Goal: Task Accomplishment & Management: Complete application form

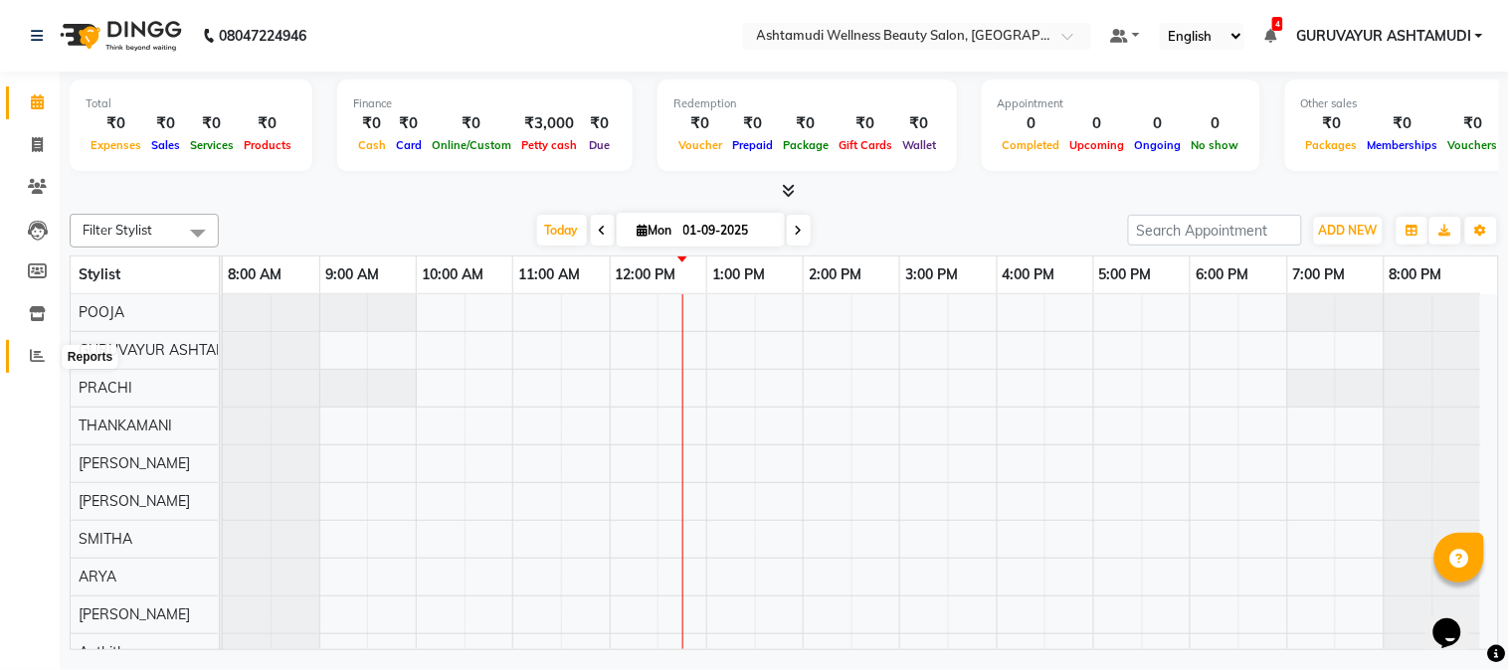
click at [38, 359] on icon at bounding box center [37, 355] width 15 height 15
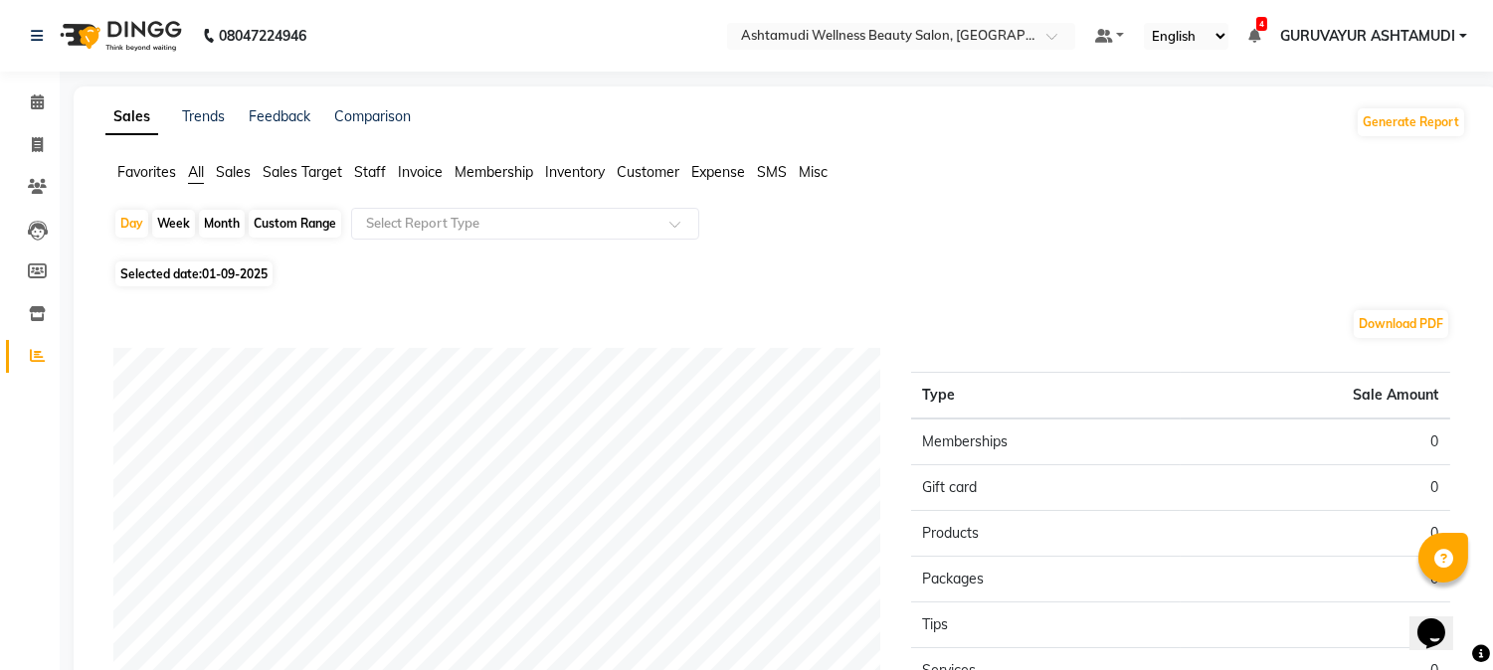
drag, startPoint x: 214, startPoint y: 226, endPoint x: 210, endPoint y: 240, distance: 14.5
click at [212, 226] on div "Month" at bounding box center [222, 224] width 46 height 28
select select "9"
select select "2025"
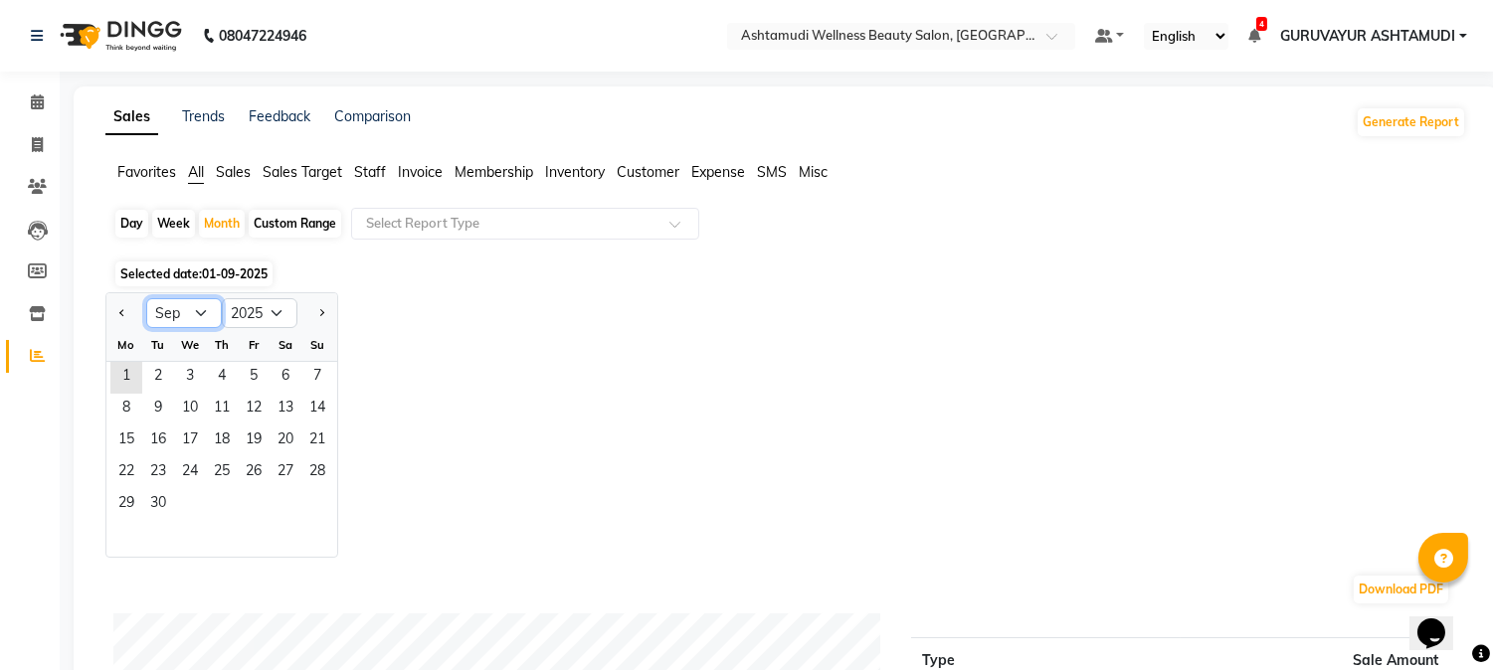
click at [211, 311] on select "Jan Feb Mar Apr May Jun Jul Aug Sep Oct Nov Dec" at bounding box center [184, 313] width 76 height 30
select select "8"
click at [146, 298] on select "Jan Feb Mar Apr May Jun Jul Aug Sep Oct Nov Dec" at bounding box center [184, 313] width 76 height 30
click at [309, 507] on span "31" at bounding box center [317, 505] width 32 height 32
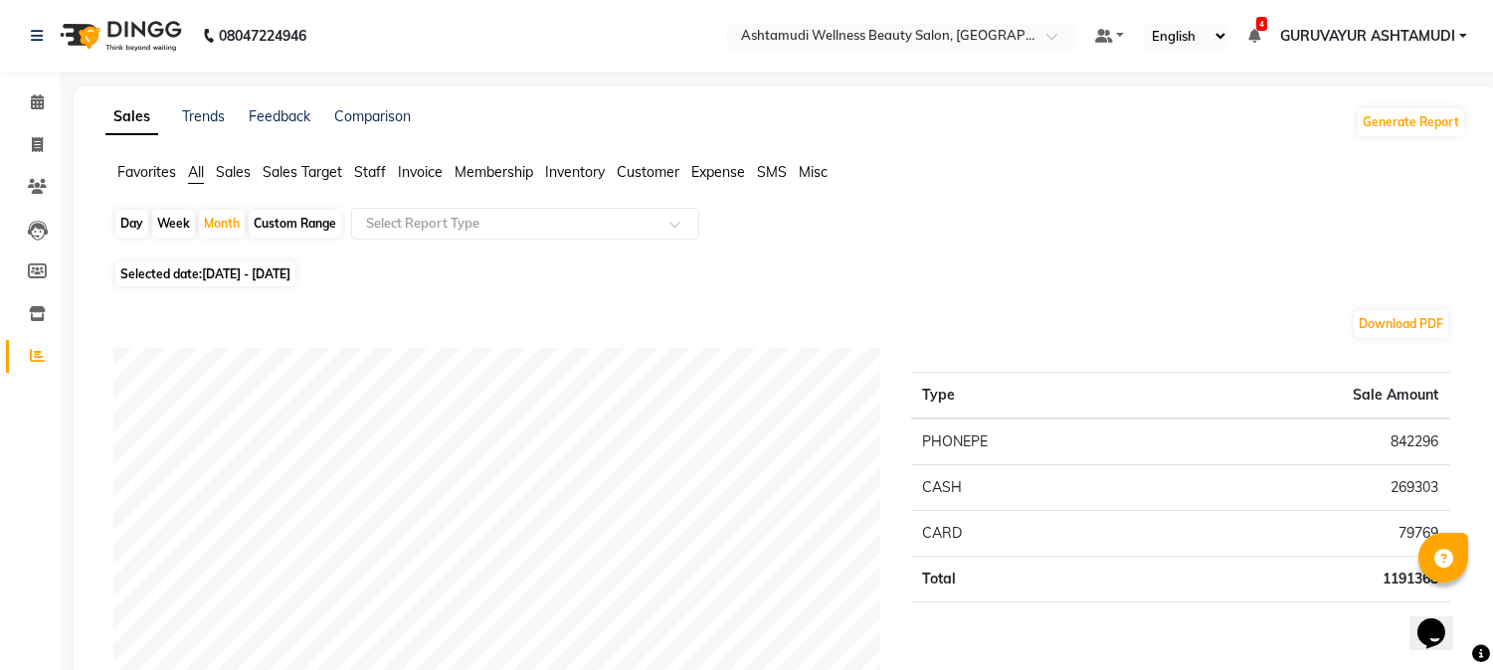
click at [368, 172] on span "Staff" at bounding box center [370, 172] width 32 height 18
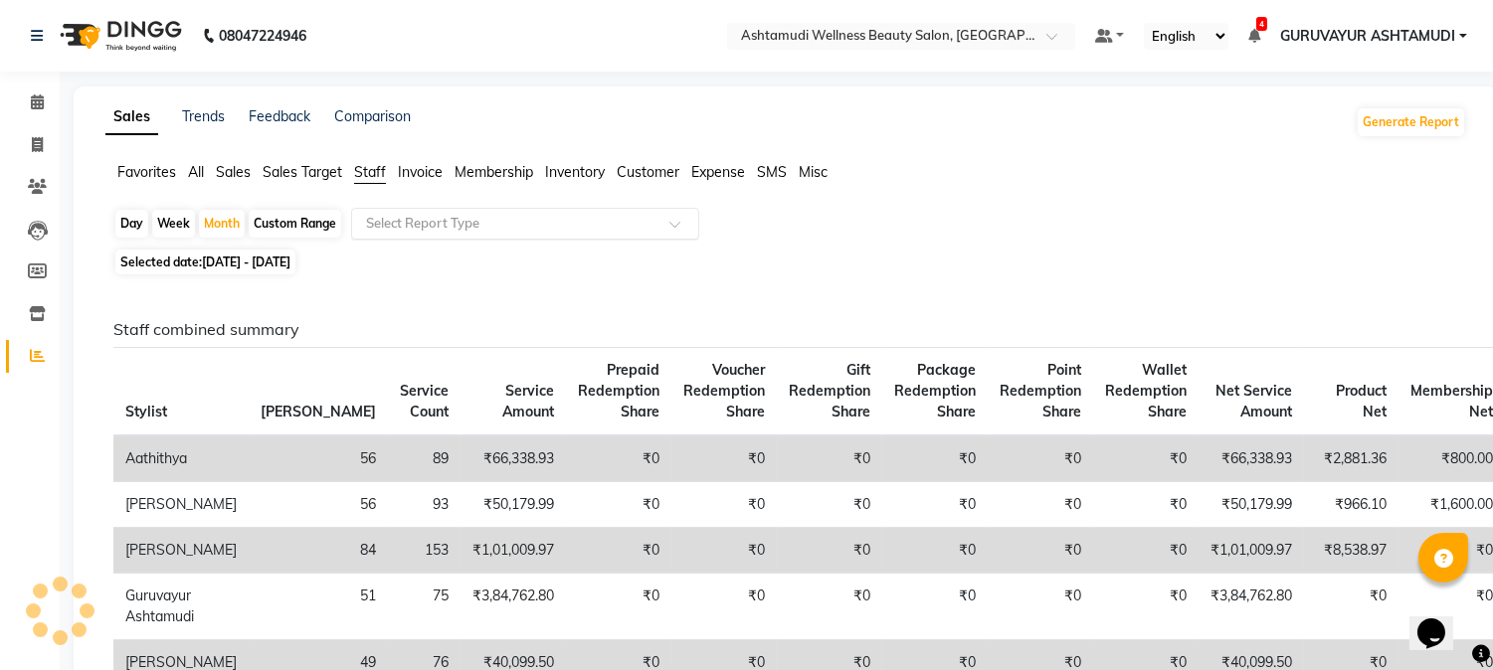
click at [423, 226] on input "text" at bounding box center [505, 224] width 286 height 20
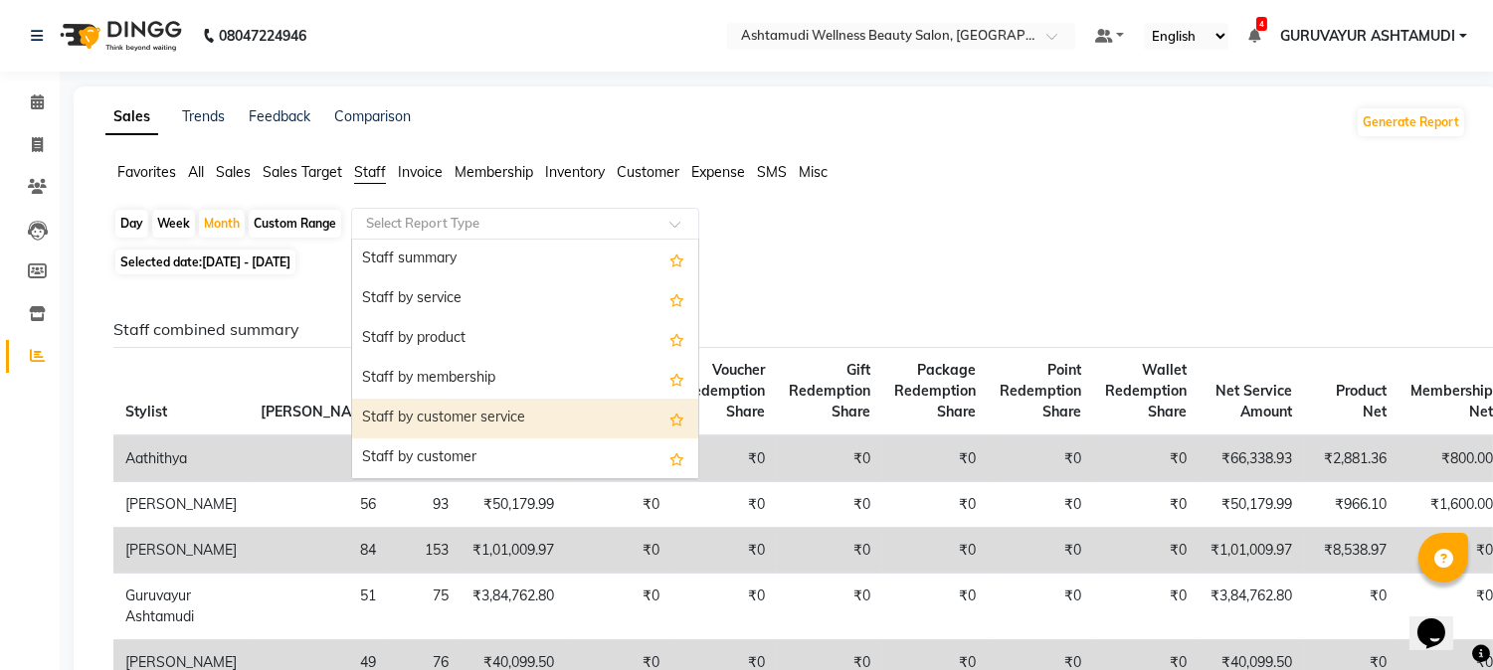
click at [451, 415] on div "Staff by customer service" at bounding box center [525, 419] width 346 height 40
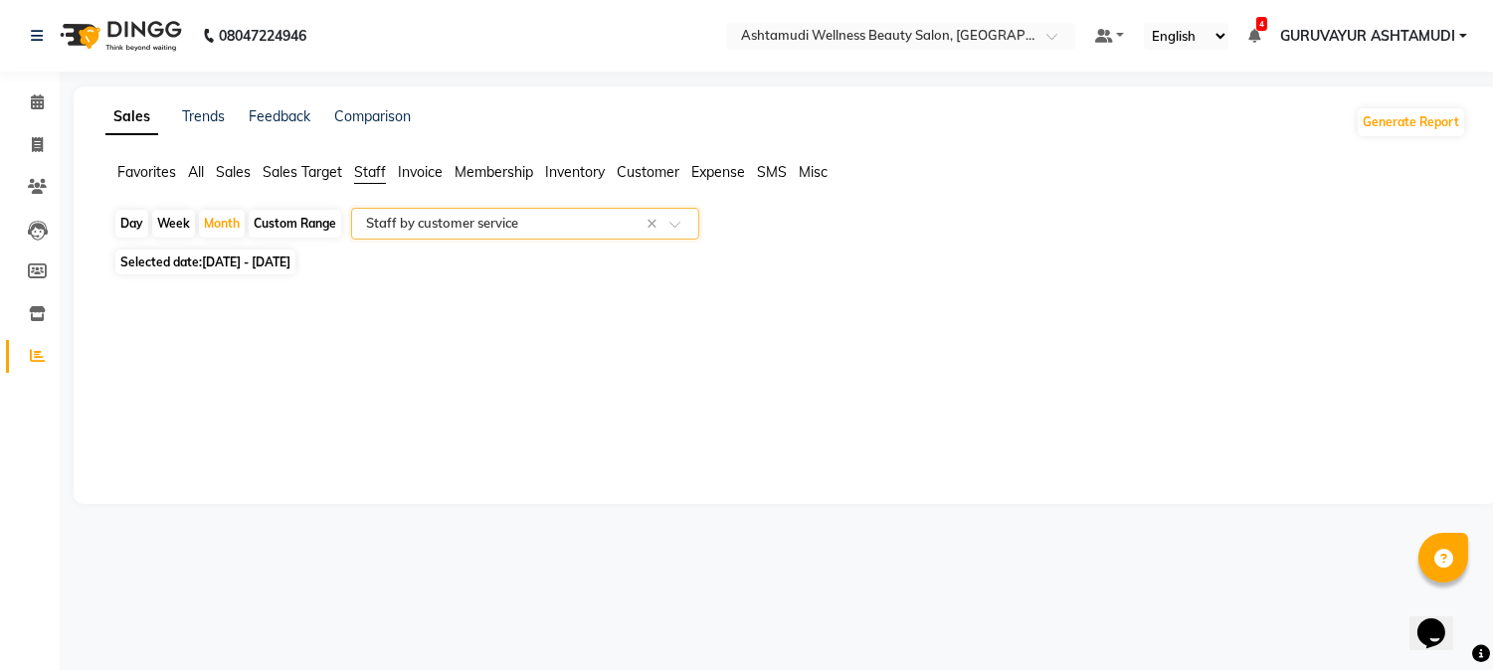
select select "filtered_report"
select select "csv"
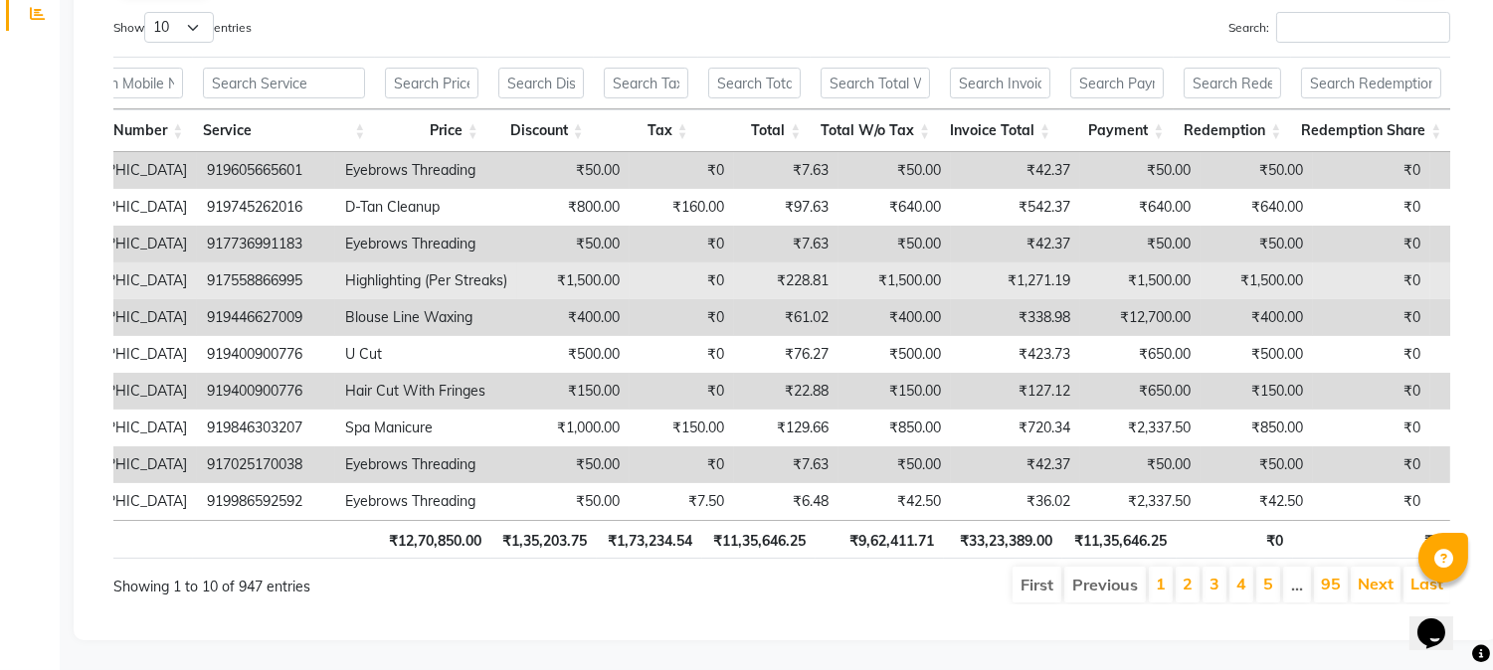
scroll to position [375, 0]
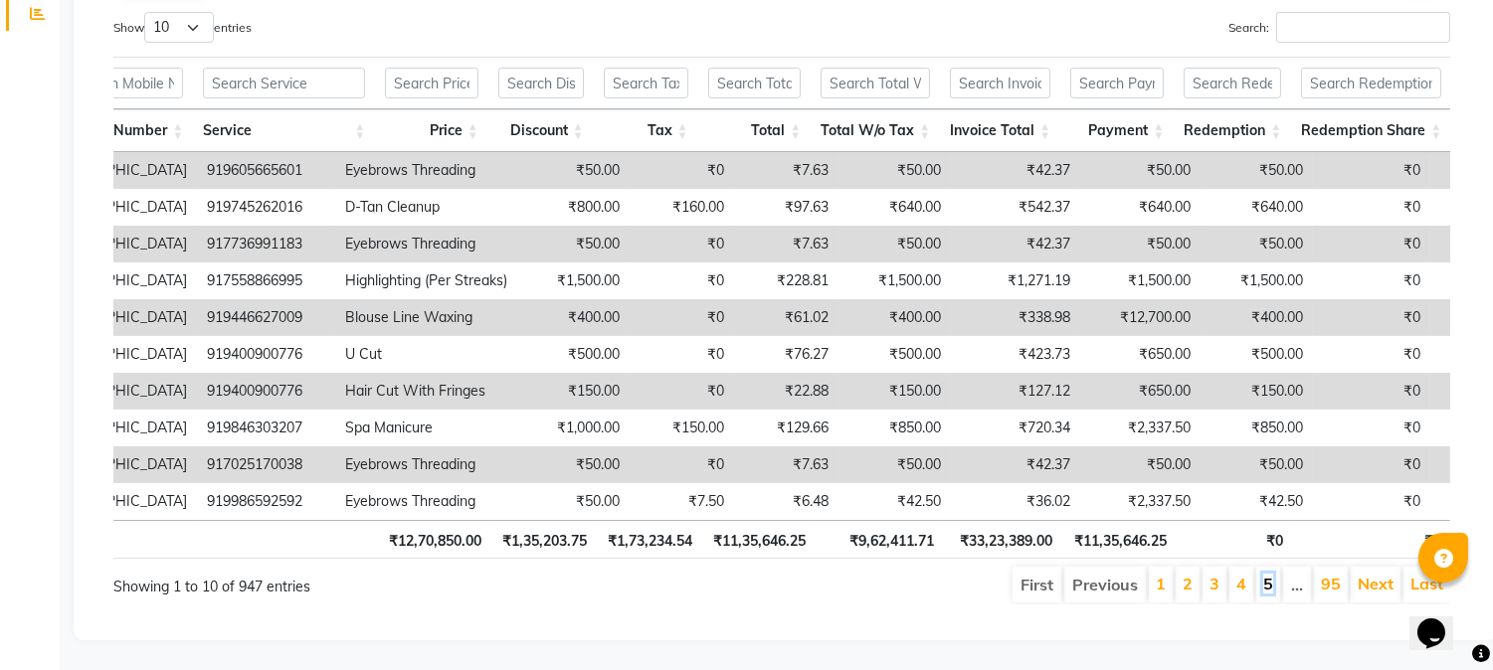
click at [1269, 574] on link "5" at bounding box center [1268, 584] width 10 height 20
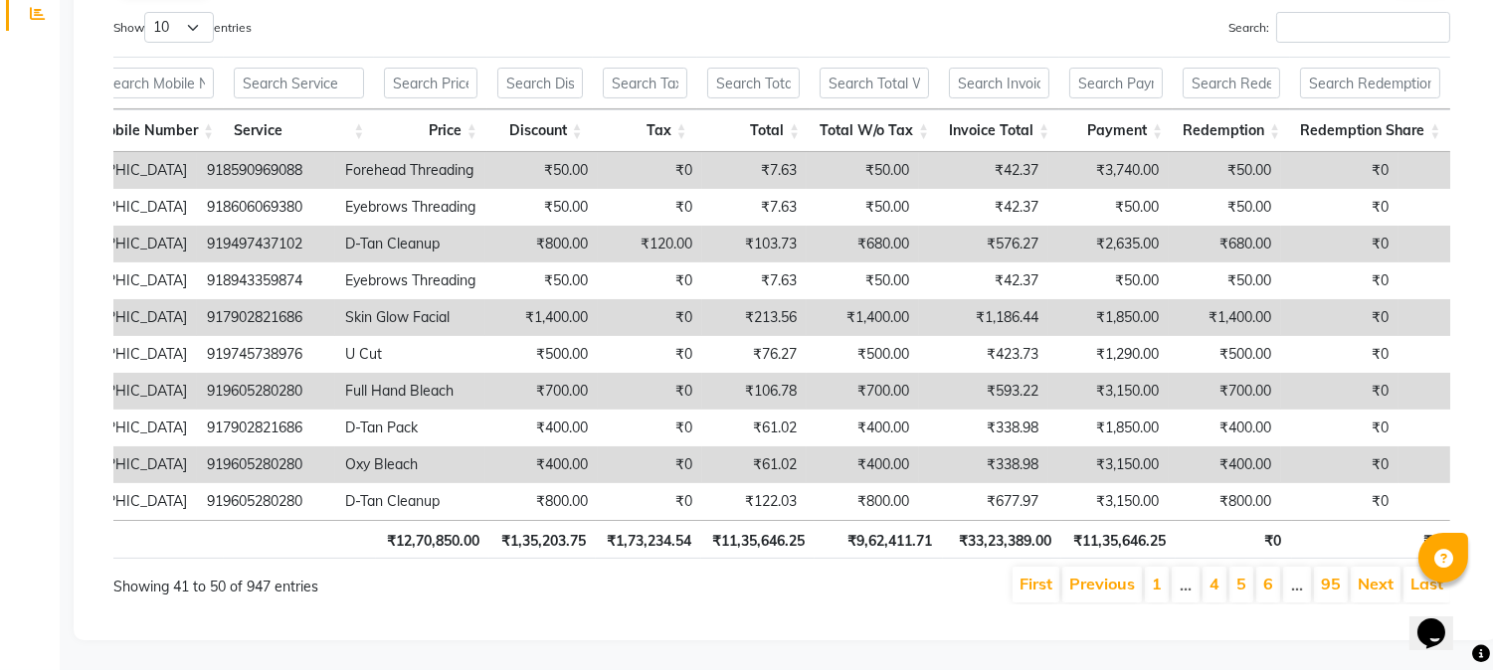
scroll to position [0, 929]
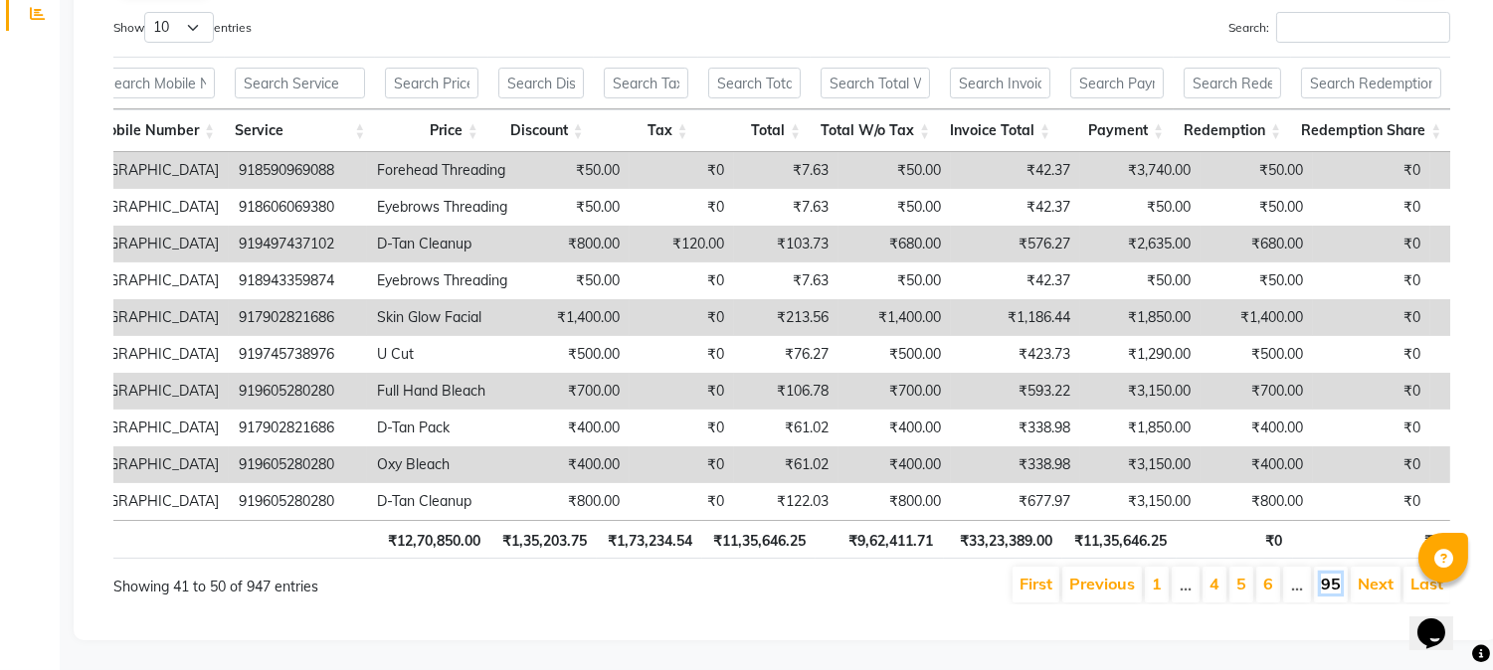
click at [1327, 574] on link "95" at bounding box center [1331, 584] width 20 height 20
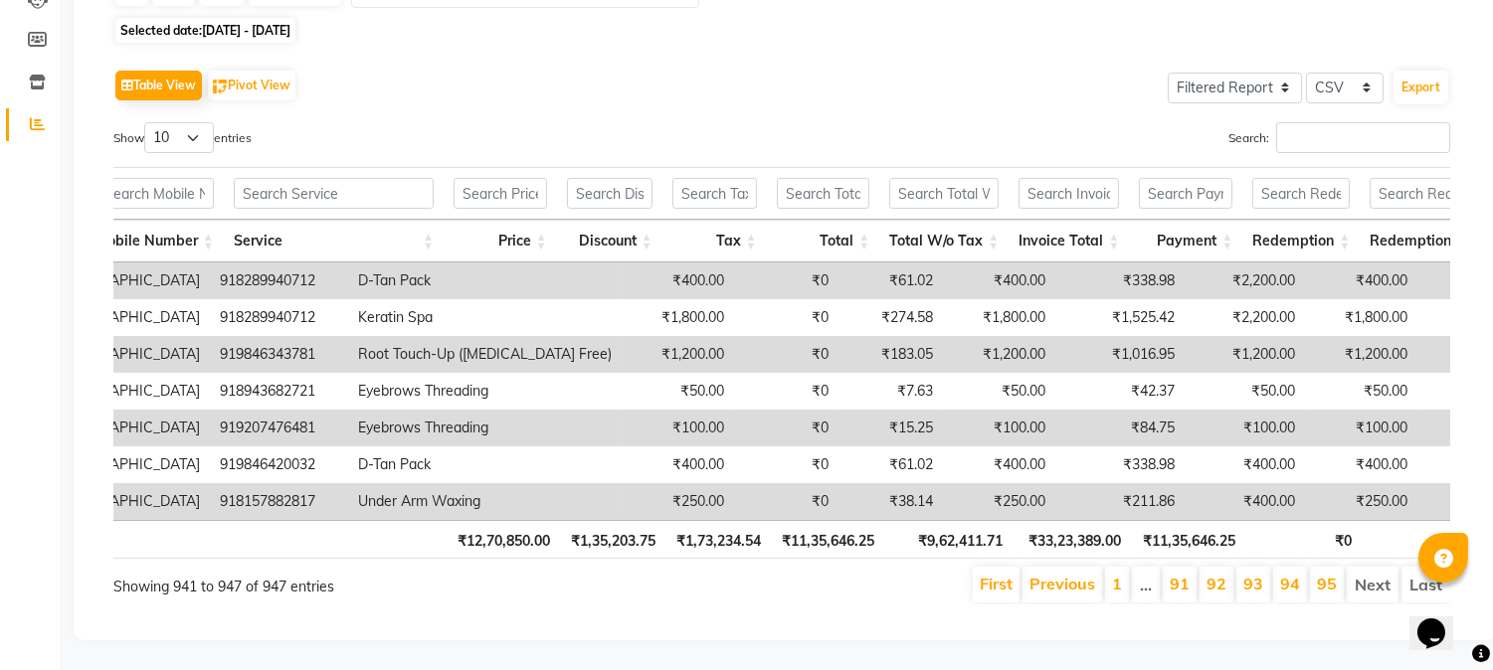
scroll to position [266, 0]
click at [1118, 574] on link "1" at bounding box center [1117, 584] width 10 height 20
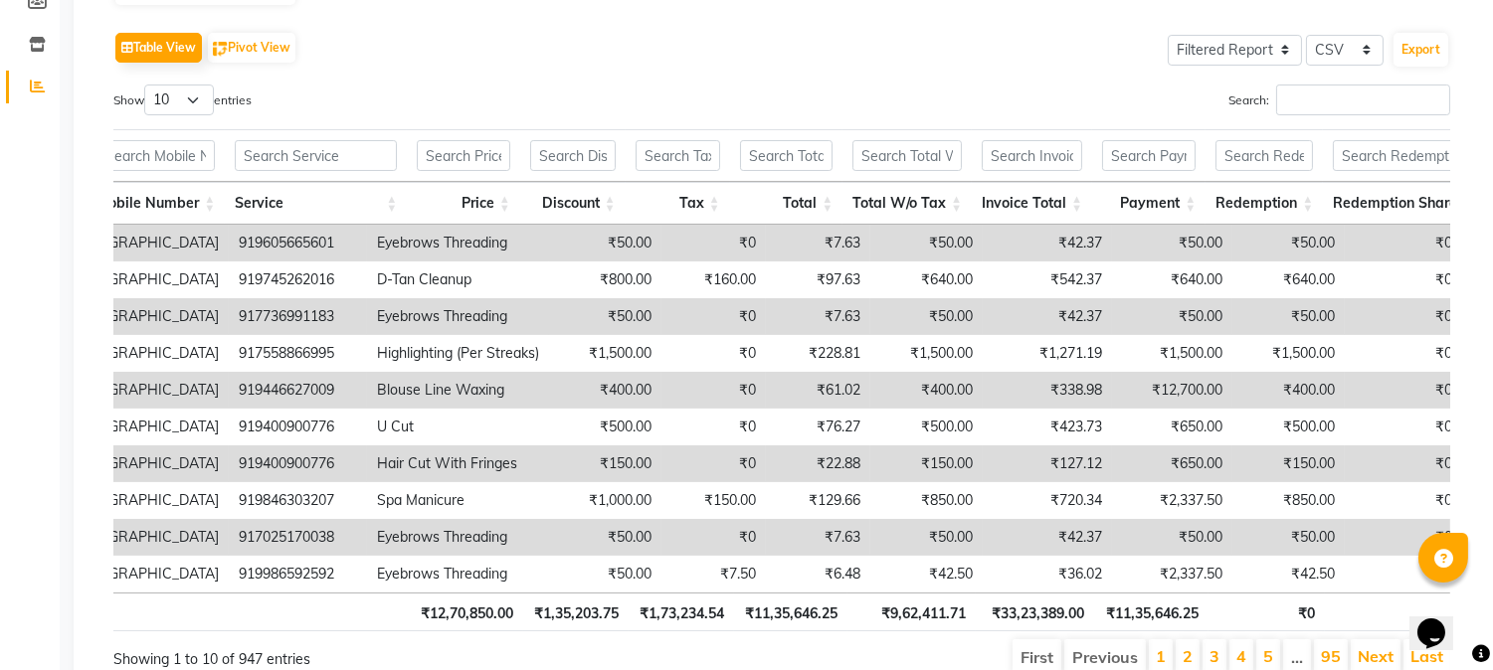
scroll to position [375, 0]
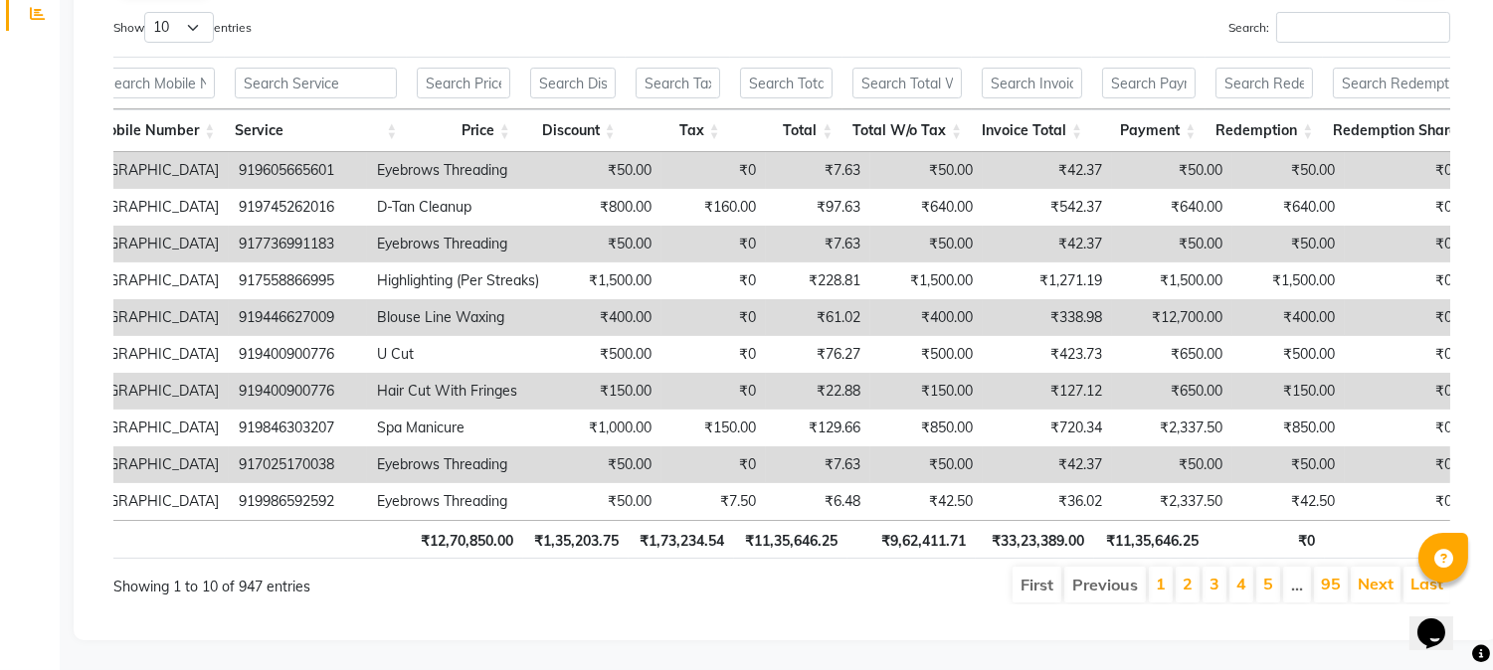
click at [1178, 575] on li "2" at bounding box center [1188, 585] width 24 height 36
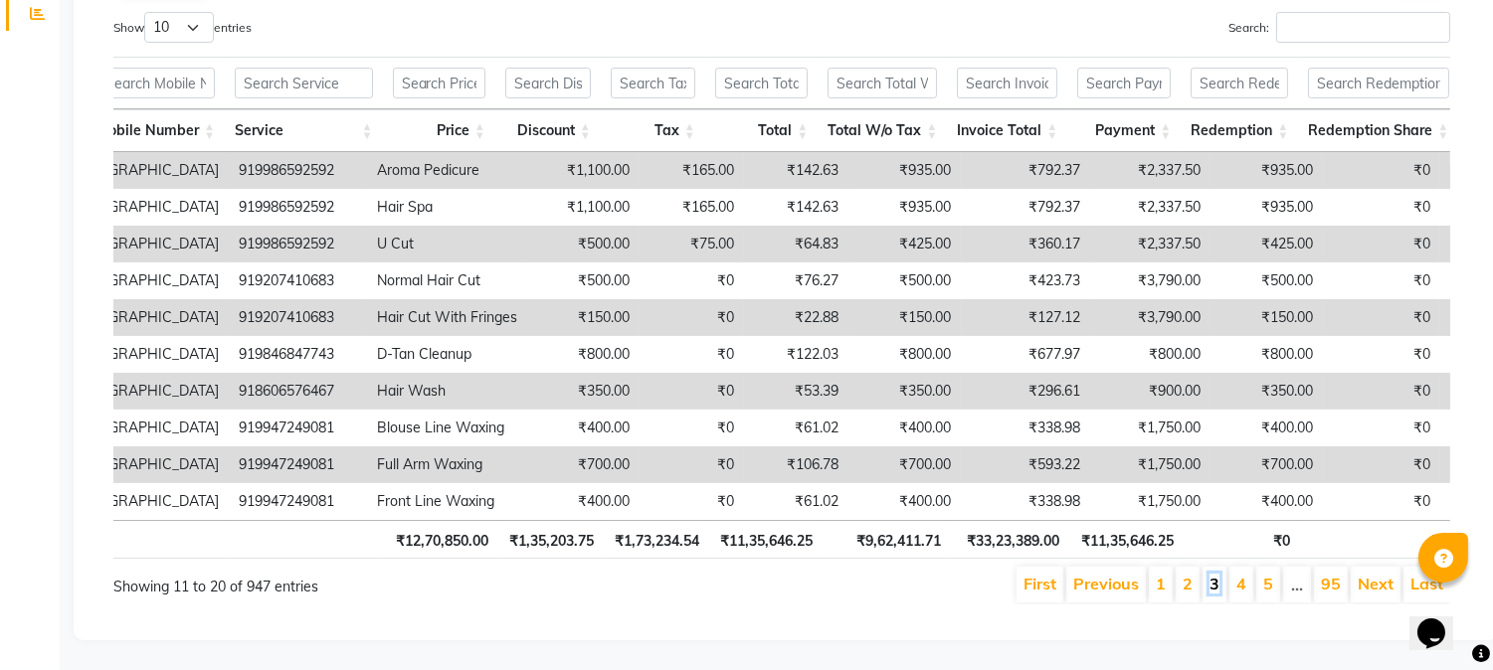
click at [1210, 574] on link "3" at bounding box center [1215, 584] width 10 height 20
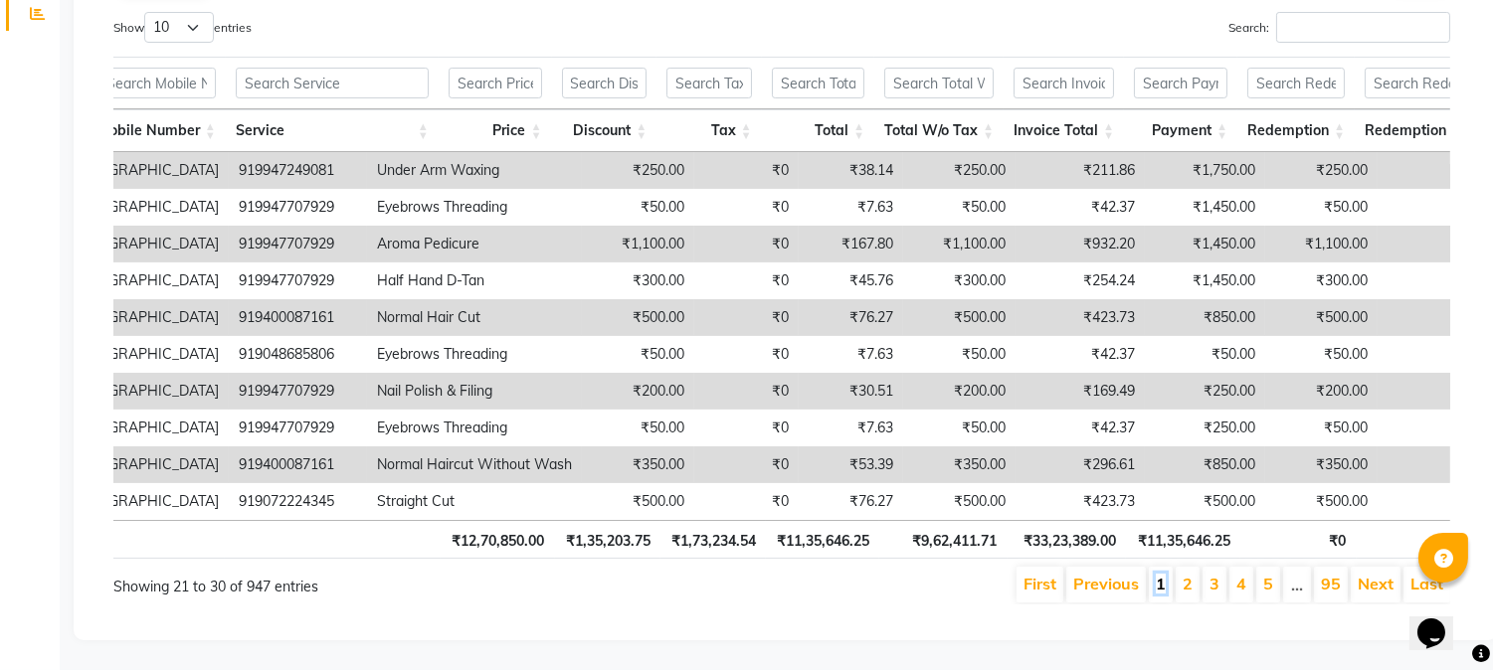
click at [1157, 574] on link "1" at bounding box center [1161, 584] width 10 height 20
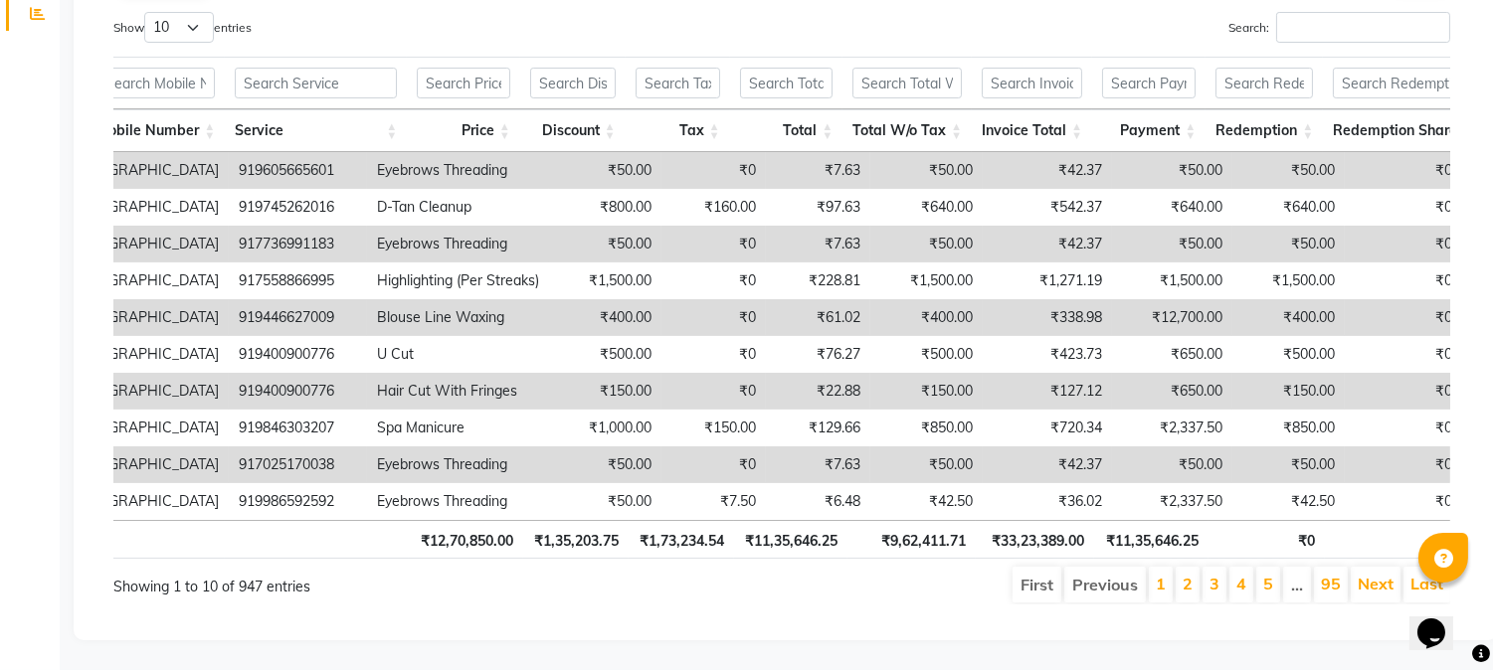
click at [1156, 574] on link "1" at bounding box center [1161, 584] width 10 height 20
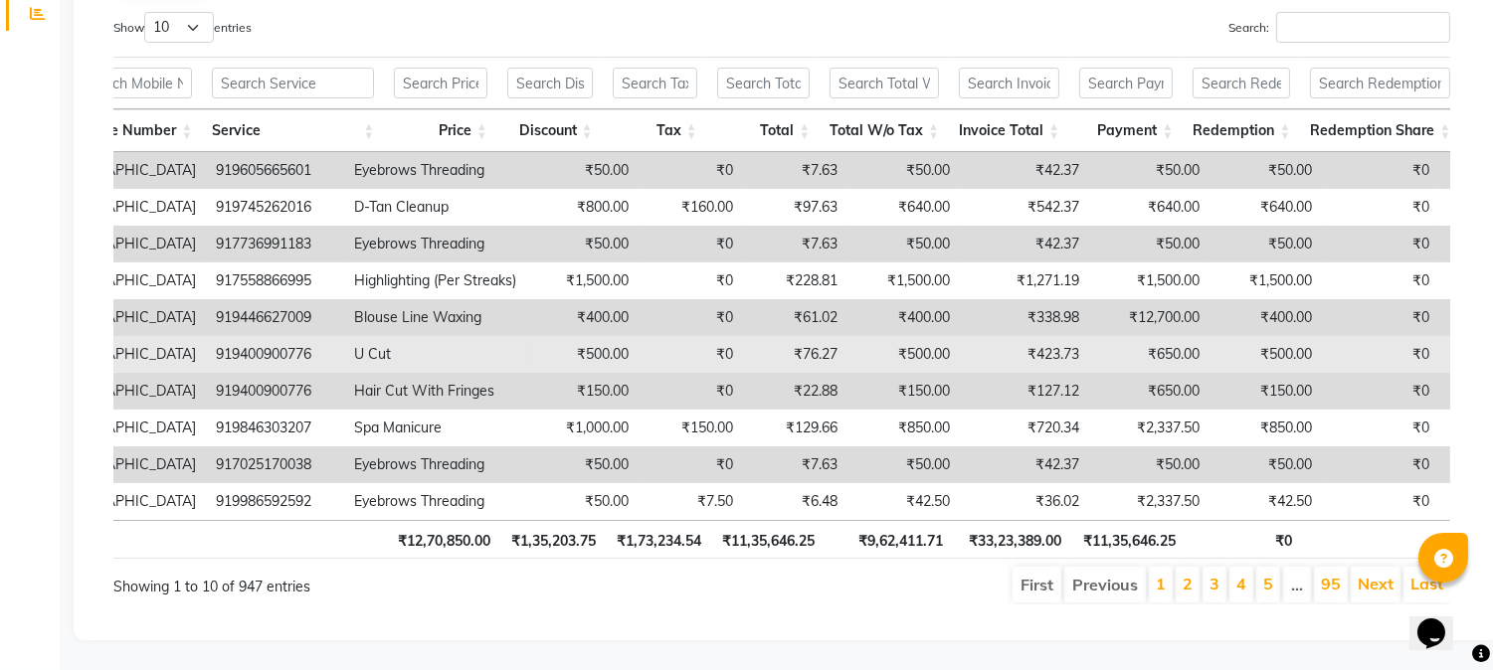
scroll to position [154, 0]
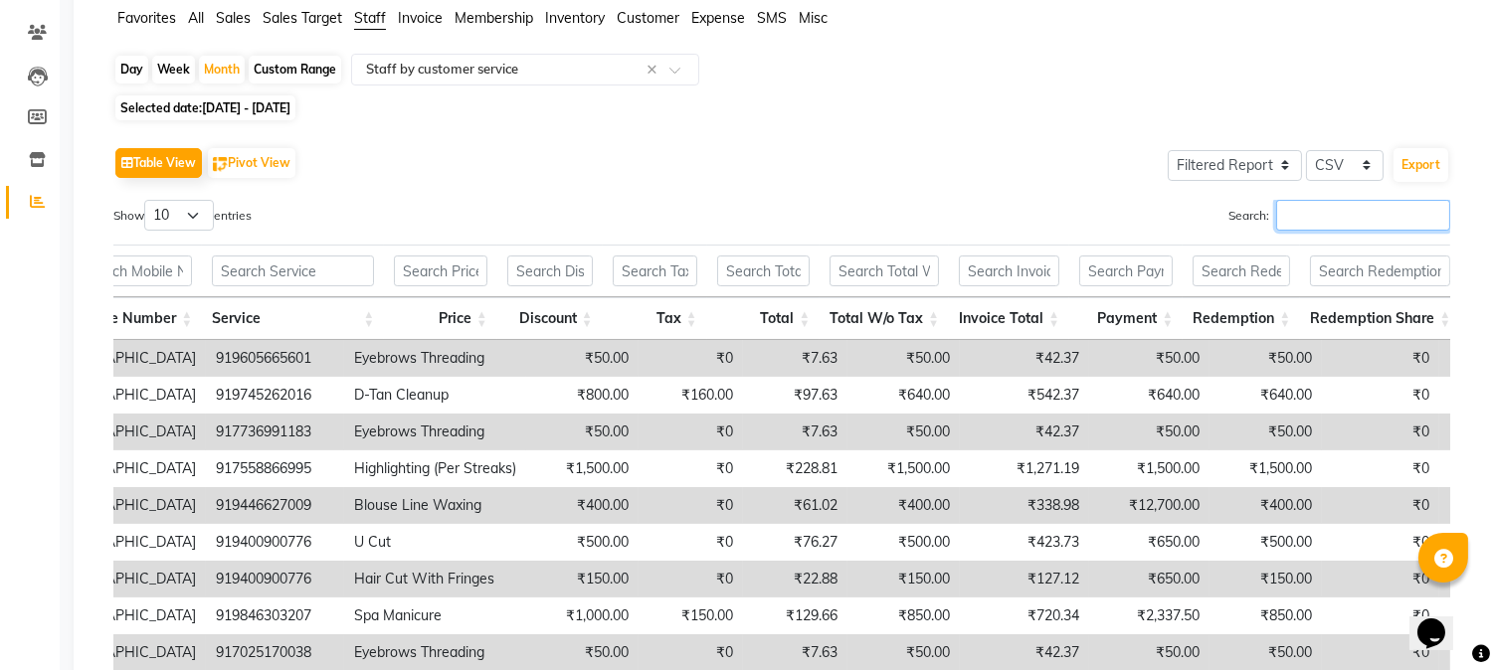
click at [1319, 216] on input "Search:" at bounding box center [1363, 215] width 174 height 31
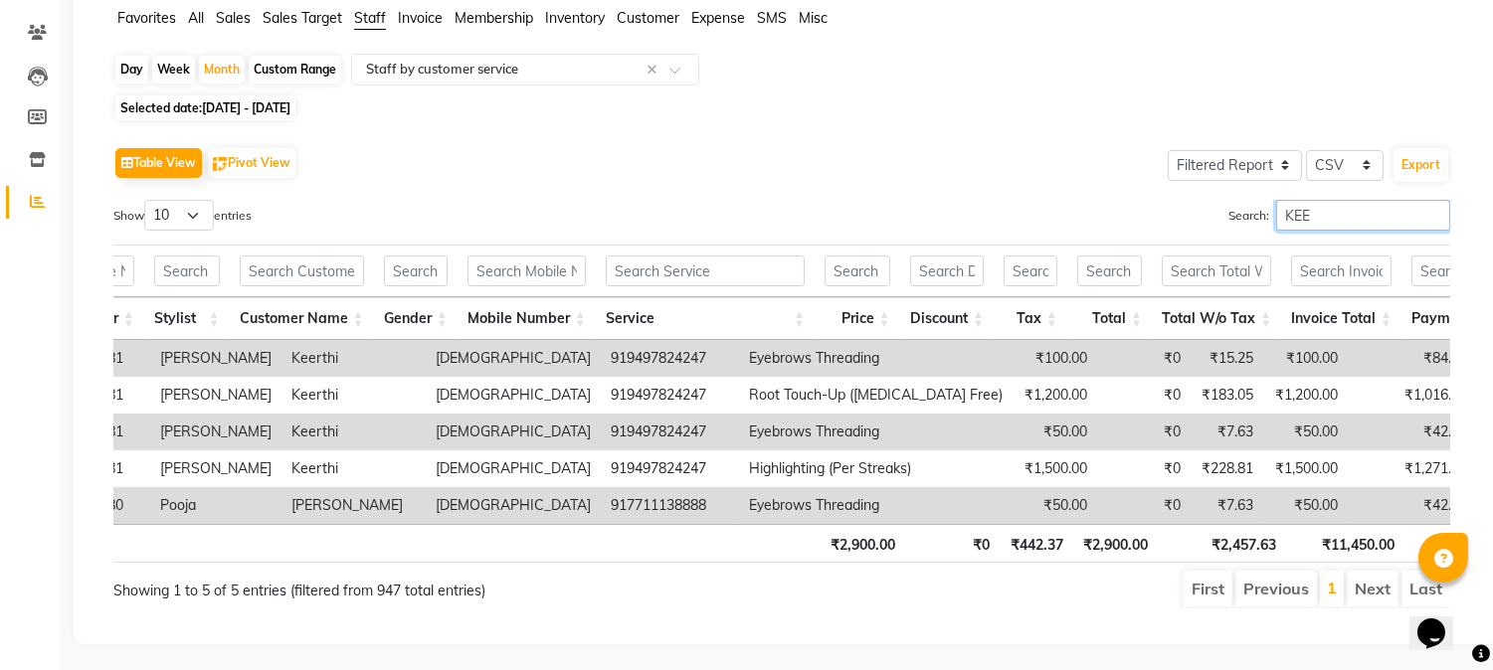
scroll to position [0, 650]
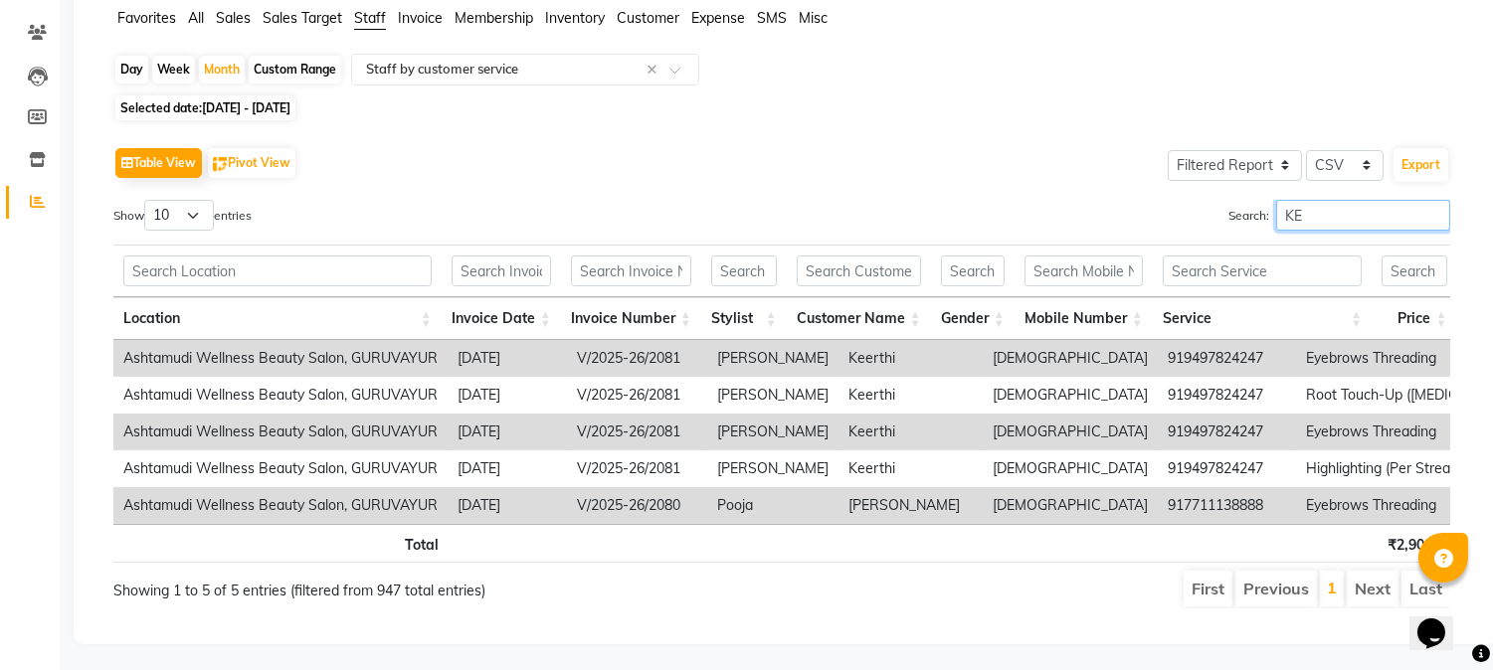
type input "K"
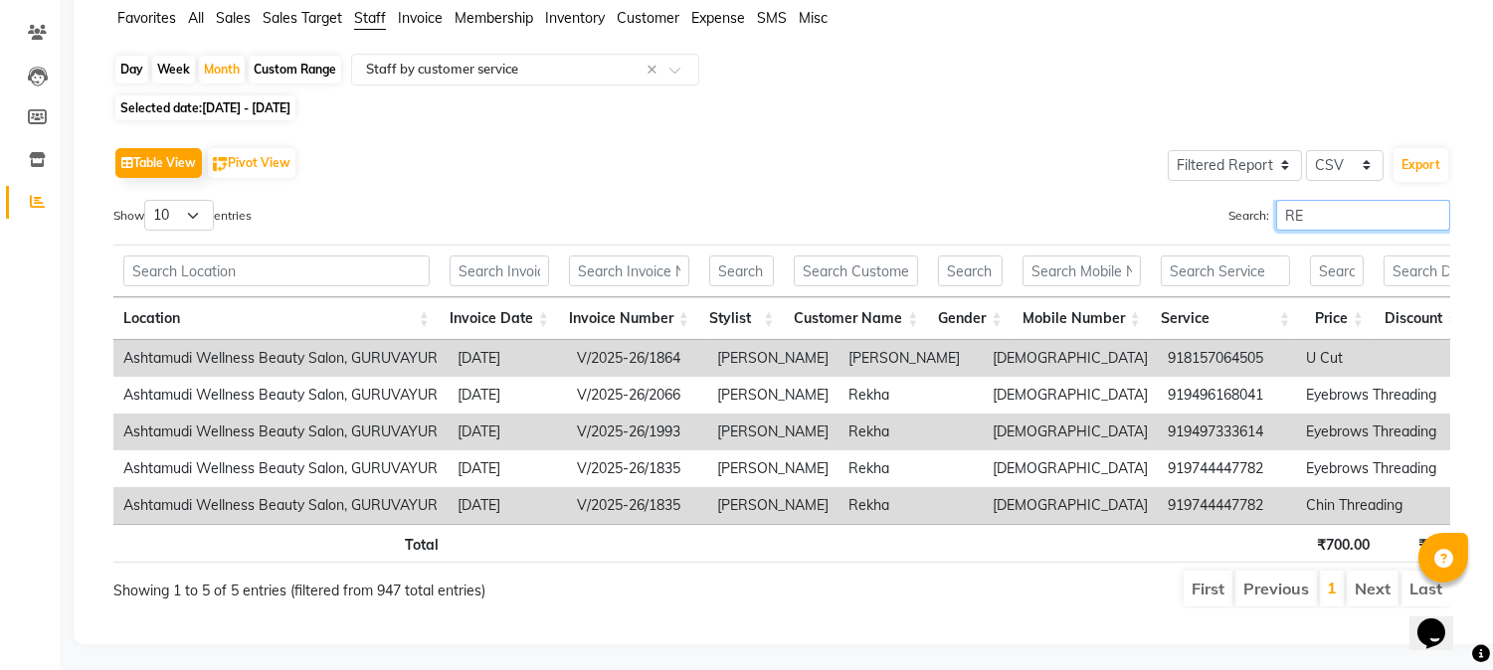
type input "R"
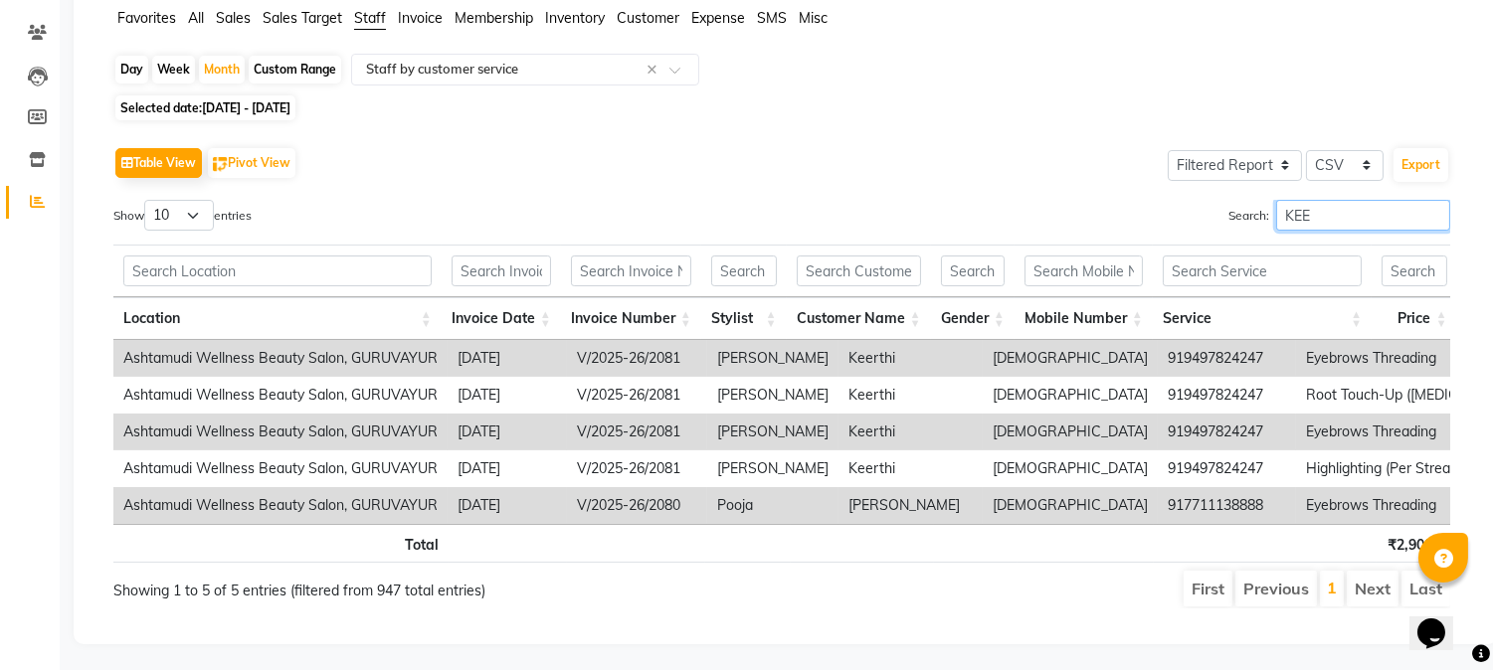
type input "KEER"
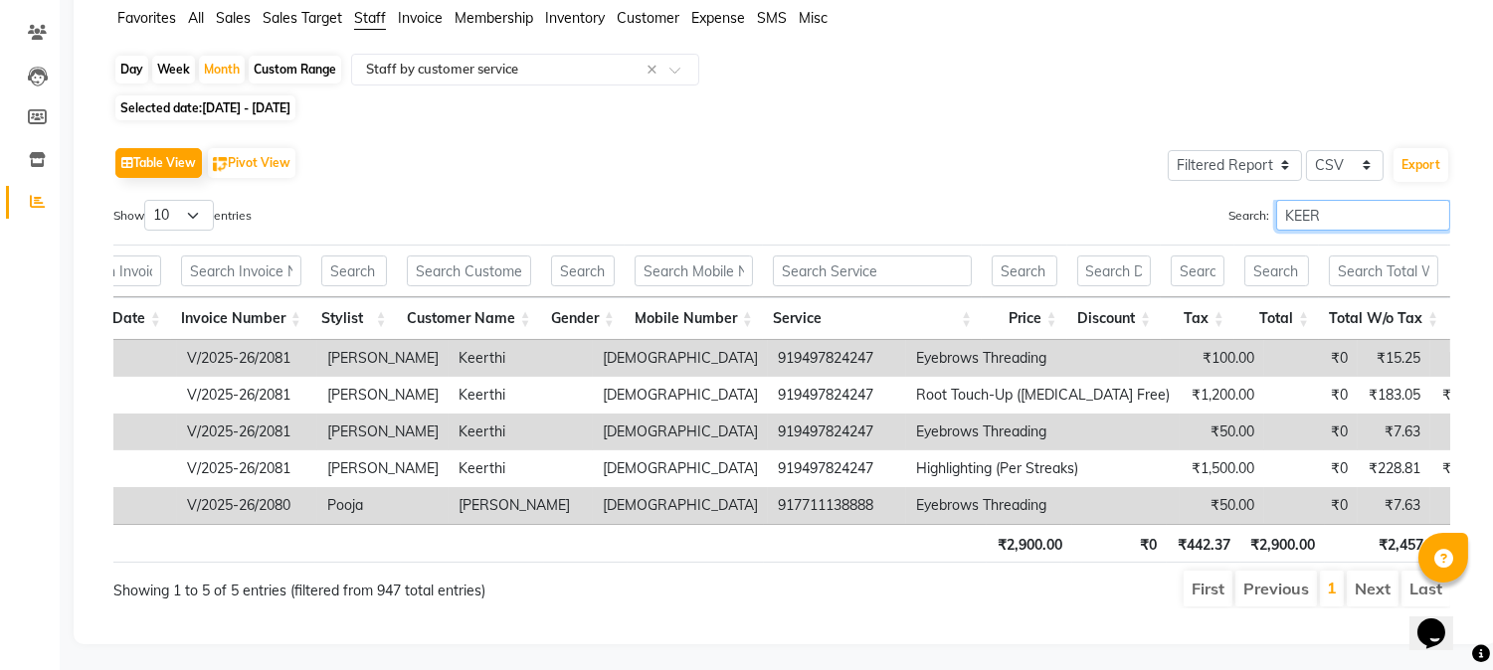
scroll to position [0, 608]
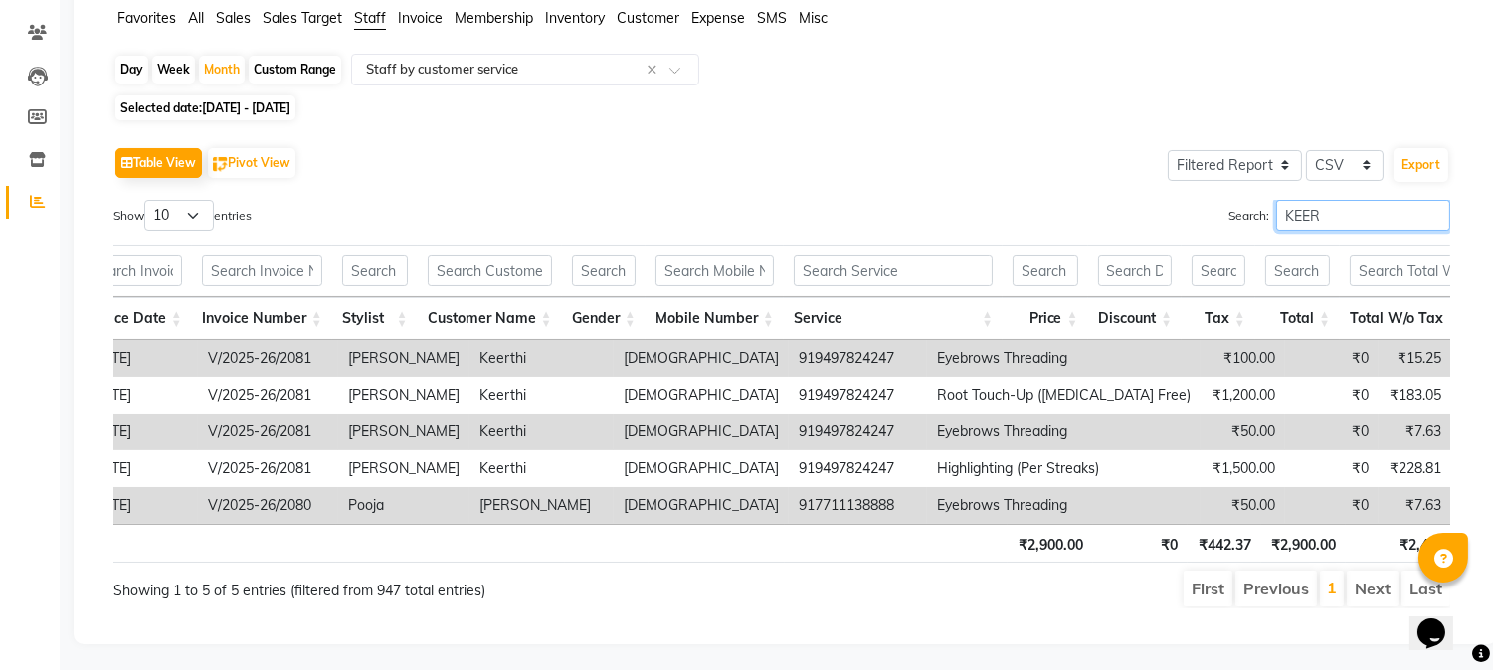
drag, startPoint x: 1317, startPoint y: 211, endPoint x: 1218, endPoint y: 211, distance: 98.5
click at [1228, 211] on label "Search: KEER" at bounding box center [1339, 215] width 222 height 31
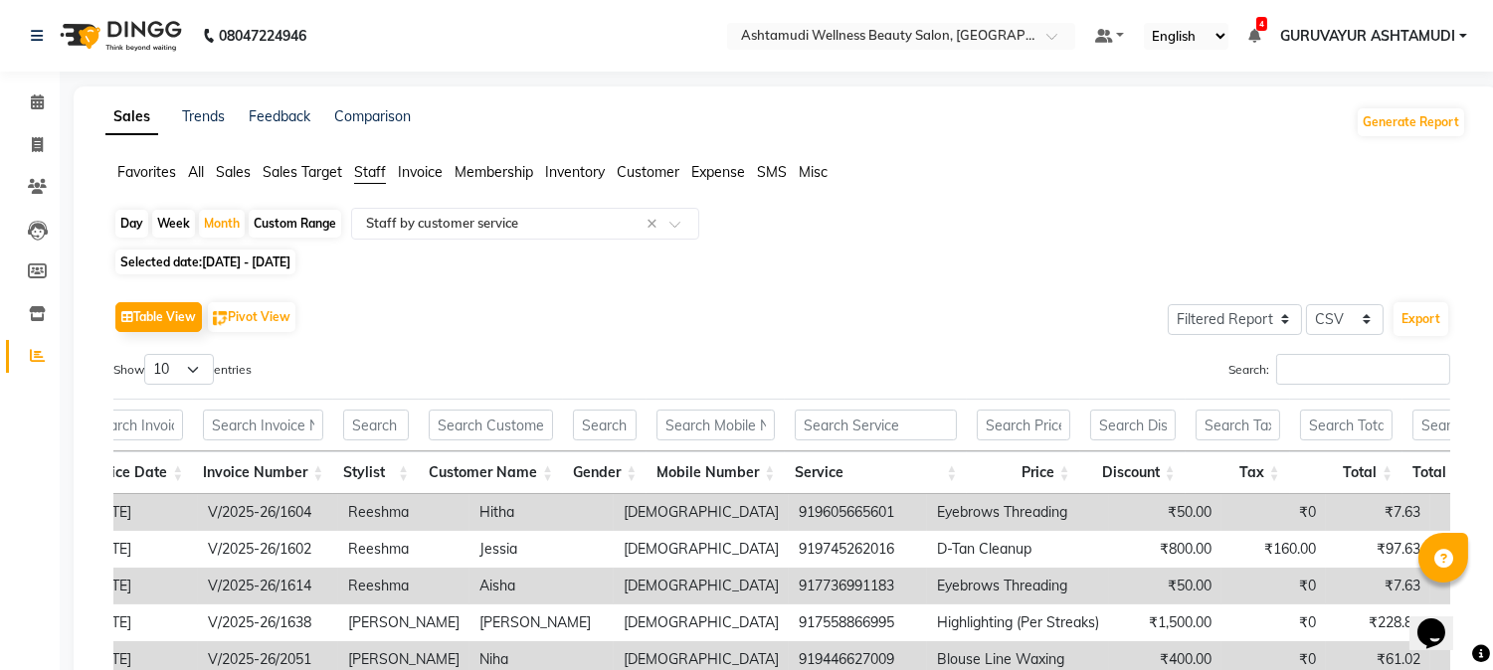
click at [196, 164] on span "All" at bounding box center [196, 172] width 16 height 18
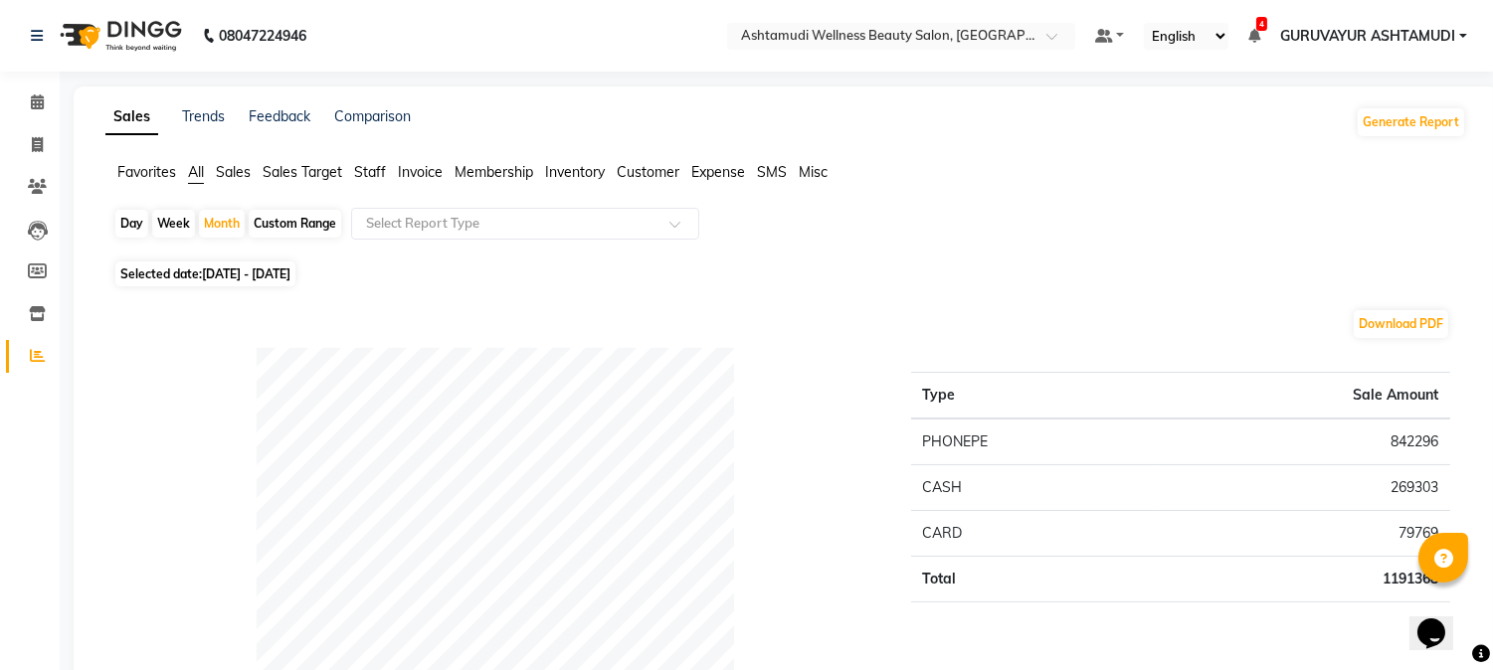
click at [290, 279] on span "01-08-2025 - 31-08-2025" at bounding box center [246, 274] width 89 height 15
select select "8"
select select "2025"
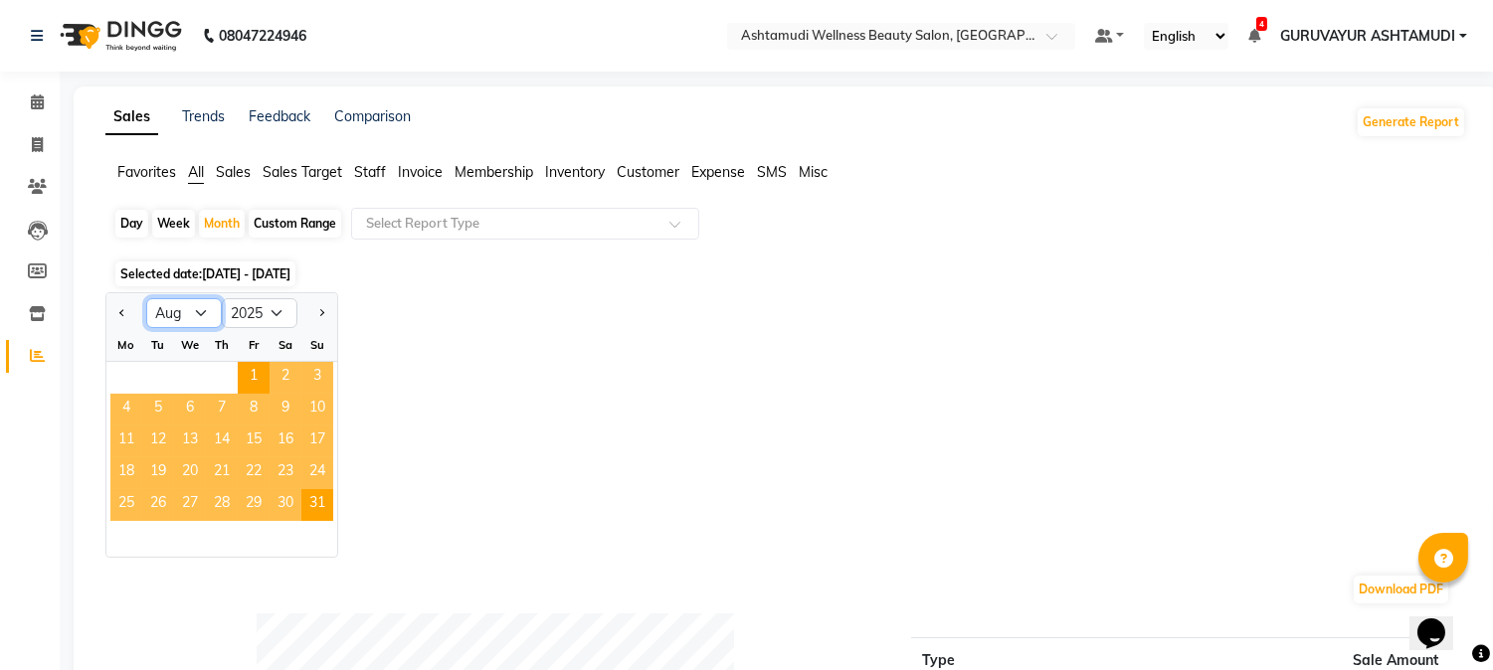
click at [200, 308] on select "Jan Feb Mar Apr May Jun Jul Aug Sep Oct Nov Dec" at bounding box center [184, 313] width 76 height 30
click at [146, 298] on select "Jan Feb Mar Apr May Jun Jul Aug Sep Oct Nov Dec" at bounding box center [184, 313] width 76 height 30
click at [245, 372] on span "1" at bounding box center [254, 378] width 32 height 32
click at [136, 226] on div "Day" at bounding box center [131, 224] width 33 height 28
select select "8"
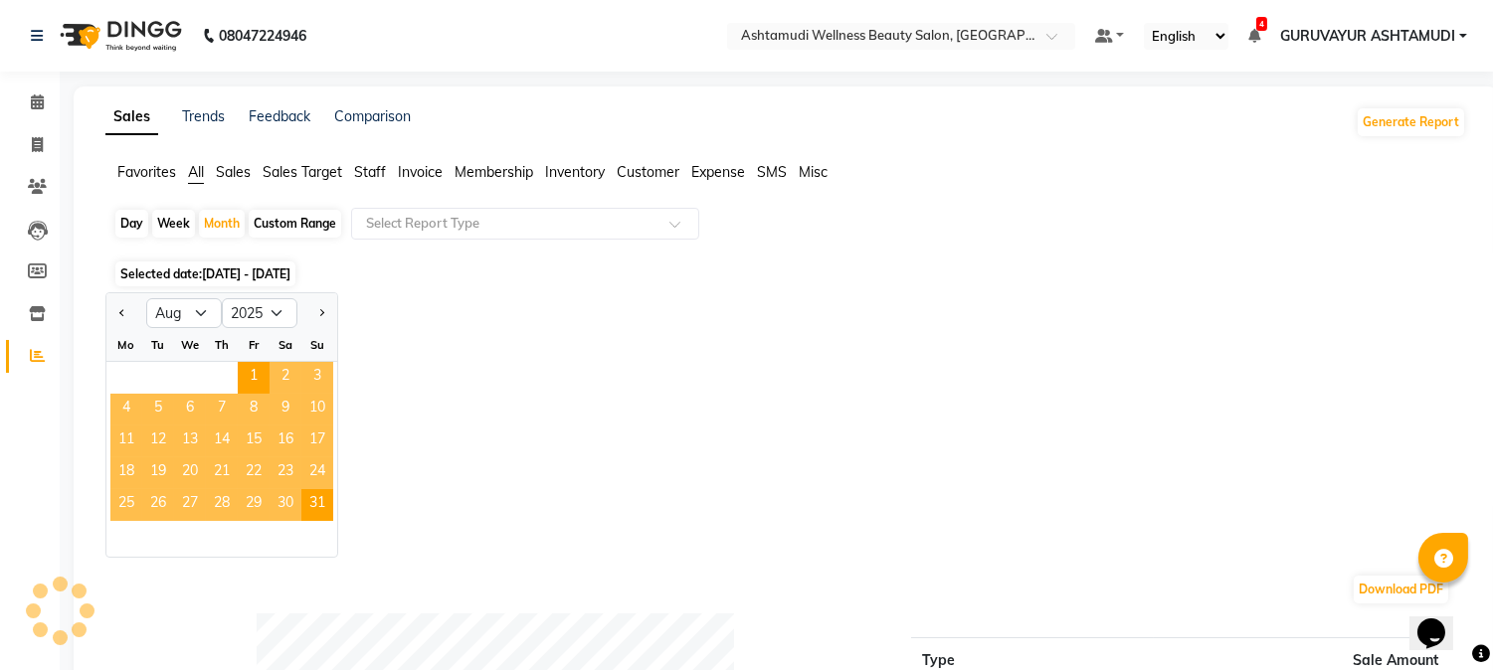
select select "2025"
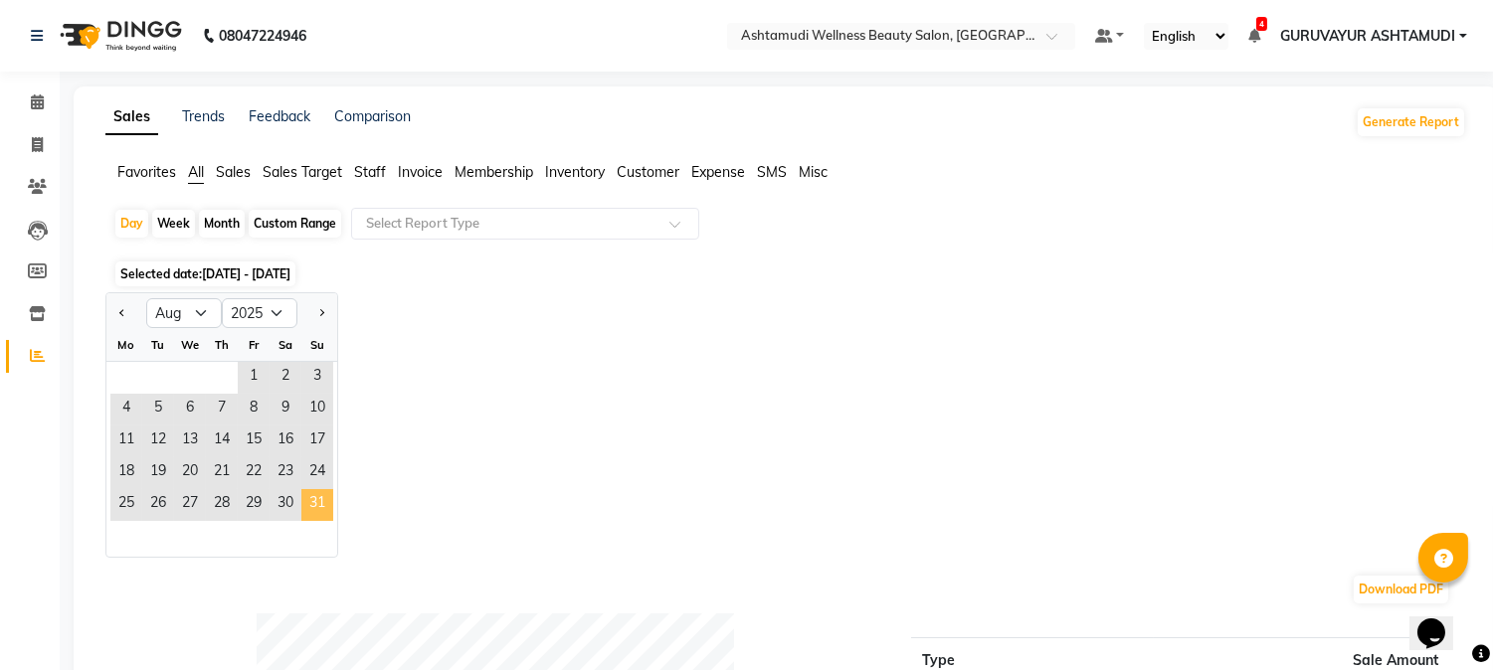
click at [320, 503] on span "31" at bounding box center [317, 505] width 32 height 32
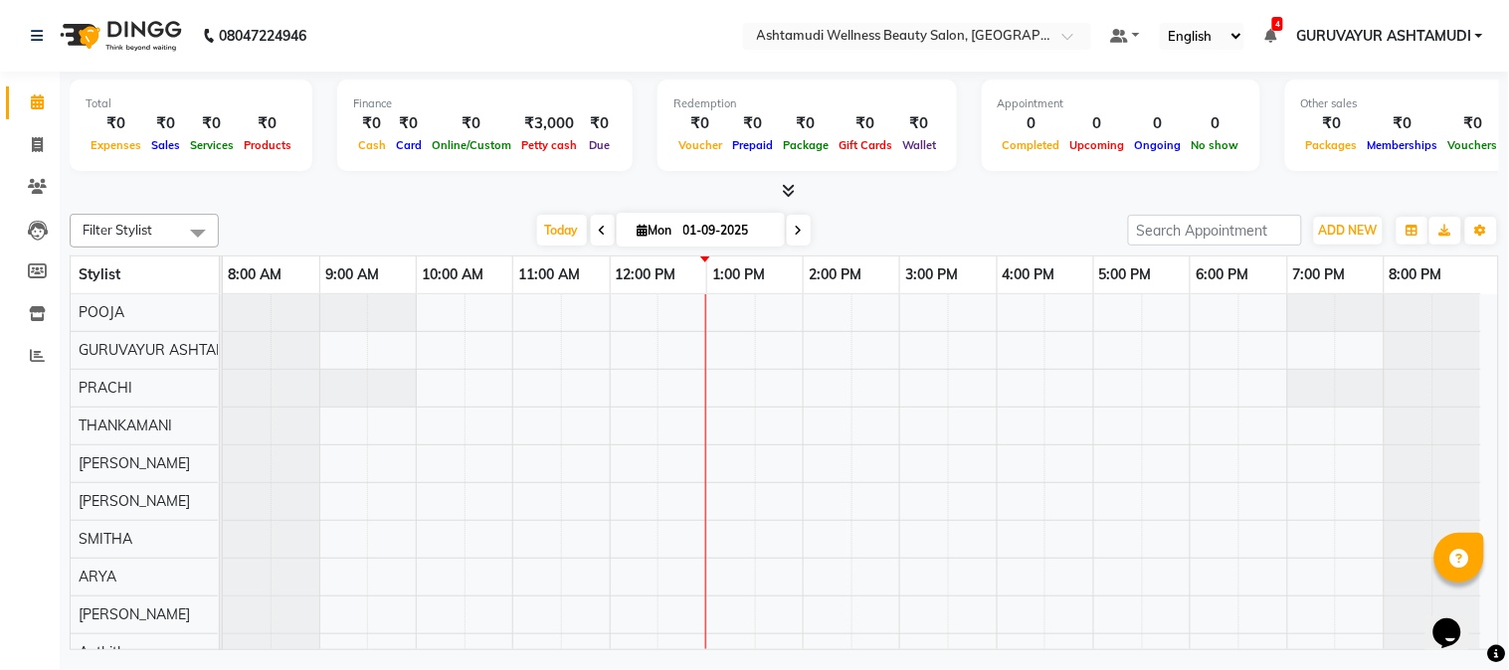
click at [790, 191] on icon at bounding box center [788, 190] width 13 height 15
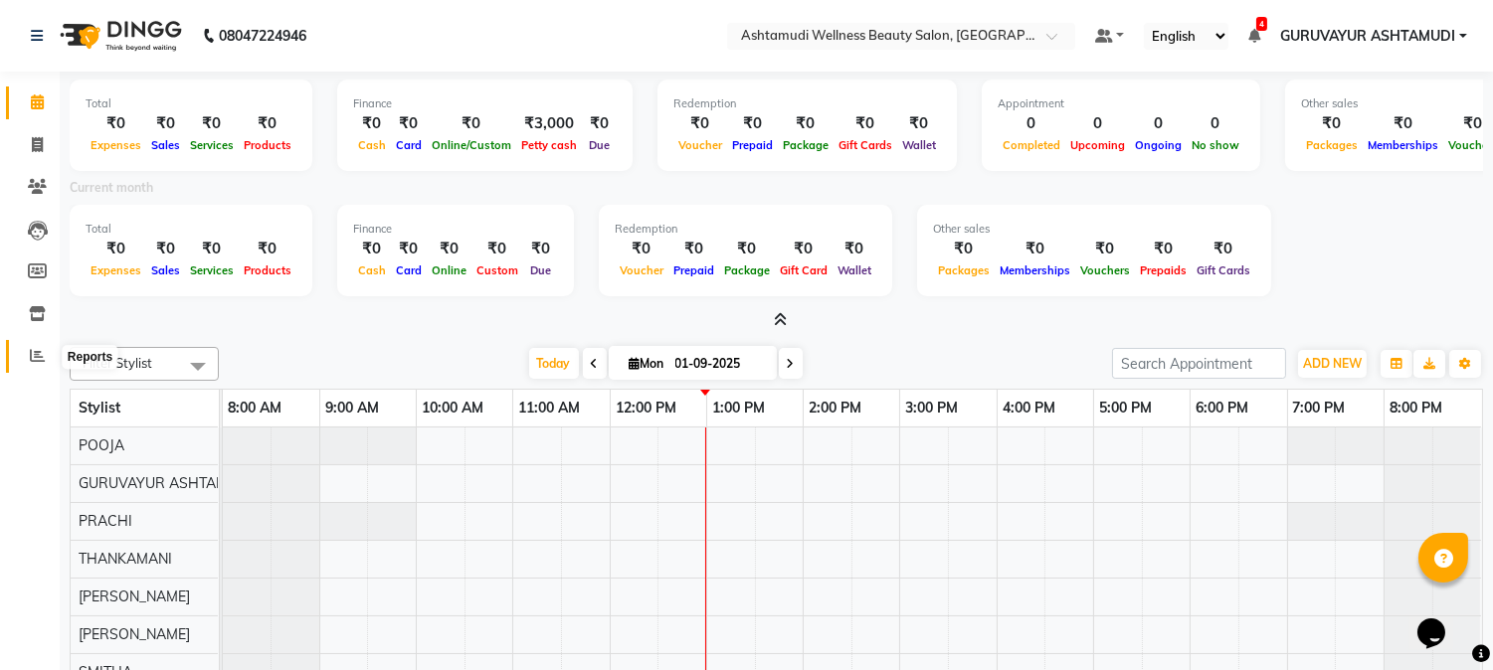
click at [33, 355] on icon at bounding box center [37, 355] width 15 height 15
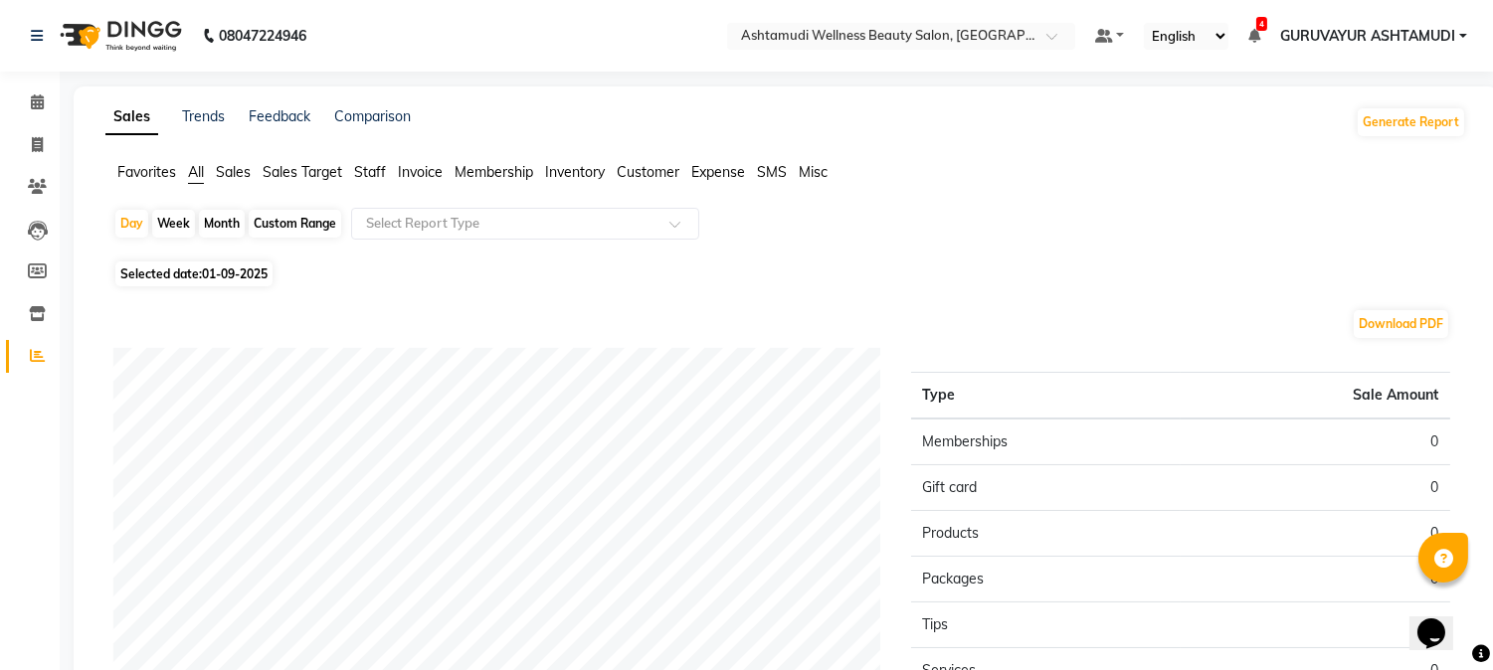
click at [224, 224] on div "Month" at bounding box center [222, 224] width 46 height 28
select select "9"
select select "2025"
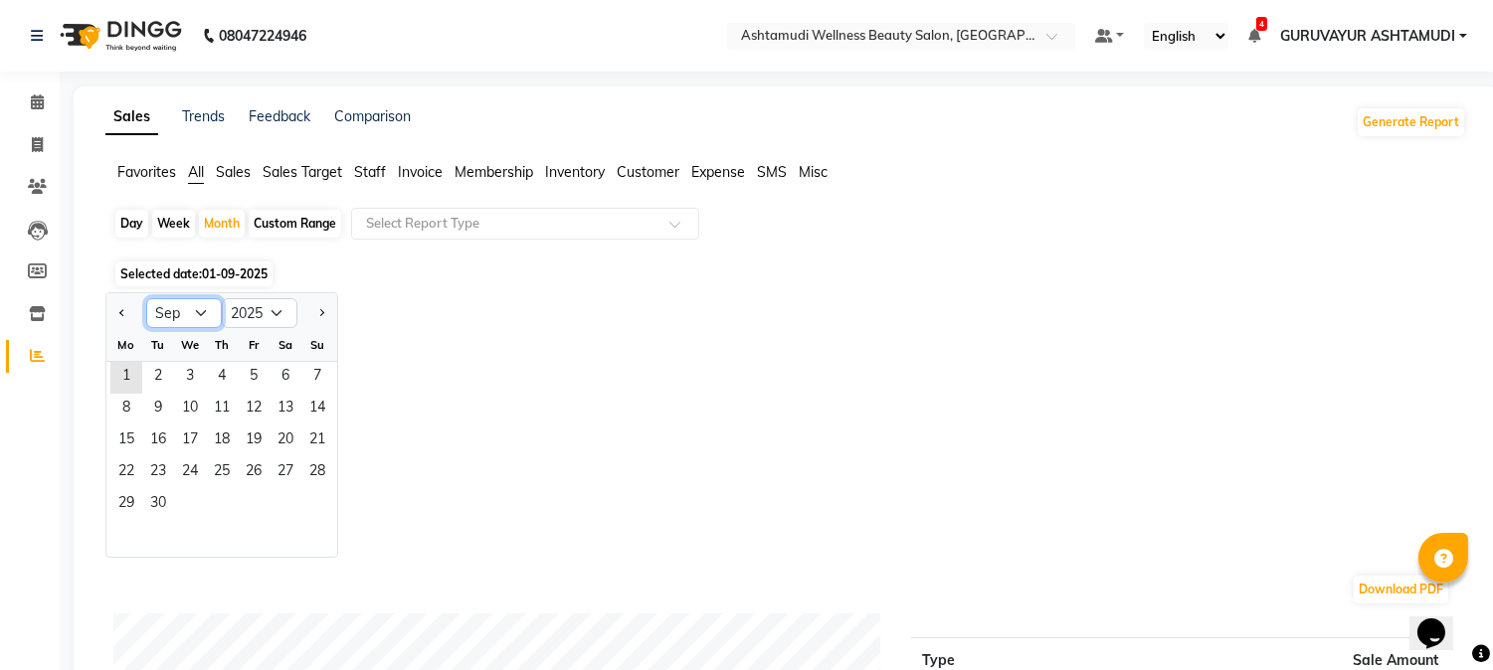
click at [210, 319] on select "Jan Feb Mar Apr May Jun Jul Aug Sep Oct Nov Dec" at bounding box center [184, 313] width 76 height 30
select select "8"
click at [146, 298] on select "Jan Feb Mar Apr May Jun Jul Aug Sep Oct Nov Dec" at bounding box center [184, 313] width 76 height 30
click at [323, 495] on span "31" at bounding box center [317, 505] width 32 height 32
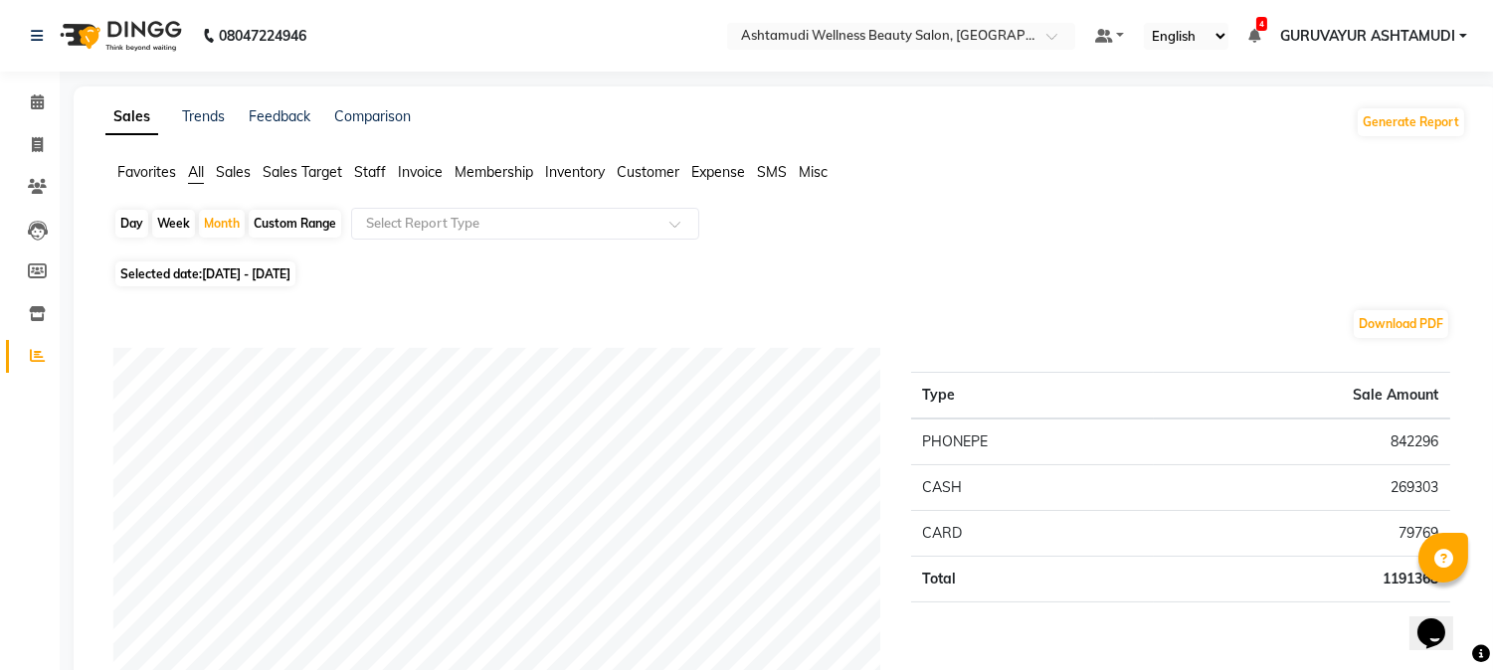
click at [372, 172] on span "Staff" at bounding box center [370, 172] width 32 height 18
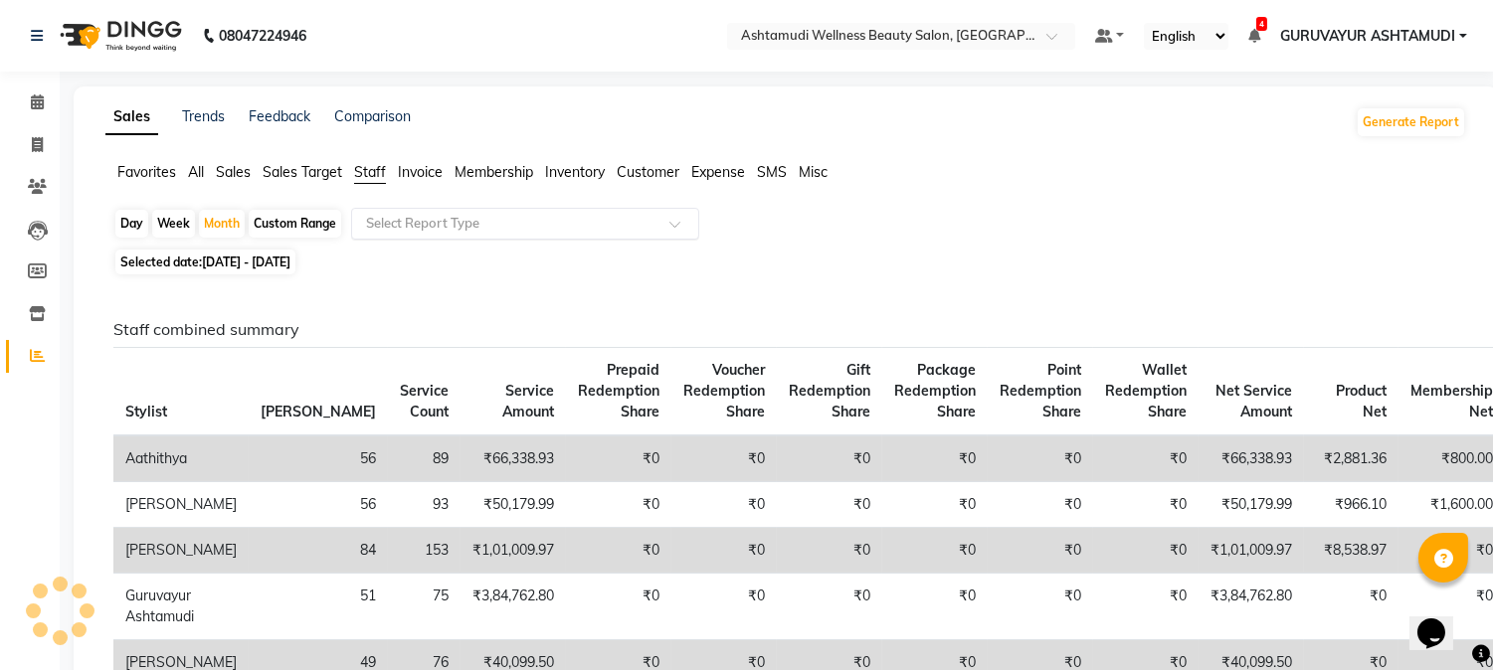
click at [415, 232] on input "text" at bounding box center [505, 224] width 286 height 20
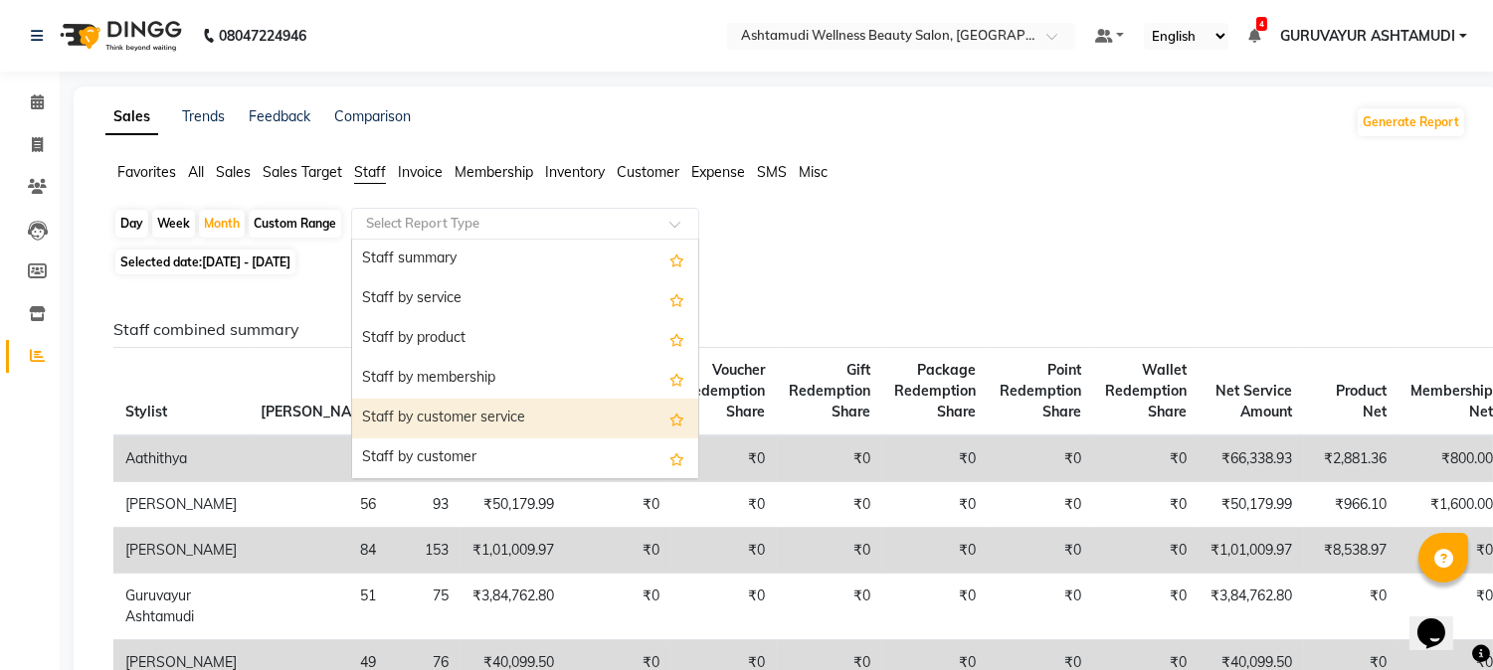
click at [458, 414] on div "Staff by customer service" at bounding box center [525, 419] width 346 height 40
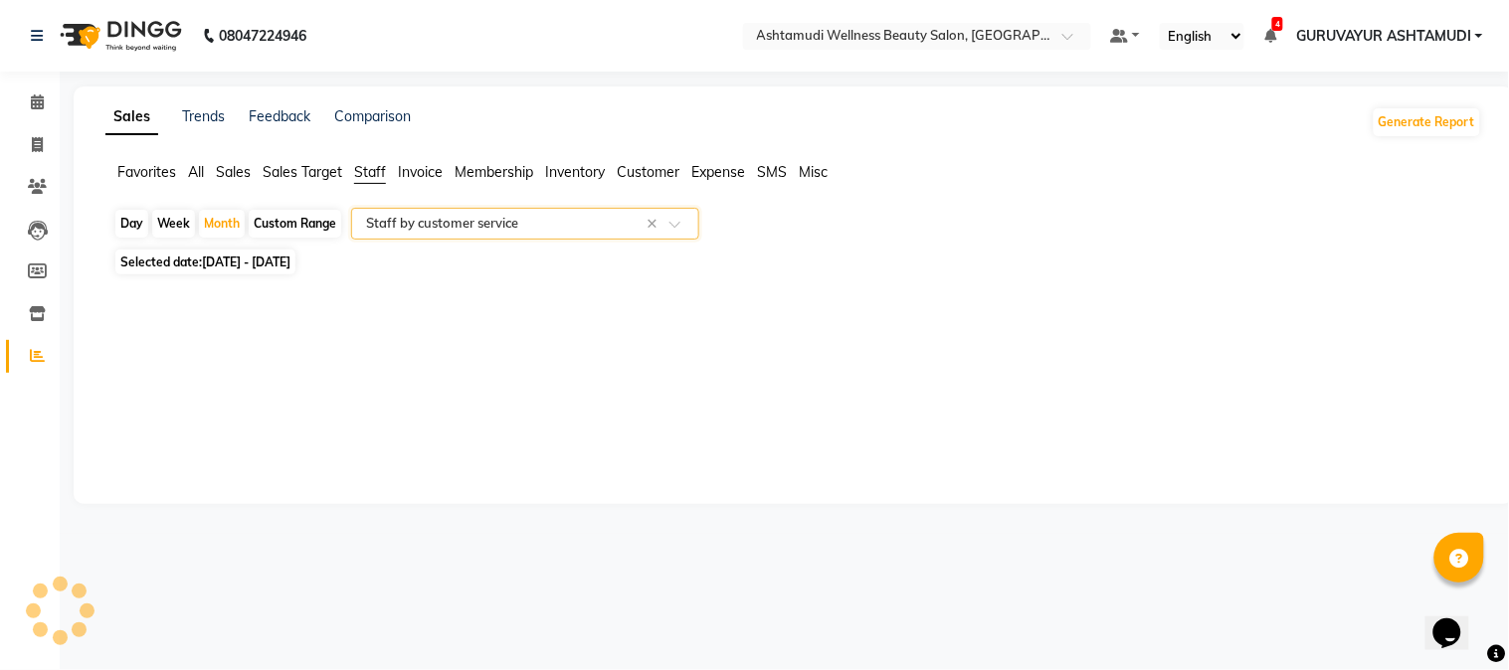
select select "filtered_report"
select select "csv"
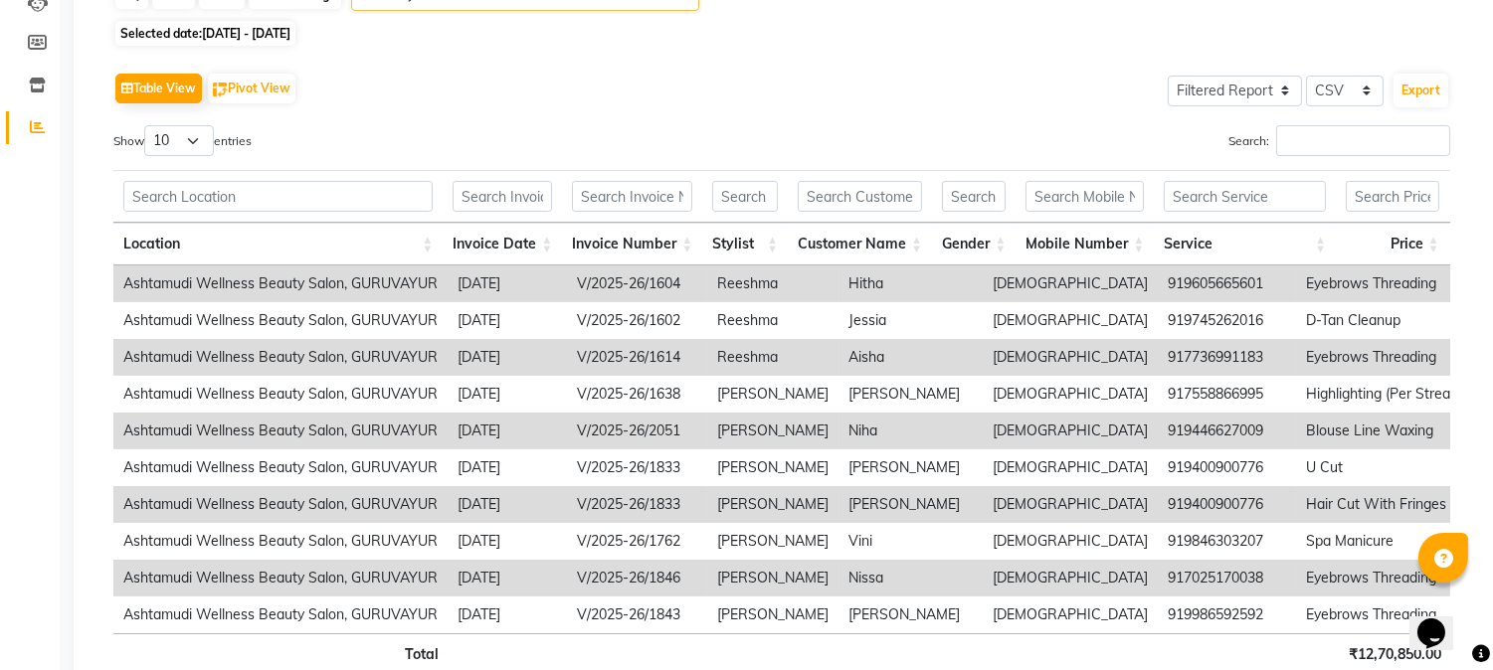
scroll to position [261, 0]
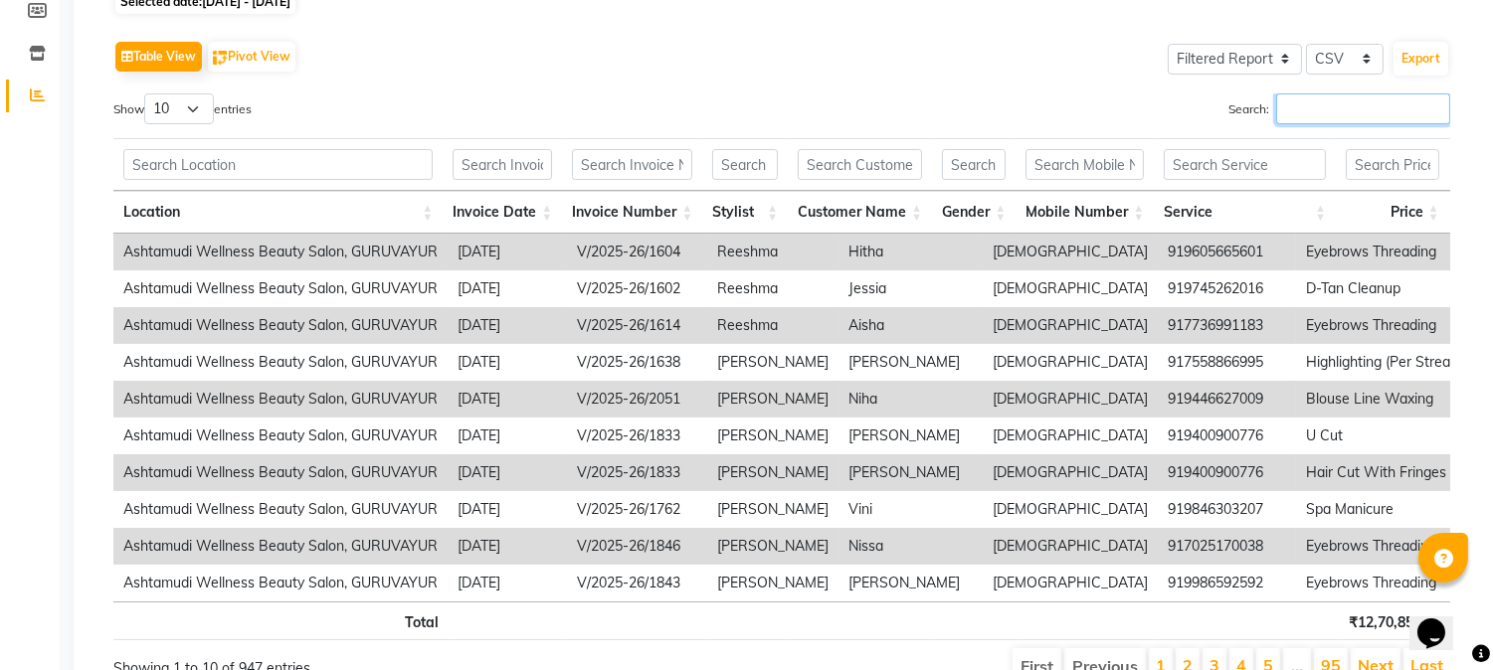
click at [1319, 103] on input "Search:" at bounding box center [1363, 109] width 174 height 31
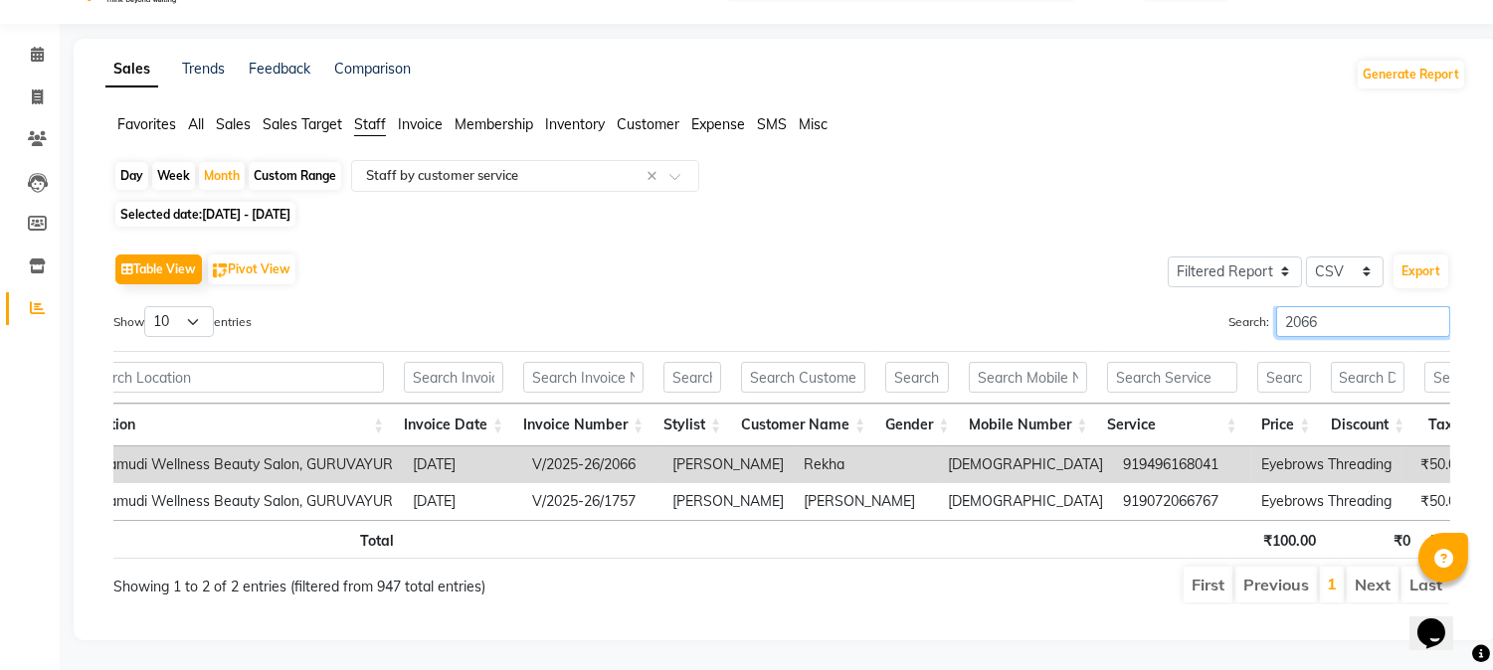
scroll to position [0, 0]
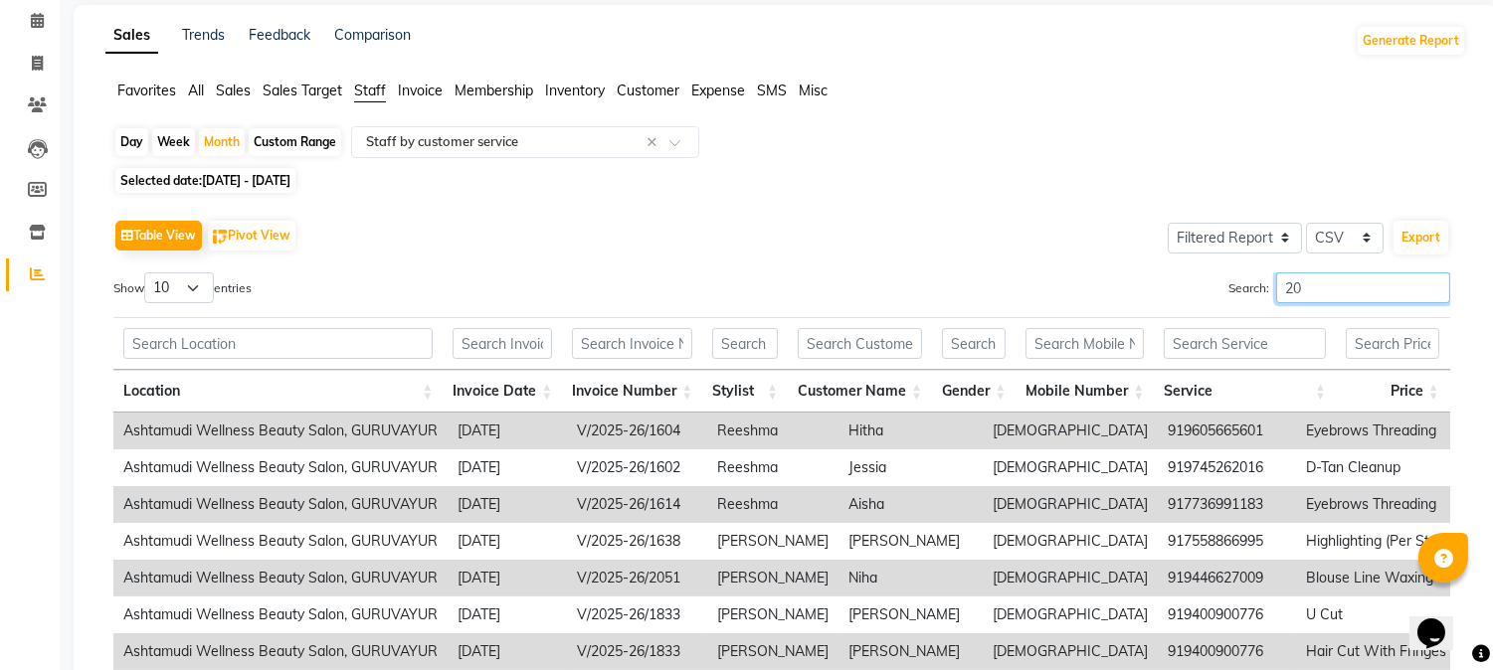
type input "2"
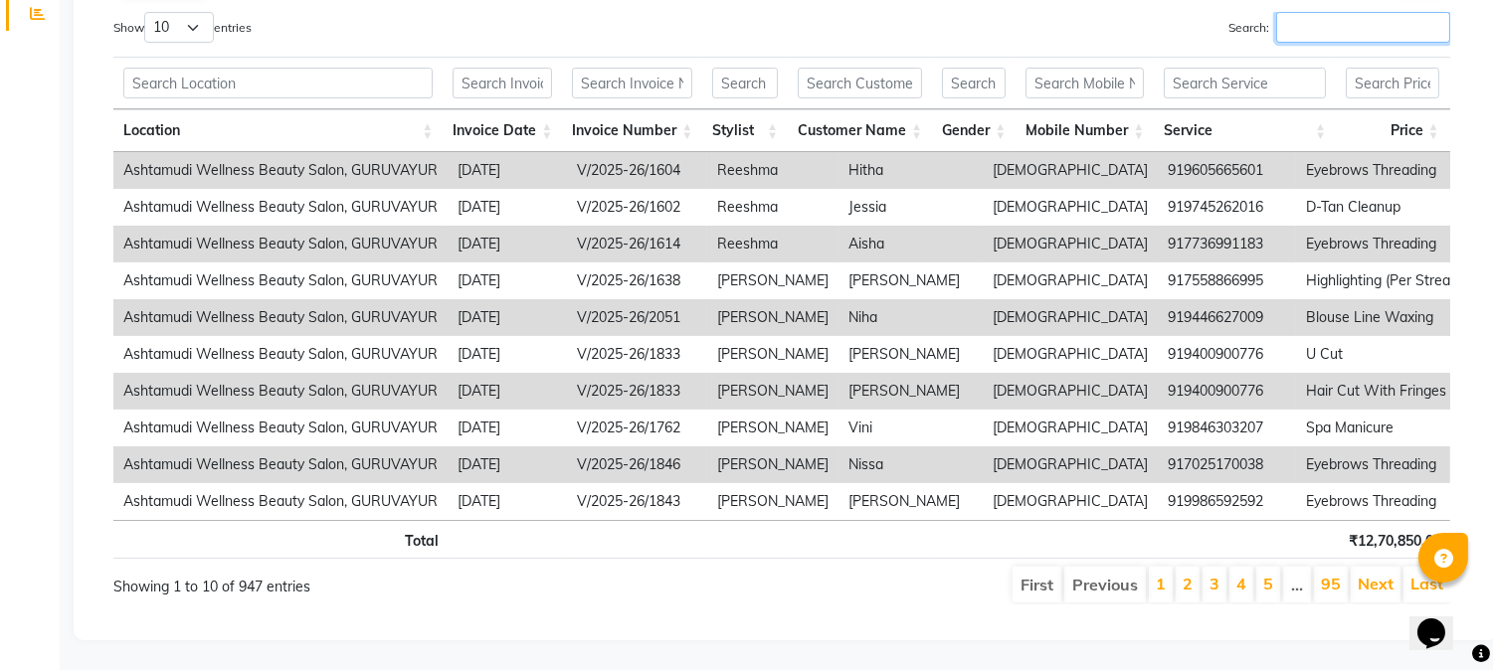
scroll to position [0, 293]
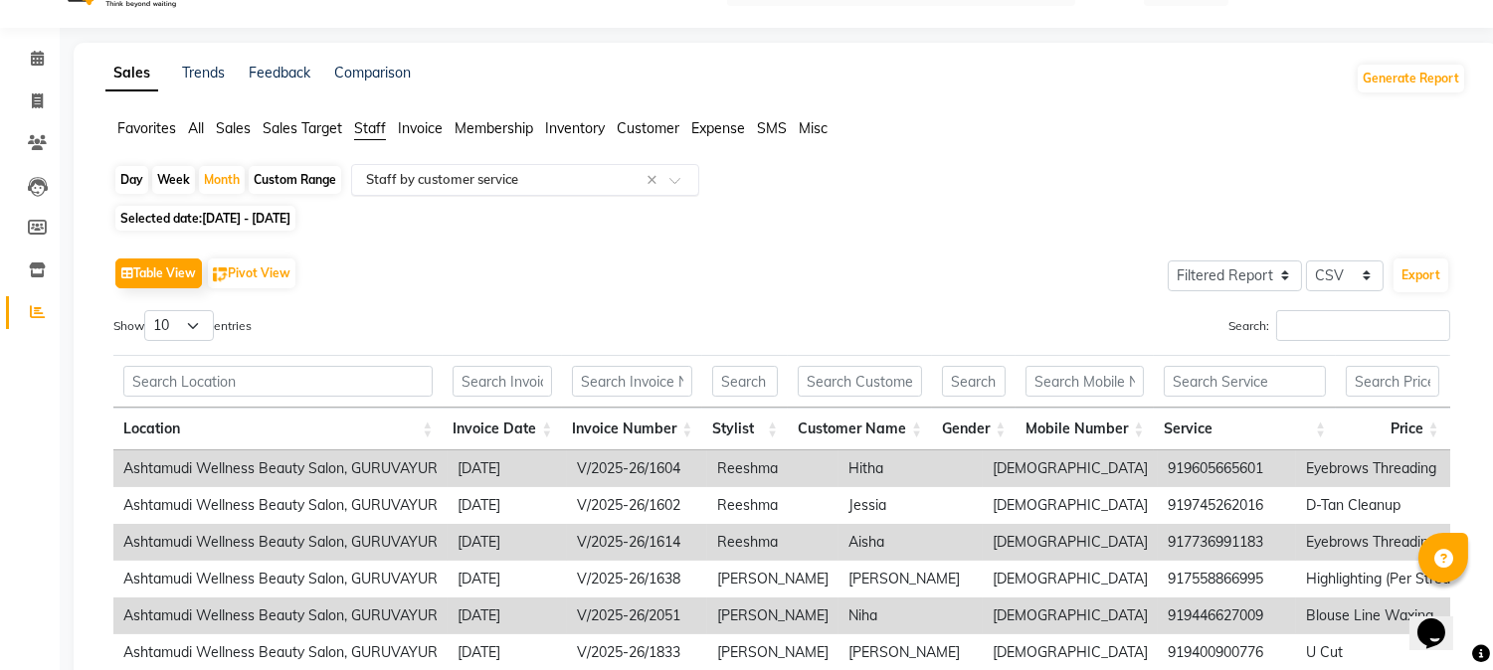
click at [426, 189] on input "text" at bounding box center [505, 180] width 286 height 20
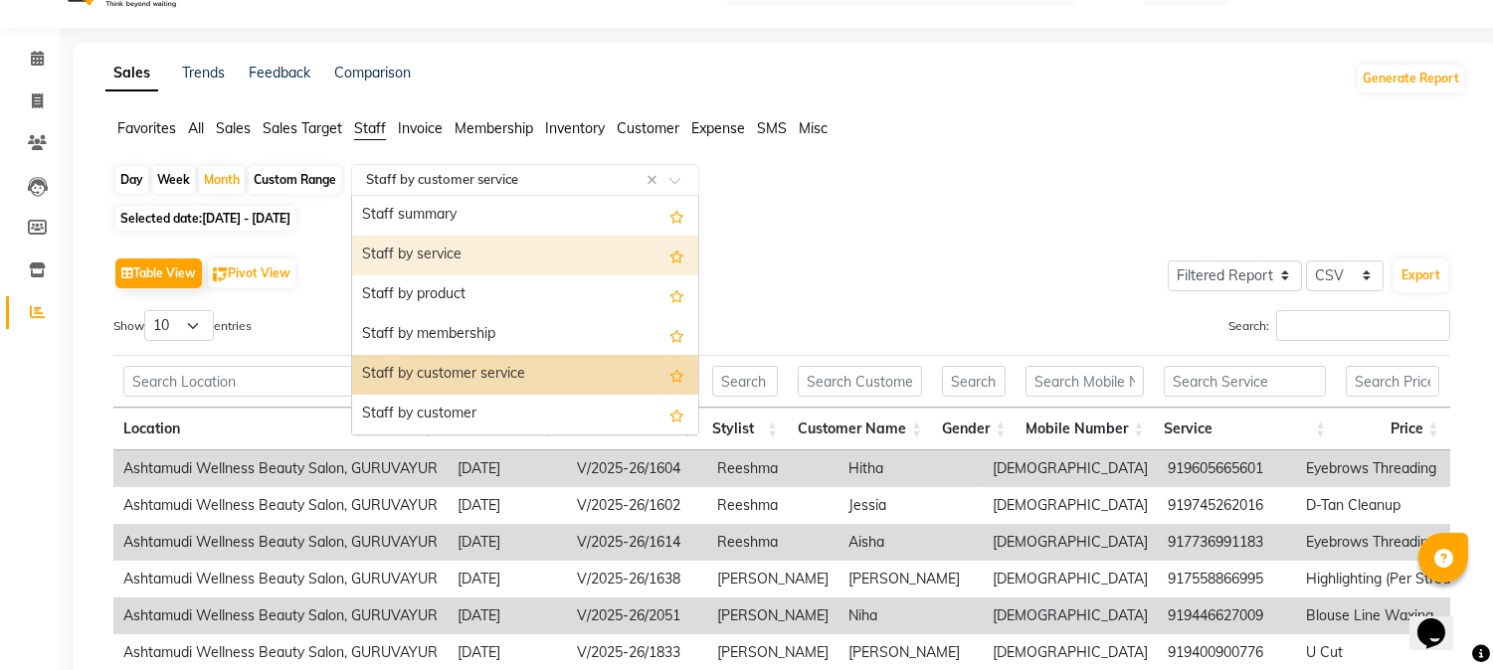
click at [456, 261] on div "Staff by service" at bounding box center [525, 256] width 346 height 40
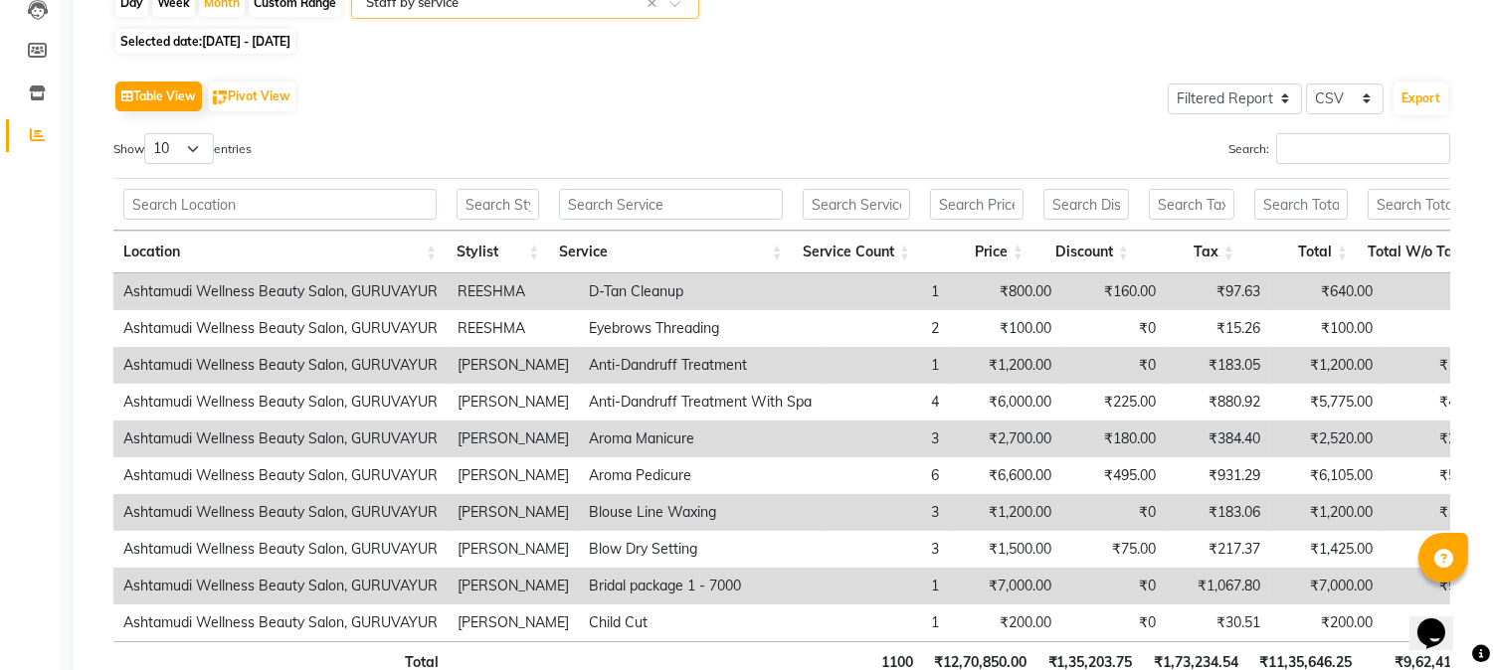
click at [479, 10] on input "text" at bounding box center [505, 3] width 286 height 20
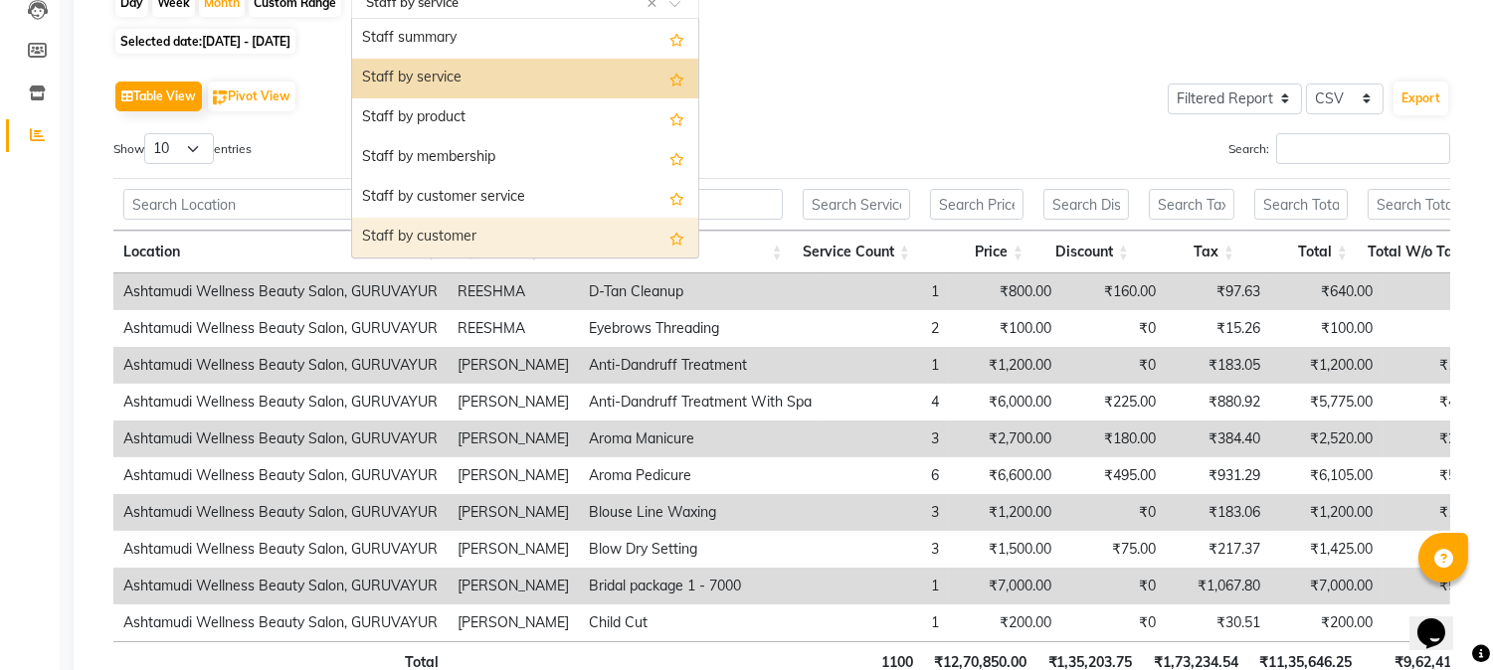
click at [502, 234] on div "Staff by customer" at bounding box center [525, 238] width 346 height 40
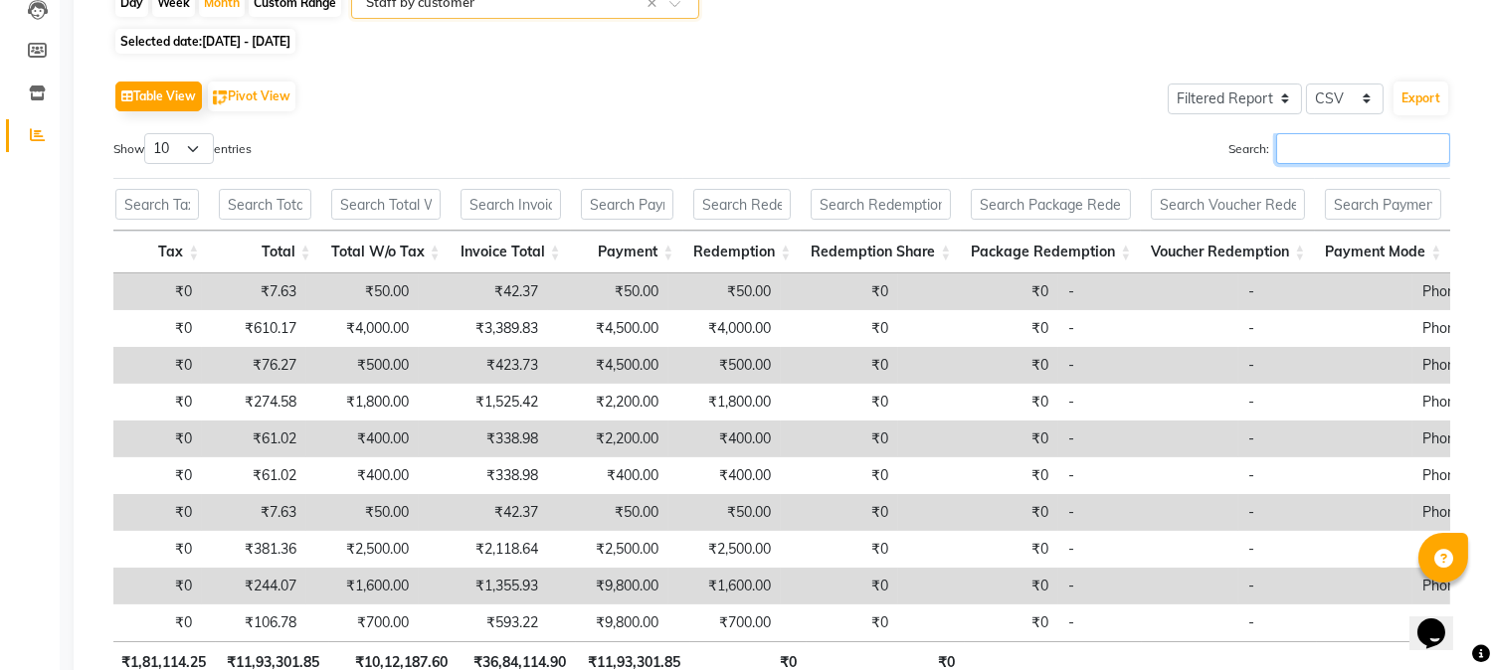
click at [1336, 147] on input "Search:" at bounding box center [1363, 148] width 174 height 31
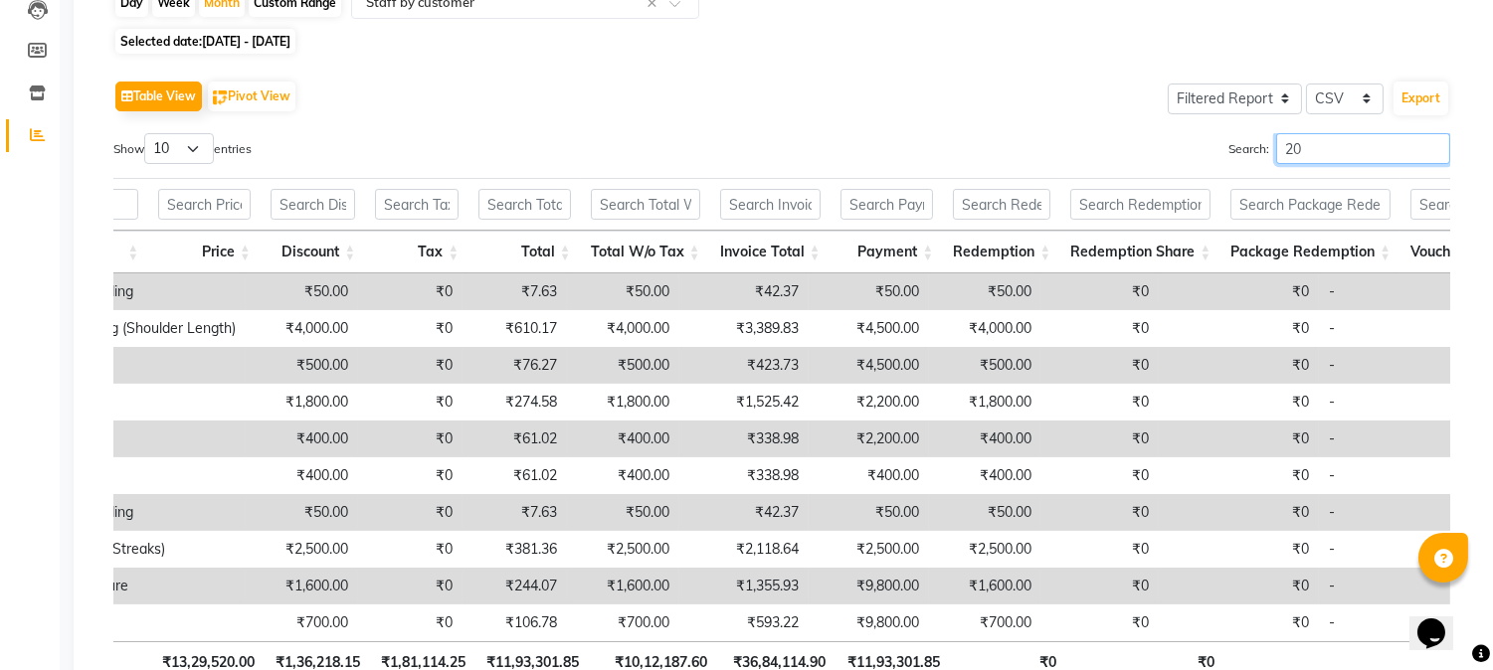
type input "2"
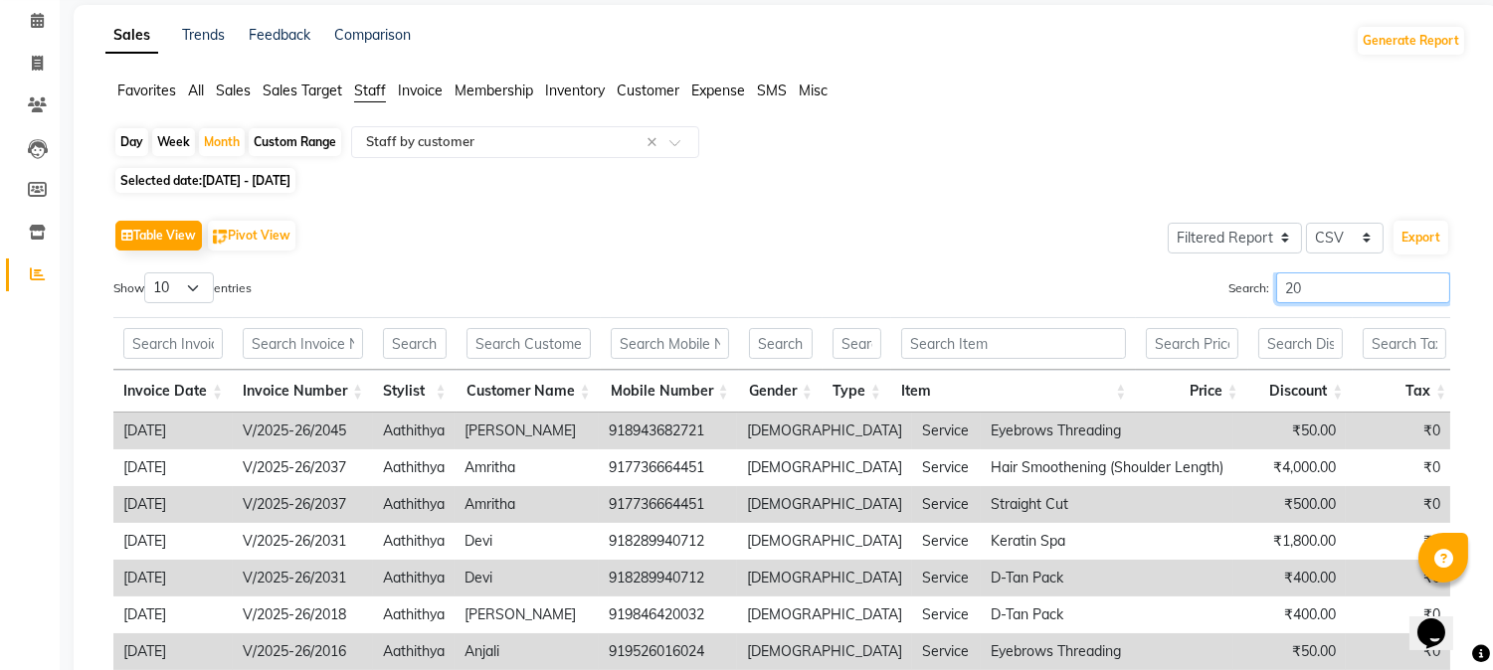
type input "2"
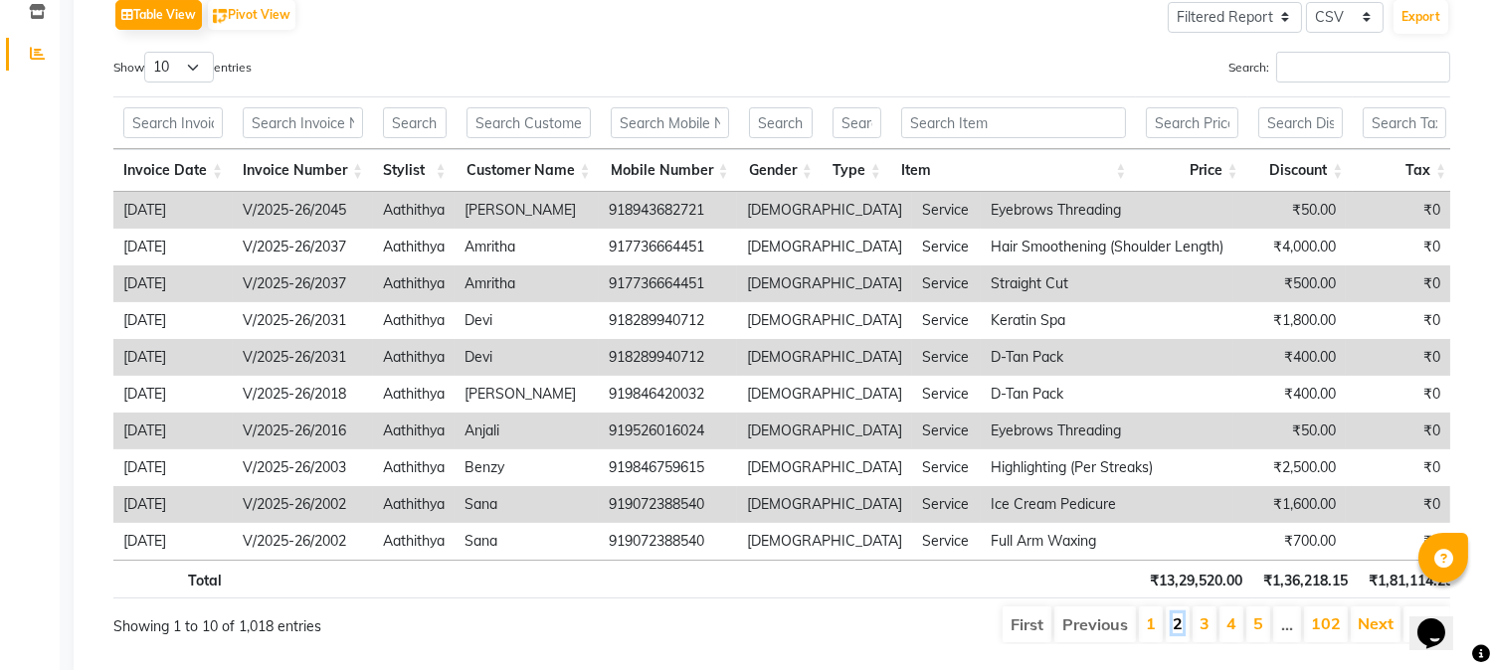
click at [1183, 634] on link "2" at bounding box center [1178, 624] width 10 height 20
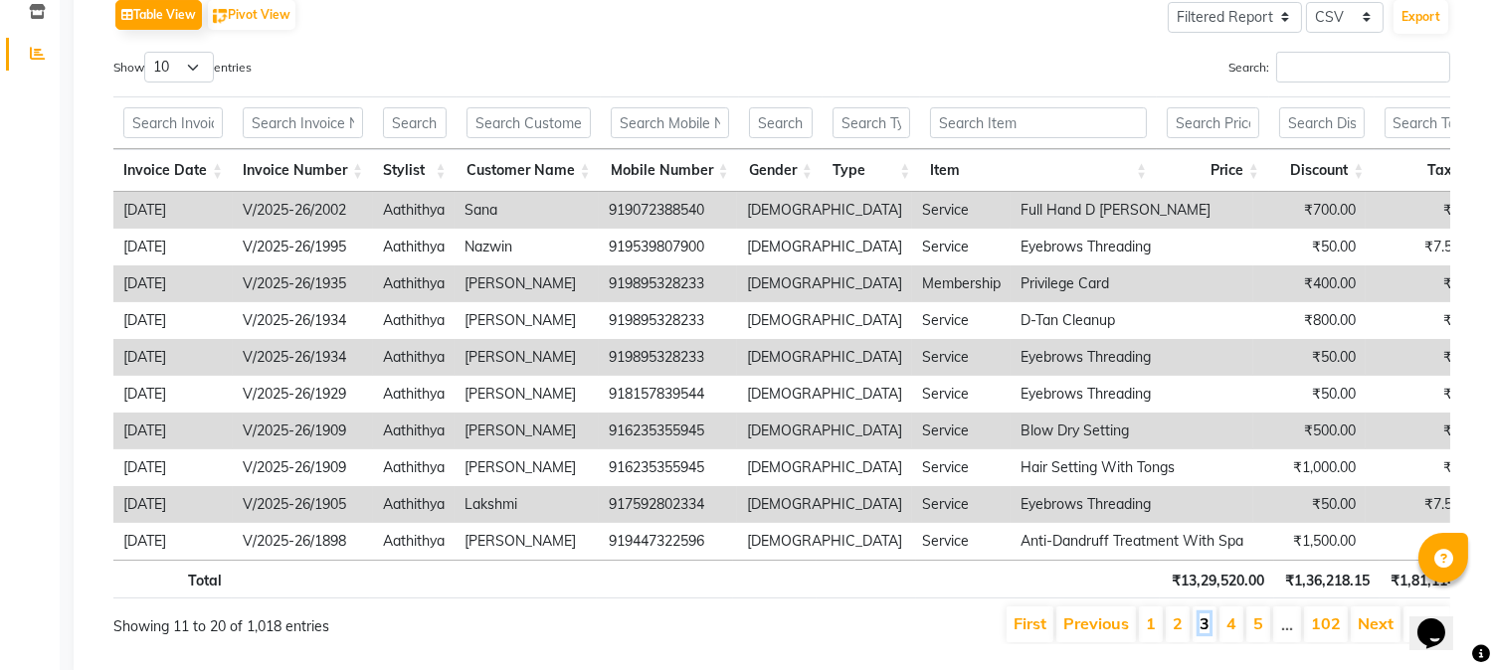
click at [1208, 634] on link "3" at bounding box center [1205, 624] width 10 height 20
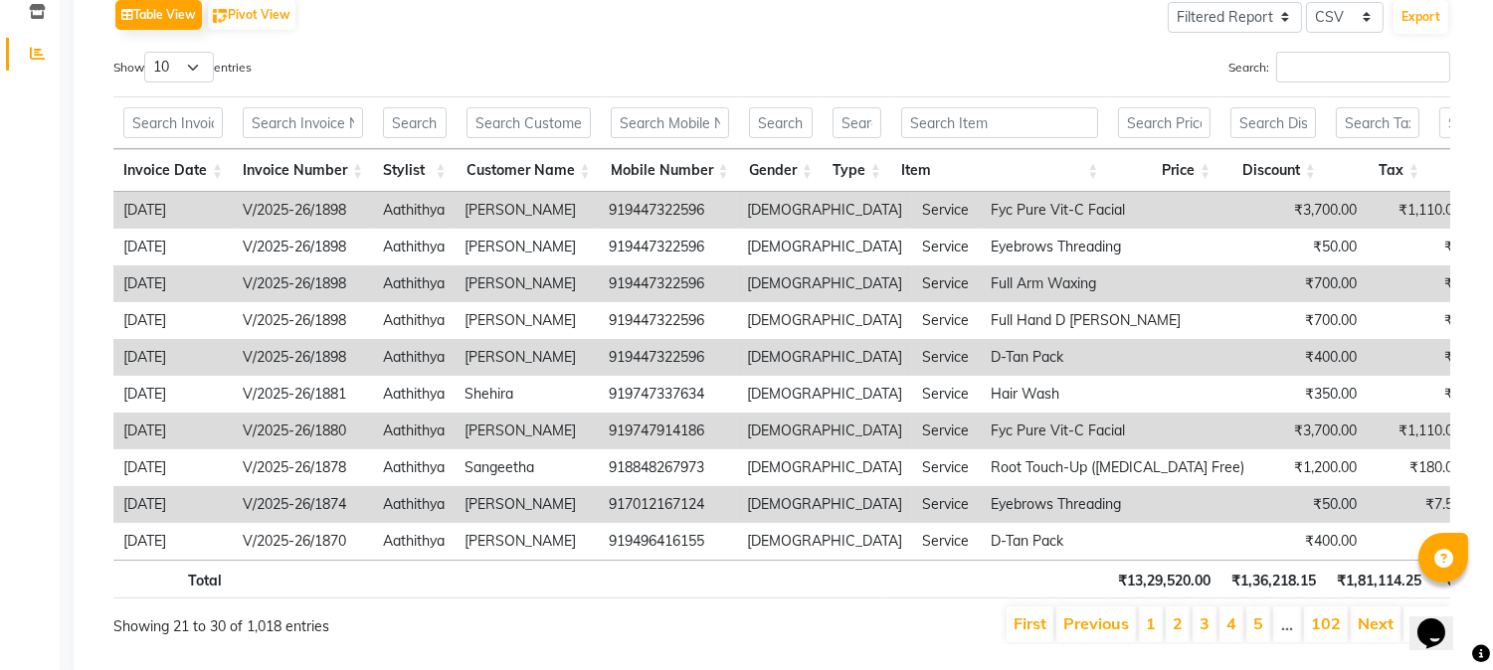
click at [1240, 643] on li "4" at bounding box center [1231, 625] width 24 height 36
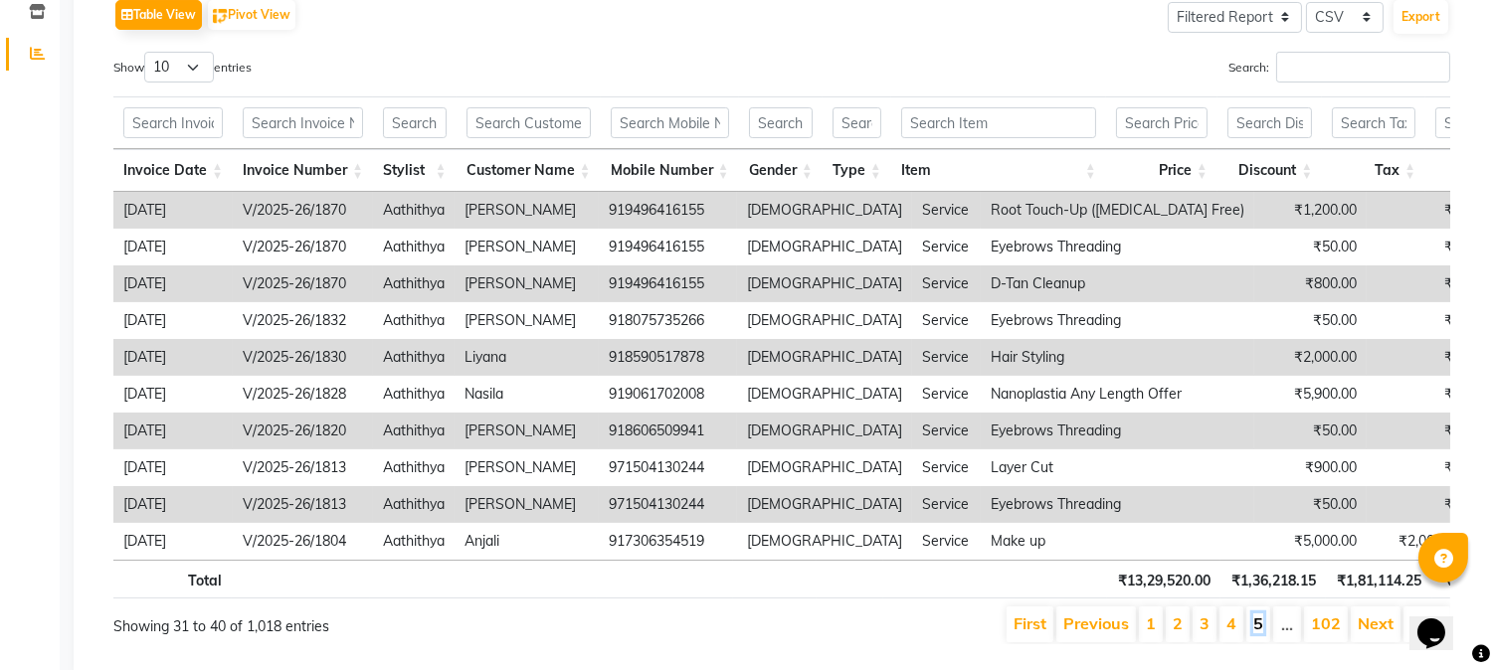
click at [1253, 634] on link "5" at bounding box center [1258, 624] width 10 height 20
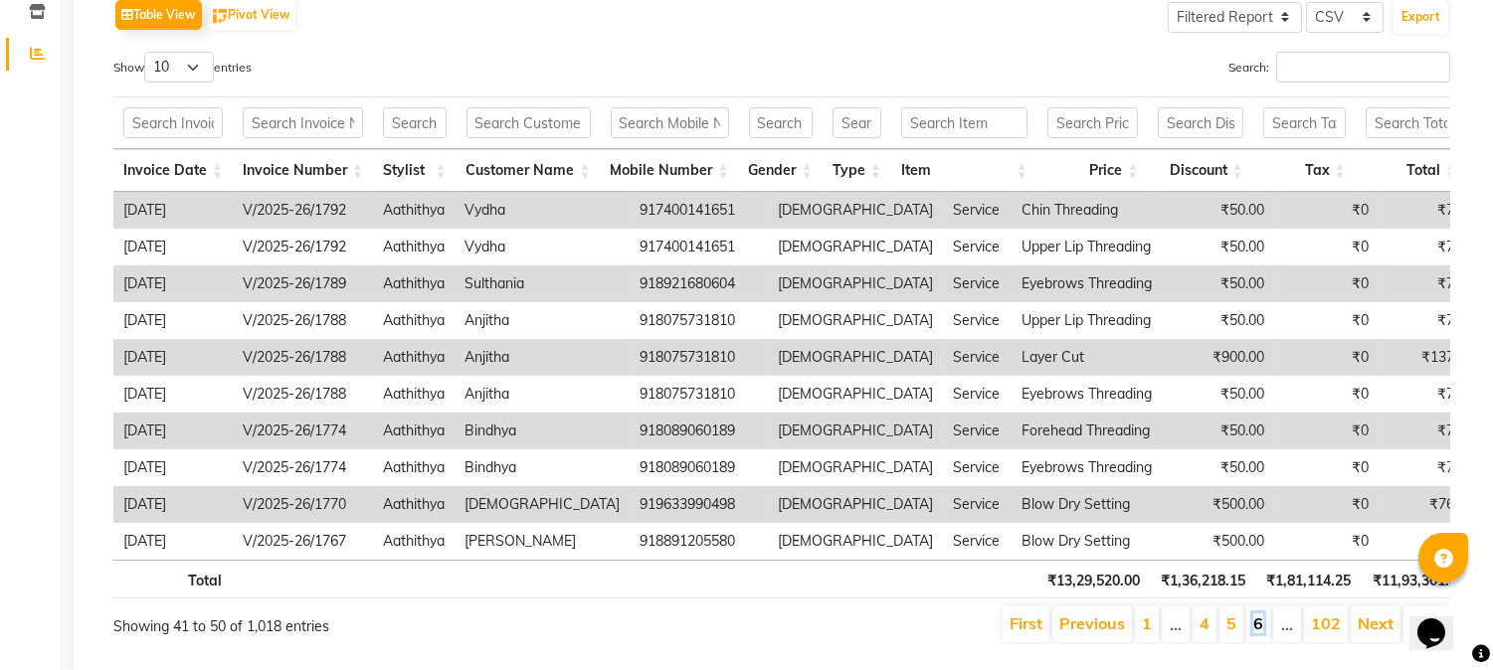
click at [1261, 634] on link "6" at bounding box center [1258, 624] width 10 height 20
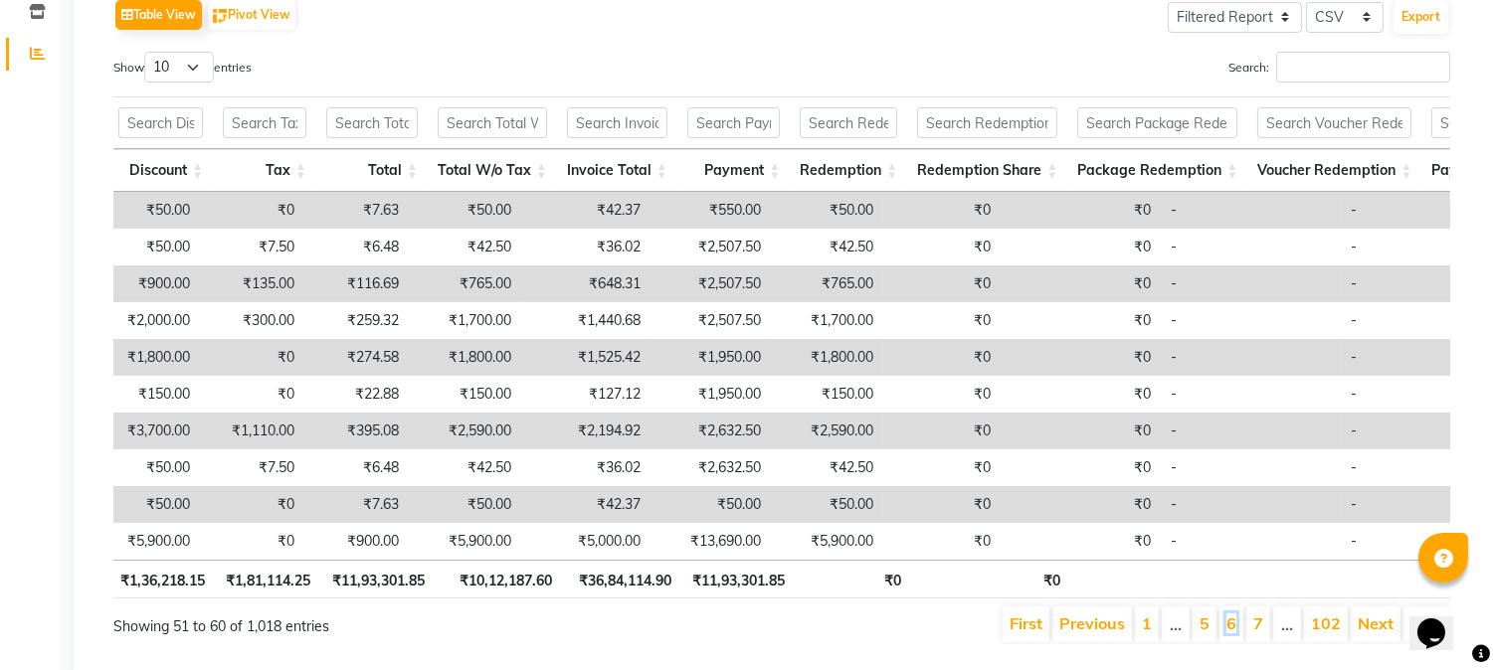
scroll to position [0, 1075]
click at [1260, 634] on link "7" at bounding box center [1258, 624] width 10 height 20
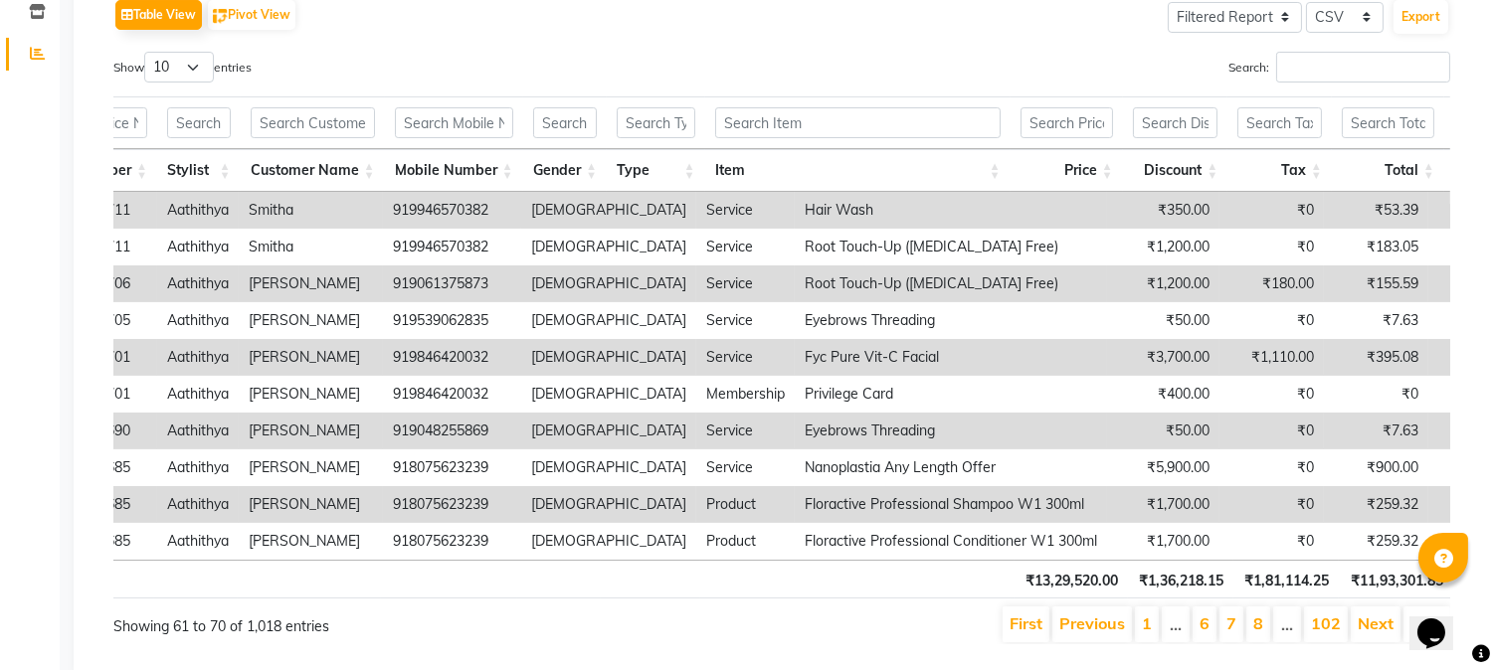
scroll to position [0, 141]
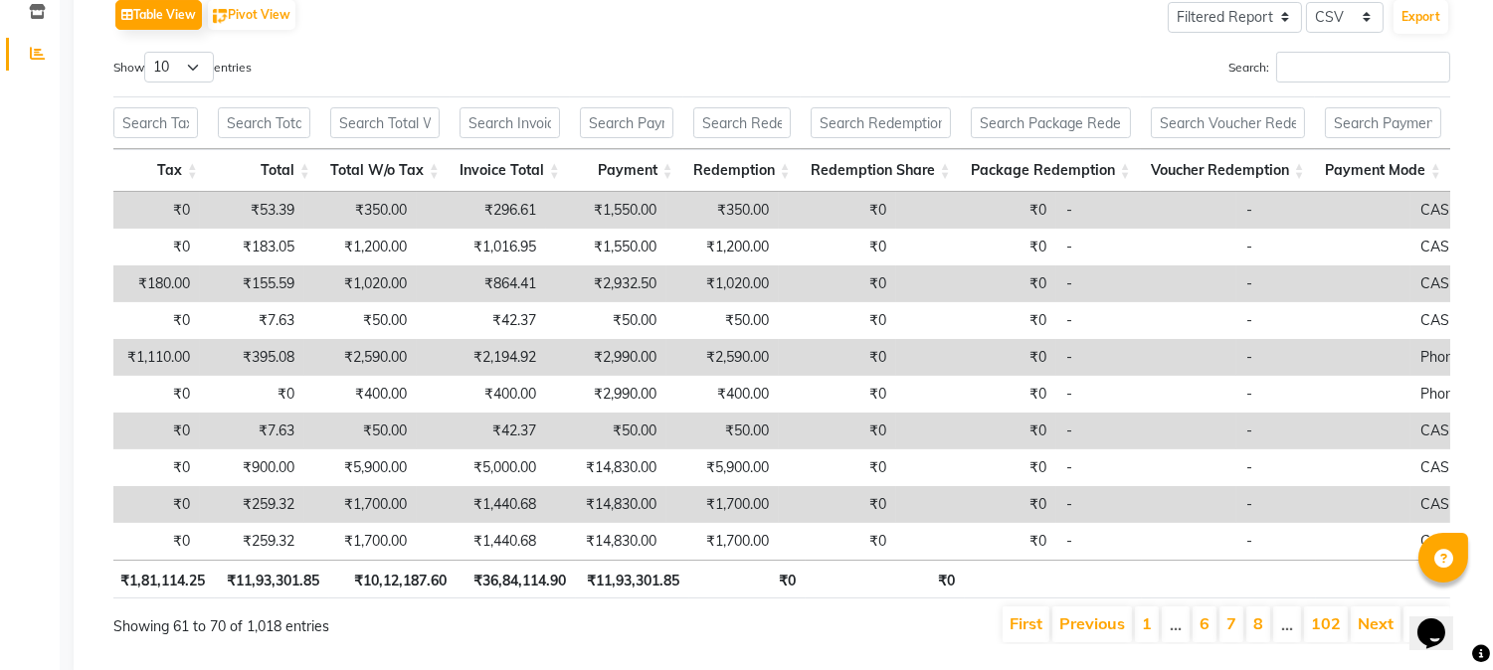
click at [1154, 643] on li "1" at bounding box center [1147, 625] width 24 height 36
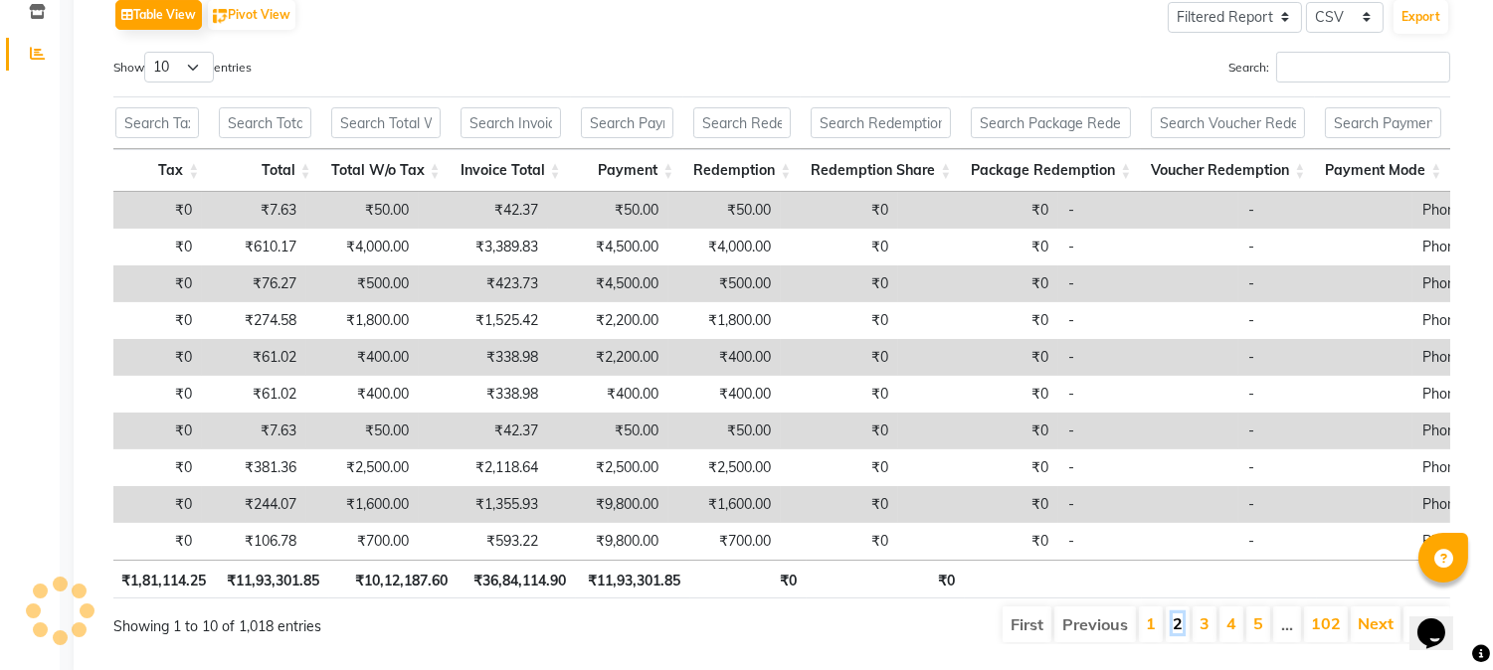
click at [1178, 634] on link "2" at bounding box center [1178, 624] width 10 height 20
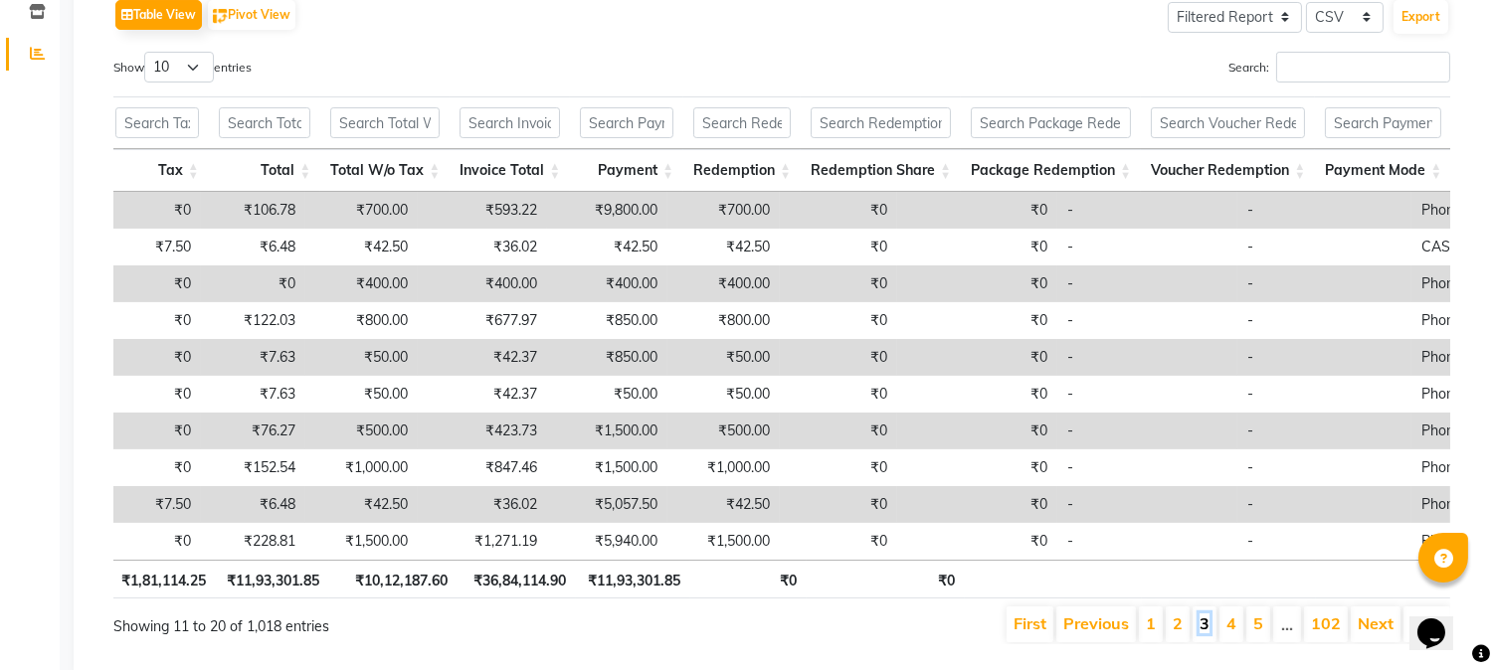
click at [1204, 634] on link "3" at bounding box center [1205, 624] width 10 height 20
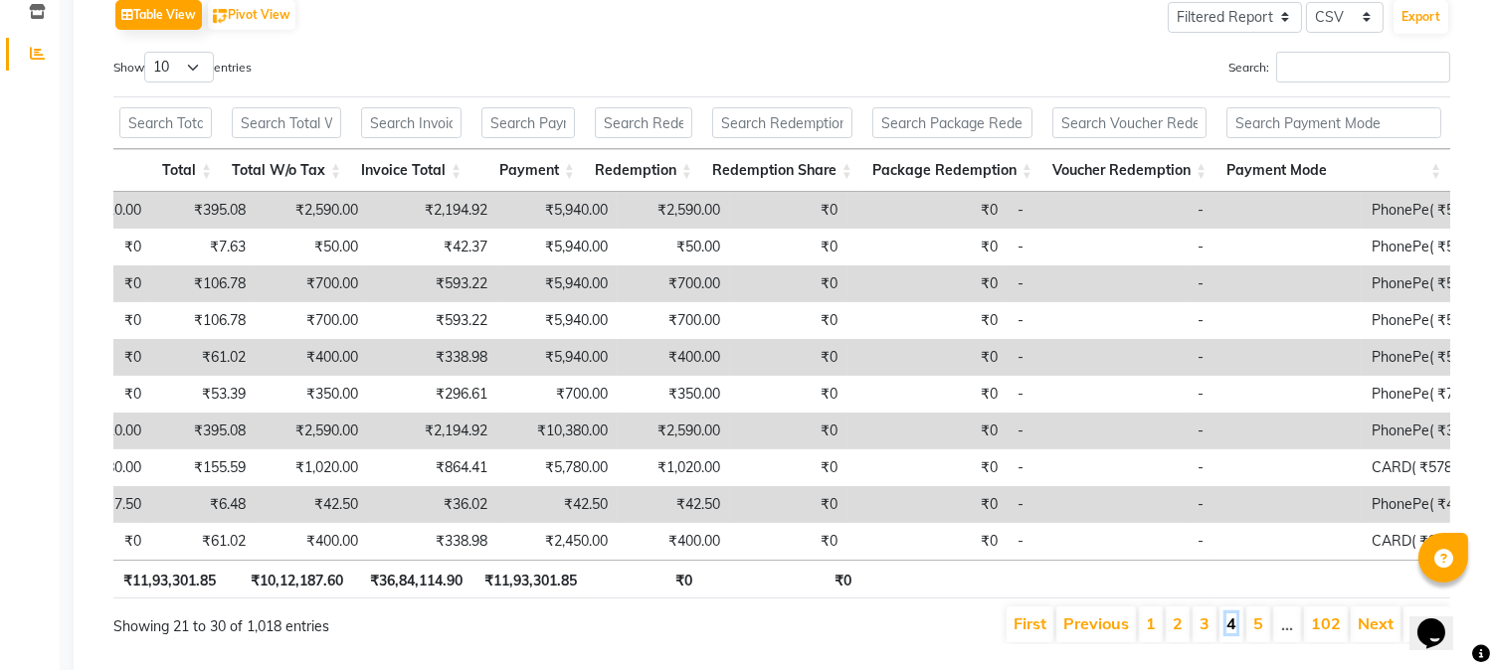
click at [1236, 634] on link "4" at bounding box center [1231, 624] width 10 height 20
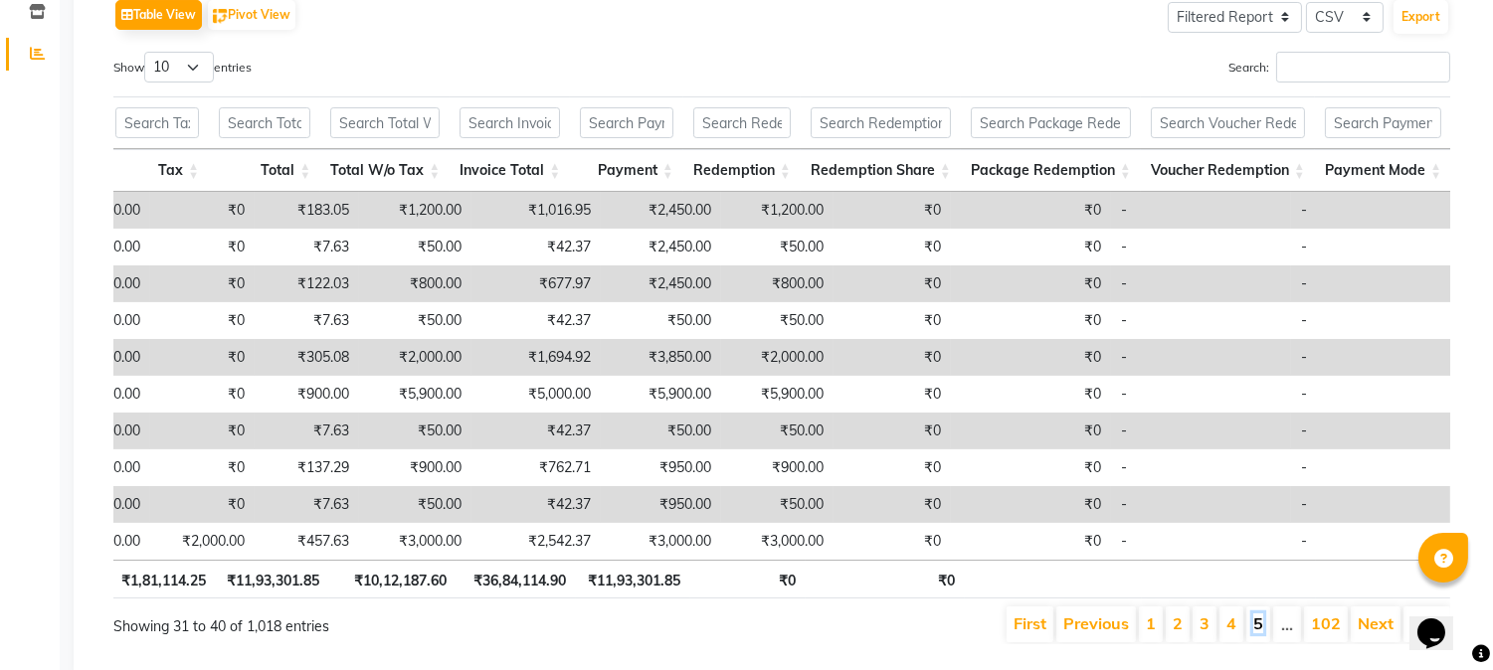
click at [1257, 634] on link "5" at bounding box center [1258, 624] width 10 height 20
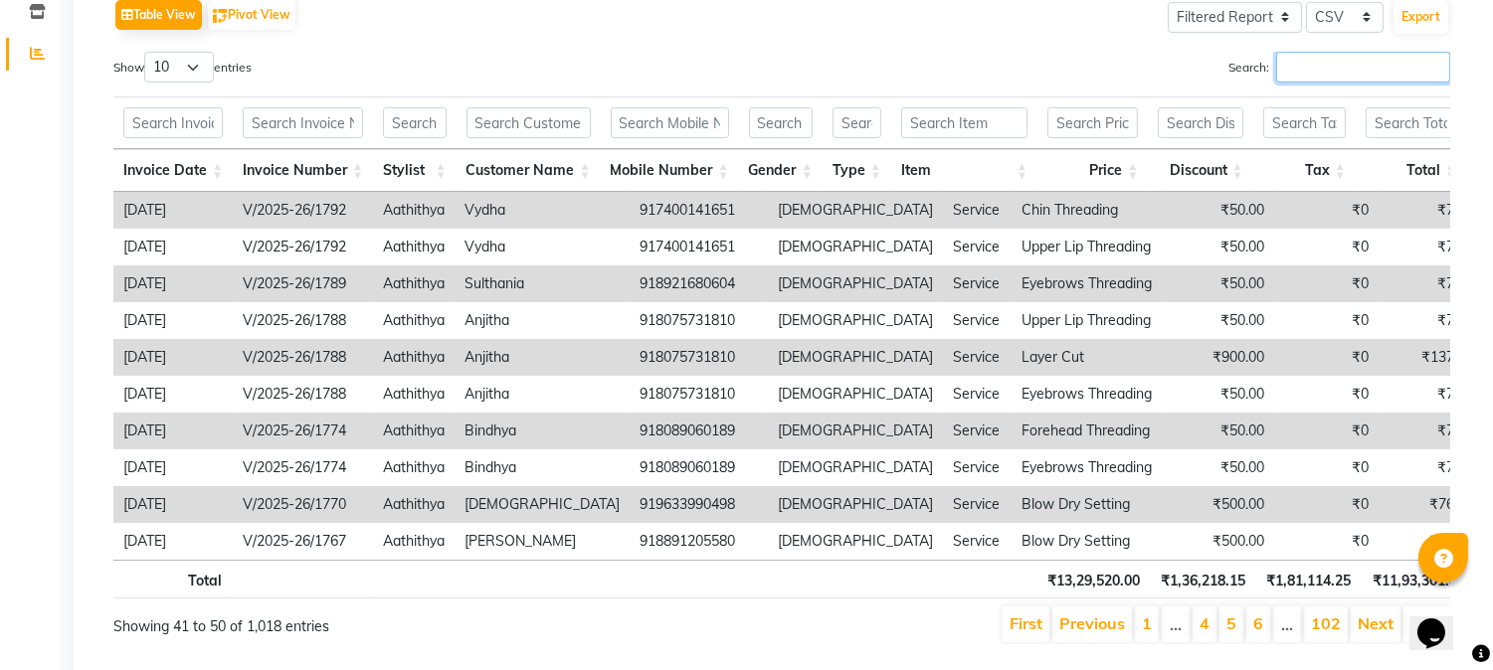
click at [1283, 58] on input "Search:" at bounding box center [1363, 67] width 174 height 31
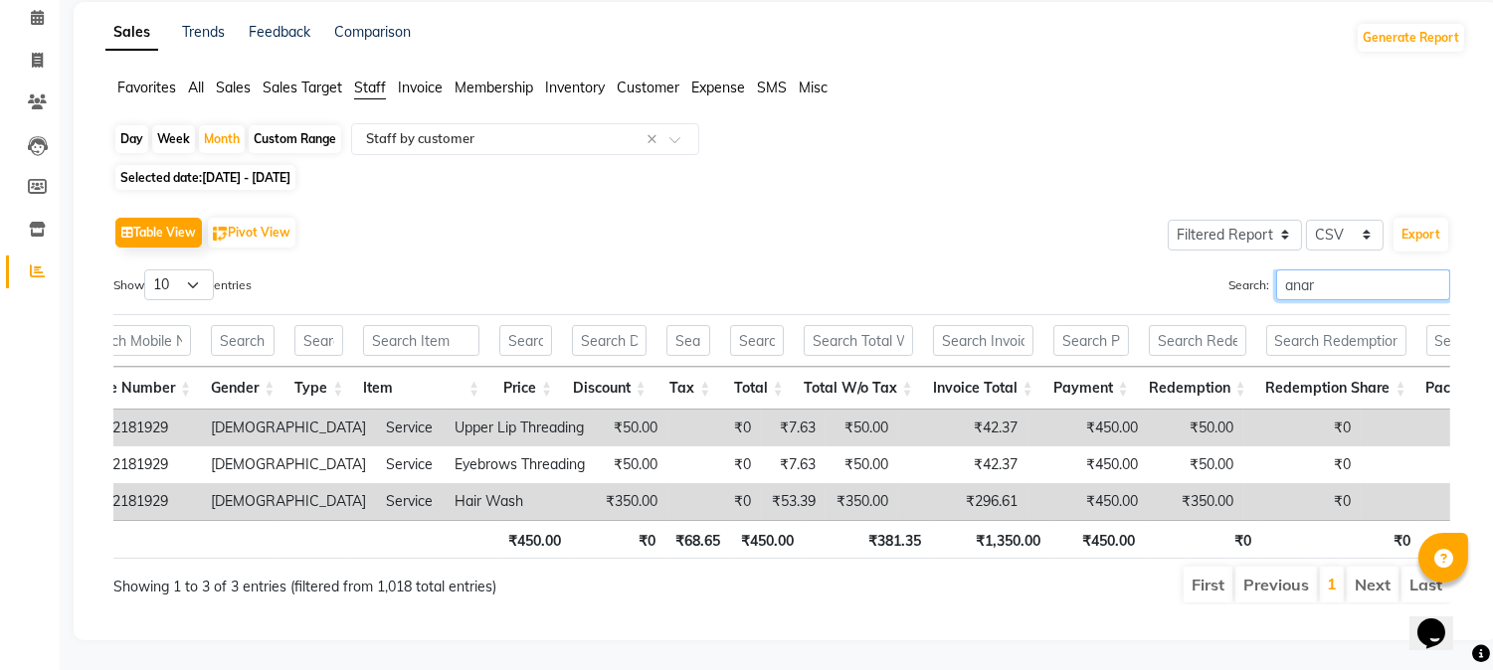
scroll to position [0, 891]
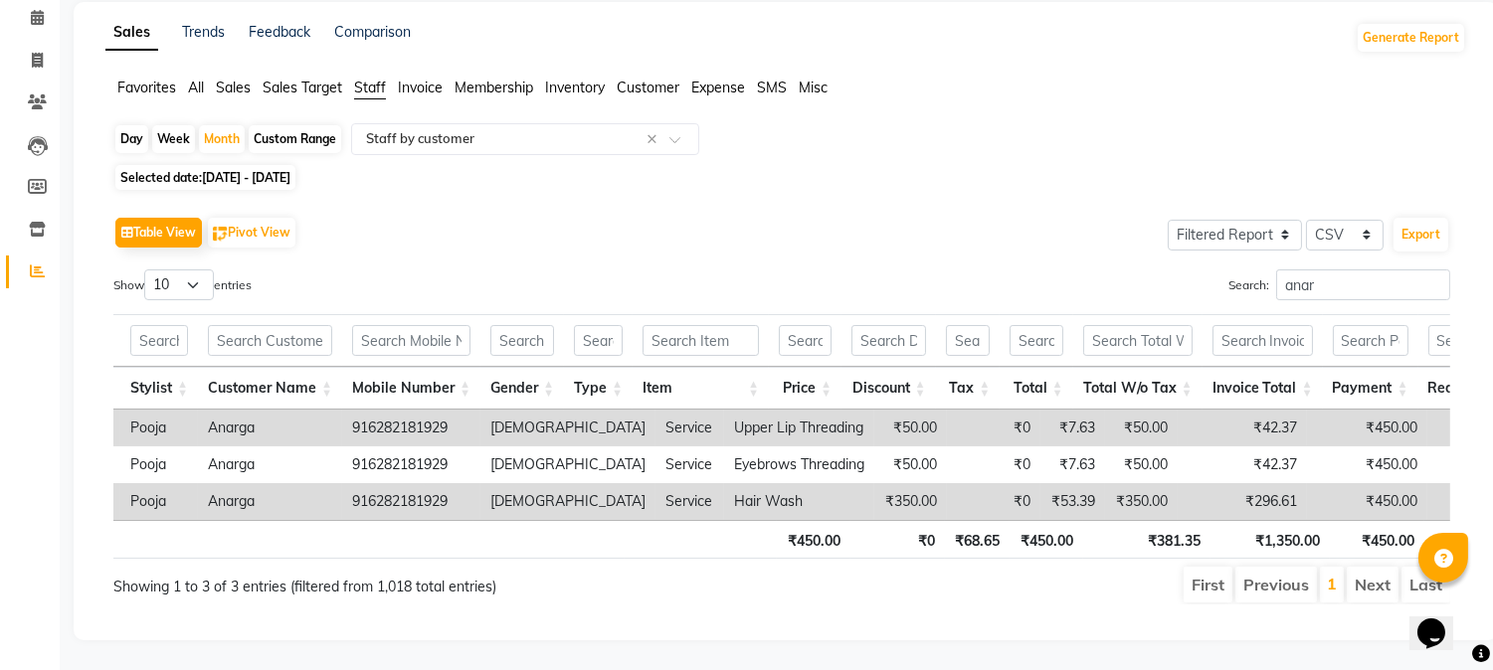
click at [425, 535] on th at bounding box center [405, 539] width 136 height 39
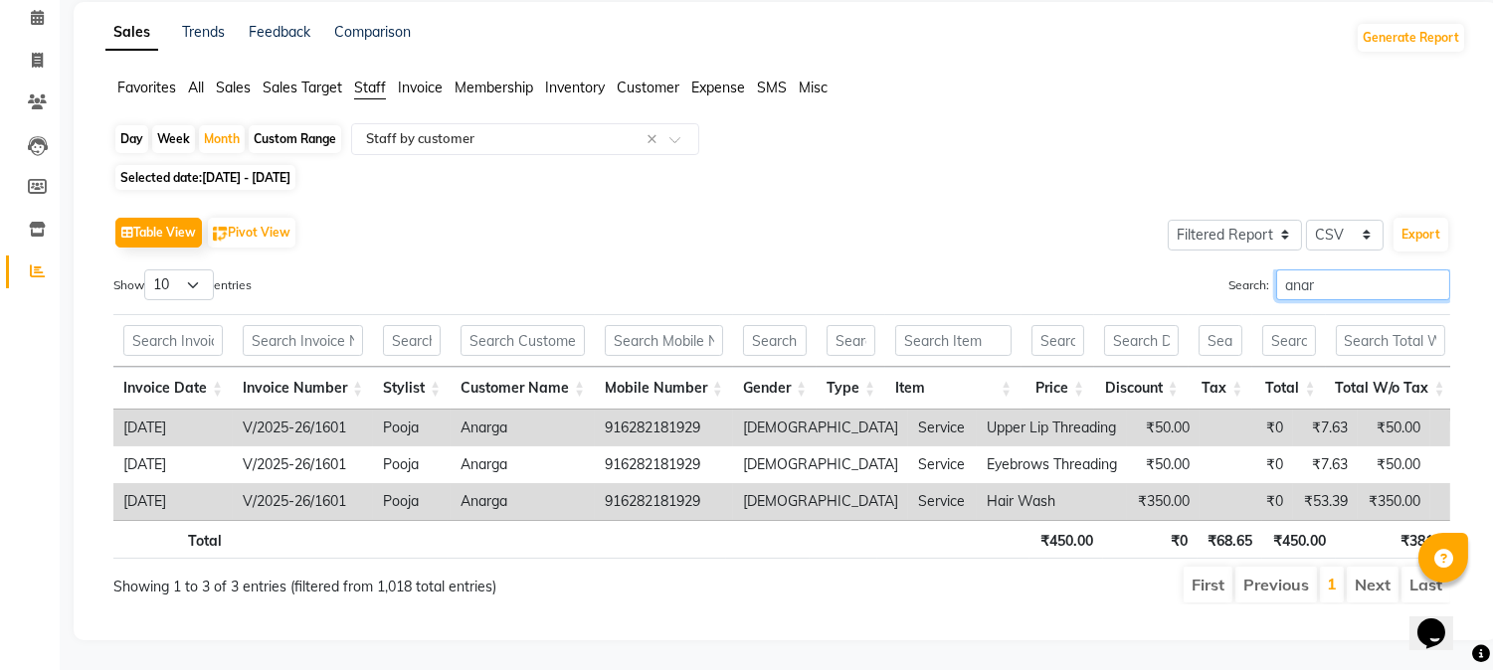
click at [1323, 270] on input "anar" at bounding box center [1363, 285] width 174 height 31
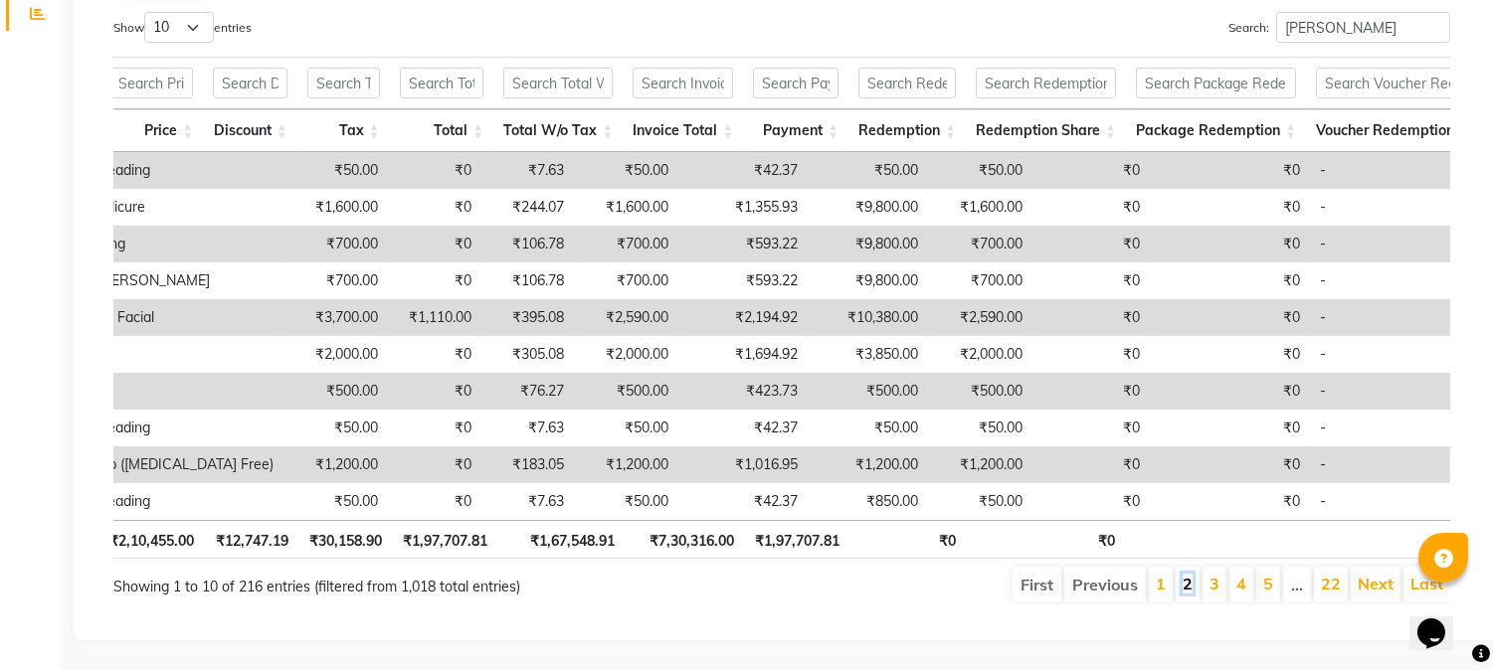
click at [1184, 574] on link "2" at bounding box center [1188, 584] width 10 height 20
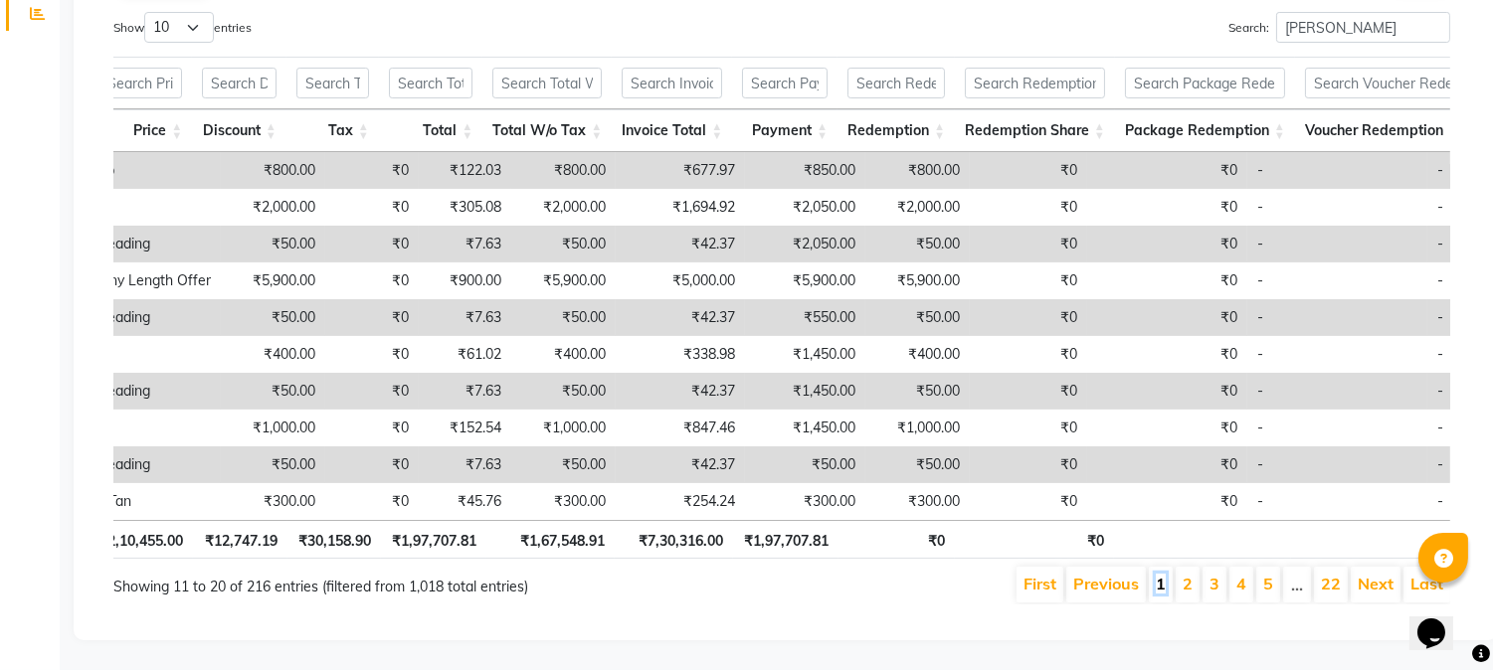
click at [1161, 574] on link "1" at bounding box center [1161, 584] width 10 height 20
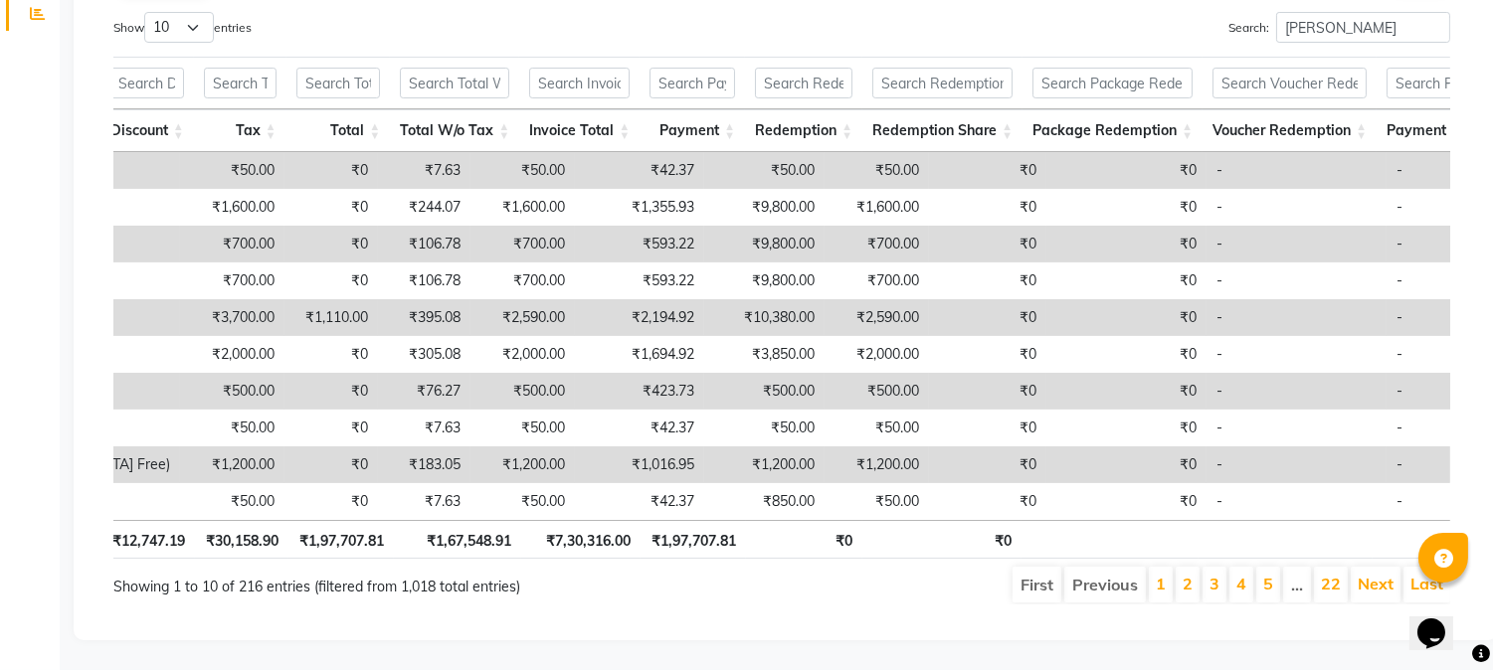
click at [1194, 571] on li "2" at bounding box center [1188, 585] width 24 height 36
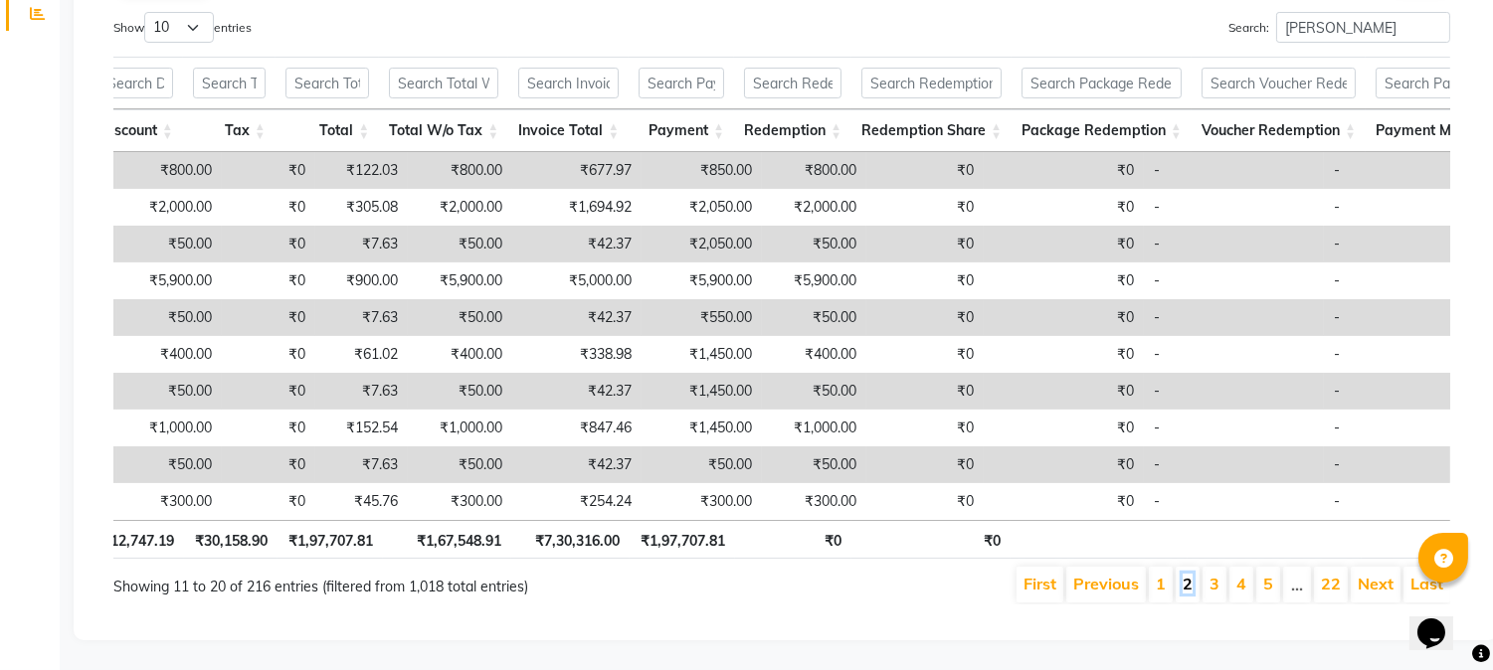
click at [1191, 574] on link "2" at bounding box center [1188, 584] width 10 height 20
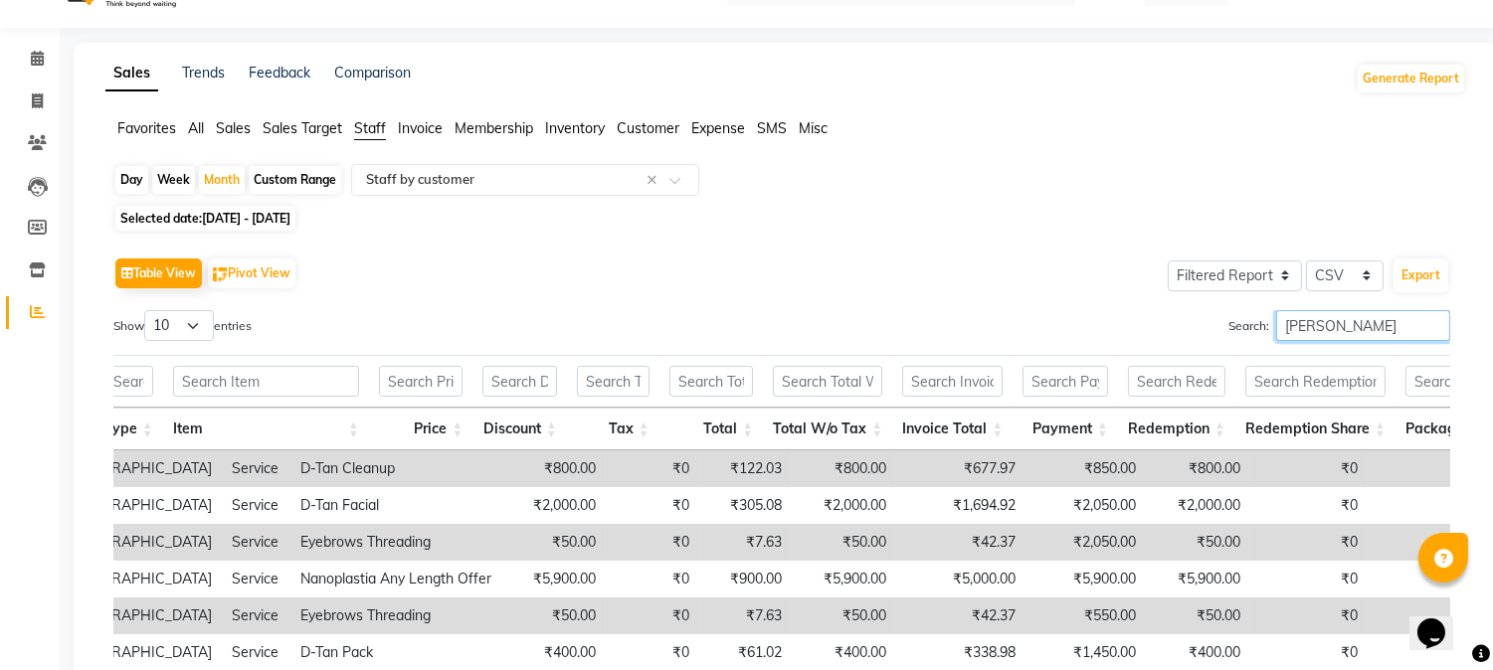
click at [1321, 328] on input "ana" at bounding box center [1363, 325] width 174 height 31
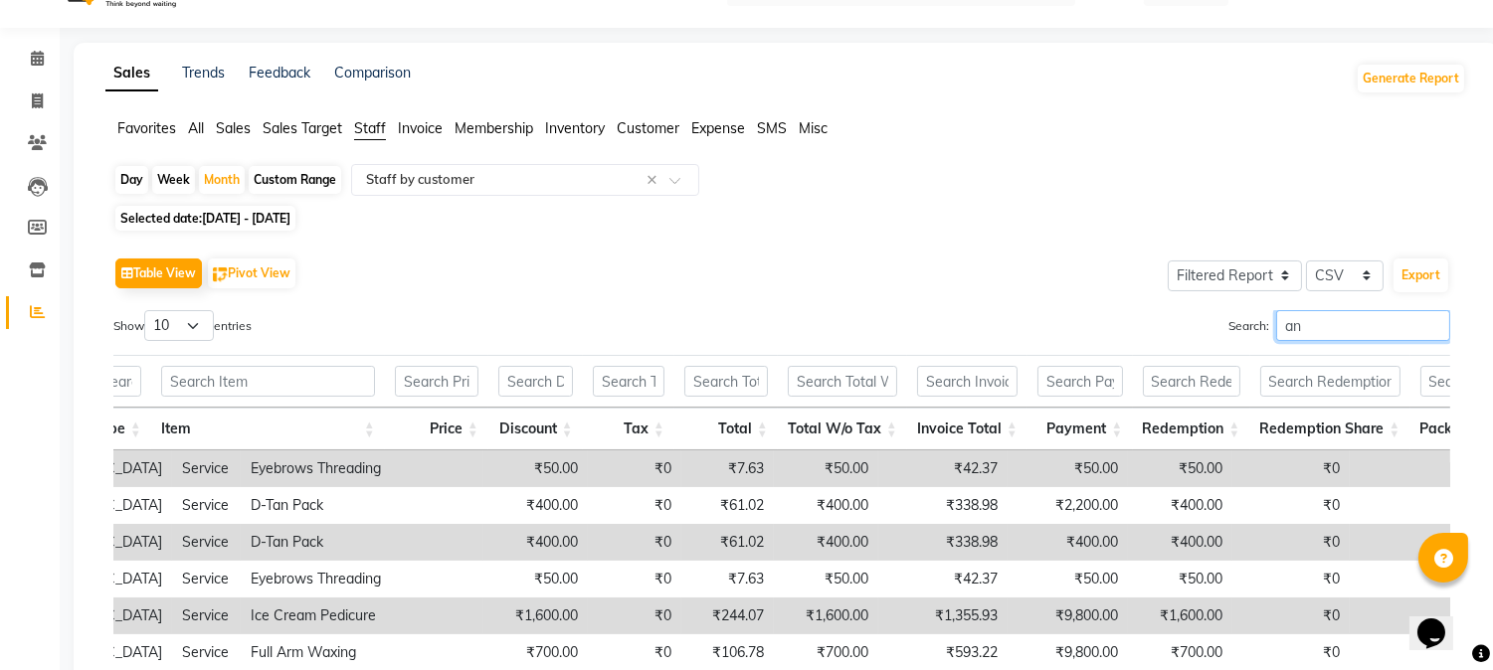
type input "a"
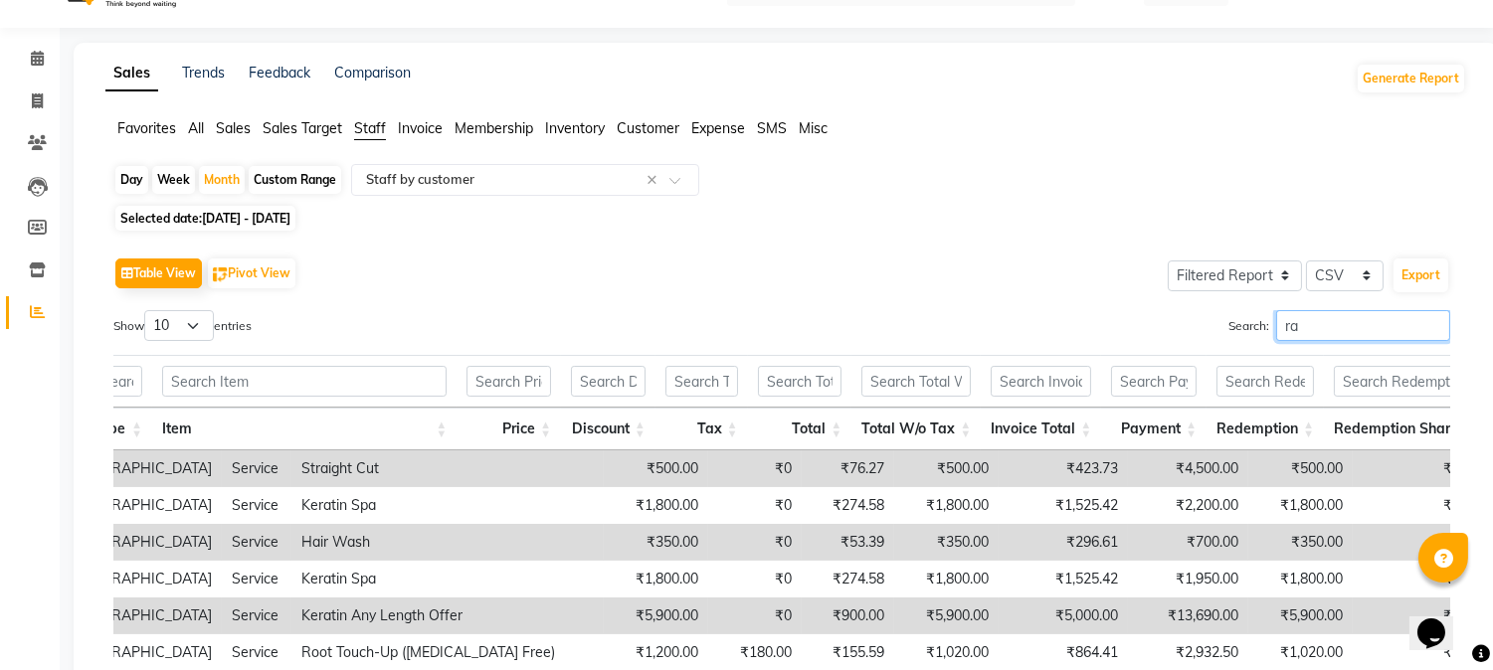
type input "r"
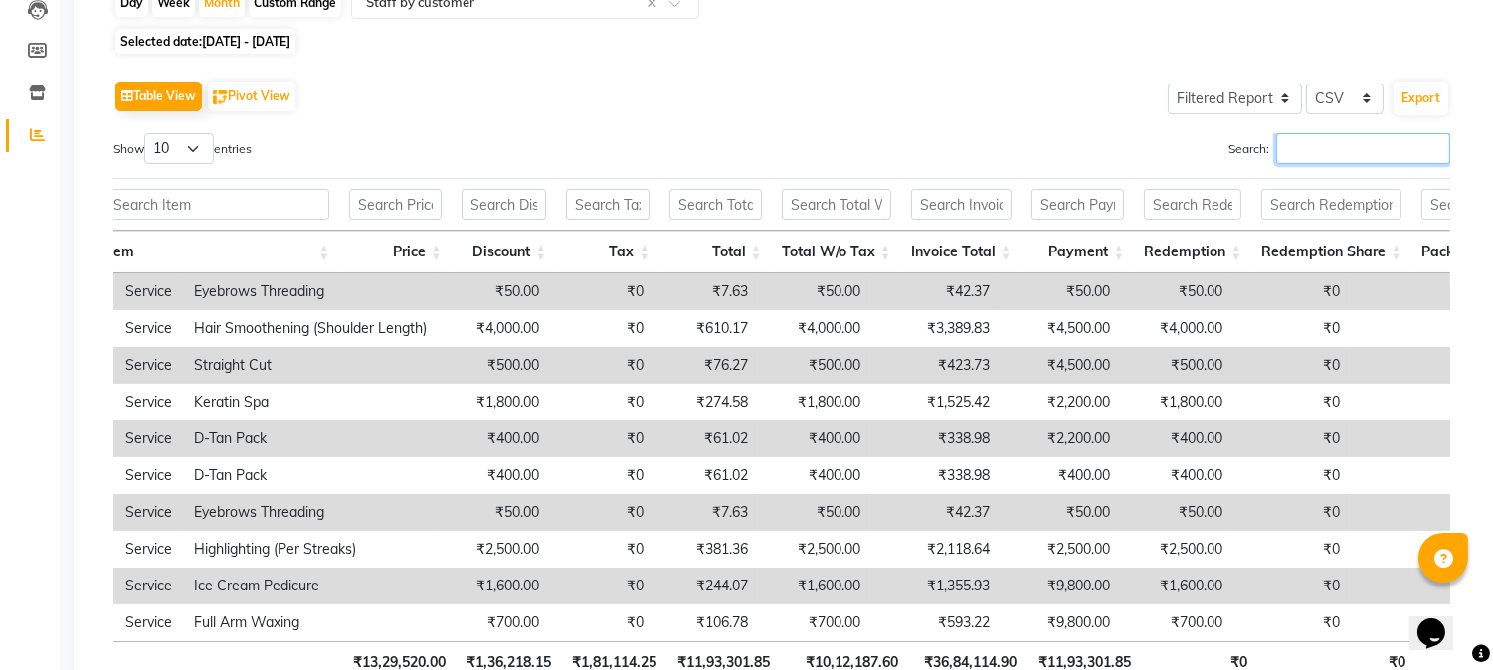
scroll to position [0, 832]
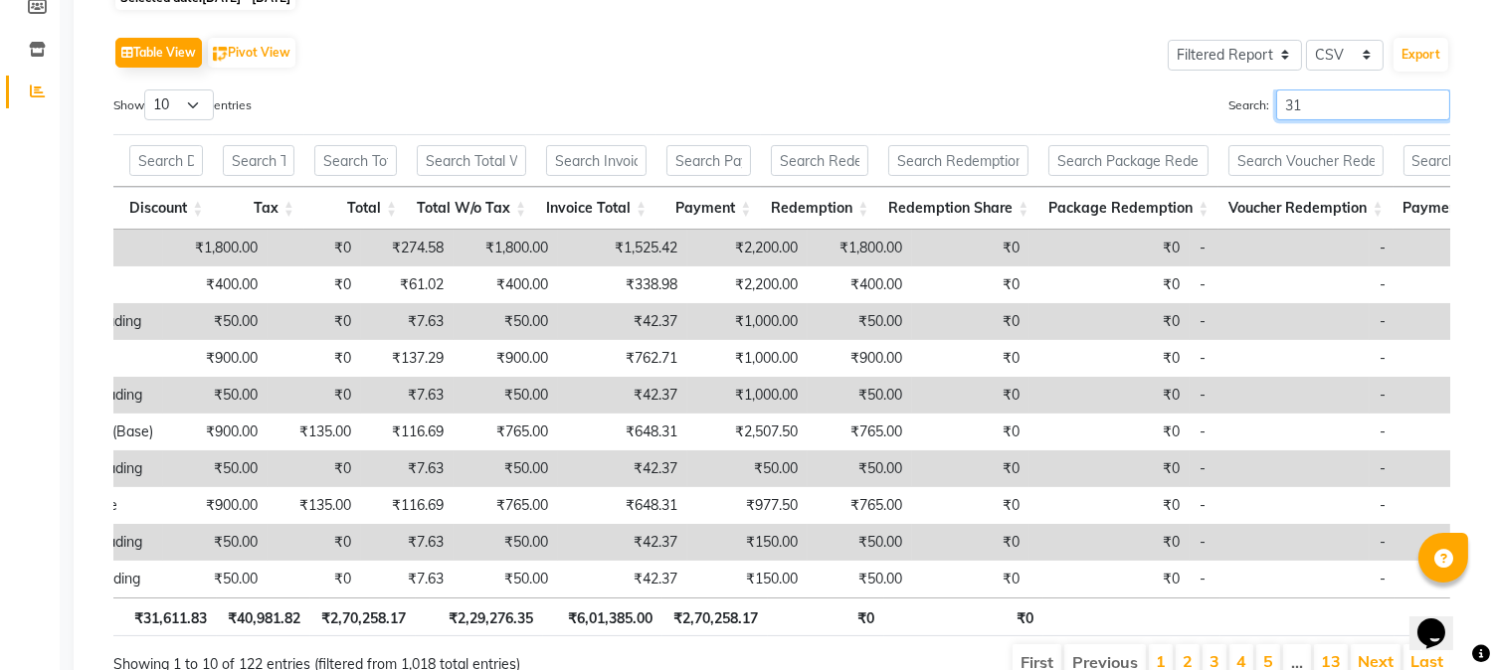
type input "3"
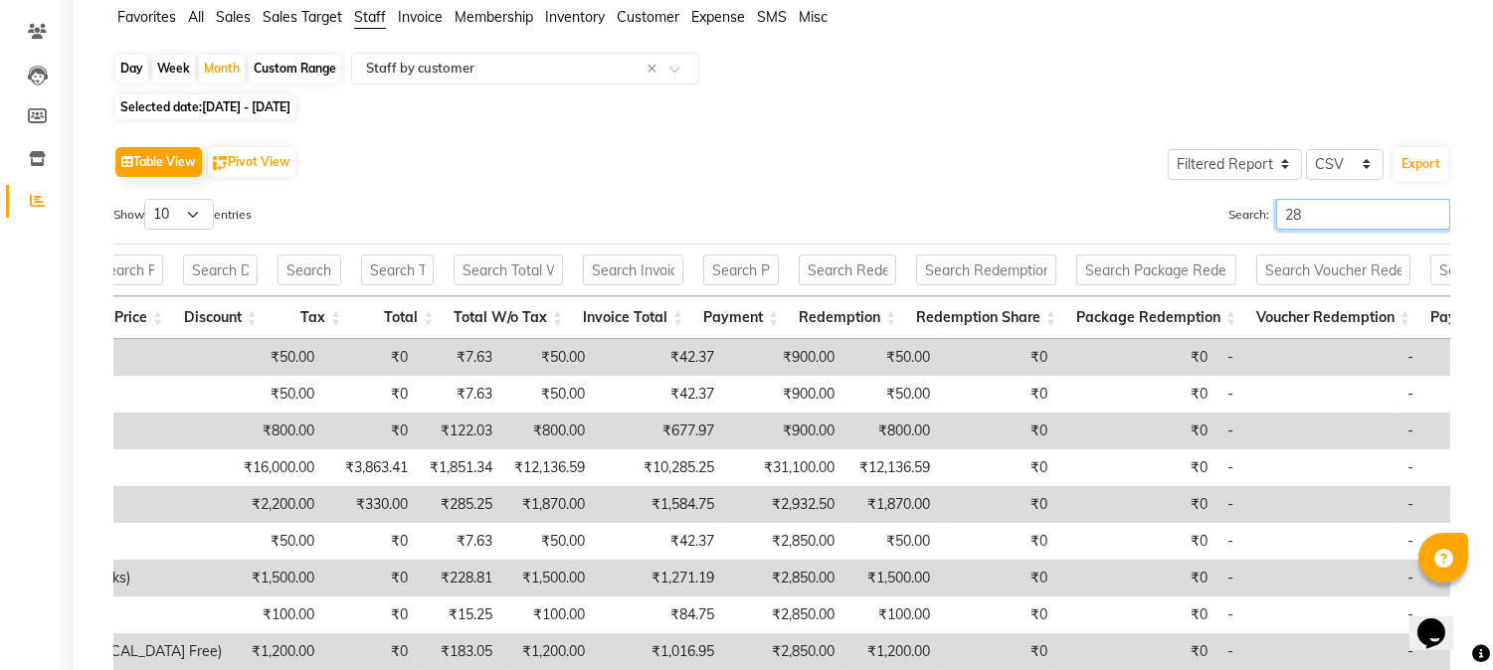
type input "2"
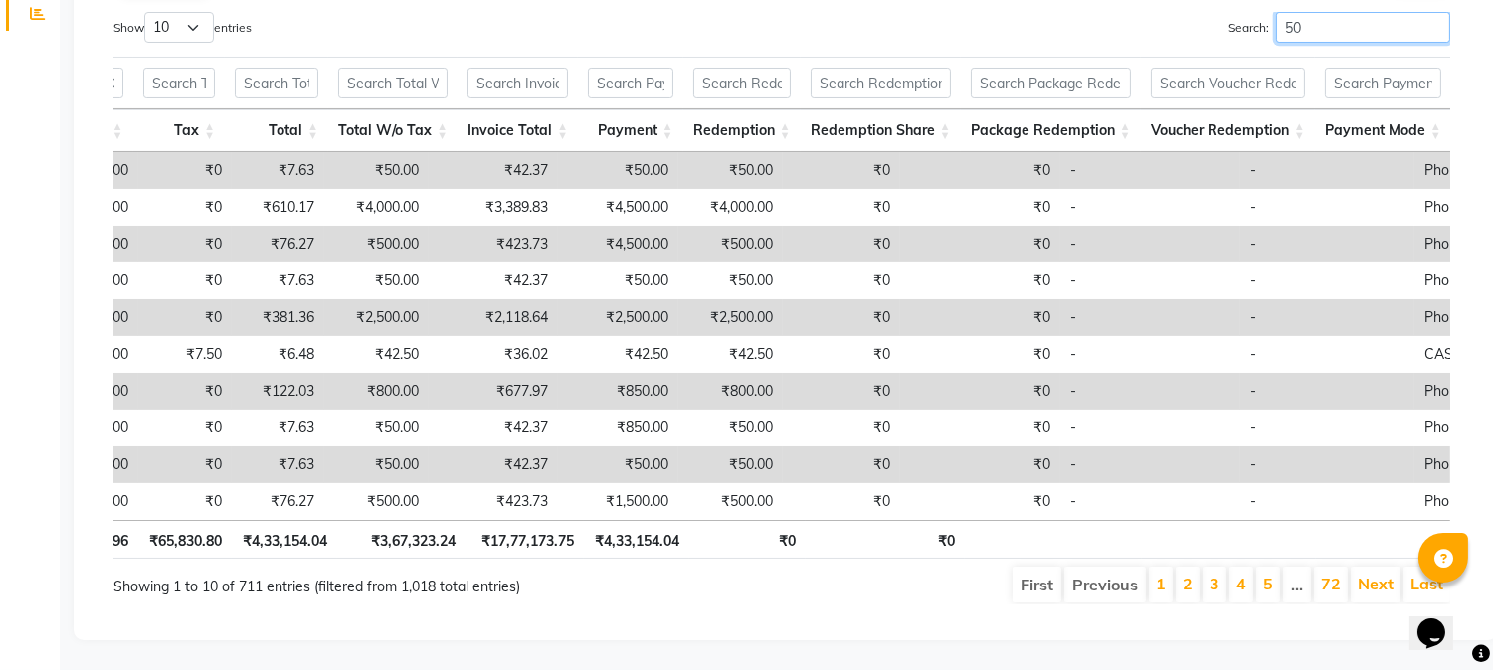
type input "50"
click at [1167, 569] on li "1" at bounding box center [1161, 585] width 24 height 36
click at [1184, 575] on link "2" at bounding box center [1188, 584] width 10 height 20
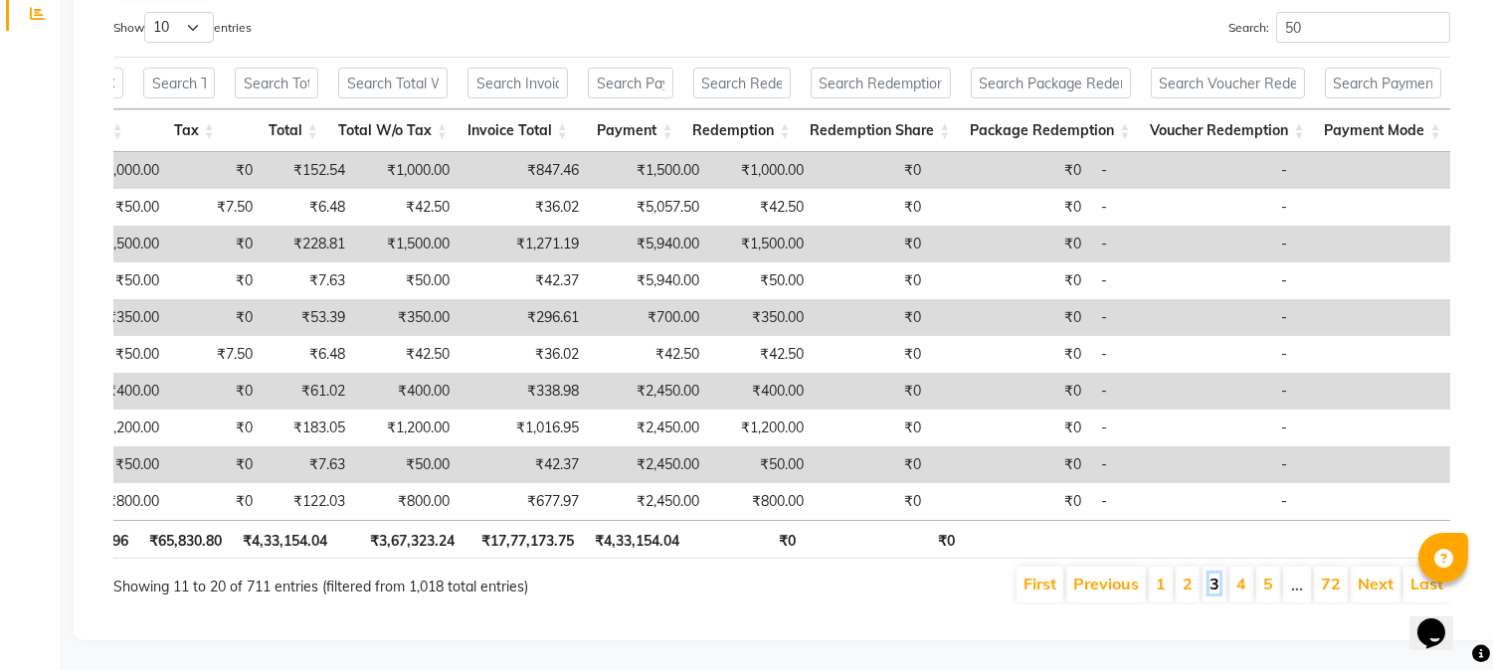
click at [1218, 574] on link "3" at bounding box center [1215, 584] width 10 height 20
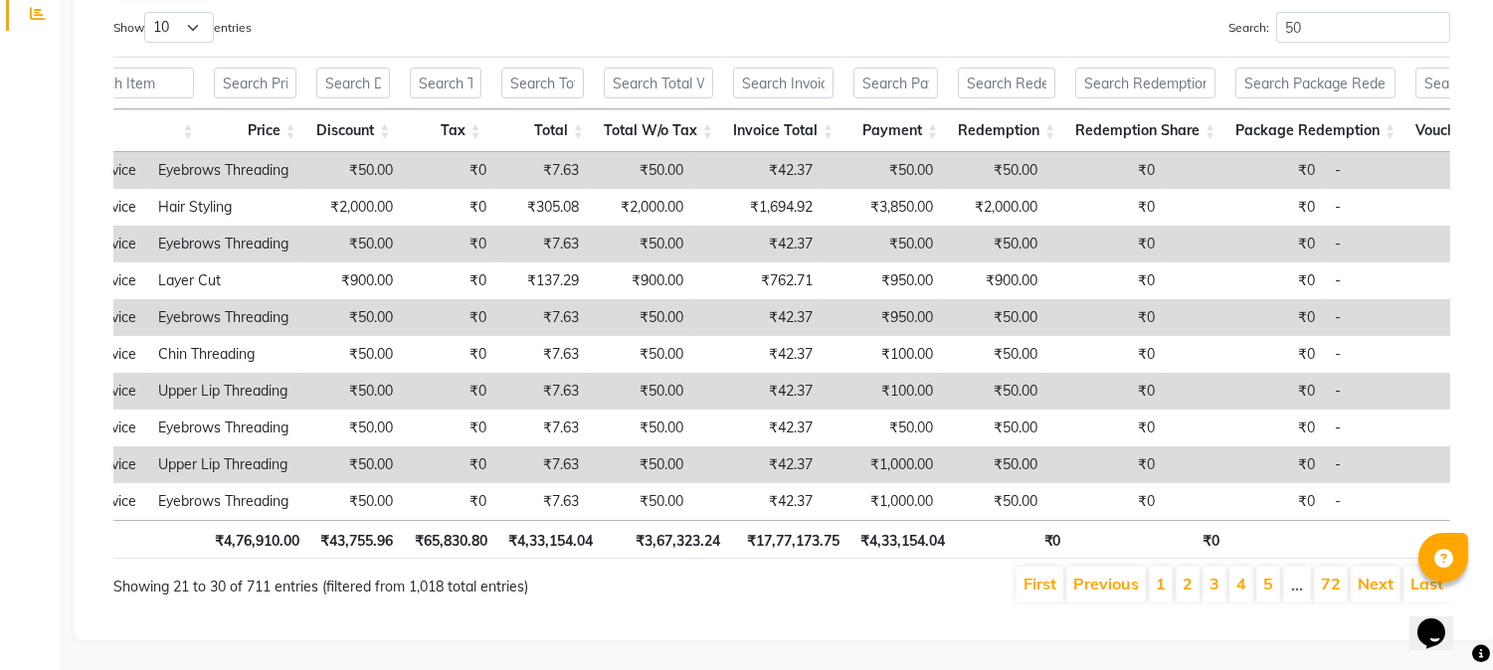
scroll to position [0, 738]
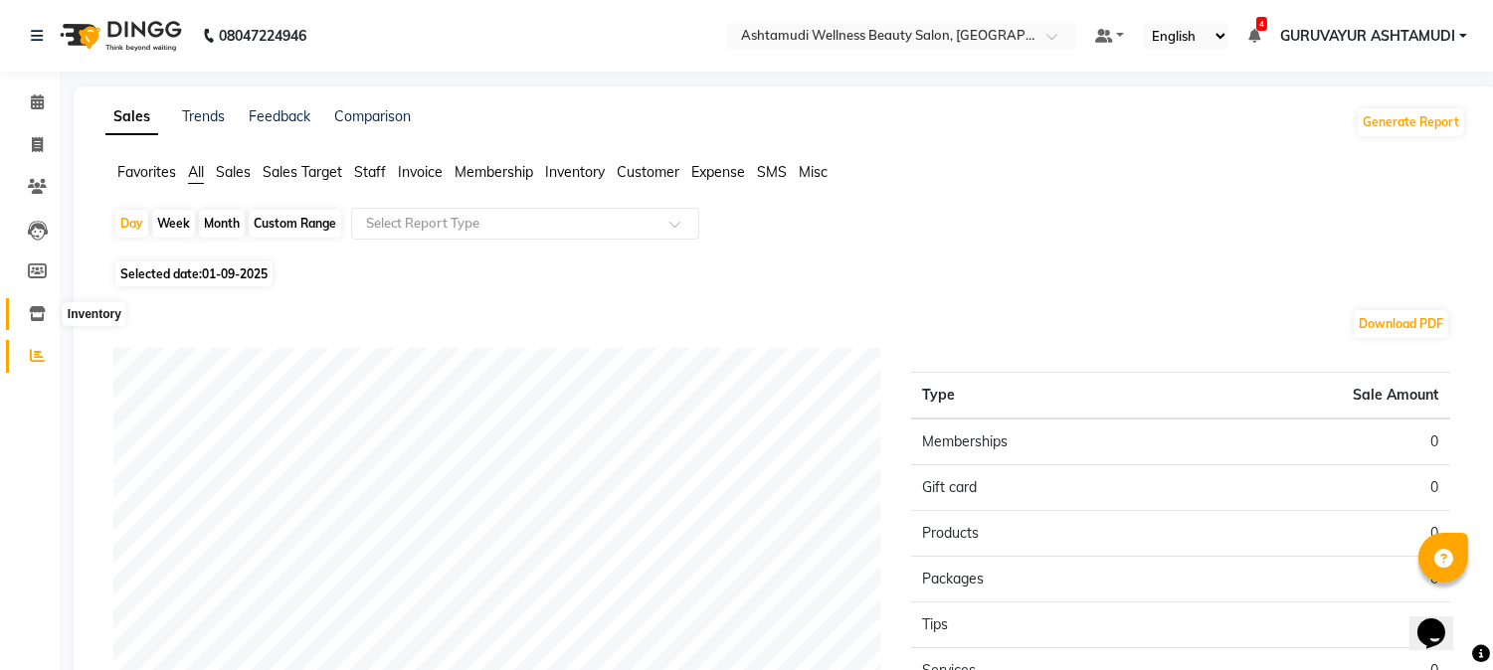
click at [32, 312] on icon at bounding box center [37, 313] width 17 height 15
select select
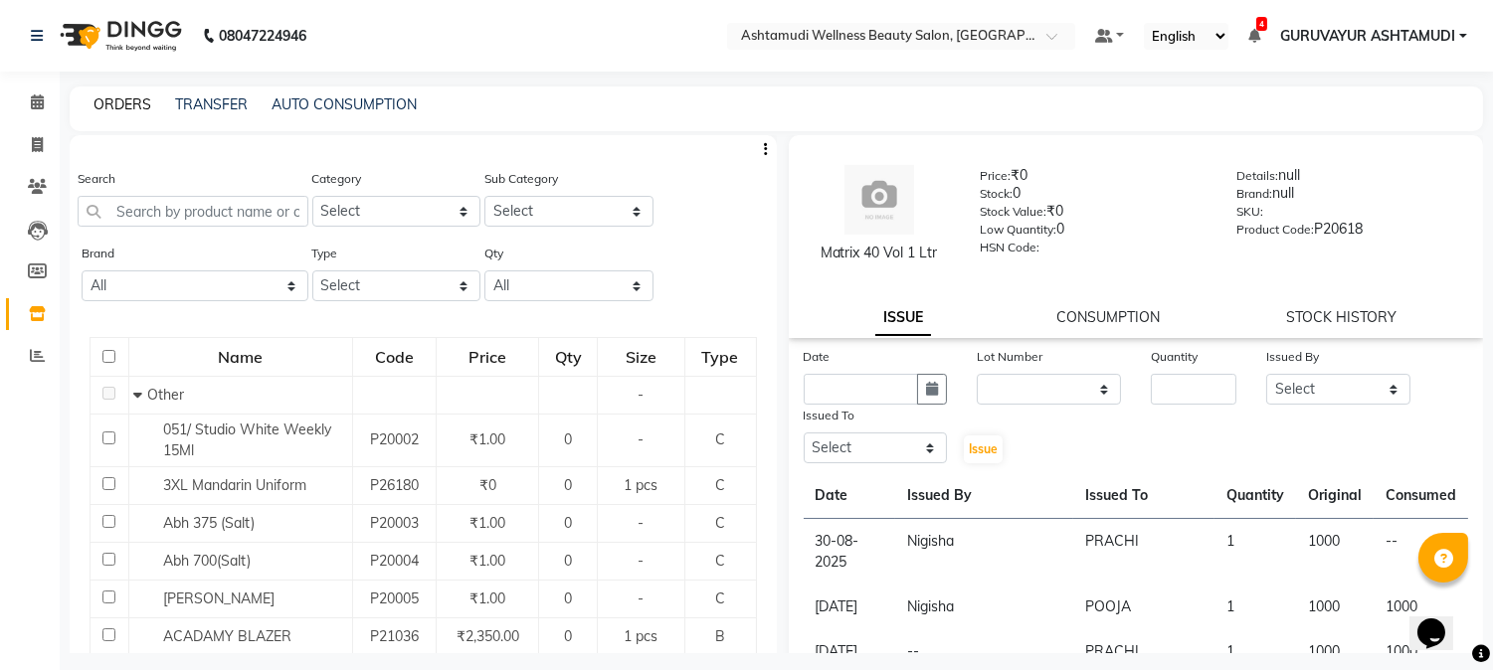
click at [117, 105] on link "ORDERS" at bounding box center [123, 104] width 58 height 18
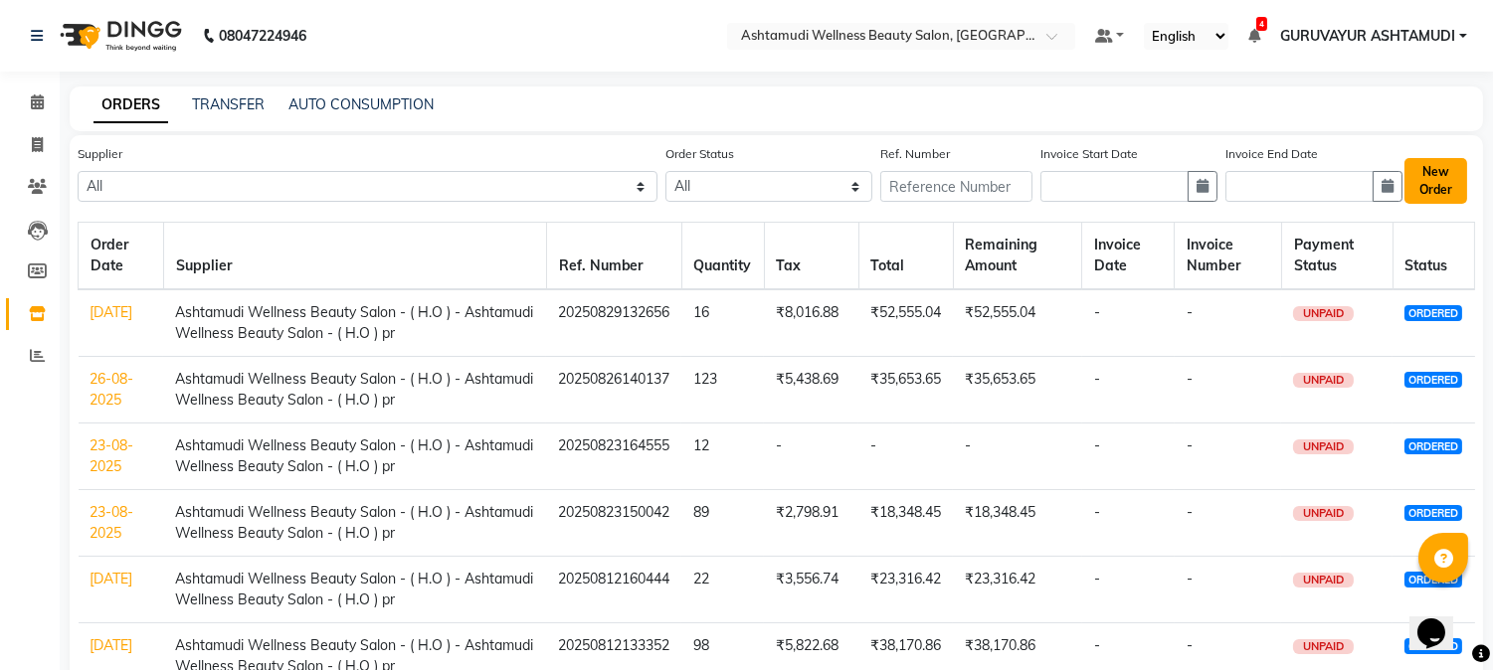
click at [1450, 183] on button "New Order" at bounding box center [1435, 181] width 63 height 46
select select "true"
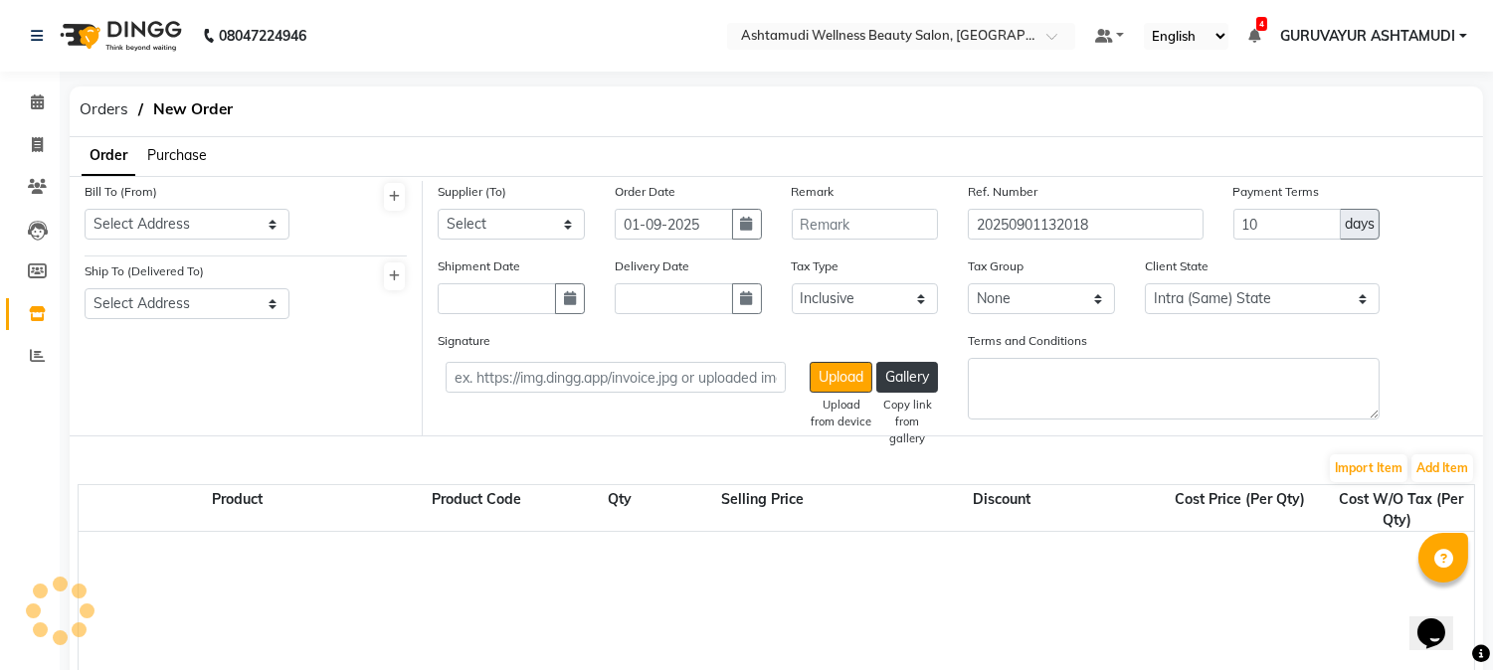
select select "1791"
click at [265, 220] on select "Select Address Guruvayur" at bounding box center [187, 224] width 205 height 31
select select "1024"
click at [85, 209] on select "Select Address Guruvayur" at bounding box center [187, 224] width 205 height 31
click at [257, 305] on select "Select Address Guruvayur" at bounding box center [187, 303] width 205 height 31
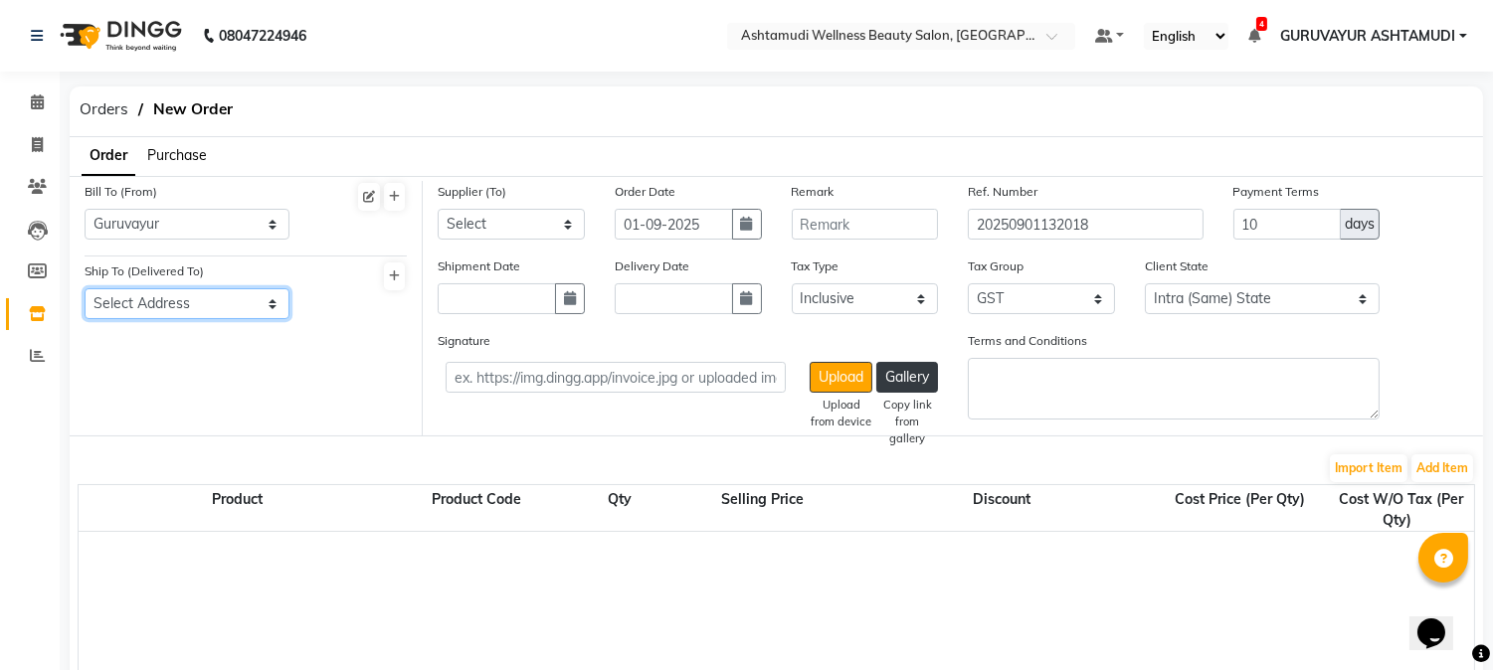
select select "1025"
click at [85, 288] on select "Select Address Guruvayur" at bounding box center [187, 303] width 205 height 31
click at [561, 227] on select "Select Ashtamudi Wellness Beauty Salon - ( H.O ) - Ashtamudi Wellness Beauty Sa…" at bounding box center [511, 224] width 147 height 31
select select "2748"
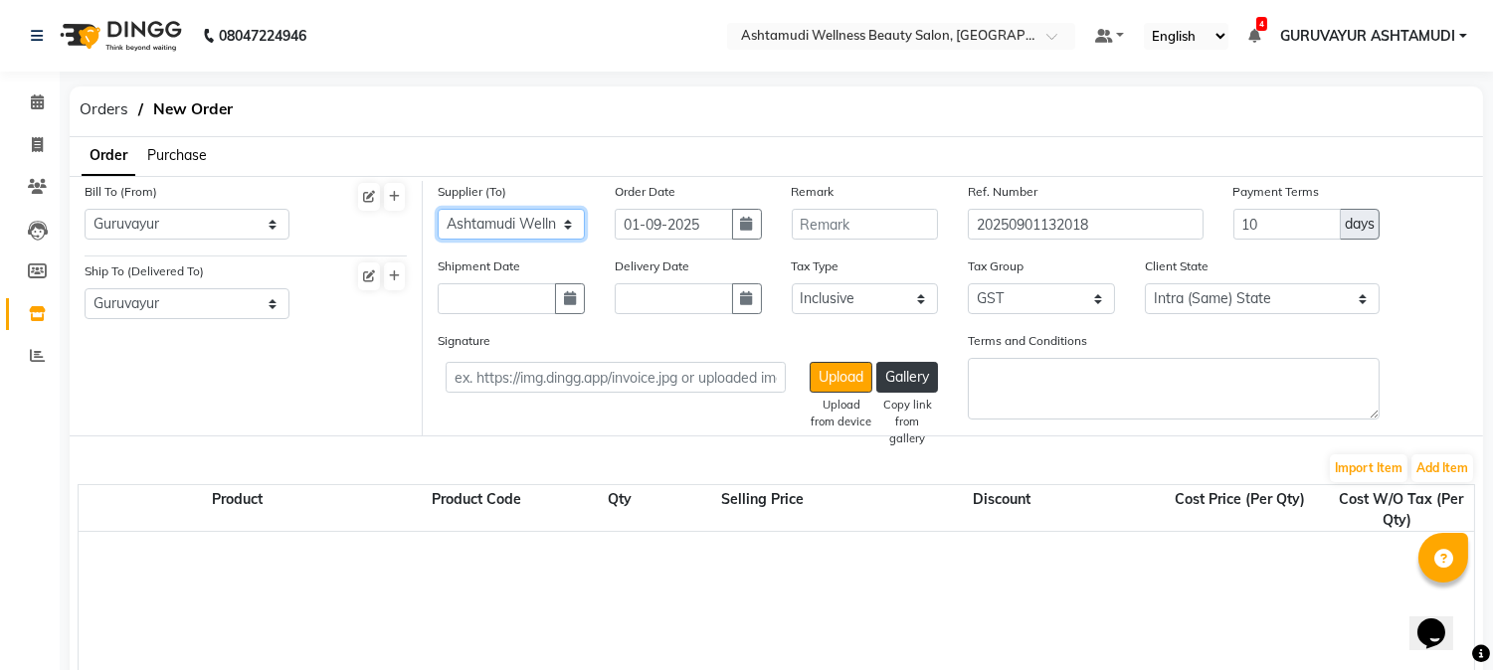
click at [438, 209] on select "Select Ashtamudi Wellness Beauty Salon - ( H.O ) - Ashtamudi Wellness Beauty Sa…" at bounding box center [511, 224] width 147 height 31
click at [580, 299] on button "button" at bounding box center [570, 298] width 30 height 31
select select "9"
select select "2025"
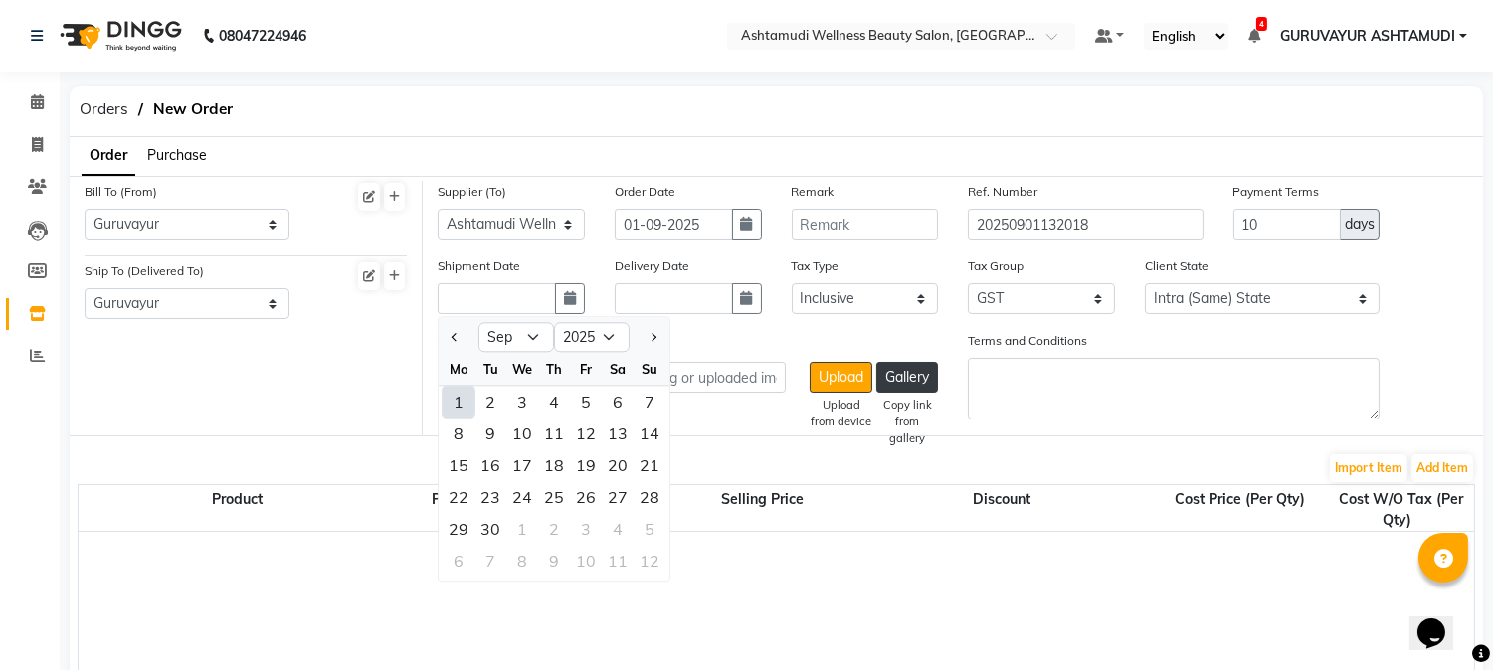
click at [460, 395] on div "1" at bounding box center [459, 402] width 32 height 32
type input "01-09-2025"
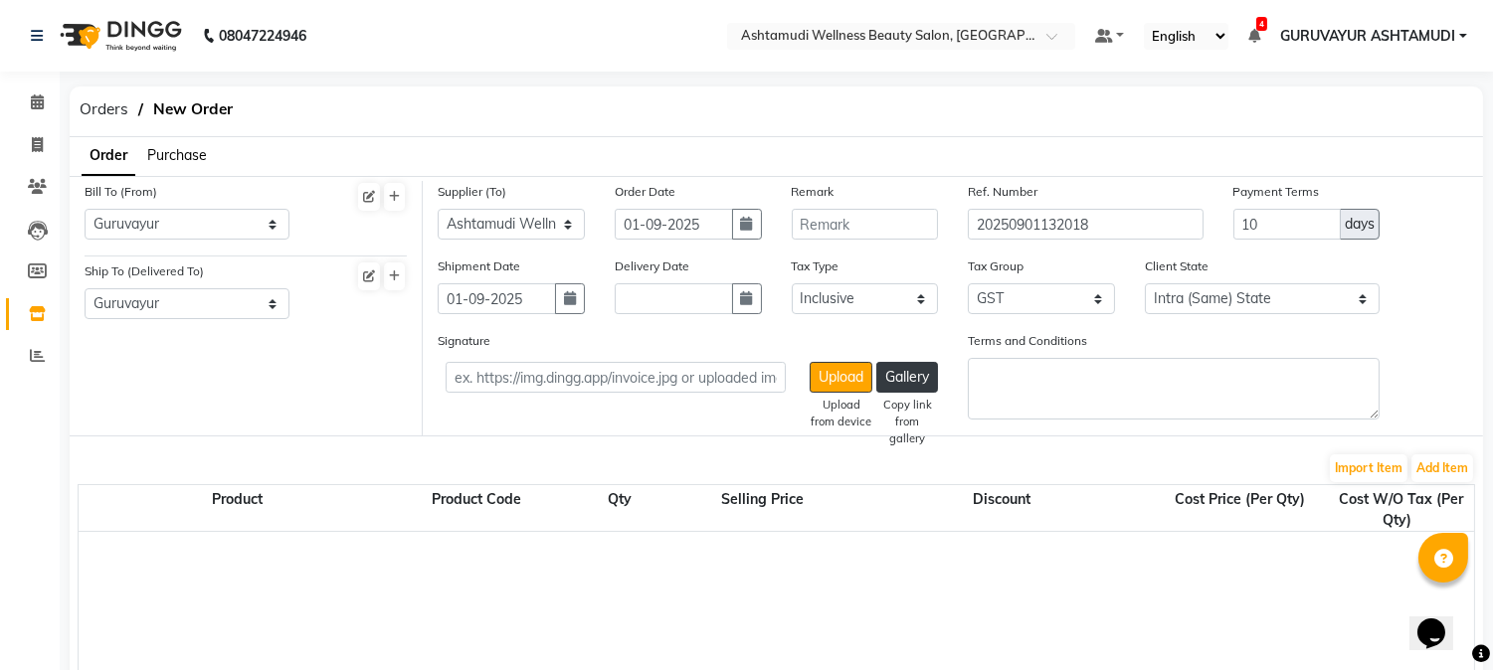
click at [1473, 350] on div "Signature Upload Upload from device Gallery Copy link from gallery Terms and Co…" at bounding box center [953, 382] width 1060 height 105
click at [741, 301] on icon "button" at bounding box center [747, 298] width 12 height 14
select select "9"
select select "2025"
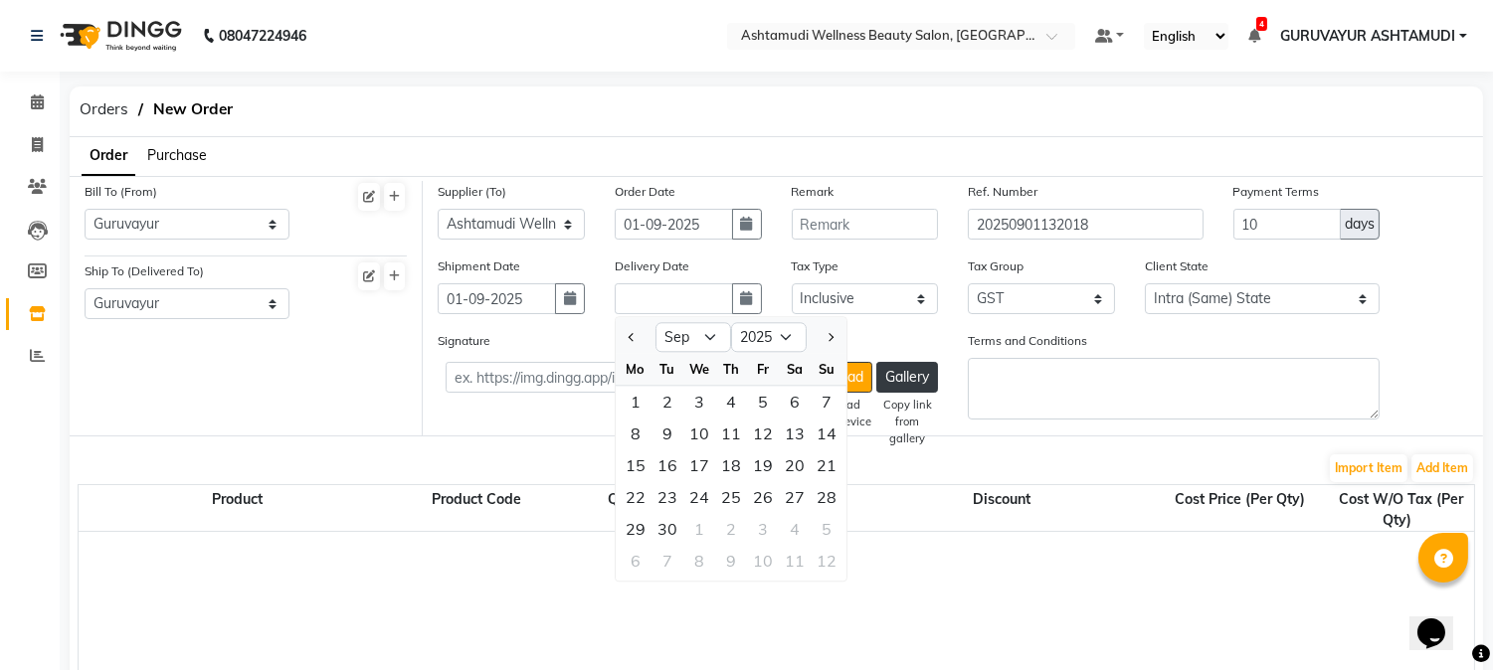
click at [1446, 375] on div "Signature Upload Upload from device Gallery Copy link from gallery Terms and Co…" at bounding box center [953, 382] width 1060 height 105
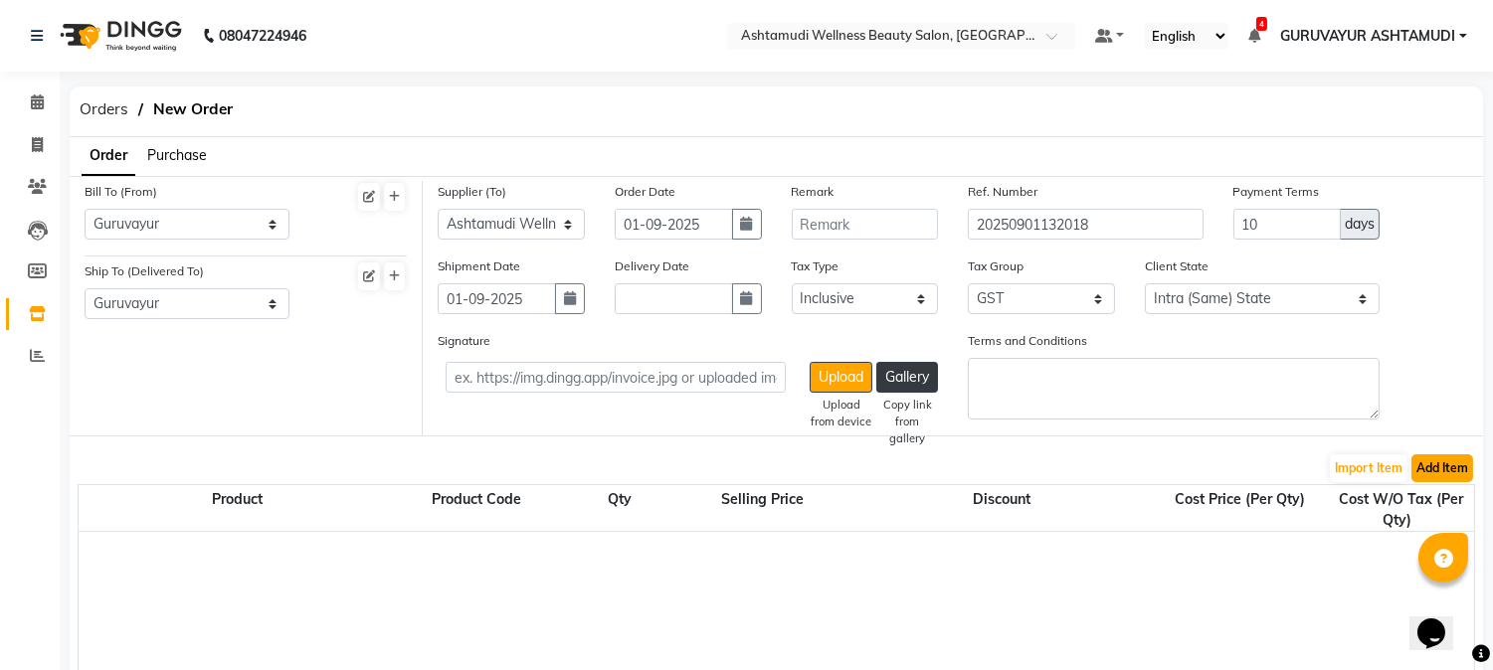
click at [1452, 463] on button "Add Item" at bounding box center [1442, 469] width 62 height 28
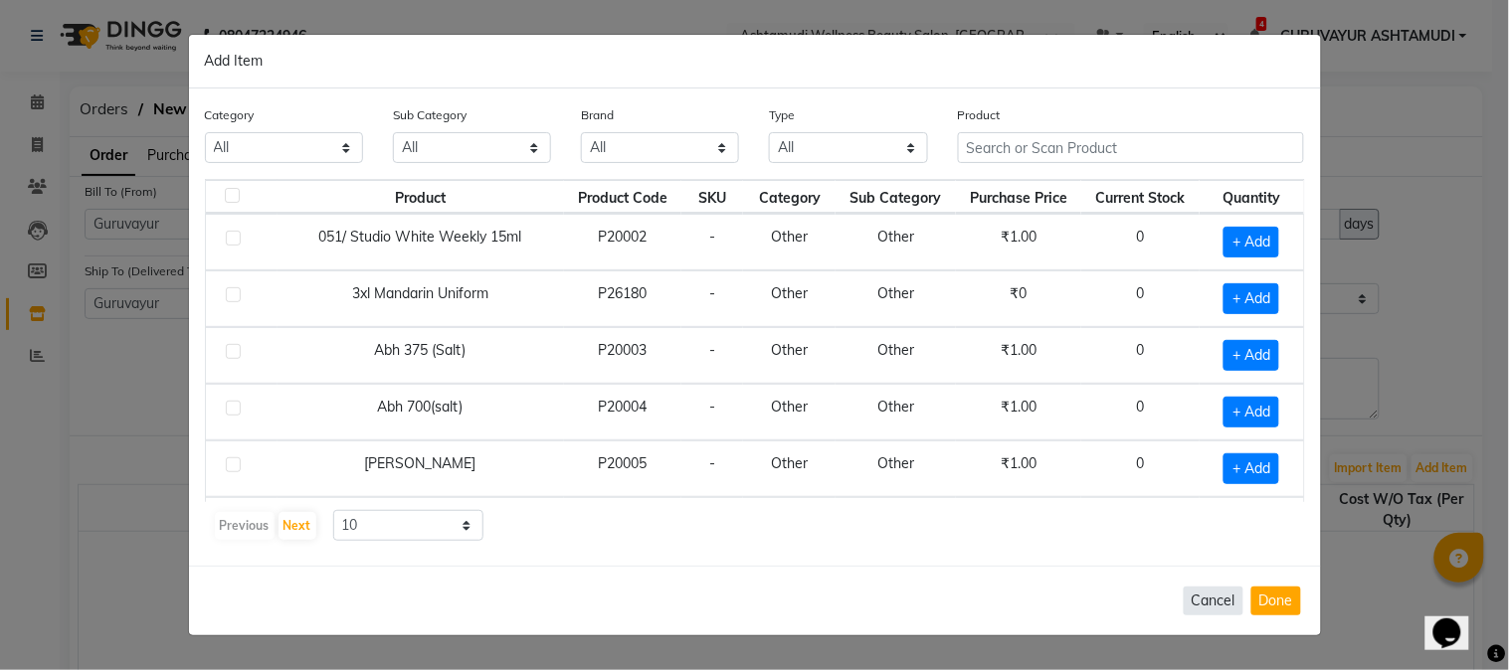
select select "595501150"
click at [1238, 160] on input "text" at bounding box center [1131, 147] width 347 height 31
click at [1238, 151] on input "text" at bounding box center [1131, 147] width 347 height 31
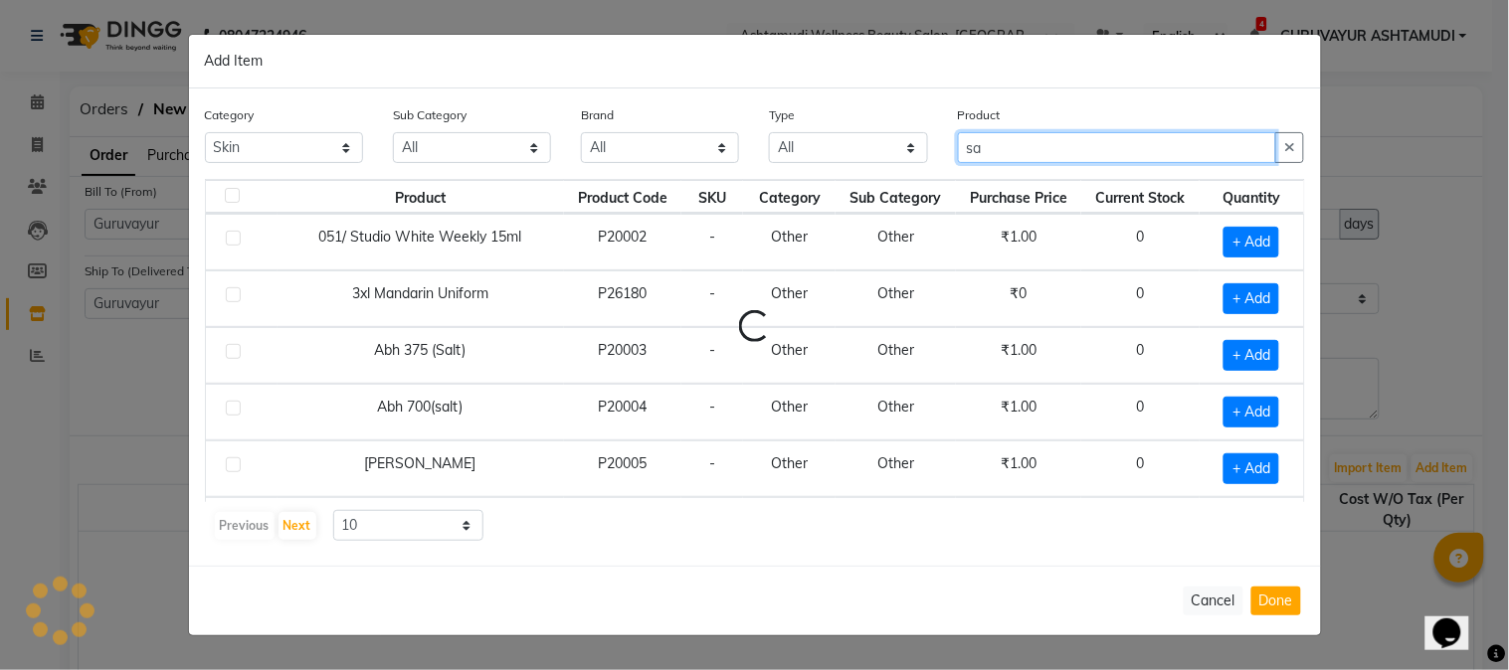
type input "s"
click at [1221, 145] on input "SAFETY PIN" at bounding box center [1117, 147] width 319 height 31
type input "SAFETY PIN"
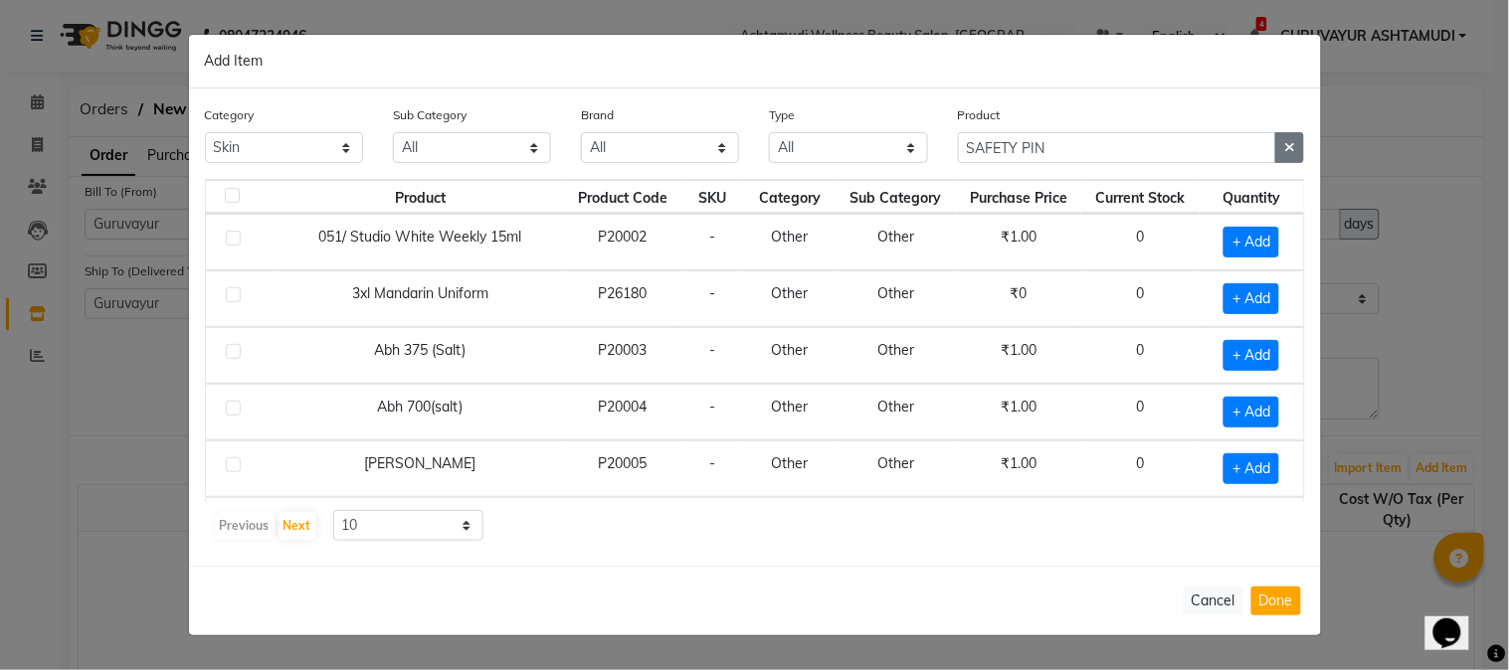
click at [1286, 146] on icon "button" at bounding box center [1289, 147] width 11 height 14
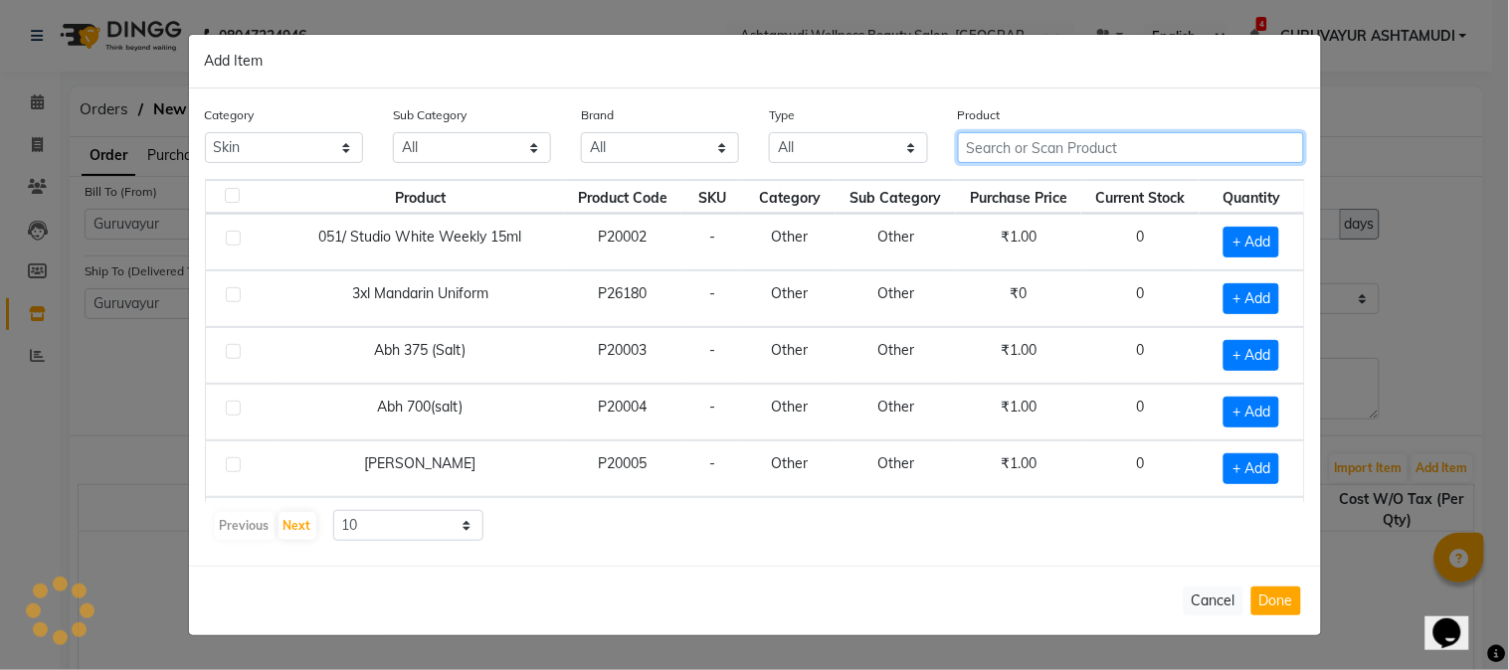
click at [1251, 145] on input "text" at bounding box center [1131, 147] width 347 height 31
type input "PINS"
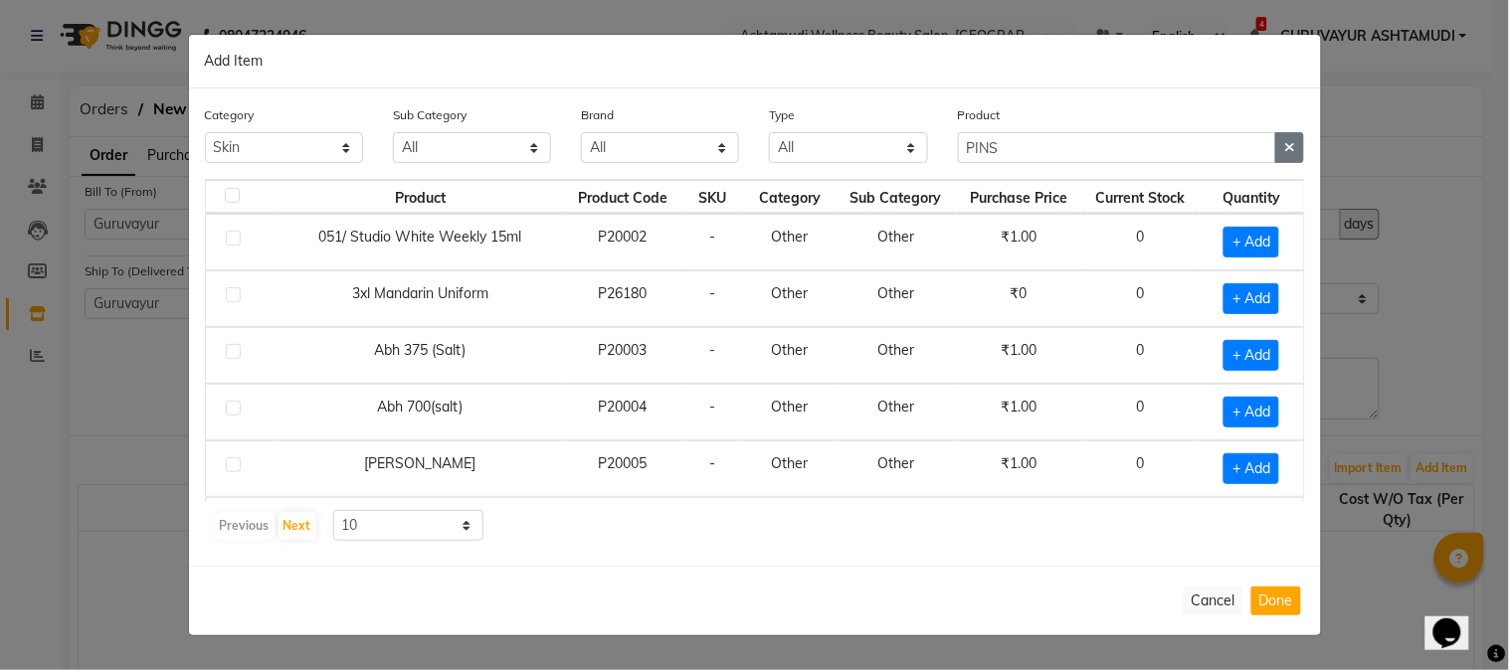
click at [1291, 146] on icon "button" at bounding box center [1289, 147] width 11 height 14
click at [1140, 150] on input "text" at bounding box center [1131, 147] width 347 height 31
type input "LENS"
click at [349, 145] on select "All Hair Skin Makeup Personal Care Appliances Beard Waxing Disposable Threading…" at bounding box center [284, 147] width 158 height 31
select select
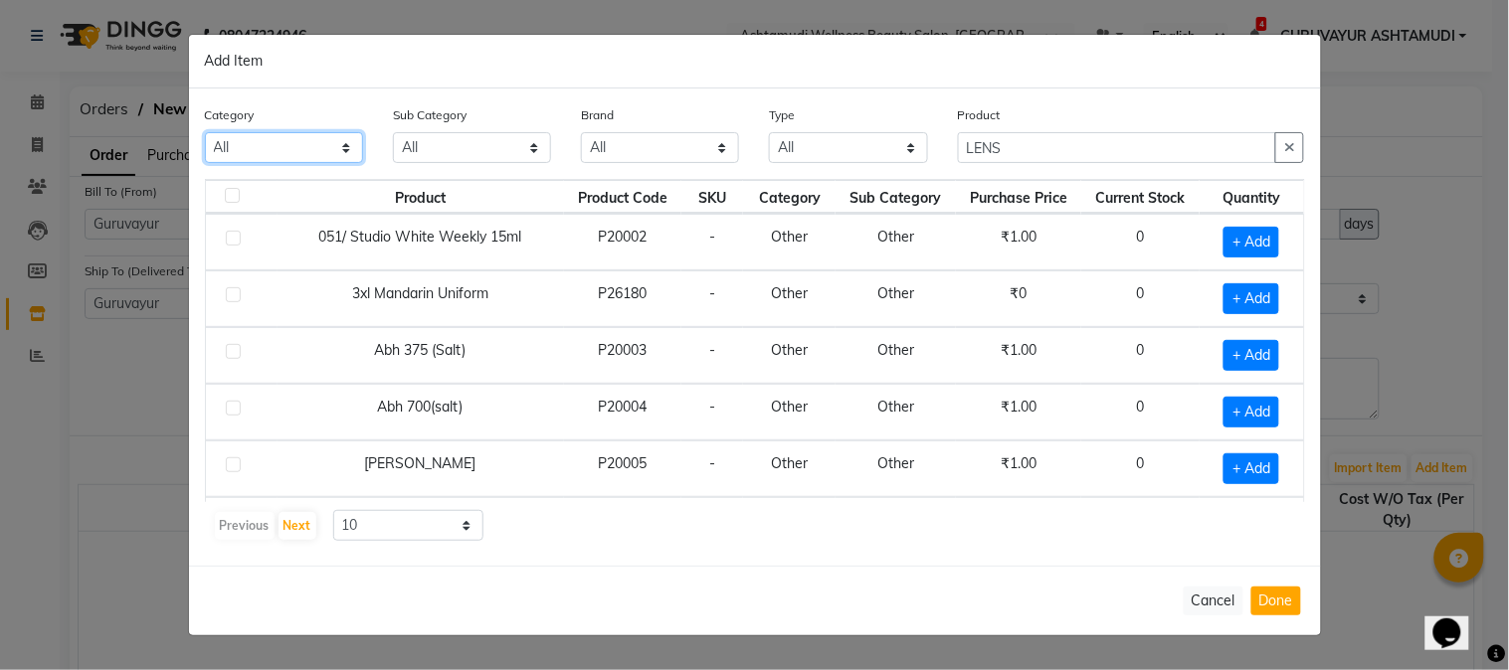
click at [205, 132] on select "All Hair Skin Makeup Personal Care Appliances Beard Waxing Disposable Threading…" at bounding box center [284, 147] width 158 height 31
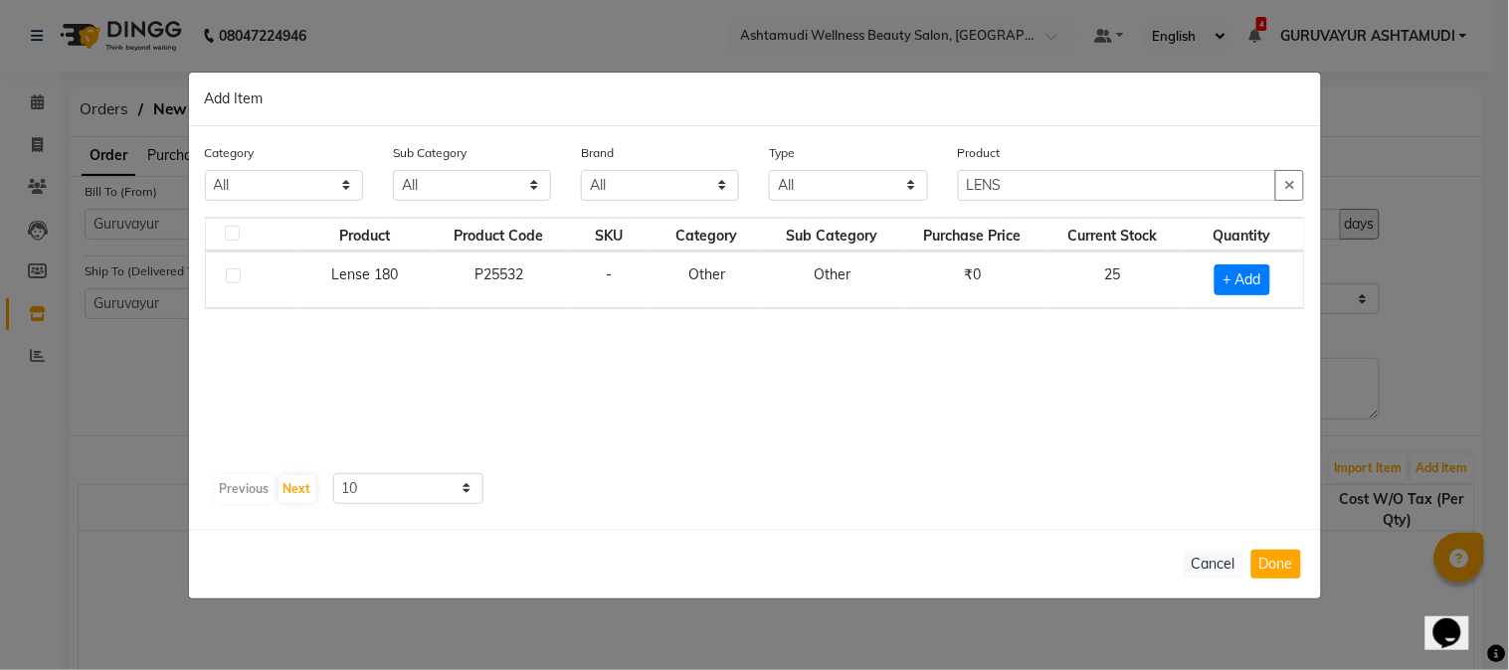
click at [235, 273] on label at bounding box center [233, 276] width 15 height 15
click at [235, 273] on input "checkbox" at bounding box center [232, 277] width 13 height 13
checkbox input "true"
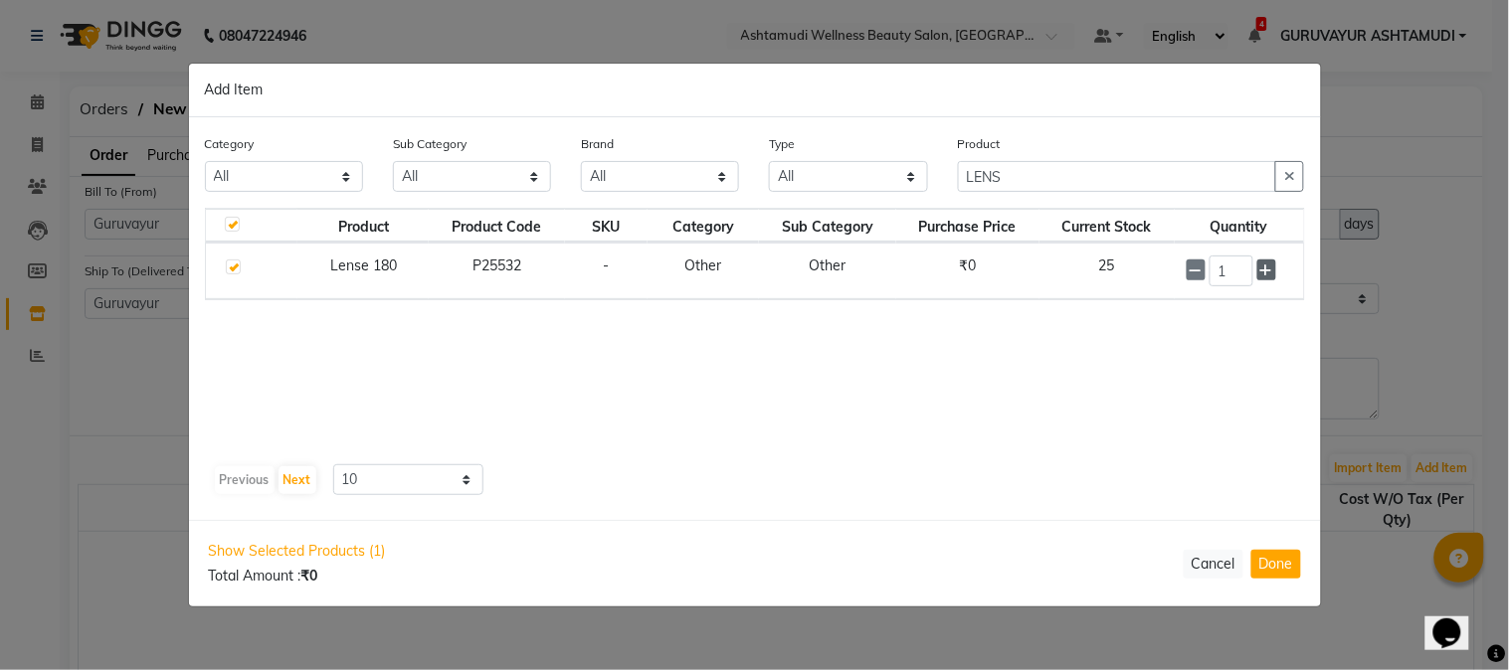
click at [1263, 273] on icon at bounding box center [1266, 271] width 13 height 14
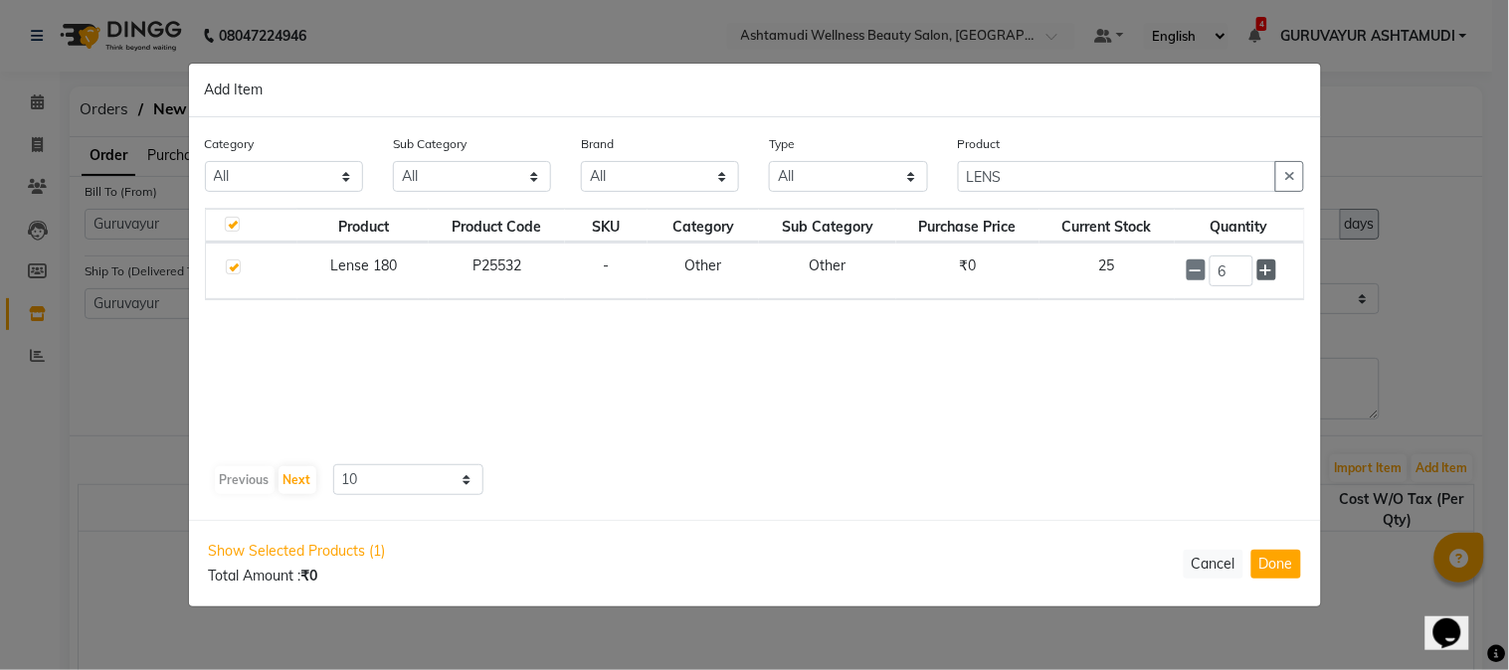
click at [1263, 273] on icon at bounding box center [1266, 271] width 13 height 14
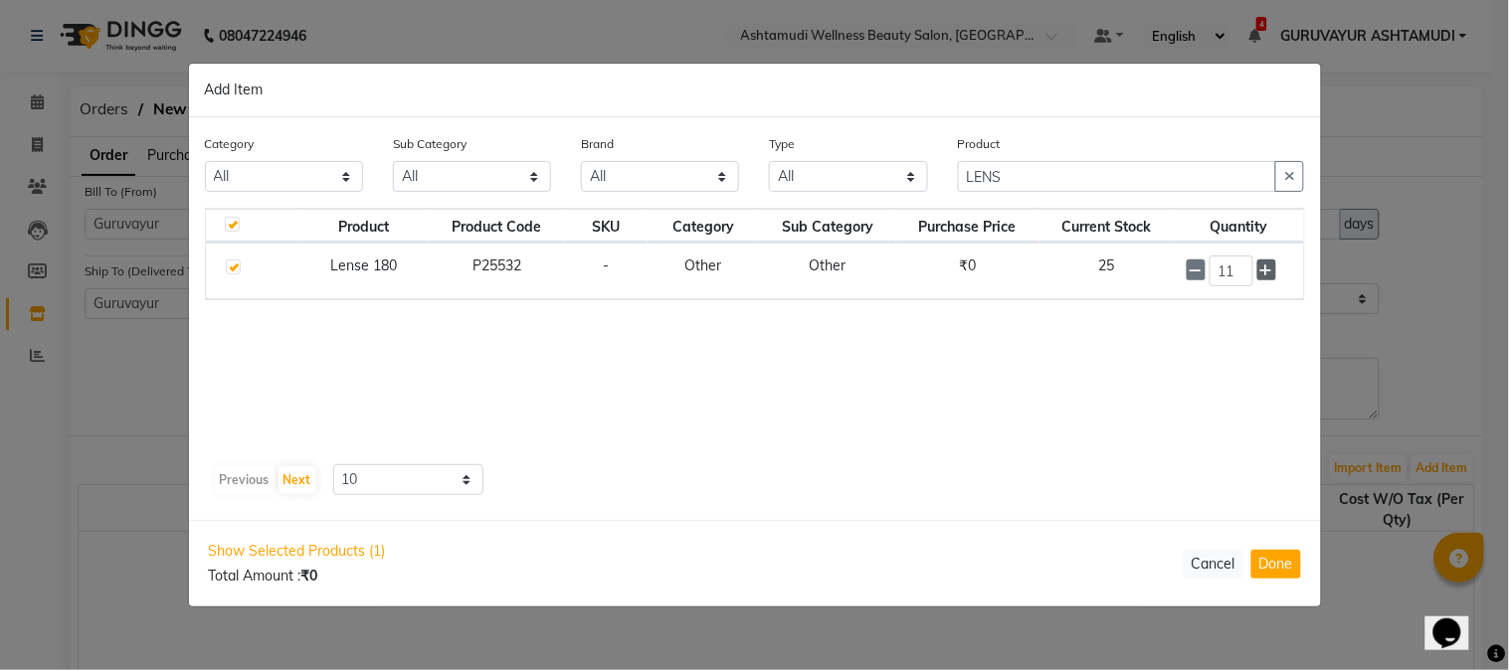
click at [1263, 273] on icon at bounding box center [1266, 271] width 13 height 14
type input "15"
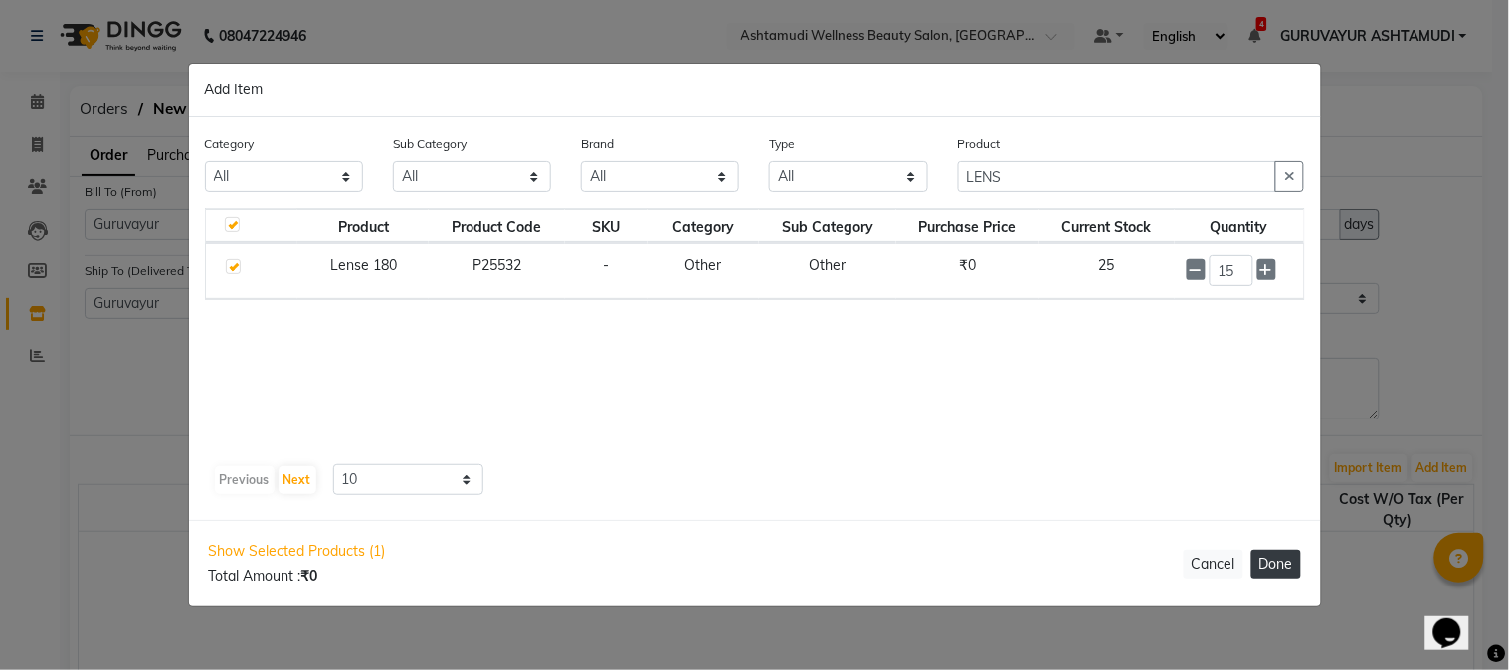
click at [1286, 561] on button "Done" at bounding box center [1276, 564] width 50 height 29
select select "1791"
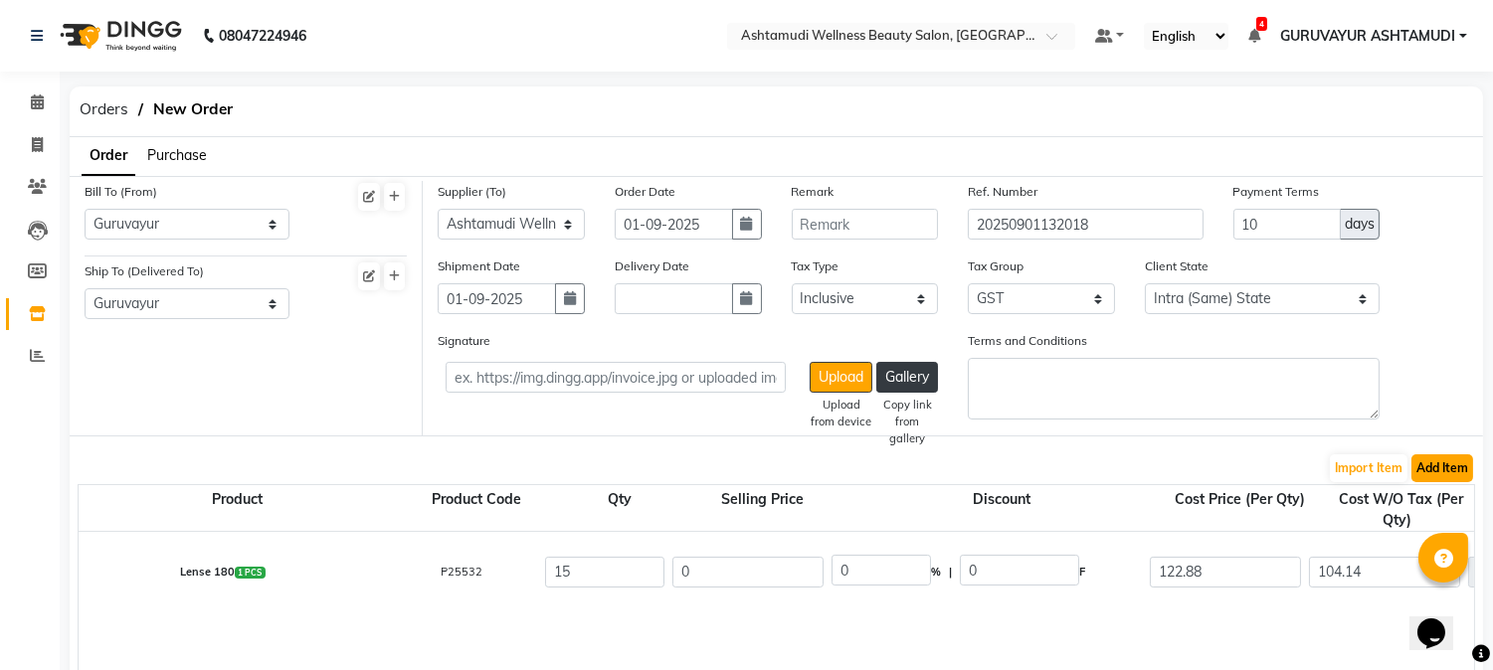
click at [1432, 473] on button "Add Item" at bounding box center [1442, 469] width 62 height 28
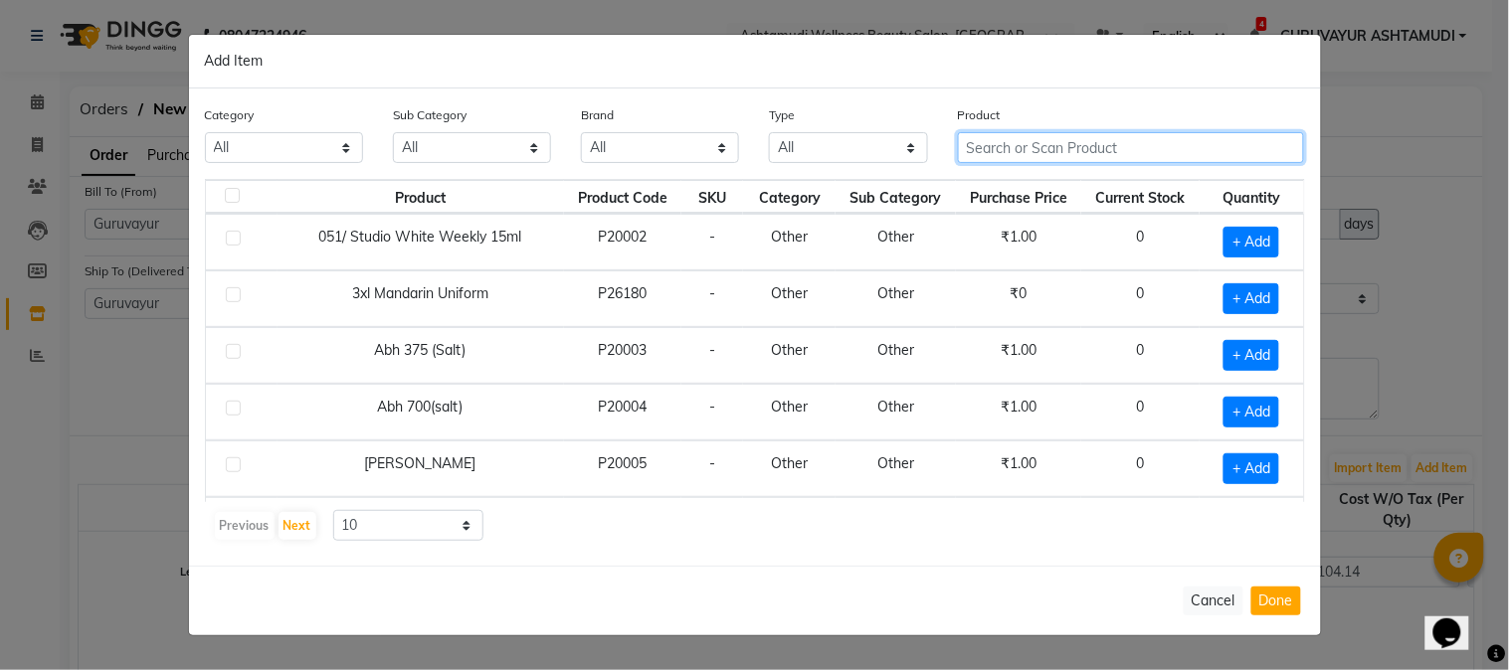
click at [1134, 144] on input "text" at bounding box center [1131, 147] width 347 height 31
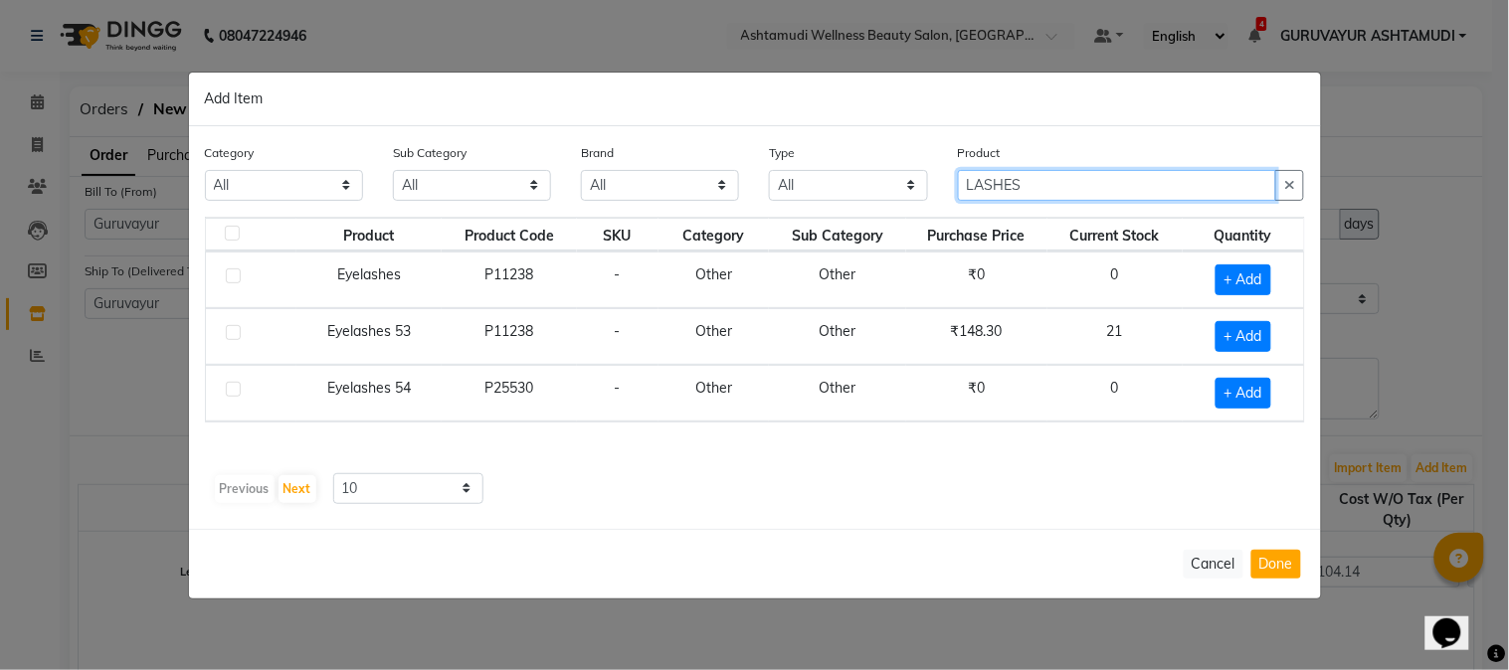
type input "LASHES"
click at [1238, 393] on span "+ Add" at bounding box center [1244, 393] width 56 height 31
checkbox input "true"
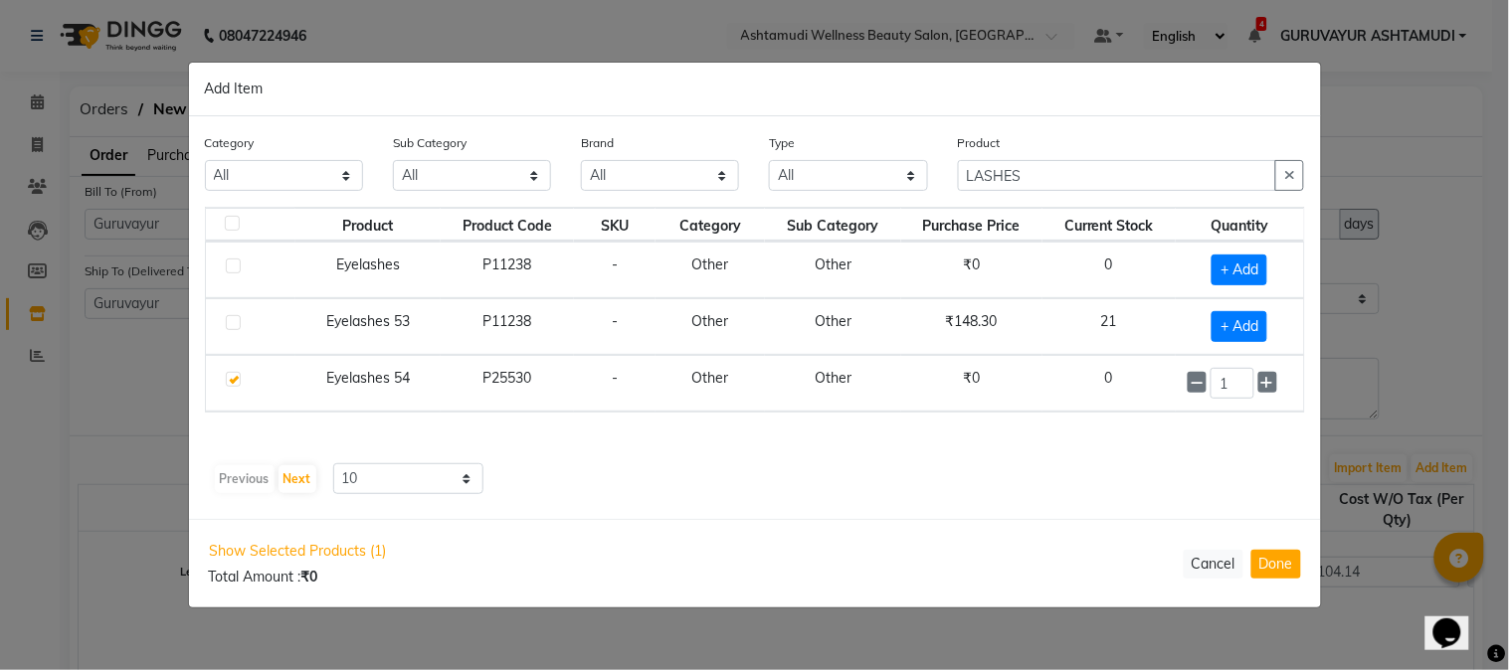
click at [1277, 383] on div "1" at bounding box center [1239, 383] width 103 height 31
click at [1264, 388] on icon at bounding box center [1267, 383] width 13 height 14
click at [1264, 388] on icon at bounding box center [1267, 384] width 13 height 14
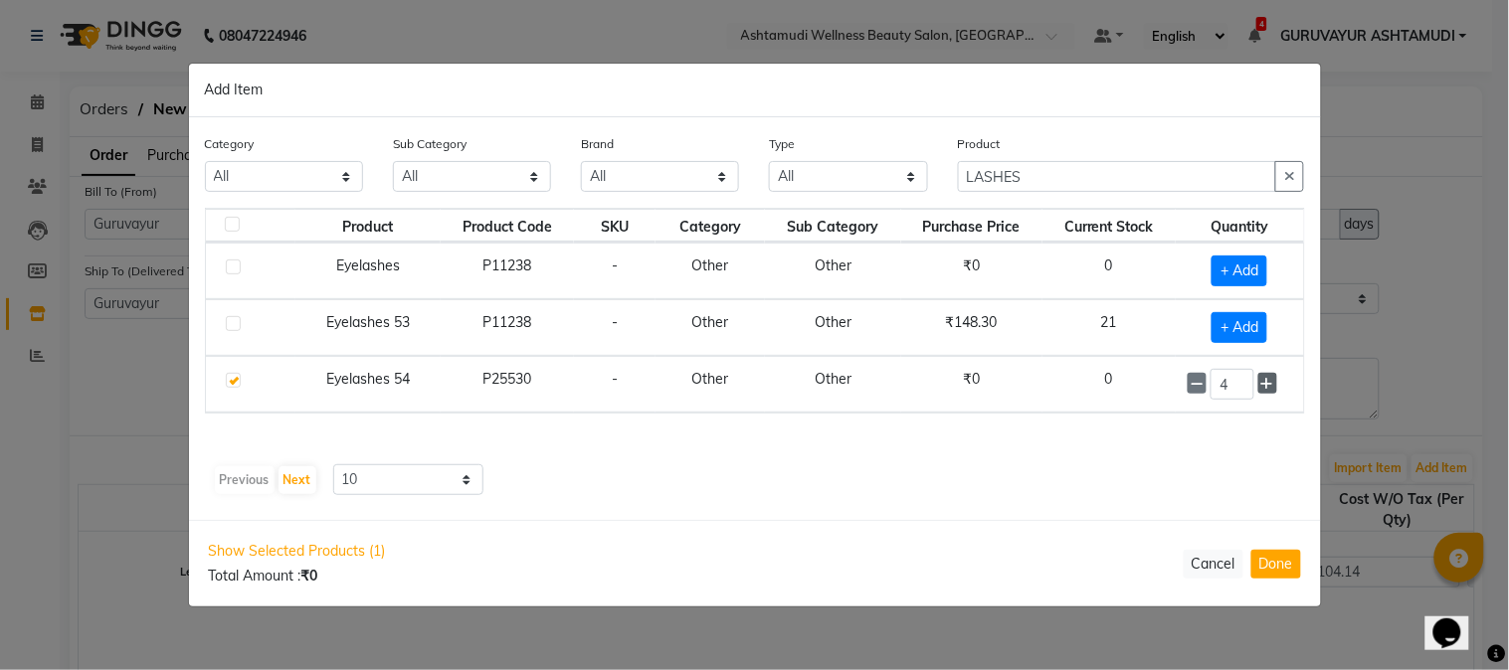
click at [1264, 388] on icon at bounding box center [1267, 384] width 13 height 14
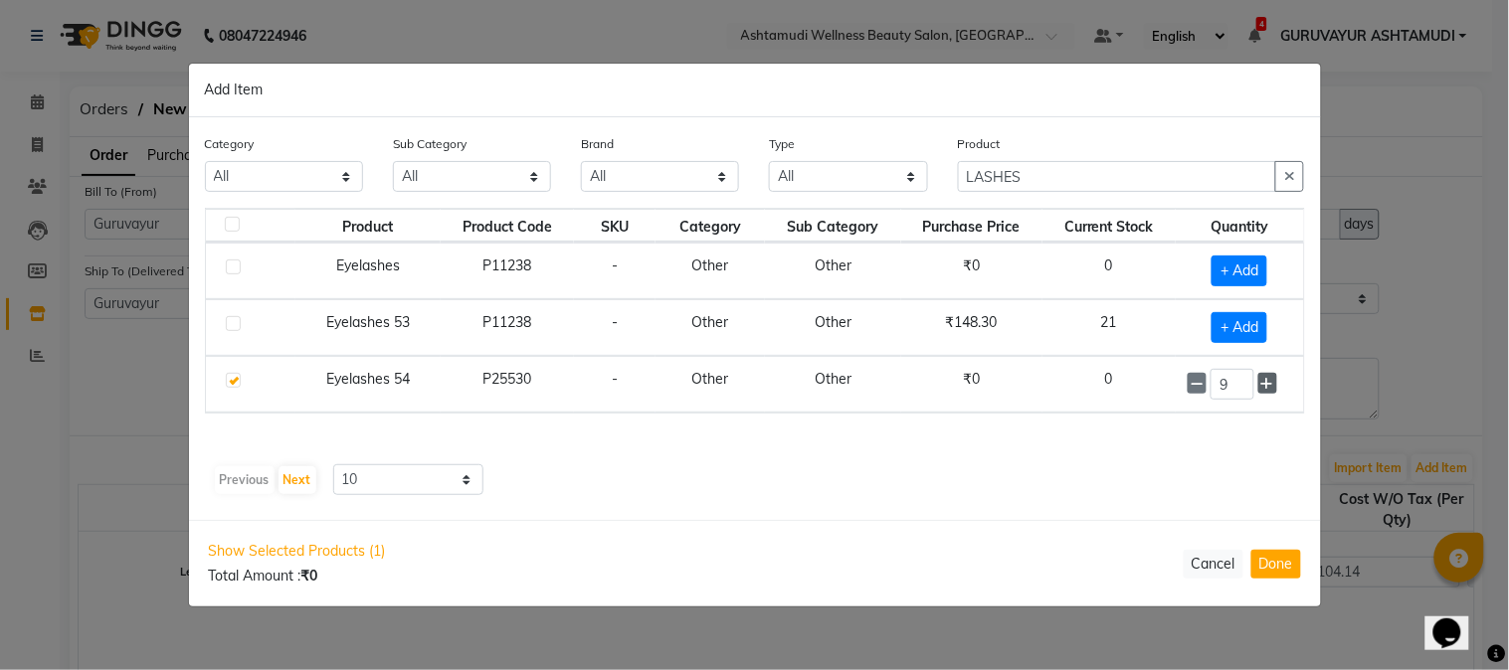
click at [1264, 388] on icon at bounding box center [1267, 384] width 13 height 14
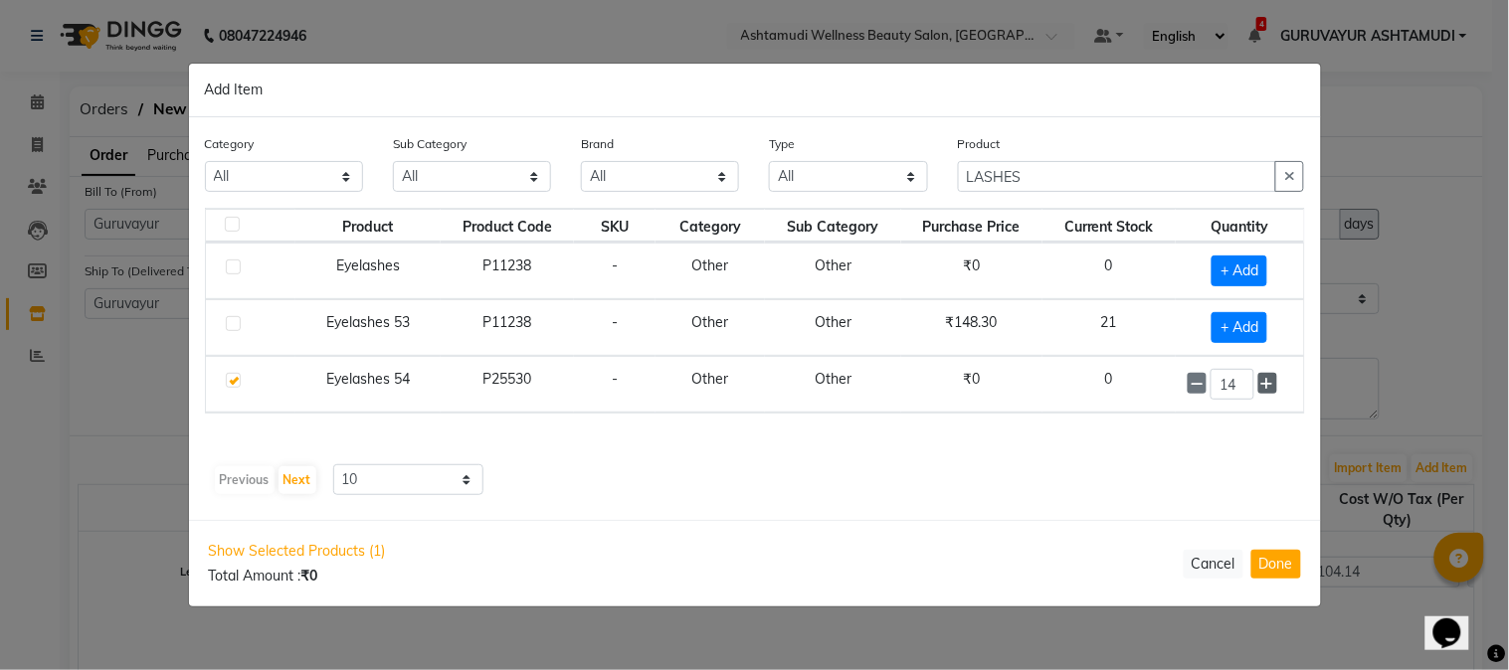
click at [1264, 388] on icon at bounding box center [1267, 384] width 13 height 14
type input "15"
click at [1273, 565] on button "Done" at bounding box center [1276, 564] width 50 height 29
select select "1791"
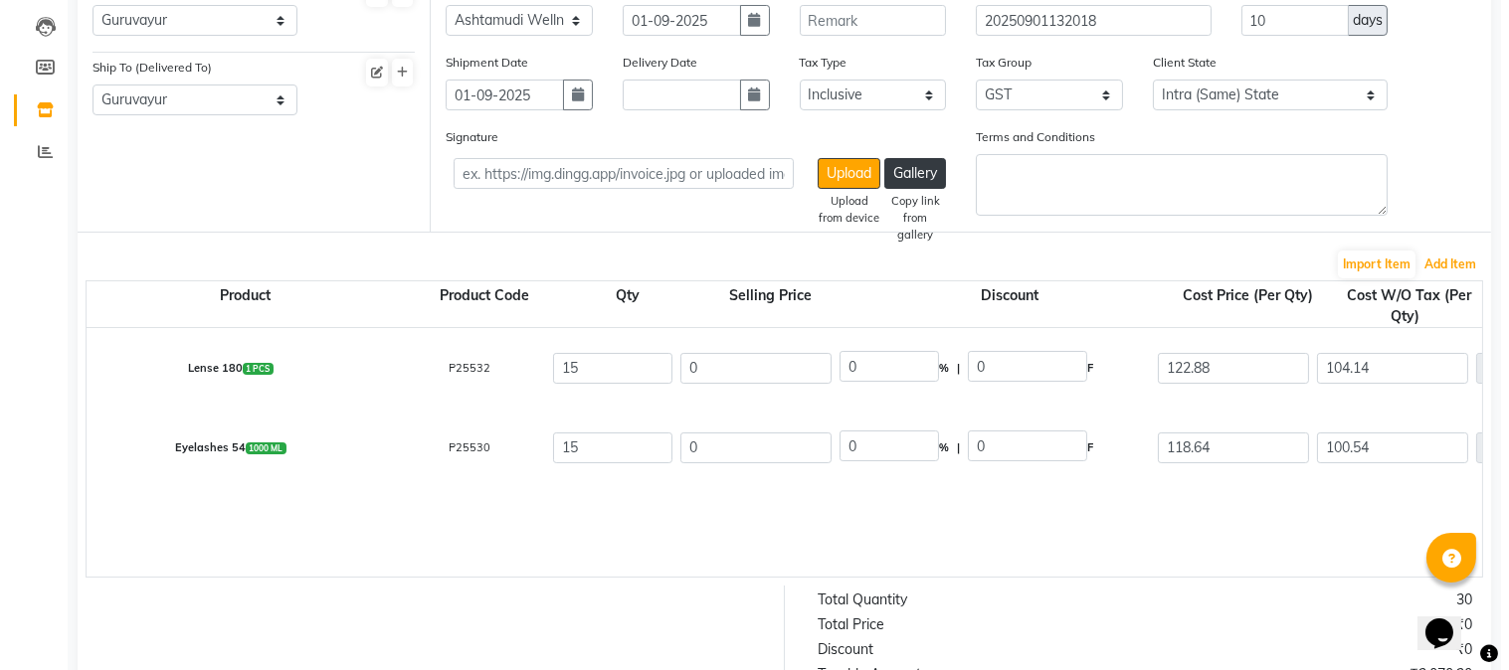
scroll to position [221, 0]
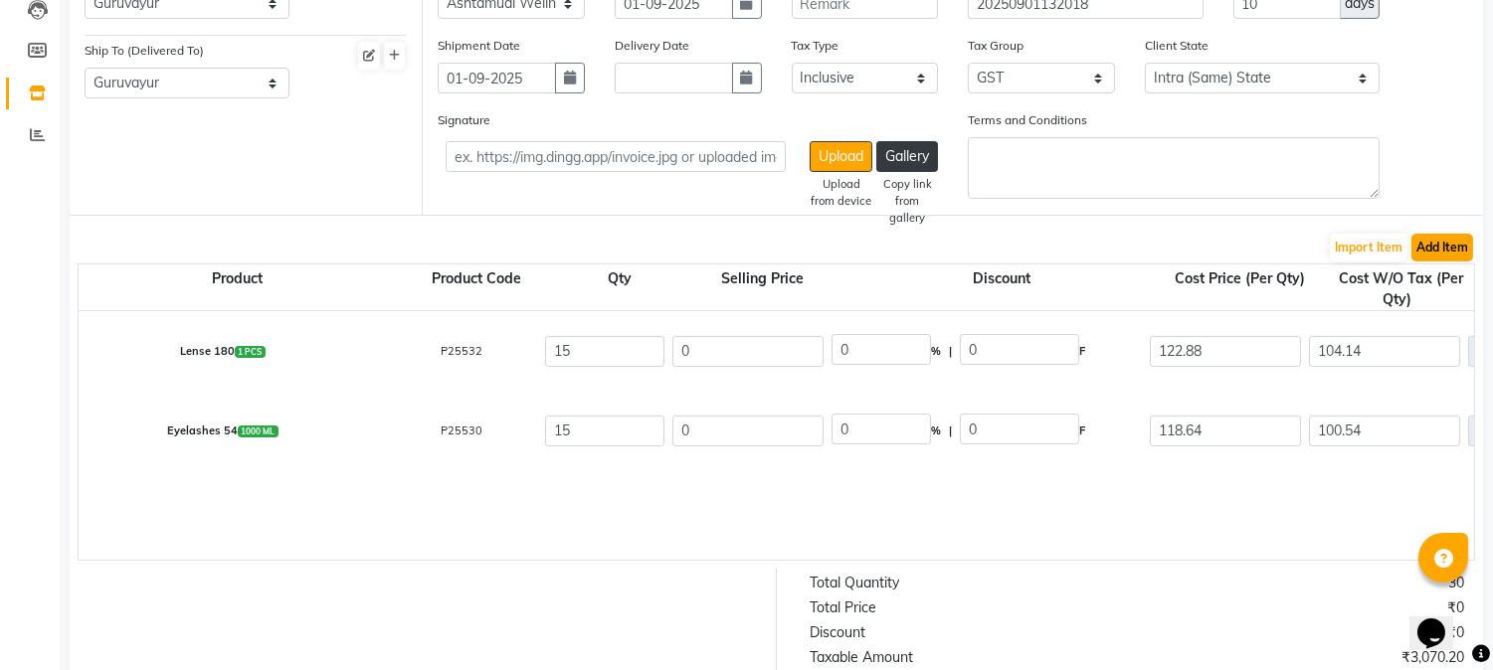
click at [1443, 245] on button "Add Item" at bounding box center [1442, 248] width 62 height 28
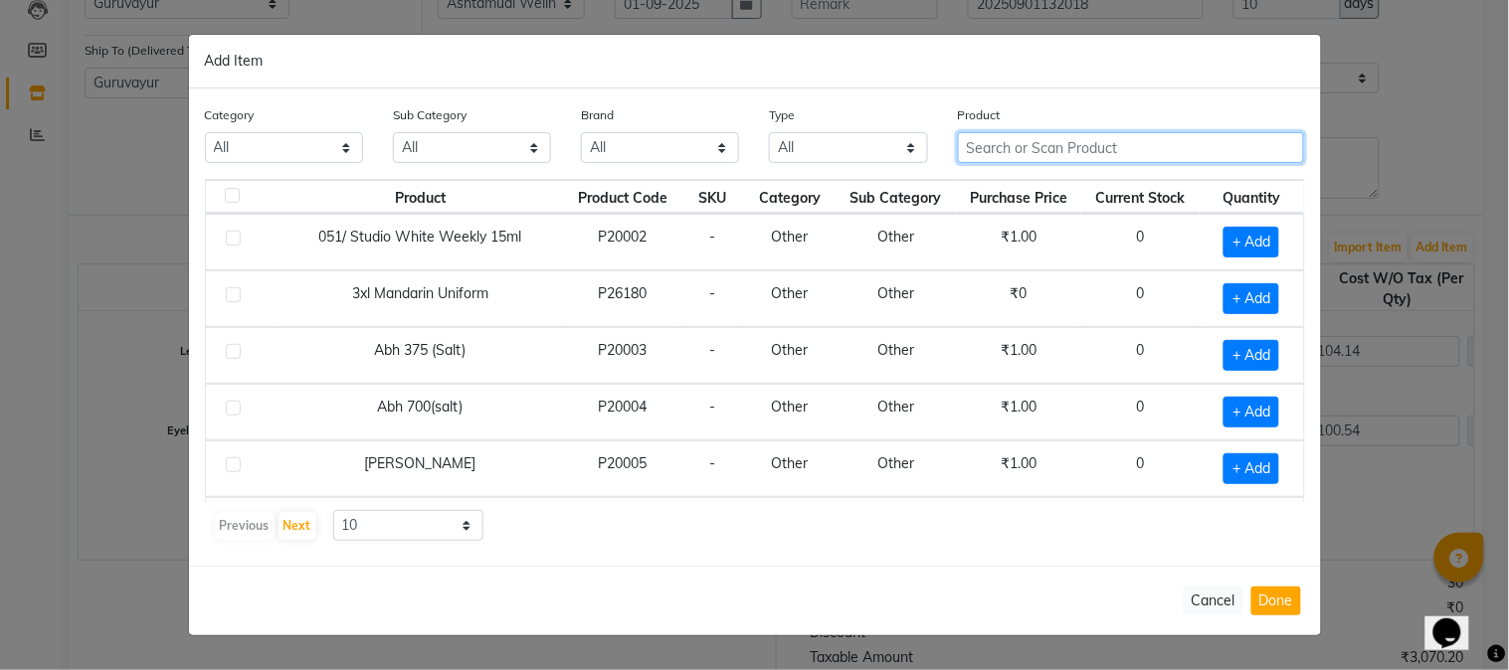
click at [1130, 142] on input "text" at bounding box center [1131, 147] width 347 height 31
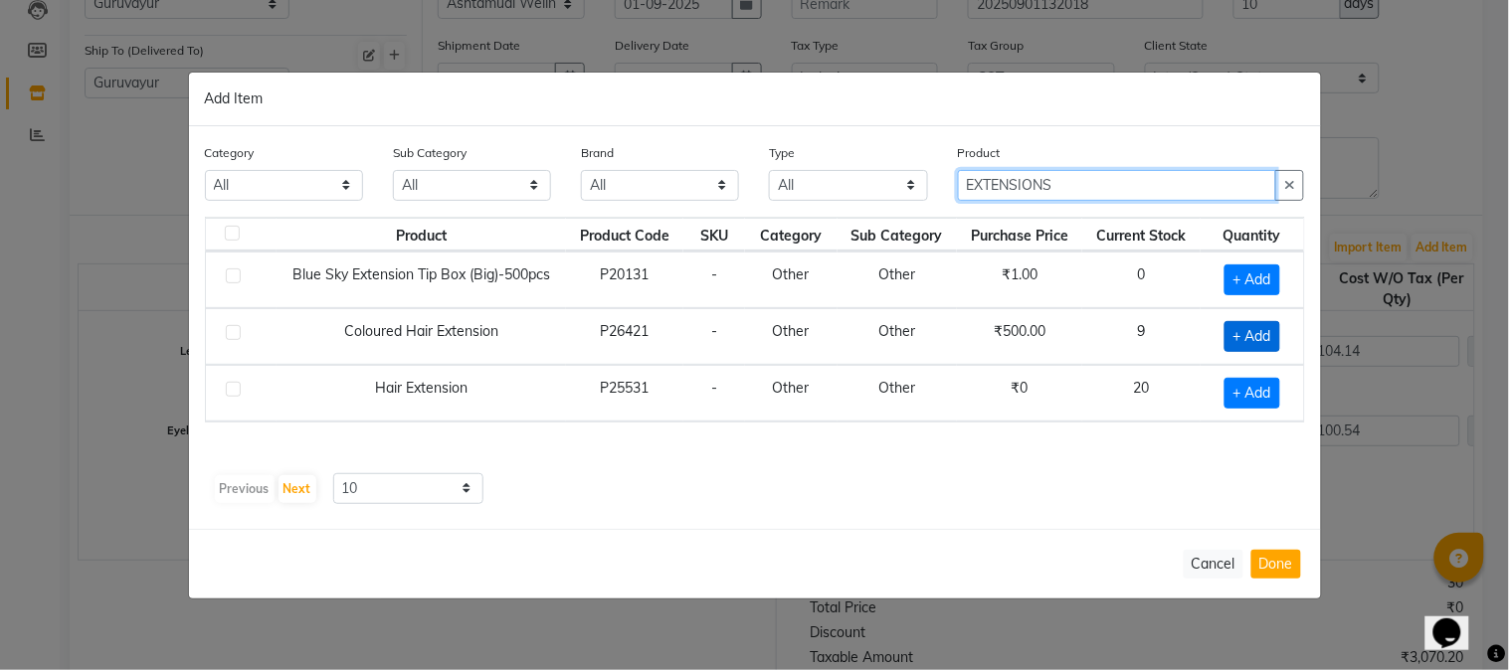
type input "EXTENSIONS"
click at [1244, 339] on span "+ Add" at bounding box center [1252, 336] width 56 height 31
checkbox input "true"
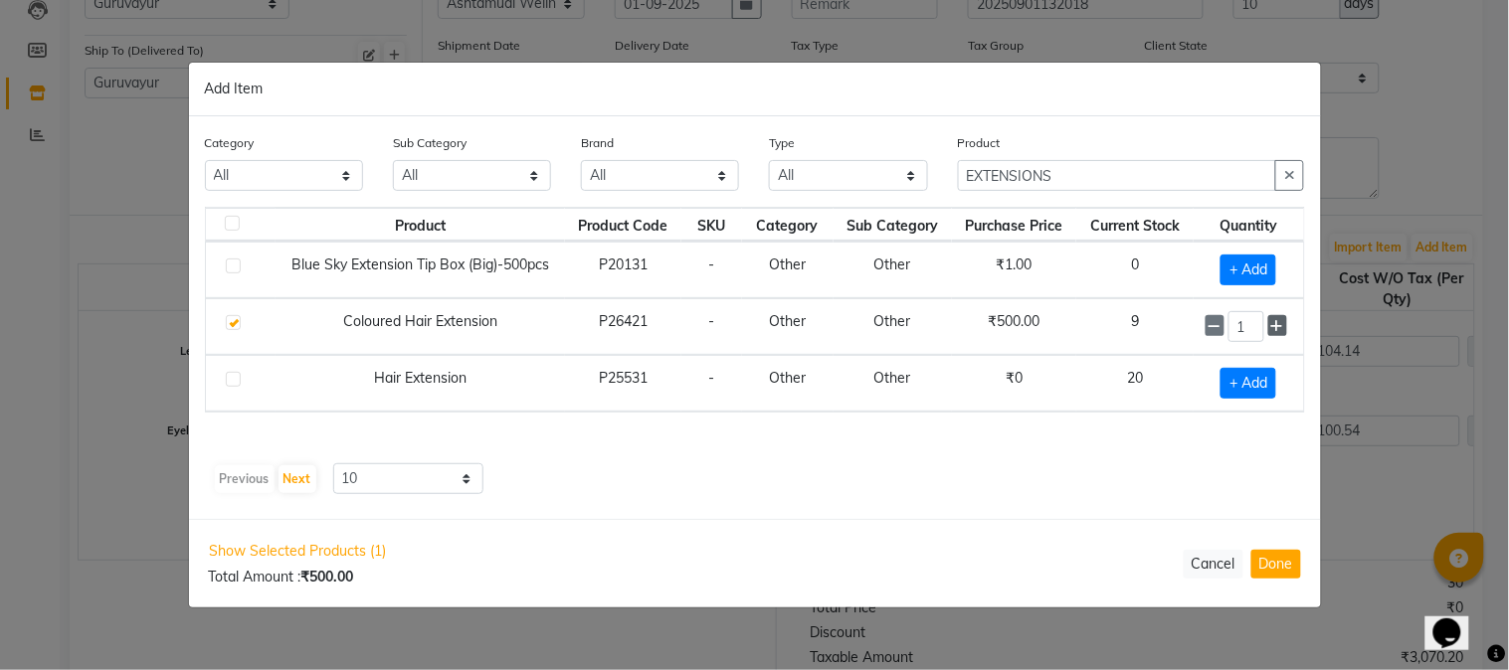
click at [1277, 325] on icon at bounding box center [1277, 326] width 13 height 14
click at [1277, 325] on icon at bounding box center [1277, 327] width 13 height 14
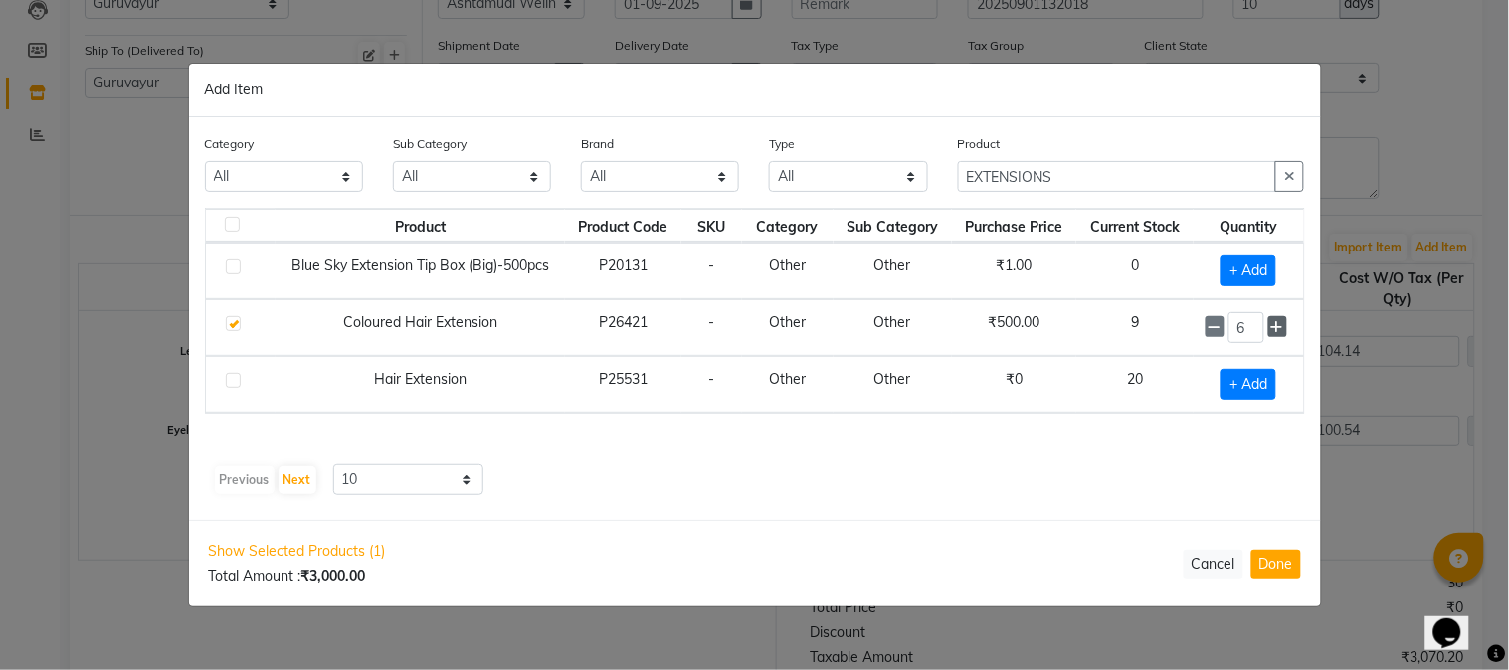
click at [1277, 325] on icon at bounding box center [1277, 327] width 13 height 14
type input "7"
click at [1275, 561] on button "Done" at bounding box center [1276, 564] width 50 height 29
select select "1791"
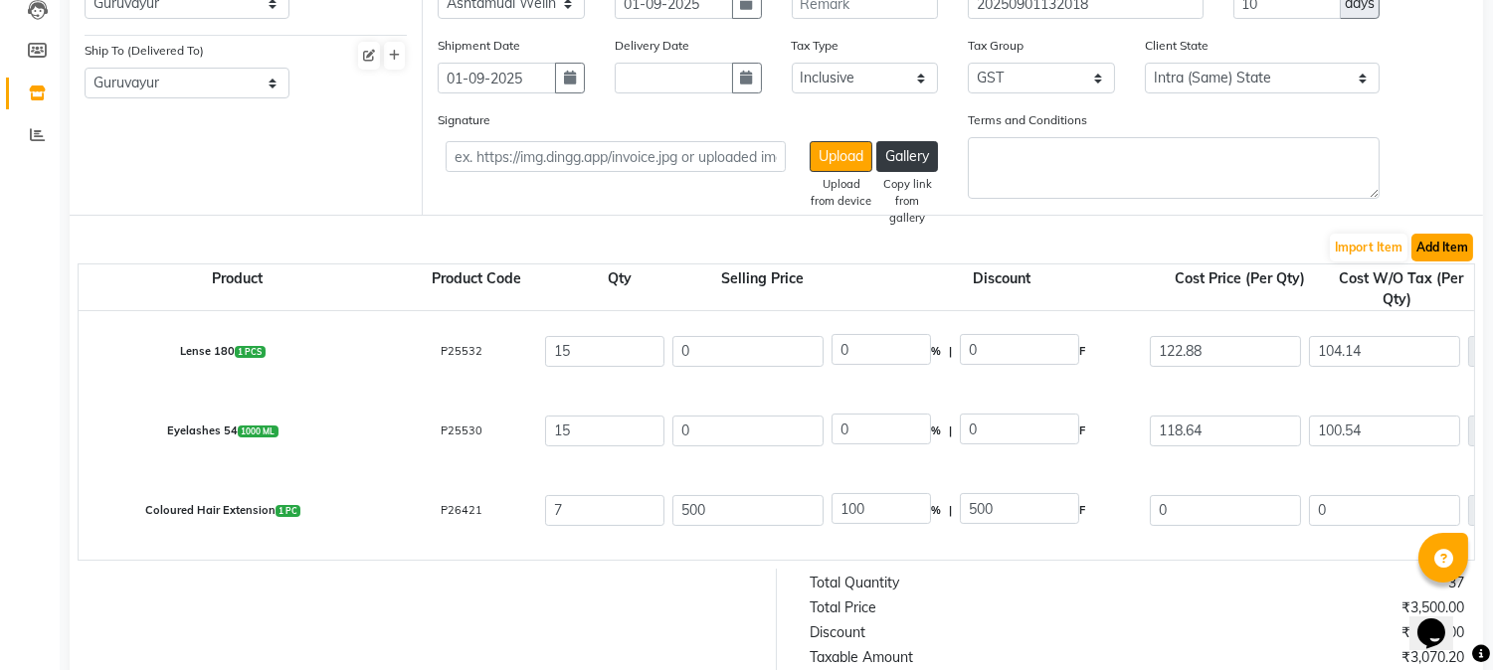
click at [1432, 246] on button "Add Item" at bounding box center [1442, 248] width 62 height 28
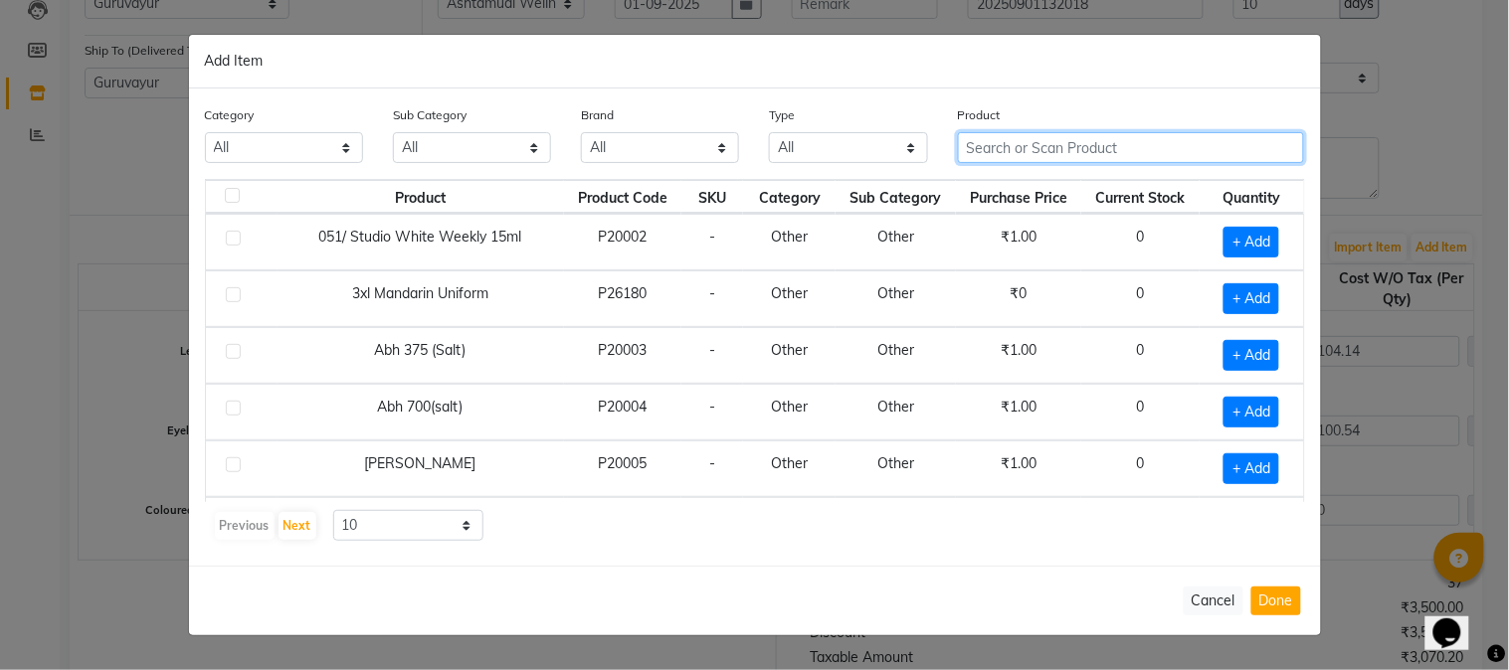
click at [1141, 149] on input "text" at bounding box center [1131, 147] width 347 height 31
click at [1141, 151] on input "text" at bounding box center [1131, 147] width 347 height 31
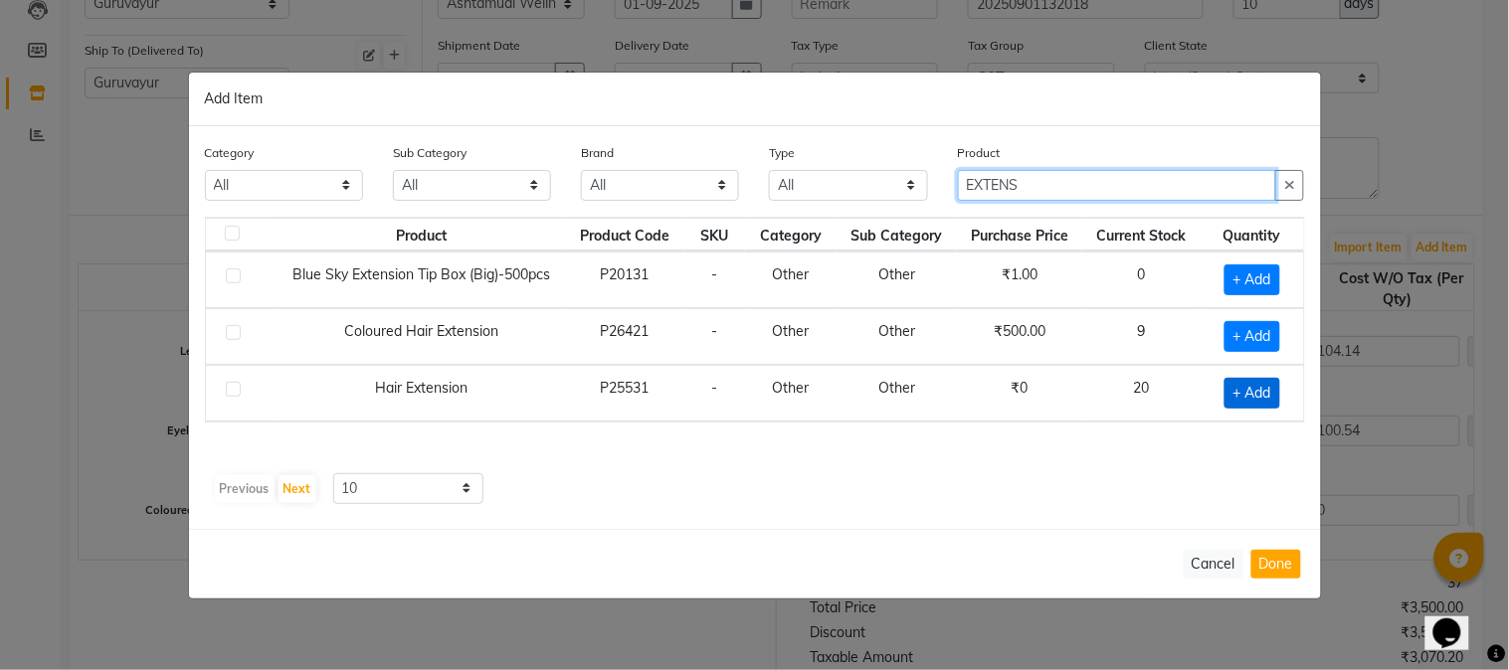
type input "EXTENS"
click at [1241, 393] on span "+ Add" at bounding box center [1252, 393] width 56 height 31
checkbox input "true"
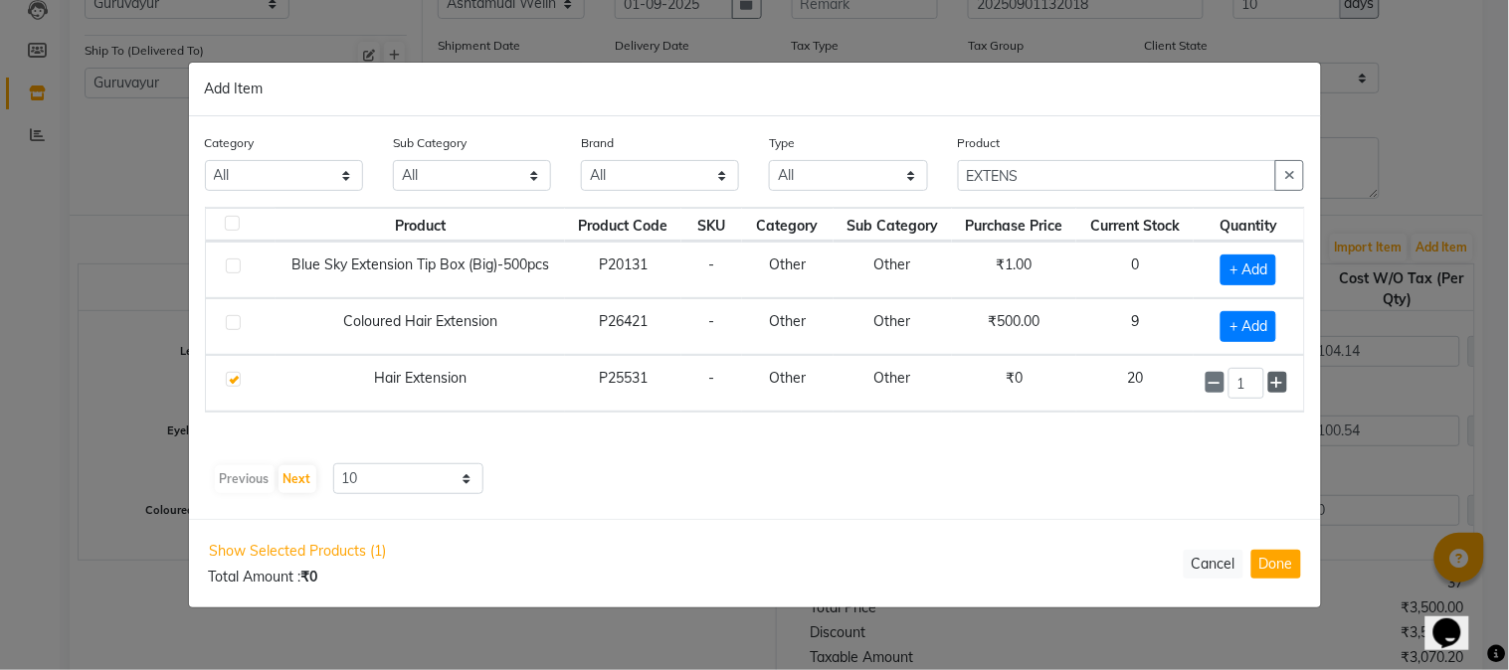
click at [1284, 385] on span at bounding box center [1277, 382] width 19 height 21
click at [1286, 384] on span at bounding box center [1277, 382] width 19 height 21
click at [1280, 384] on icon at bounding box center [1277, 383] width 13 height 14
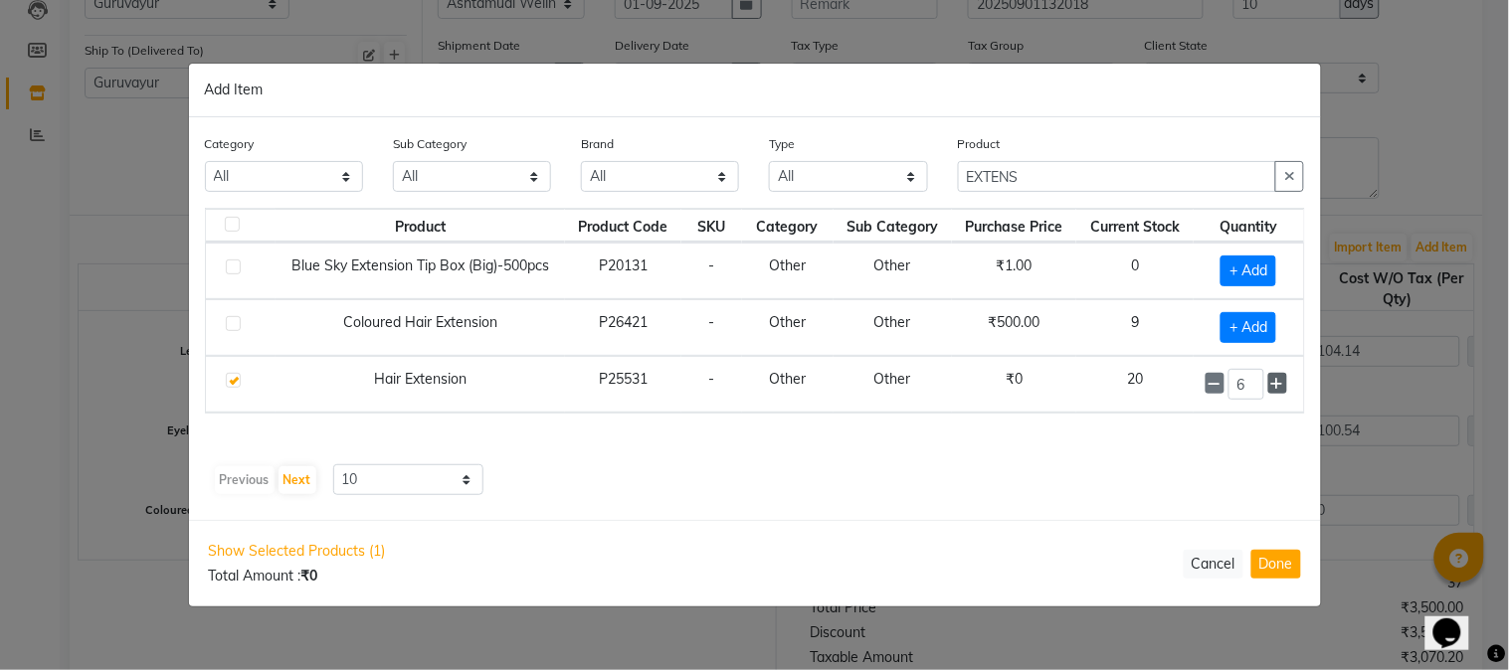
click at [1280, 384] on icon at bounding box center [1277, 384] width 13 height 14
type input "7"
click at [1266, 560] on button "Done" at bounding box center [1276, 564] width 50 height 29
select select "1791"
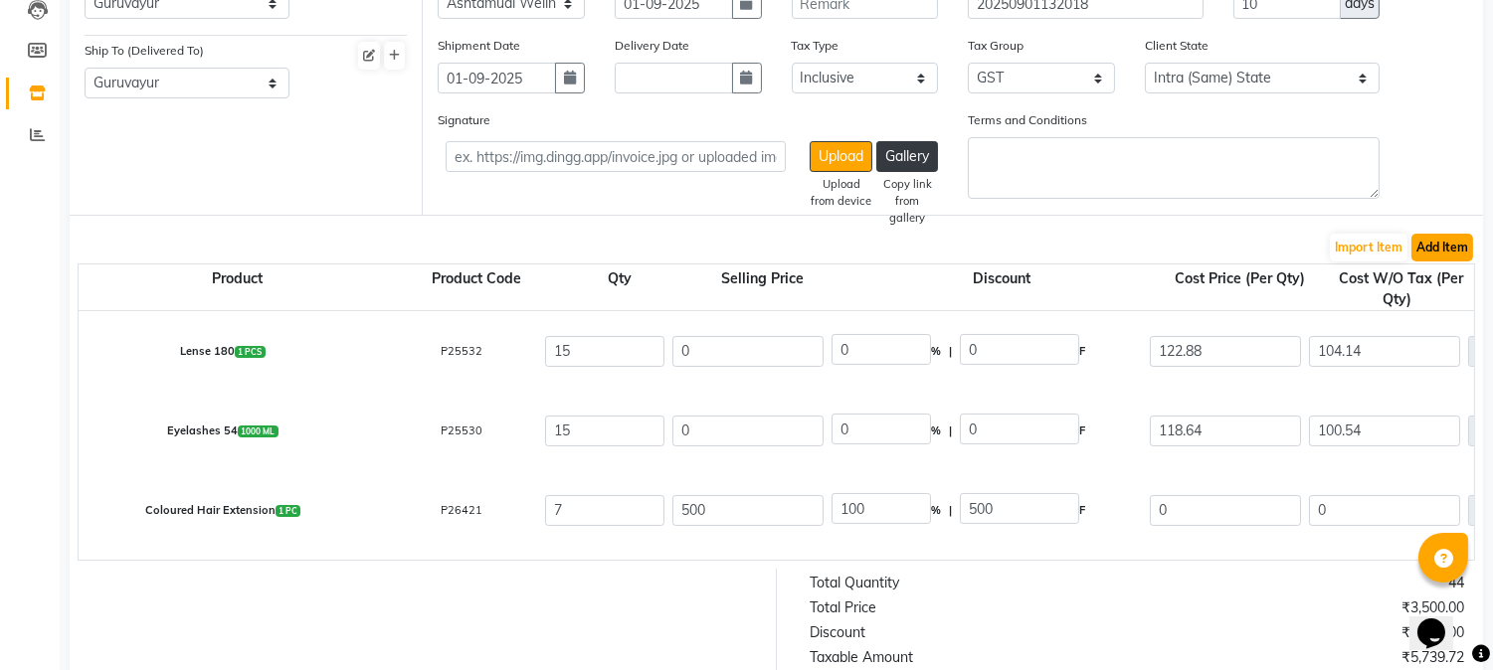
click at [1453, 249] on button "Add Item" at bounding box center [1442, 248] width 62 height 28
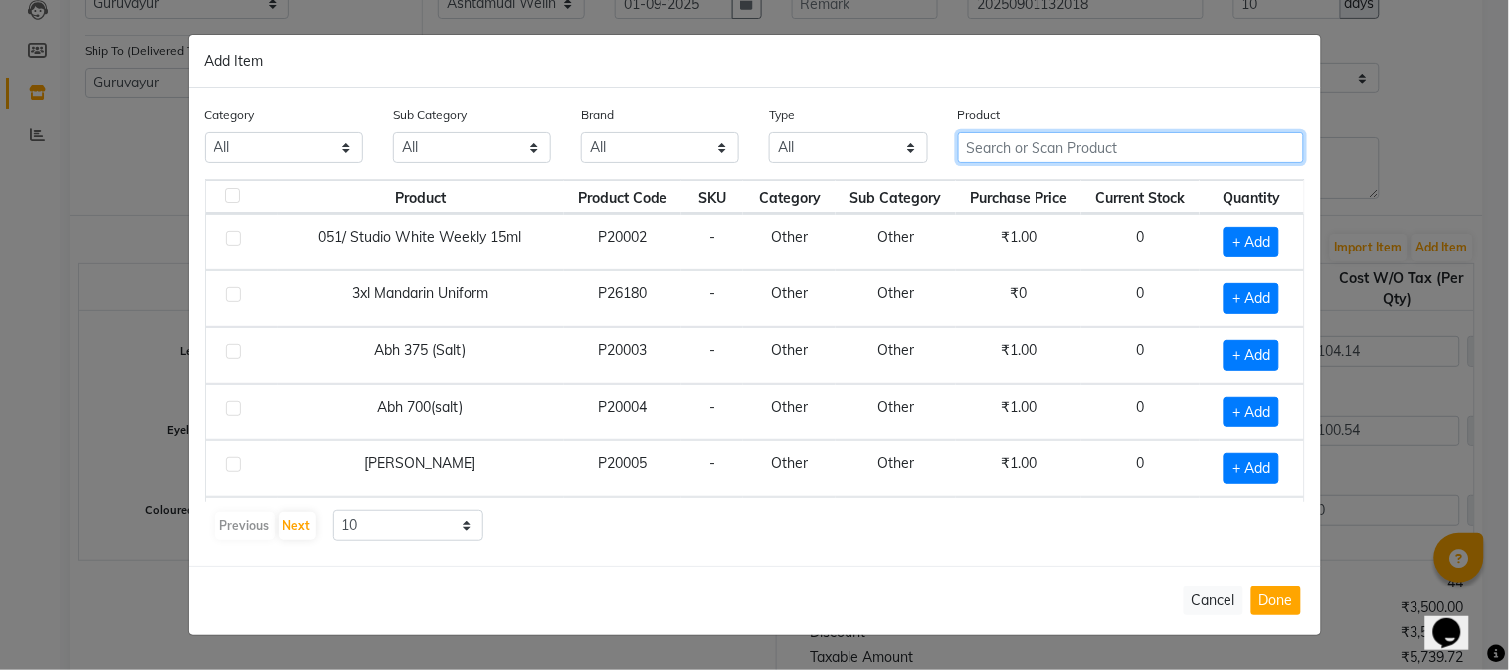
click at [1146, 147] on input "text" at bounding box center [1131, 147] width 347 height 31
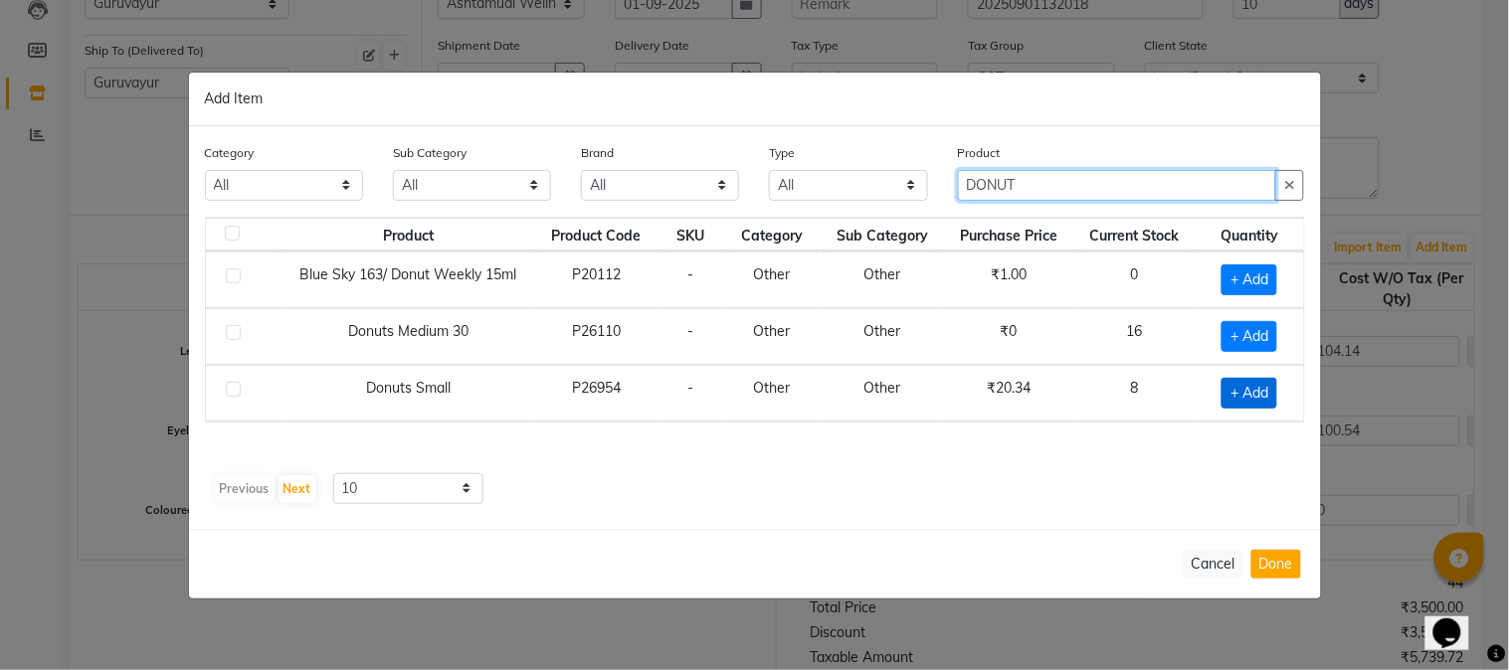
type input "DONUT"
click at [1240, 391] on span "+ Add" at bounding box center [1249, 393] width 56 height 31
checkbox input "true"
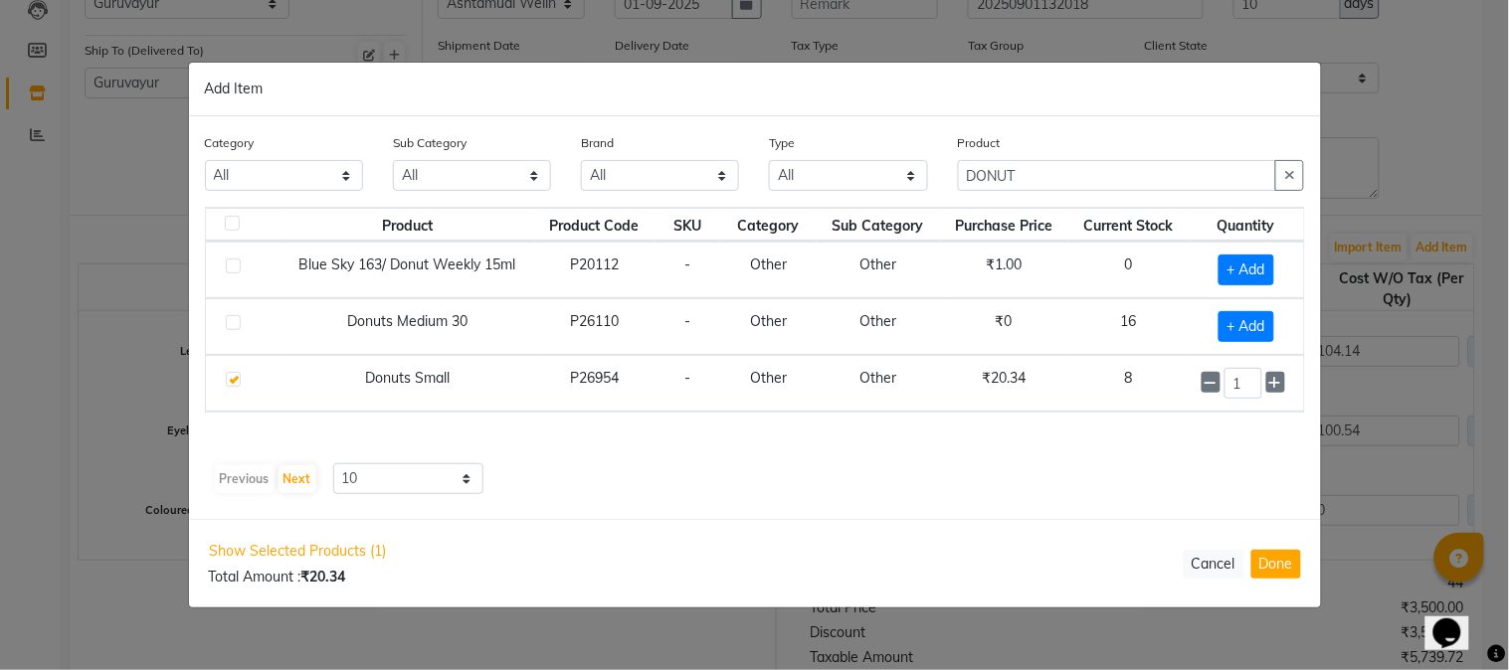
click at [1240, 391] on input "1" at bounding box center [1243, 383] width 38 height 31
click at [1269, 384] on icon at bounding box center [1275, 383] width 13 height 14
click at [1276, 383] on icon at bounding box center [1275, 384] width 13 height 14
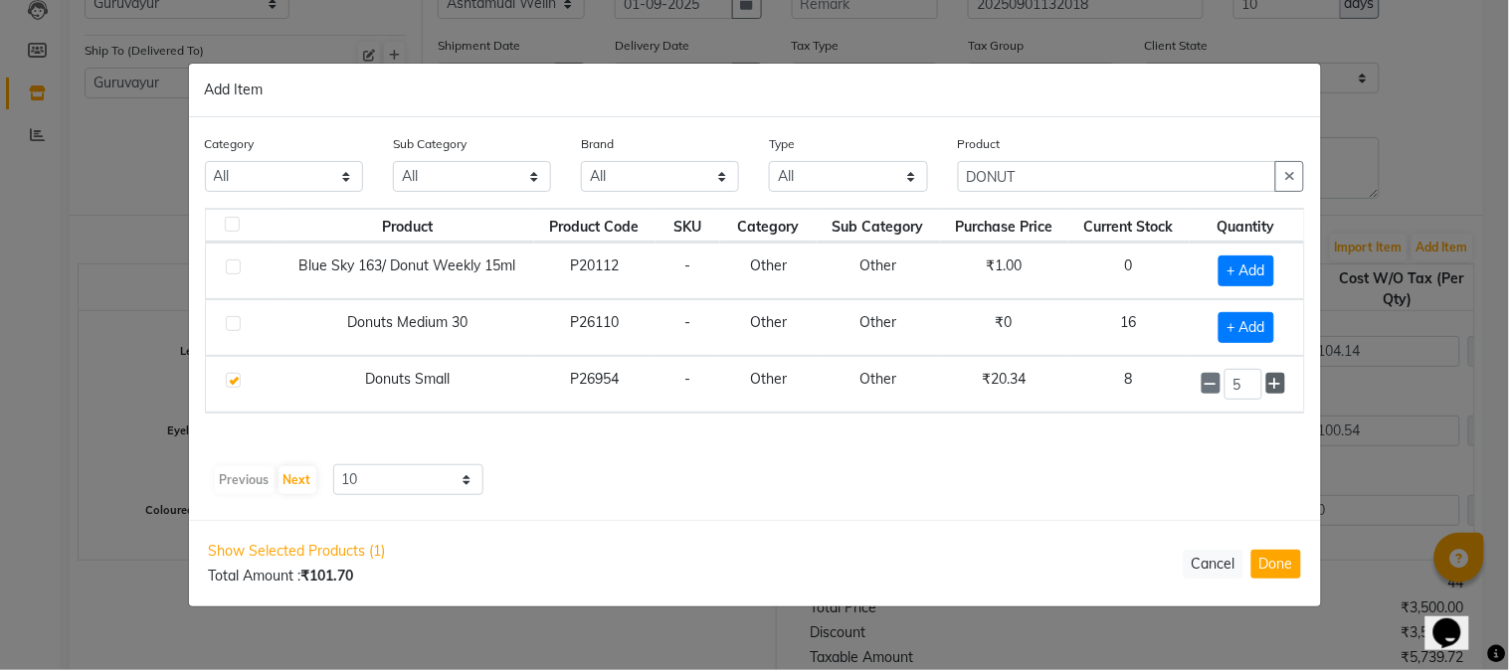
click at [1276, 383] on icon at bounding box center [1275, 384] width 13 height 14
click at [1277, 383] on icon at bounding box center [1275, 384] width 13 height 14
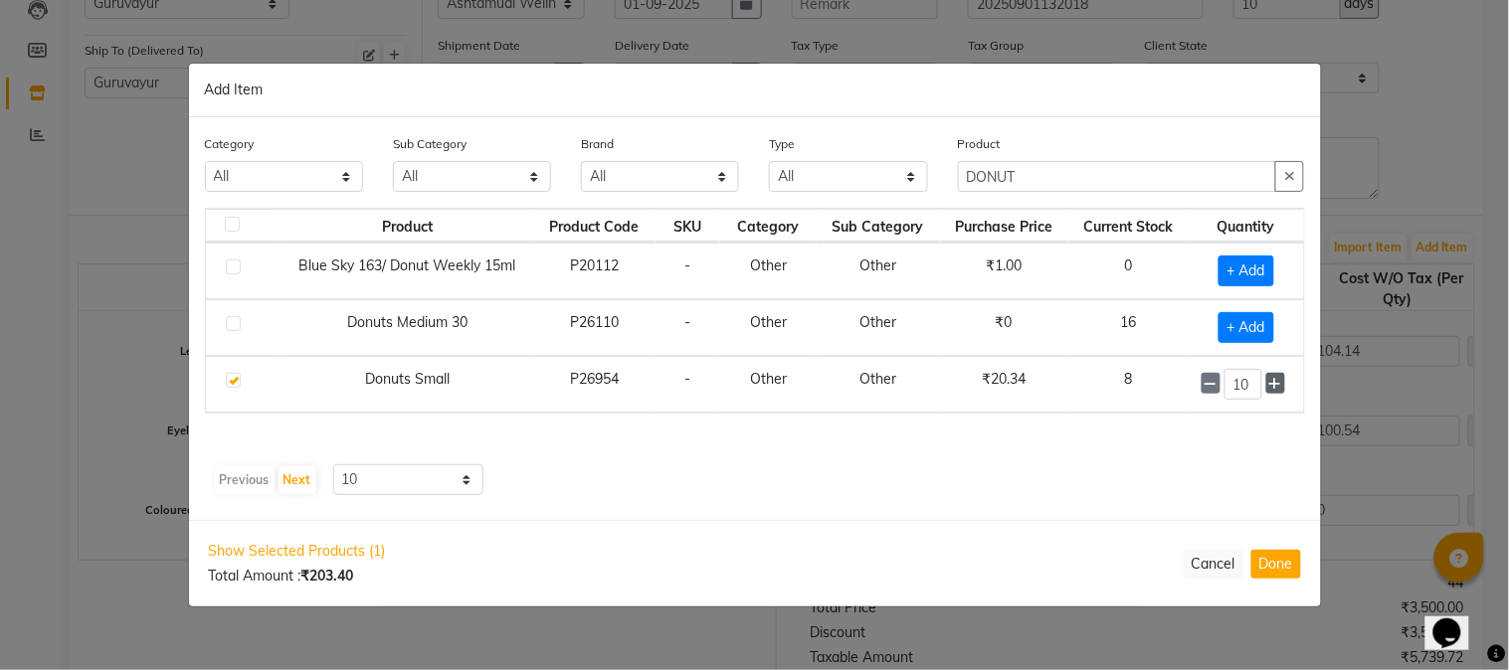
click at [1277, 383] on icon at bounding box center [1275, 384] width 13 height 14
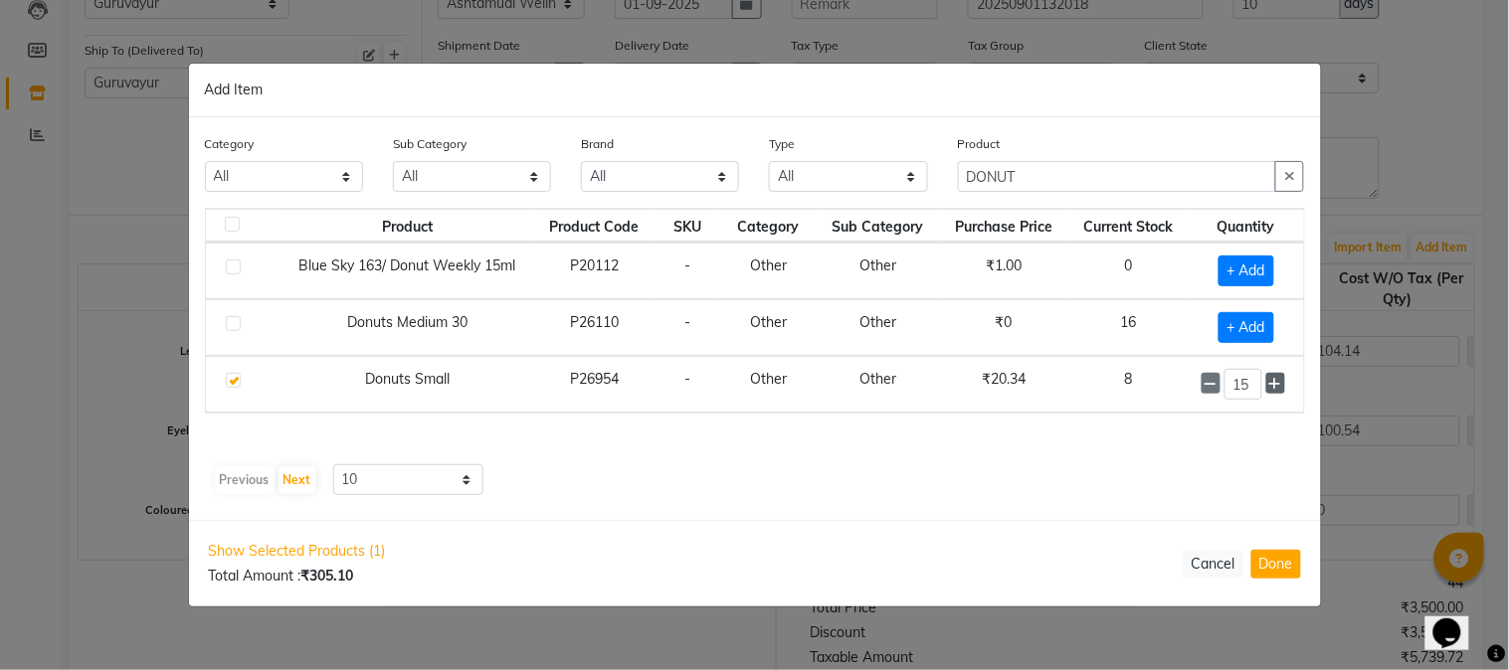
click at [1277, 383] on icon at bounding box center [1275, 384] width 13 height 14
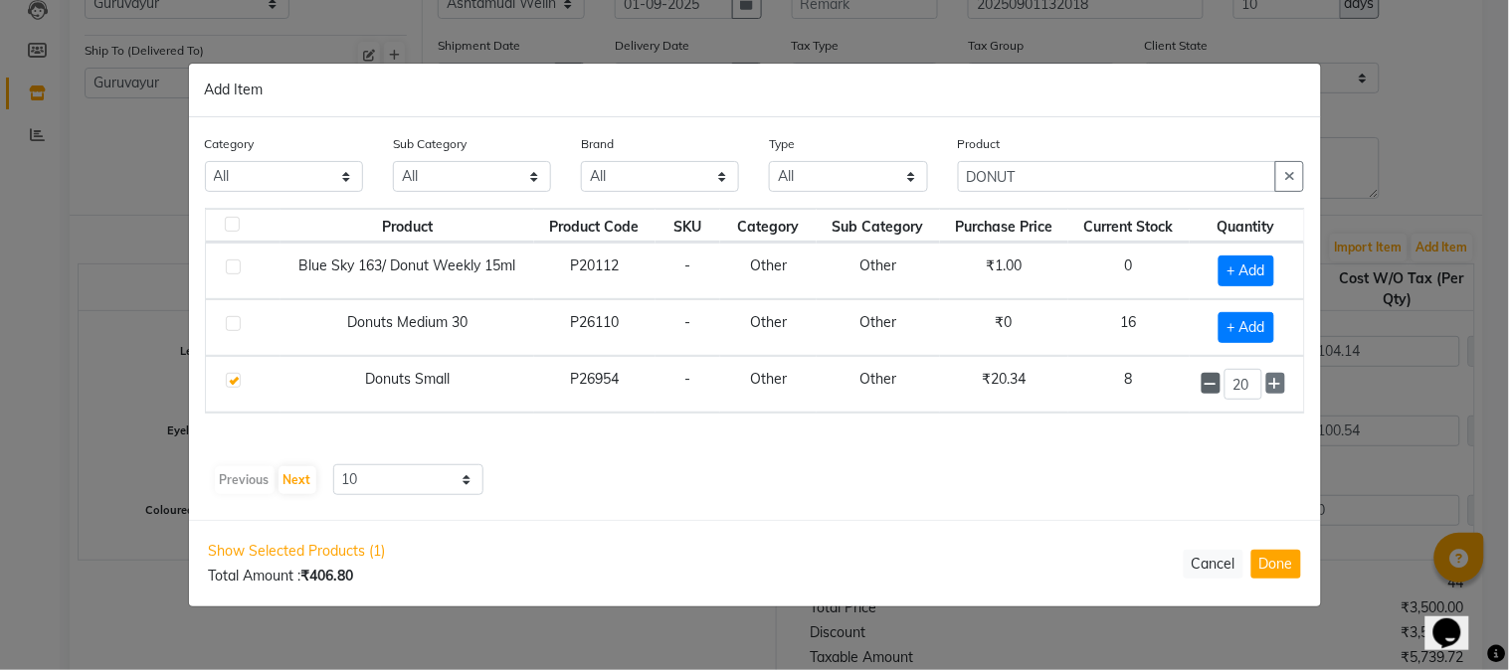
click at [1214, 386] on icon at bounding box center [1211, 384] width 13 height 14
click at [1212, 385] on icon at bounding box center [1211, 384] width 13 height 14
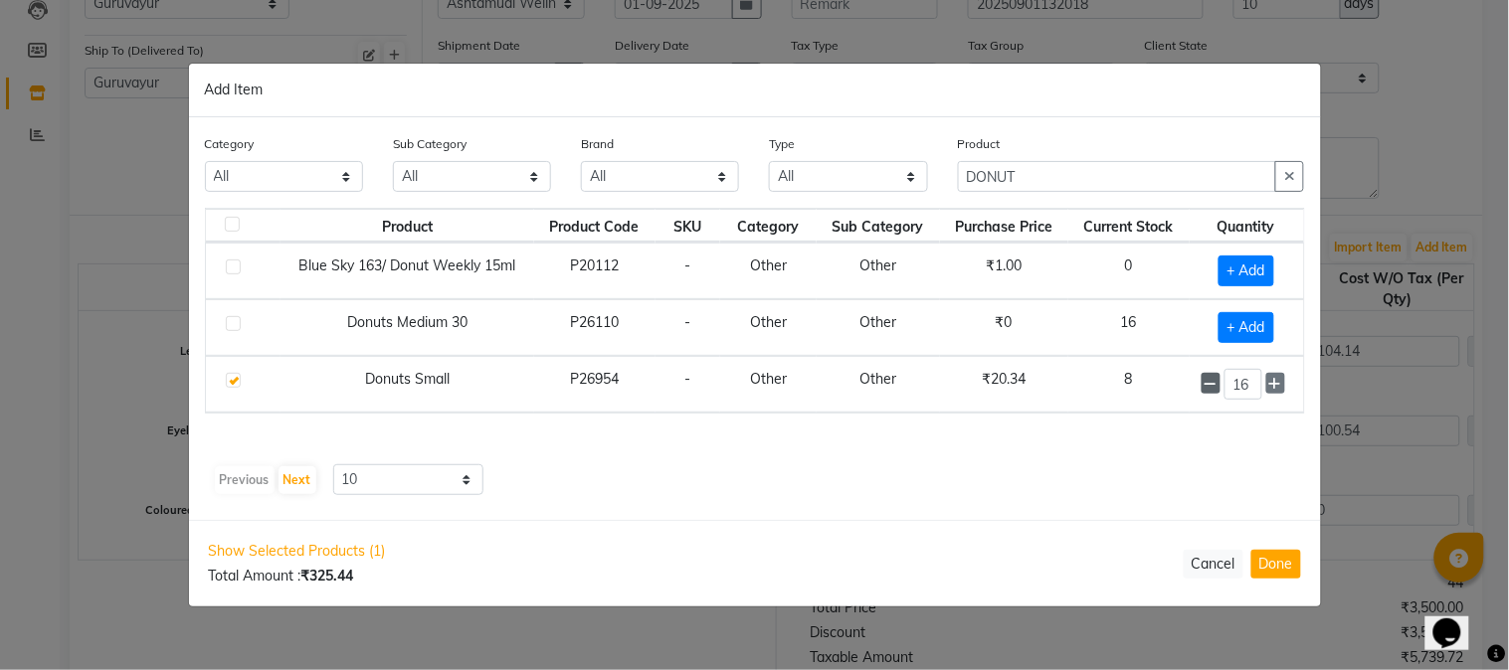
type input "15"
click at [1273, 563] on button "Done" at bounding box center [1276, 564] width 50 height 29
select select "1791"
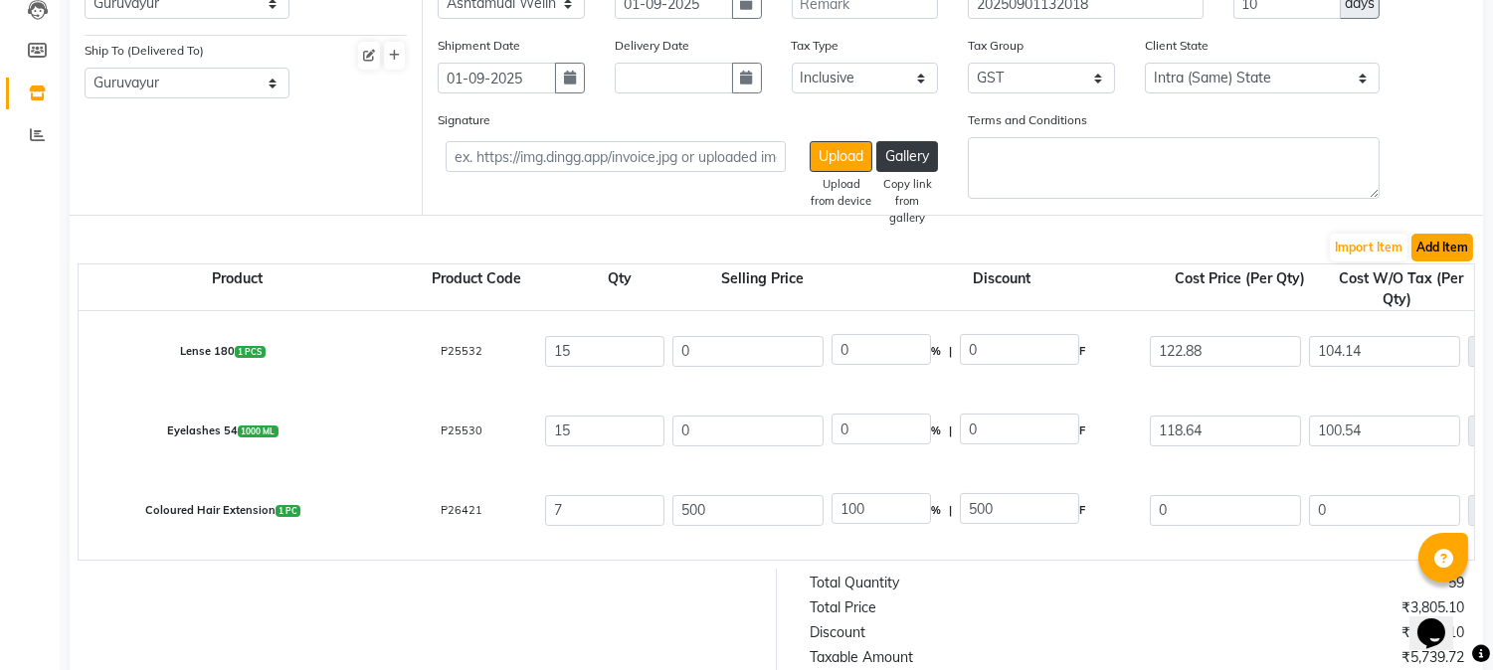
click at [1452, 244] on button "Add Item" at bounding box center [1442, 248] width 62 height 28
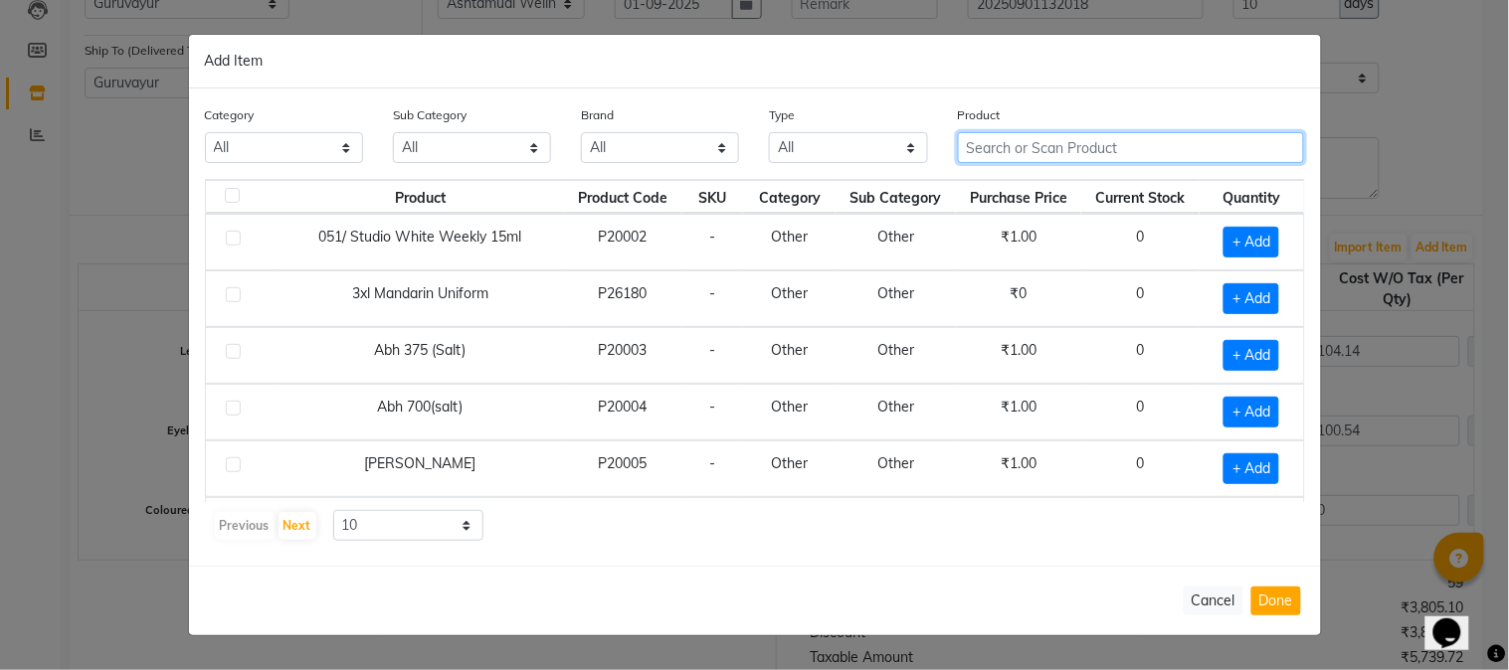
click at [1144, 147] on input "text" at bounding box center [1131, 147] width 347 height 31
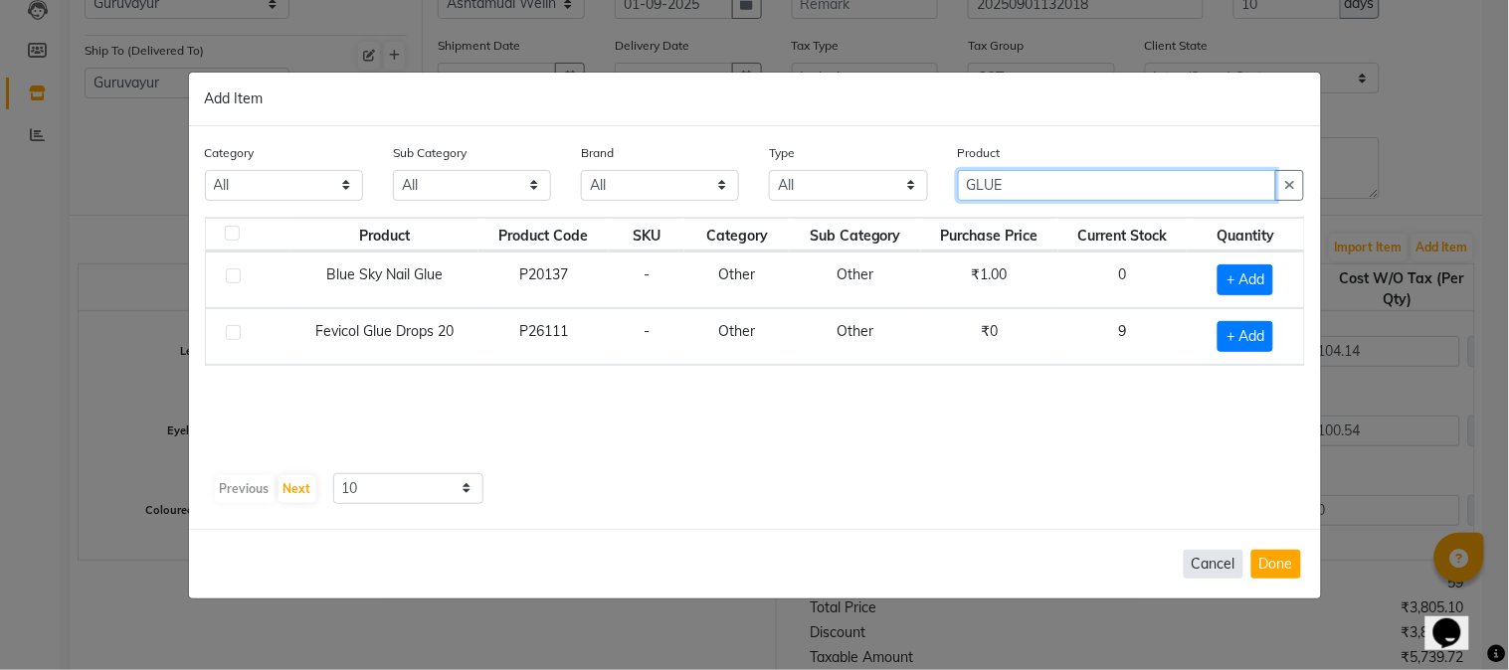
type input "GLUE"
click at [1209, 558] on button "Cancel" at bounding box center [1214, 564] width 60 height 29
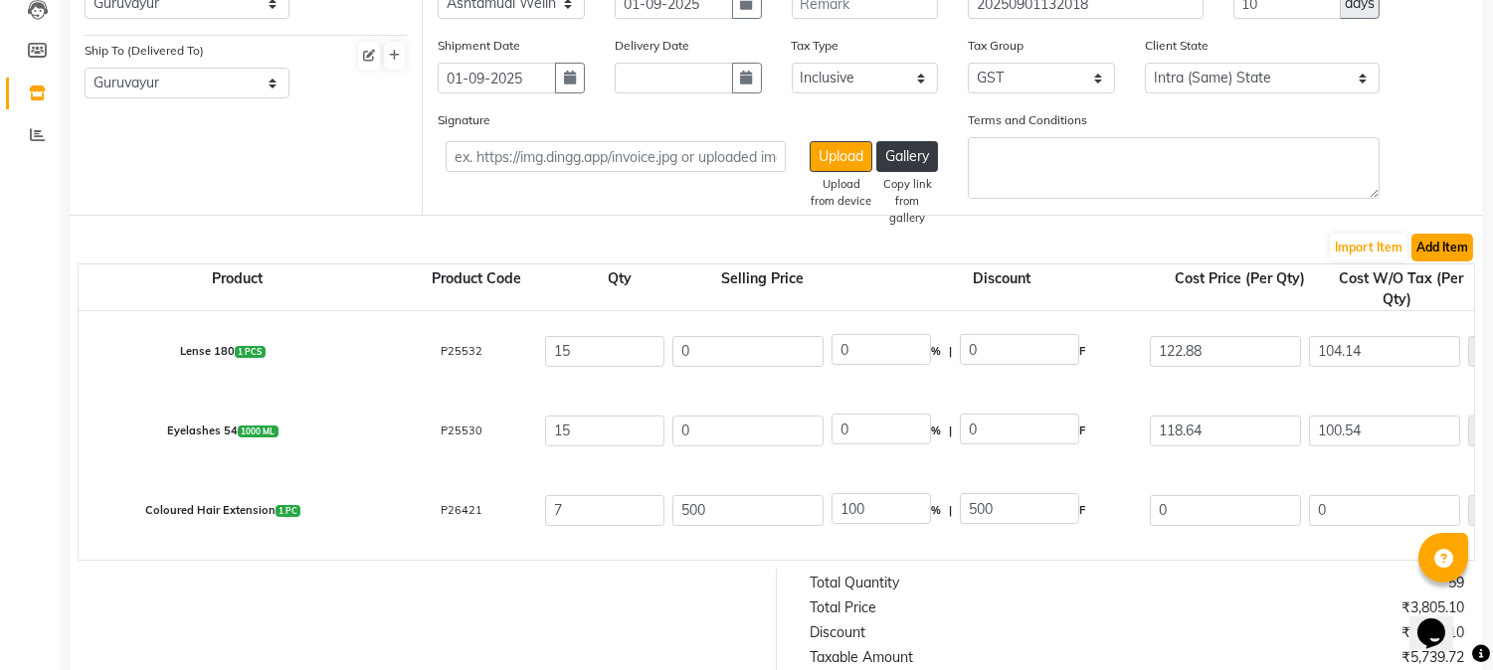
click at [1459, 244] on button "Add Item" at bounding box center [1442, 248] width 62 height 28
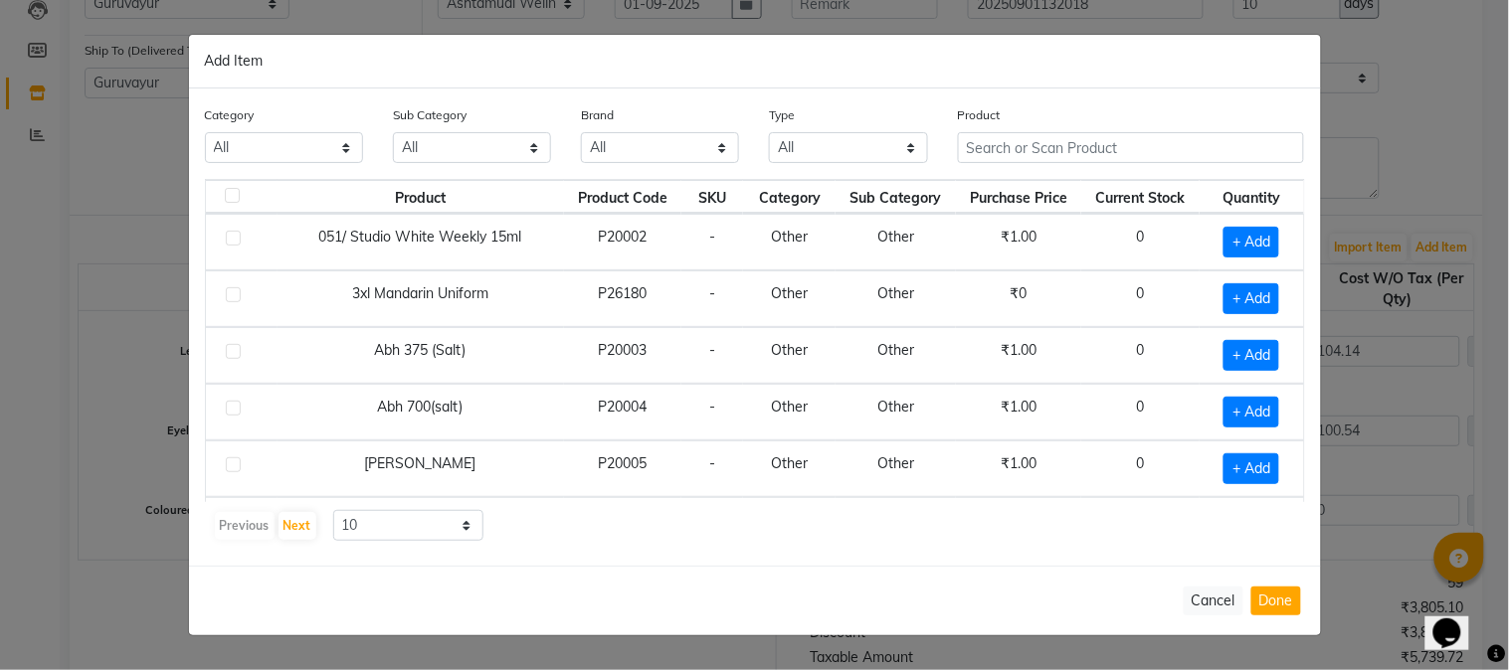
click at [1219, 187] on th "Quantity" at bounding box center [1251, 197] width 103 height 34
click at [1167, 152] on input "text" at bounding box center [1131, 147] width 347 height 31
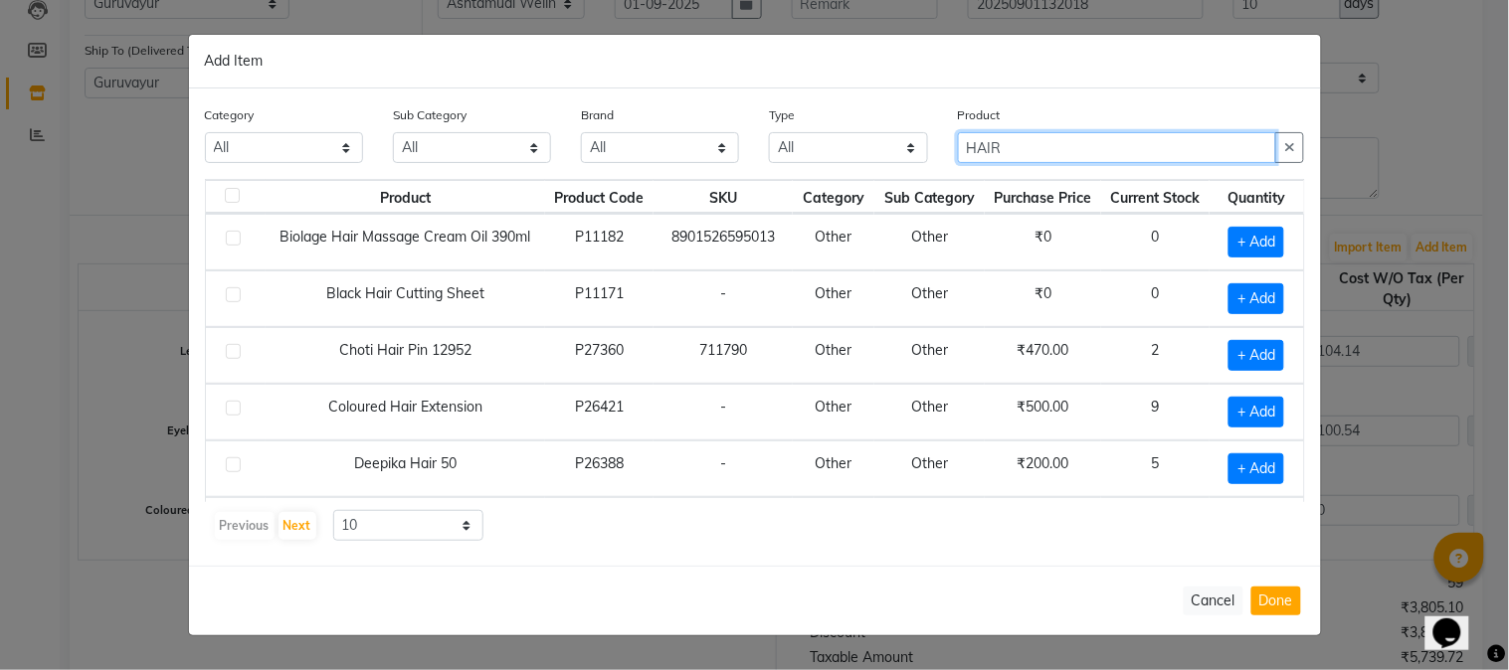
type input "HAIR"
click at [234, 352] on label at bounding box center [233, 351] width 15 height 15
click at [234, 352] on input "checkbox" at bounding box center [232, 352] width 13 height 13
checkbox input "true"
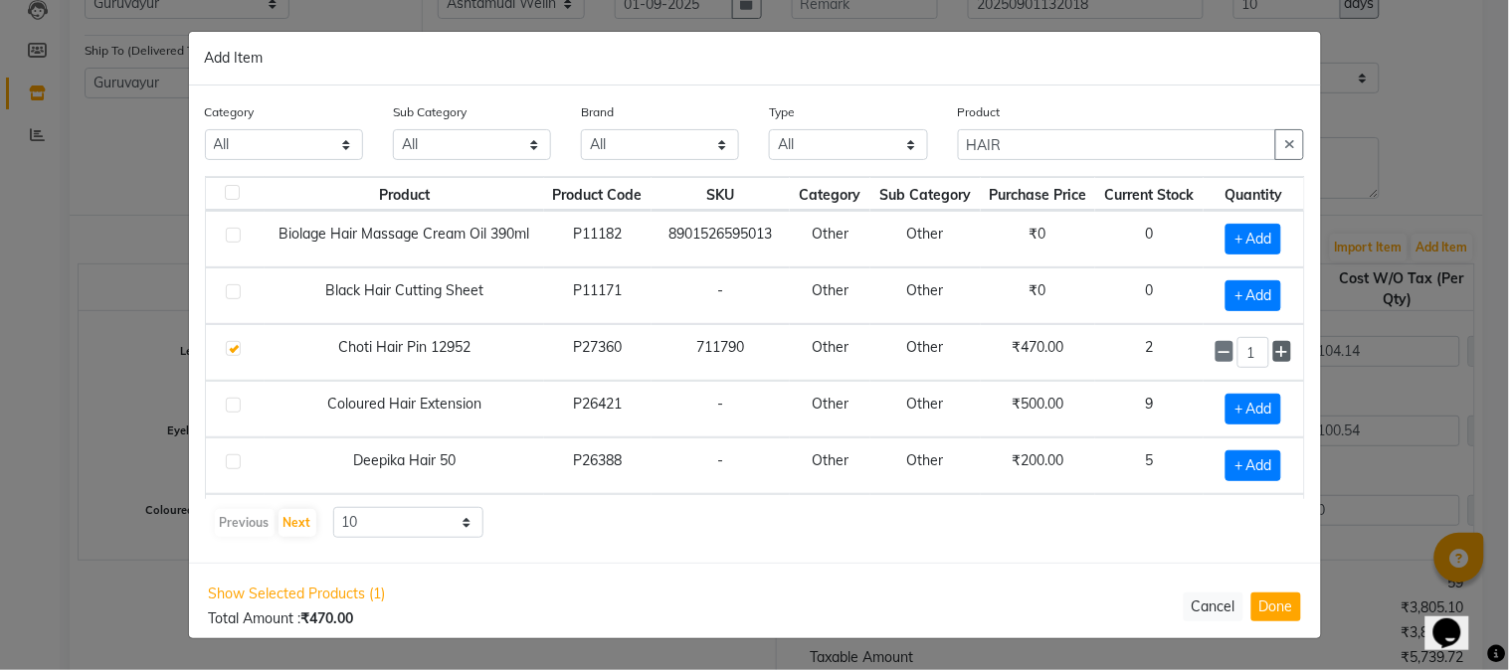
click at [1276, 356] on icon at bounding box center [1282, 352] width 13 height 14
click at [1276, 350] on icon at bounding box center [1282, 352] width 13 height 14
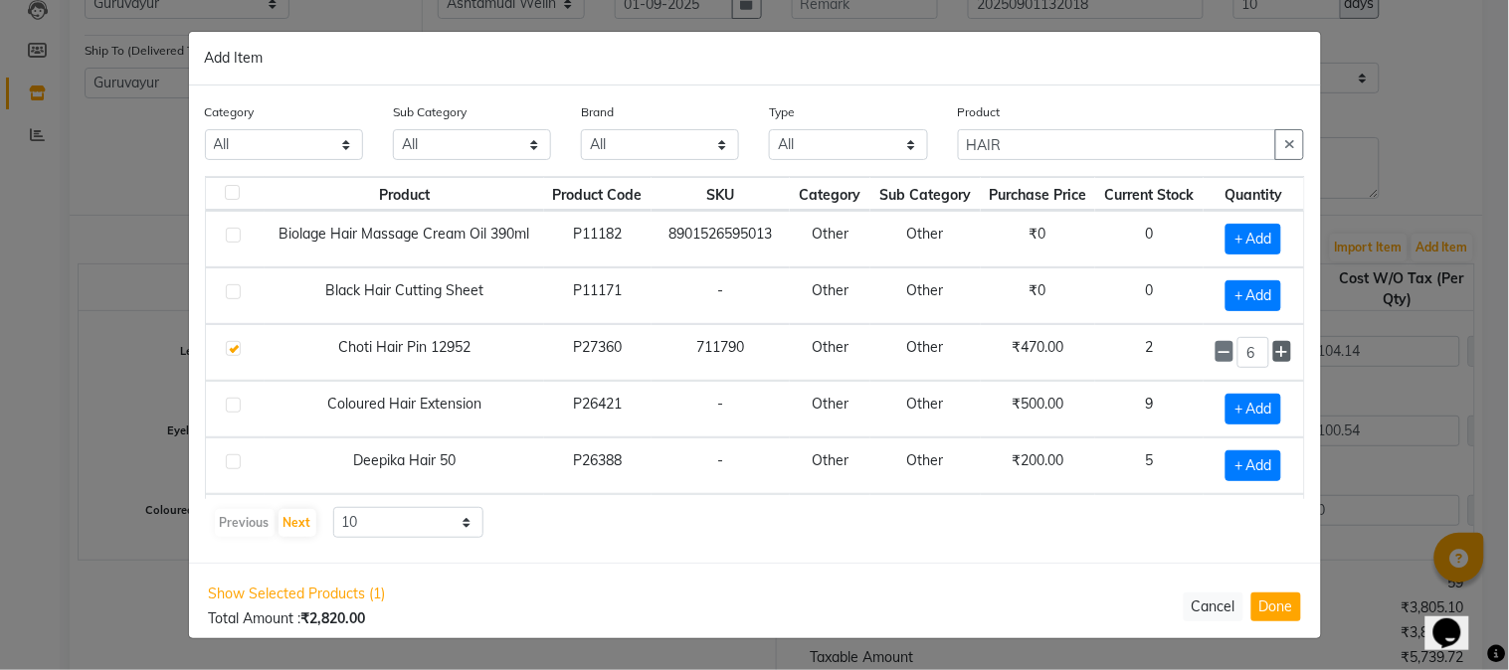
click at [1276, 350] on icon at bounding box center [1282, 352] width 13 height 14
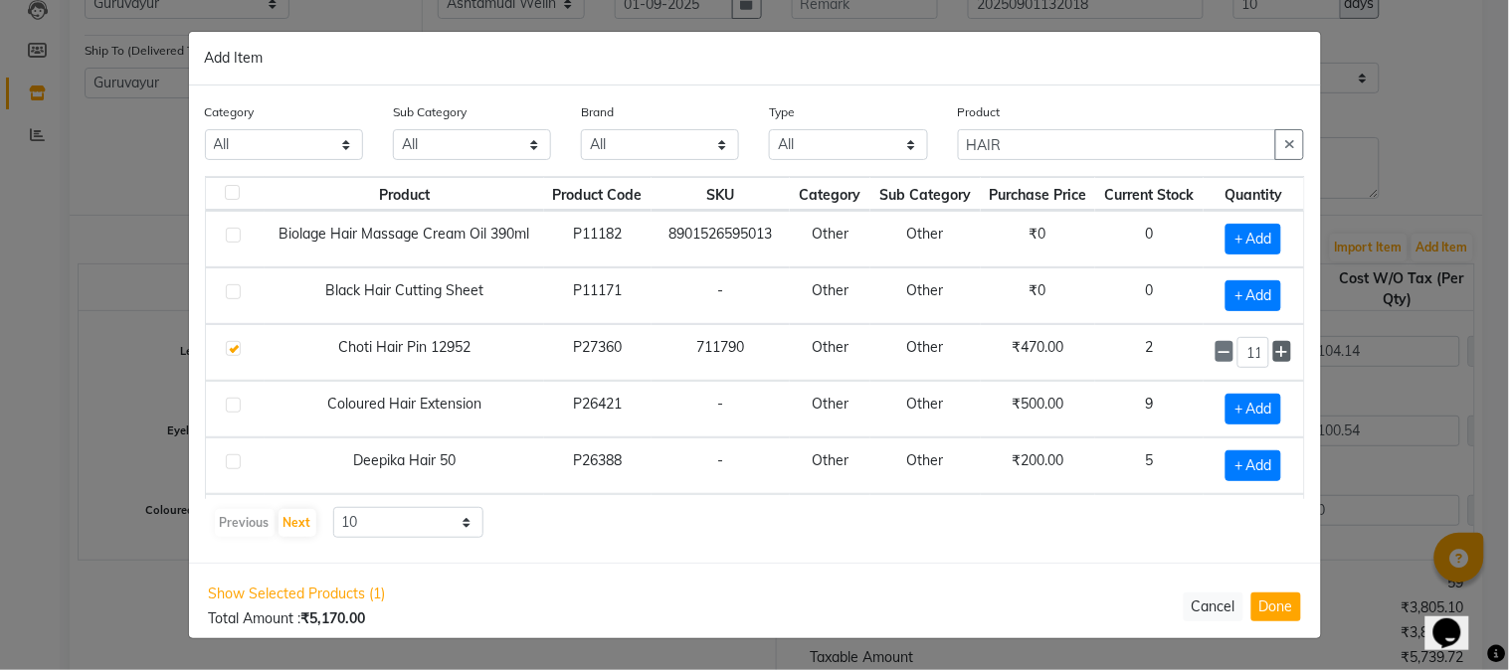
click at [1276, 350] on icon at bounding box center [1282, 352] width 13 height 14
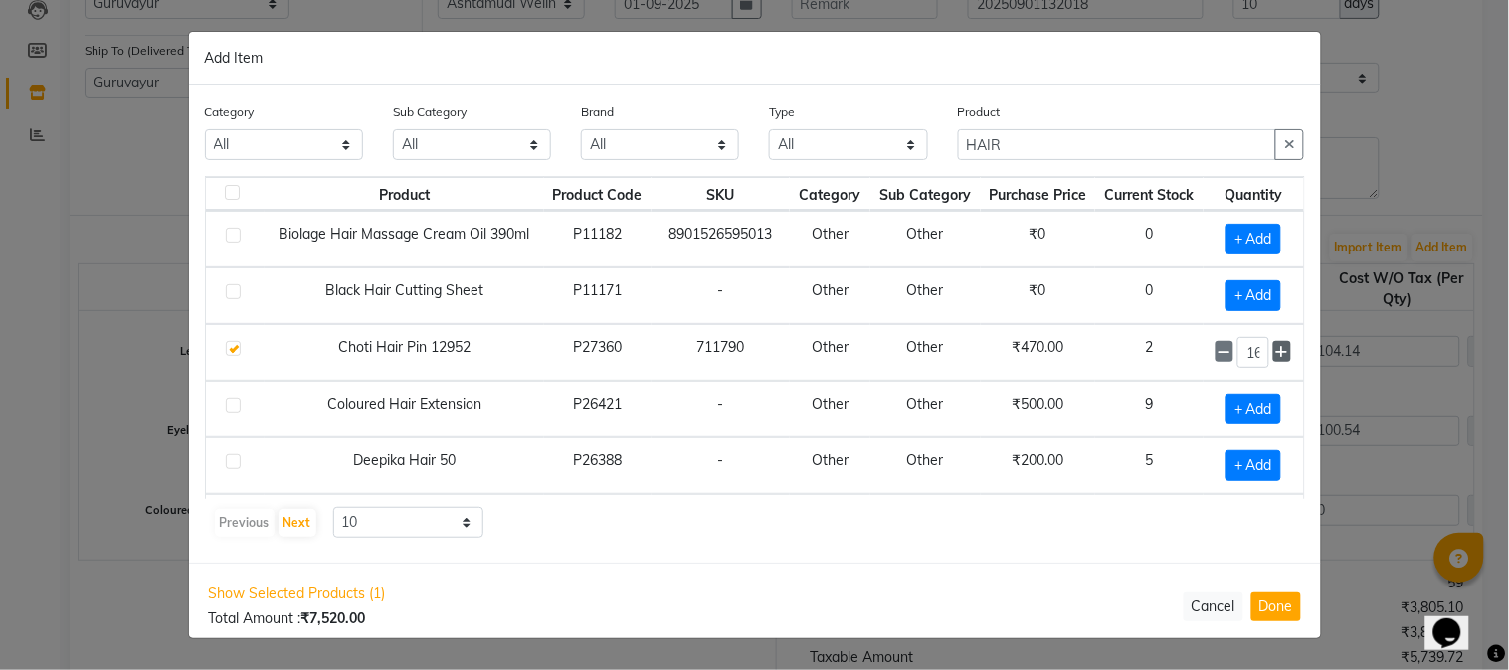
click at [1276, 350] on icon at bounding box center [1282, 352] width 13 height 14
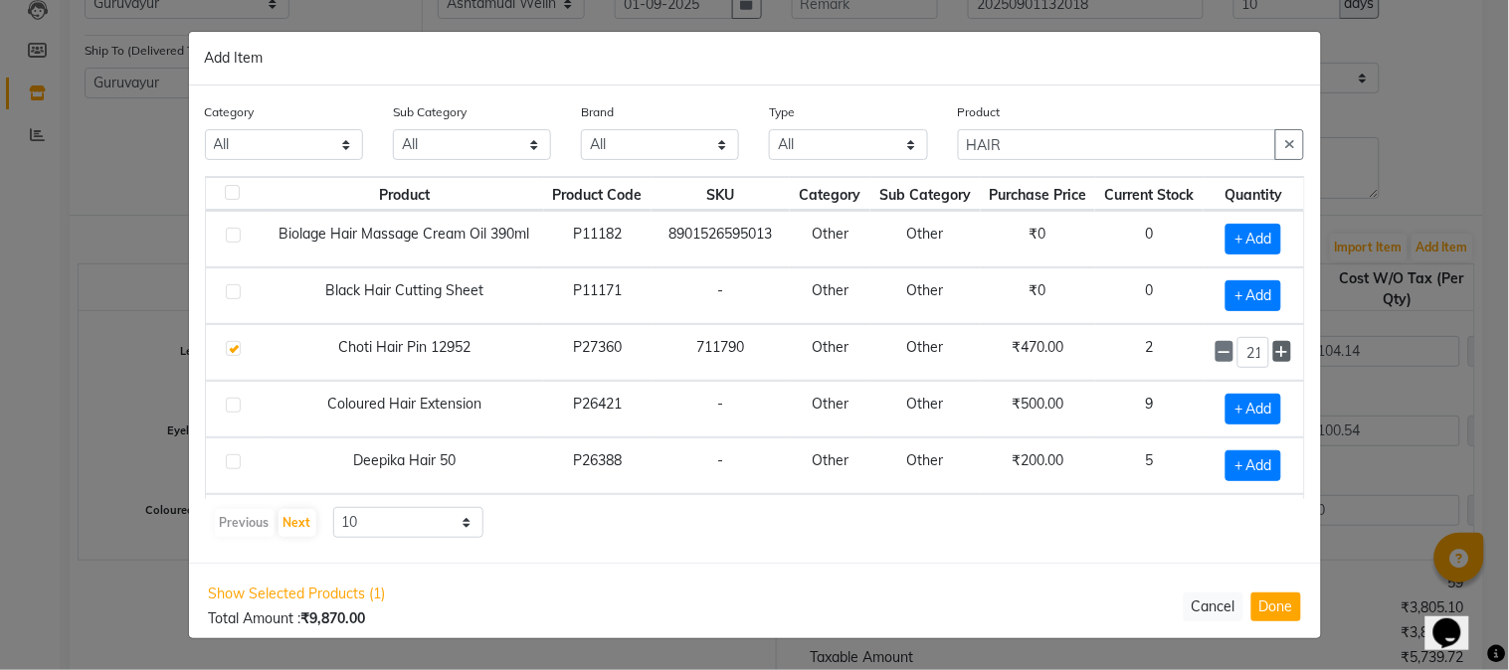
click at [1276, 350] on icon at bounding box center [1282, 352] width 13 height 14
type input "25"
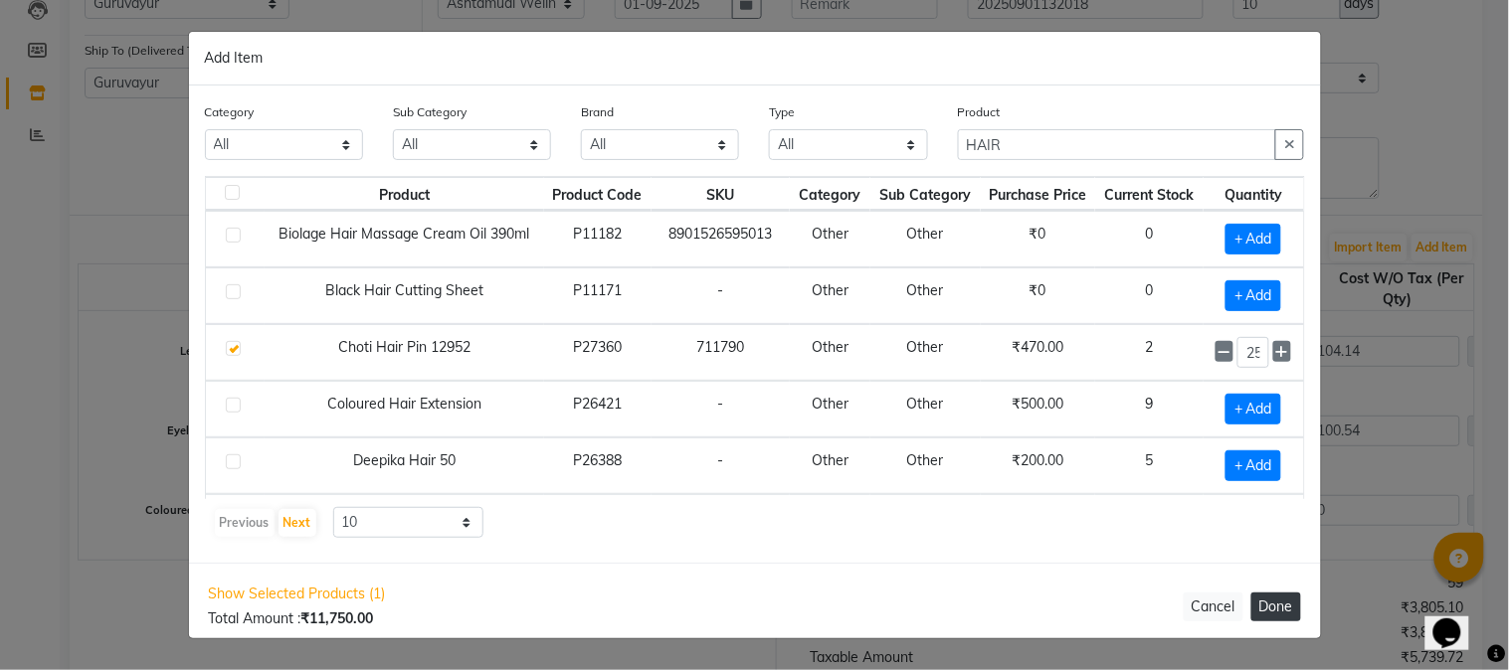
click at [1263, 612] on button "Done" at bounding box center [1276, 607] width 50 height 29
select select "1791"
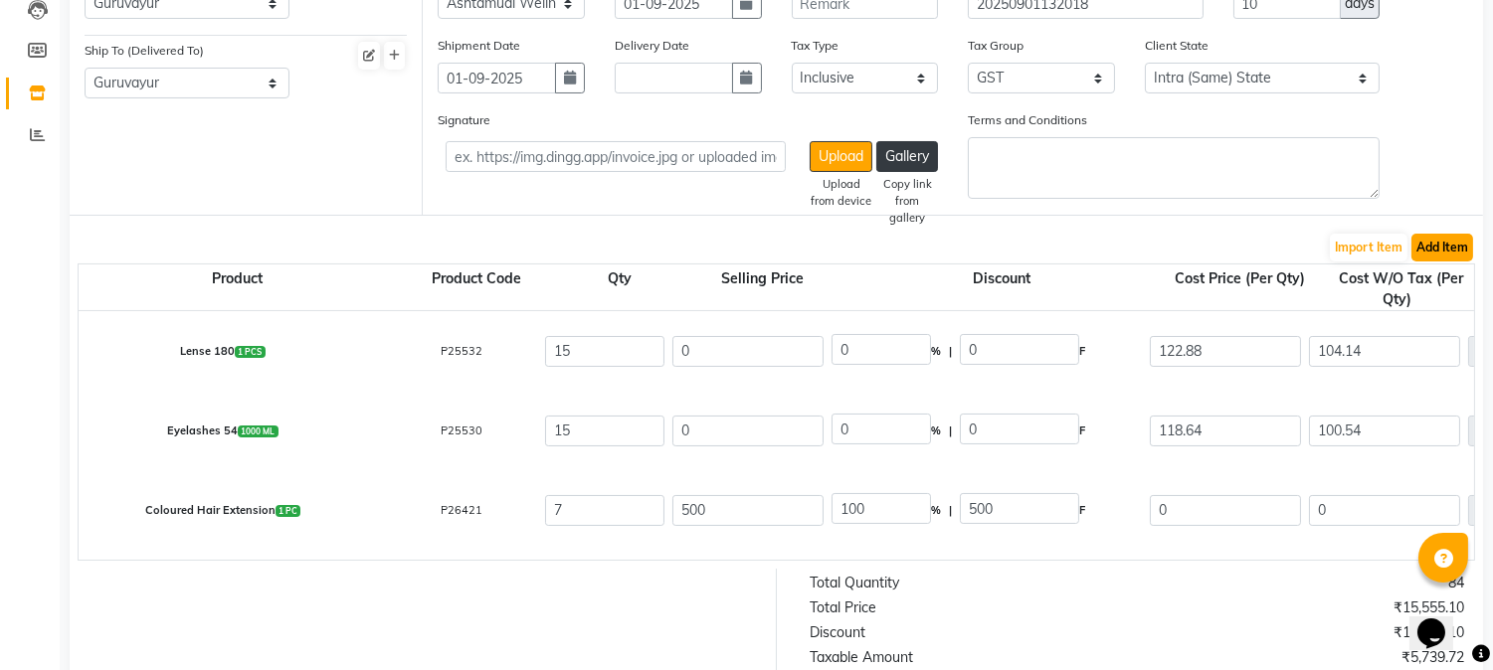
click at [1416, 240] on button "Add Item" at bounding box center [1442, 248] width 62 height 28
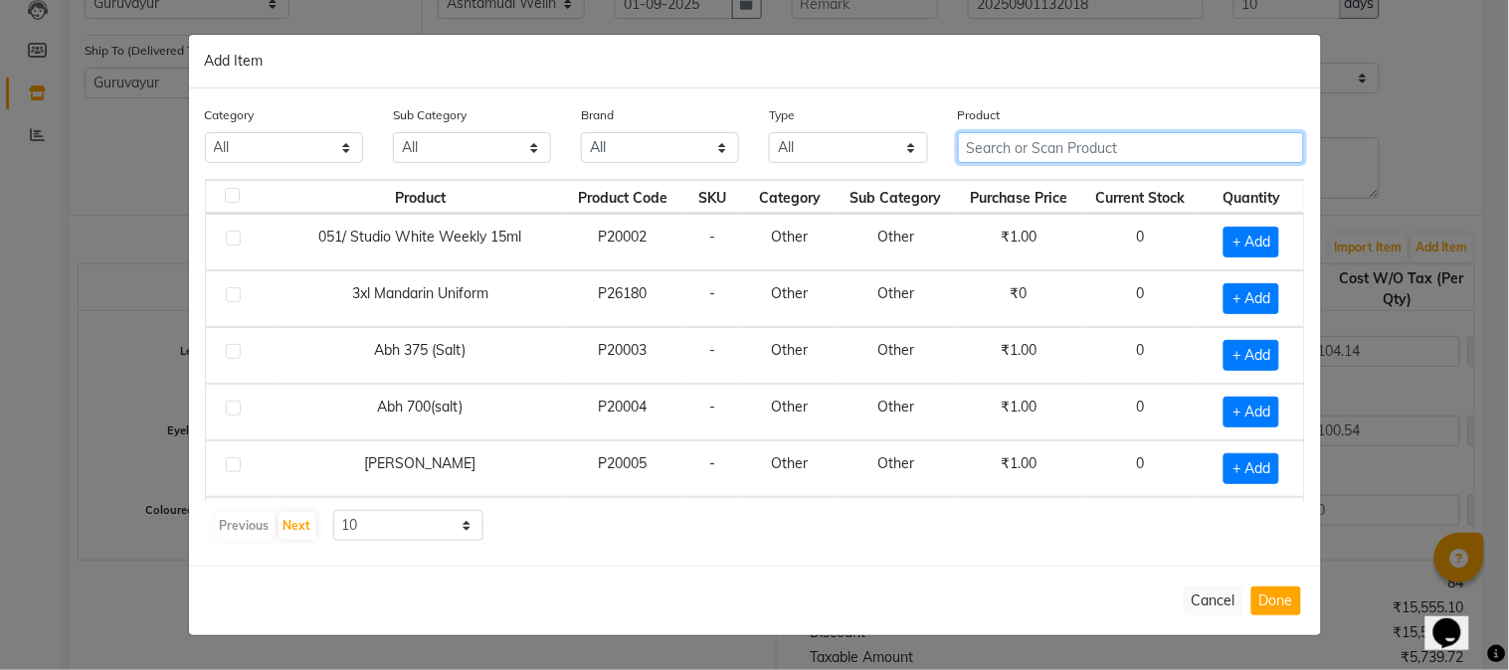
click at [1039, 146] on input "text" at bounding box center [1131, 147] width 347 height 31
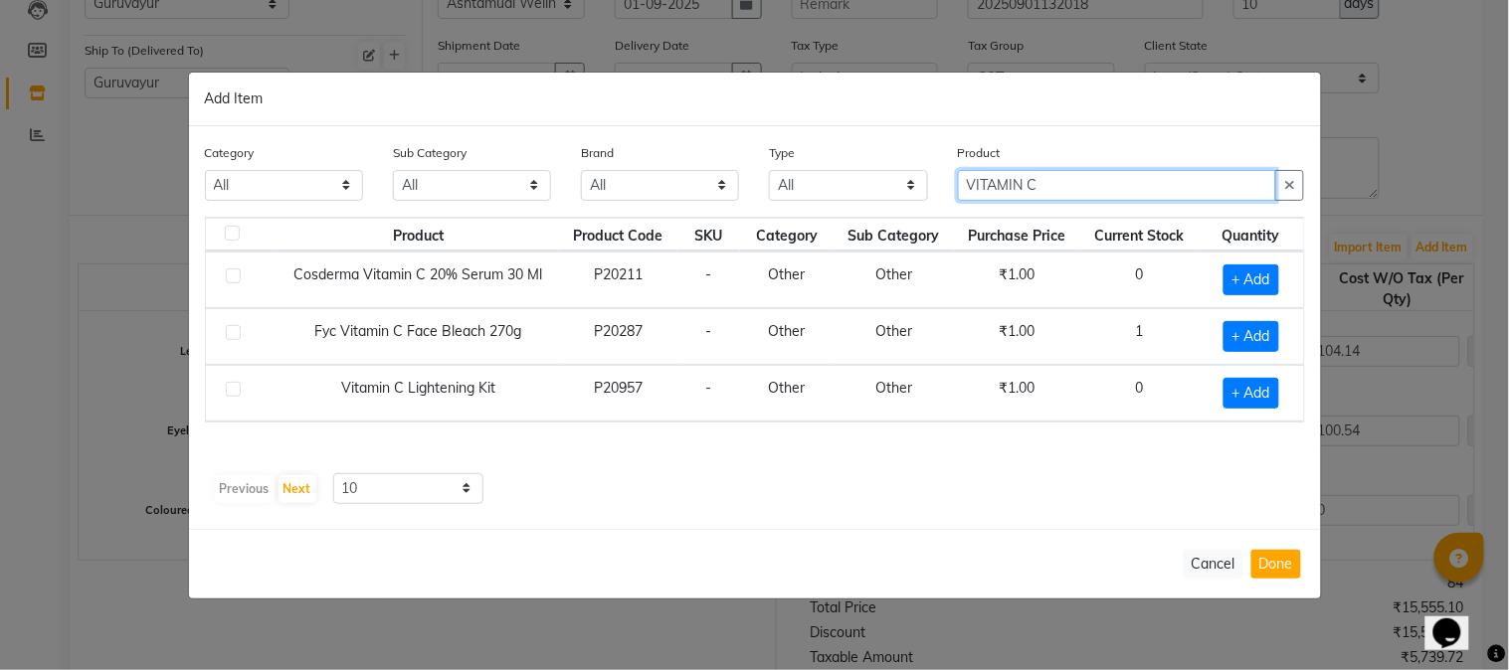
type input "VITAMIN C"
click at [230, 389] on label at bounding box center [233, 389] width 15 height 15
click at [230, 389] on input "checkbox" at bounding box center [232, 390] width 13 height 13
checkbox input "true"
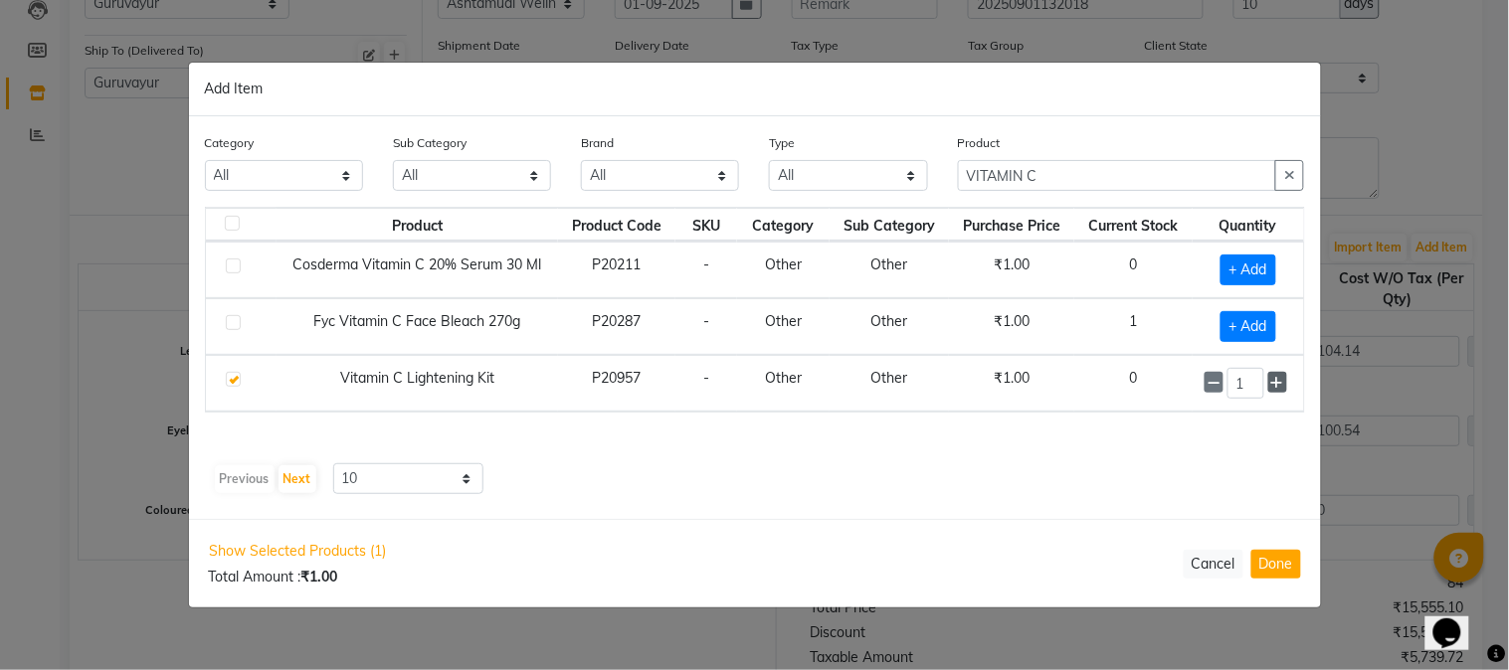
click at [1278, 383] on icon at bounding box center [1277, 383] width 13 height 14
click at [1278, 384] on icon at bounding box center [1277, 383] width 13 height 14
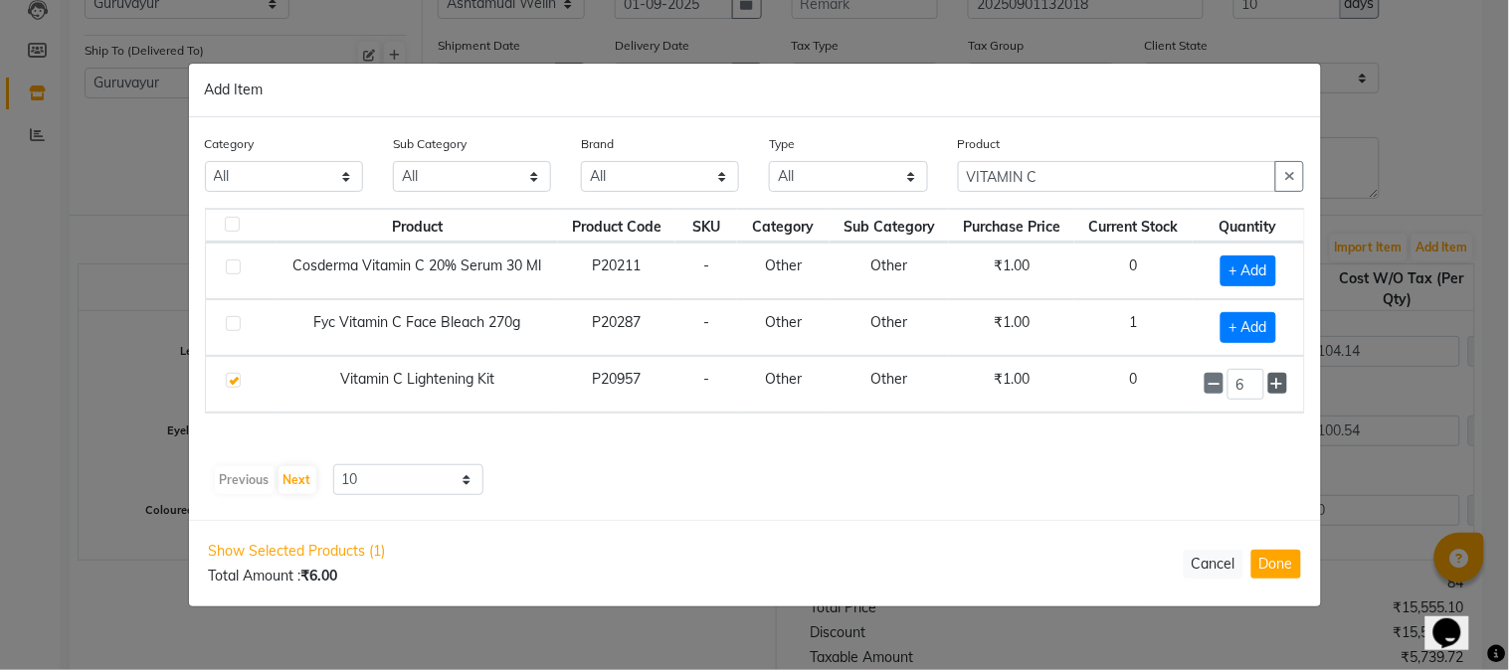
click at [1278, 384] on icon at bounding box center [1277, 384] width 13 height 14
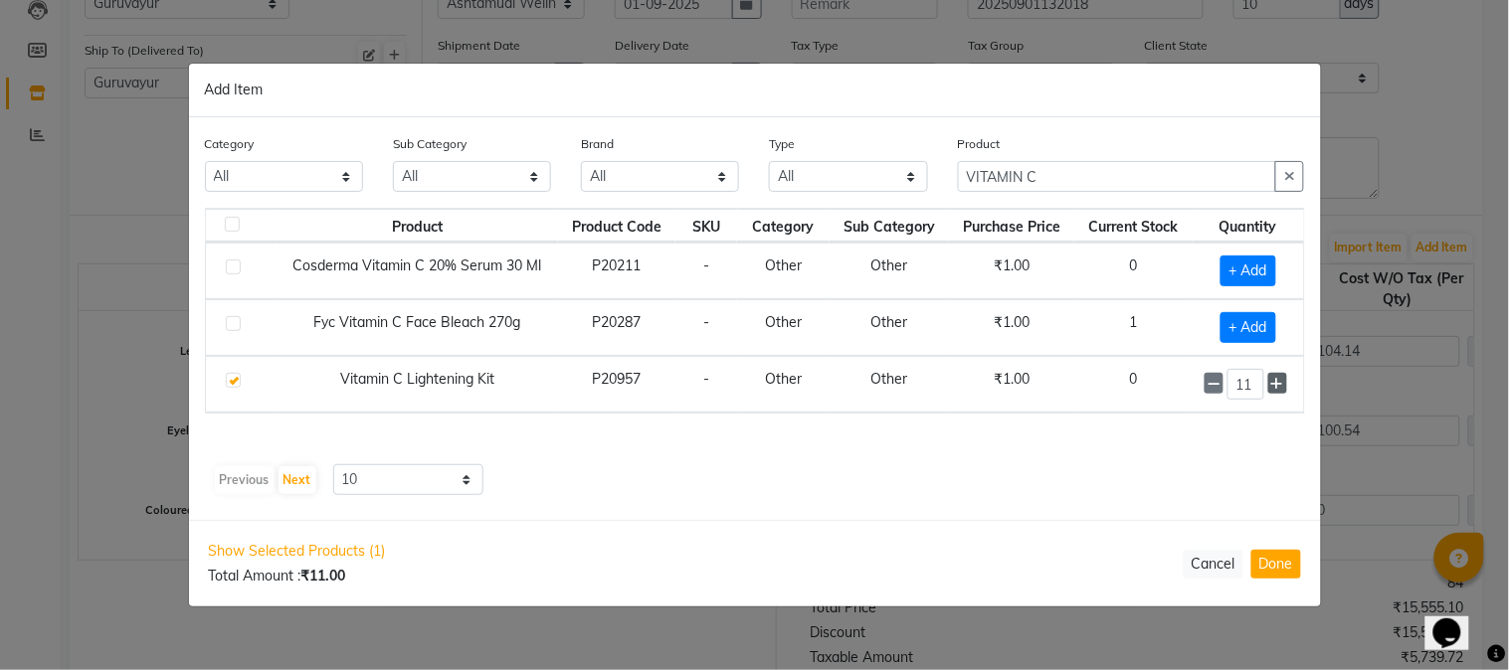
click at [1278, 384] on icon at bounding box center [1277, 384] width 13 height 14
type input "15"
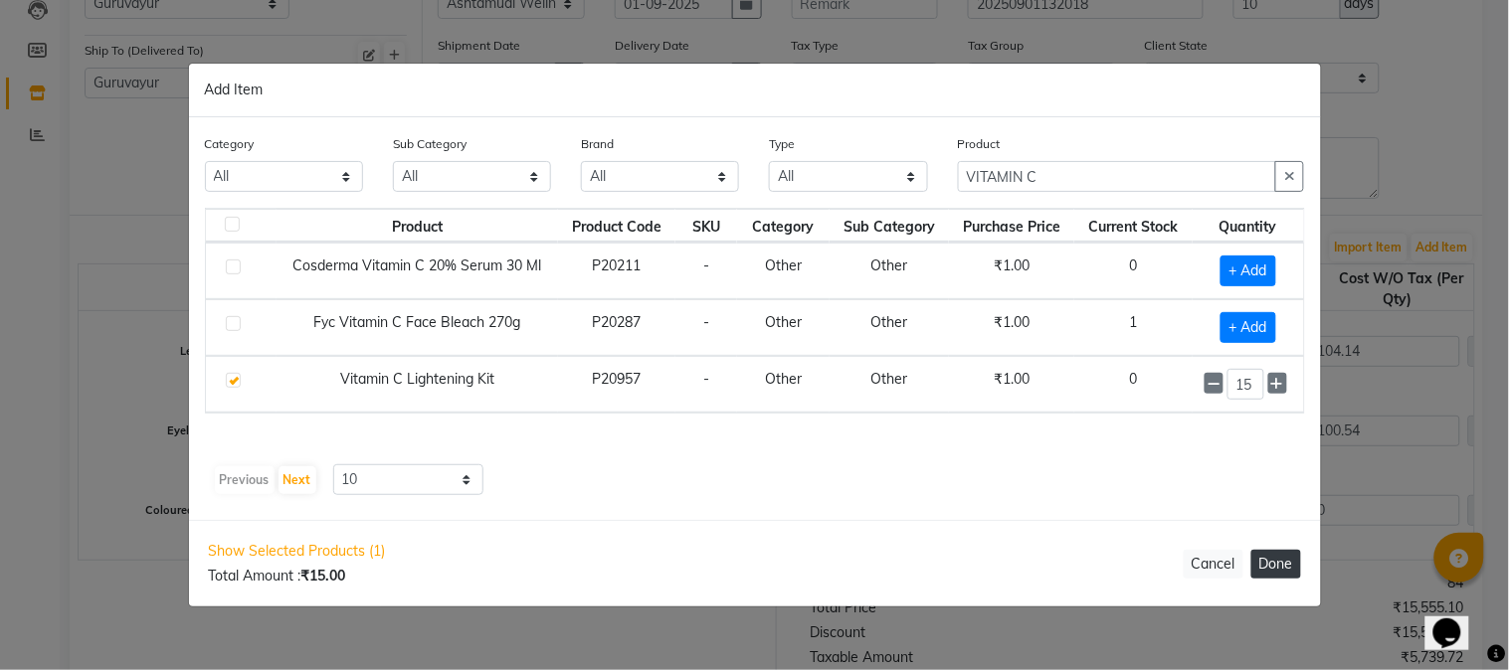
click at [1263, 560] on button "Done" at bounding box center [1276, 564] width 50 height 29
select select "1791"
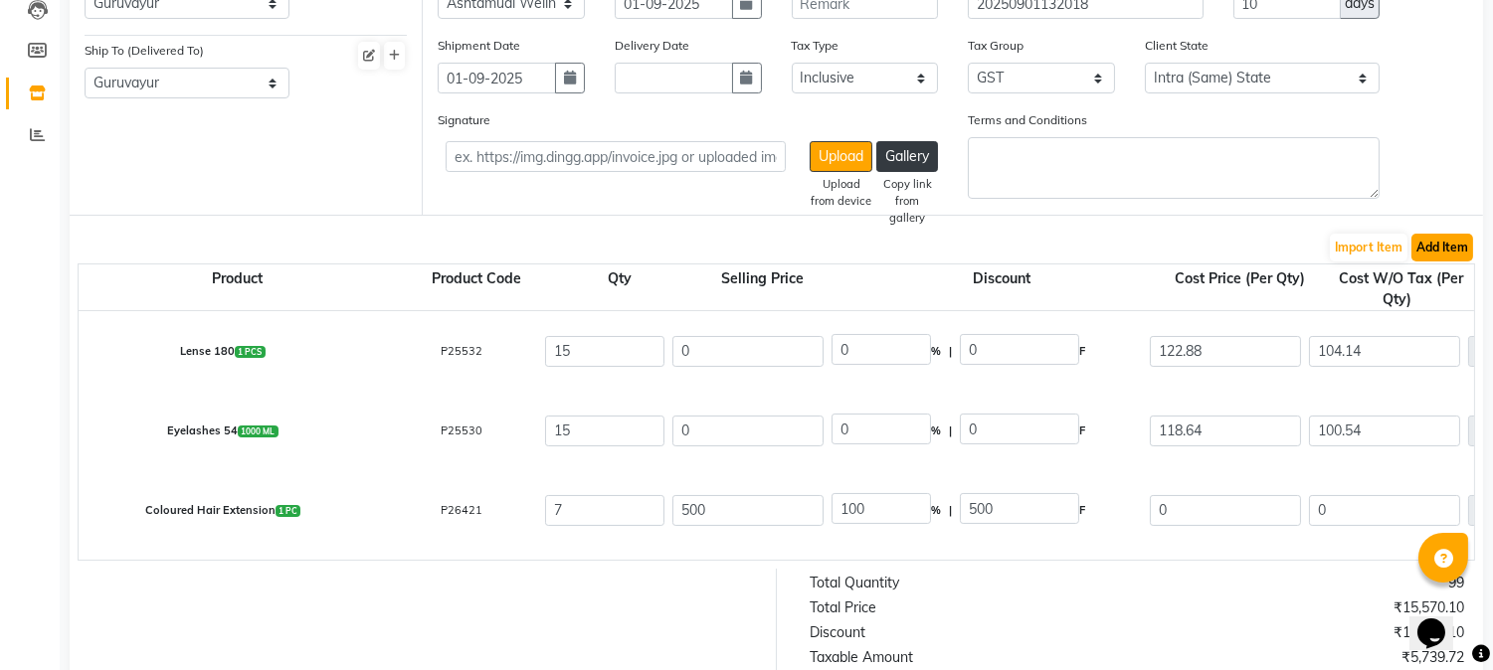
click at [1454, 242] on button "Add Item" at bounding box center [1442, 248] width 62 height 28
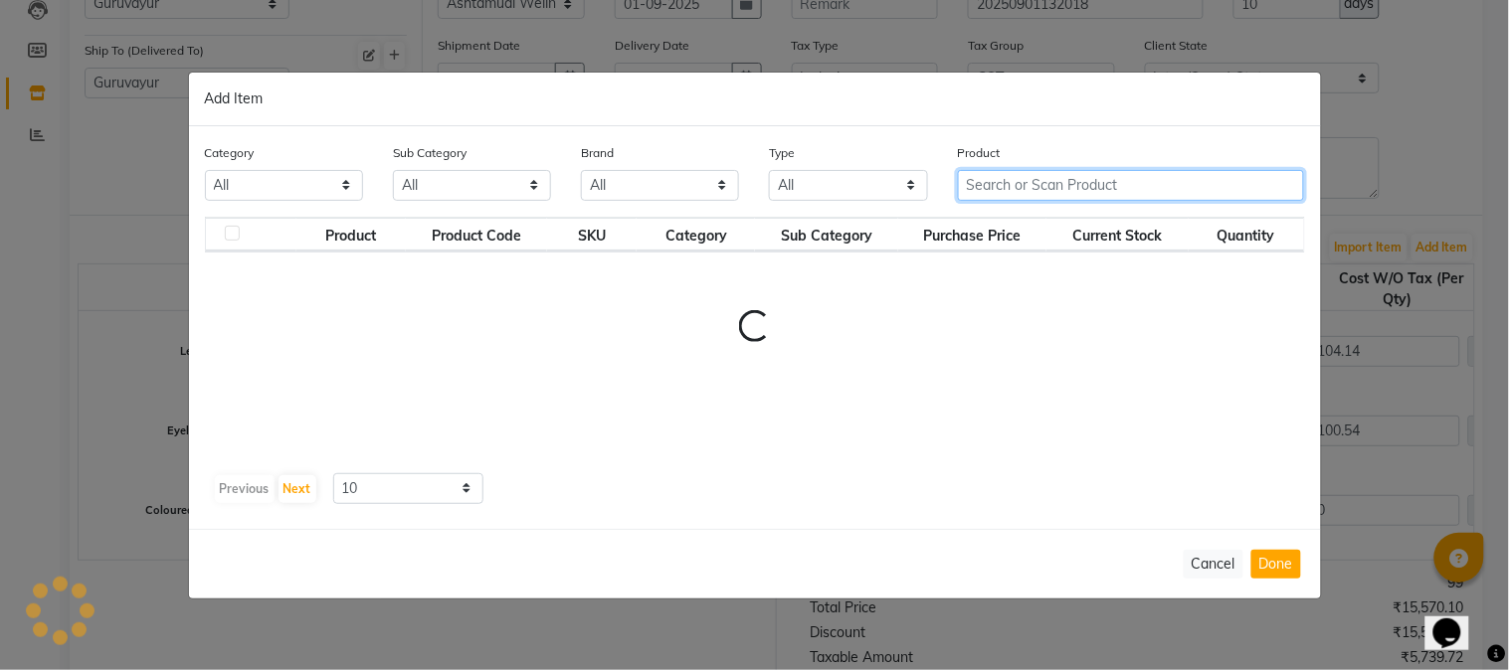
click at [1080, 186] on input "text" at bounding box center [1131, 185] width 347 height 31
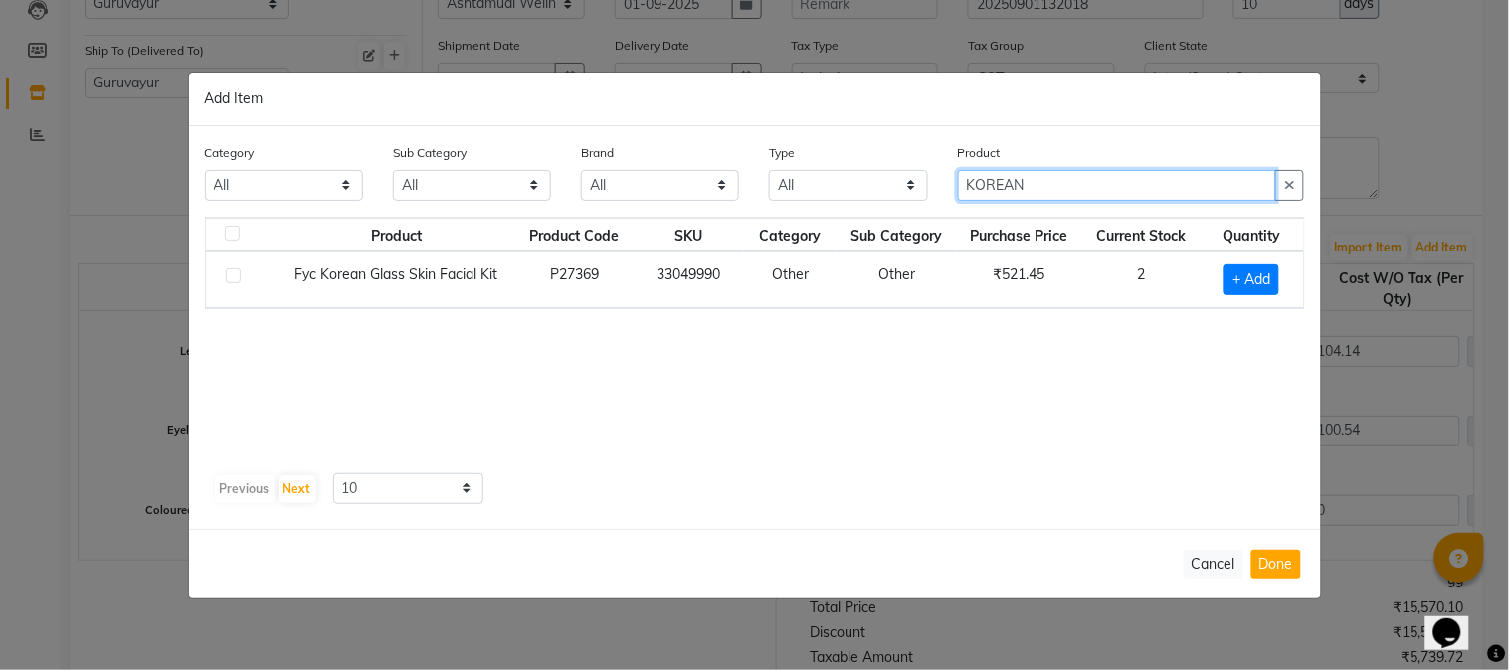
type input "KOREAN"
click at [239, 274] on label at bounding box center [233, 276] width 15 height 15
click at [239, 274] on input "checkbox" at bounding box center [232, 277] width 13 height 13
checkbox input "true"
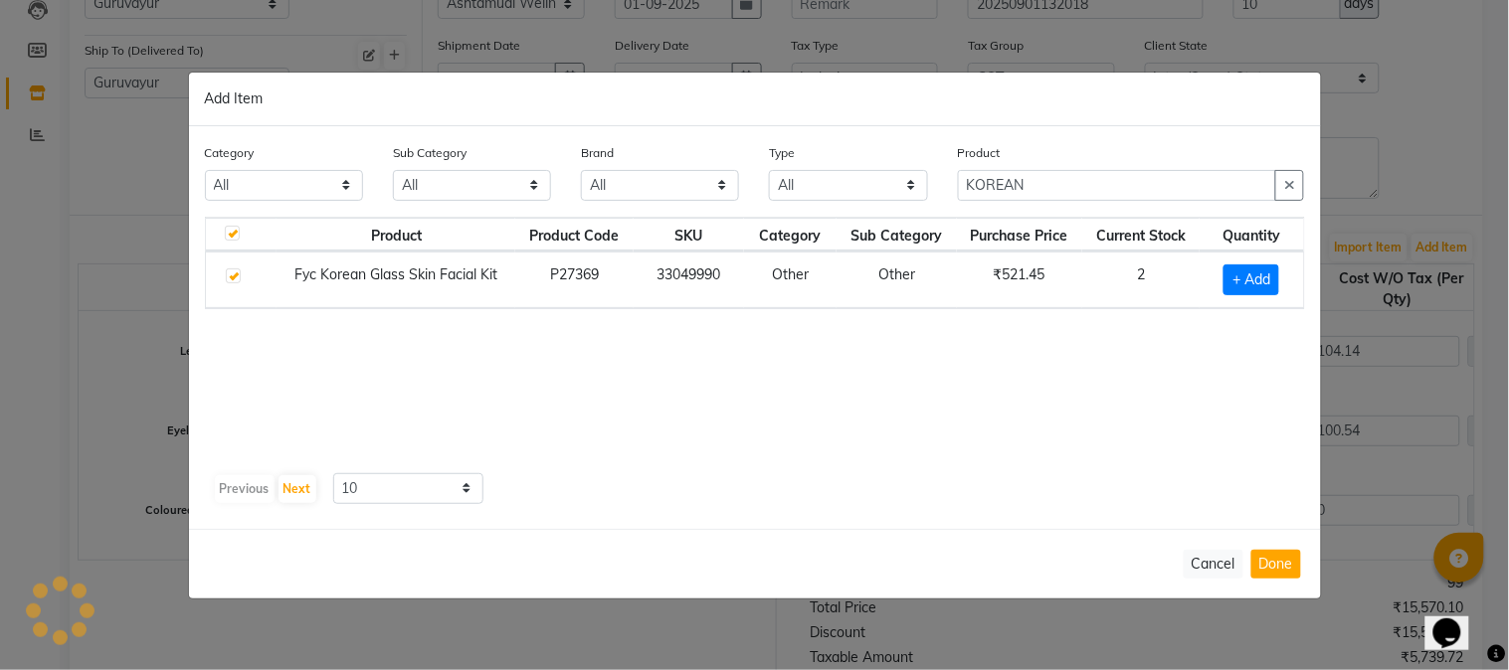
checkbox input "true"
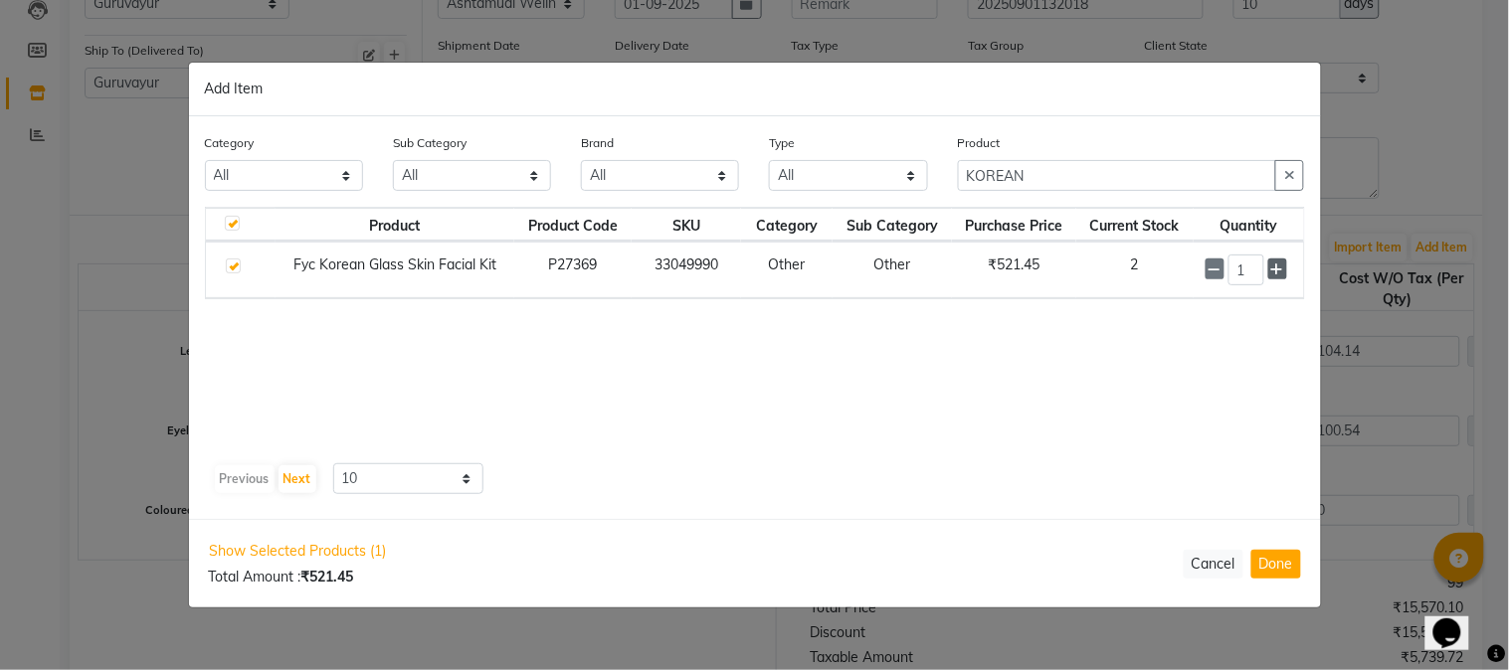
click at [1275, 266] on icon at bounding box center [1277, 270] width 13 height 14
click at [1273, 267] on icon at bounding box center [1277, 271] width 13 height 14
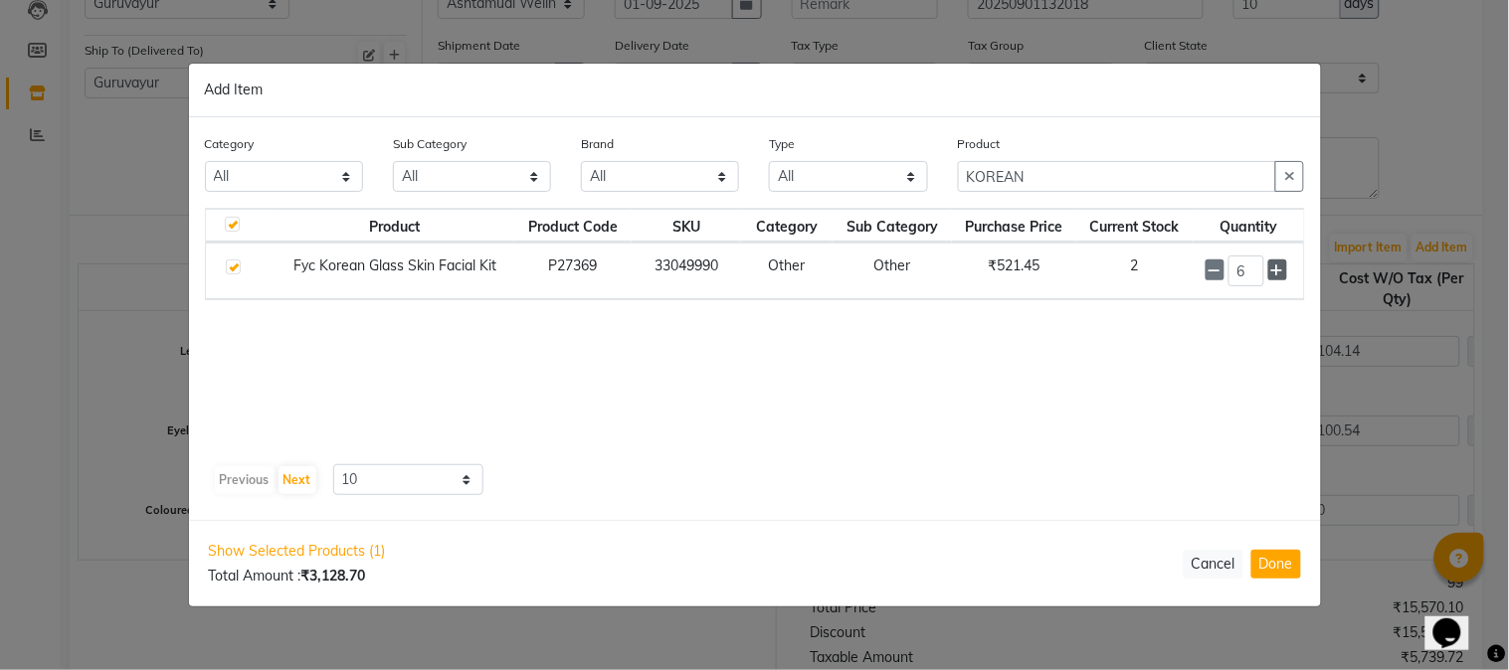
click at [1273, 267] on icon at bounding box center [1277, 271] width 13 height 14
type input "10"
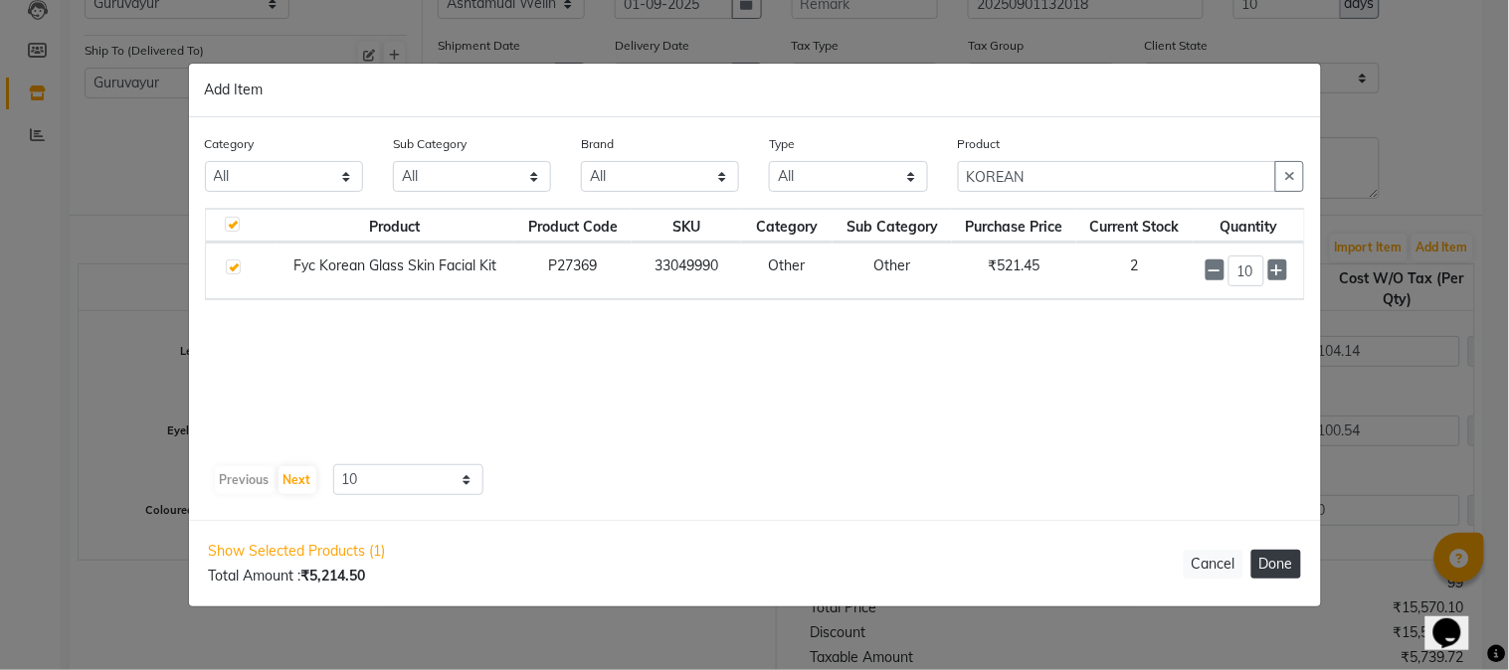
click at [1274, 557] on button "Done" at bounding box center [1276, 564] width 50 height 29
select select "1791"
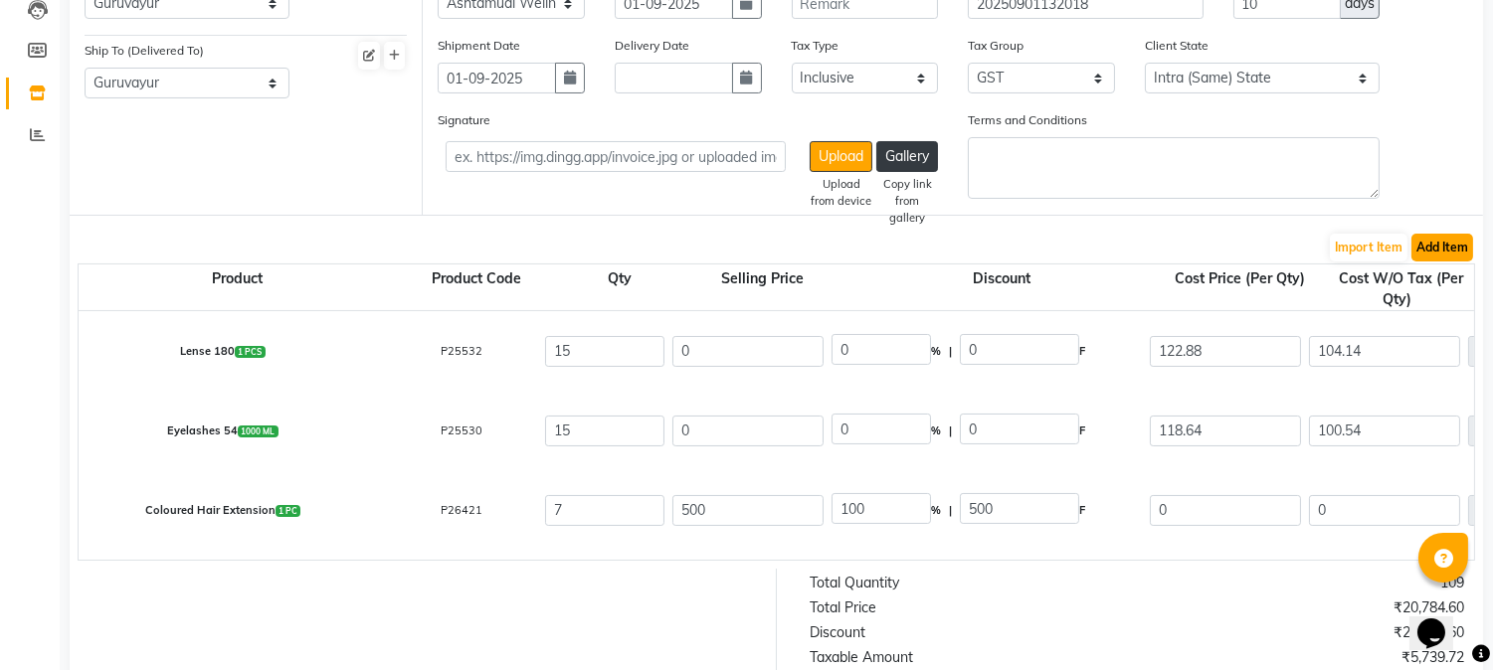
click at [1454, 247] on button "Add Item" at bounding box center [1442, 248] width 62 height 28
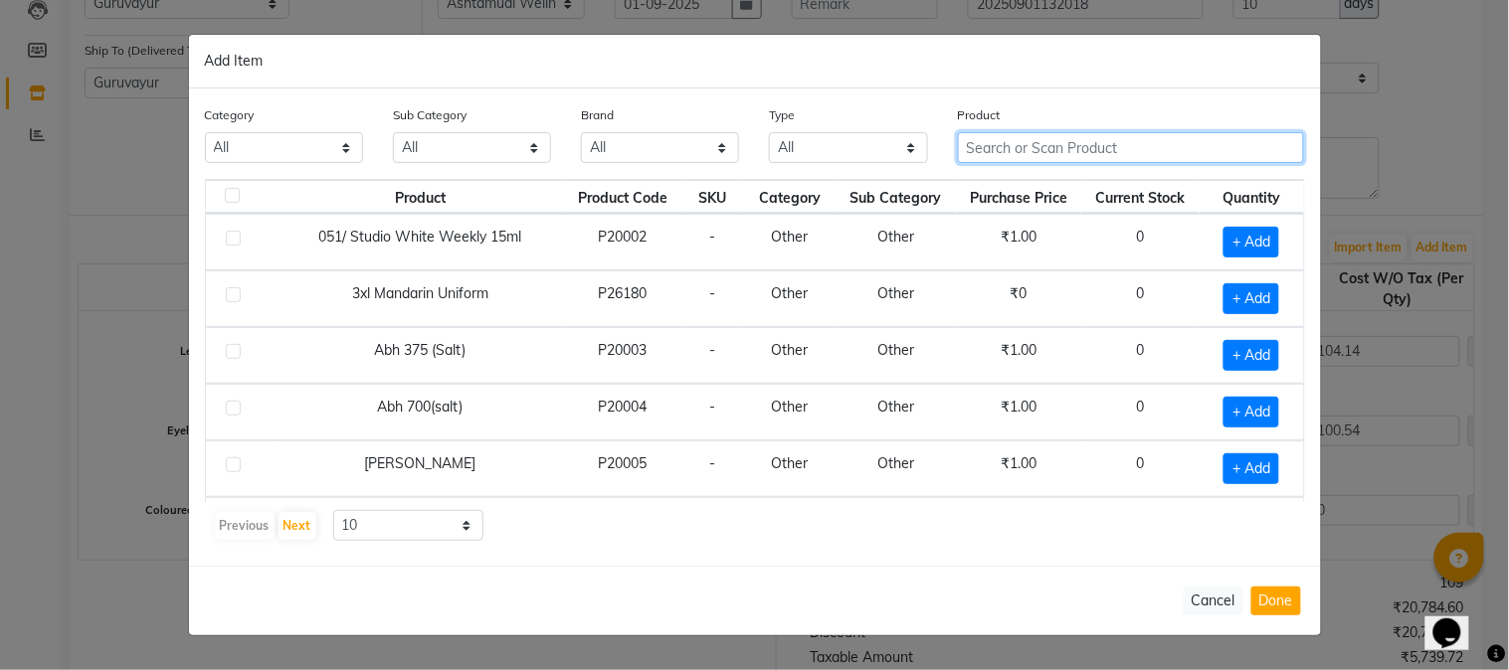
click at [1072, 154] on input "text" at bounding box center [1131, 147] width 347 height 31
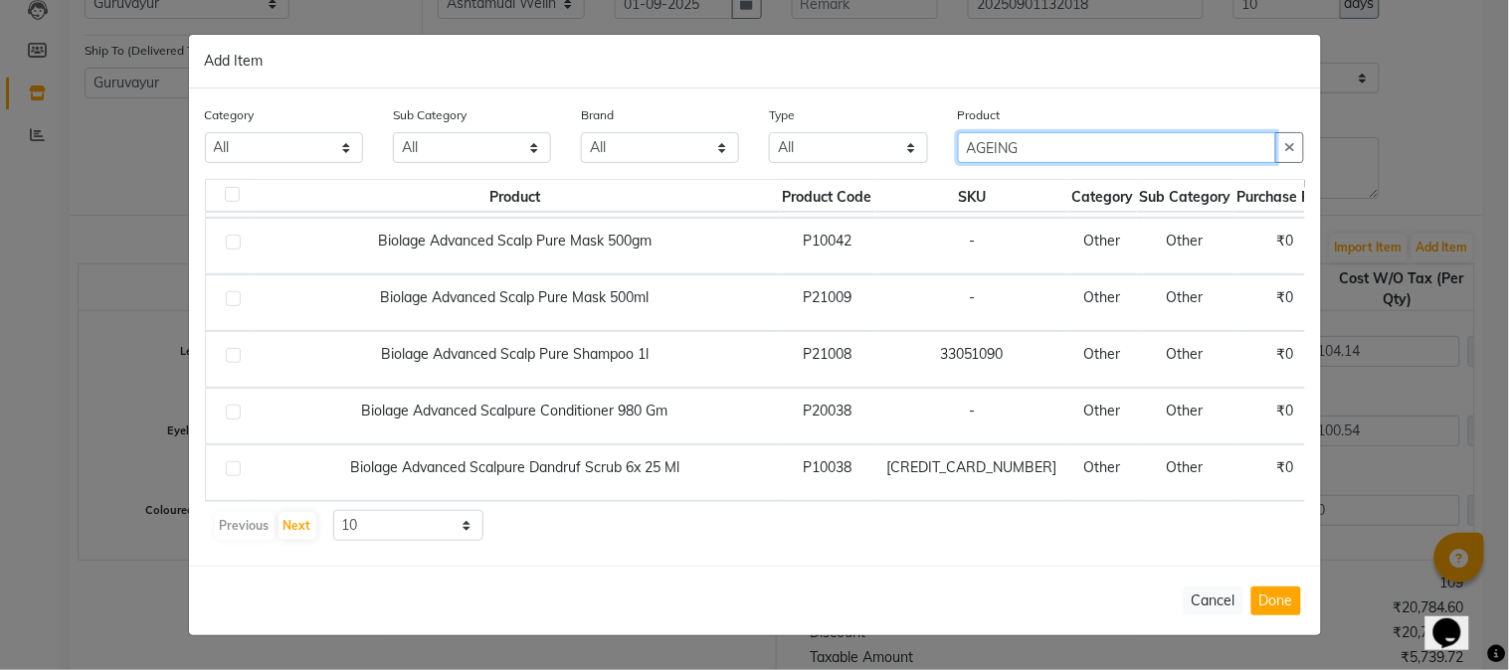
scroll to position [299, 0]
type input "AGEING"
click at [1295, 145] on icon "button" at bounding box center [1289, 147] width 11 height 14
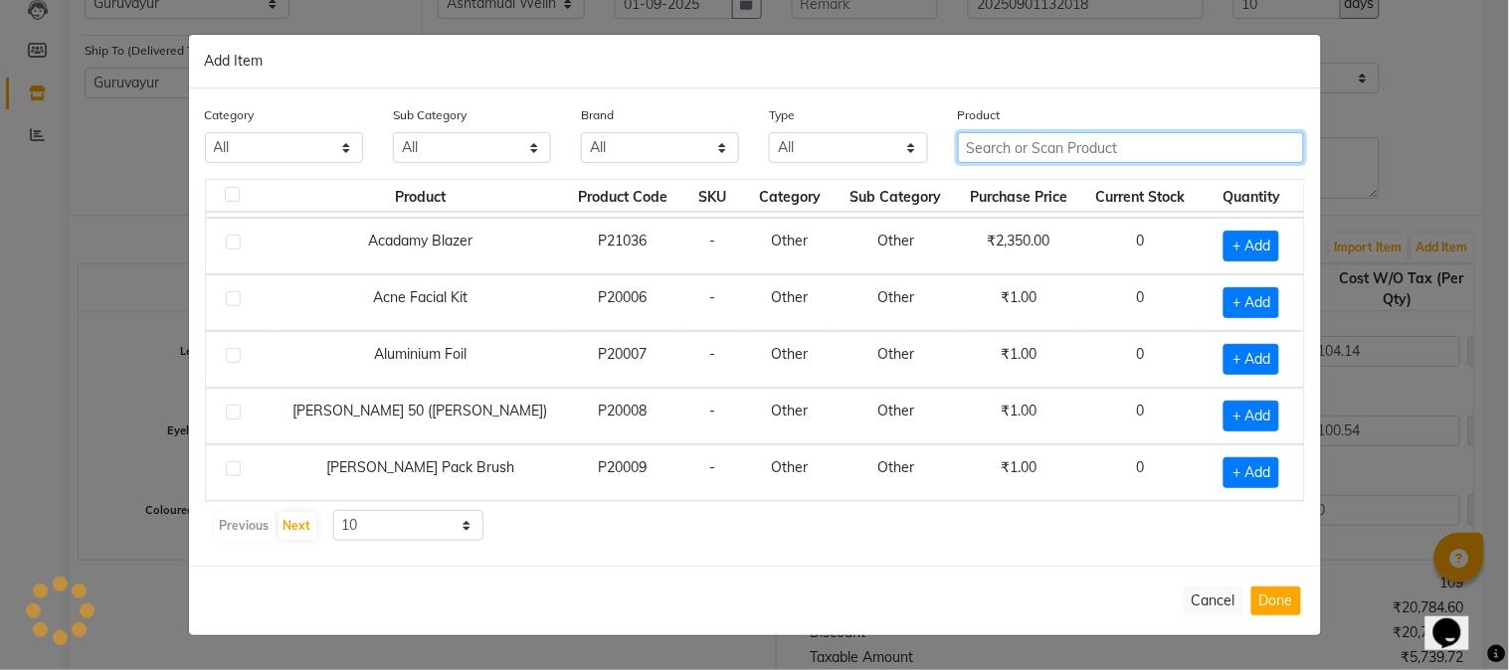
scroll to position [282, 0]
click at [1177, 150] on input "text" at bounding box center [1131, 147] width 347 height 31
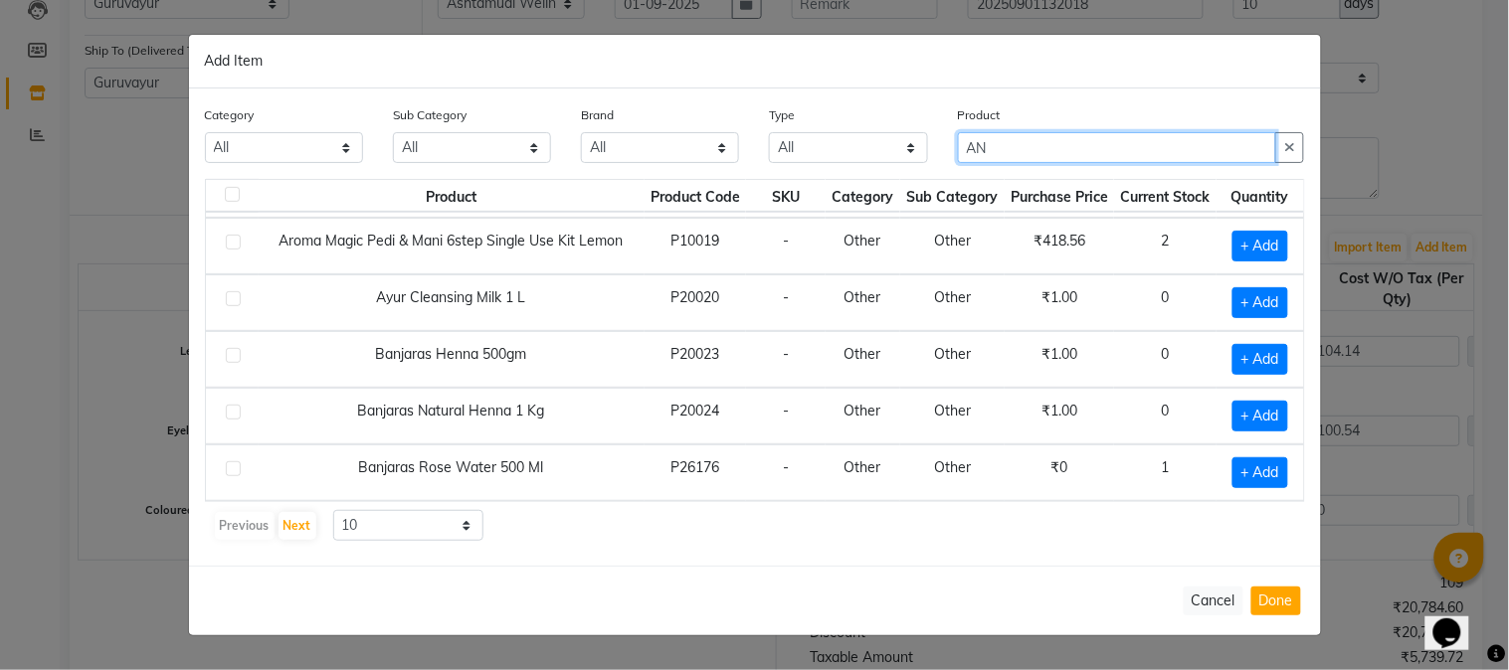
type input "A"
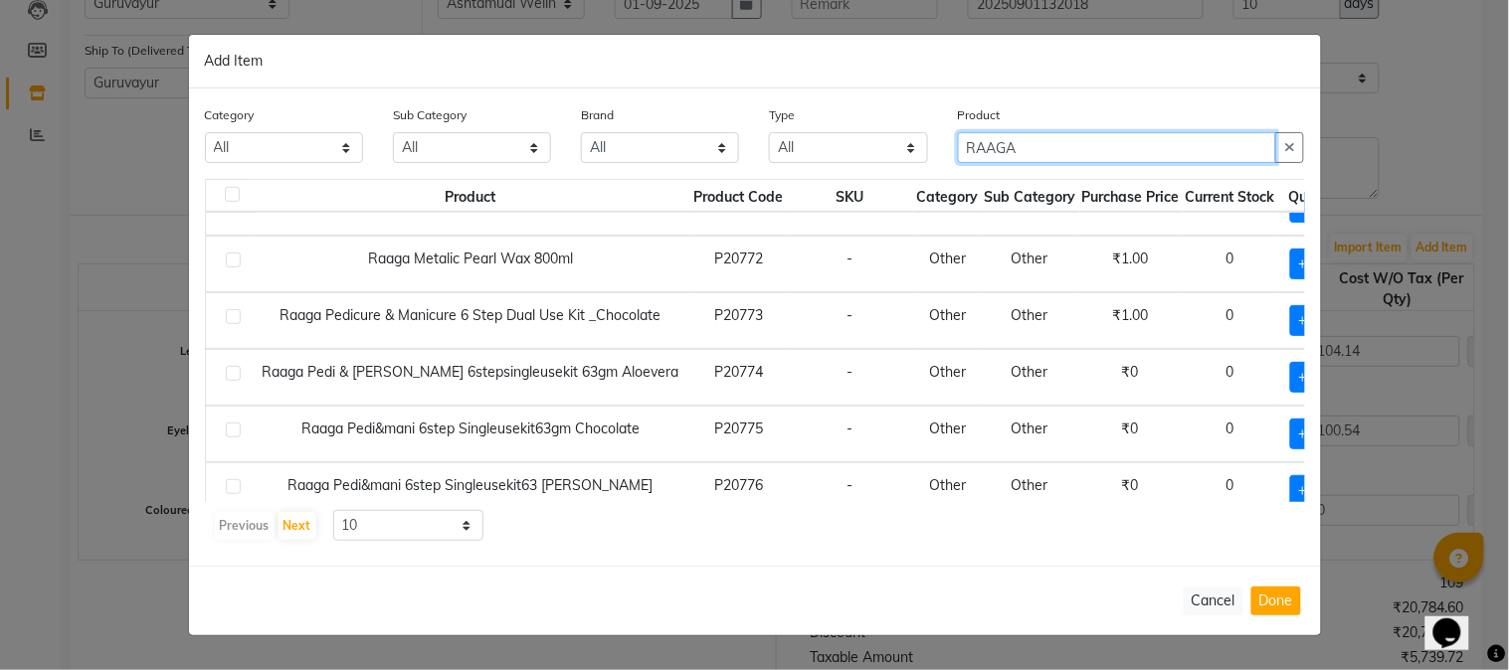
scroll to position [299, 0]
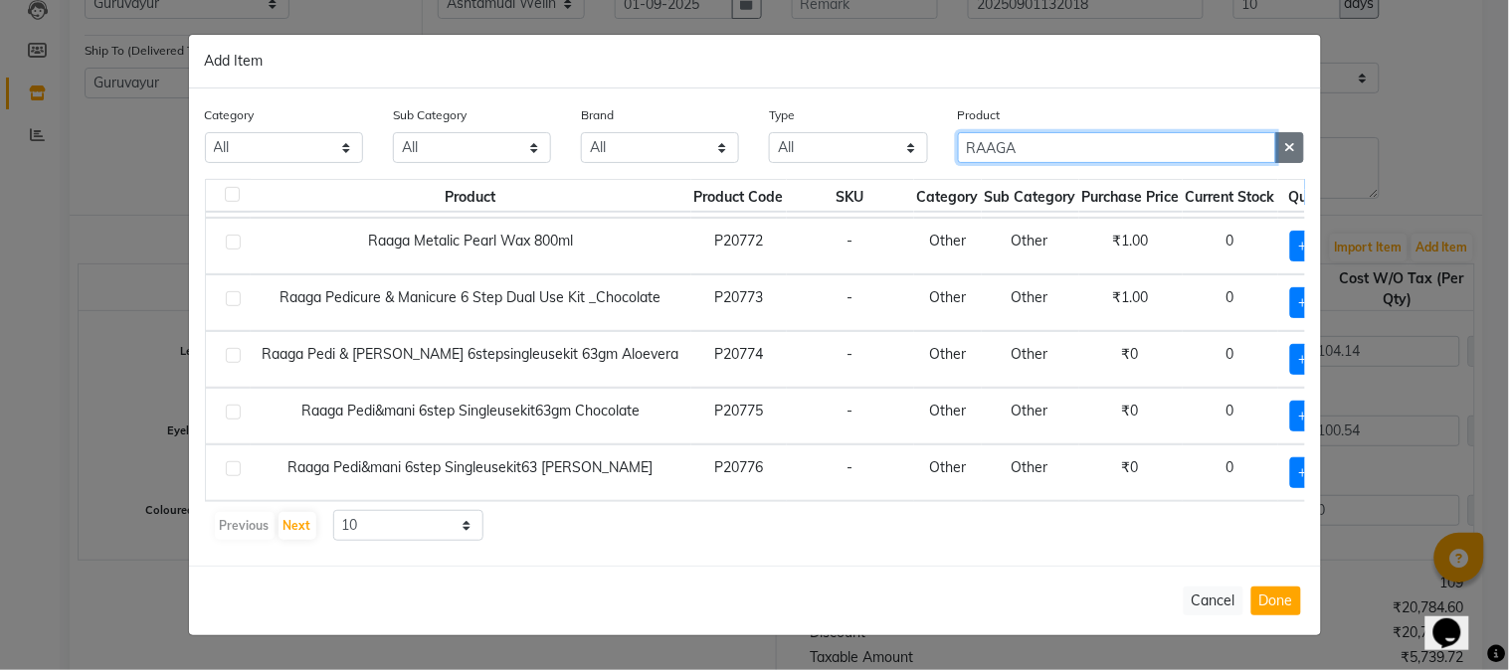
type input "RAAGA"
click at [1285, 154] on icon "button" at bounding box center [1289, 147] width 11 height 14
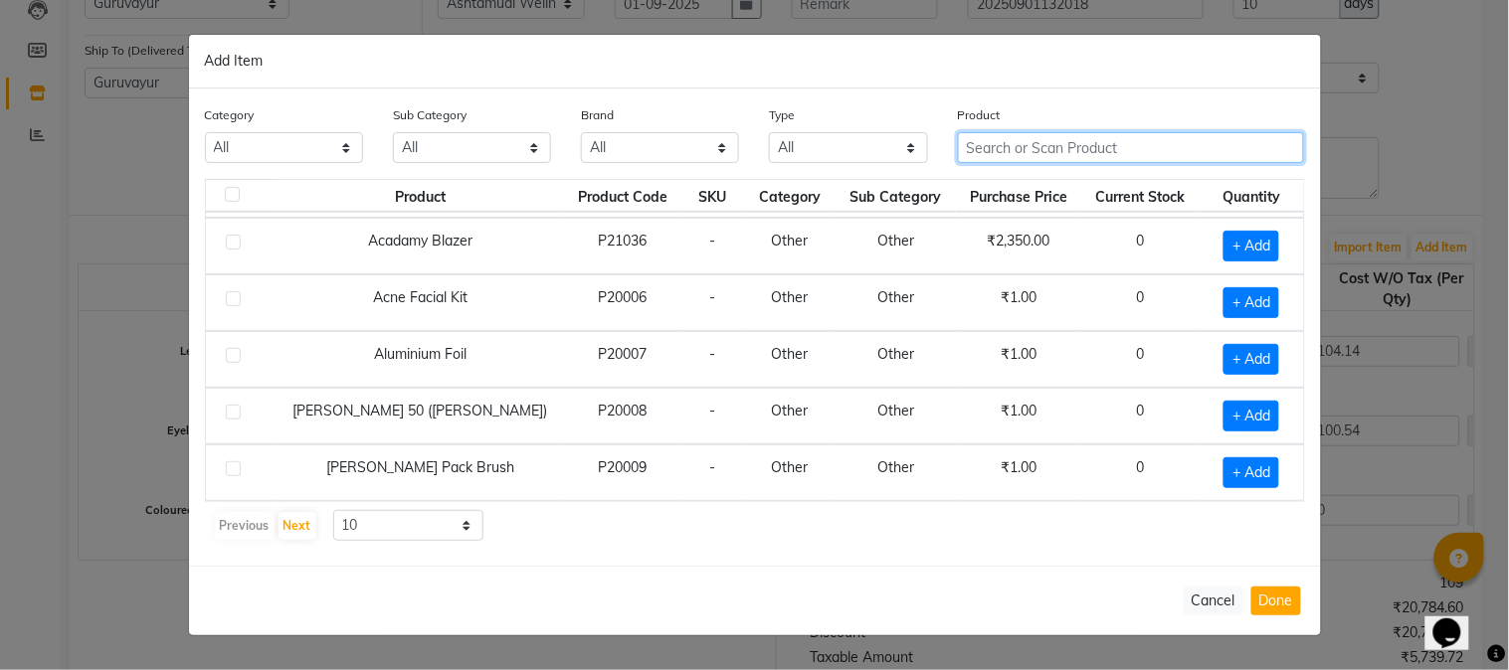
click at [1149, 151] on input "text" at bounding box center [1131, 147] width 347 height 31
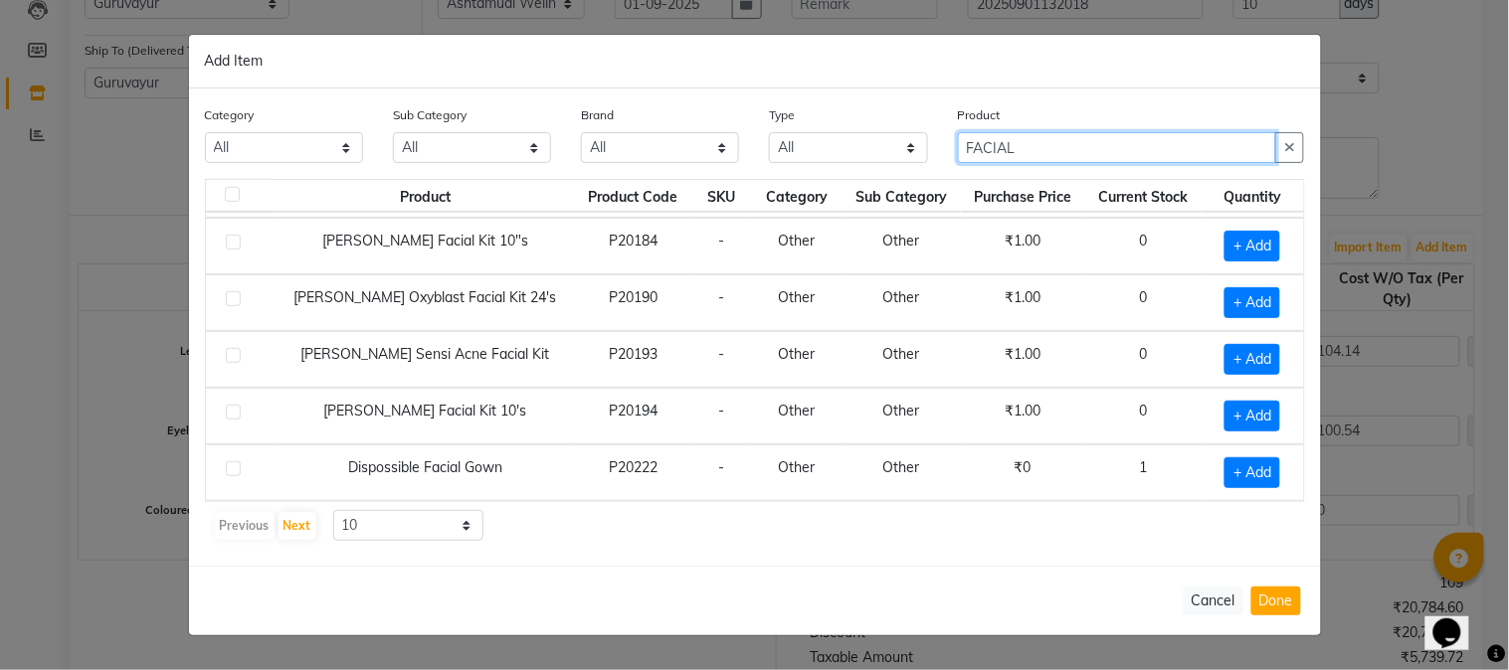
type input "FACIAL"
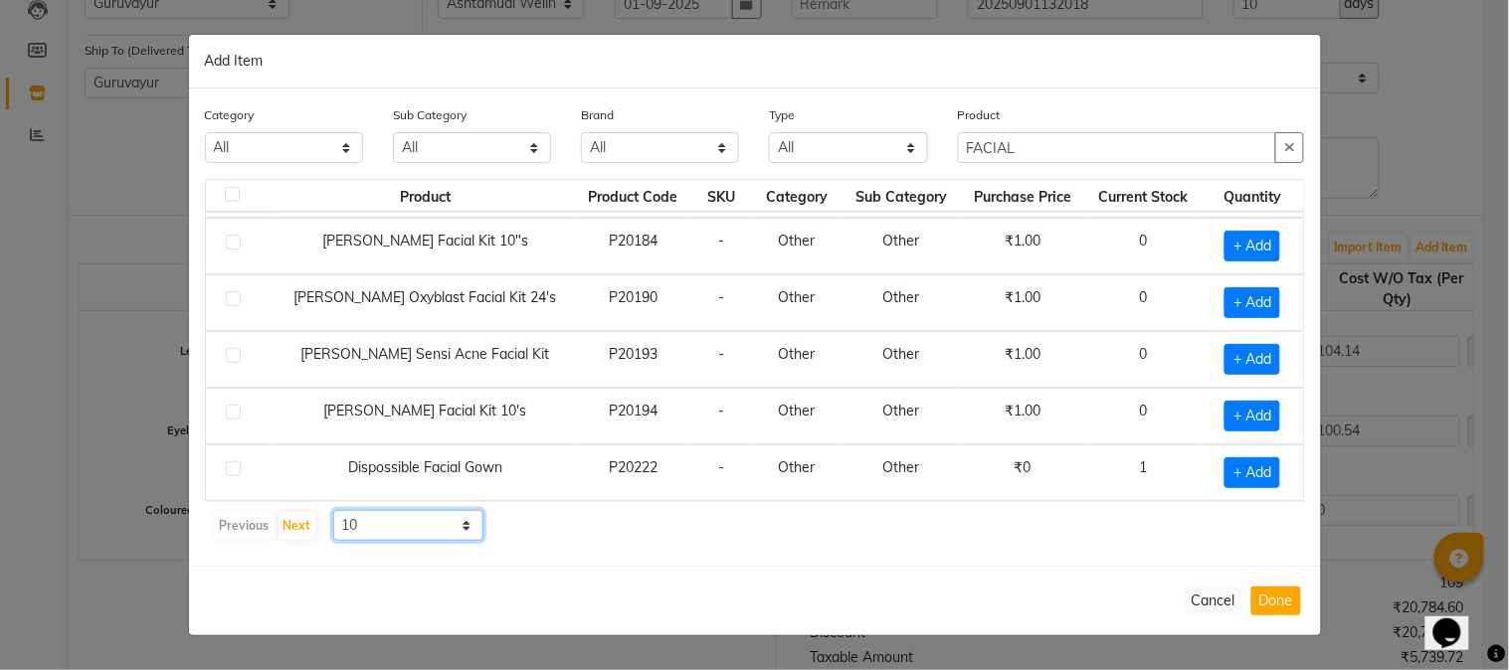
click at [465, 525] on select "10 50 100" at bounding box center [408, 525] width 151 height 31
select select "50"
click at [333, 510] on select "10 50 100" at bounding box center [408, 525] width 151 height 31
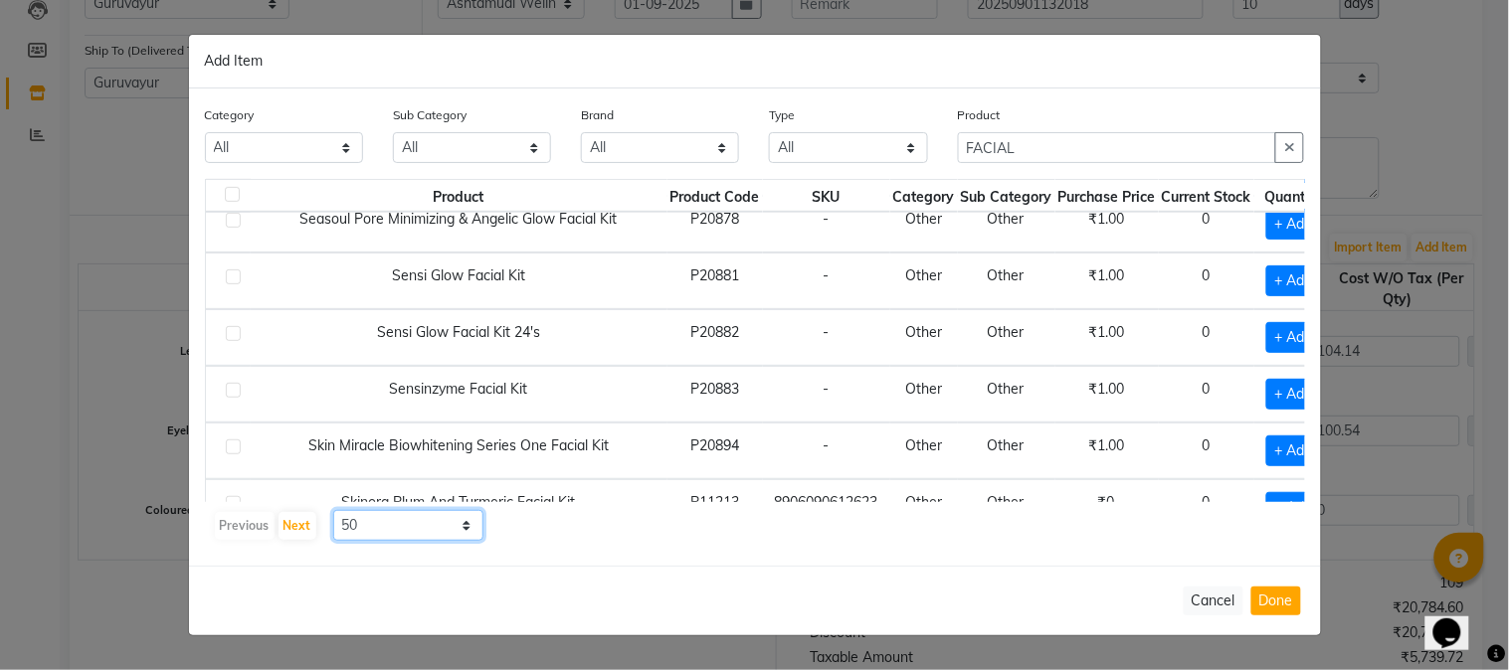
scroll to position [2289, 0]
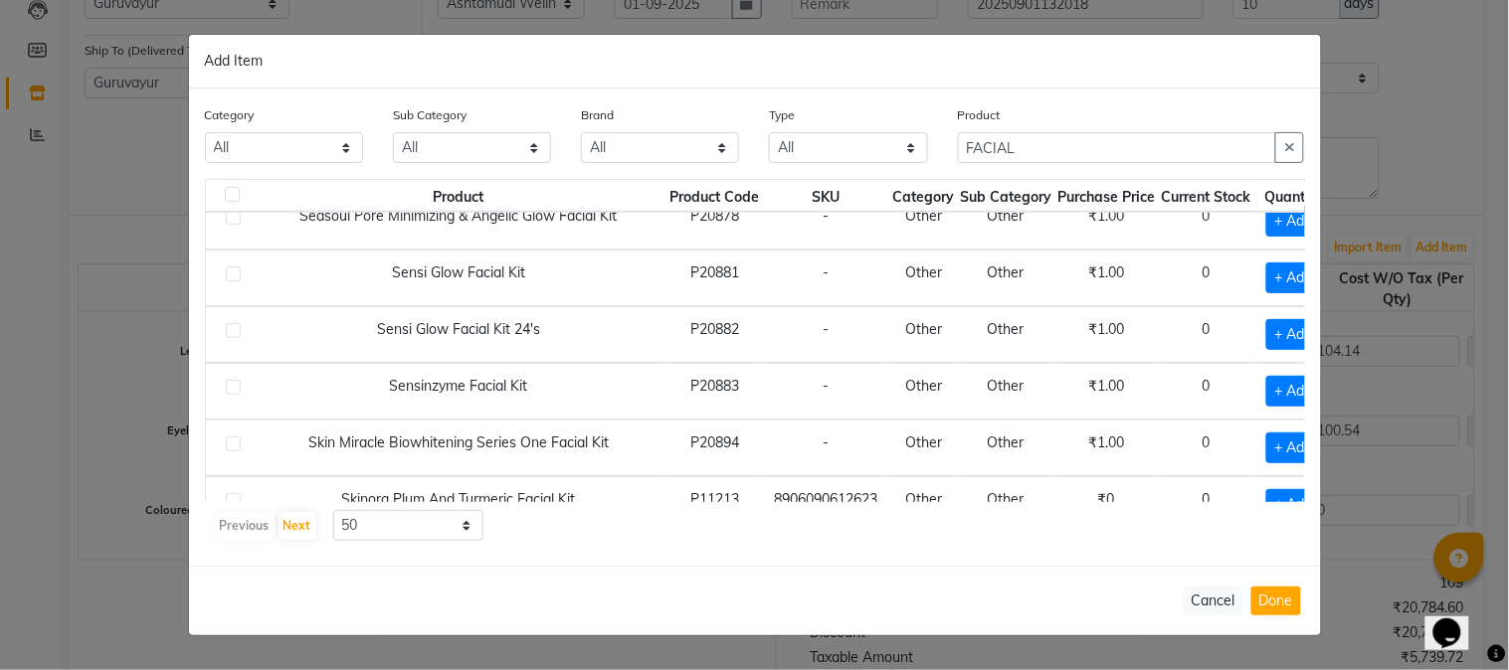
drag, startPoint x: 1284, startPoint y: 143, endPoint x: 1227, endPoint y: 145, distance: 56.7
click at [1285, 143] on icon "button" at bounding box center [1289, 147] width 11 height 14
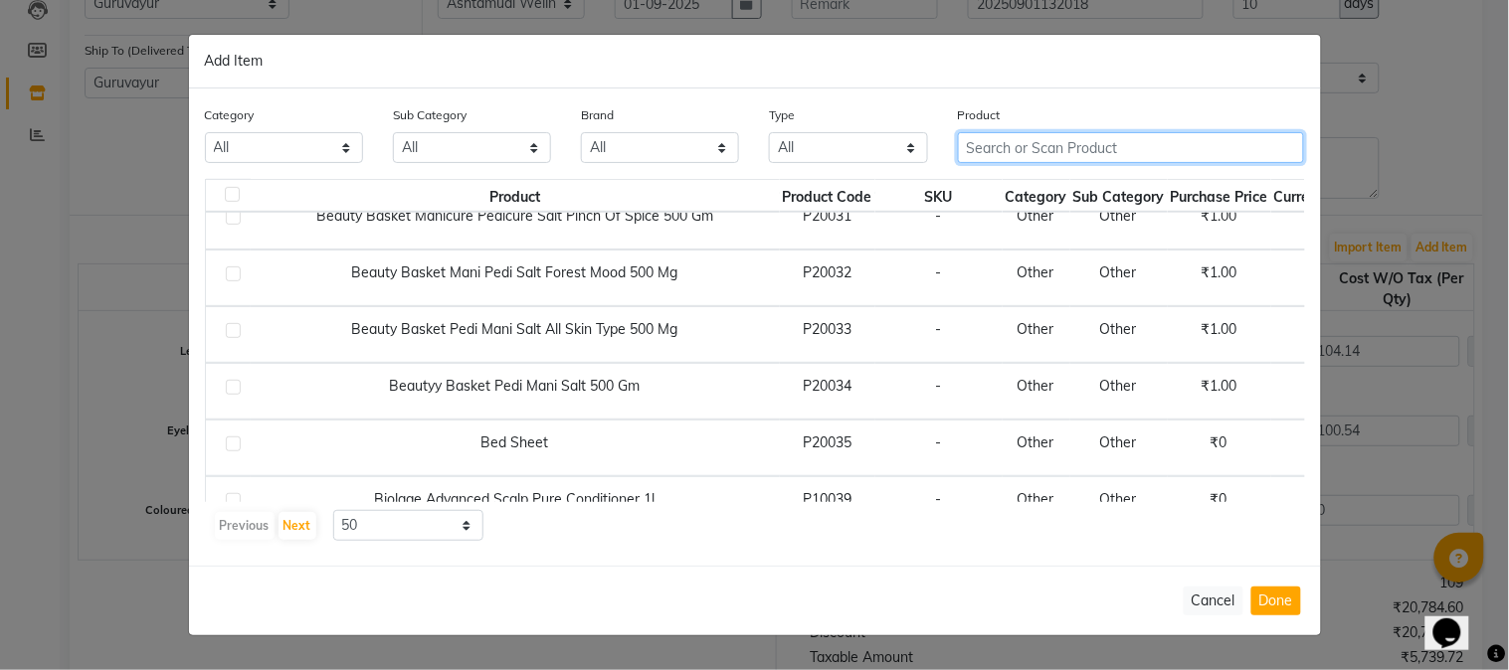
click at [1162, 139] on input "text" at bounding box center [1131, 147] width 347 height 31
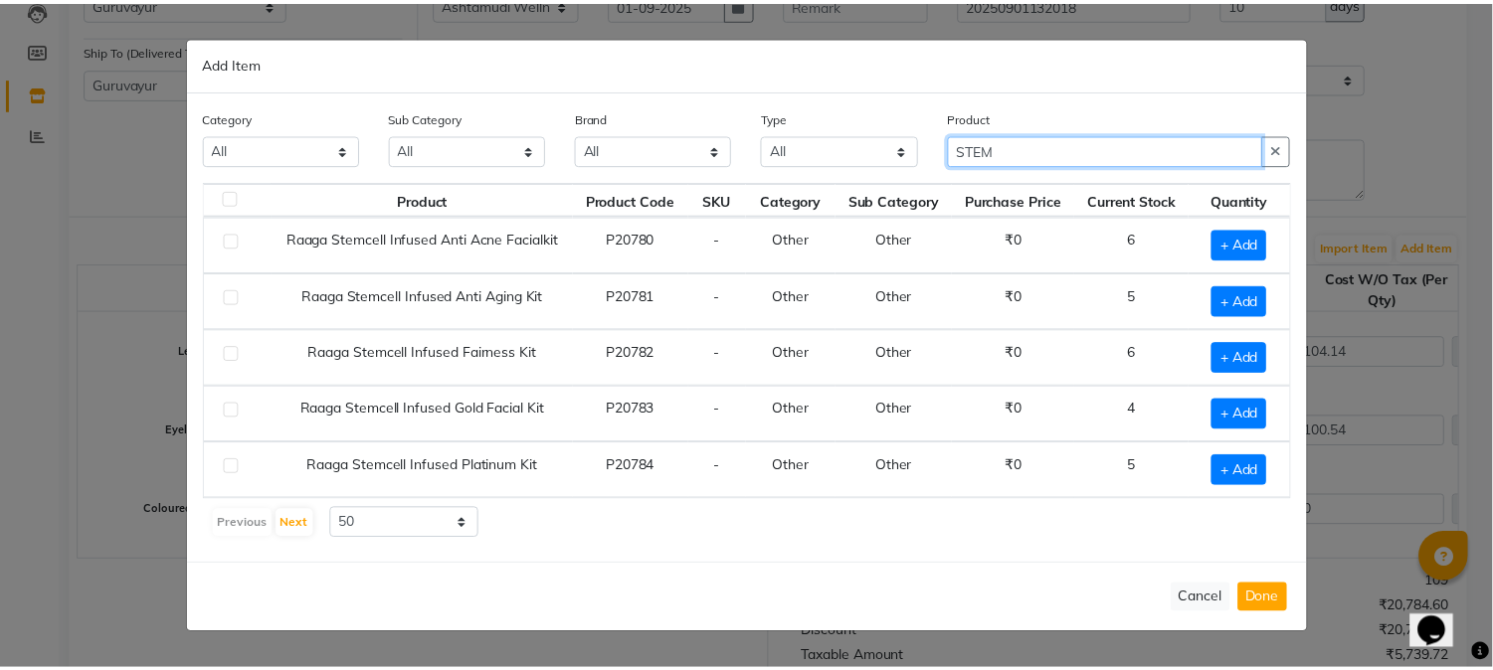
scroll to position [0, 0]
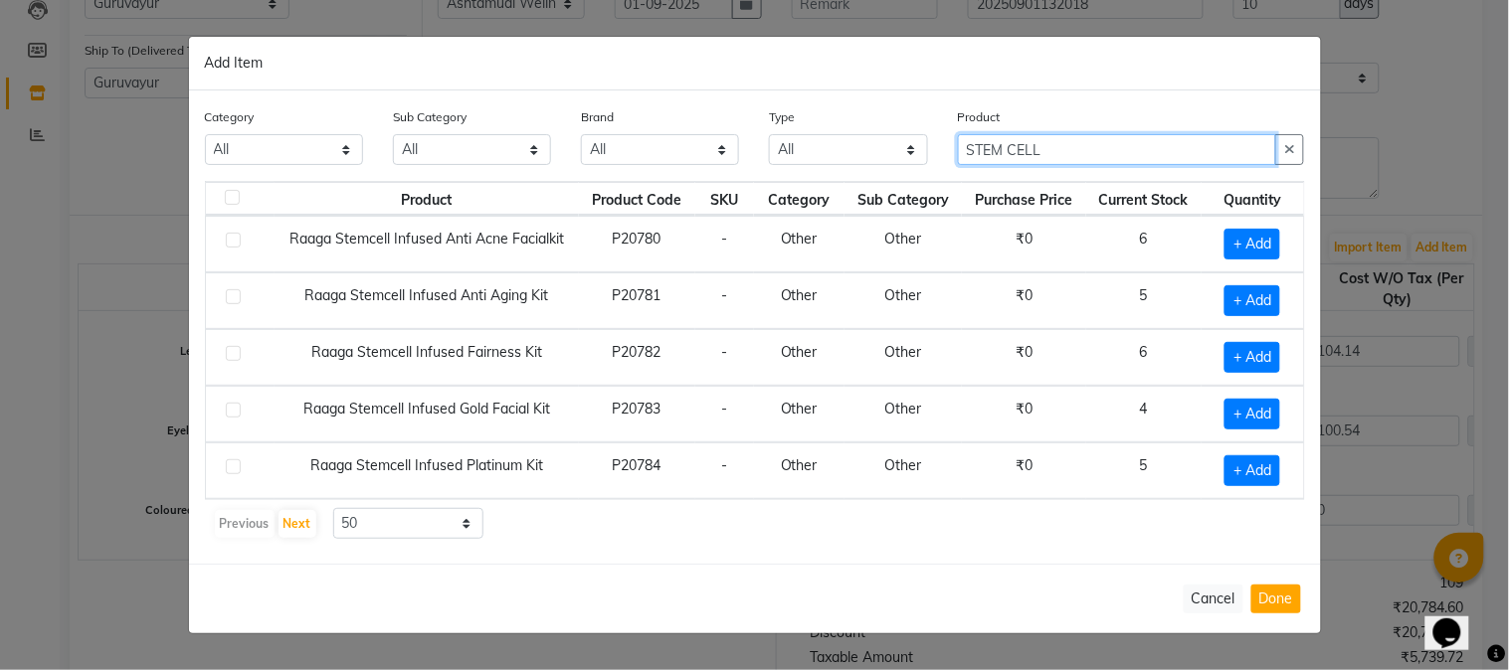
type input "STEM CELL"
click at [231, 294] on label at bounding box center [233, 296] width 15 height 15
click at [231, 294] on input "checkbox" at bounding box center [232, 297] width 13 height 13
checkbox input "true"
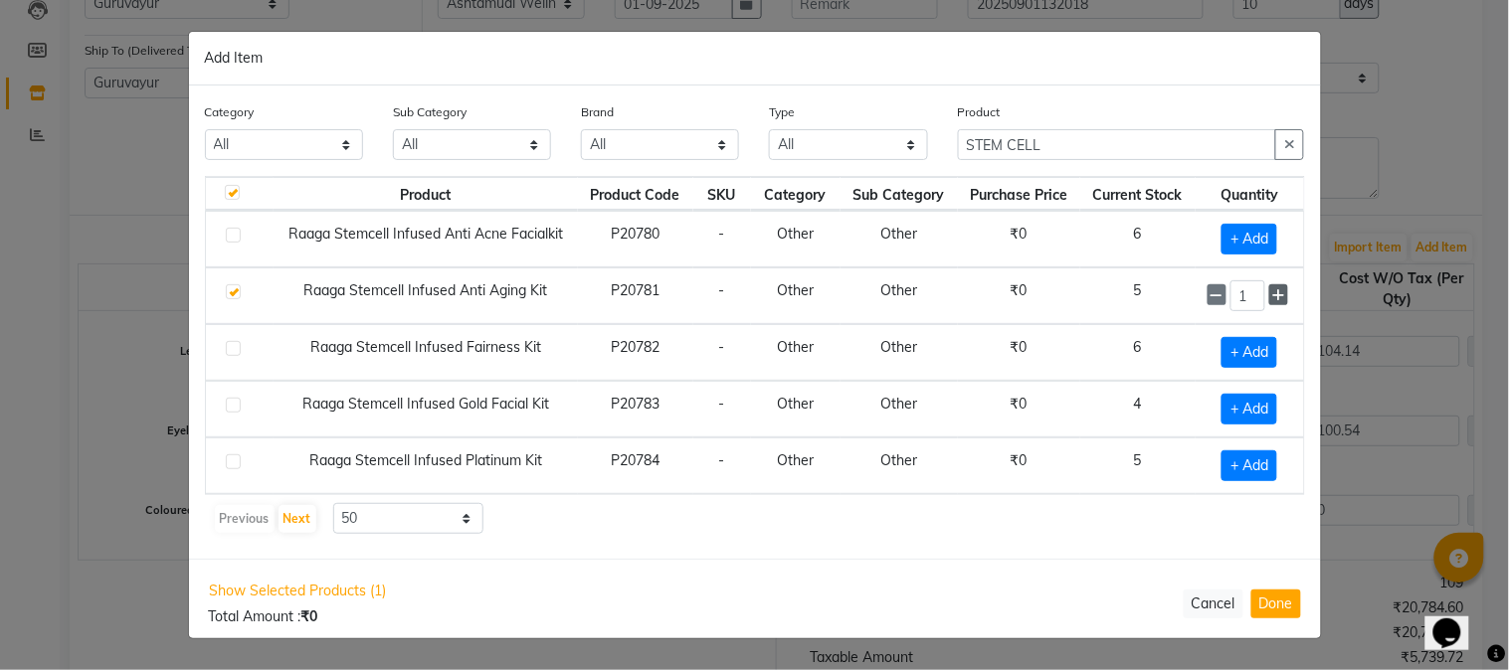
click at [1277, 290] on icon at bounding box center [1278, 295] width 13 height 14
click at [1214, 296] on icon at bounding box center [1217, 295] width 13 height 14
type input "3"
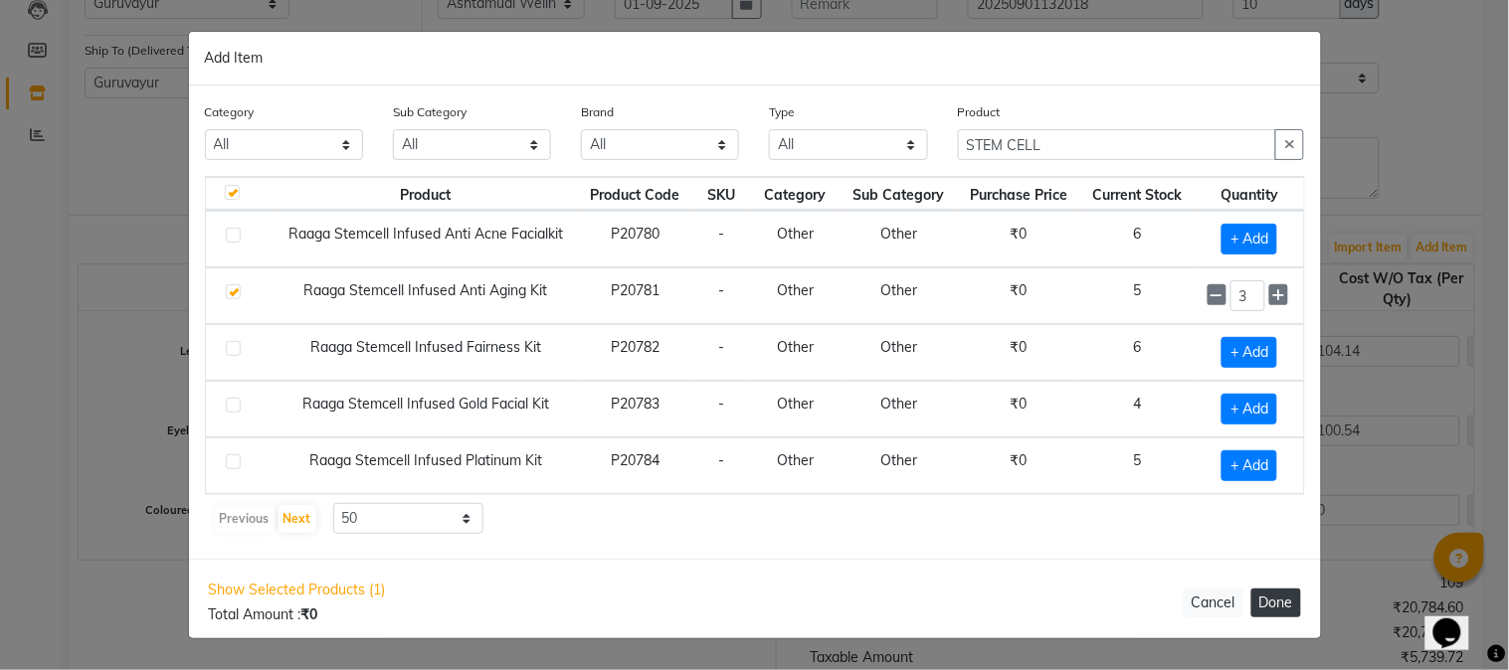
click at [1265, 605] on button "Done" at bounding box center [1276, 603] width 50 height 29
select select "1791"
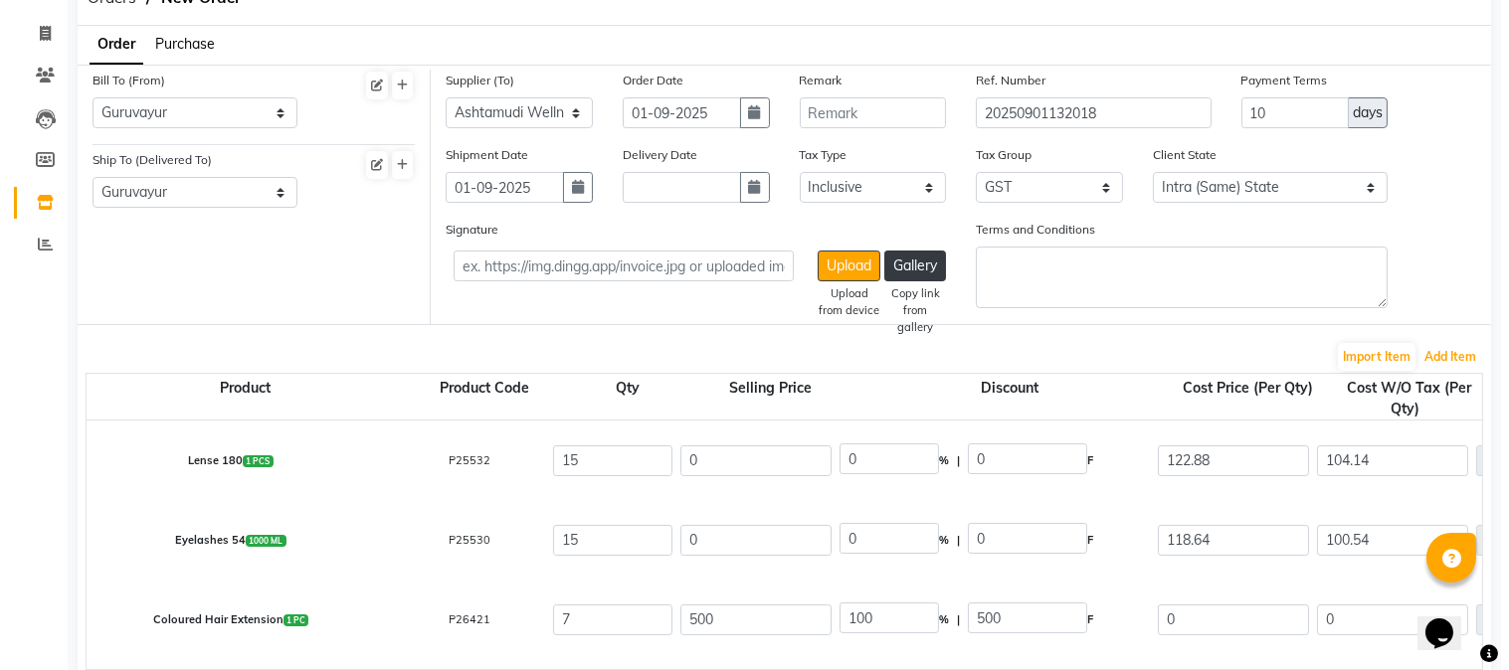
scroll to position [110, 0]
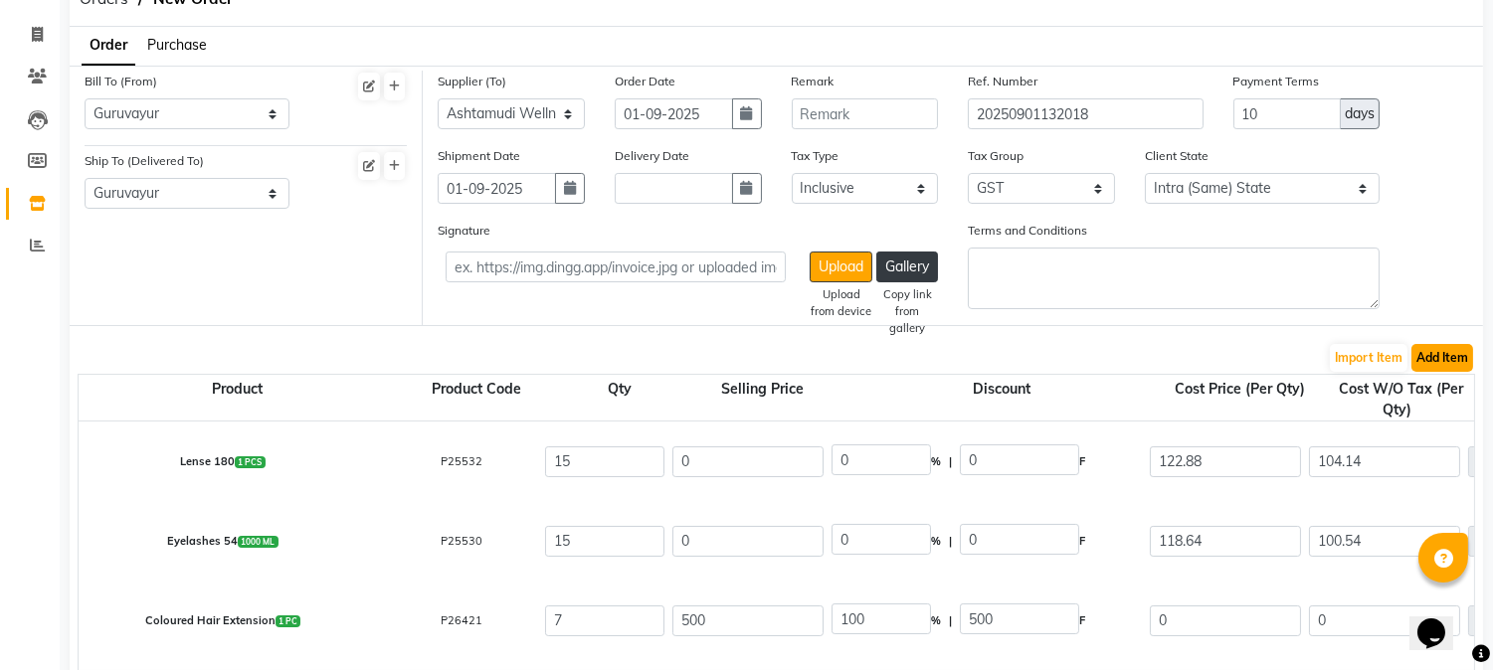
click at [1417, 353] on button "Add Item" at bounding box center [1442, 358] width 62 height 28
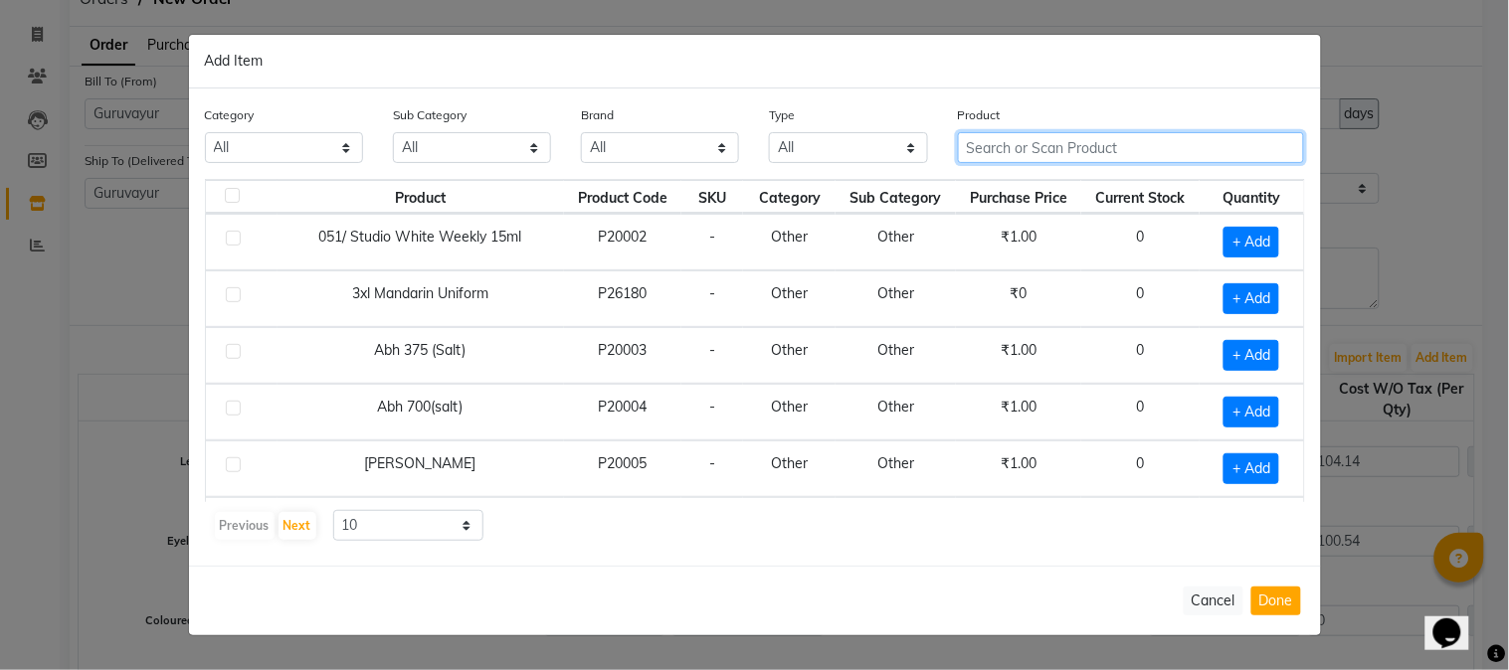
click at [1085, 157] on input "text" at bounding box center [1131, 147] width 347 height 31
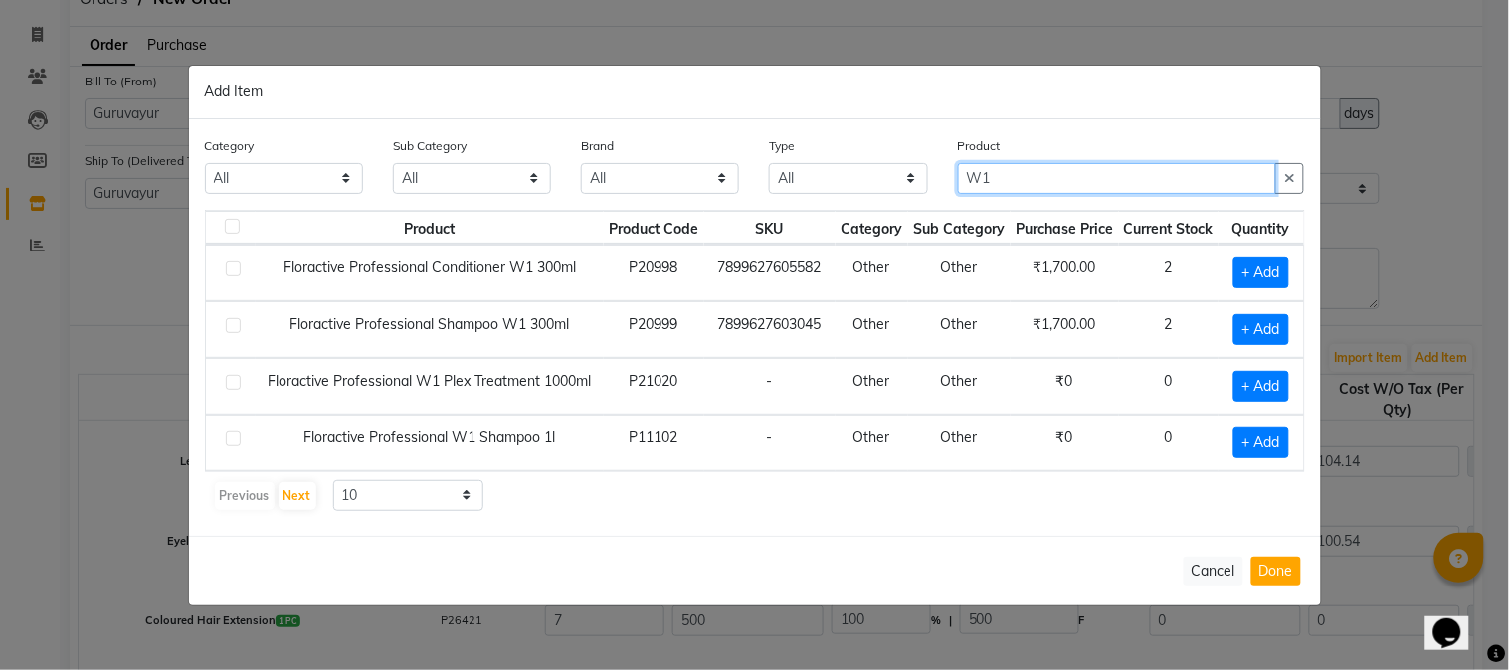
type input "W1"
click at [234, 383] on label at bounding box center [233, 382] width 15 height 15
click at [234, 383] on input "checkbox" at bounding box center [232, 383] width 13 height 13
checkbox input "true"
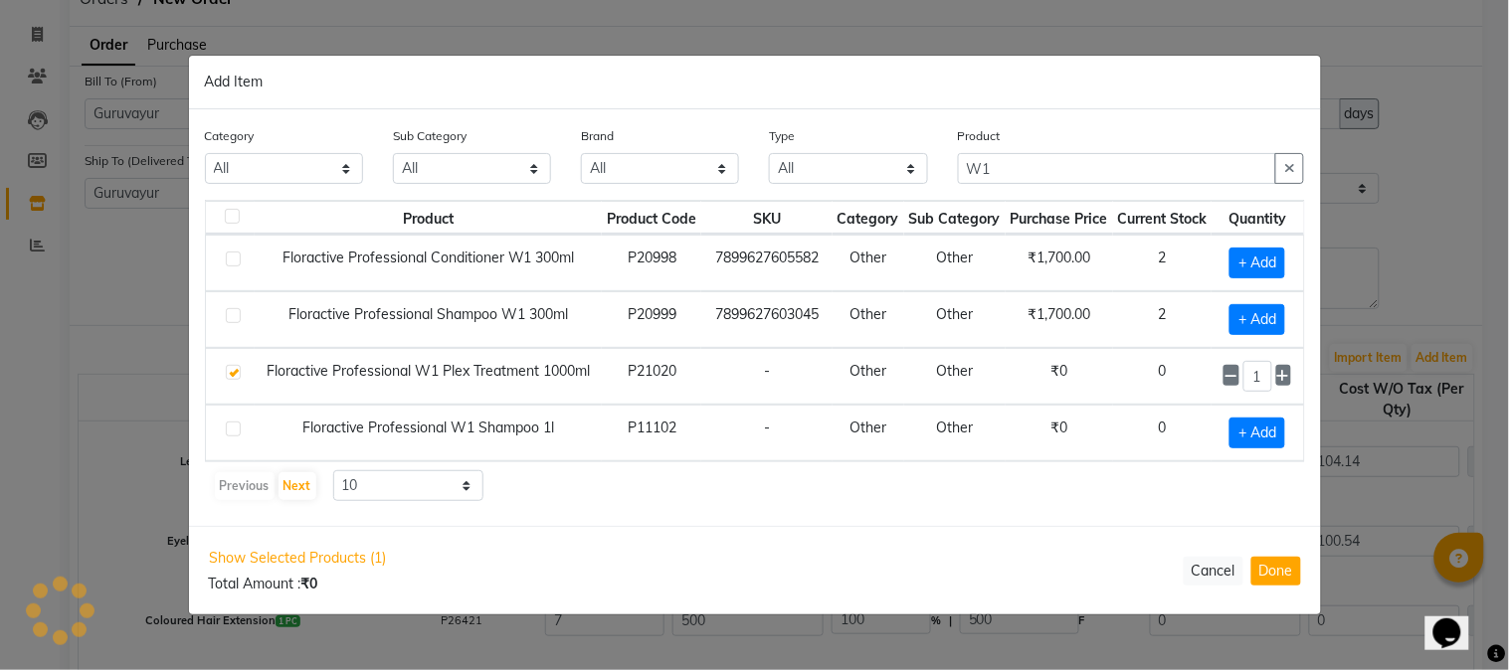
click at [1291, 372] on td "1" at bounding box center [1258, 376] width 92 height 57
click at [1284, 379] on icon at bounding box center [1283, 377] width 13 height 14
click at [1228, 379] on icon at bounding box center [1231, 377] width 13 height 14
type input "1"
click at [1271, 564] on button "Done" at bounding box center [1276, 571] width 50 height 29
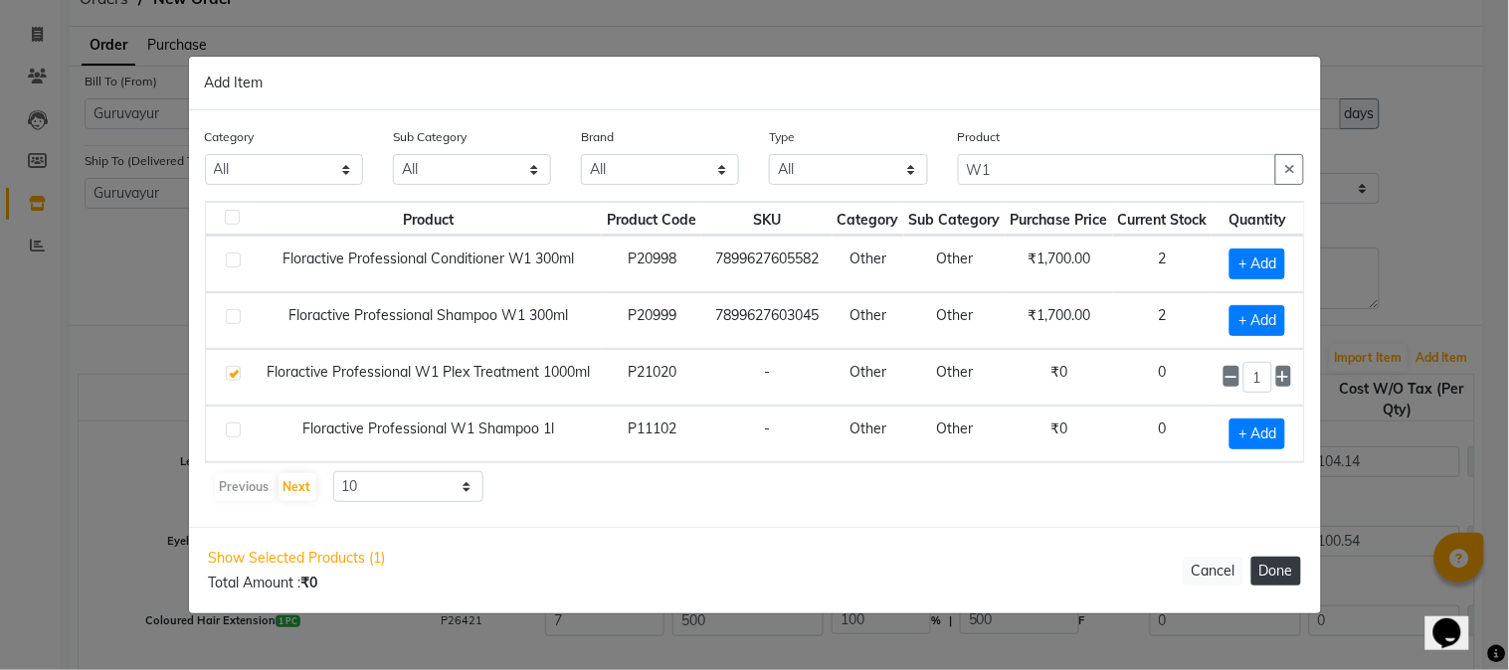
select select "1791"
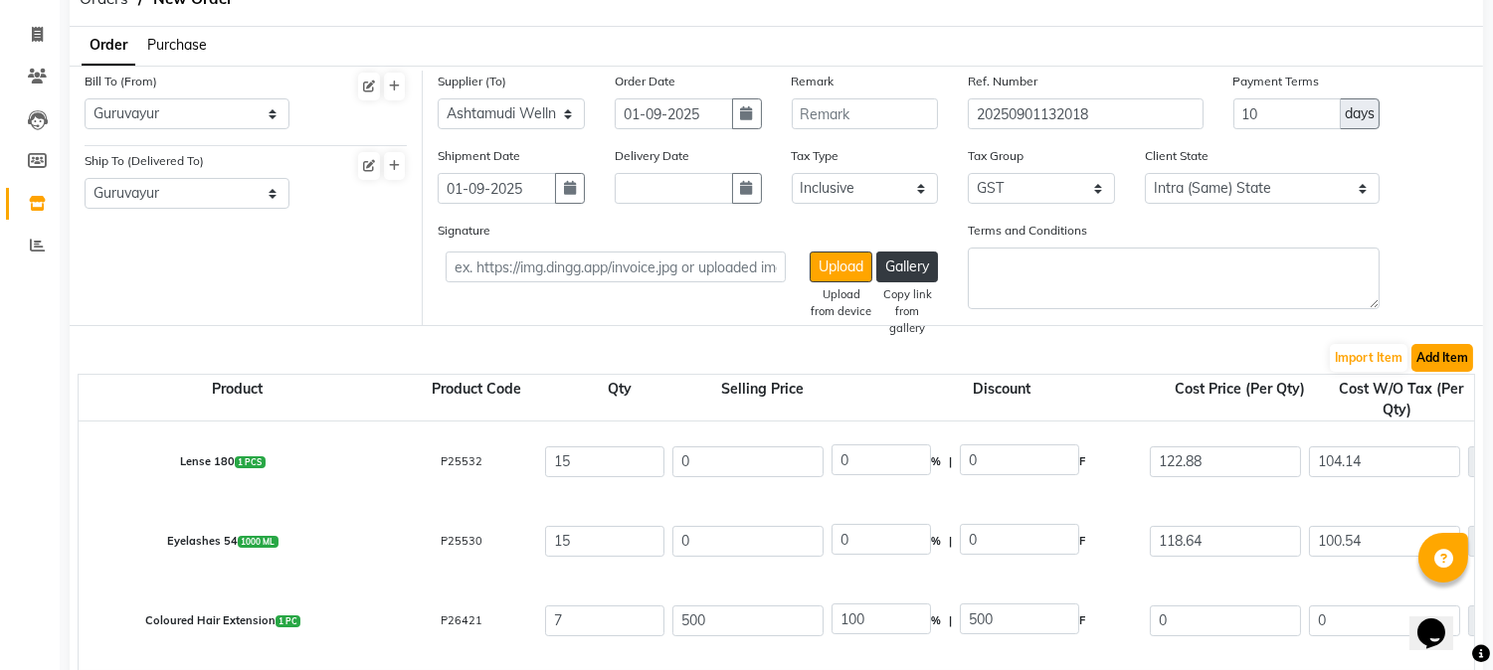
click at [1425, 365] on button "Add Item" at bounding box center [1442, 358] width 62 height 28
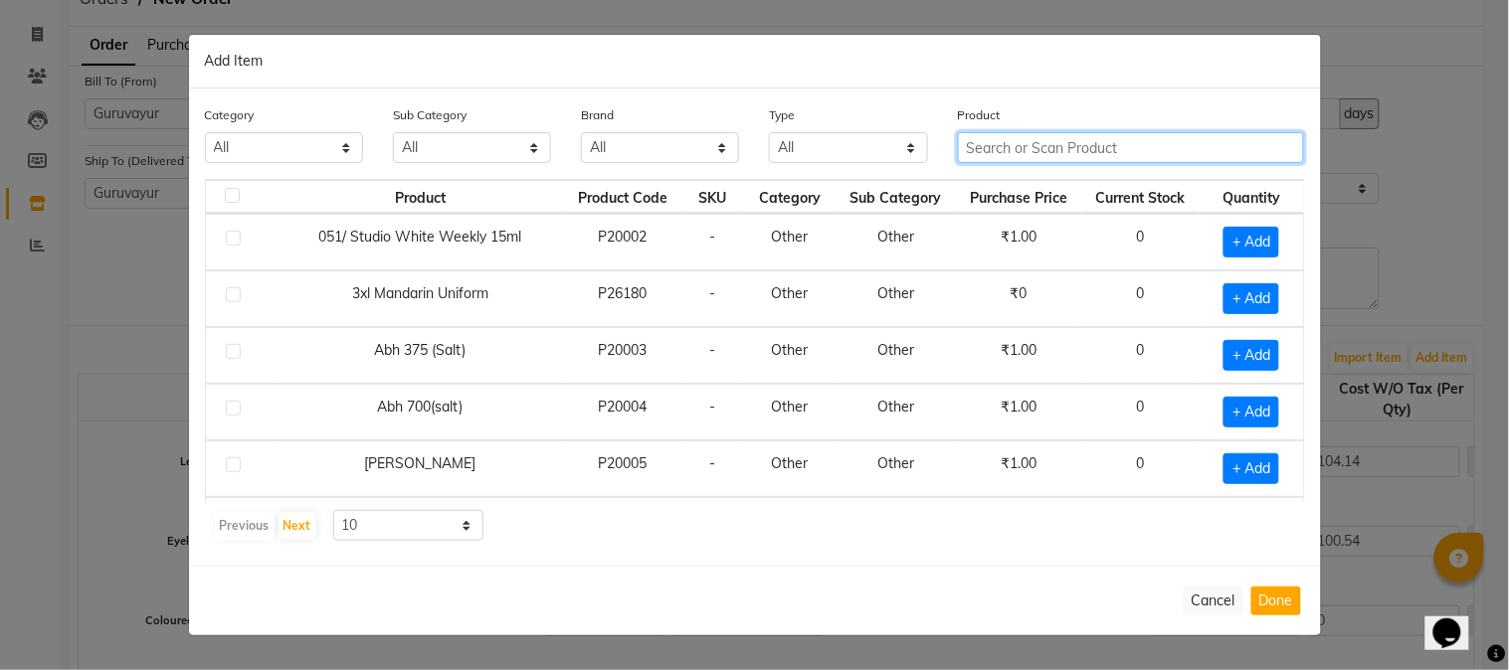
click at [1144, 150] on input "text" at bounding box center [1131, 147] width 347 height 31
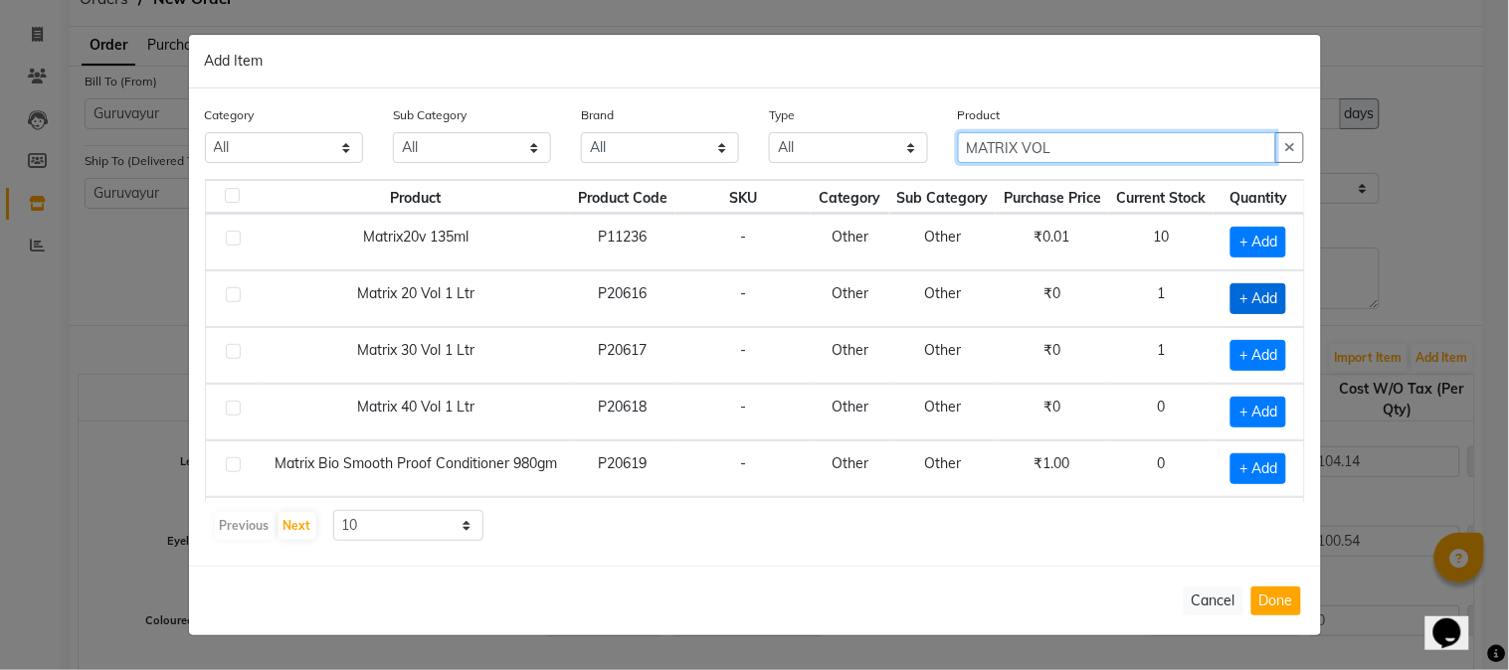
type input "MATRIX VOL"
click at [1240, 295] on span "+ Add" at bounding box center [1258, 298] width 56 height 31
checkbox input "true"
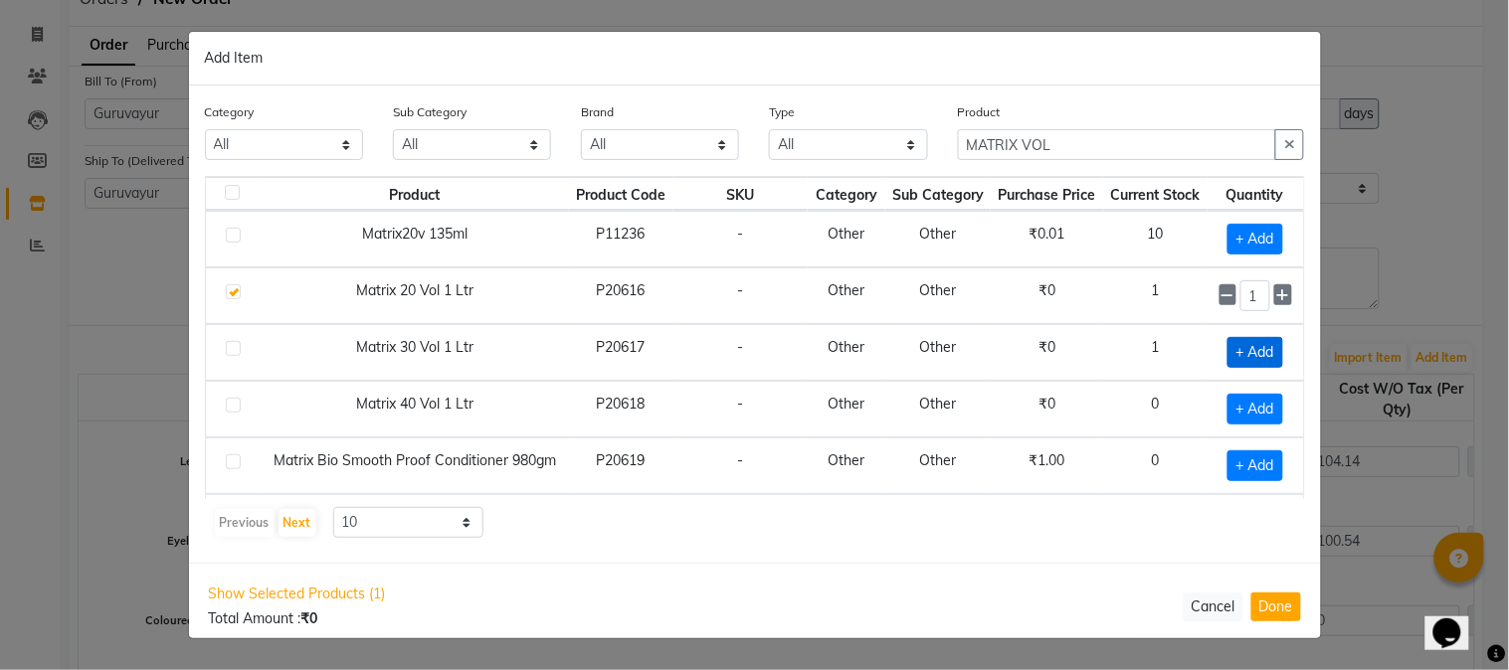
click at [1238, 350] on span "+ Add" at bounding box center [1255, 352] width 56 height 31
checkbox input "true"
click at [1244, 409] on span "+ Add" at bounding box center [1255, 409] width 56 height 31
checkbox input "true"
click at [1276, 294] on icon at bounding box center [1282, 295] width 13 height 14
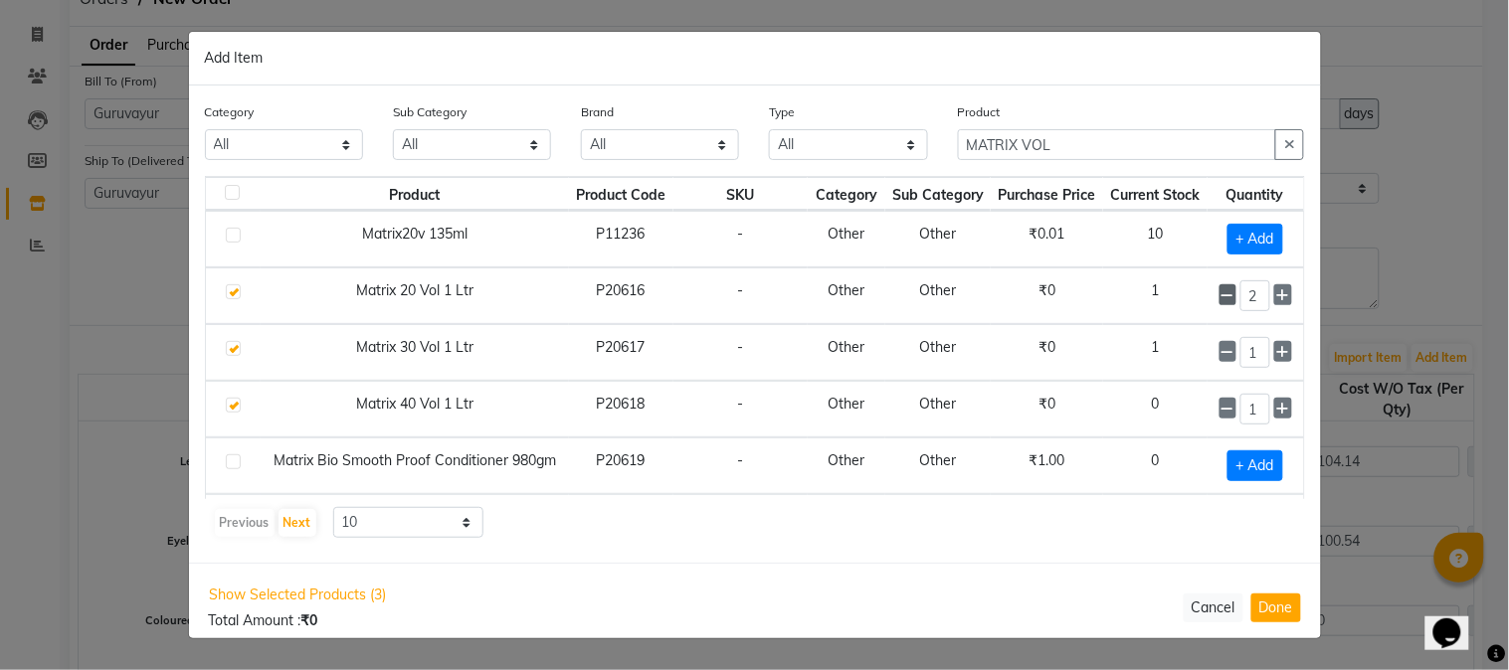
click at [1221, 296] on icon at bounding box center [1227, 295] width 13 height 14
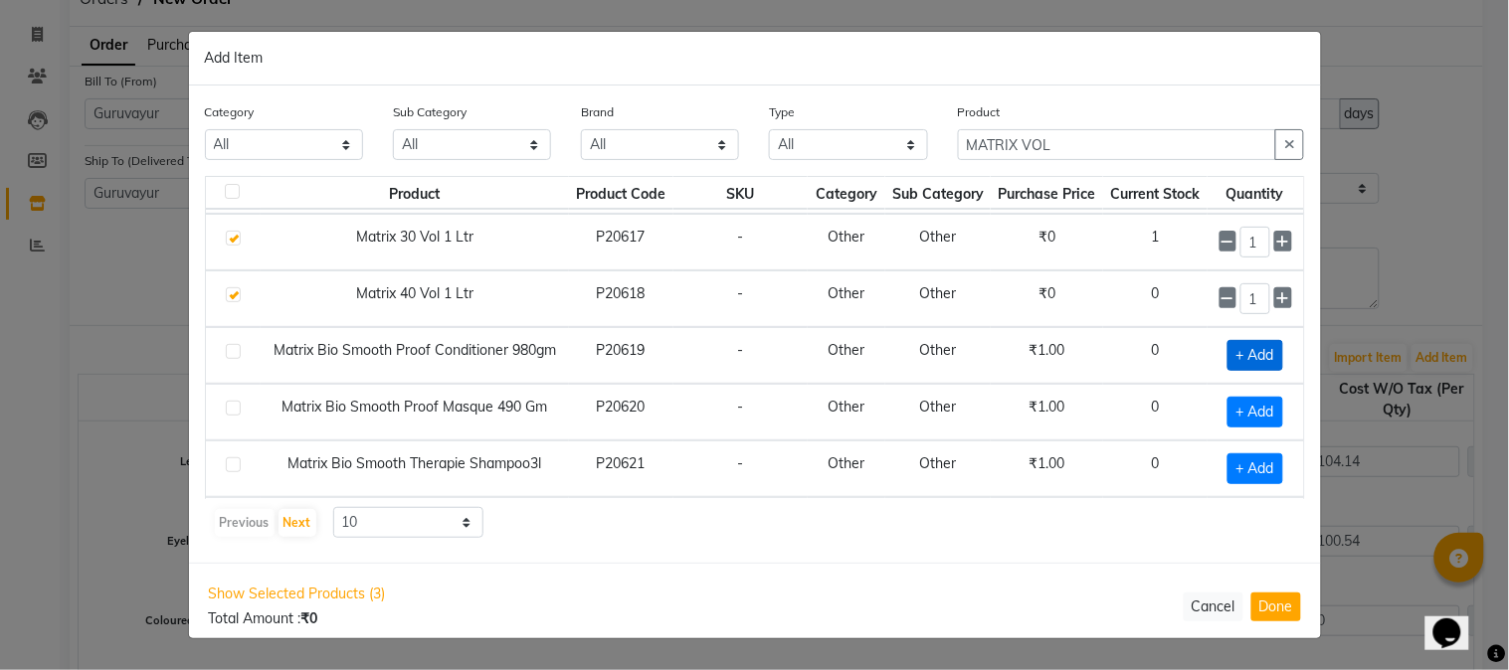
scroll to position [0, 0]
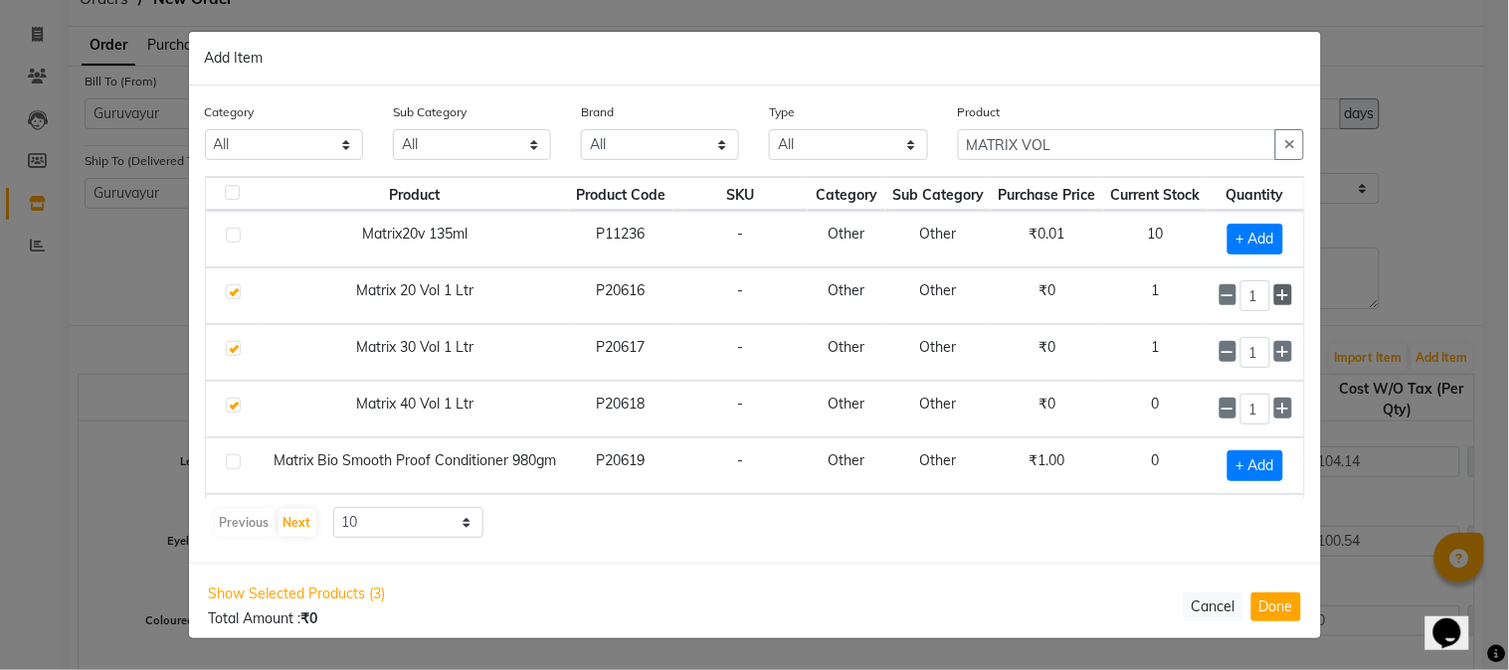
click at [1276, 291] on icon at bounding box center [1282, 295] width 13 height 14
type input "2"
click at [1276, 353] on icon at bounding box center [1282, 352] width 13 height 14
type input "2"
click at [1276, 403] on icon at bounding box center [1282, 409] width 13 height 14
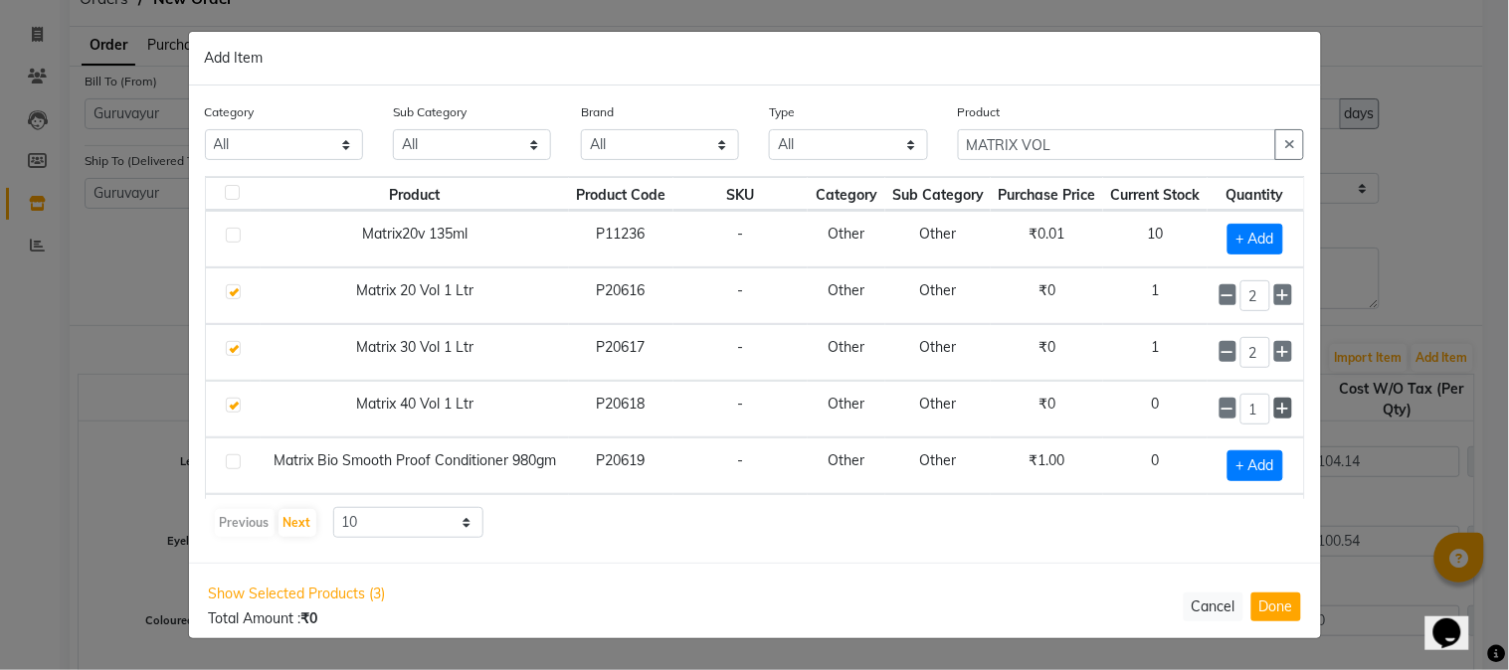
type input "2"
click at [1266, 601] on button "Done" at bounding box center [1276, 607] width 50 height 29
select select "1791"
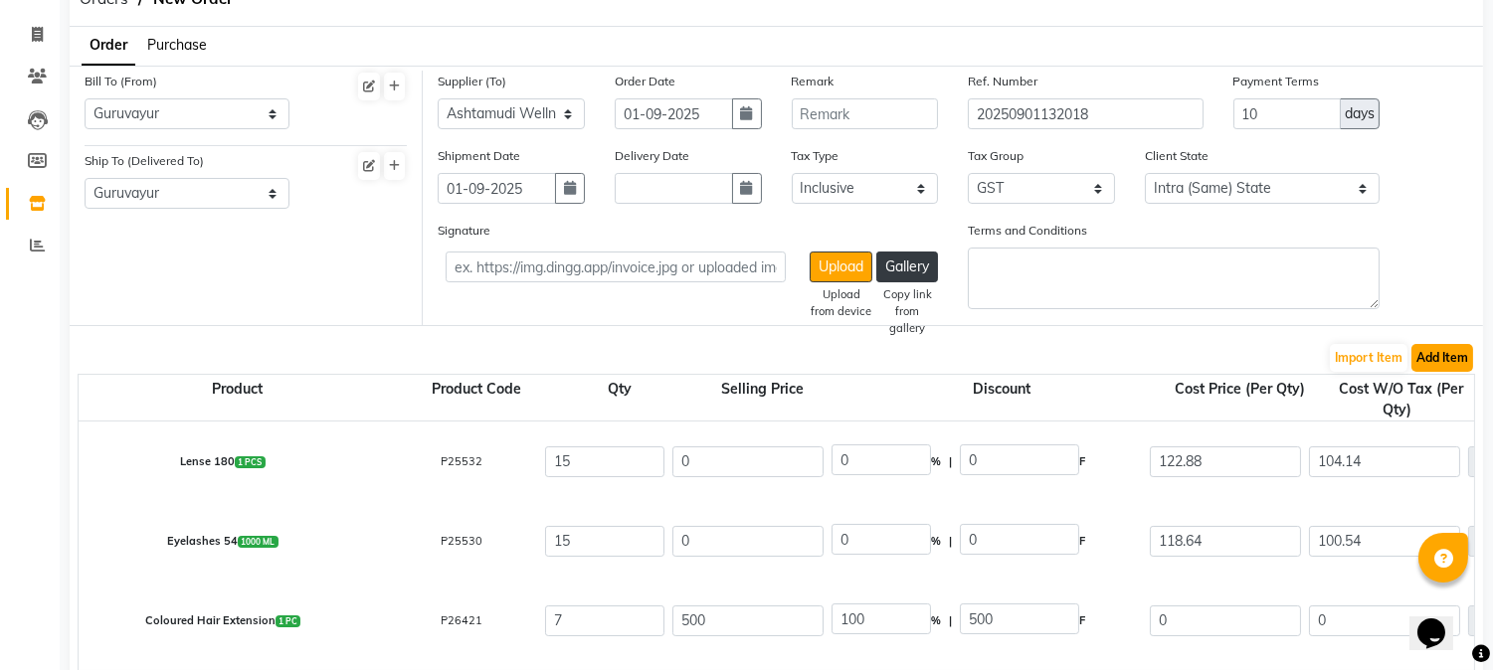
click at [1437, 361] on button "Add Item" at bounding box center [1442, 358] width 62 height 28
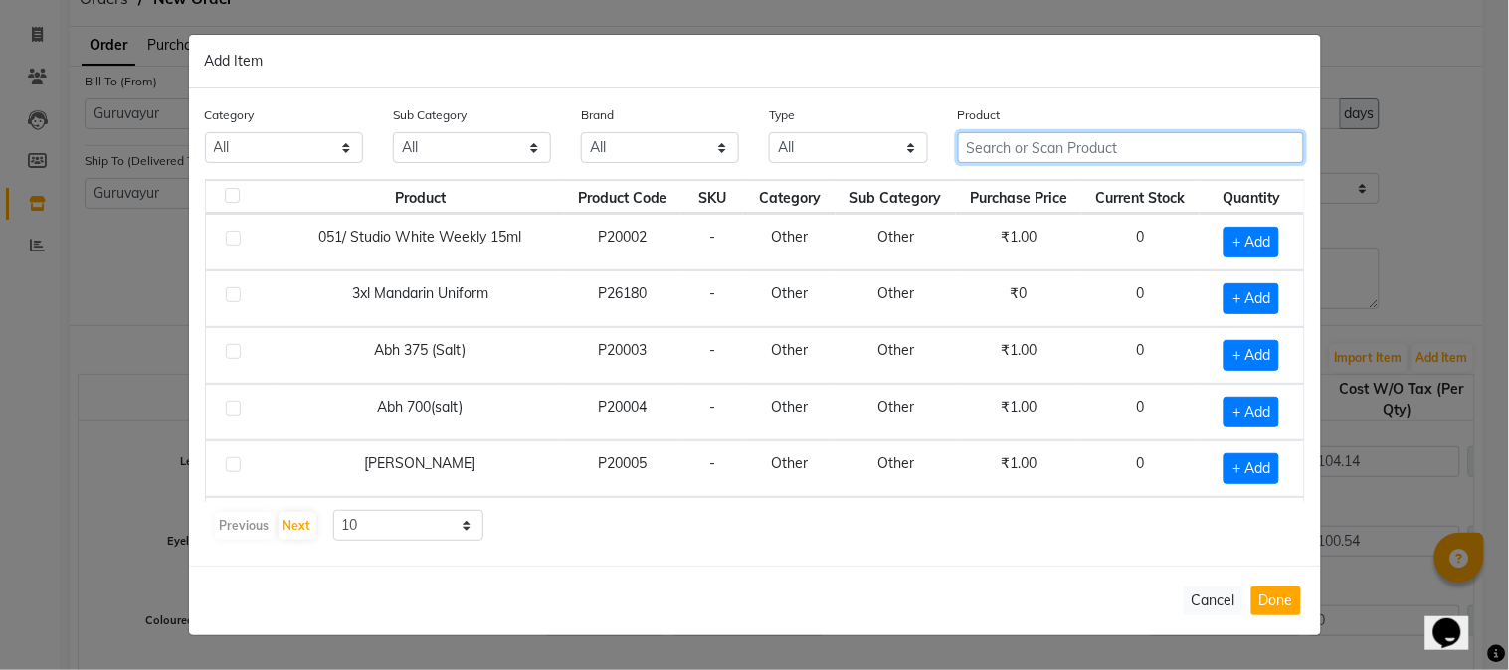
click at [1022, 155] on input "text" at bounding box center [1131, 147] width 347 height 31
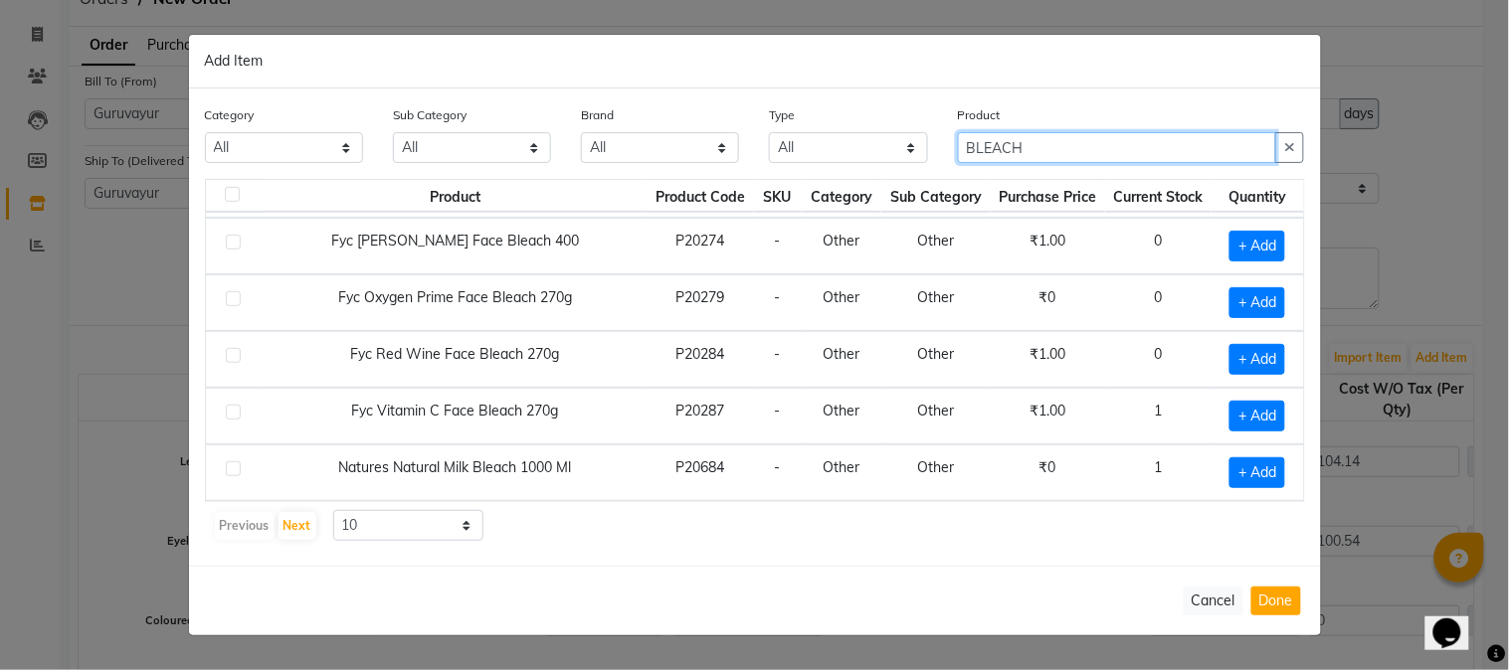
scroll to position [282, 0]
type input "BLEACH"
drag, startPoint x: 1283, startPoint y: 149, endPoint x: 1251, endPoint y: 144, distance: 32.2
click at [1284, 147] on button "button" at bounding box center [1289, 147] width 29 height 31
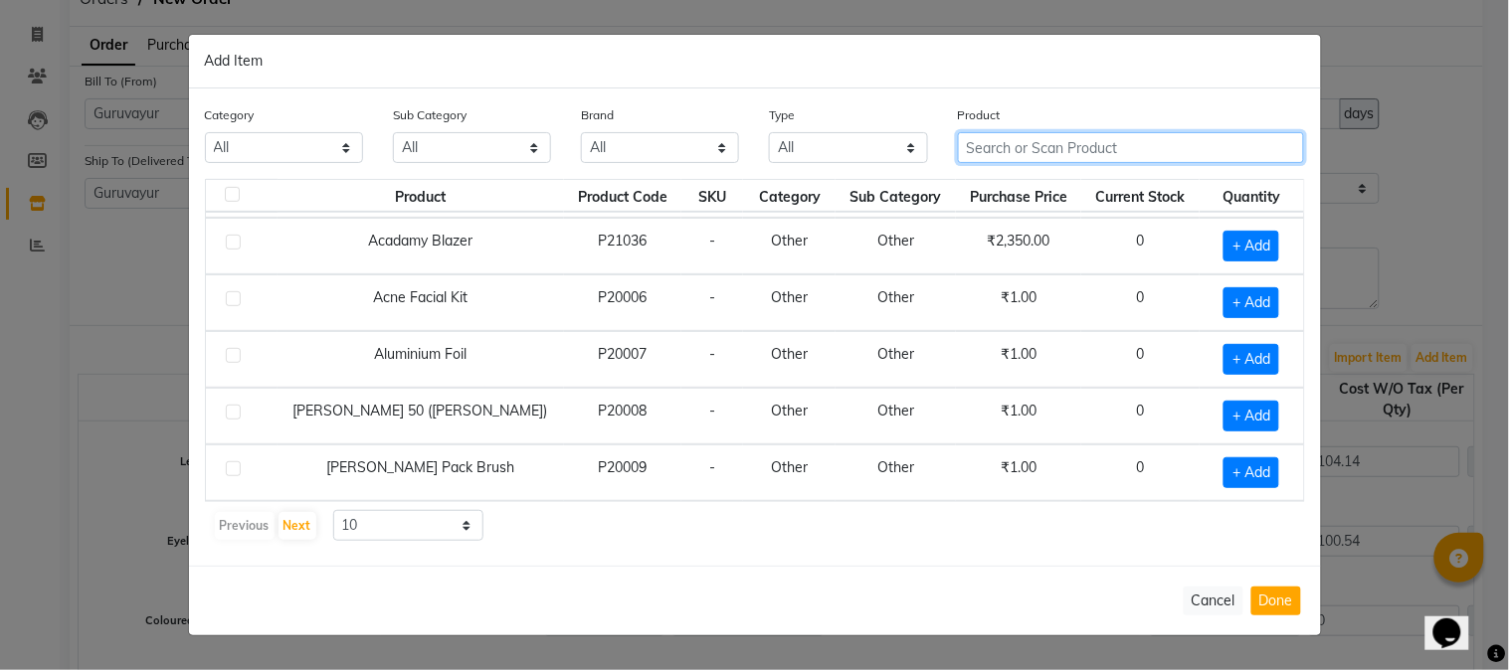
click at [1206, 139] on input "text" at bounding box center [1131, 147] width 347 height 31
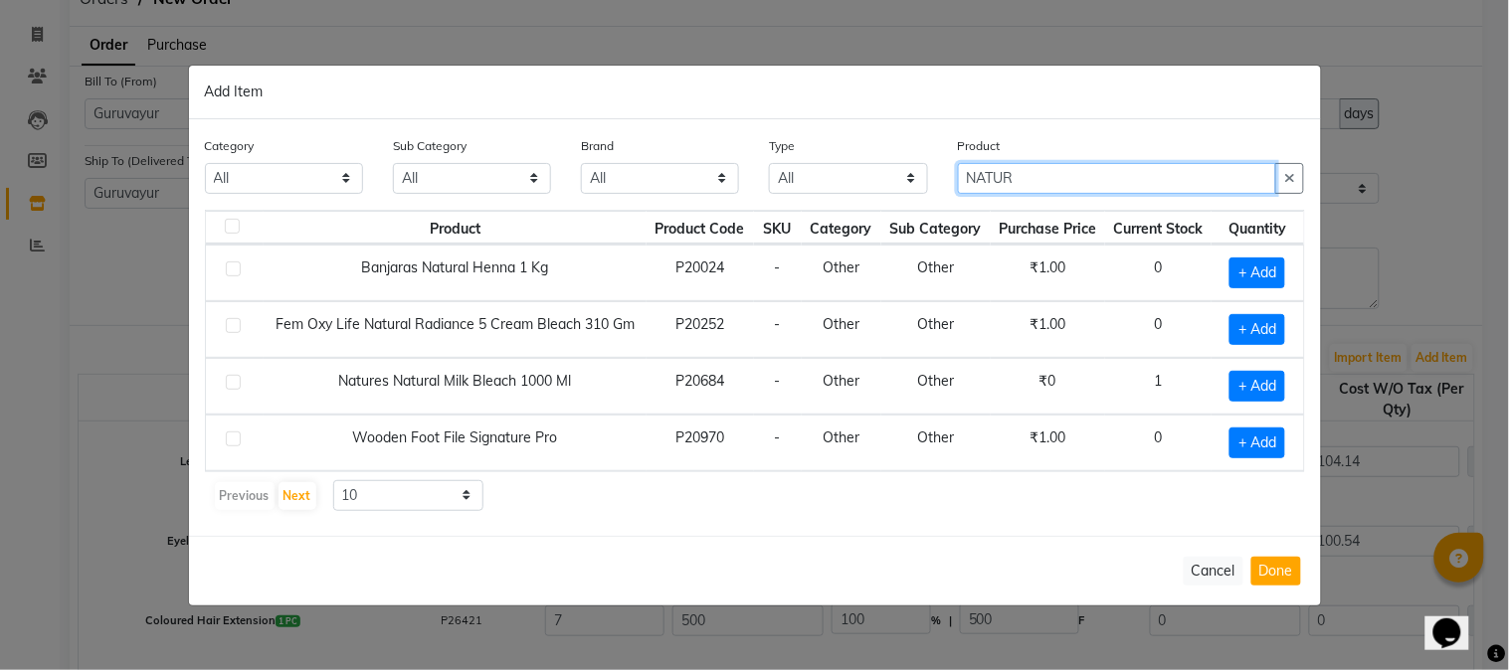
scroll to position [0, 0]
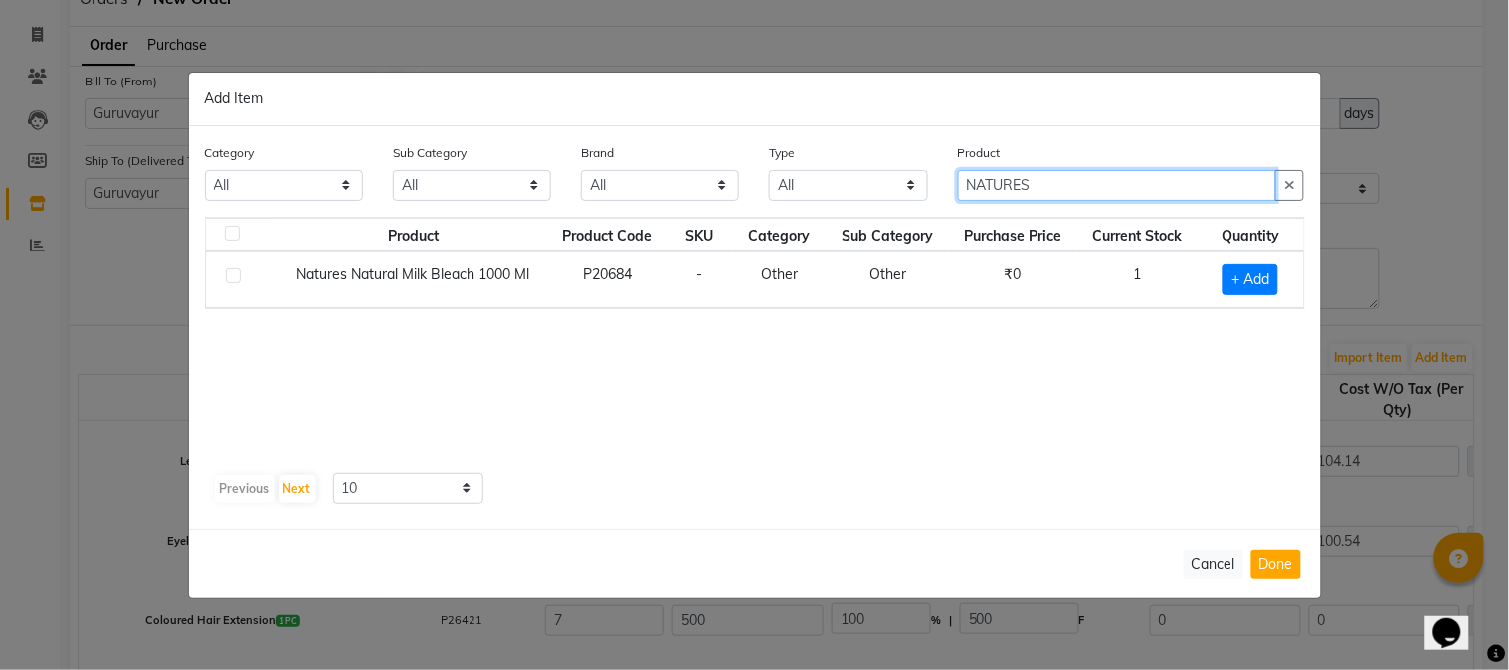
type input "NATURES"
click at [232, 277] on label at bounding box center [233, 276] width 15 height 15
click at [232, 277] on input "checkbox" at bounding box center [232, 277] width 13 height 13
checkbox input "true"
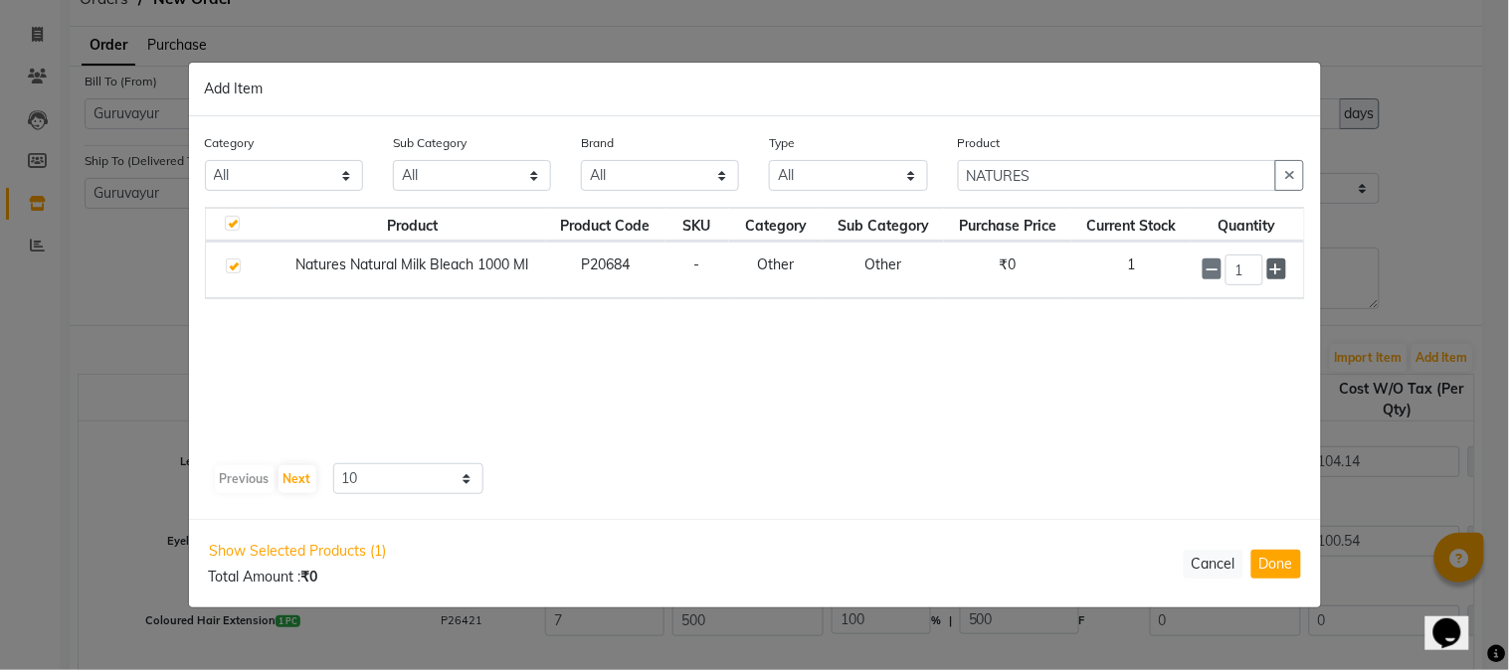
click at [1271, 267] on icon at bounding box center [1276, 270] width 13 height 14
type input "2"
click at [1271, 563] on button "Done" at bounding box center [1276, 564] width 50 height 29
select select "1791"
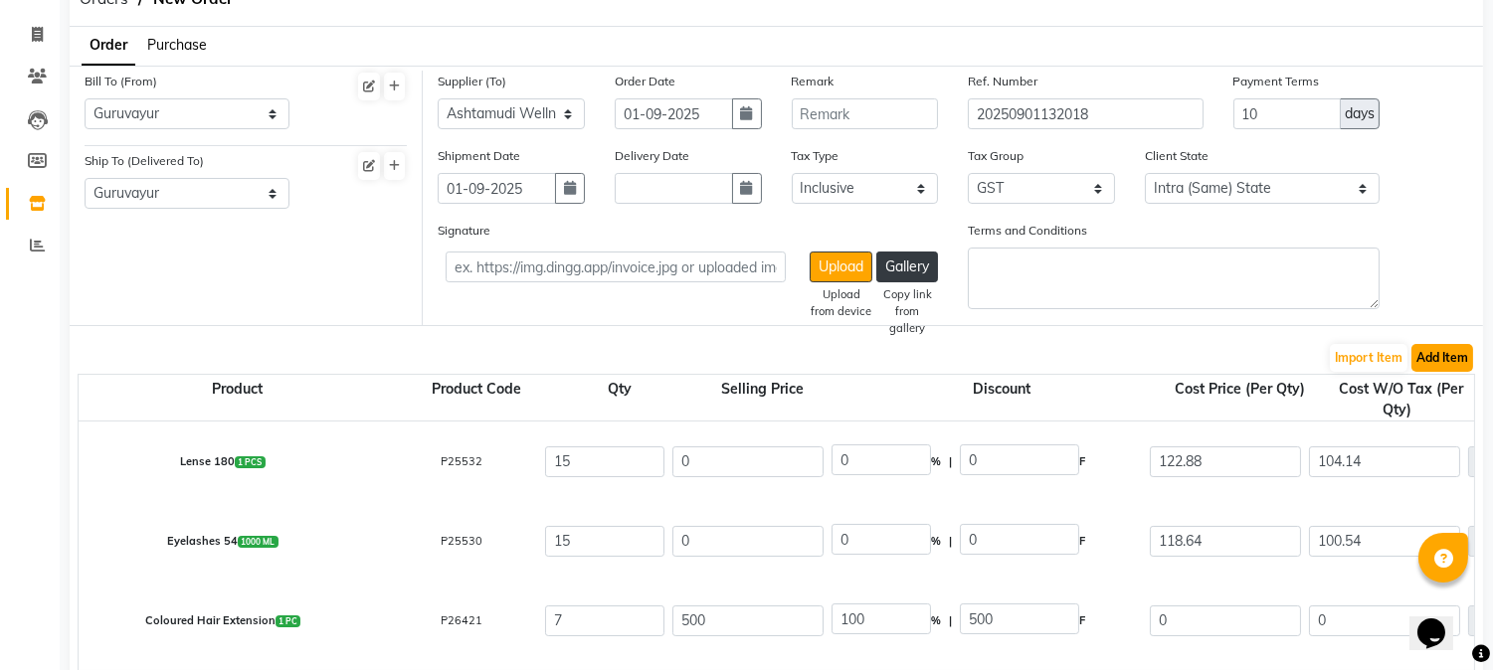
click at [1443, 360] on button "Add Item" at bounding box center [1442, 358] width 62 height 28
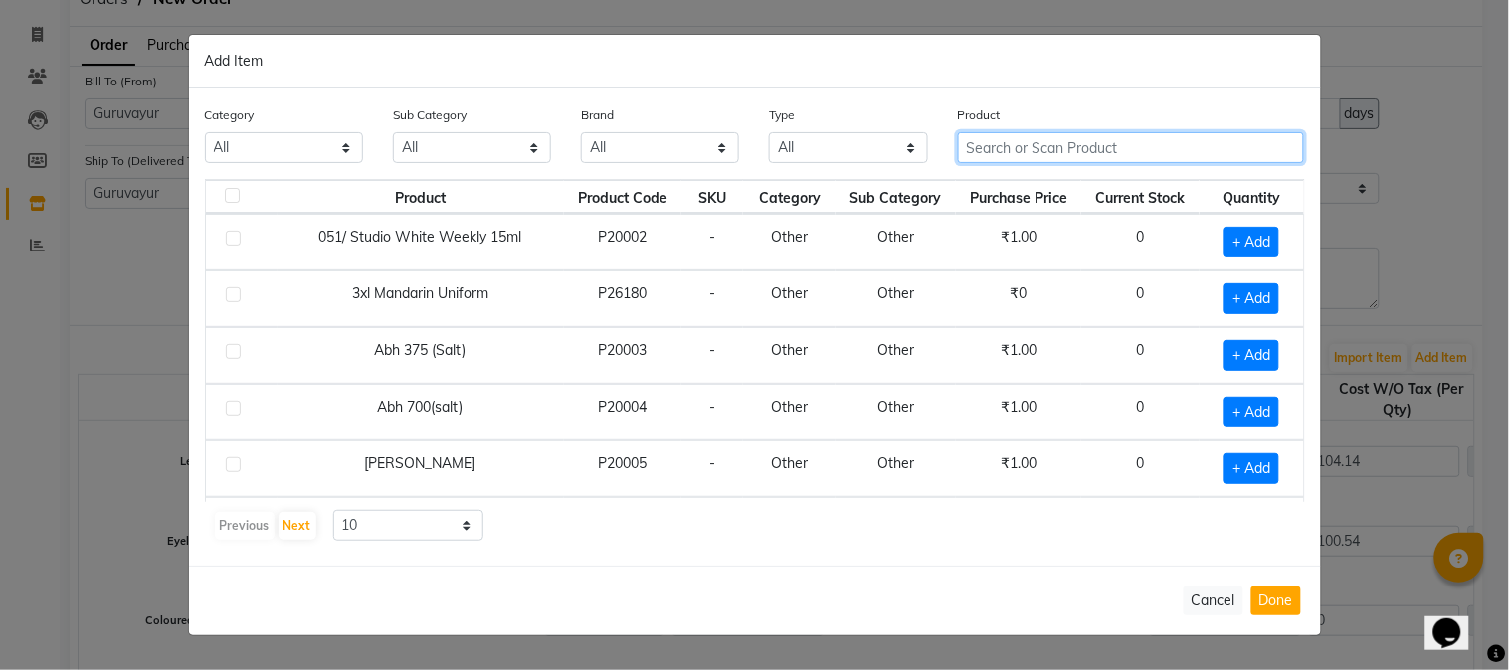
click at [1192, 149] on input "text" at bounding box center [1131, 147] width 347 height 31
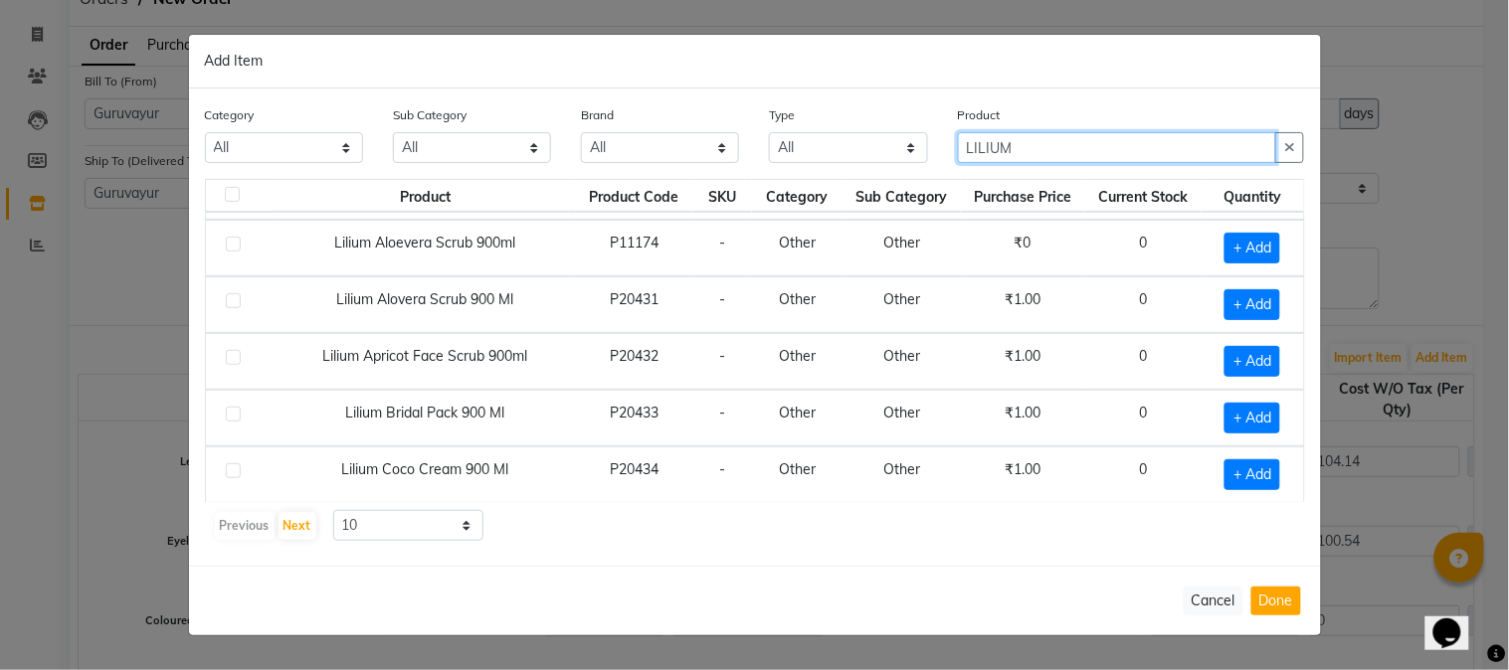
scroll to position [282, 0]
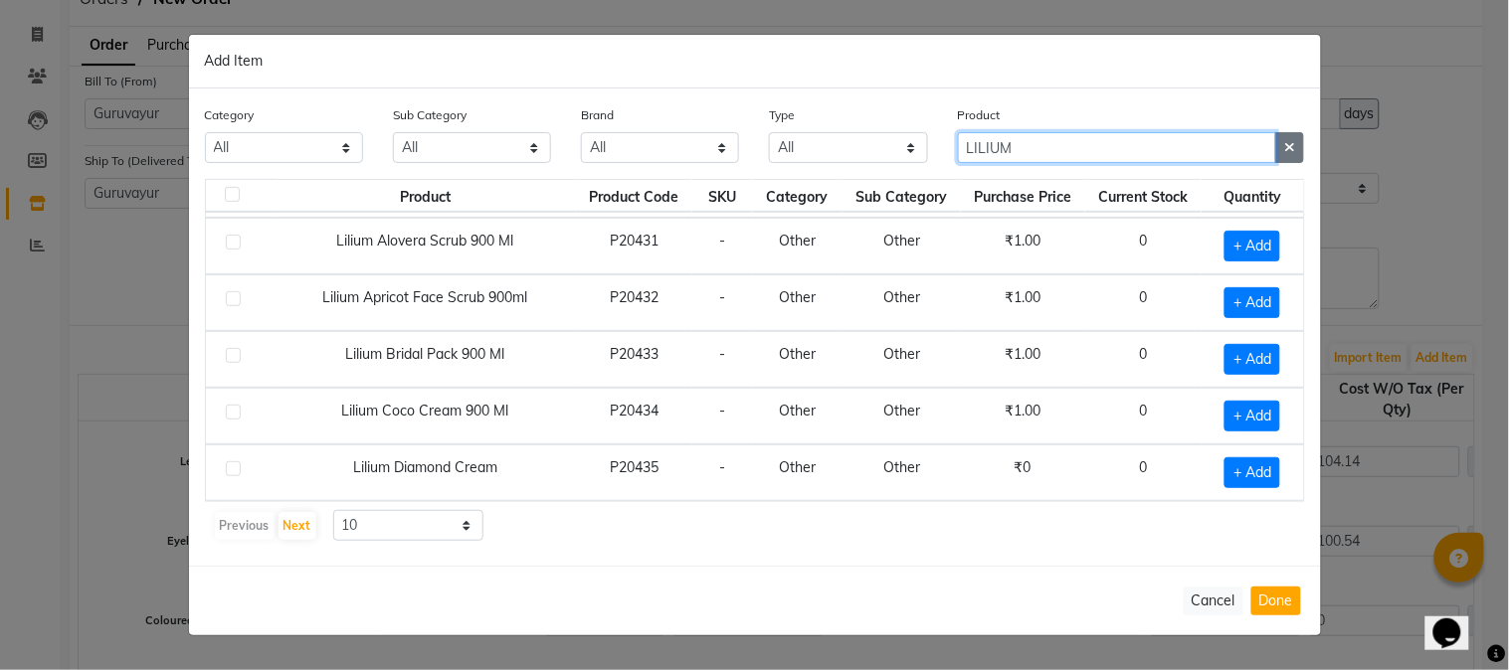
type input "LILIUM"
click at [1298, 145] on button "button" at bounding box center [1289, 147] width 29 height 31
click at [1192, 153] on input "text" at bounding box center [1131, 147] width 347 height 31
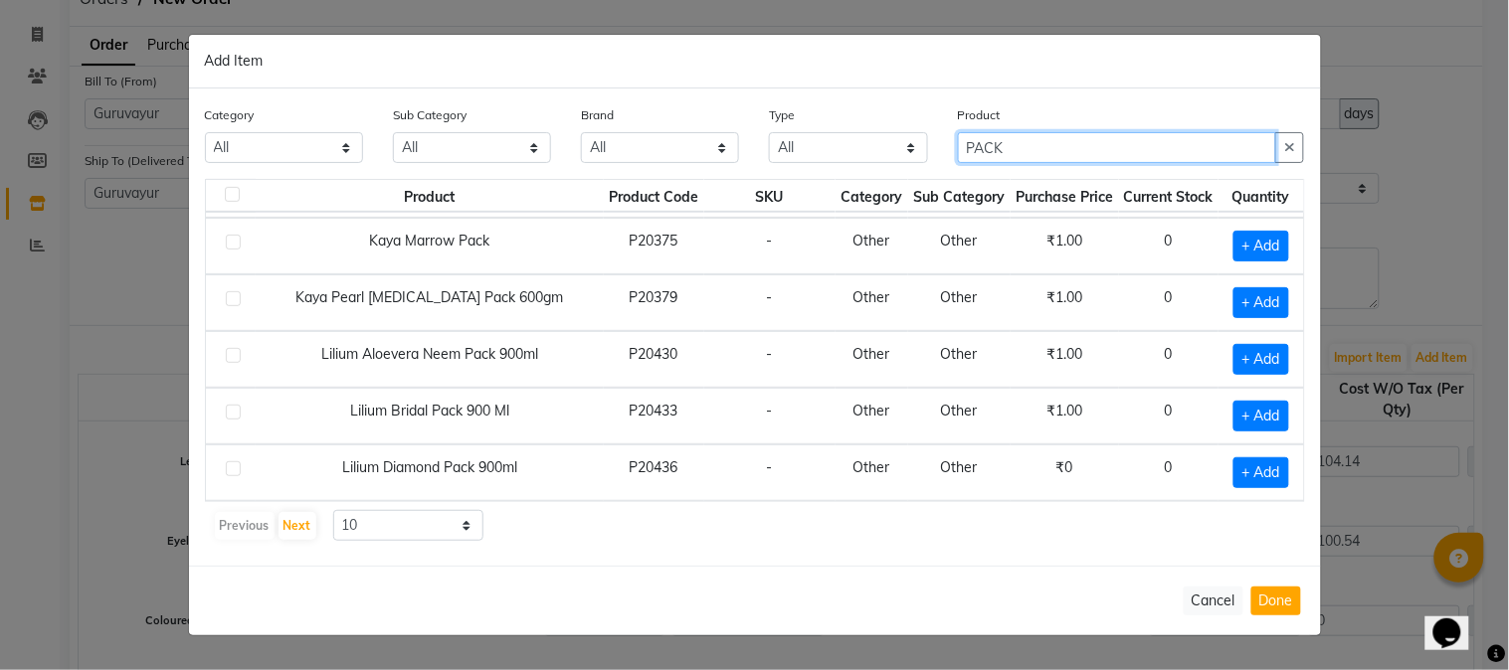
type input "PACK"
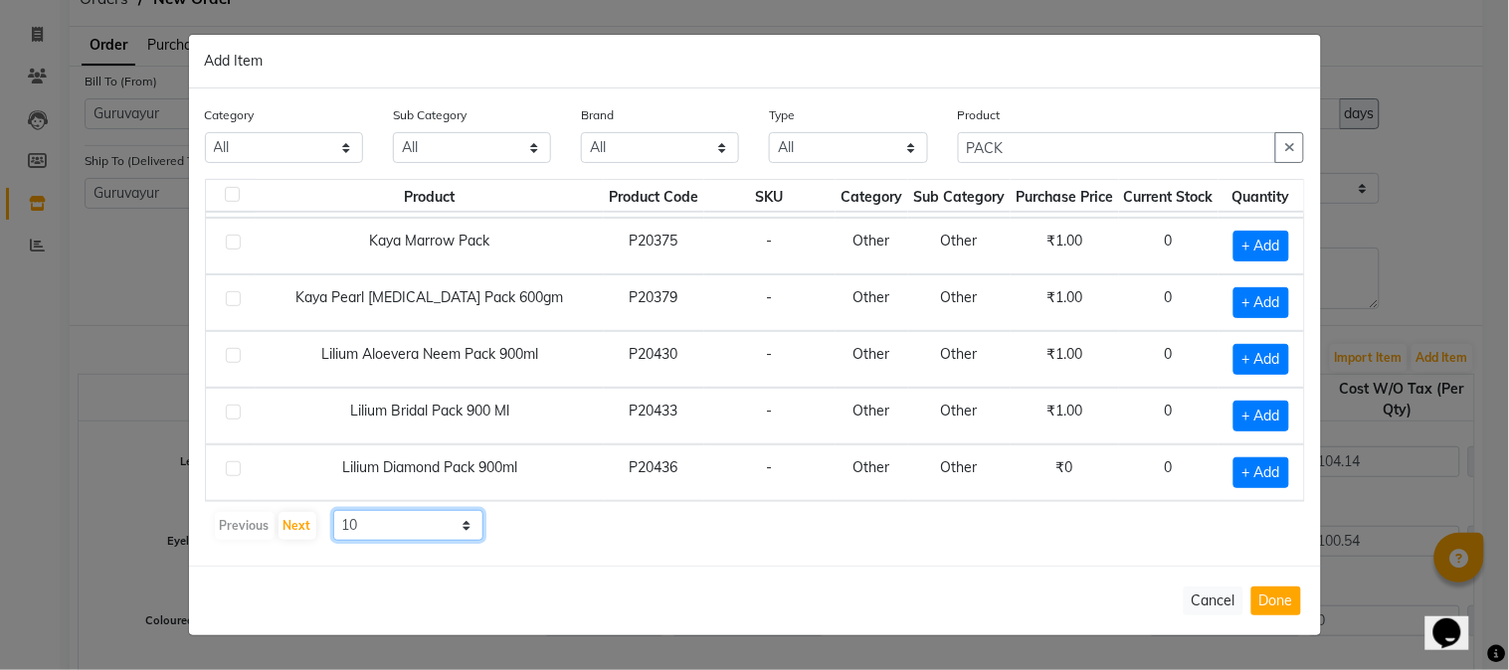
drag, startPoint x: 464, startPoint y: 530, endPoint x: 453, endPoint y: 523, distance: 13.0
click at [464, 530] on select "10 50 100" at bounding box center [408, 525] width 151 height 31
select select "50"
click at [333, 510] on select "10 50 100" at bounding box center [408, 525] width 151 height 31
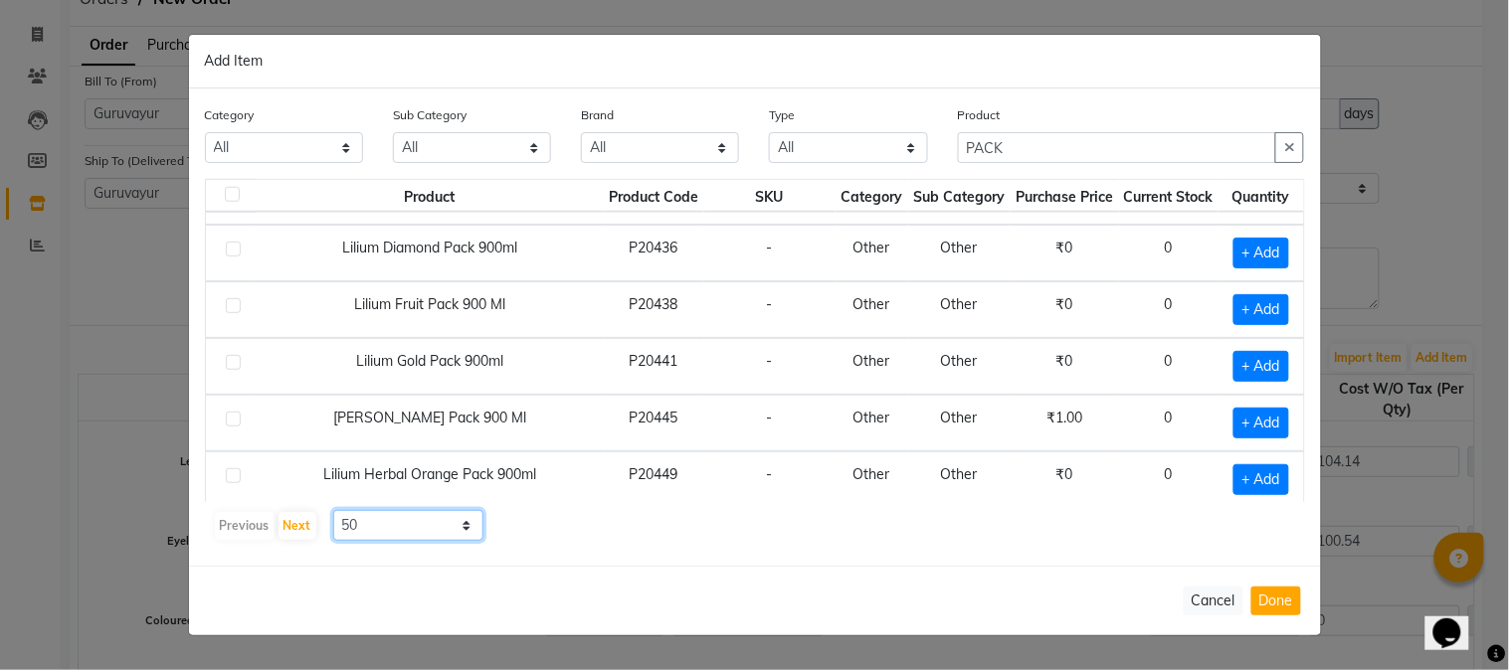
scroll to position [503, 0]
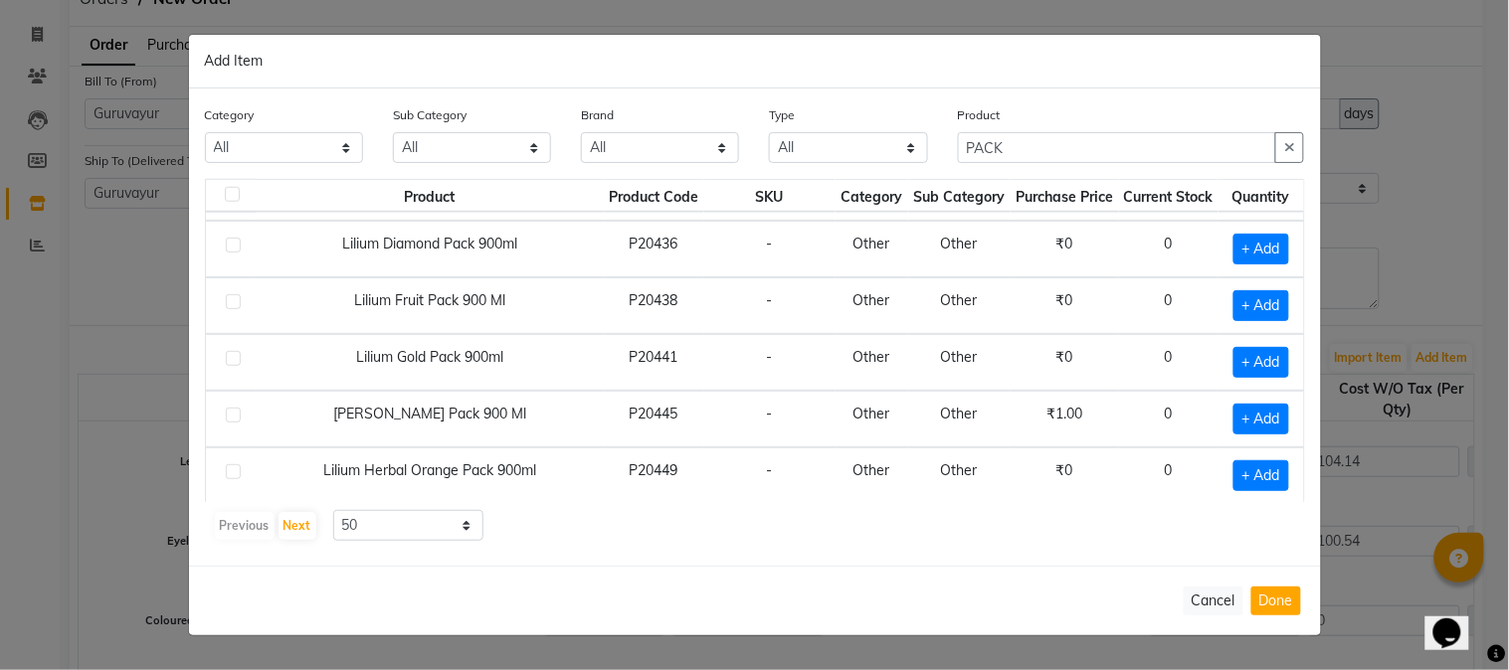
click at [229, 303] on label at bounding box center [233, 301] width 15 height 15
click at [229, 303] on input "checkbox" at bounding box center [232, 302] width 13 height 13
checkbox input "true"
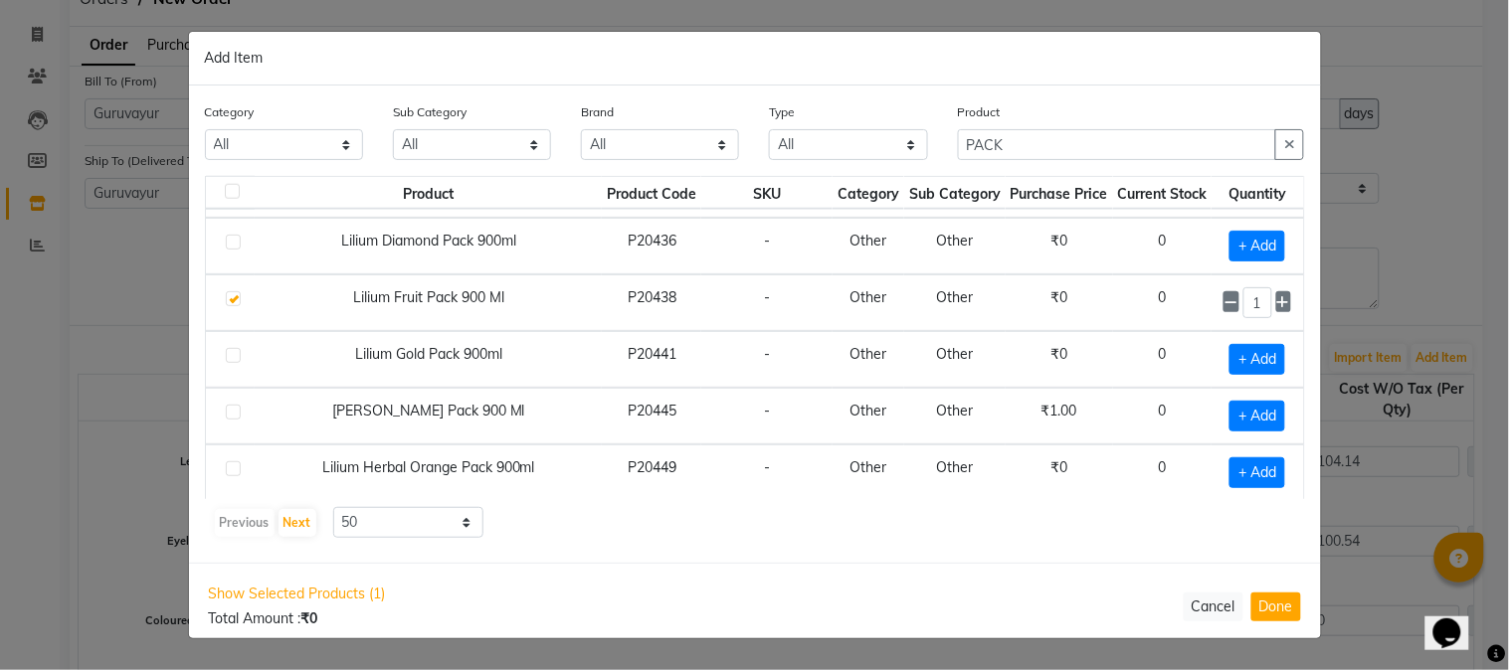
scroll to position [614, 0]
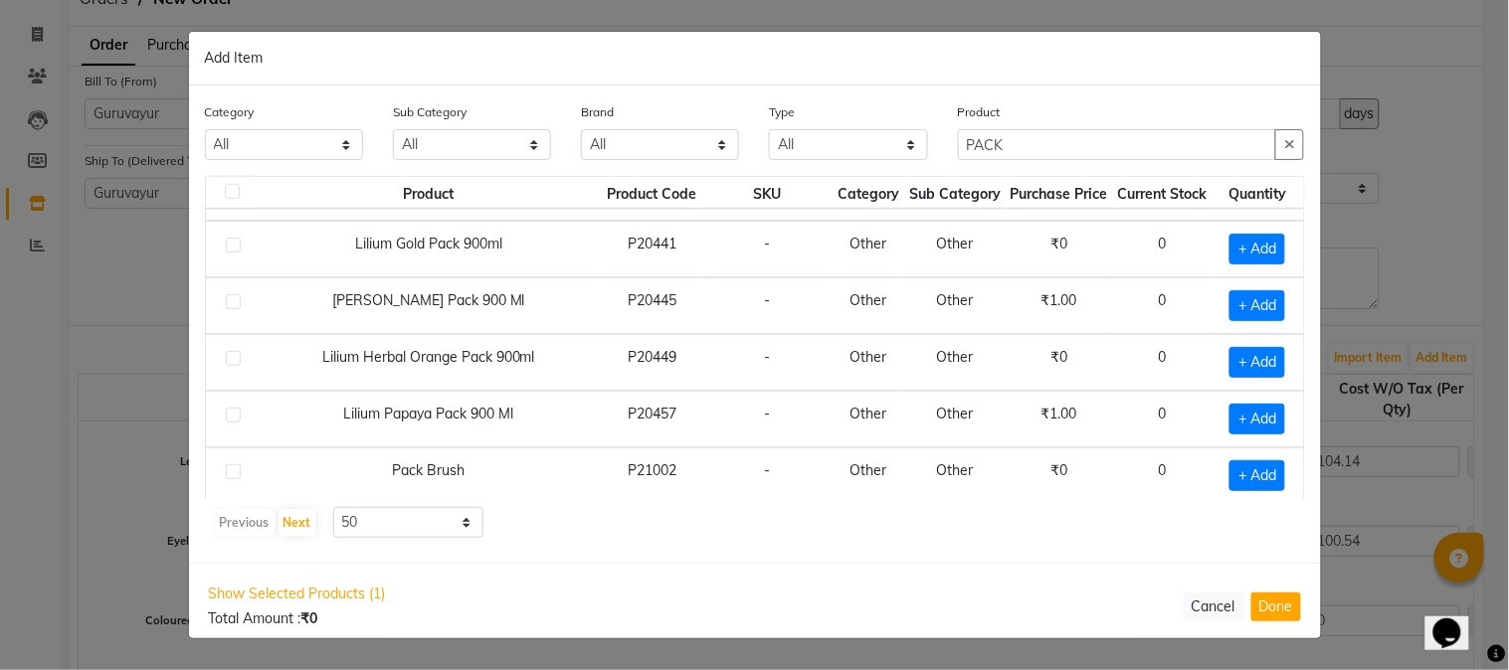
click at [233, 415] on label at bounding box center [233, 415] width 15 height 15
click at [233, 415] on input "checkbox" at bounding box center [232, 416] width 13 height 13
checkbox input "true"
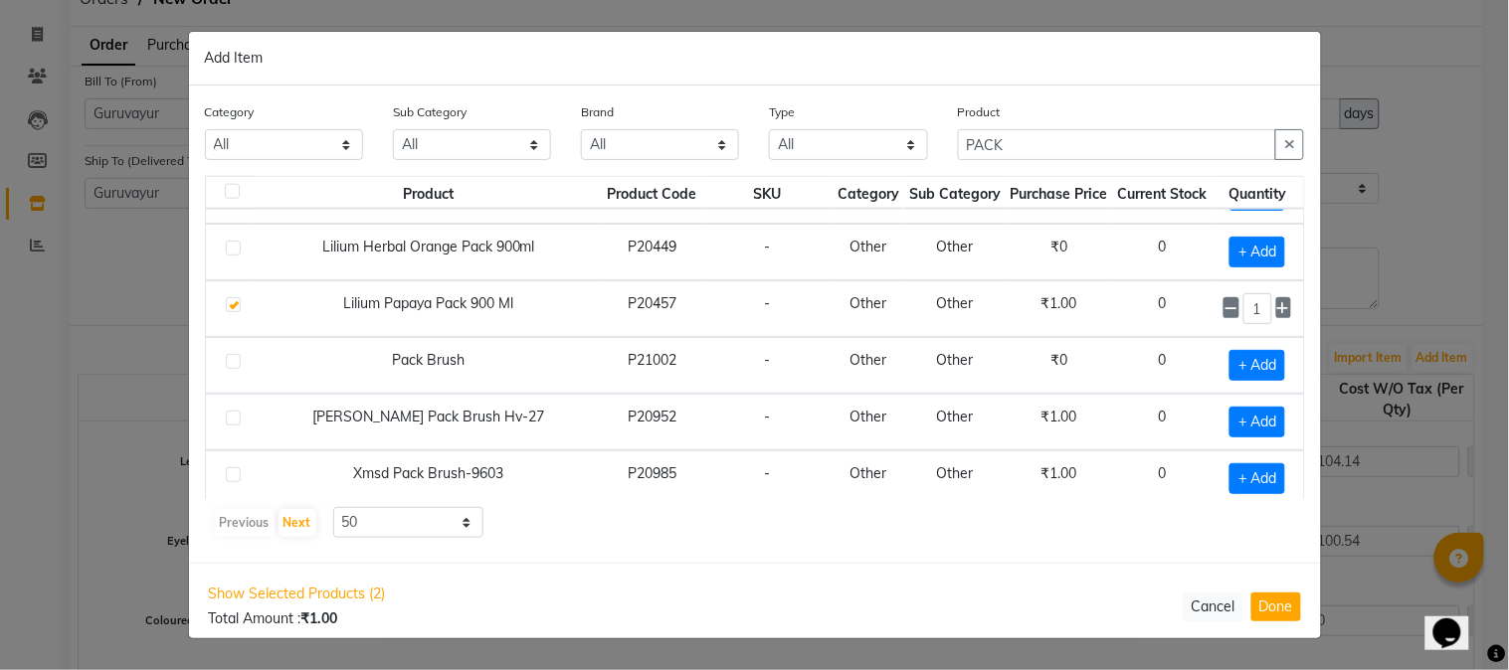
scroll to position [739, 0]
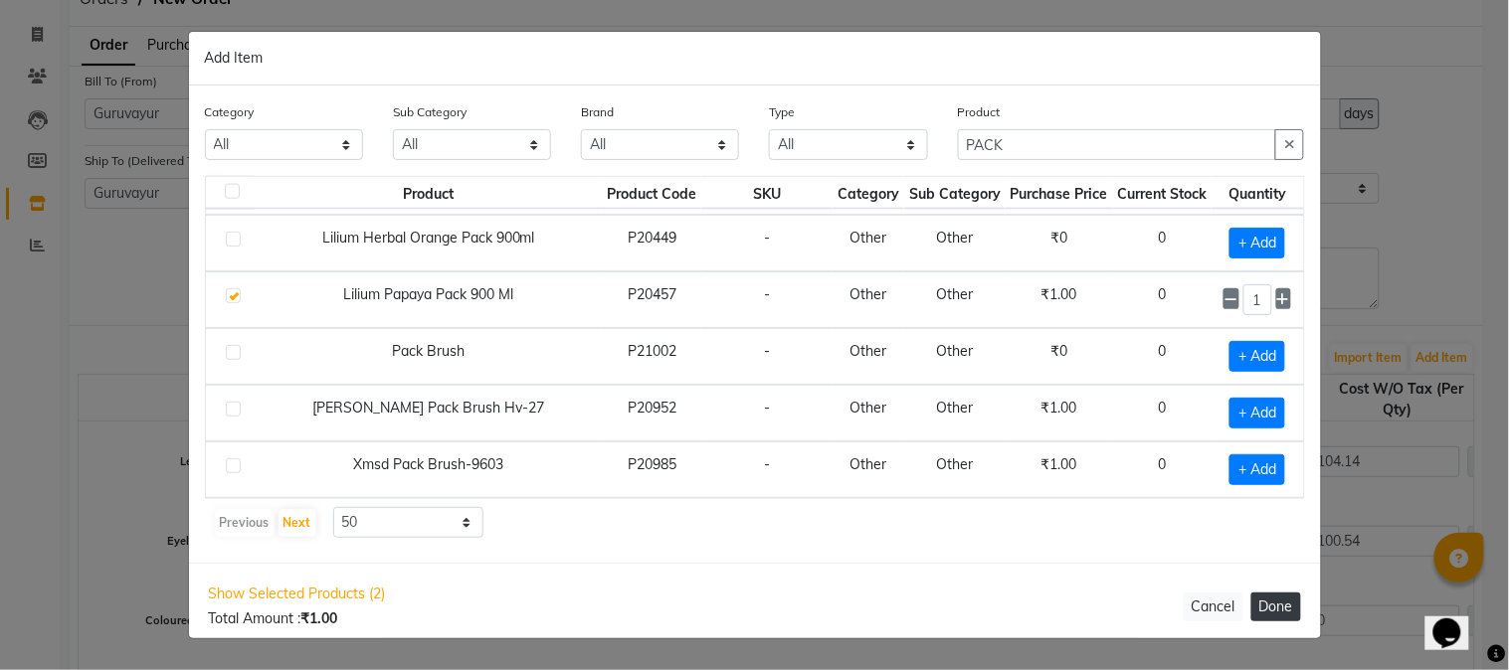
click at [1276, 605] on button "Done" at bounding box center [1276, 607] width 50 height 29
select select "1791"
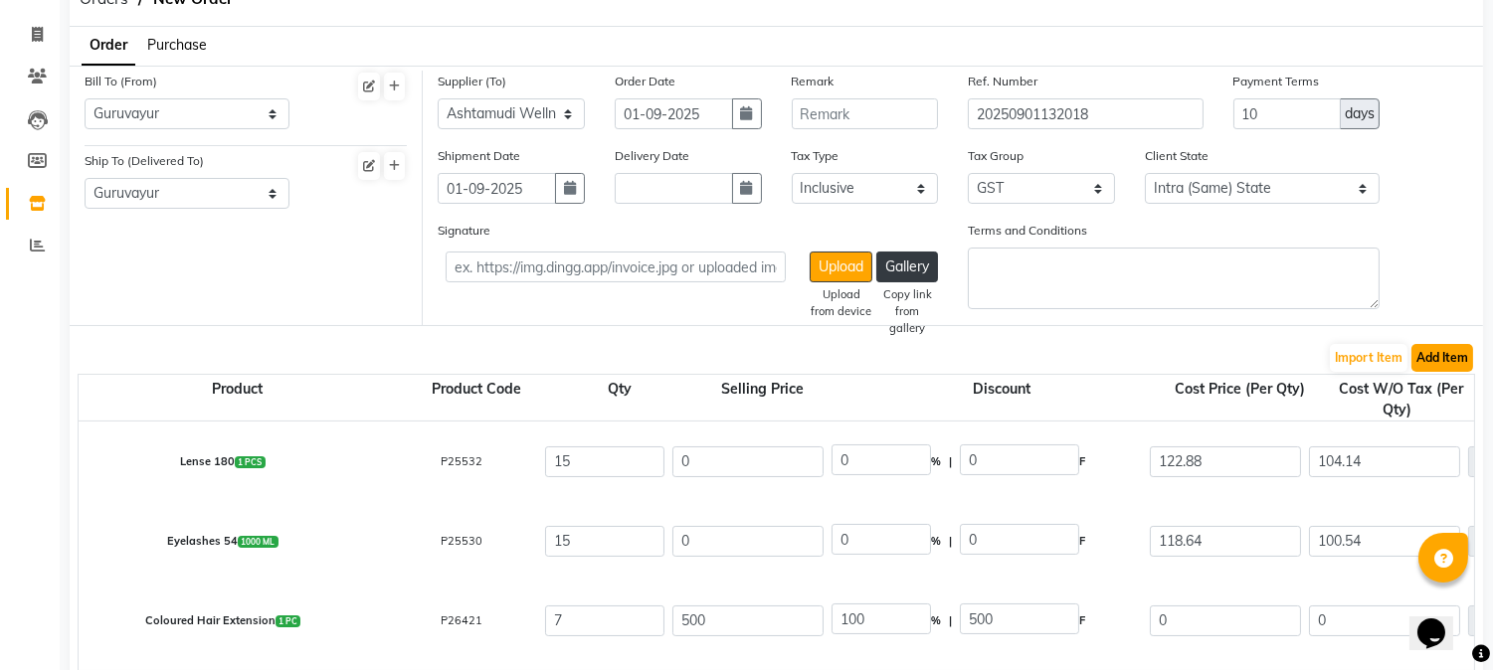
click at [1427, 349] on button "Add Item" at bounding box center [1442, 358] width 62 height 28
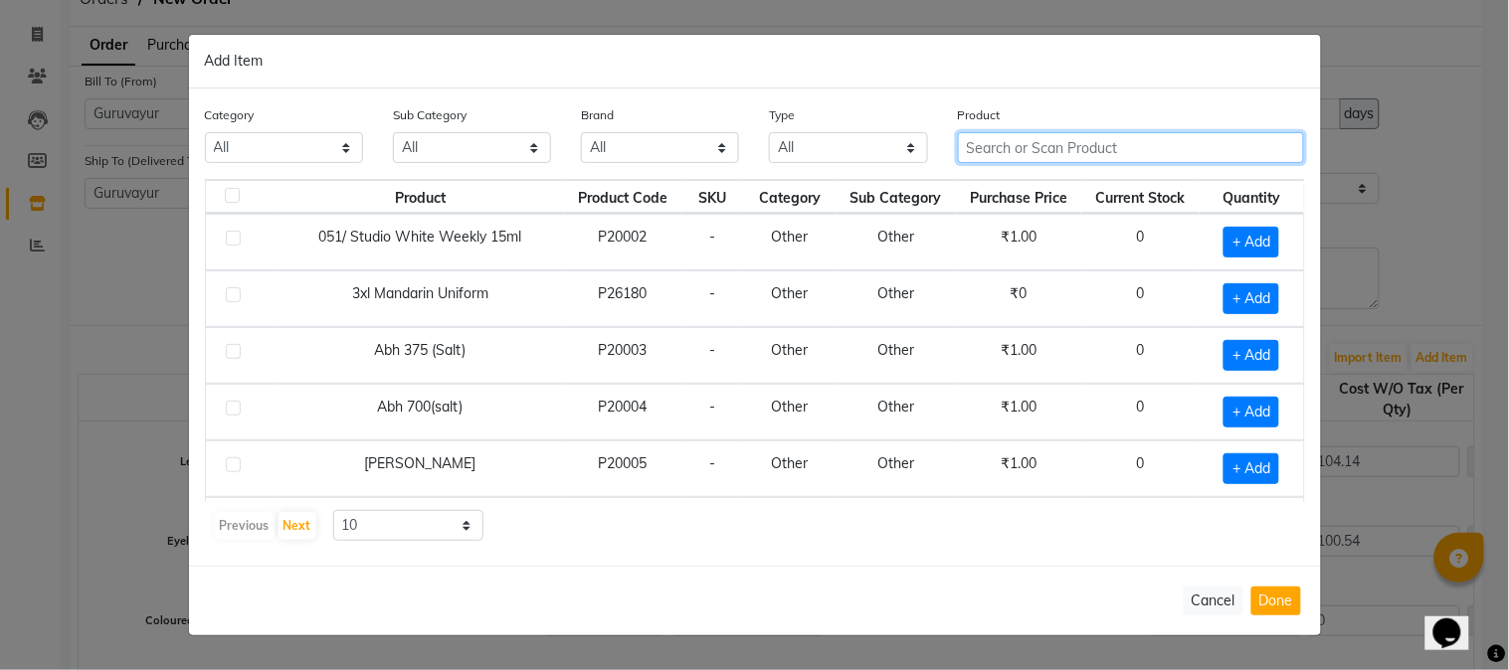
click at [1166, 147] on input "text" at bounding box center [1131, 147] width 347 height 31
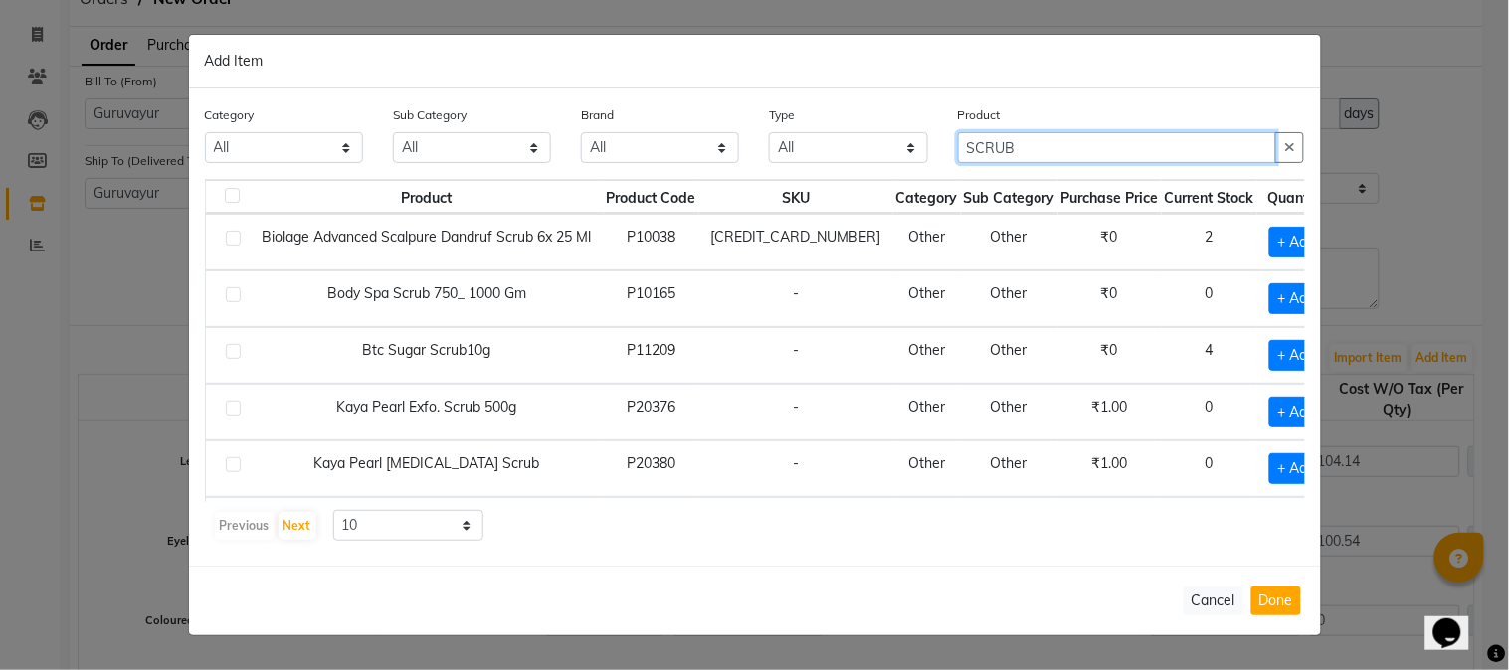
type input "SCRUB"
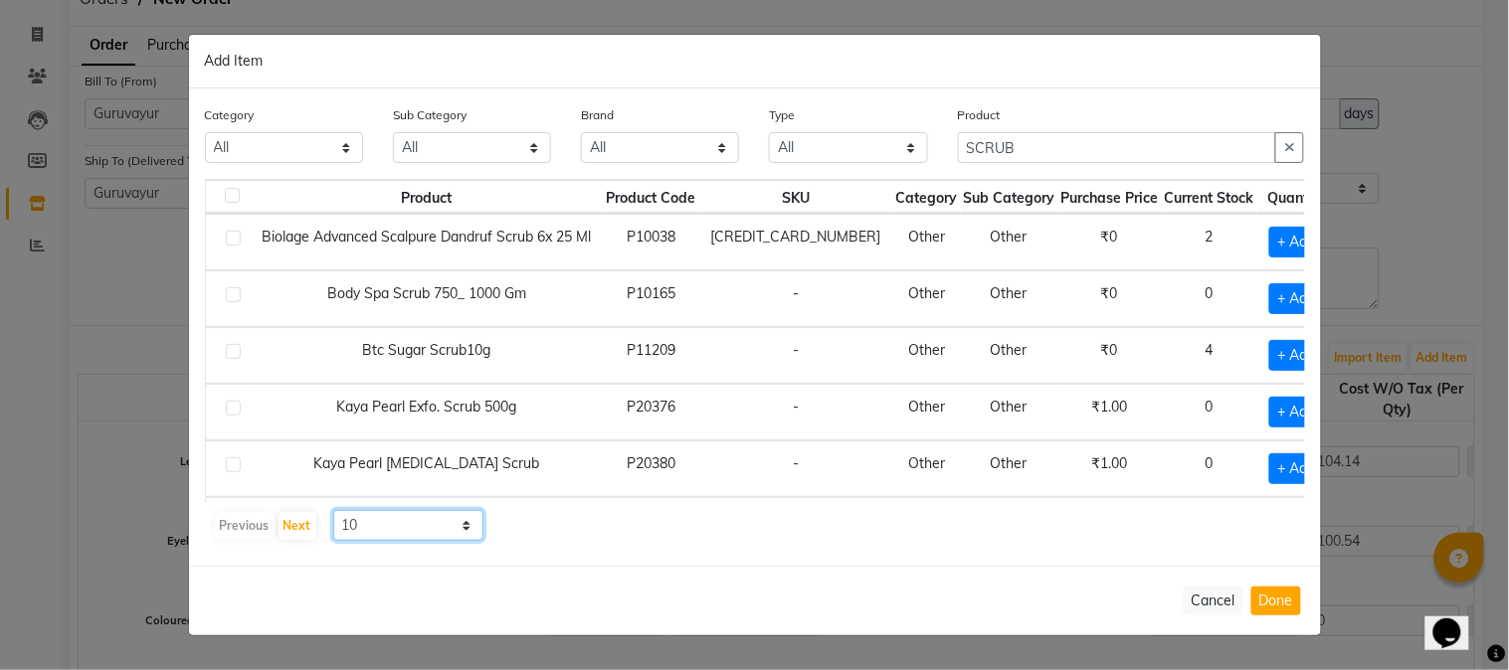
click at [466, 521] on select "10 50 100" at bounding box center [408, 525] width 151 height 31
select select "50"
click at [333, 510] on select "10 50 100" at bounding box center [408, 525] width 151 height 31
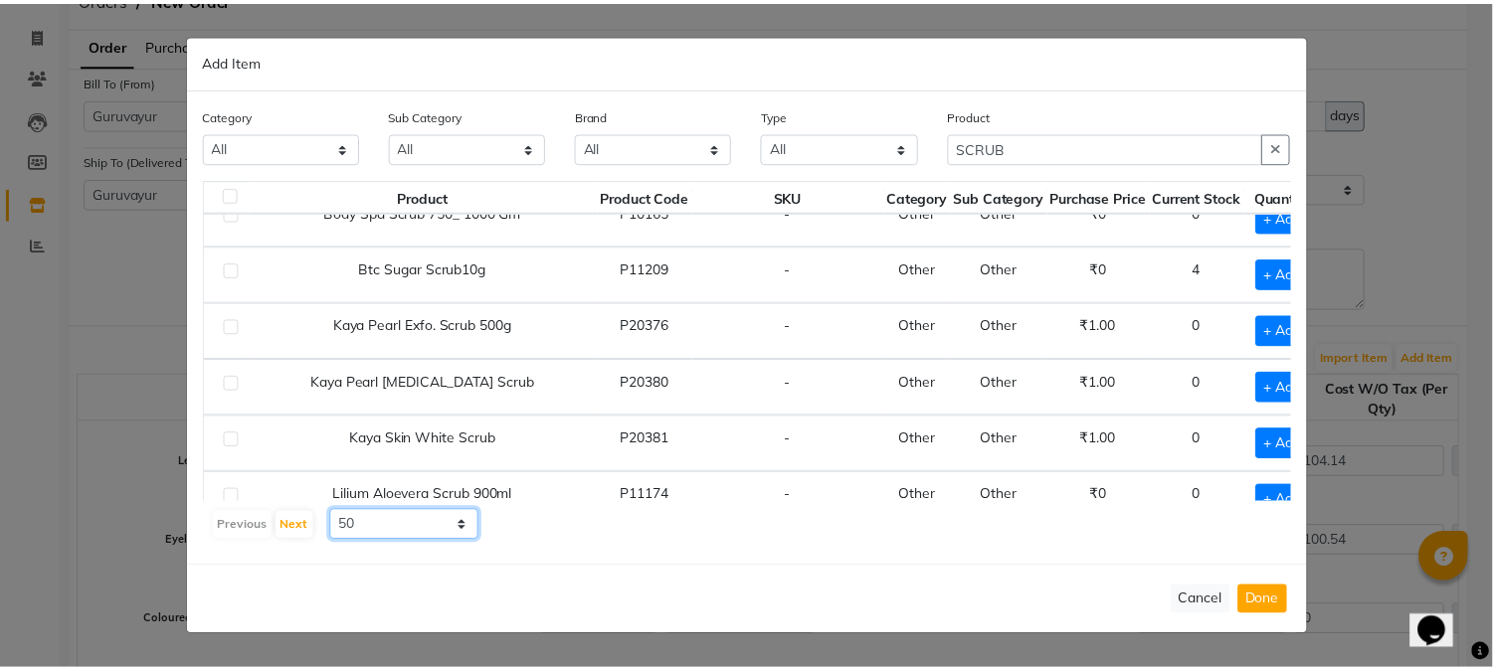
scroll to position [331, 0]
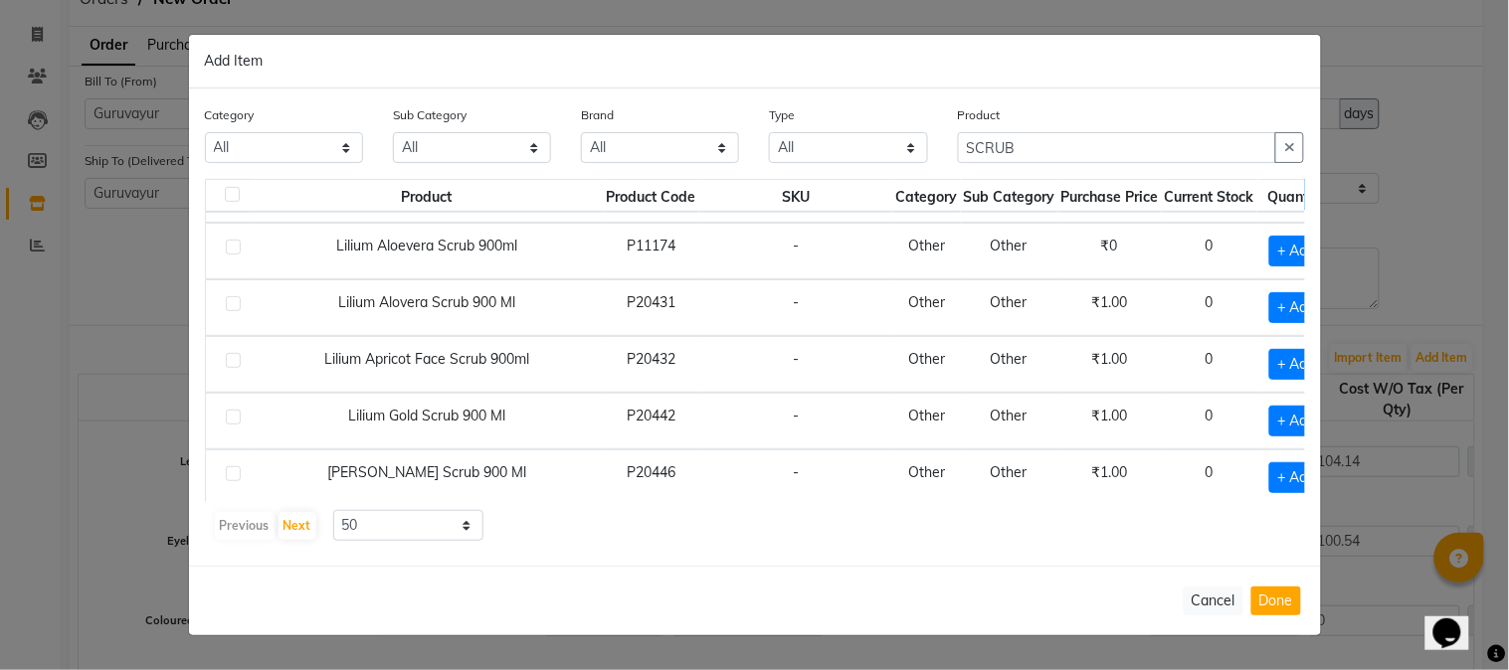
click at [236, 360] on label at bounding box center [233, 360] width 15 height 15
click at [236, 360] on input "checkbox" at bounding box center [232, 361] width 13 height 13
checkbox input "true"
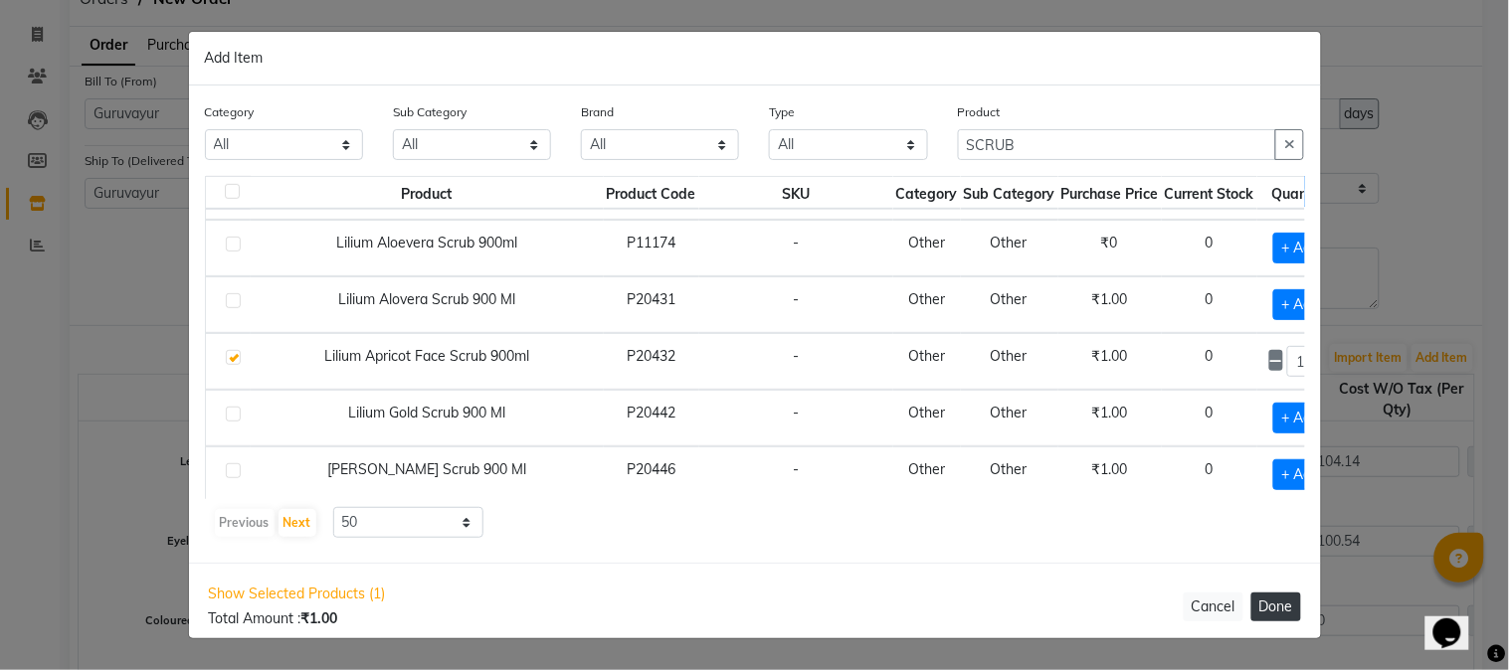
click at [1269, 601] on button "Done" at bounding box center [1276, 607] width 50 height 29
select select "1791"
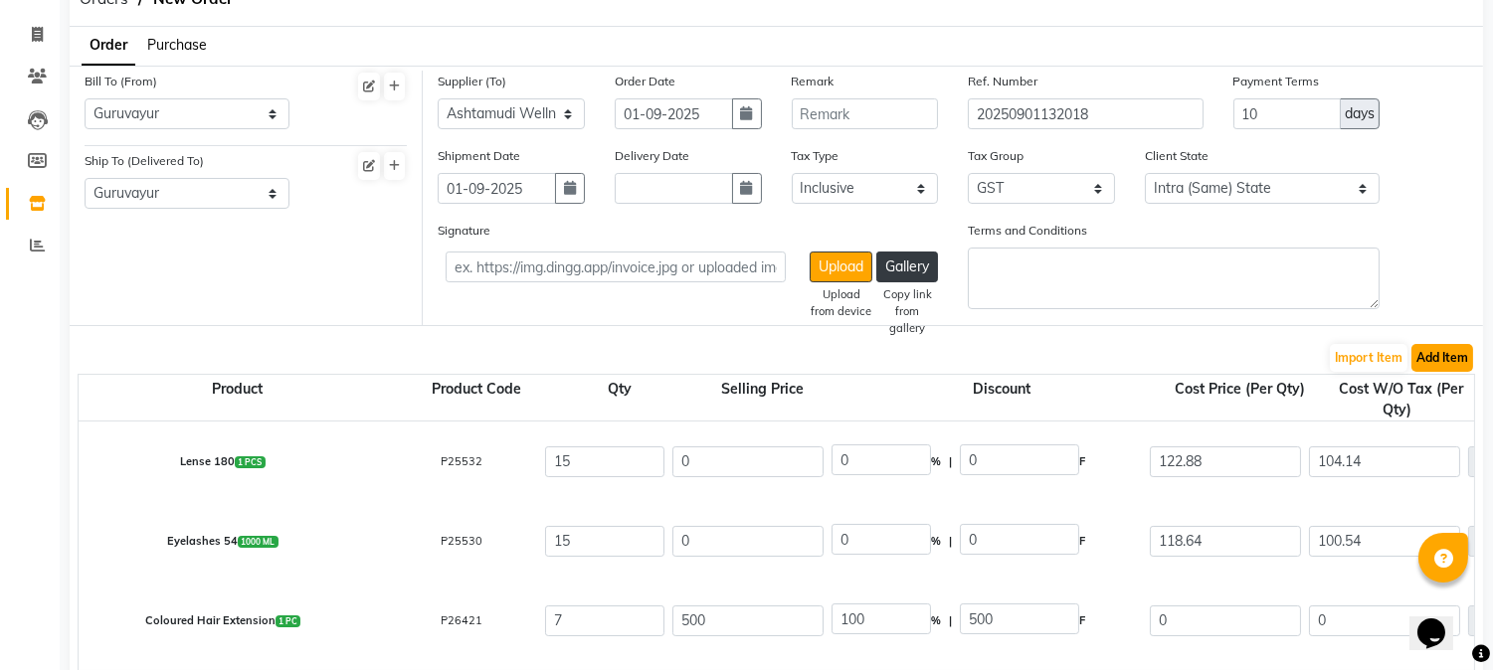
click at [1432, 349] on button "Add Item" at bounding box center [1442, 358] width 62 height 28
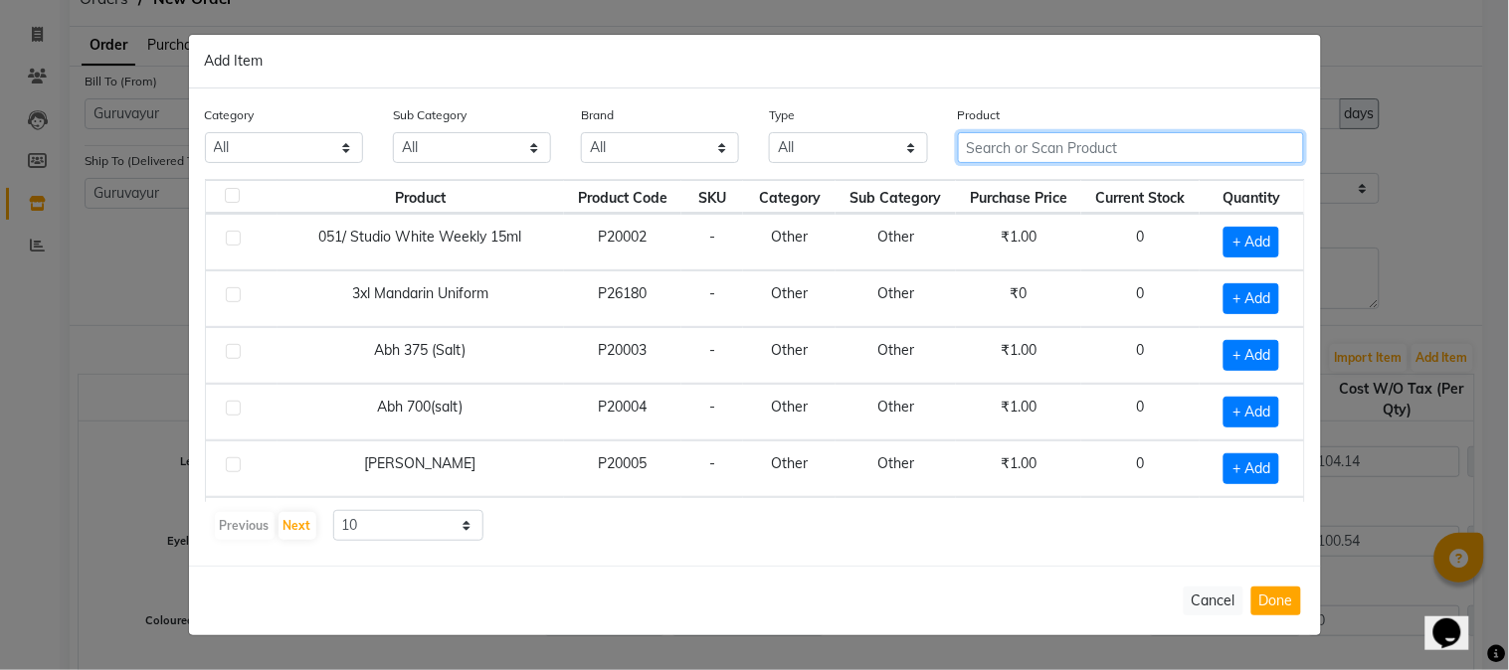
click at [1167, 141] on input "text" at bounding box center [1131, 147] width 347 height 31
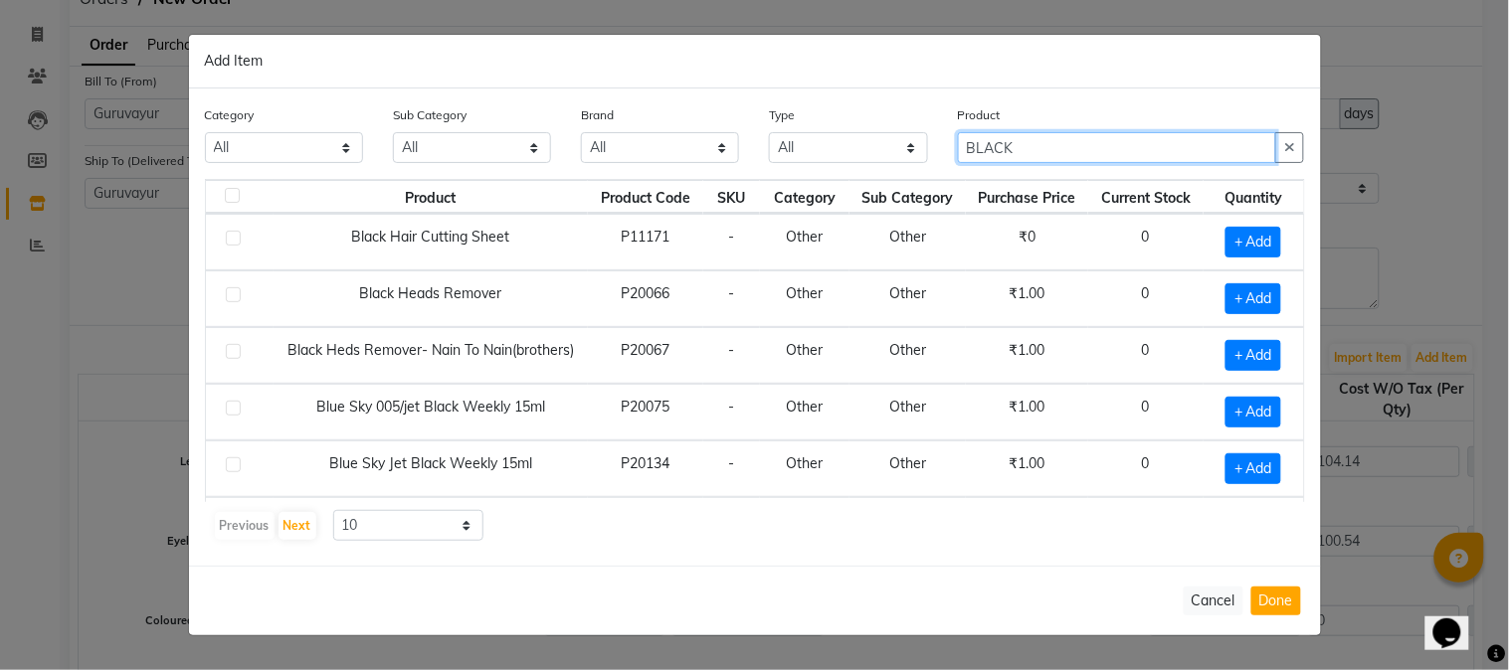
type input "BLACK"
click at [231, 290] on label at bounding box center [233, 294] width 15 height 15
click at [231, 290] on input "checkbox" at bounding box center [232, 295] width 13 height 13
checkbox input "true"
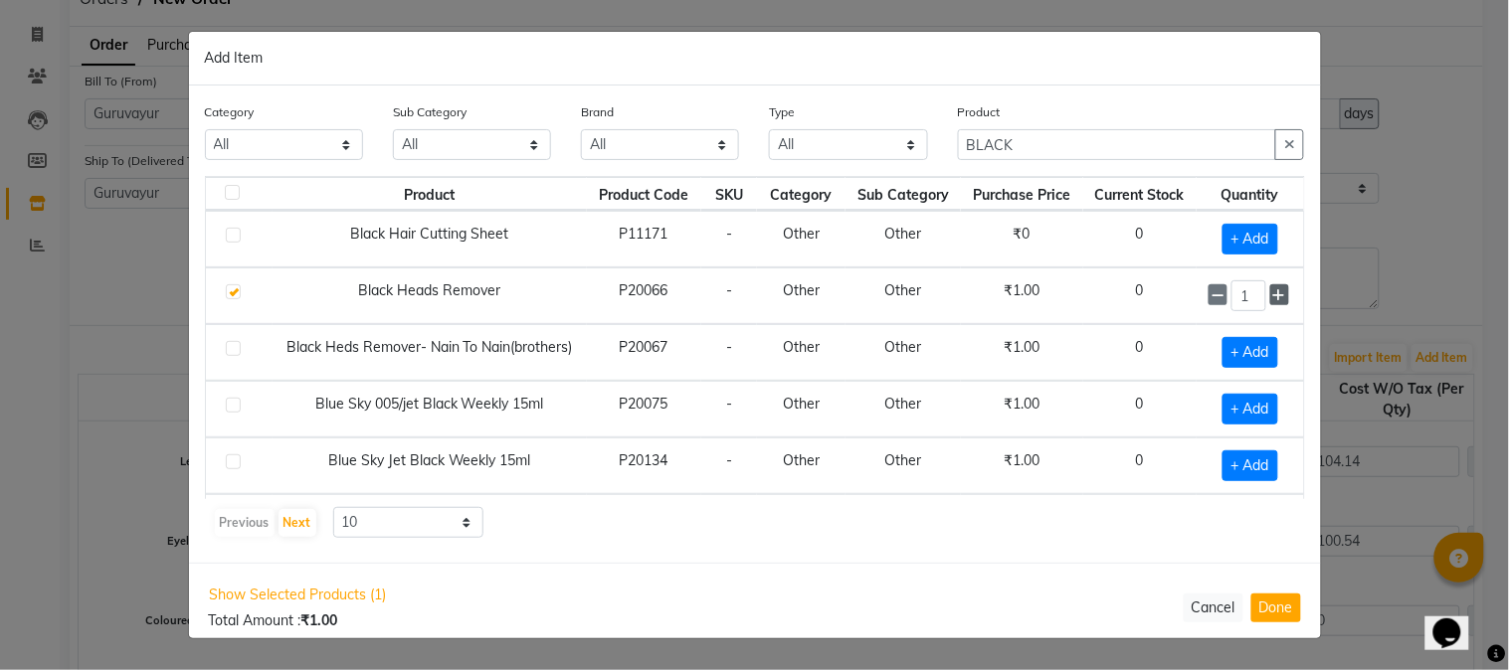
click at [1273, 292] on icon at bounding box center [1279, 295] width 13 height 14
type input "5"
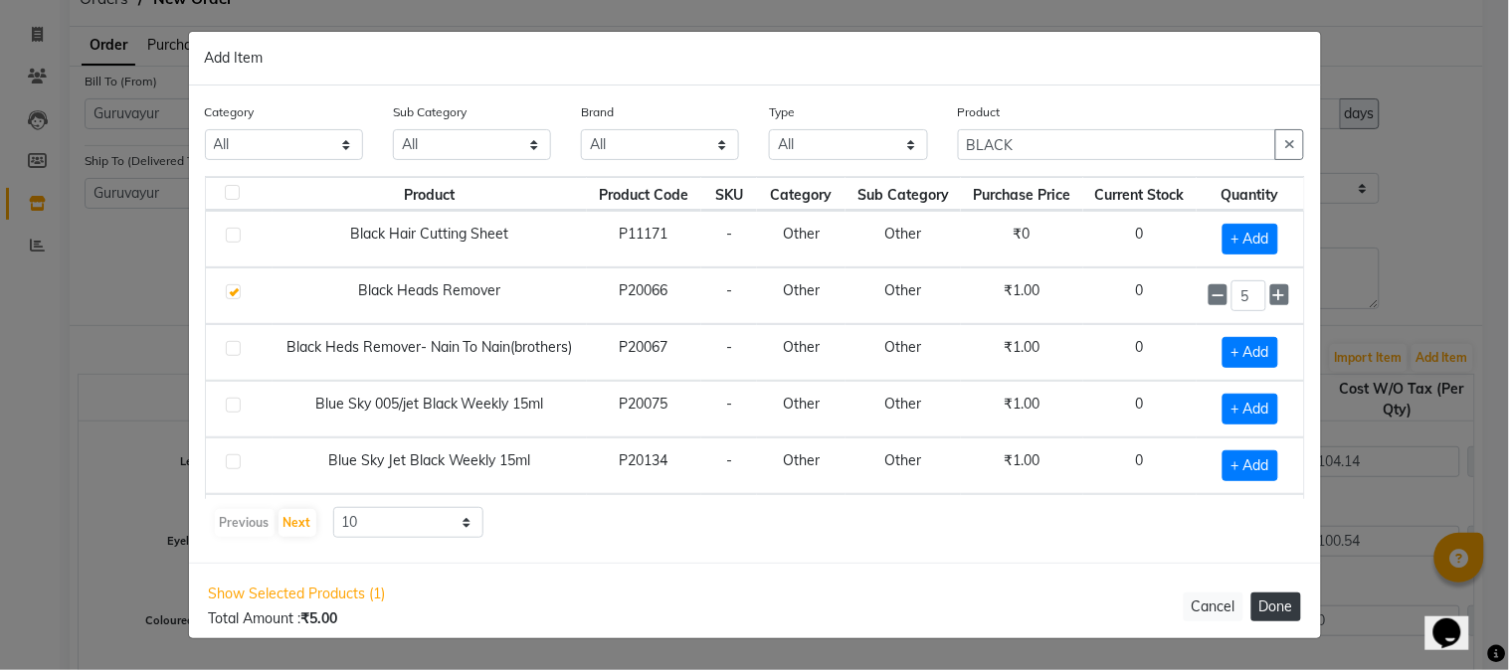
click at [1284, 603] on button "Done" at bounding box center [1276, 607] width 50 height 29
select select "1791"
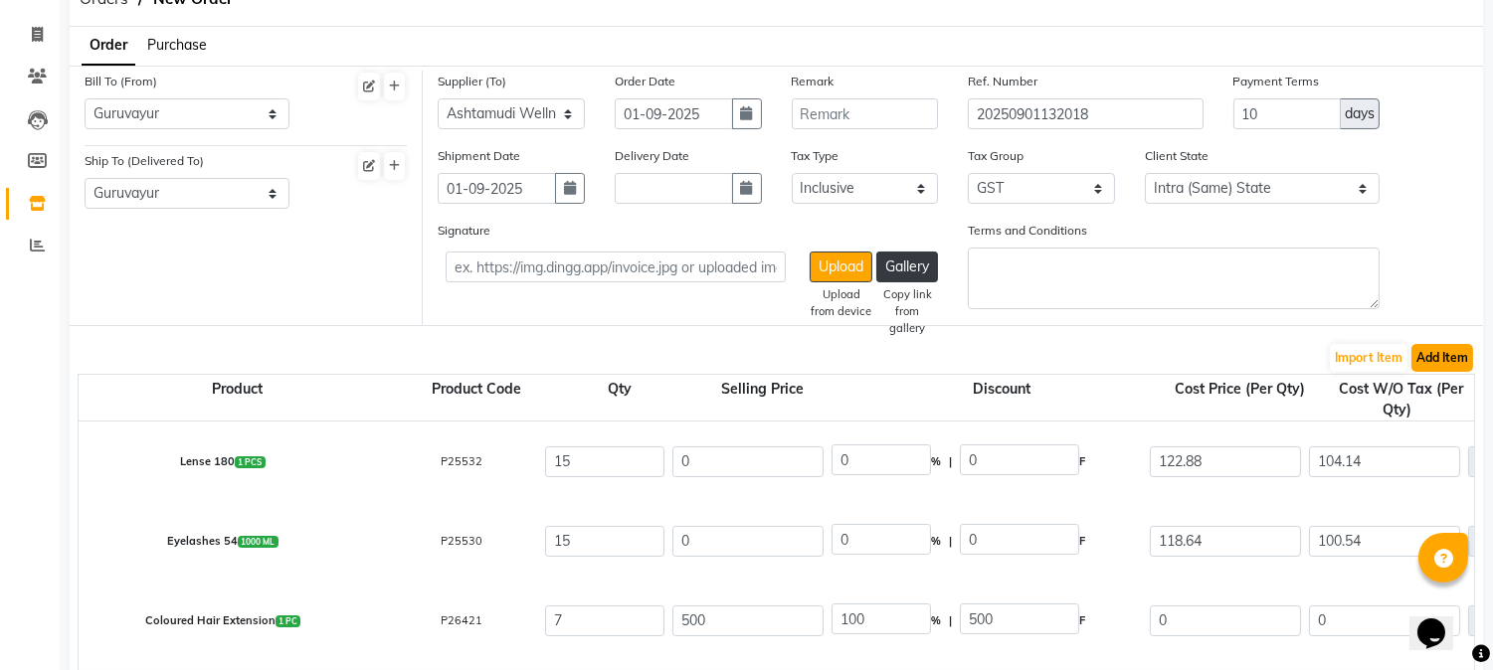
click at [1446, 356] on button "Add Item" at bounding box center [1442, 358] width 62 height 28
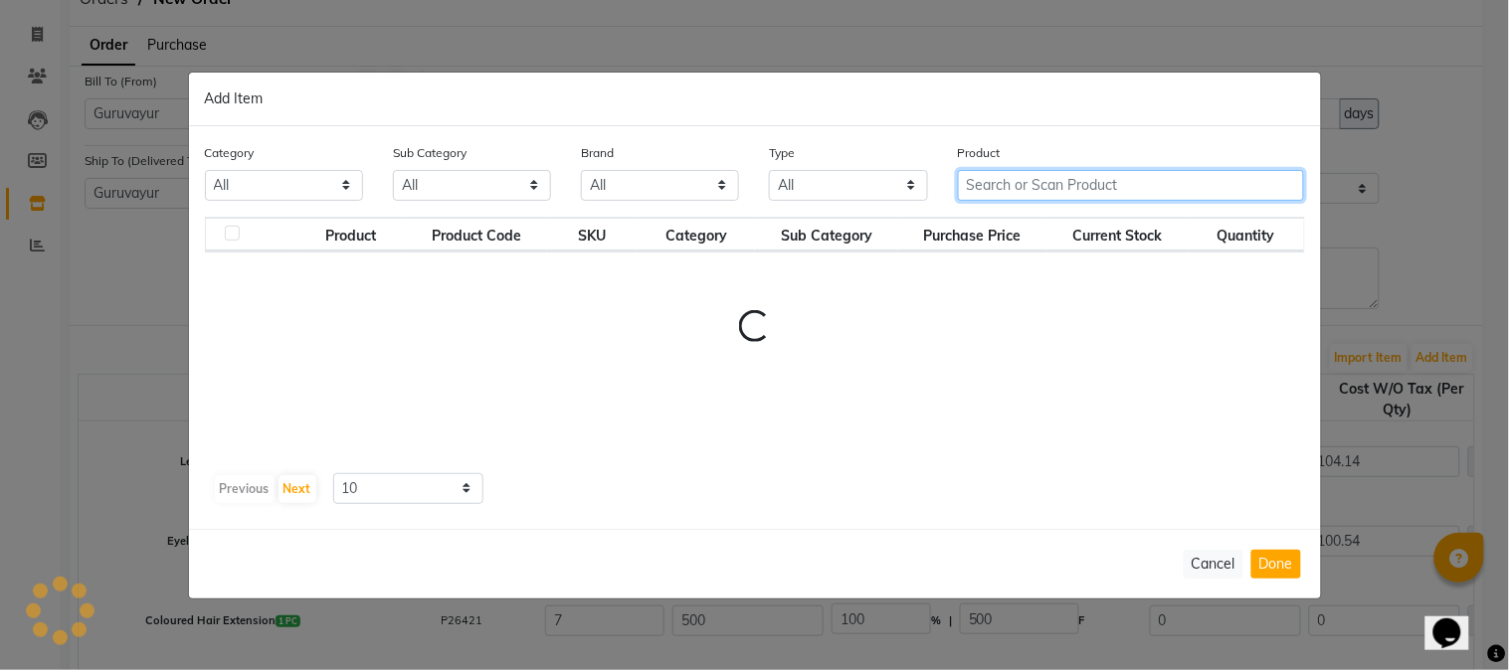
click at [1136, 191] on input "text" at bounding box center [1131, 185] width 347 height 31
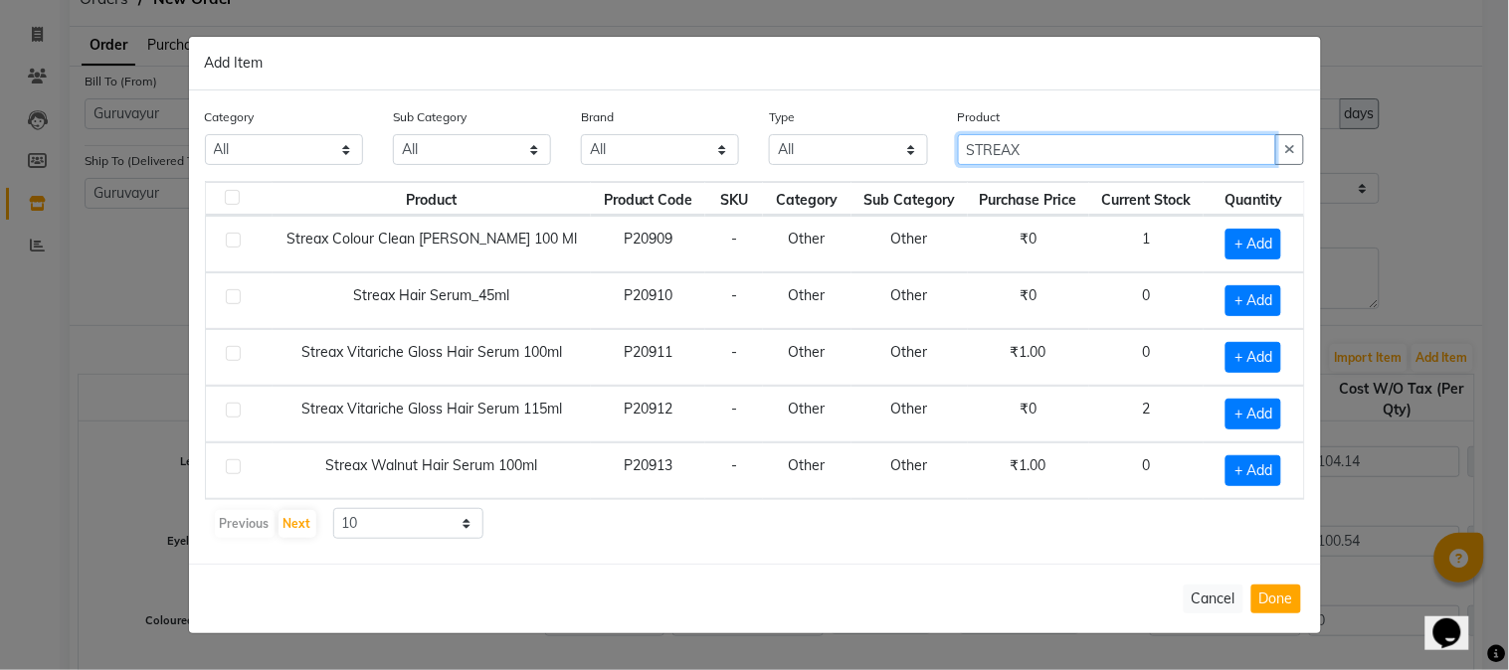
type input "STREAX"
click at [234, 241] on label at bounding box center [233, 240] width 15 height 15
click at [234, 241] on input "checkbox" at bounding box center [232, 241] width 13 height 13
checkbox input "true"
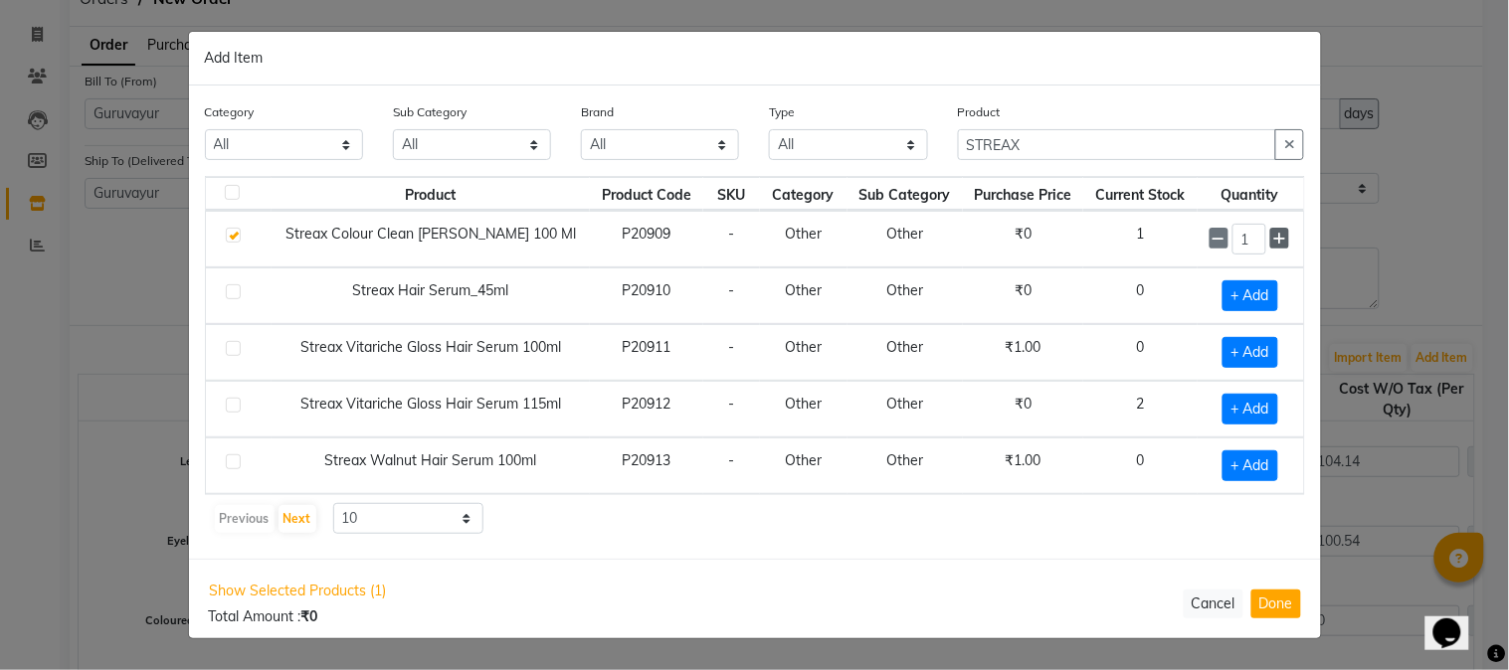
click at [1273, 237] on icon at bounding box center [1279, 239] width 13 height 14
click at [1273, 236] on icon at bounding box center [1279, 239] width 13 height 14
click at [1214, 244] on icon at bounding box center [1219, 239] width 13 height 14
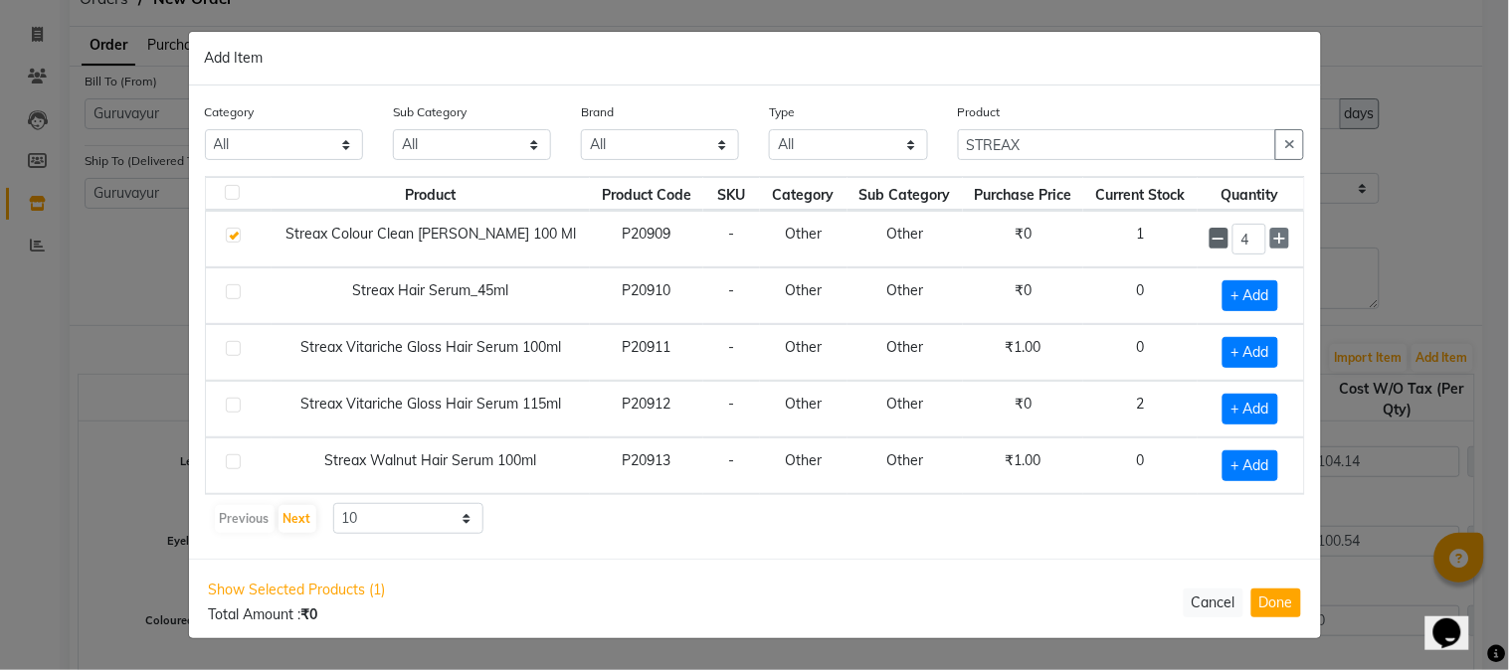
click at [1214, 244] on icon at bounding box center [1219, 239] width 13 height 14
type input "3"
click at [1273, 599] on button "Done" at bounding box center [1276, 603] width 50 height 29
select select "1791"
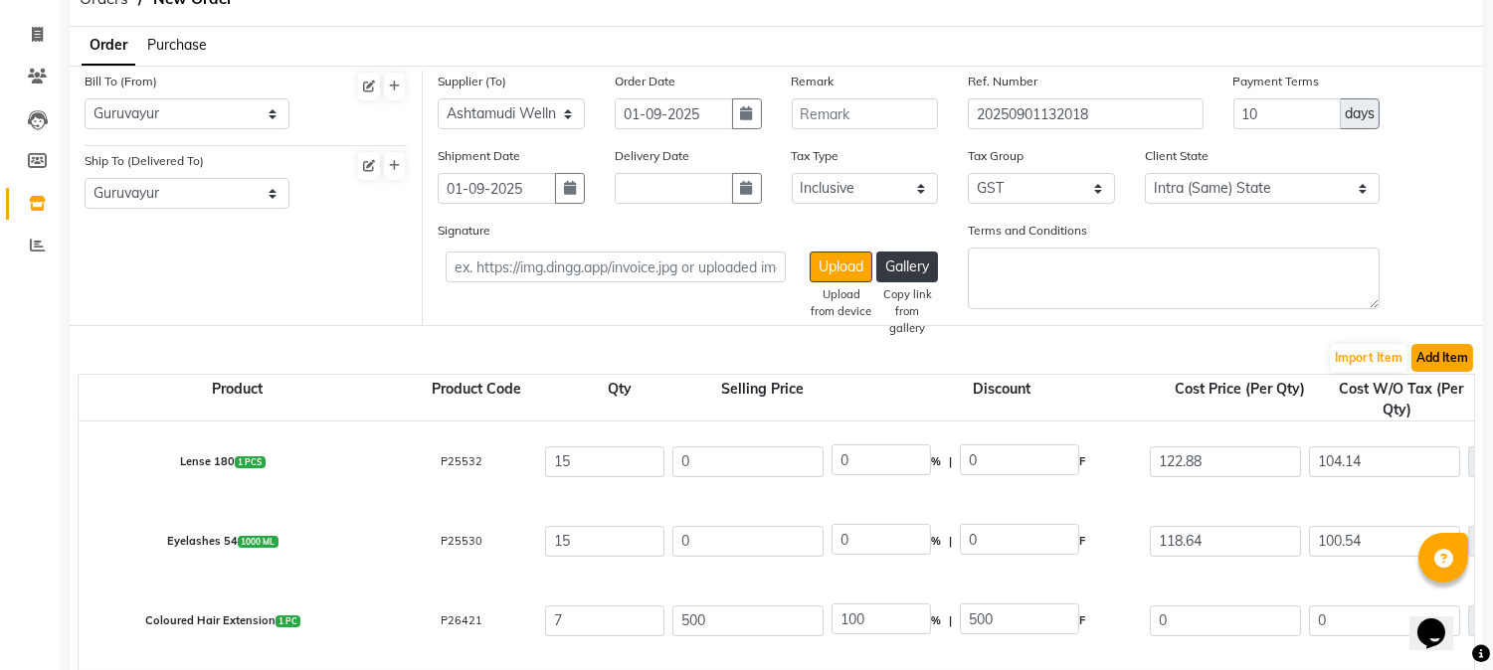
click at [1456, 358] on button "Add Item" at bounding box center [1442, 358] width 62 height 28
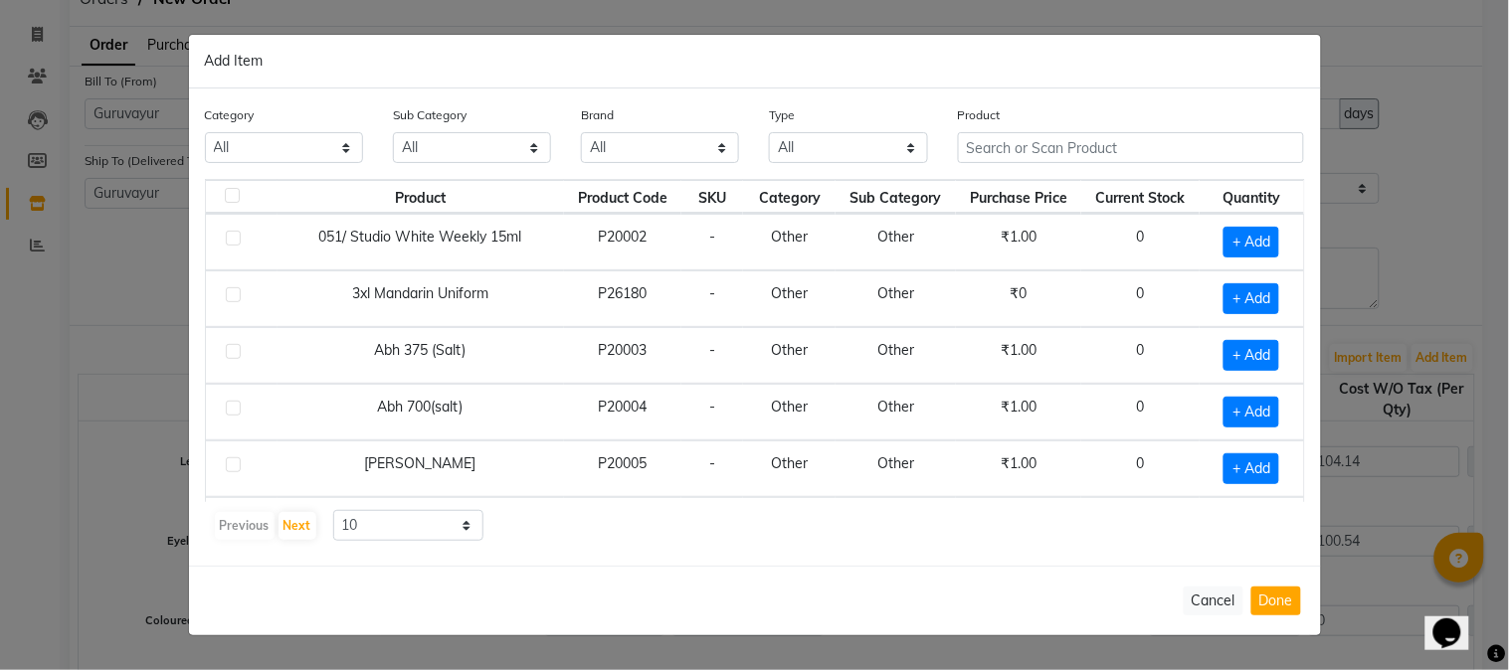
click at [1035, 130] on div "Product" at bounding box center [1131, 133] width 347 height 59
click at [1182, 144] on input "text" at bounding box center [1131, 147] width 347 height 31
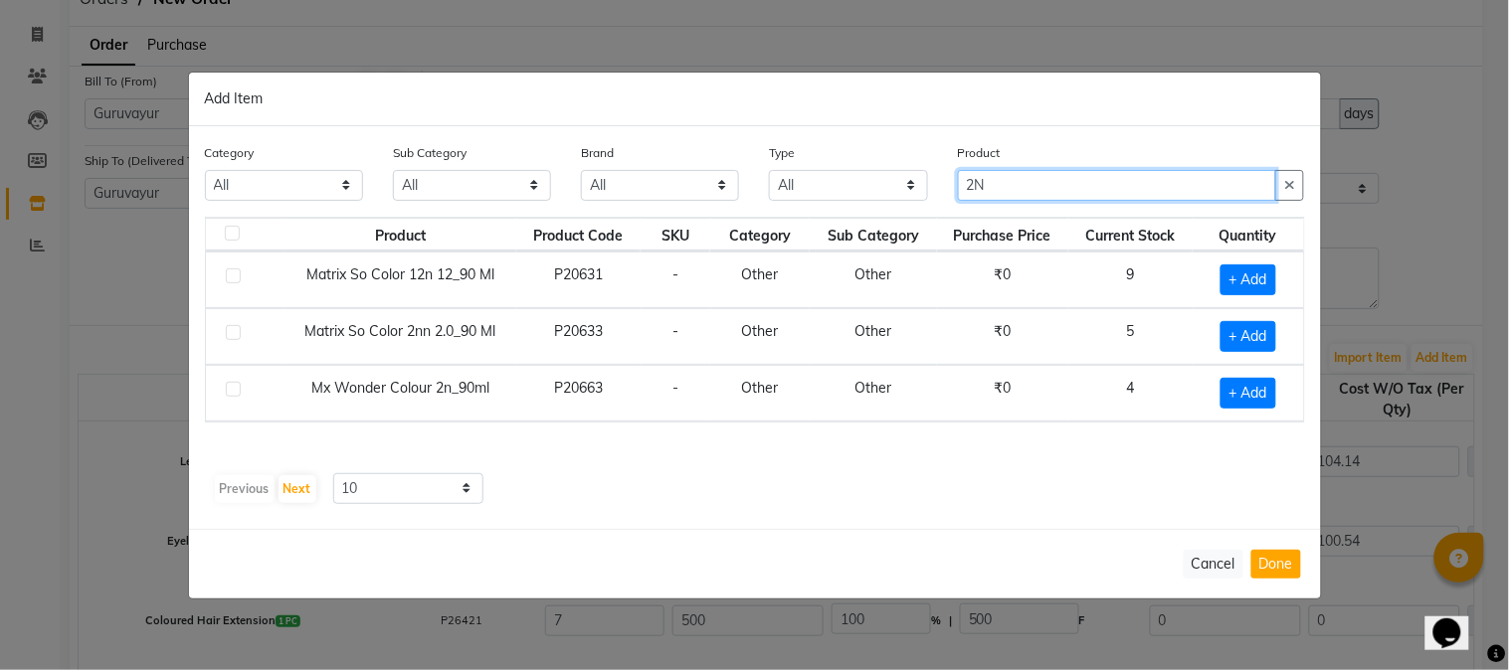
type input "2N"
click at [237, 388] on label at bounding box center [233, 389] width 15 height 15
click at [237, 388] on input "checkbox" at bounding box center [232, 390] width 13 height 13
checkbox input "true"
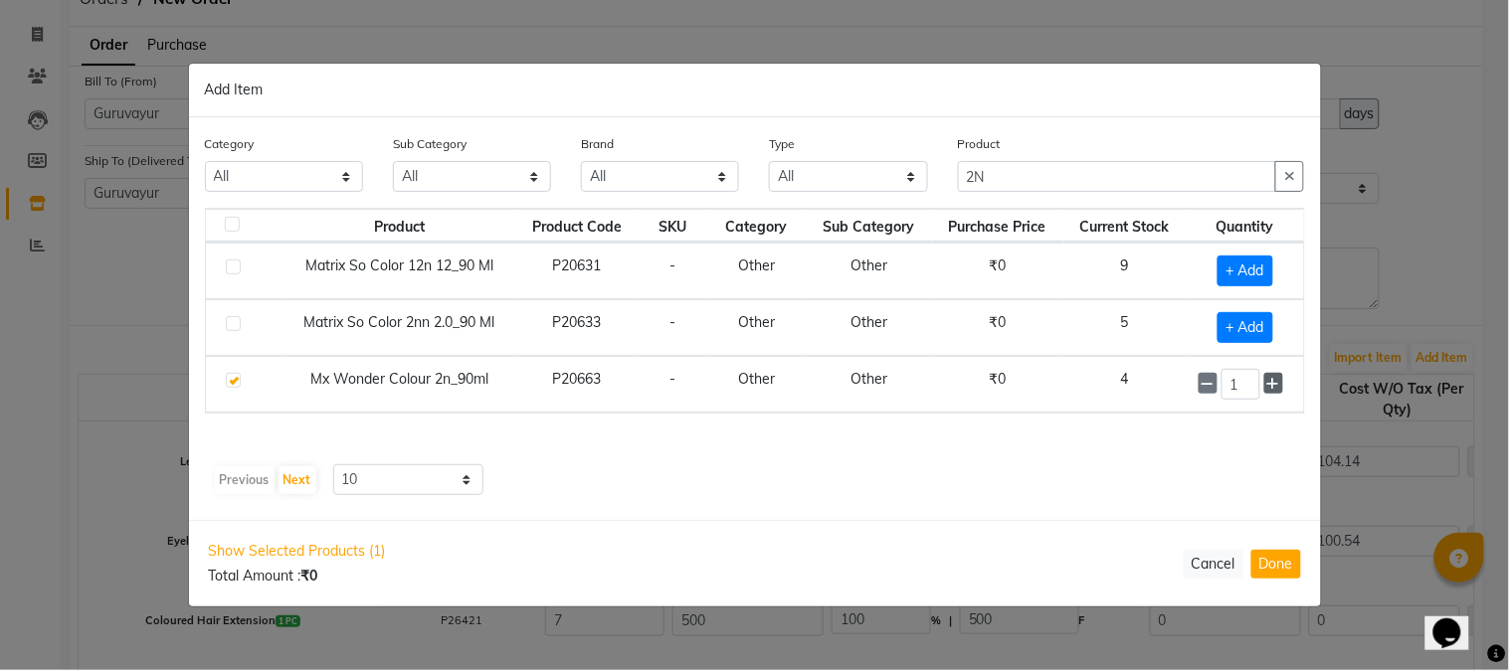
click at [1275, 378] on icon at bounding box center [1273, 384] width 13 height 14
type input "5"
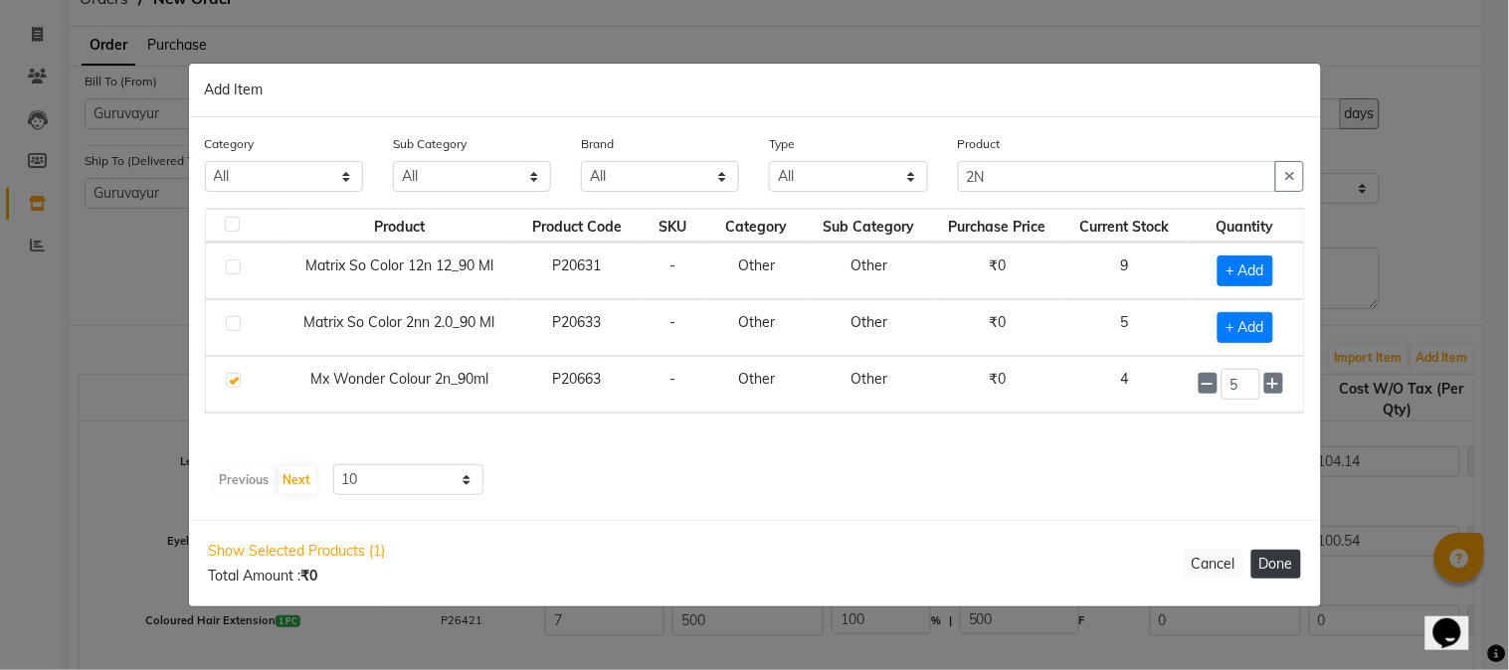
click at [1274, 560] on button "Done" at bounding box center [1276, 564] width 50 height 29
select select "1791"
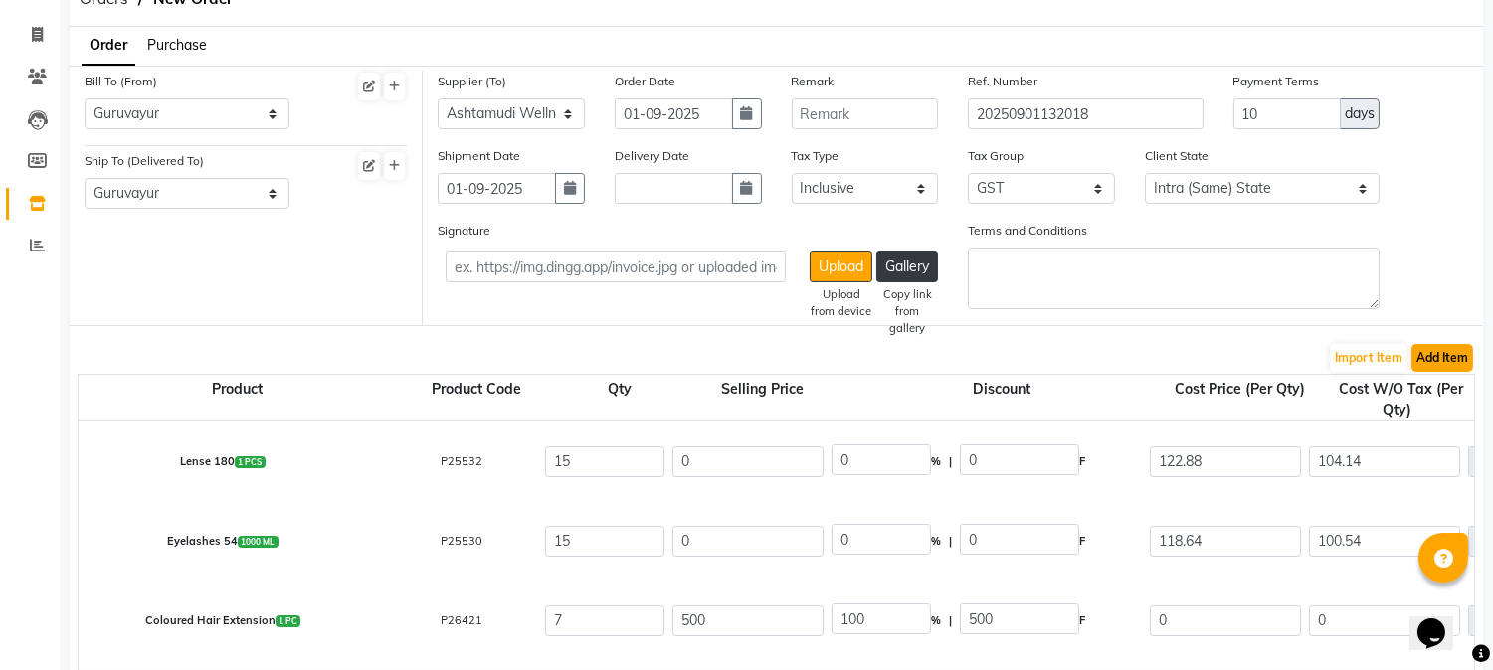
click at [1429, 361] on button "Add Item" at bounding box center [1442, 358] width 62 height 28
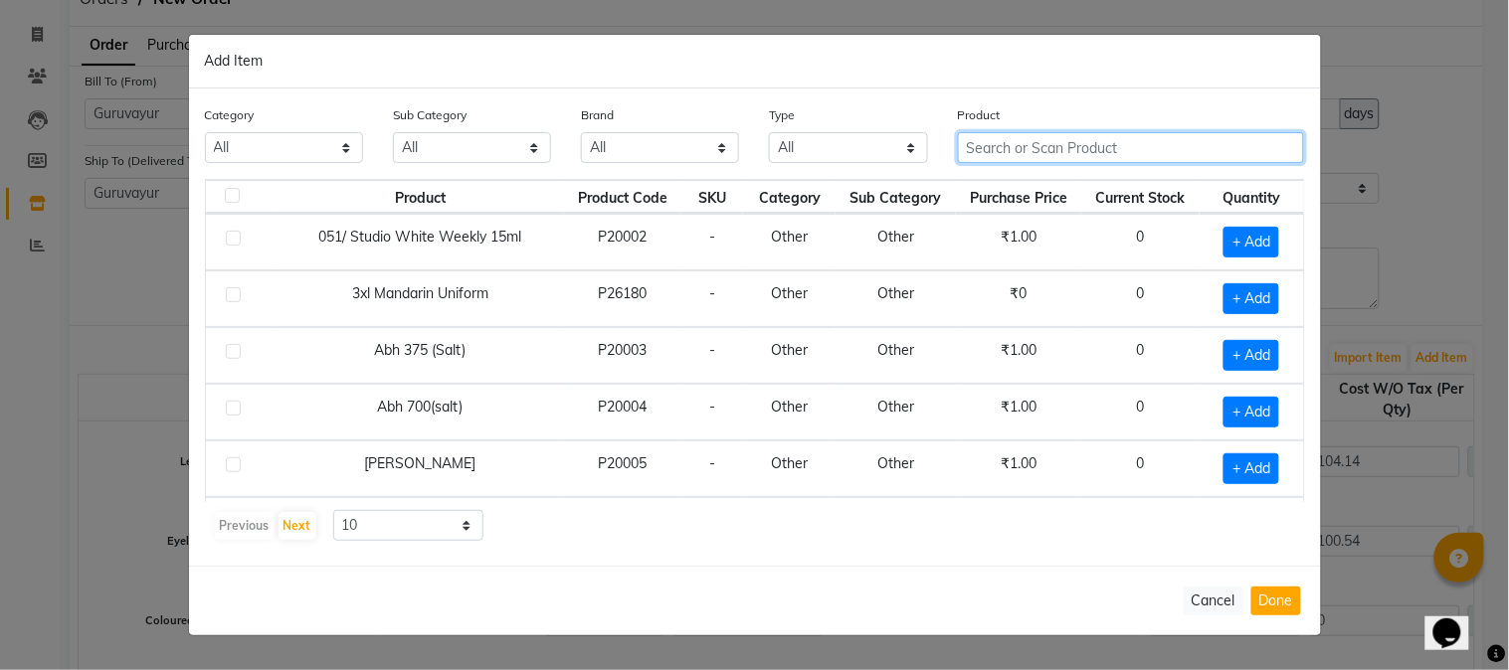
click at [1003, 151] on input "text" at bounding box center [1131, 147] width 347 height 31
type input "DIS"
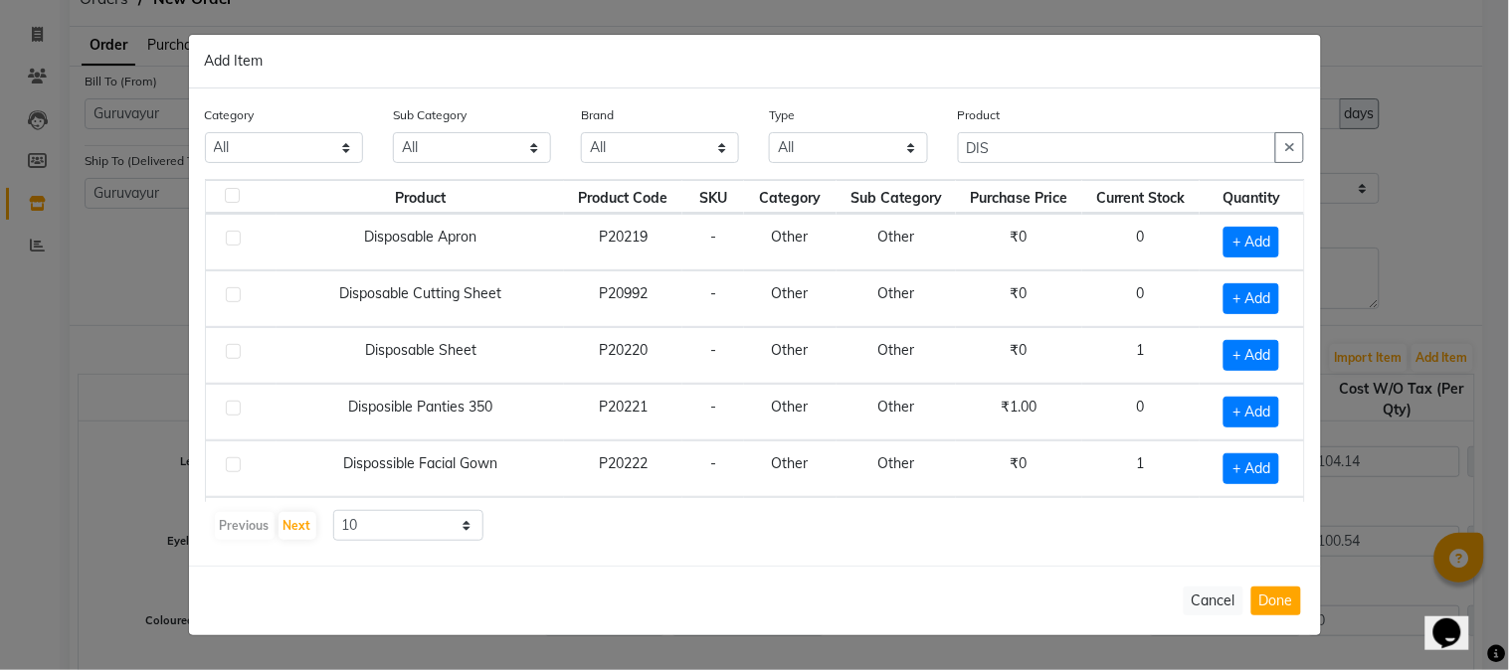
click at [231, 349] on label at bounding box center [233, 351] width 15 height 15
click at [231, 349] on input "checkbox" at bounding box center [232, 352] width 13 height 13
checkbox input "true"
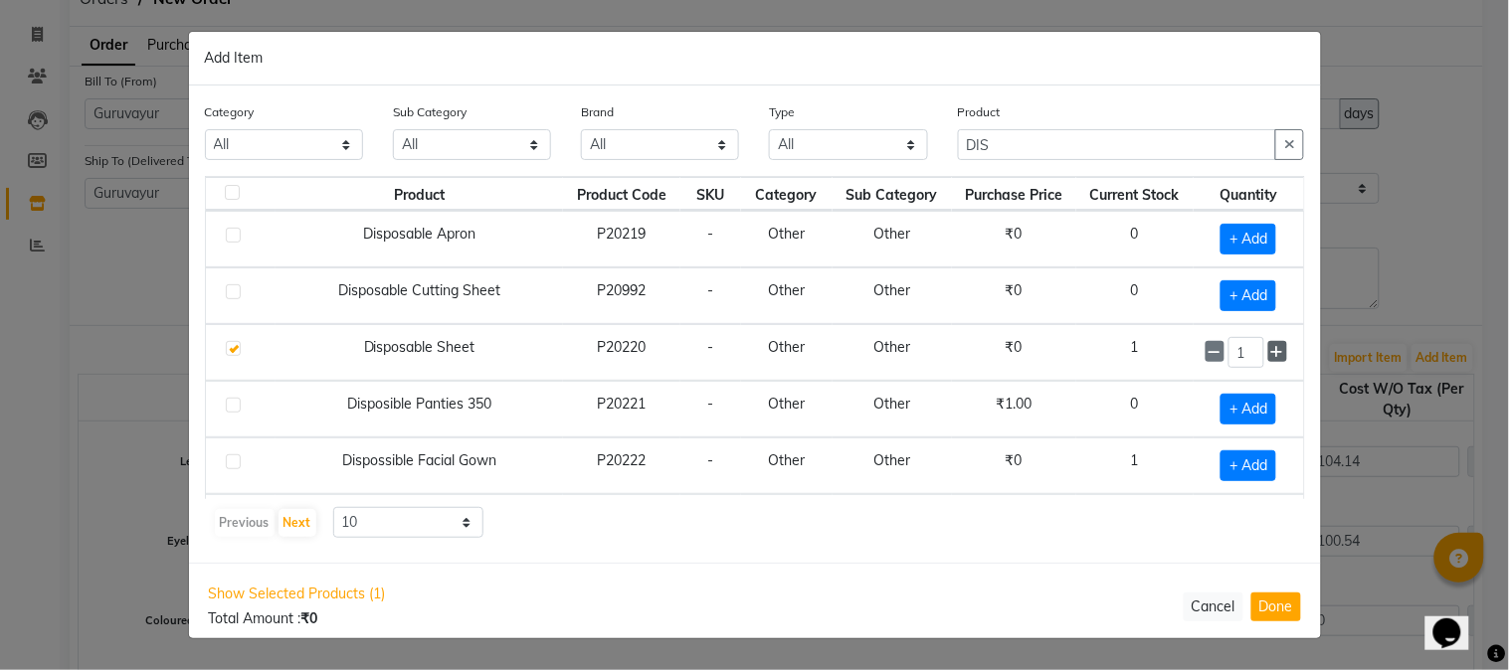
click at [1271, 350] on icon at bounding box center [1277, 352] width 13 height 14
type input "2"
click at [1270, 599] on button "Done" at bounding box center [1276, 607] width 50 height 29
select select "1791"
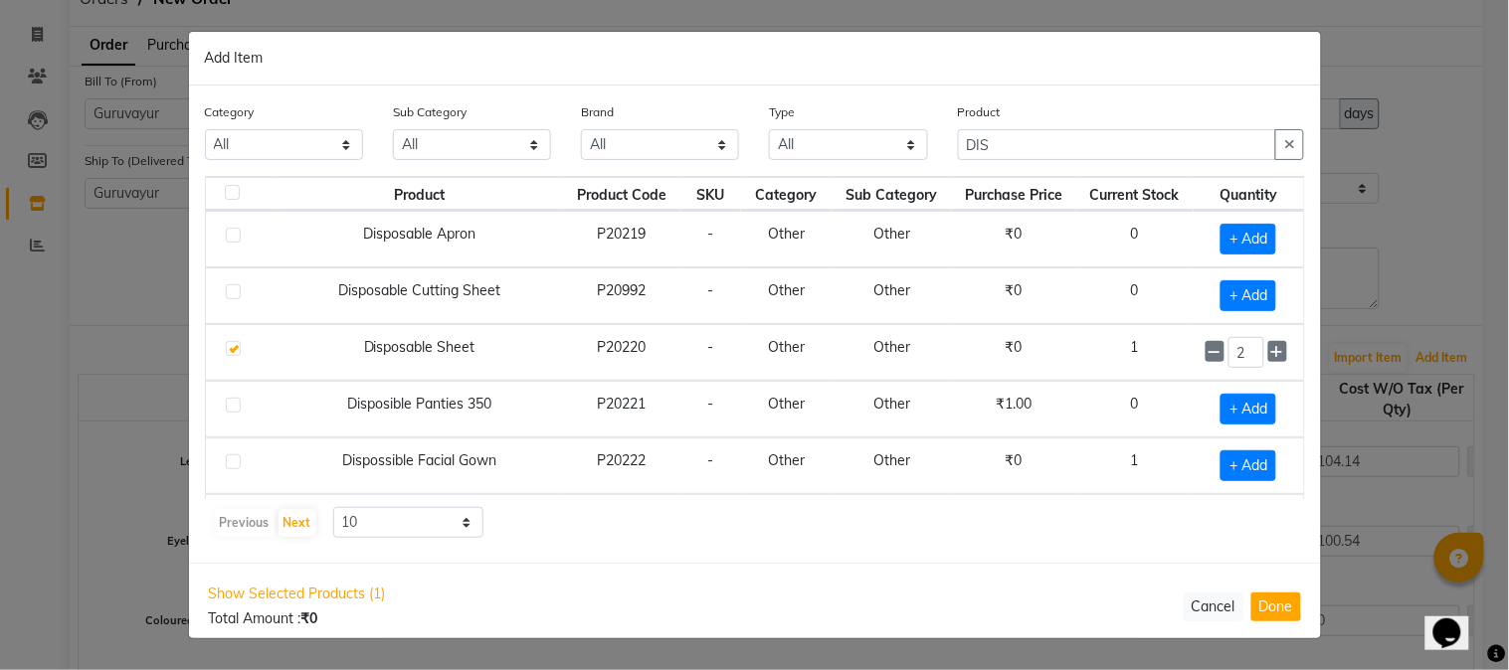
select select "1791"
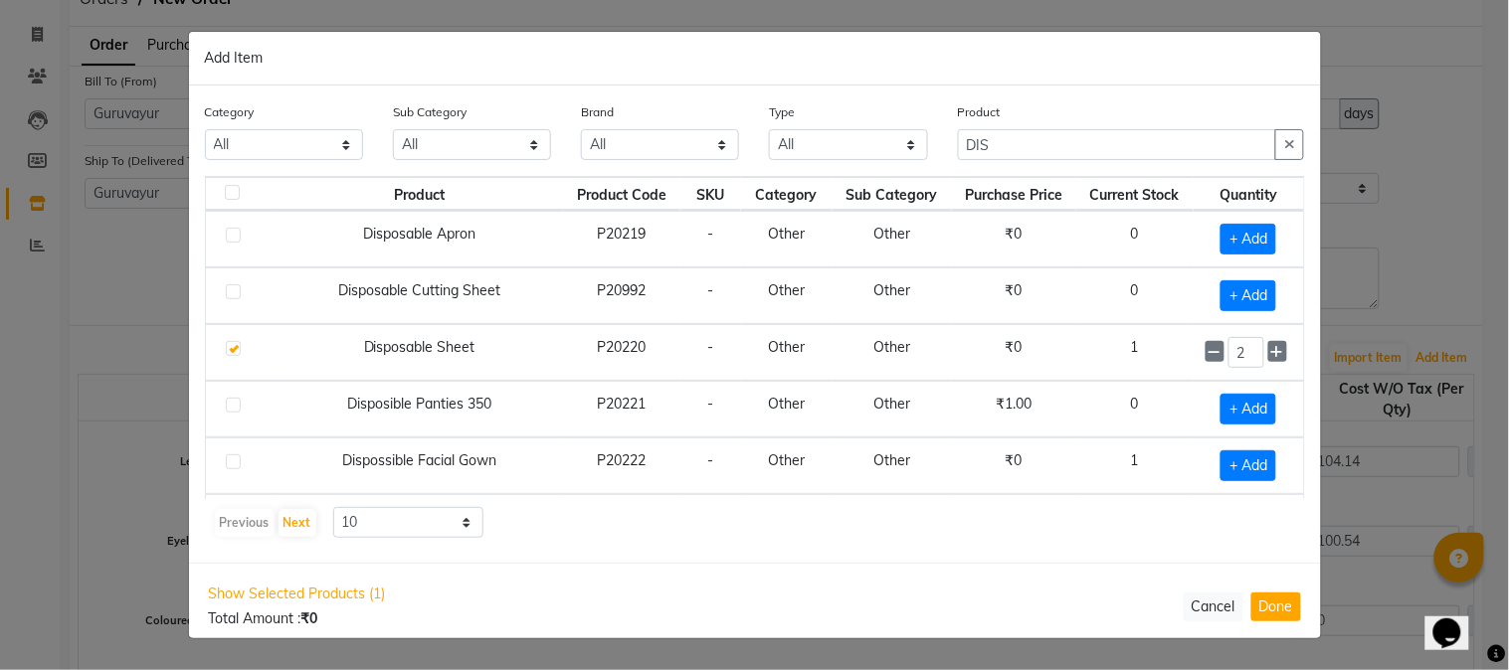
select select "1791"
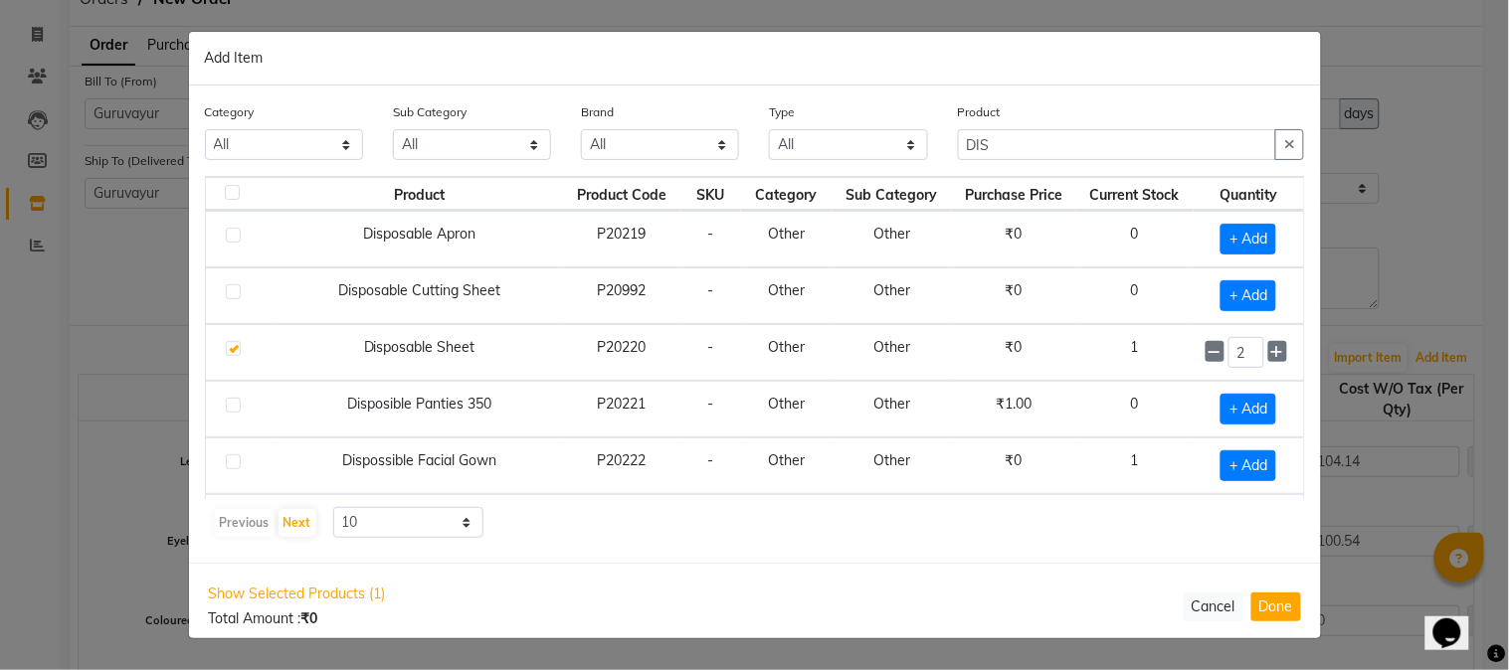
select select "1791"
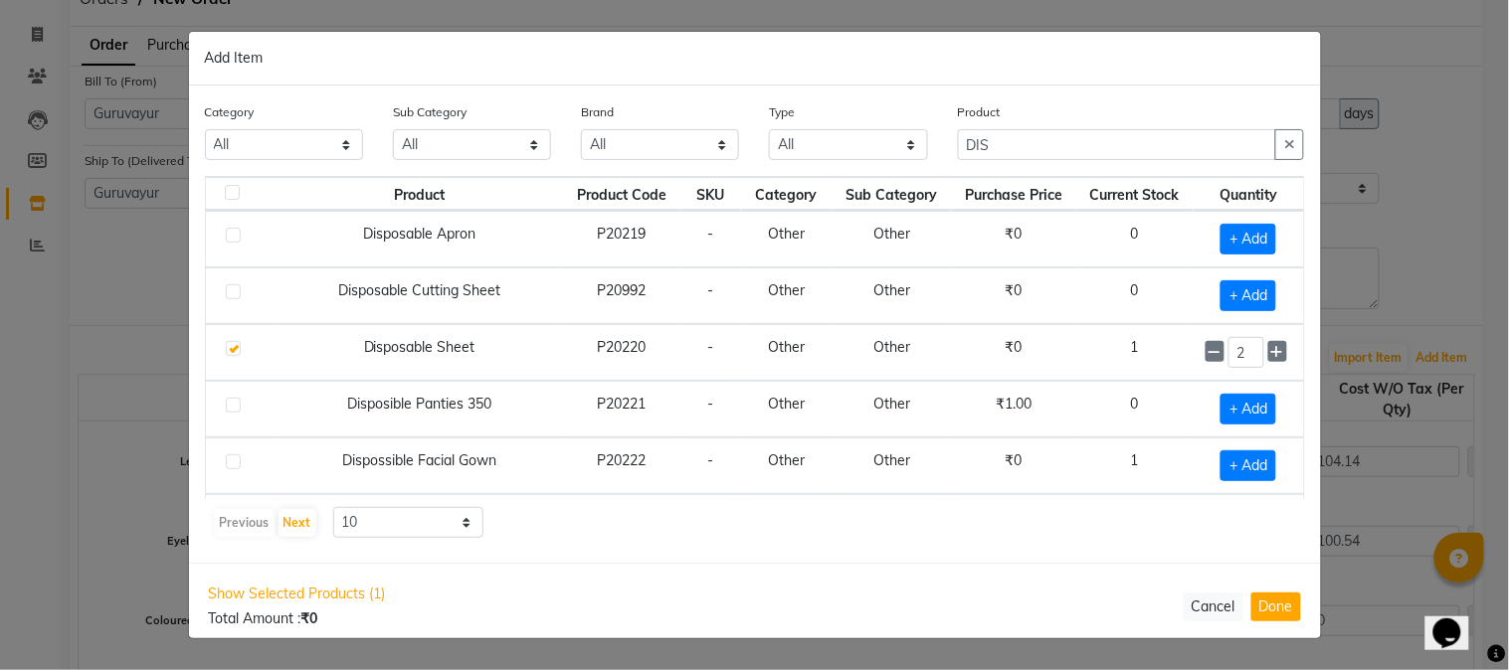
select select "1791"
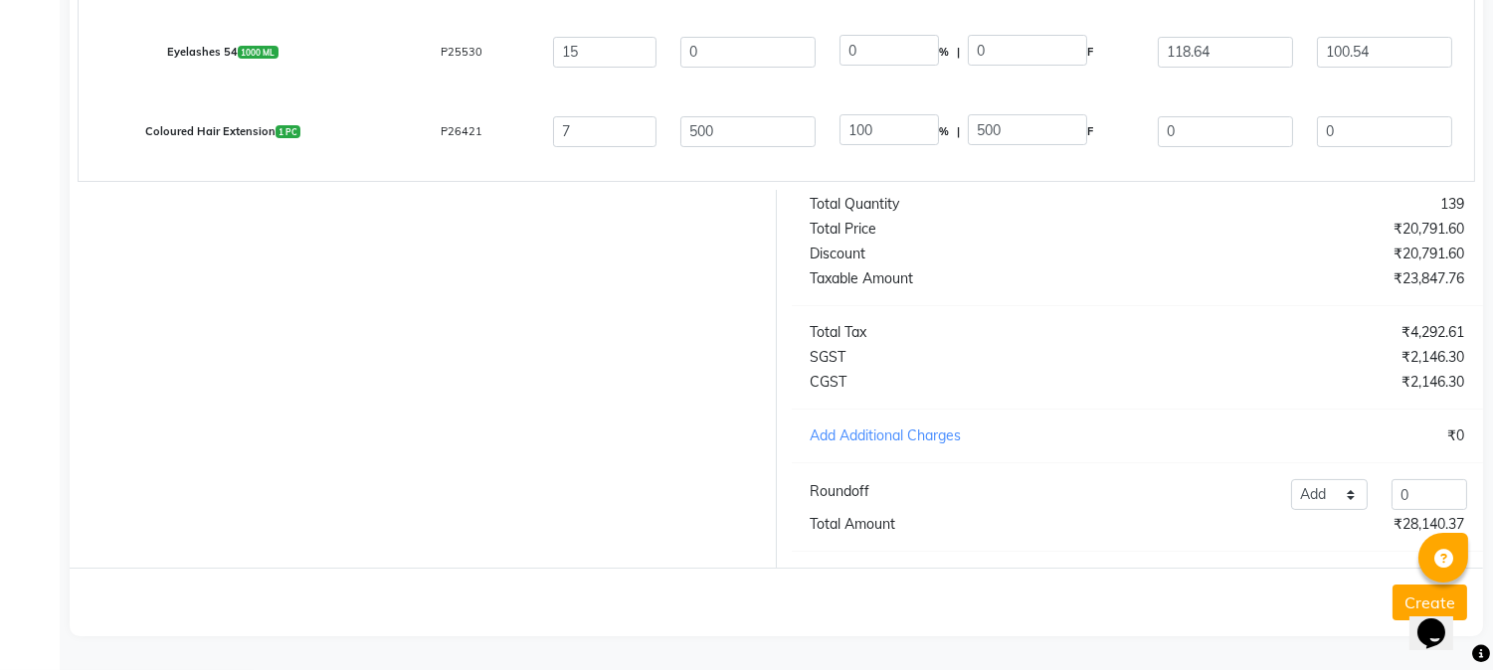
scroll to position [617, 0]
click at [1403, 598] on button "Create" at bounding box center [1430, 603] width 75 height 36
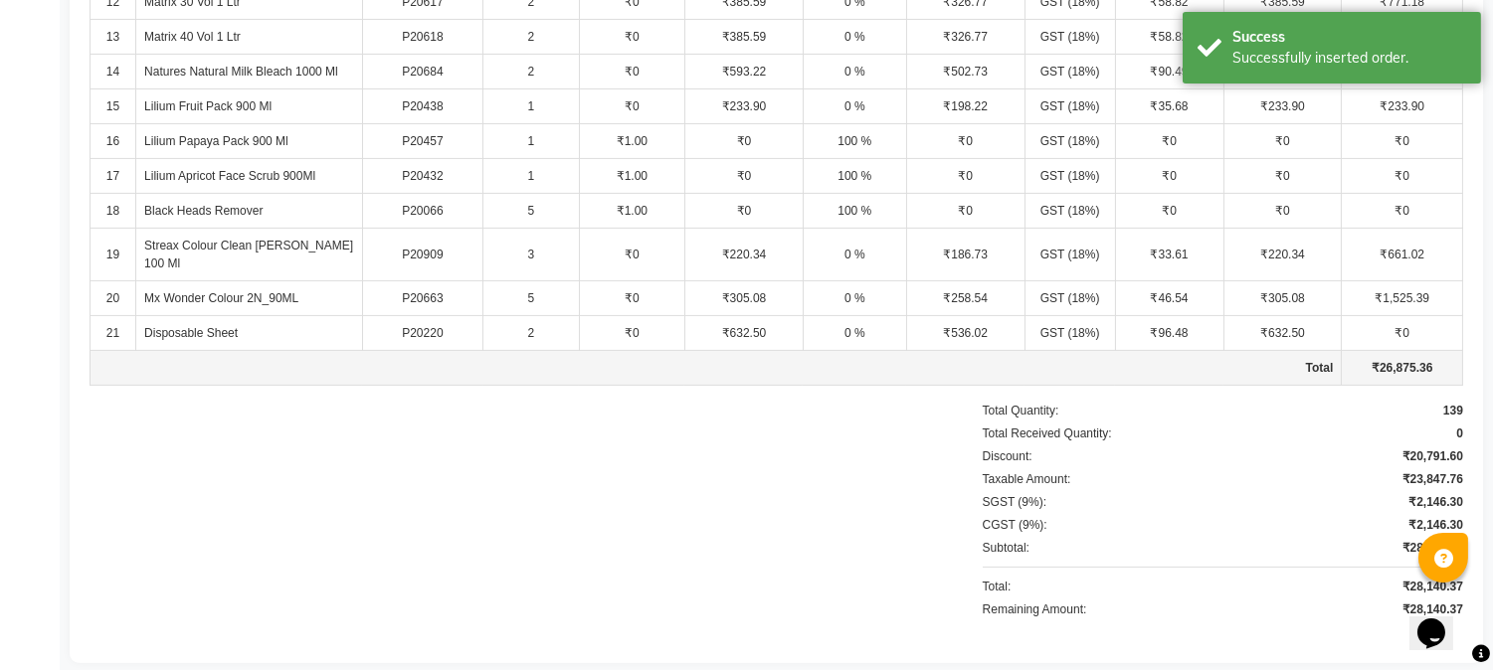
scroll to position [1048, 0]
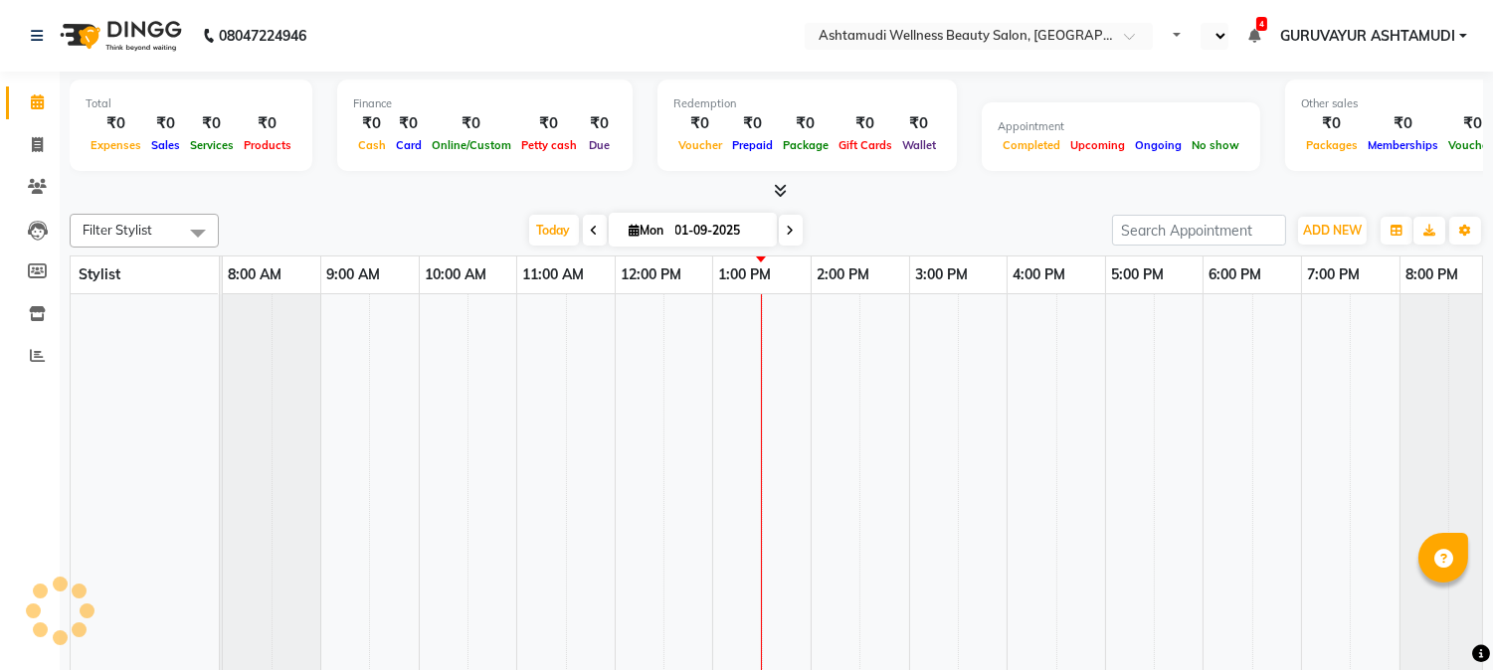
select select "en"
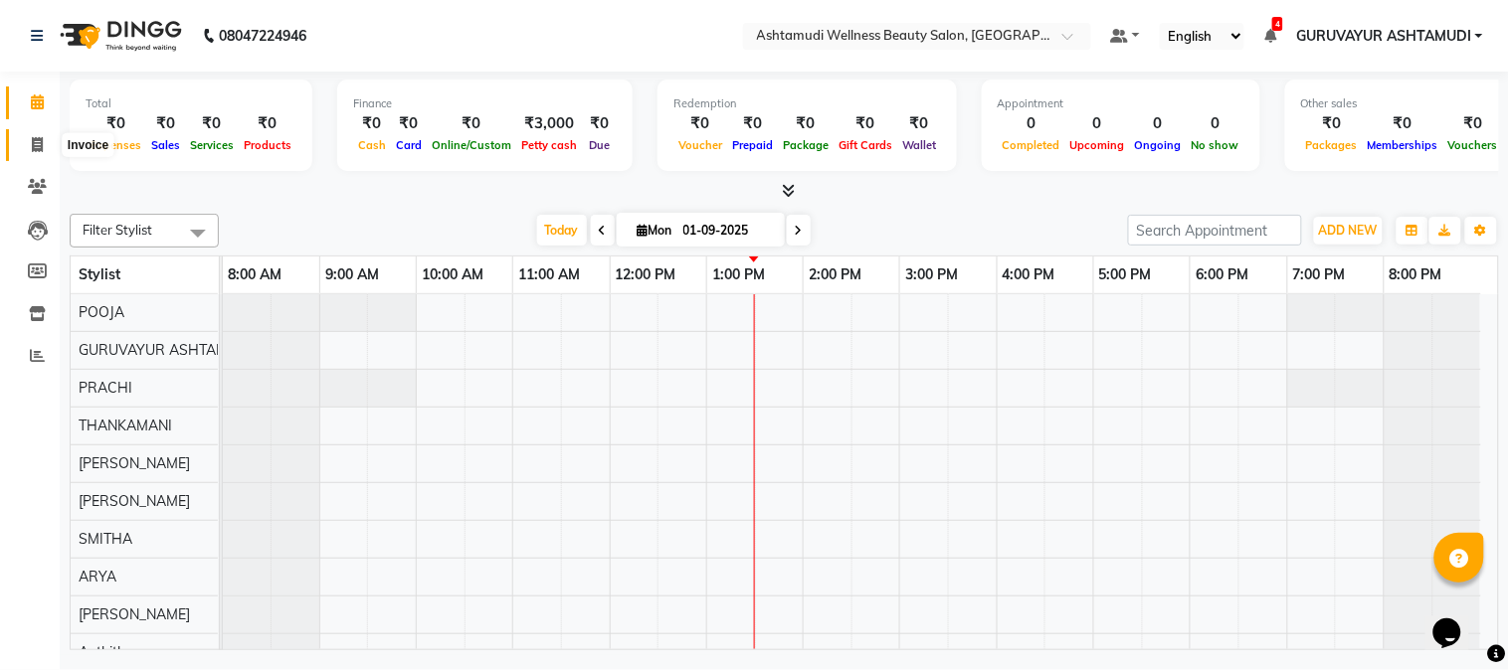
click at [38, 149] on icon at bounding box center [37, 144] width 11 height 15
select select "service"
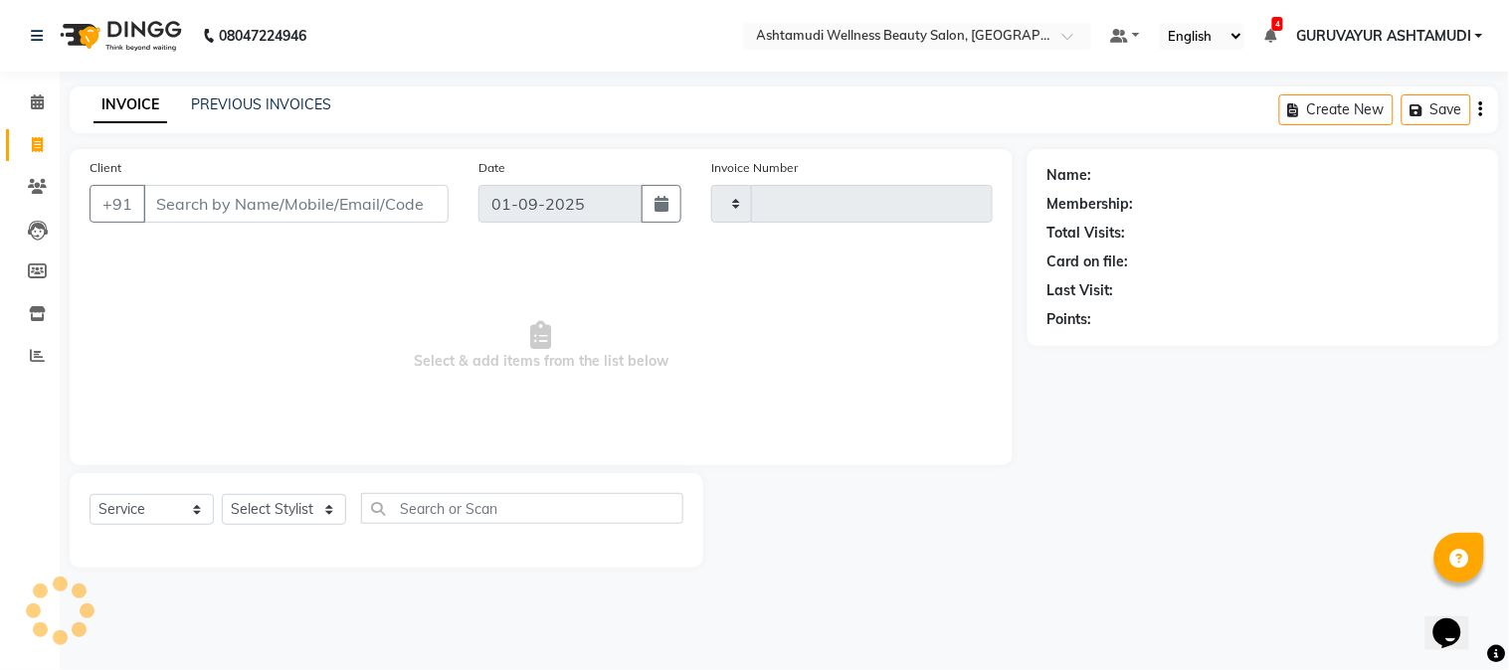
type input "2084"
select select "4660"
click at [253, 200] on input "Client" at bounding box center [295, 204] width 305 height 38
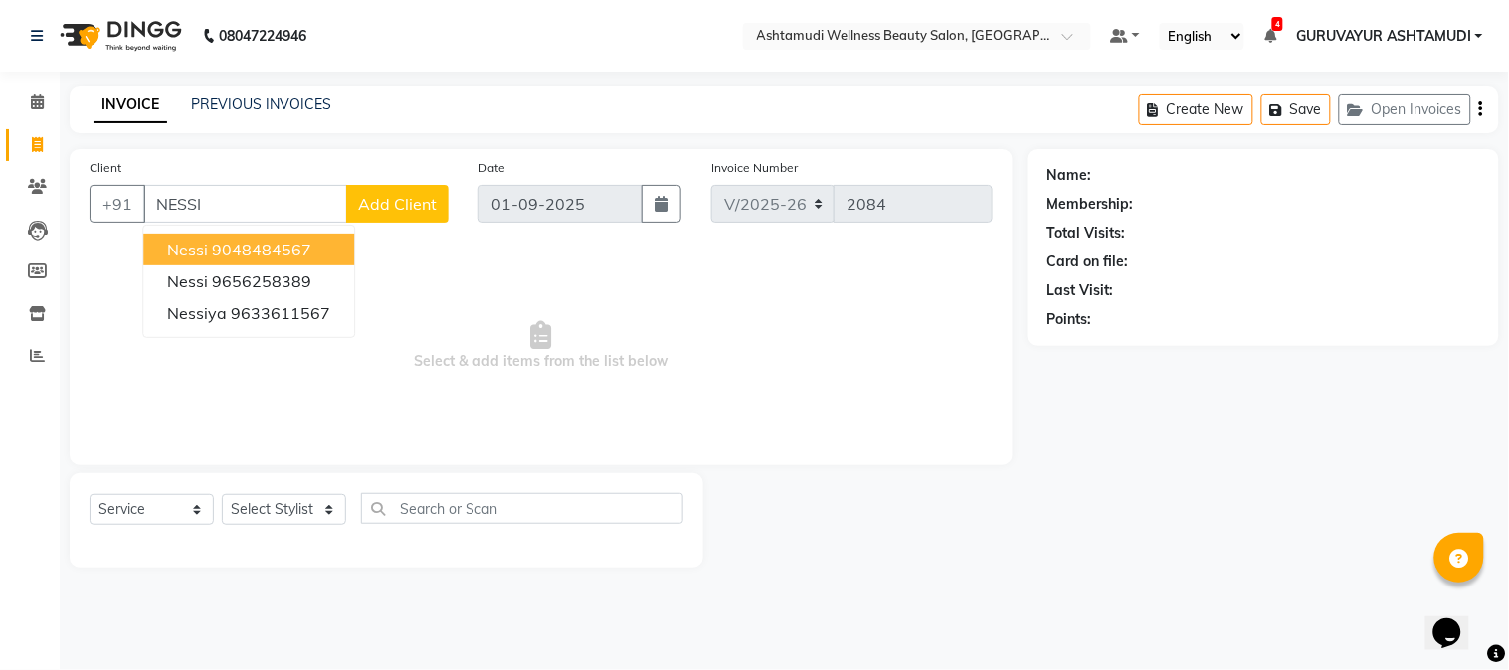
click at [294, 246] on ngb-highlight "9048484567" at bounding box center [261, 250] width 99 height 20
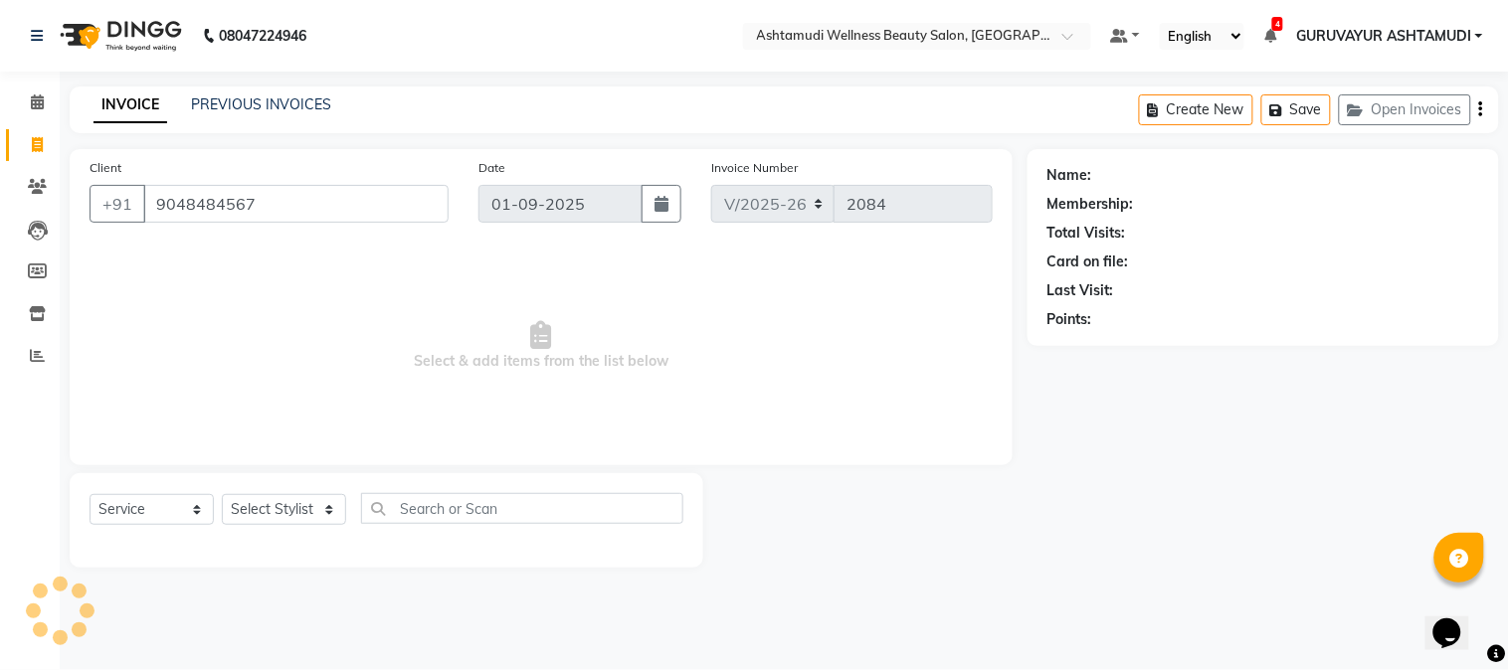
type input "9048484567"
select select "1: Object"
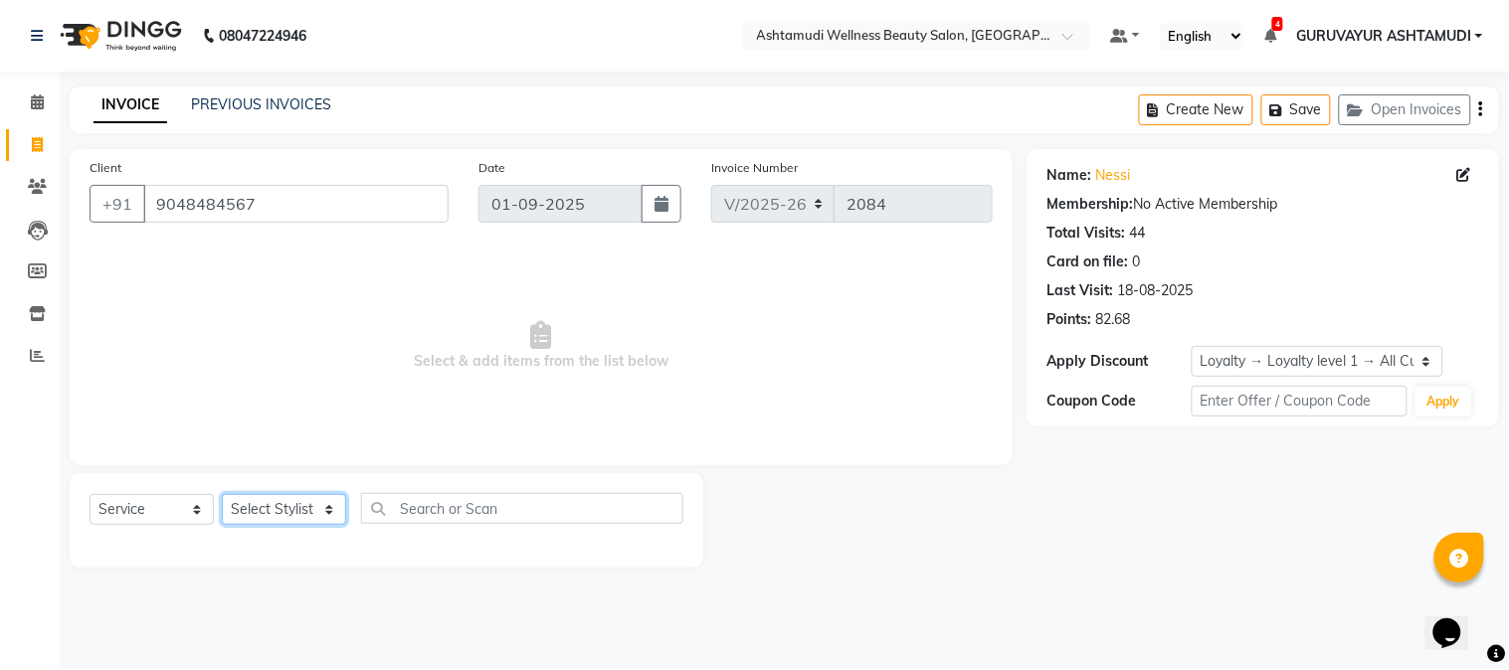
click at [332, 510] on select "Select Stylist Aathithya [PERSON_NAME] [PERSON_NAME] ARYA GURUVAYUR ASHTAMUDI […" at bounding box center [284, 509] width 124 height 31
select select "27386"
click at [222, 495] on select "Select Stylist Aathithya [PERSON_NAME] [PERSON_NAME] ARYA GURUVAYUR ASHTAMUDI […" at bounding box center [284, 509] width 124 height 31
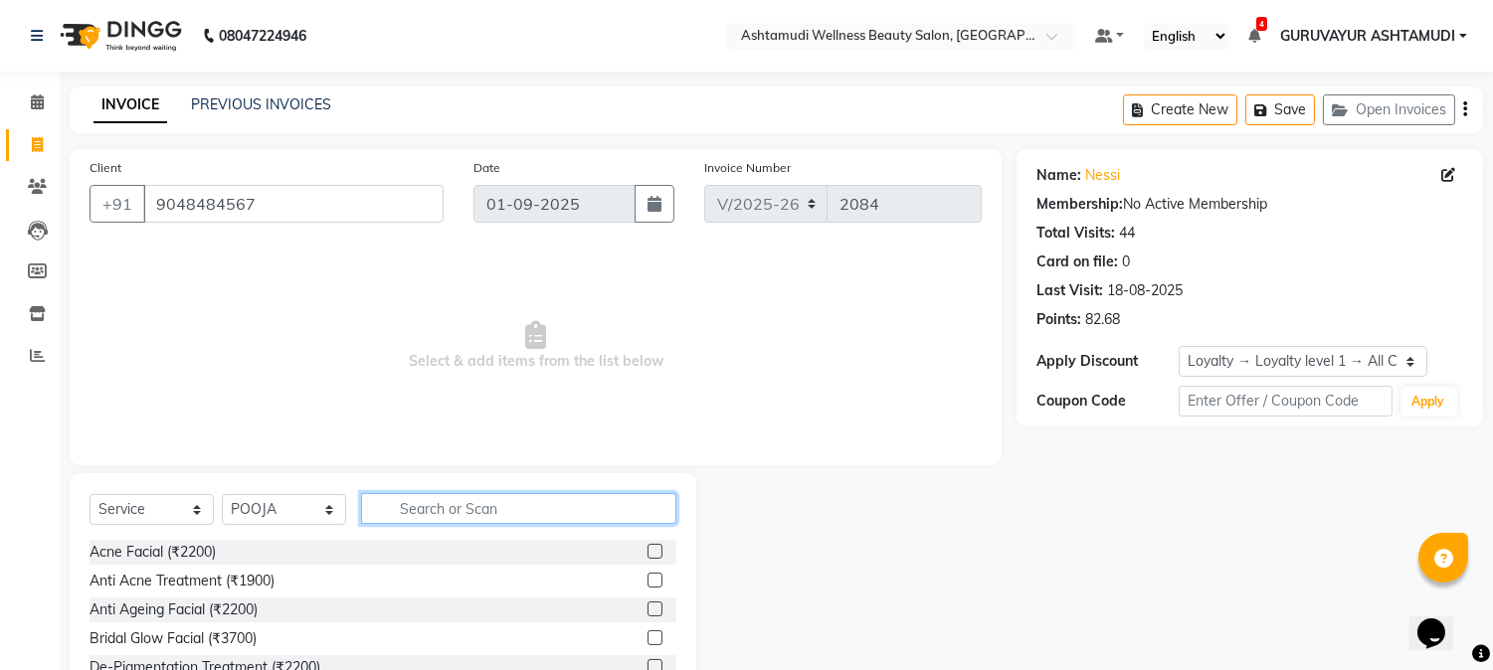
click at [470, 502] on input "text" at bounding box center [518, 508] width 315 height 31
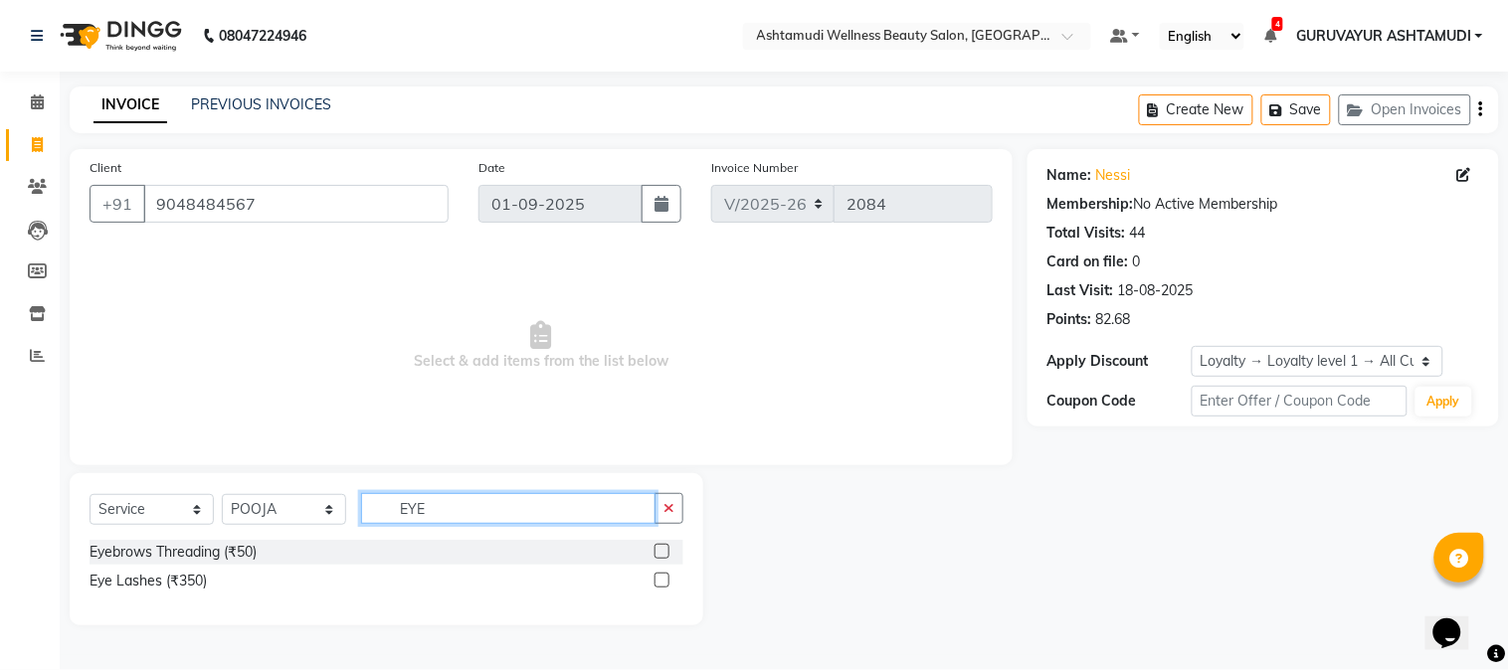
type input "EYE"
click at [664, 552] on label at bounding box center [662, 551] width 15 height 15
click at [664, 552] on input "checkbox" at bounding box center [661, 552] width 13 height 13
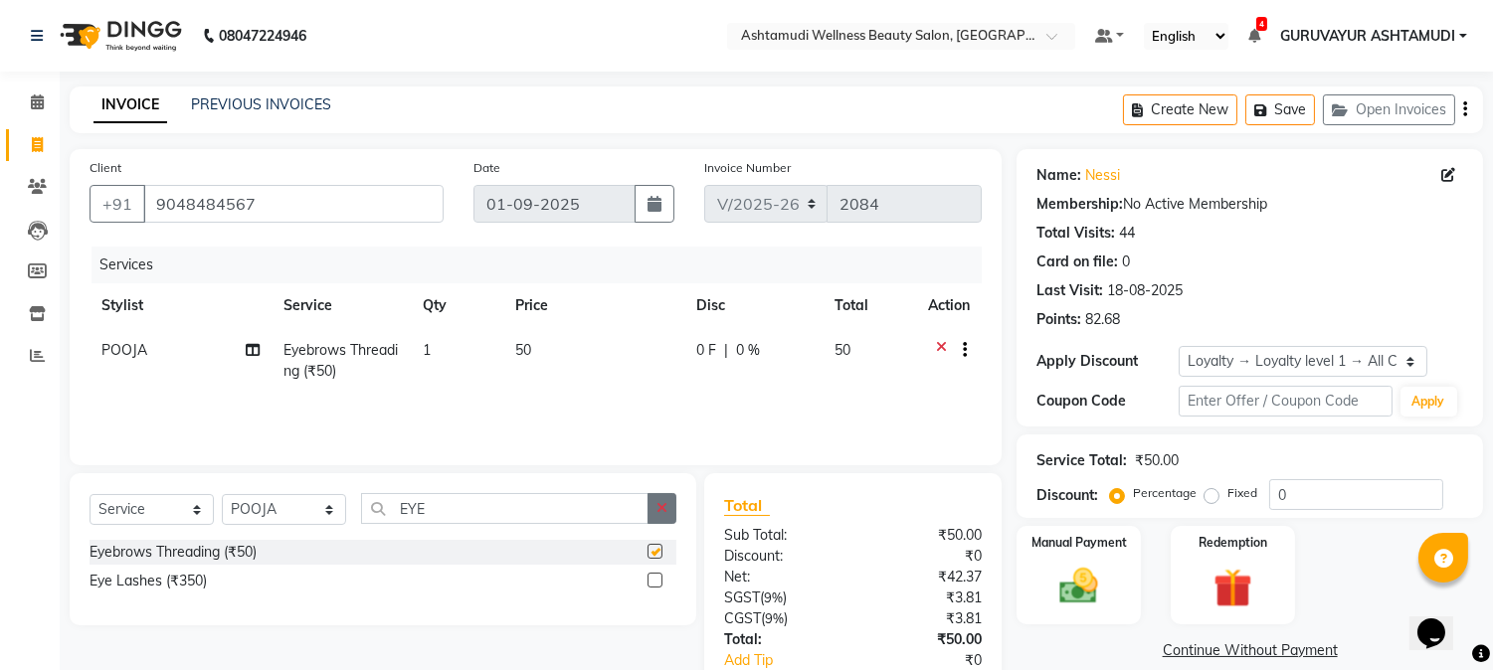
checkbox input "false"
drag, startPoint x: 661, startPoint y: 510, endPoint x: 603, endPoint y: 521, distance: 59.7
click at [660, 509] on icon "button" at bounding box center [661, 508] width 11 height 14
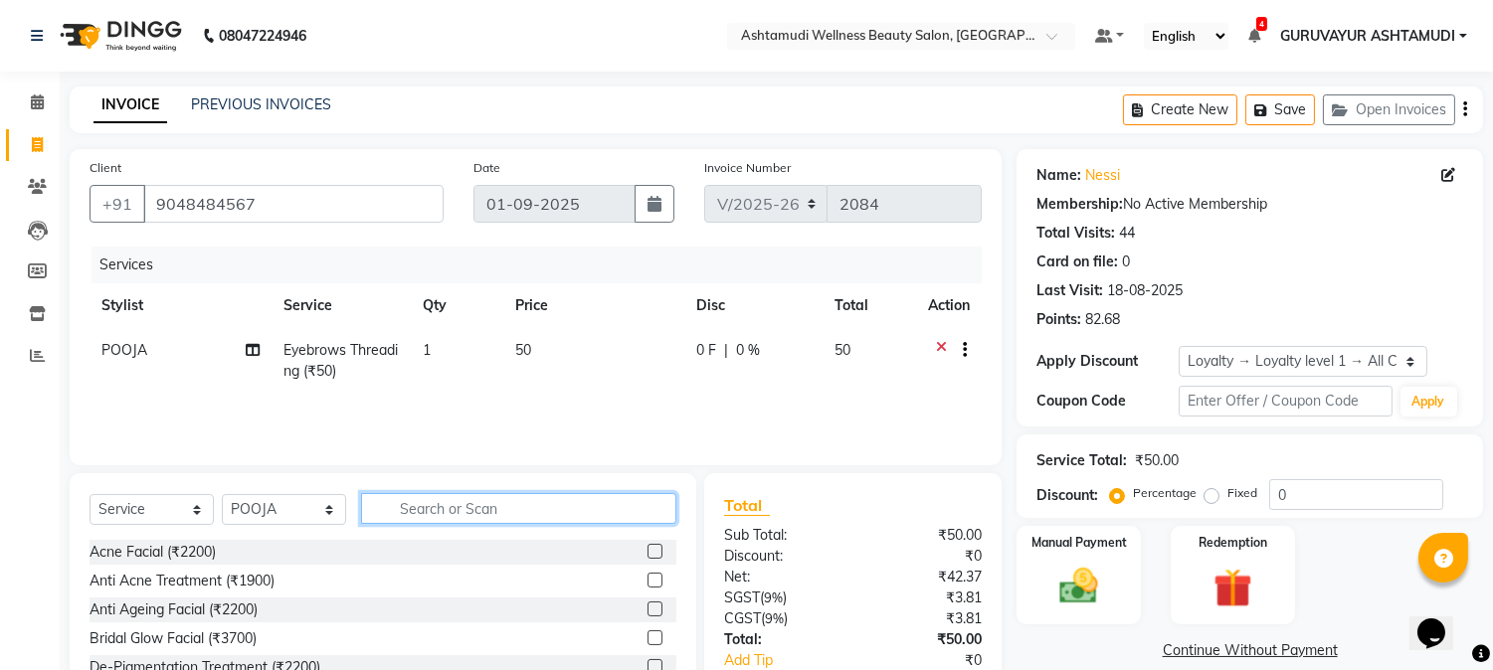
click at [601, 520] on input "text" at bounding box center [518, 508] width 315 height 31
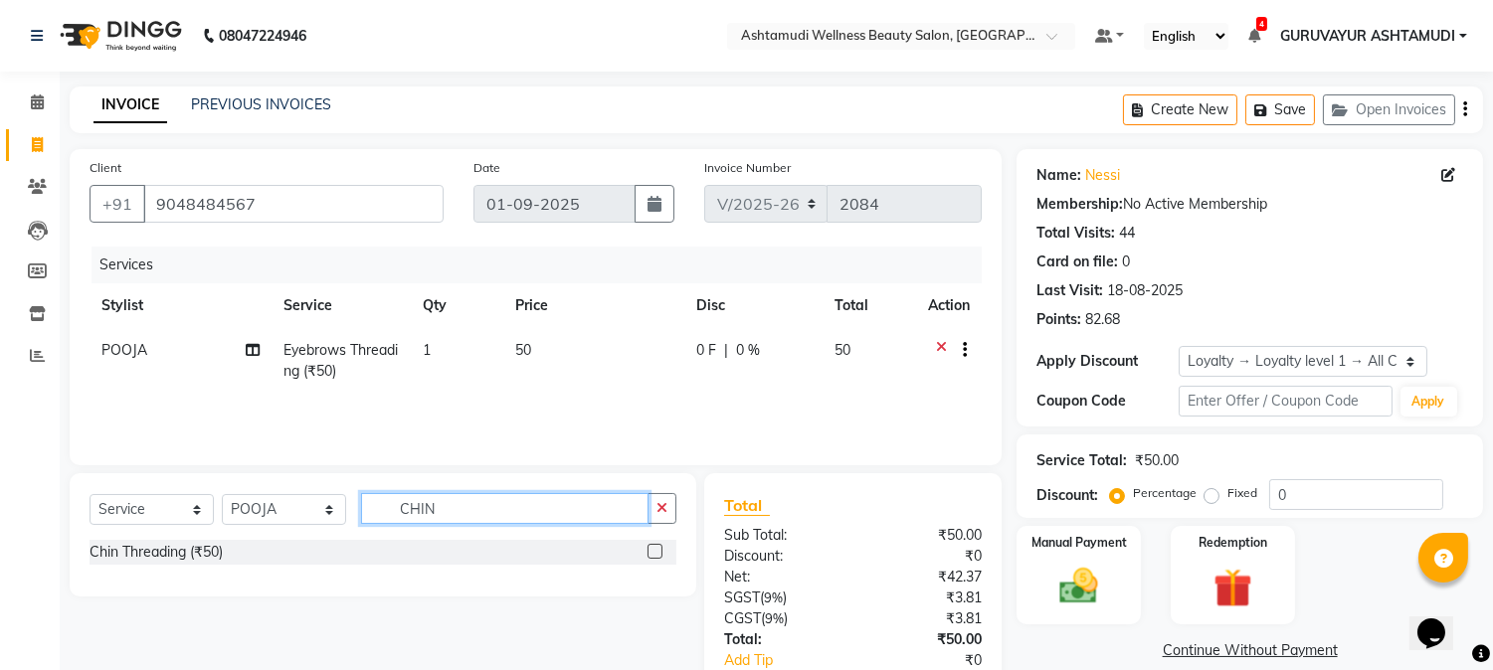
type input "CHIN"
click at [659, 551] on label at bounding box center [655, 551] width 15 height 15
click at [659, 551] on input "checkbox" at bounding box center [654, 552] width 13 height 13
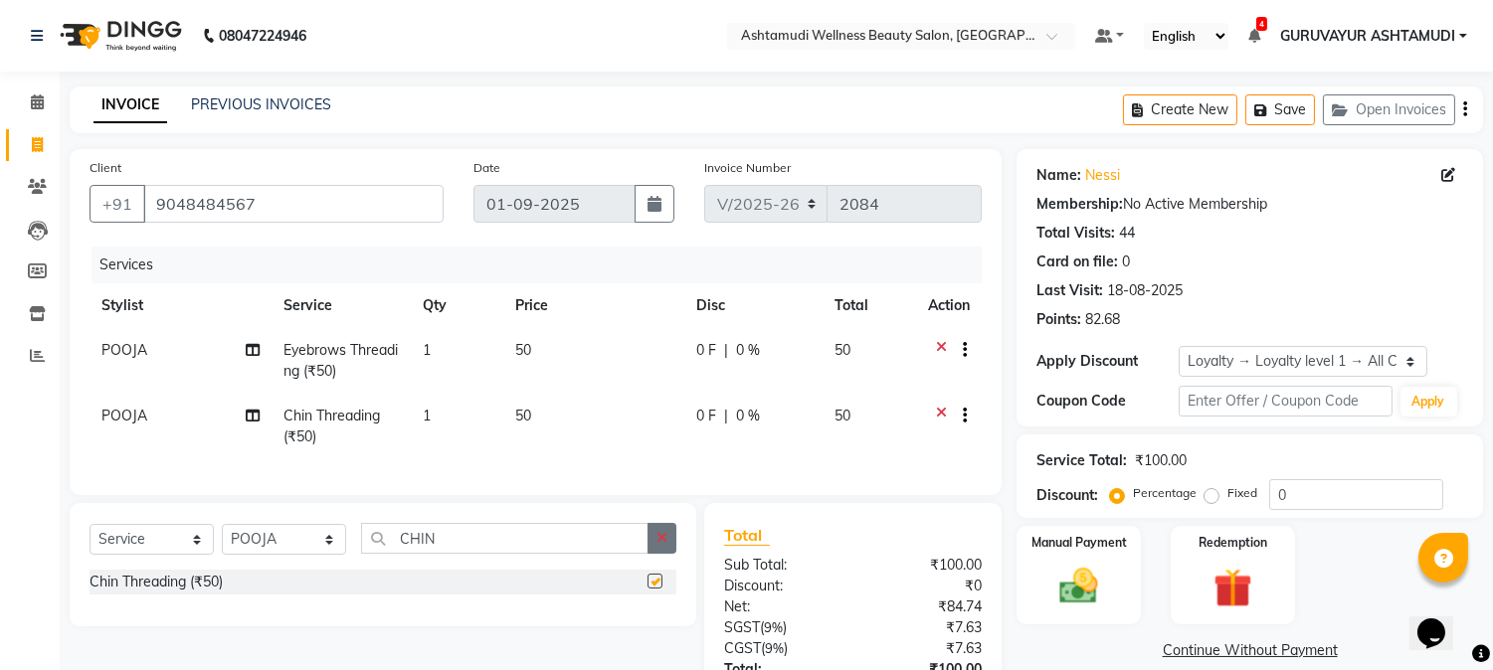
checkbox input "false"
click at [664, 545] on icon "button" at bounding box center [661, 538] width 11 height 14
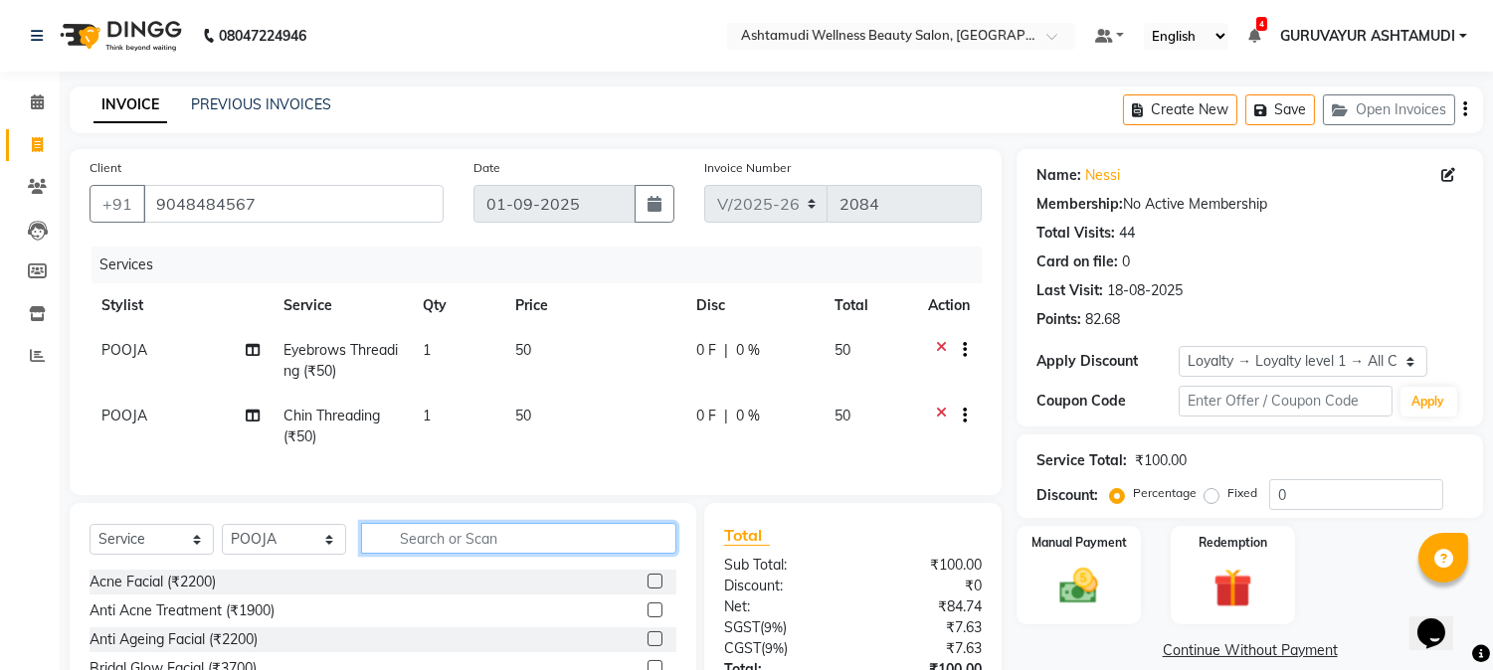
click at [613, 554] on input "text" at bounding box center [518, 538] width 315 height 31
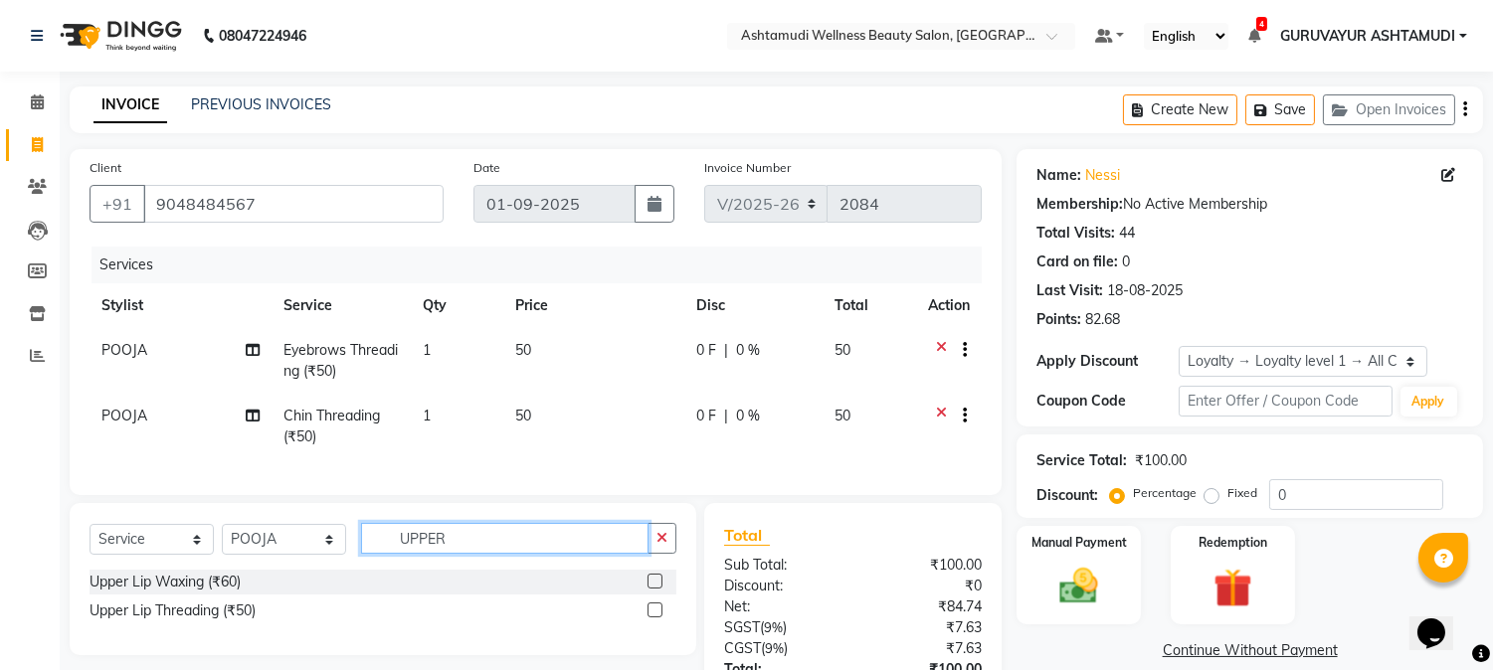
type input "UPPER"
click at [653, 618] on label at bounding box center [655, 610] width 15 height 15
click at [653, 618] on input "checkbox" at bounding box center [654, 611] width 13 height 13
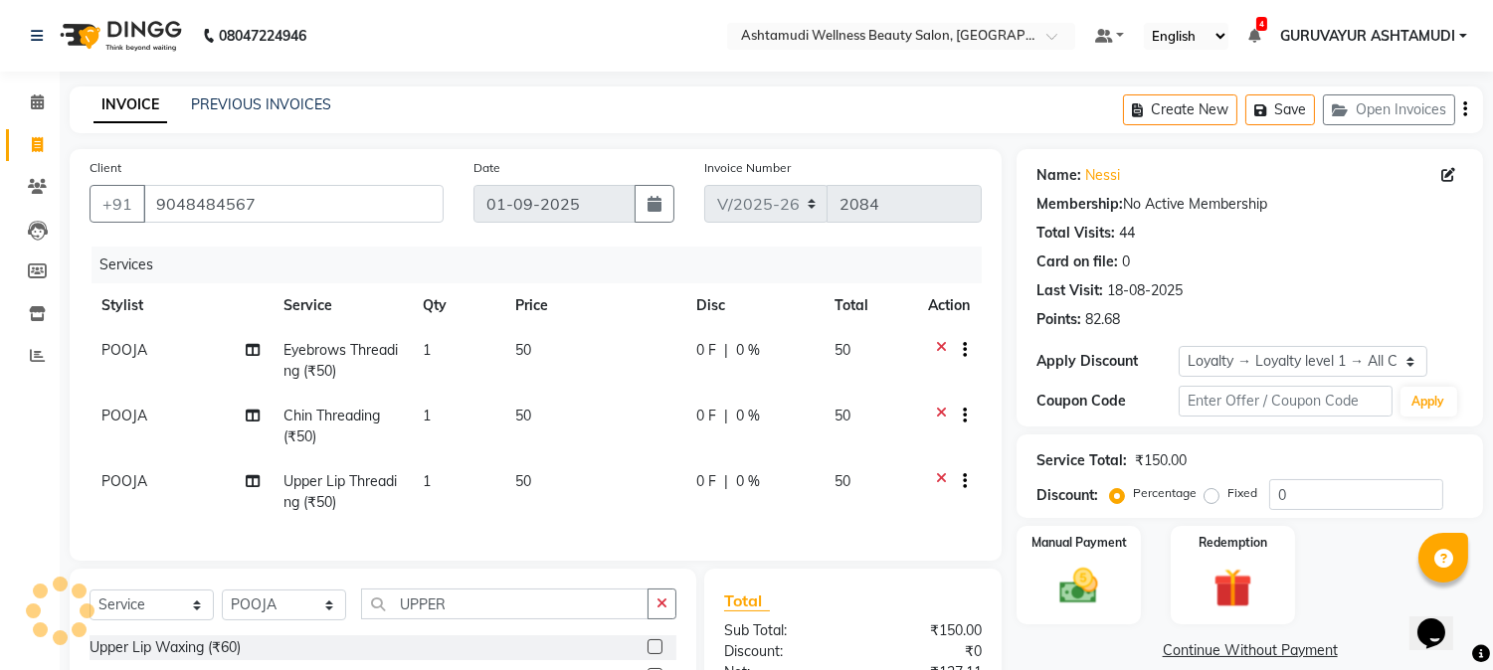
checkbox input "false"
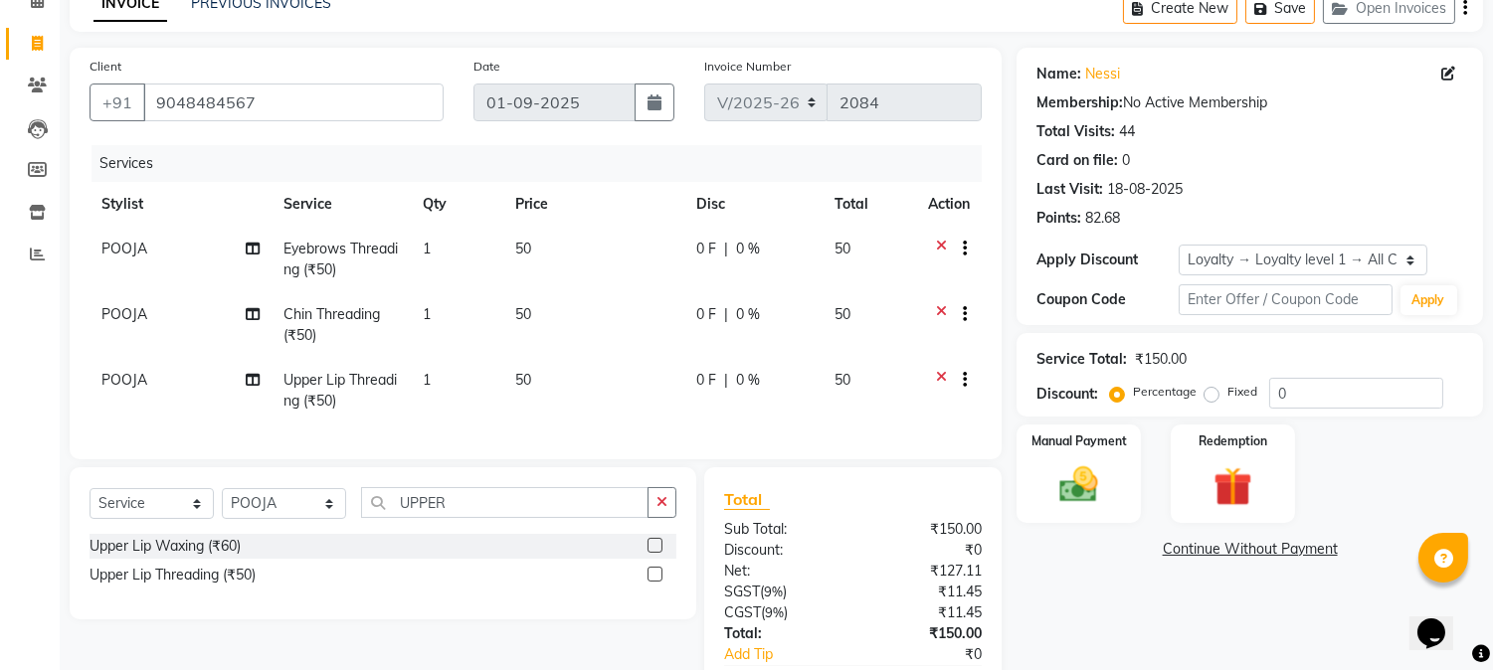
scroll to position [237, 0]
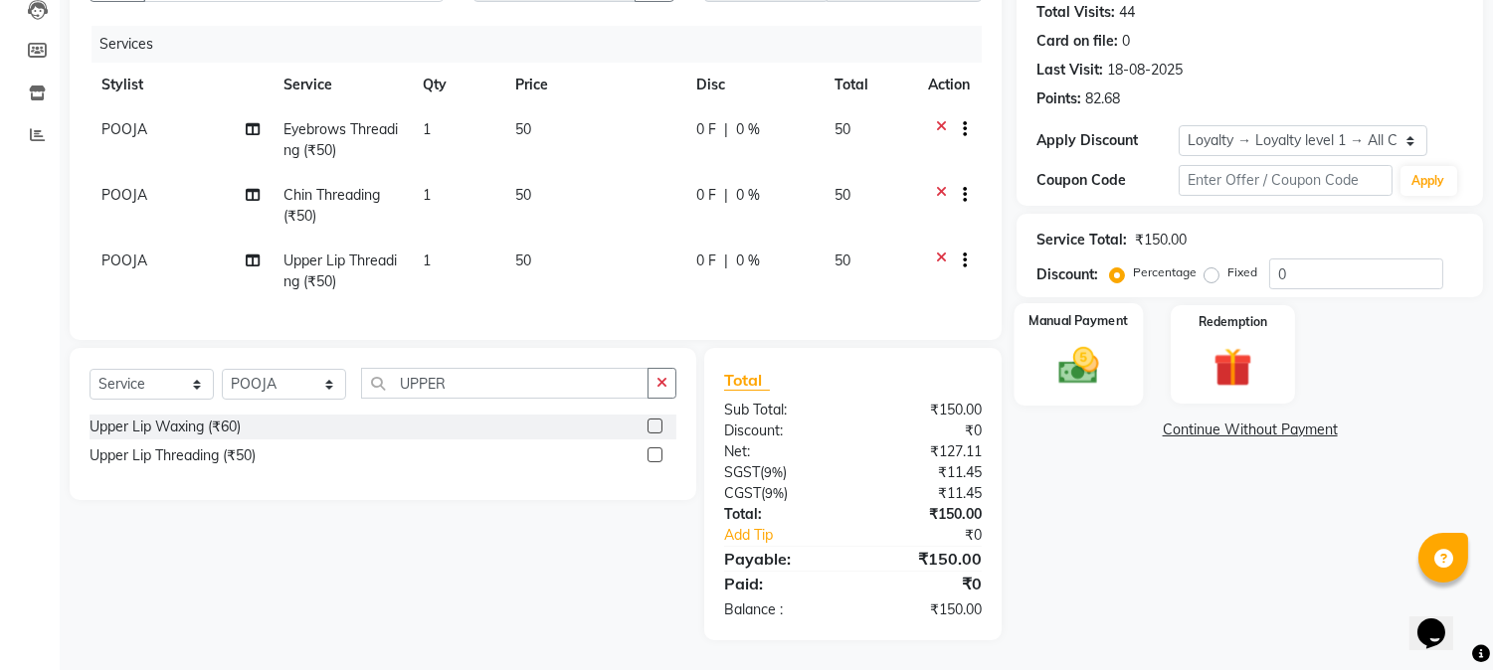
click at [1068, 343] on img at bounding box center [1079, 366] width 66 height 47
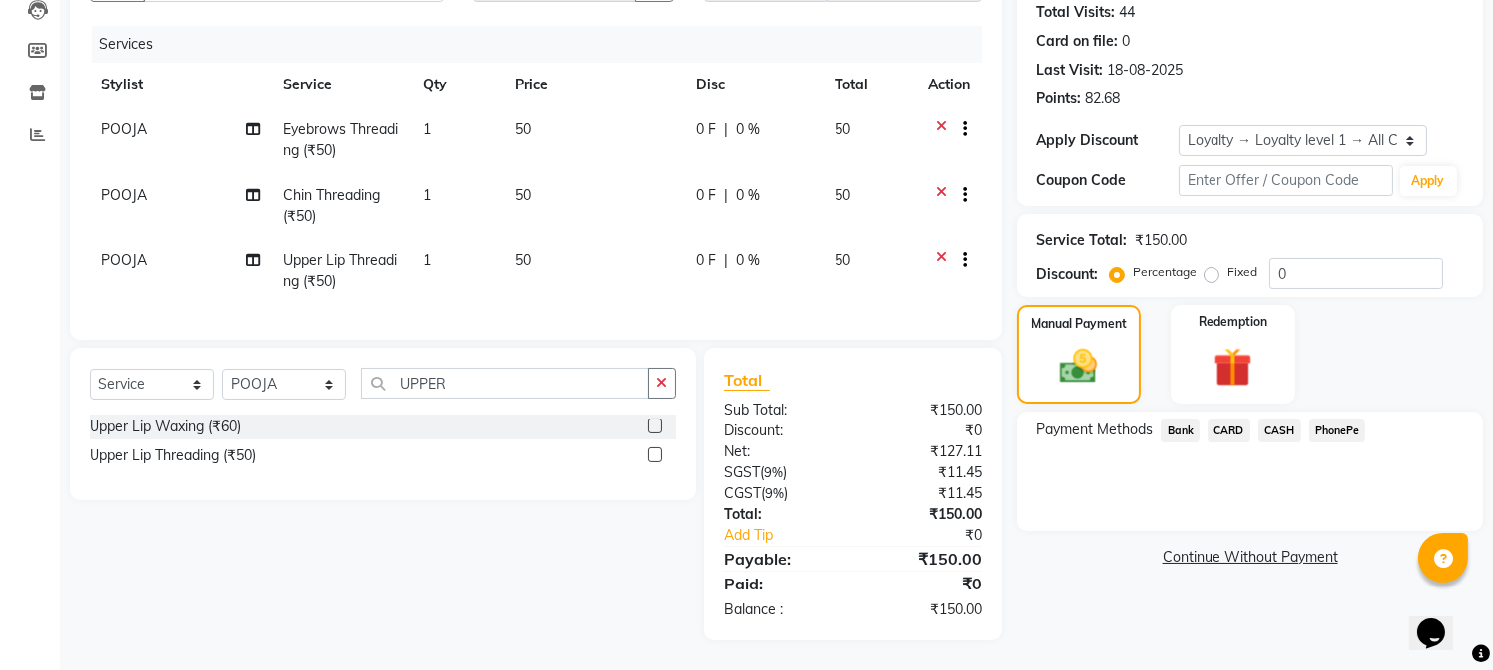
click at [1271, 420] on span "CASH" at bounding box center [1279, 431] width 43 height 23
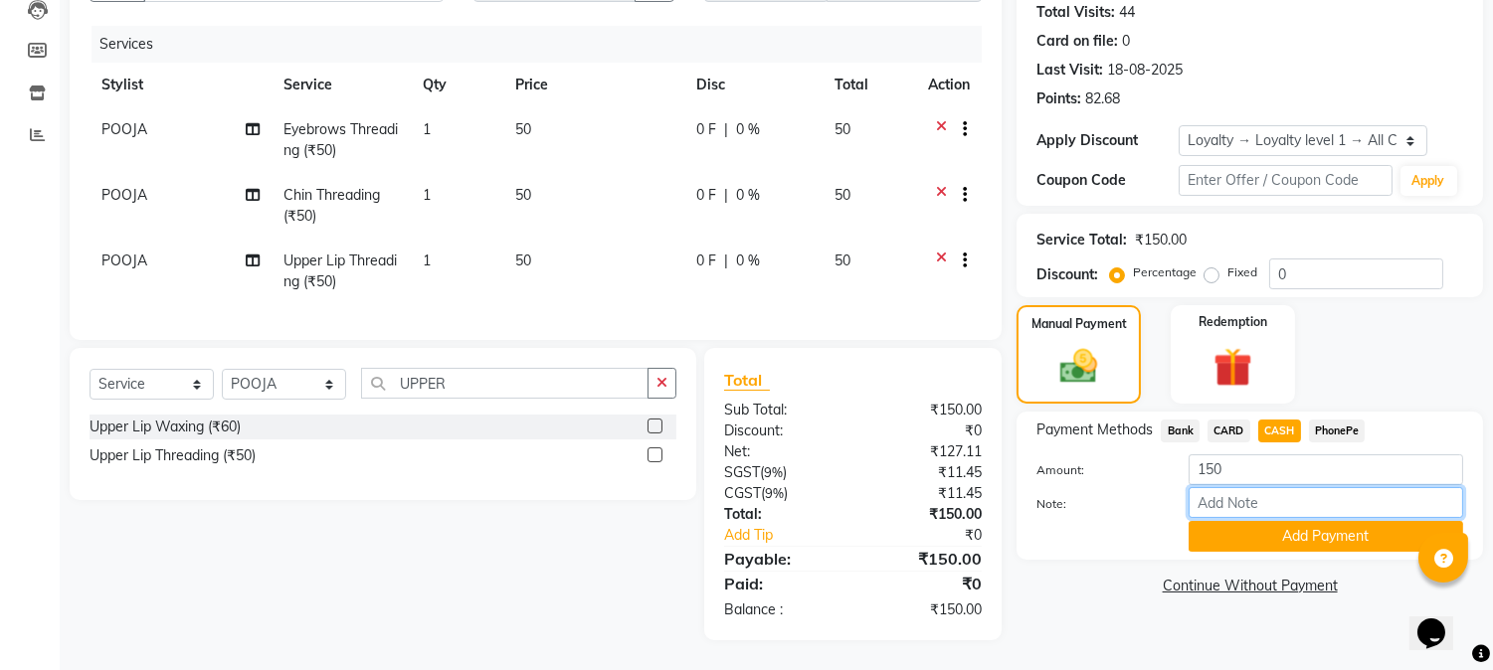
click at [1245, 487] on input "Note:" at bounding box center [1326, 502] width 275 height 31
type input "NIGISHA"
click at [1309, 521] on button "Add Payment" at bounding box center [1326, 536] width 275 height 31
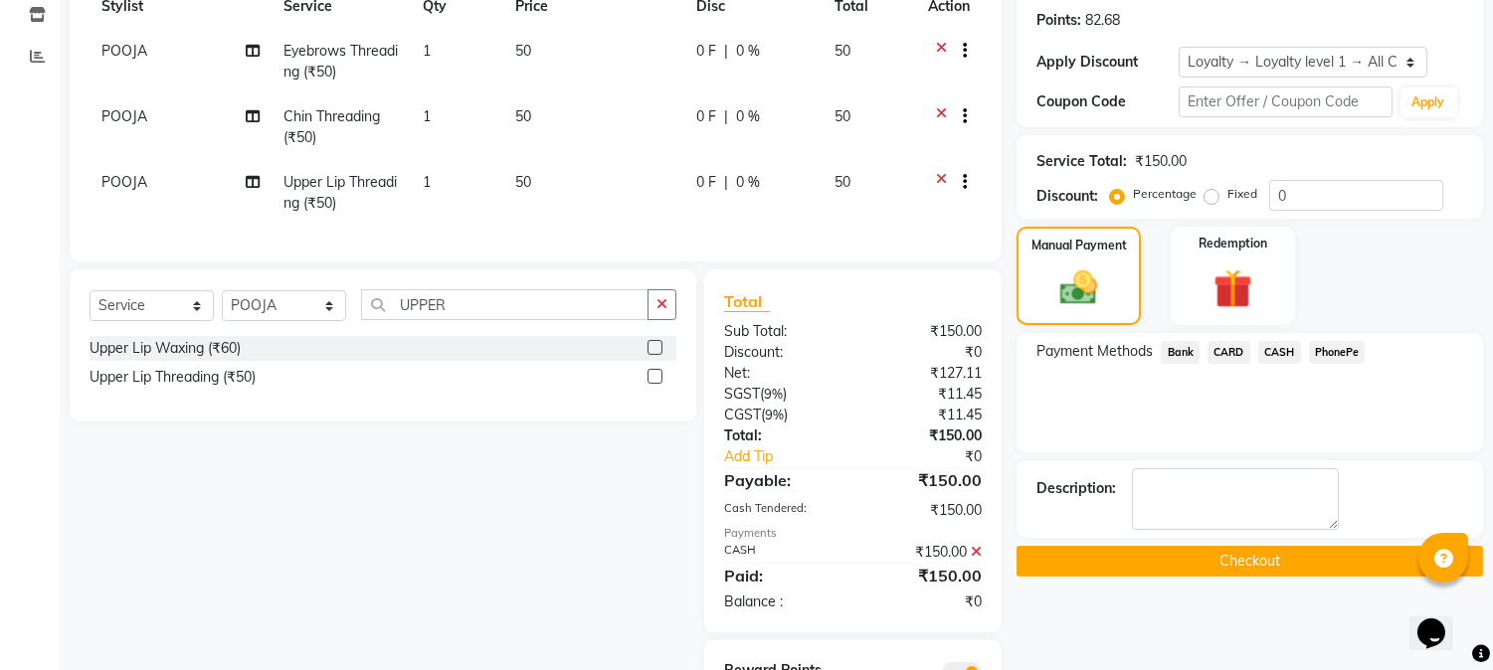
scroll to position [406, 0]
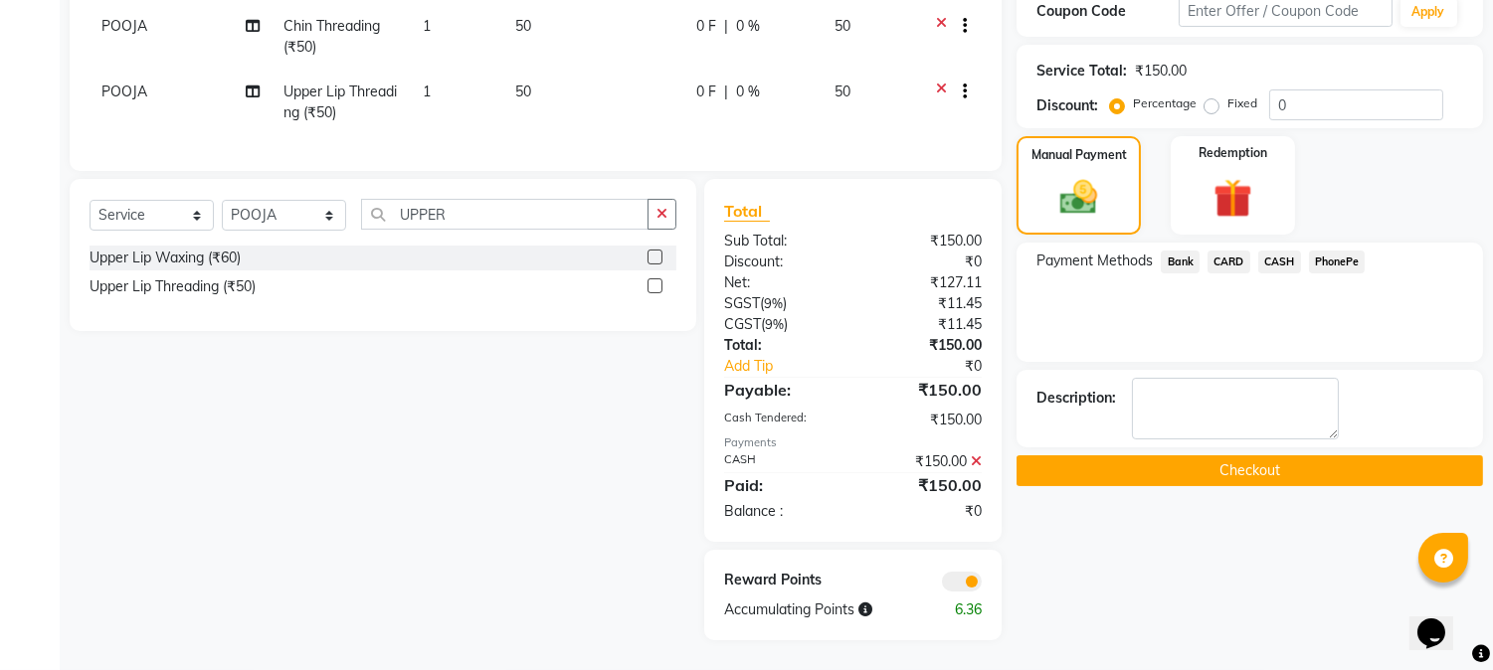
click at [1244, 436] on div "Name: Nessi Membership: No Active Membership Total Visits: 44 Card on file: 0 L…" at bounding box center [1257, 199] width 481 height 881
click at [1245, 456] on button "Checkout" at bounding box center [1250, 471] width 467 height 31
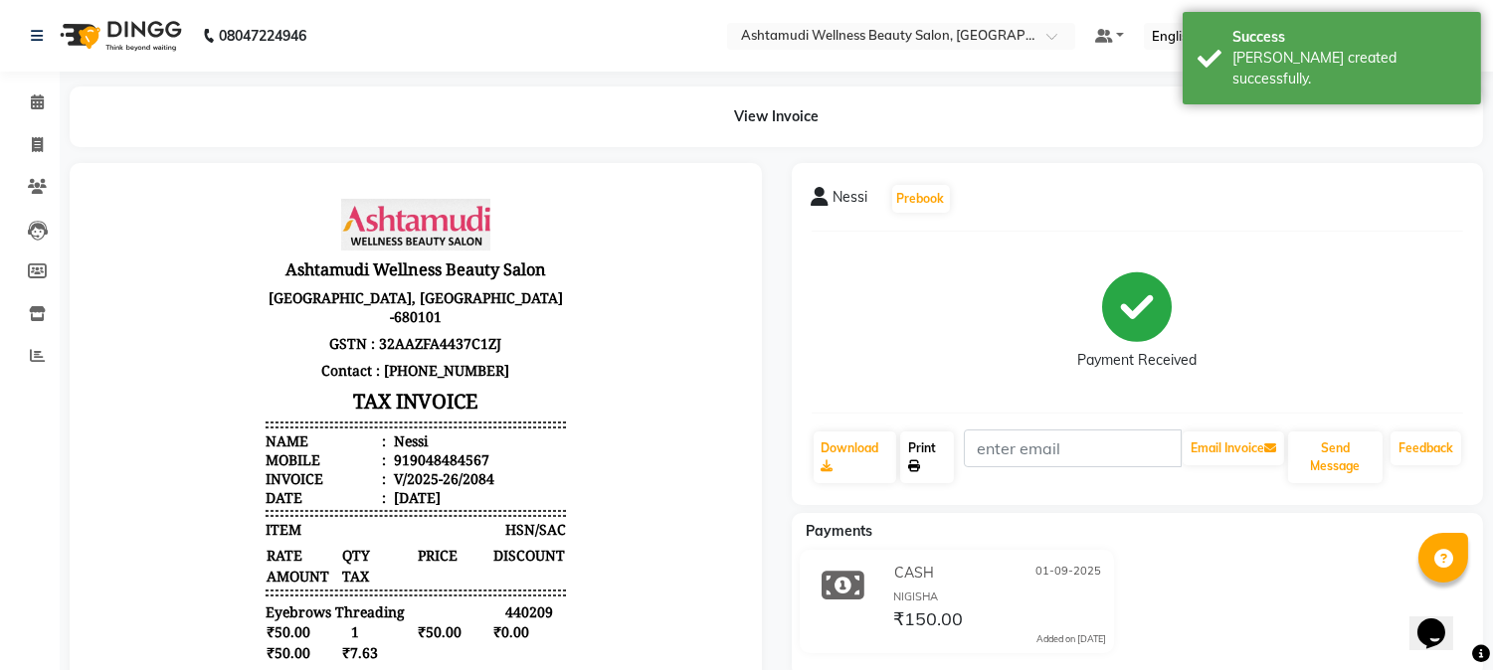
click at [918, 456] on link "Print" at bounding box center [927, 458] width 54 height 52
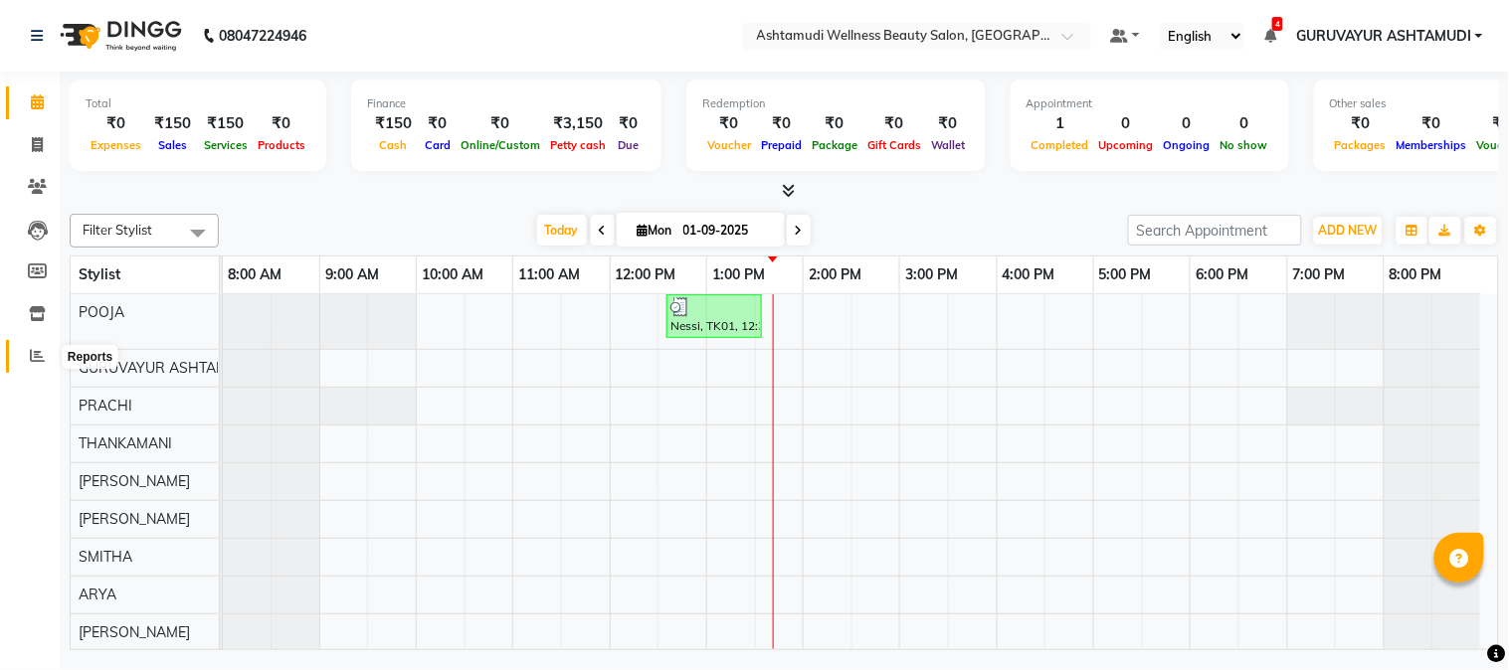
click at [32, 353] on icon at bounding box center [37, 355] width 15 height 15
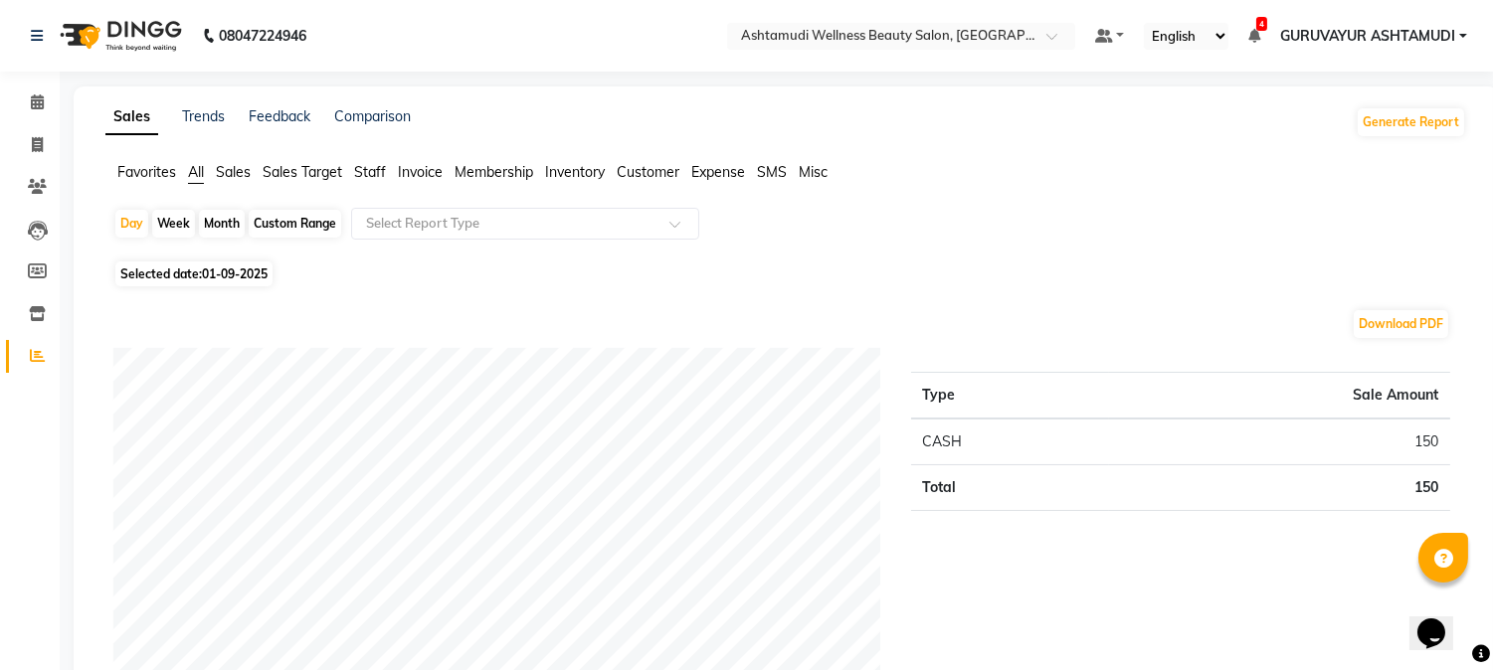
click at [220, 279] on span "01-09-2025" at bounding box center [235, 274] width 66 height 15
select select "9"
select select "2025"
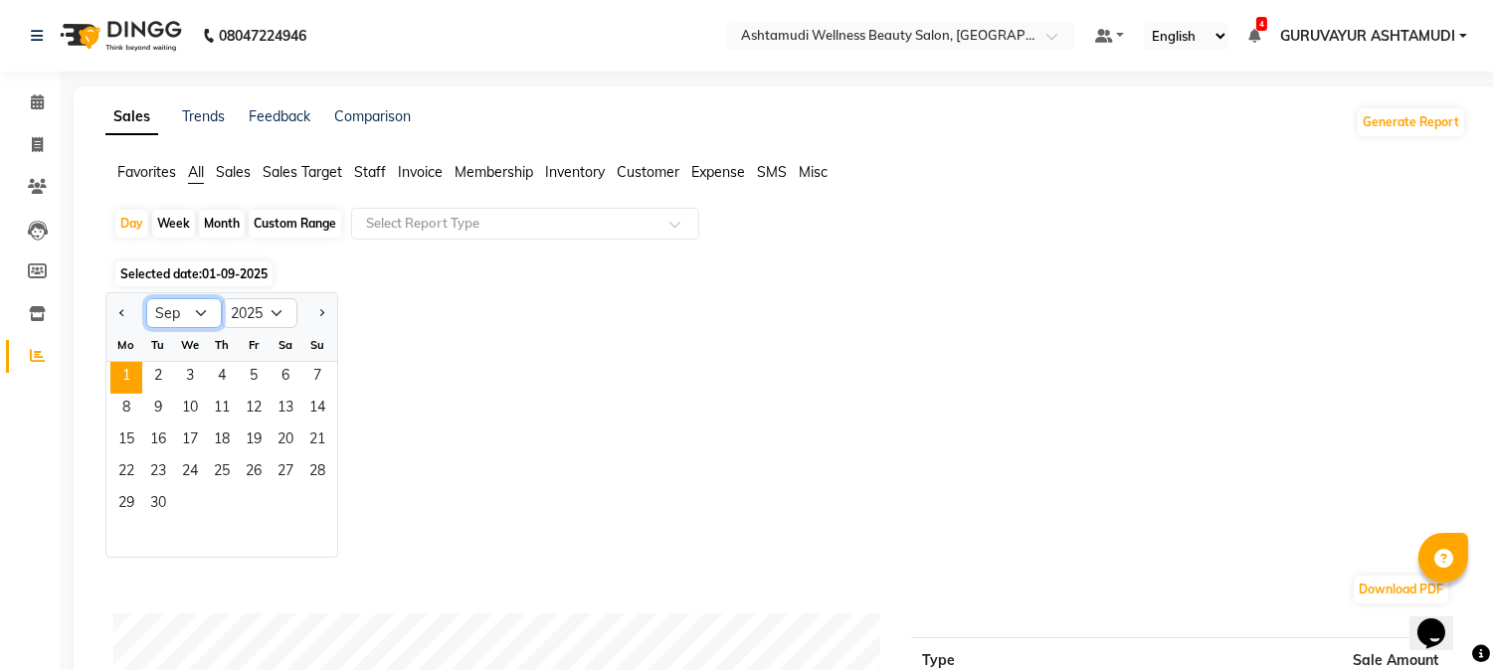
click at [217, 304] on select "Jan Feb Mar Apr May Jun [DATE] Aug Sep Oct Nov Dec" at bounding box center [184, 313] width 76 height 30
click at [146, 298] on select "Jan Feb Mar Apr May Jun [DATE] Aug Sep Oct Nov Dec" at bounding box center [184, 313] width 76 height 30
click at [181, 305] on select "Jan Feb Mar Apr May Jun [DATE] Aug Sep Oct Nov Dec" at bounding box center [184, 313] width 76 height 30
select select "8"
click at [146, 298] on select "Jan Feb Mar Apr May Jun [DATE] Aug Sep Oct Nov Dec" at bounding box center [184, 313] width 76 height 30
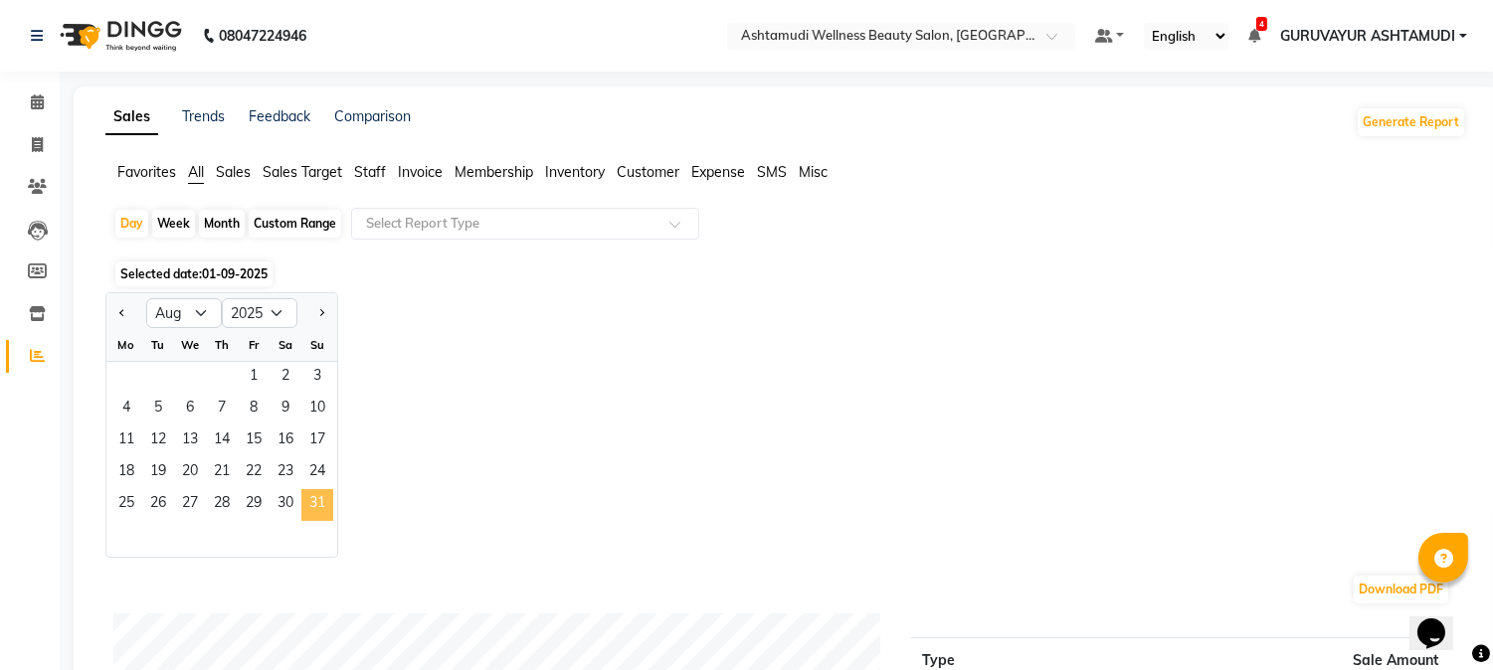
click at [331, 505] on span "31" at bounding box center [317, 505] width 32 height 32
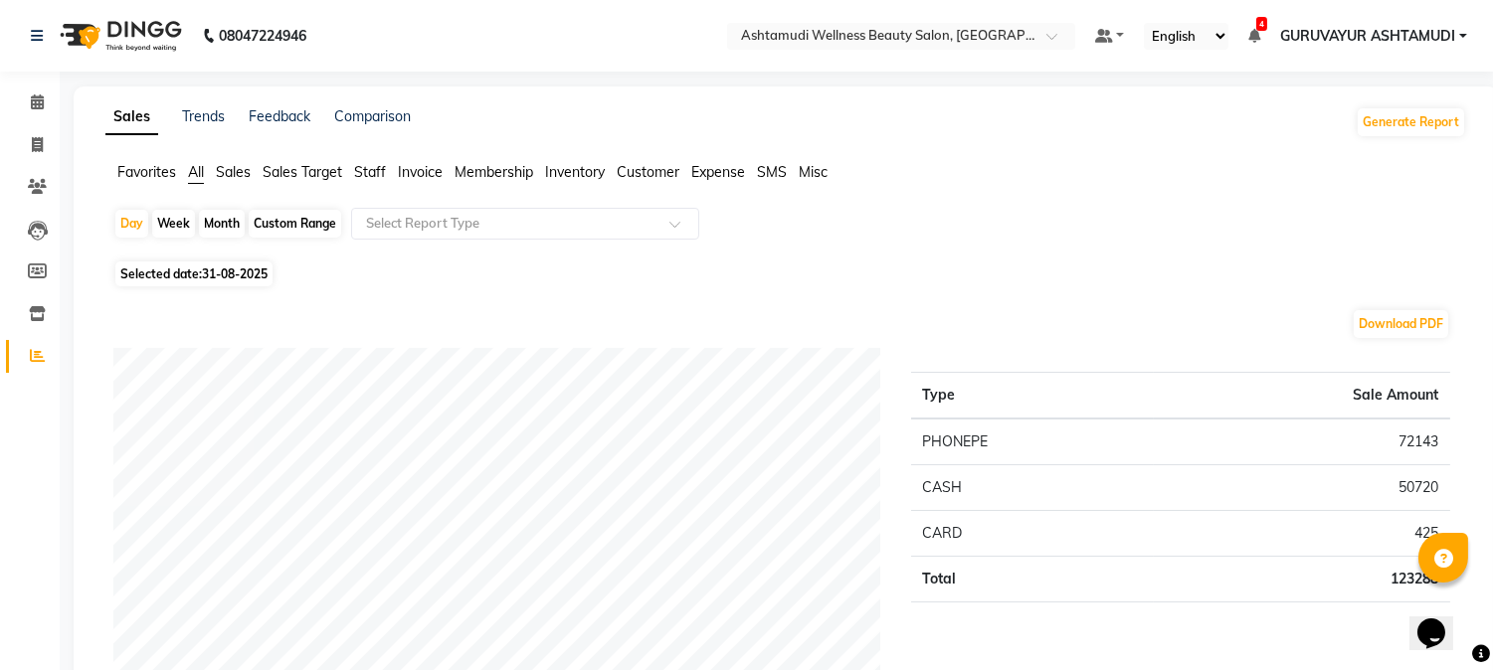
click at [376, 175] on span "Staff" at bounding box center [370, 172] width 32 height 18
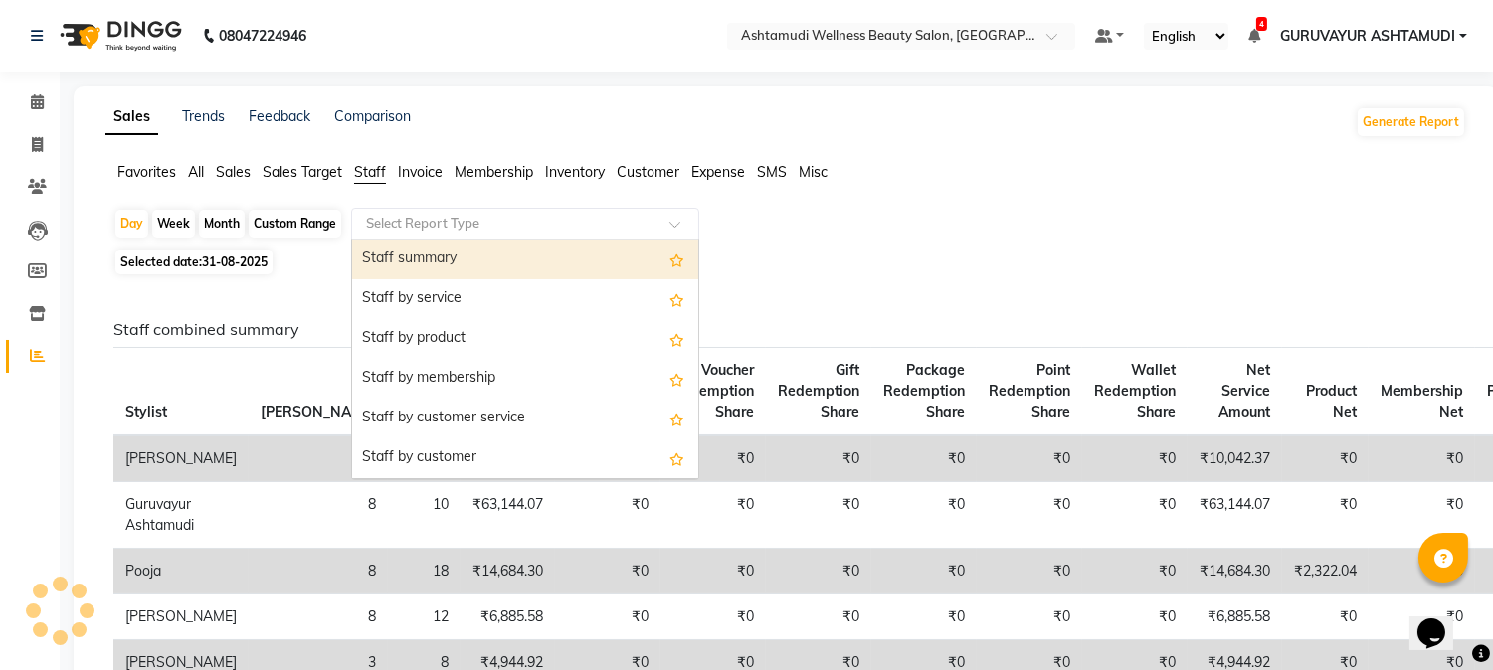
click at [399, 239] on ng-select "Select Report Type Staff summary Staff by service Staff by product Staff by mem…" at bounding box center [525, 224] width 348 height 32
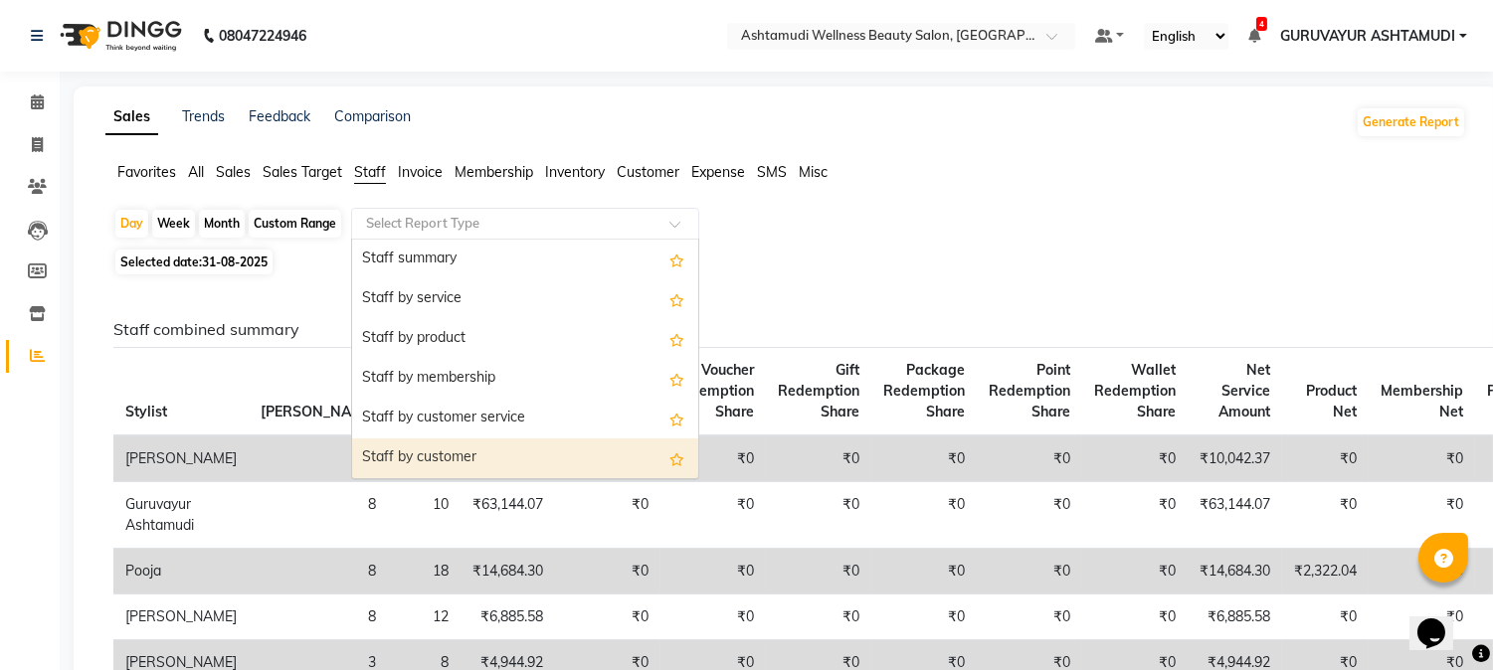
click at [418, 468] on div "Staff by customer" at bounding box center [525, 459] width 346 height 40
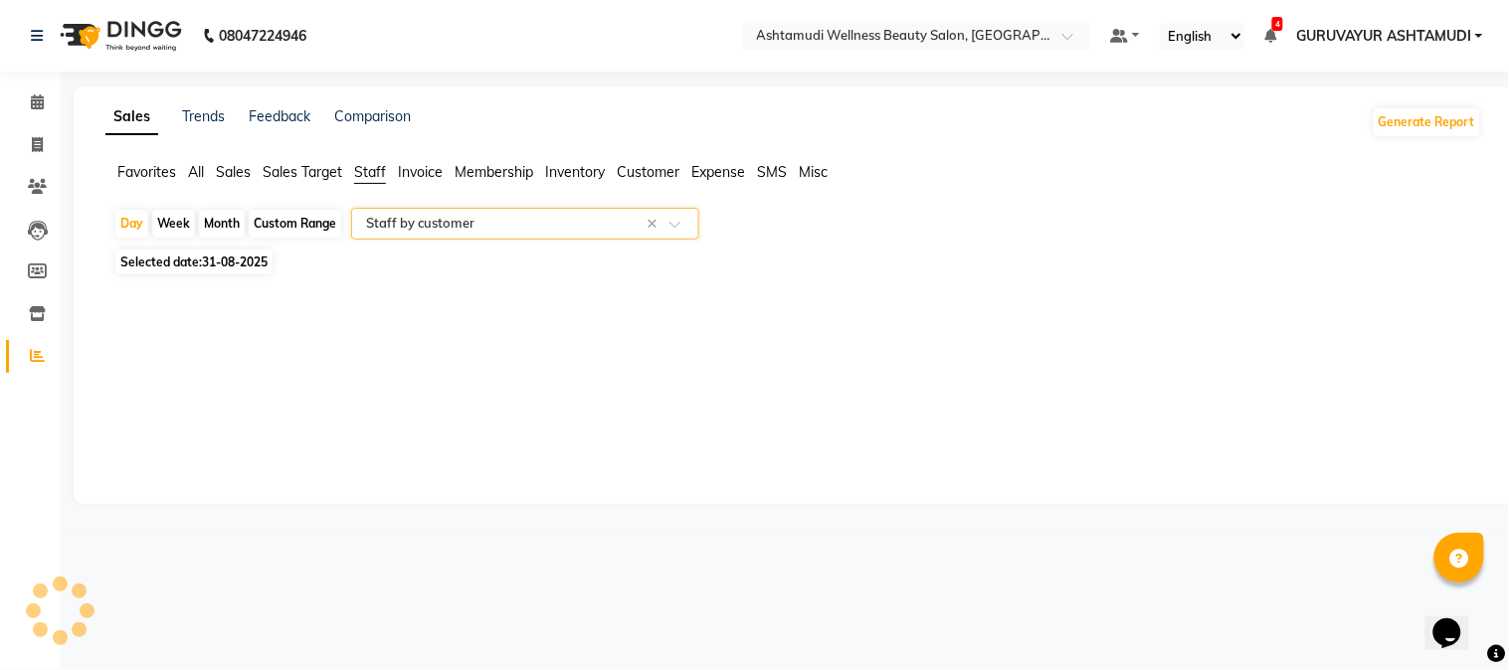
select select "filtered_report"
select select "csv"
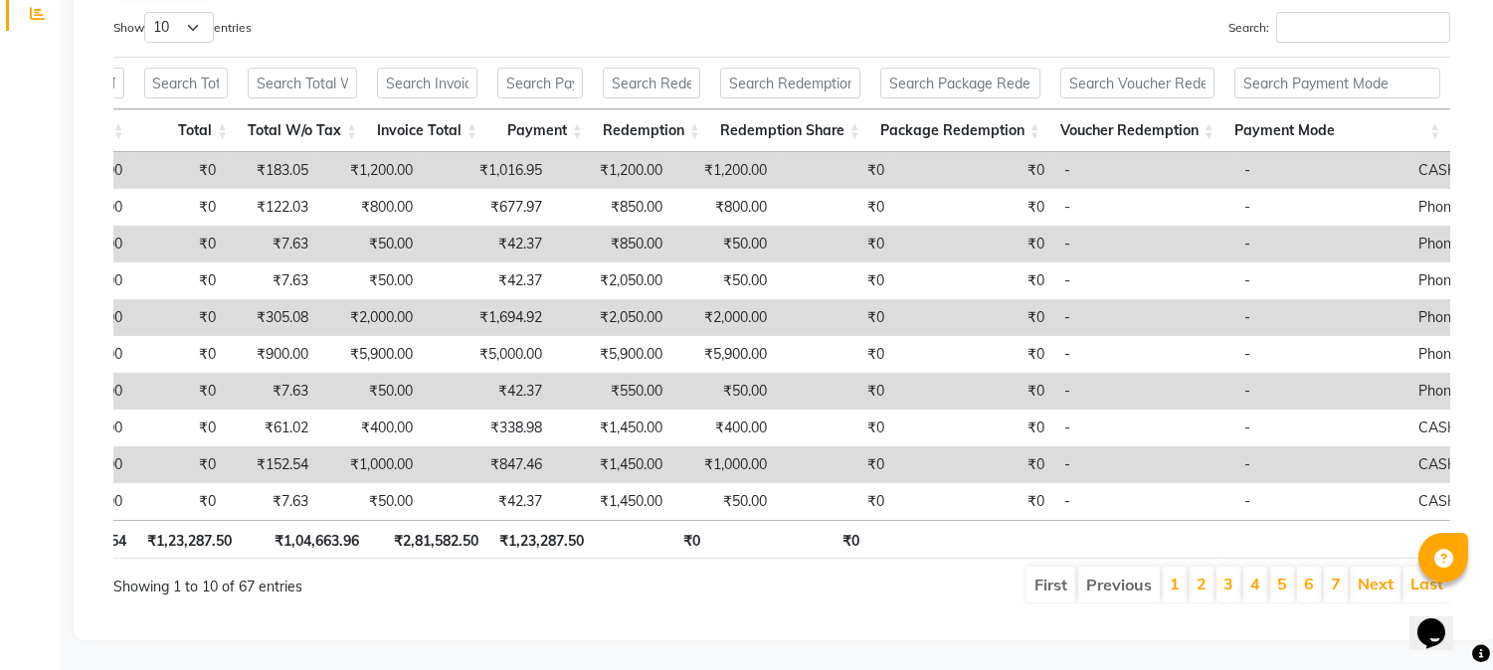
scroll to position [0, 14]
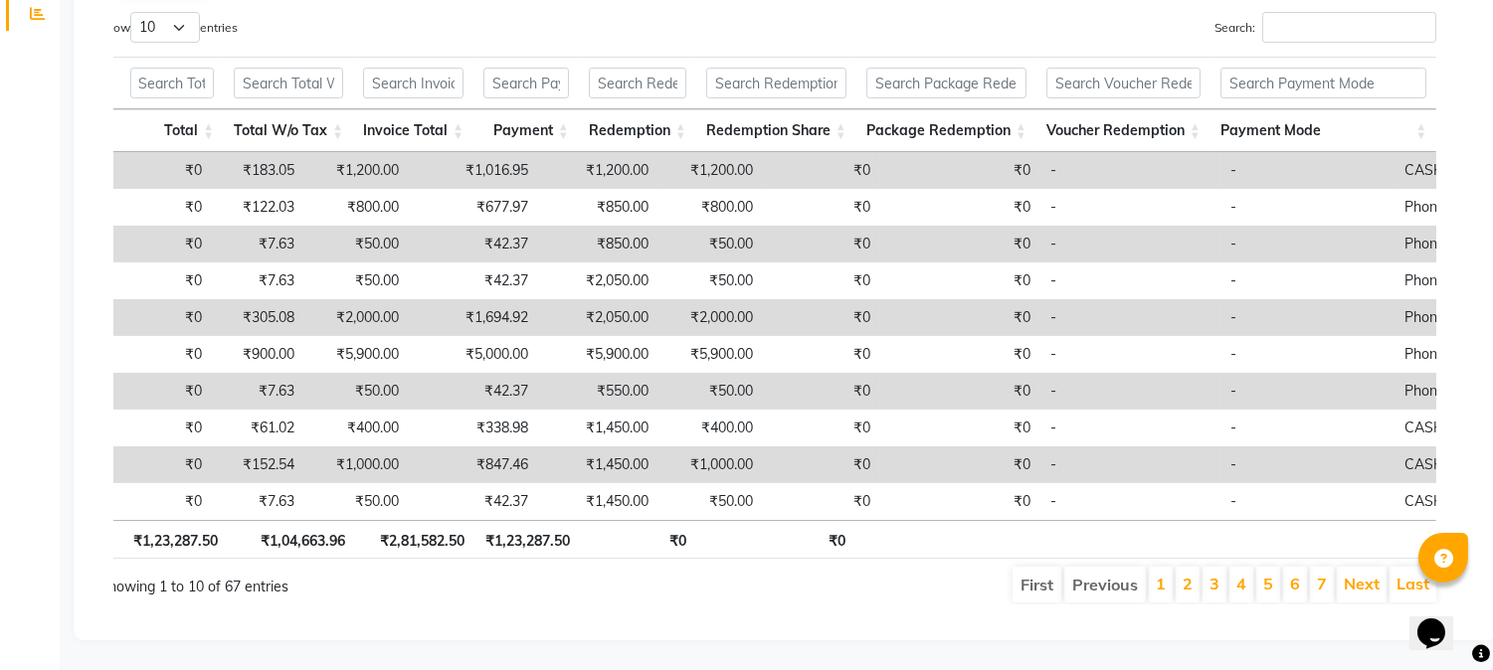
drag, startPoint x: 1321, startPoint y: 592, endPoint x: 26, endPoint y: 1, distance: 1423.5
click at [1405, 574] on link "Last" at bounding box center [1413, 584] width 33 height 20
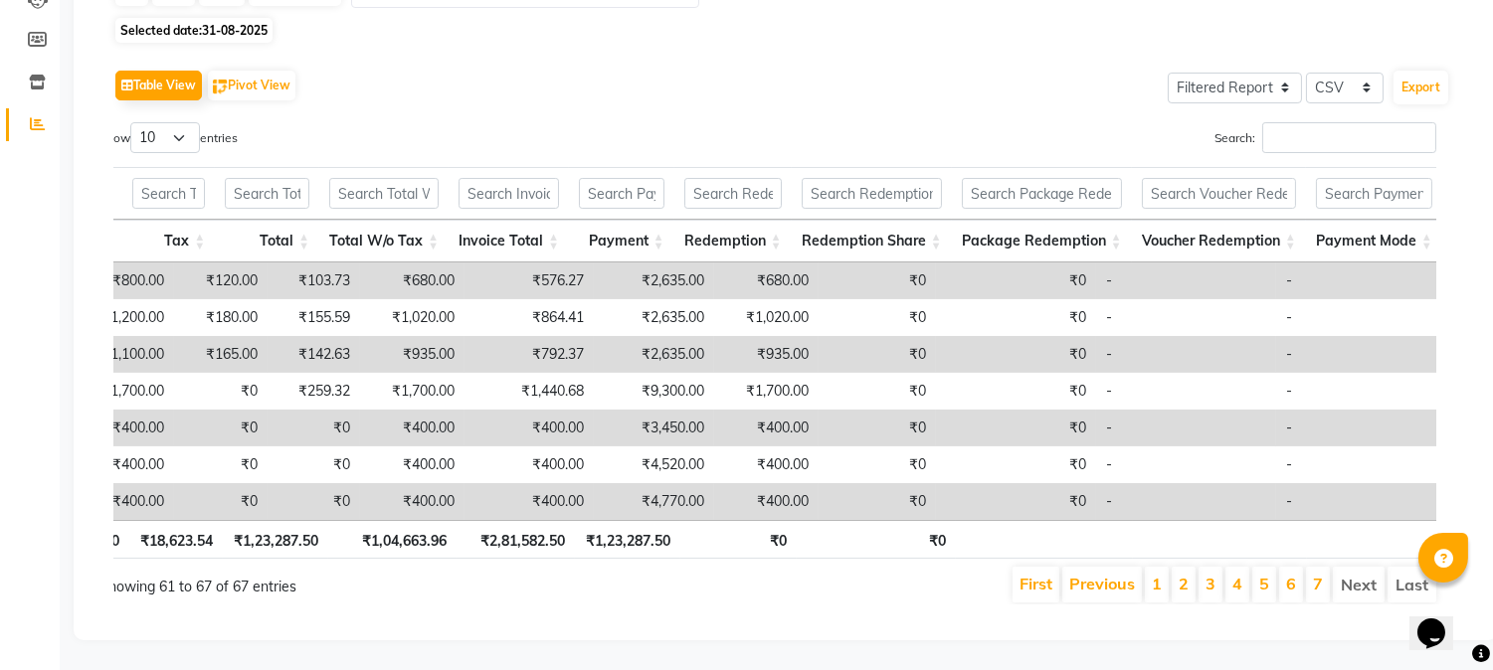
scroll to position [266, 0]
click at [1321, 574] on link "7" at bounding box center [1318, 584] width 10 height 20
click at [1356, 572] on li "Next" at bounding box center [1359, 585] width 52 height 36
click at [1315, 574] on link "7" at bounding box center [1318, 584] width 10 height 20
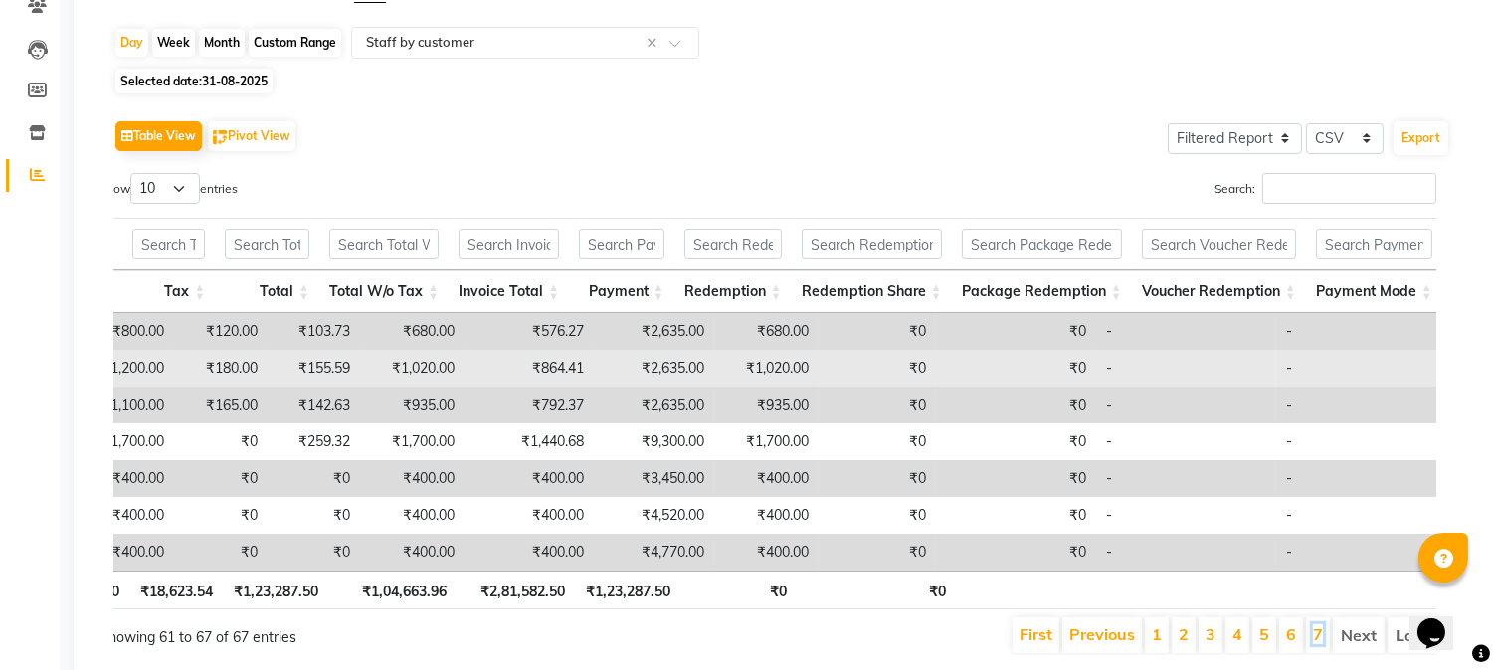
scroll to position [45, 0]
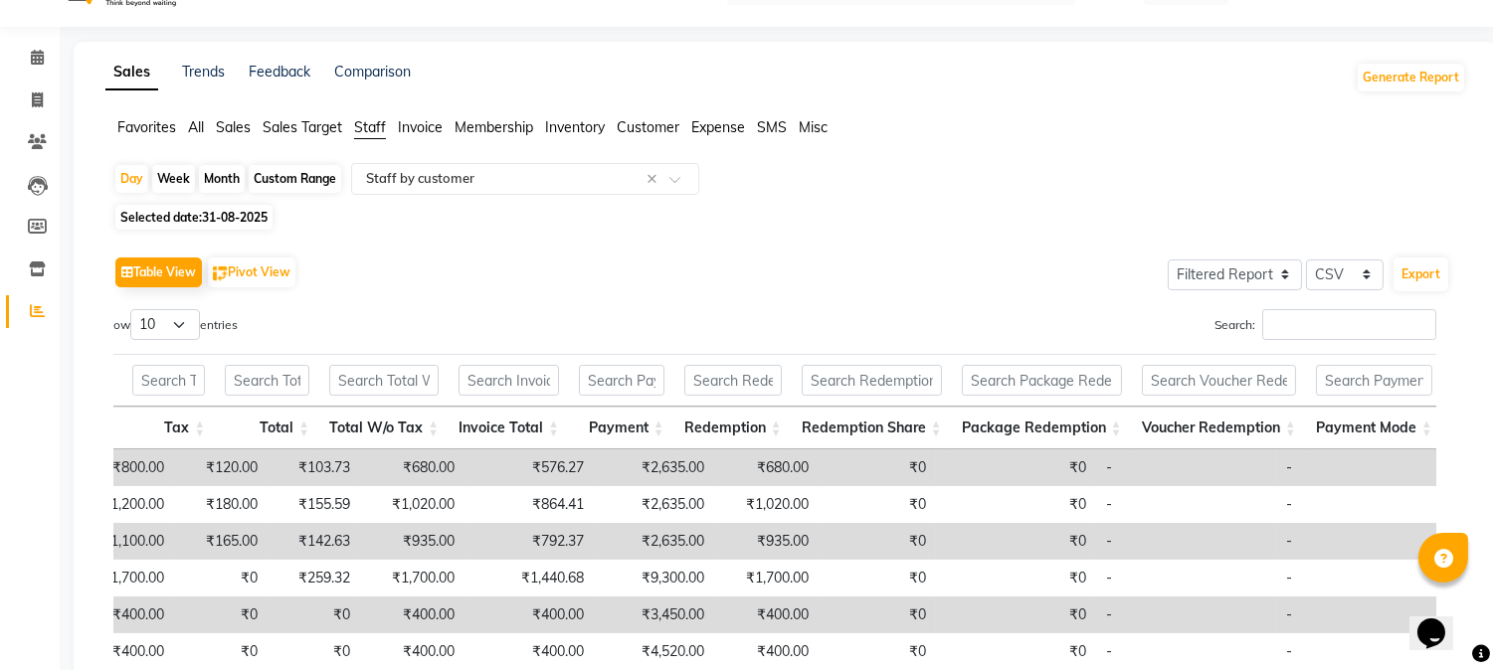
click at [221, 213] on span "31-08-2025" at bounding box center [235, 217] width 66 height 15
select select "8"
select select "2025"
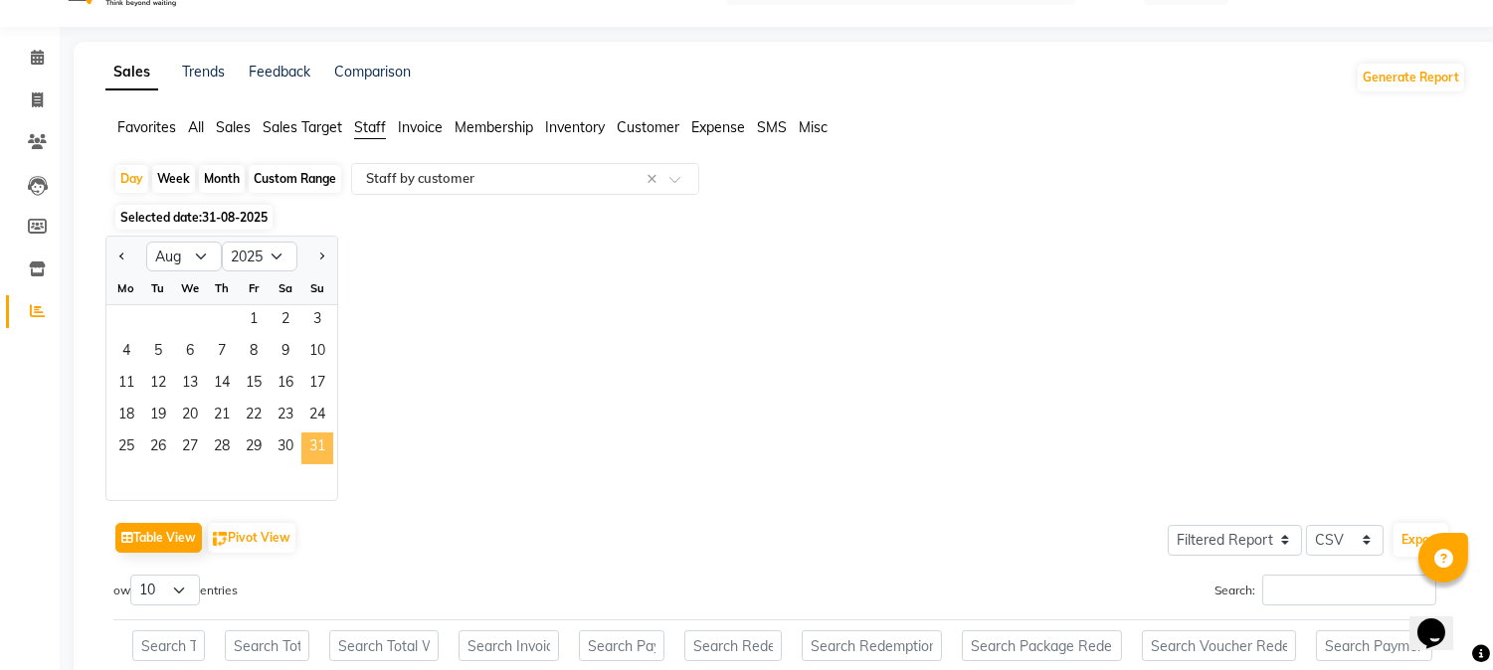
click at [321, 454] on span "31" at bounding box center [317, 449] width 32 height 32
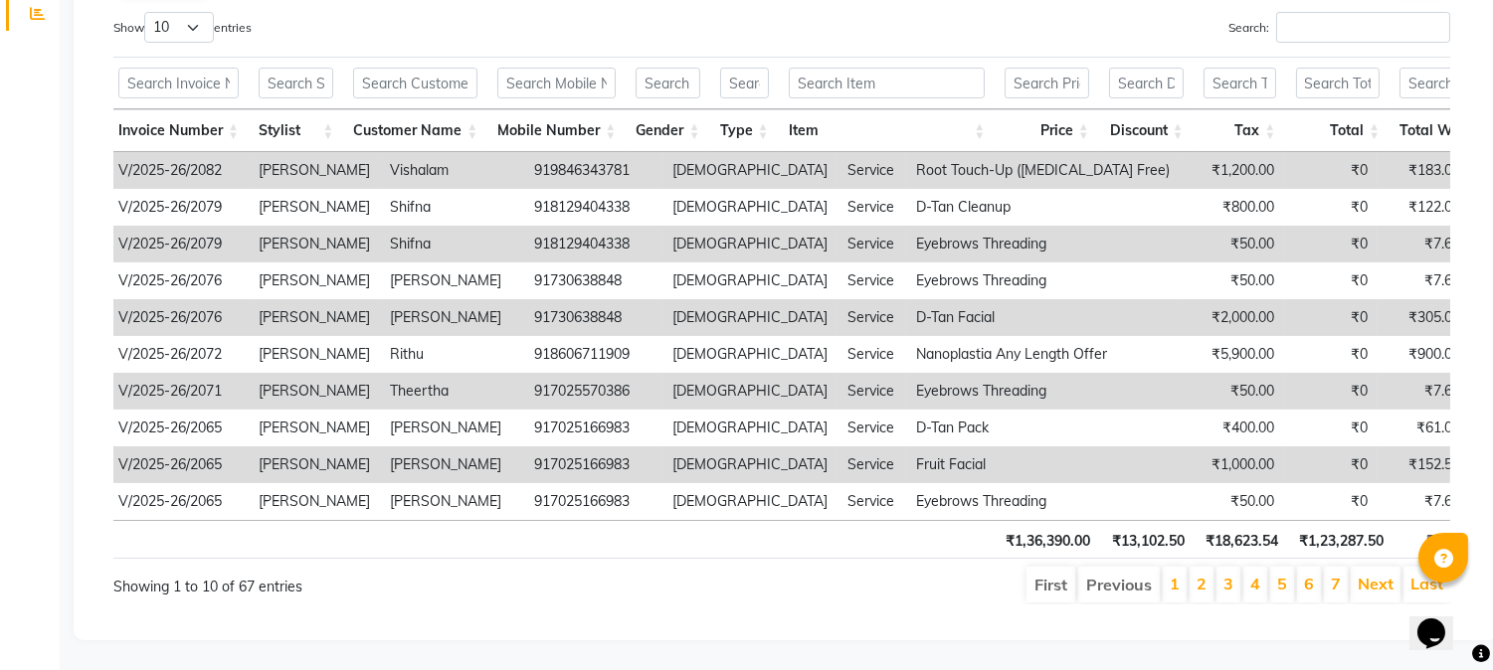
click at [1329, 568] on li "7" at bounding box center [1336, 585] width 24 height 36
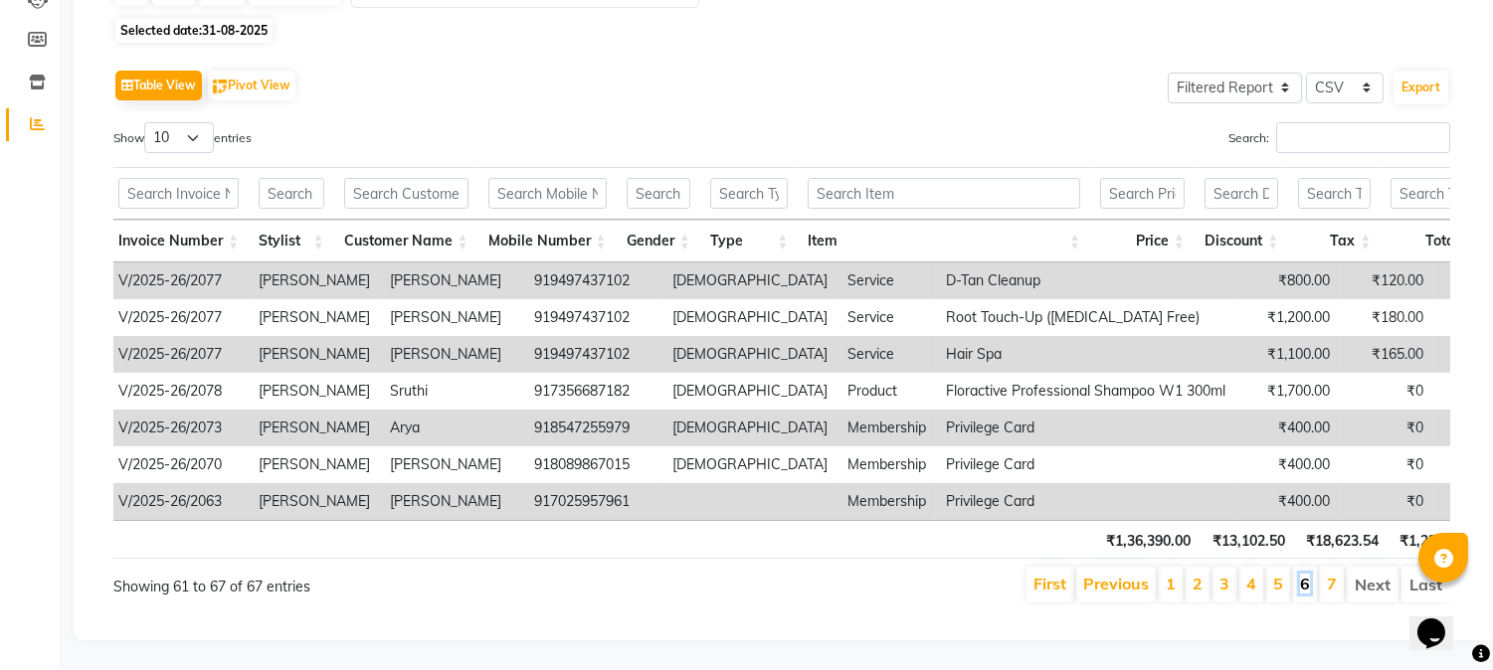
click at [1303, 574] on link "6" at bounding box center [1305, 584] width 10 height 20
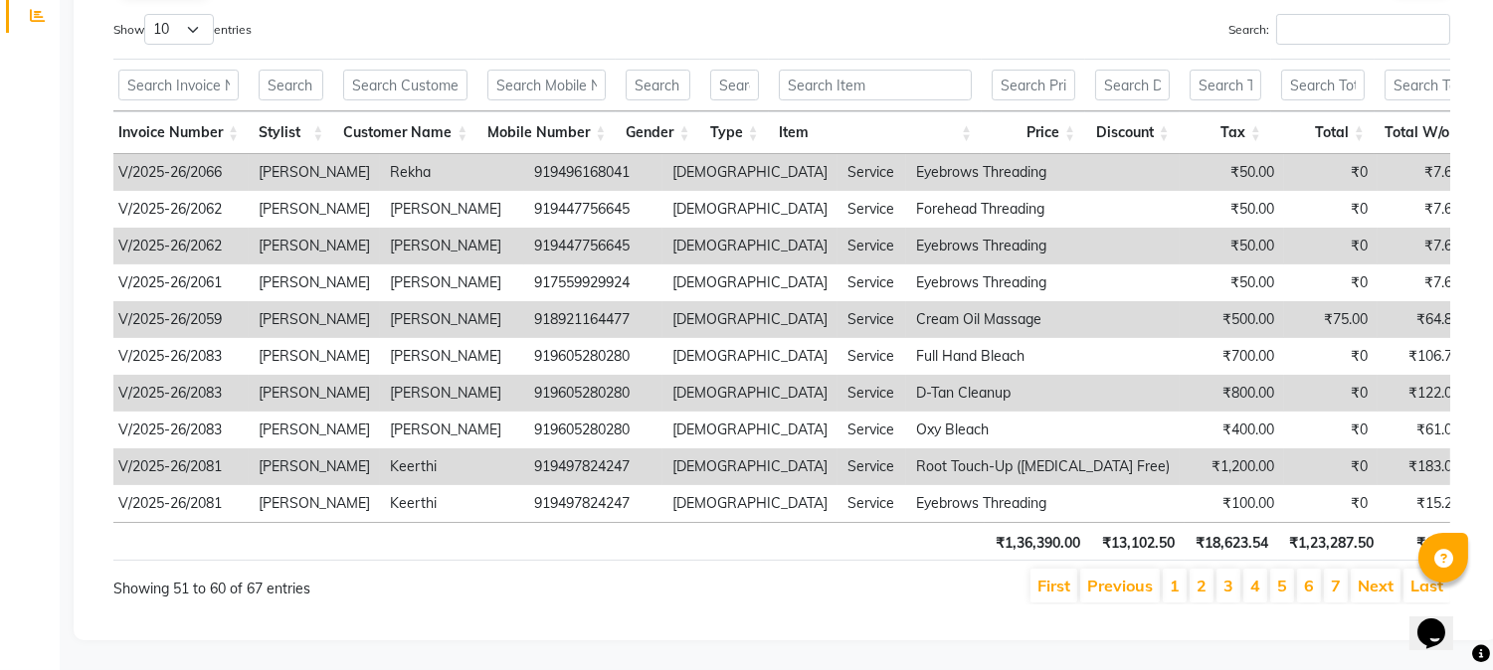
click at [1288, 572] on li "5" at bounding box center [1282, 586] width 24 height 34
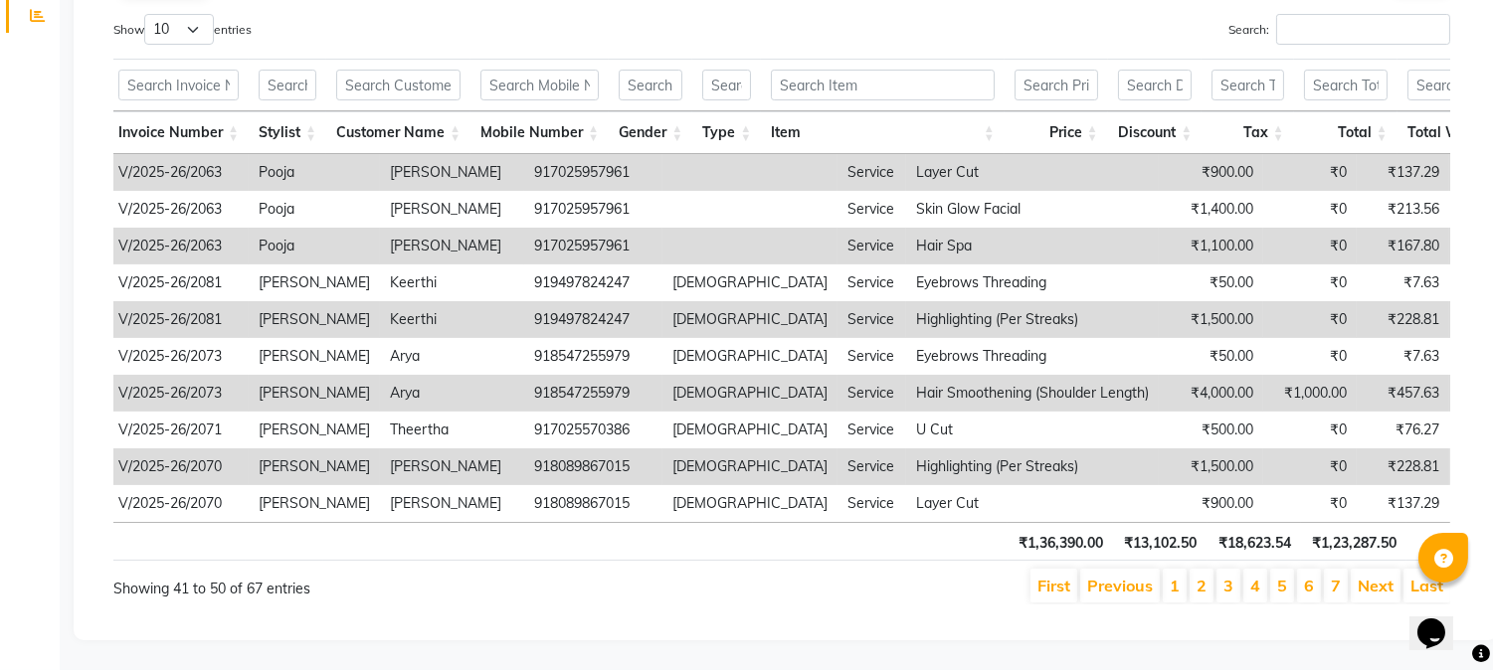
click at [1261, 573] on li "4" at bounding box center [1255, 586] width 24 height 34
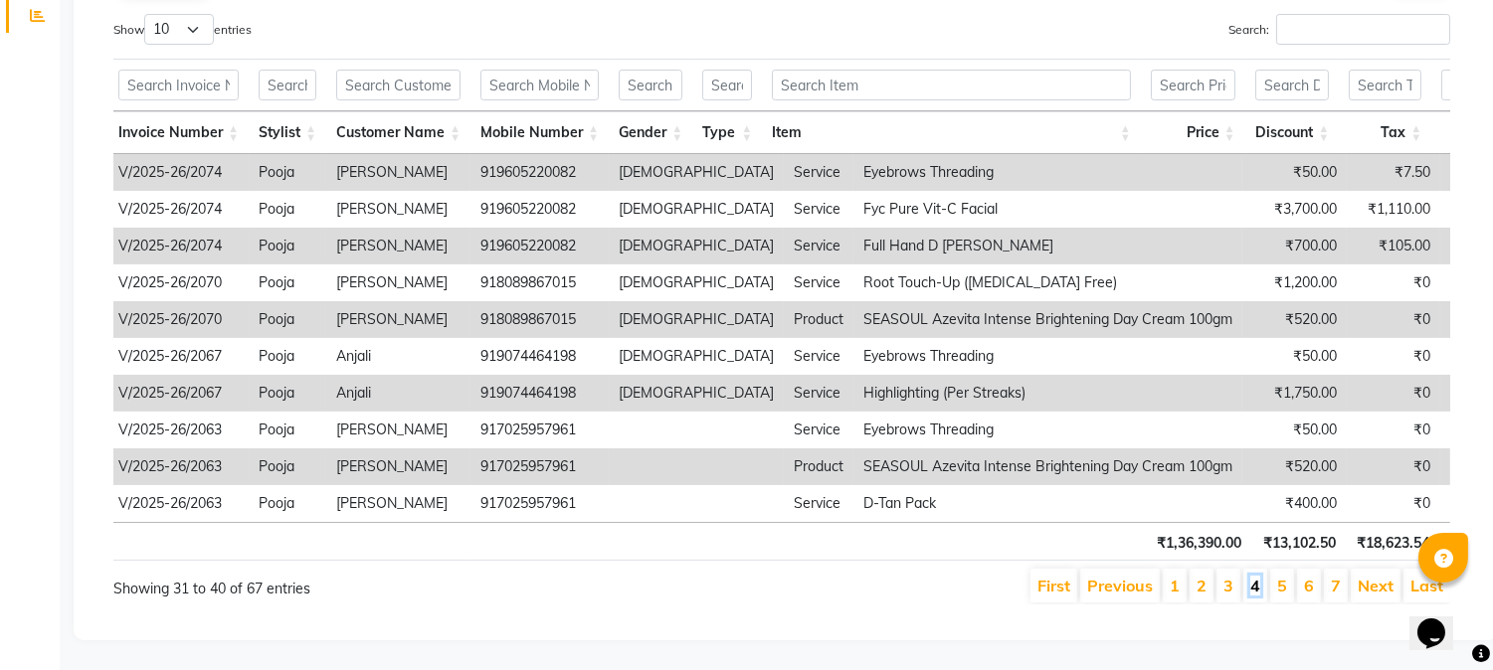
click at [1259, 576] on link "4" at bounding box center [1255, 586] width 10 height 20
click at [1238, 570] on li "3" at bounding box center [1228, 586] width 24 height 34
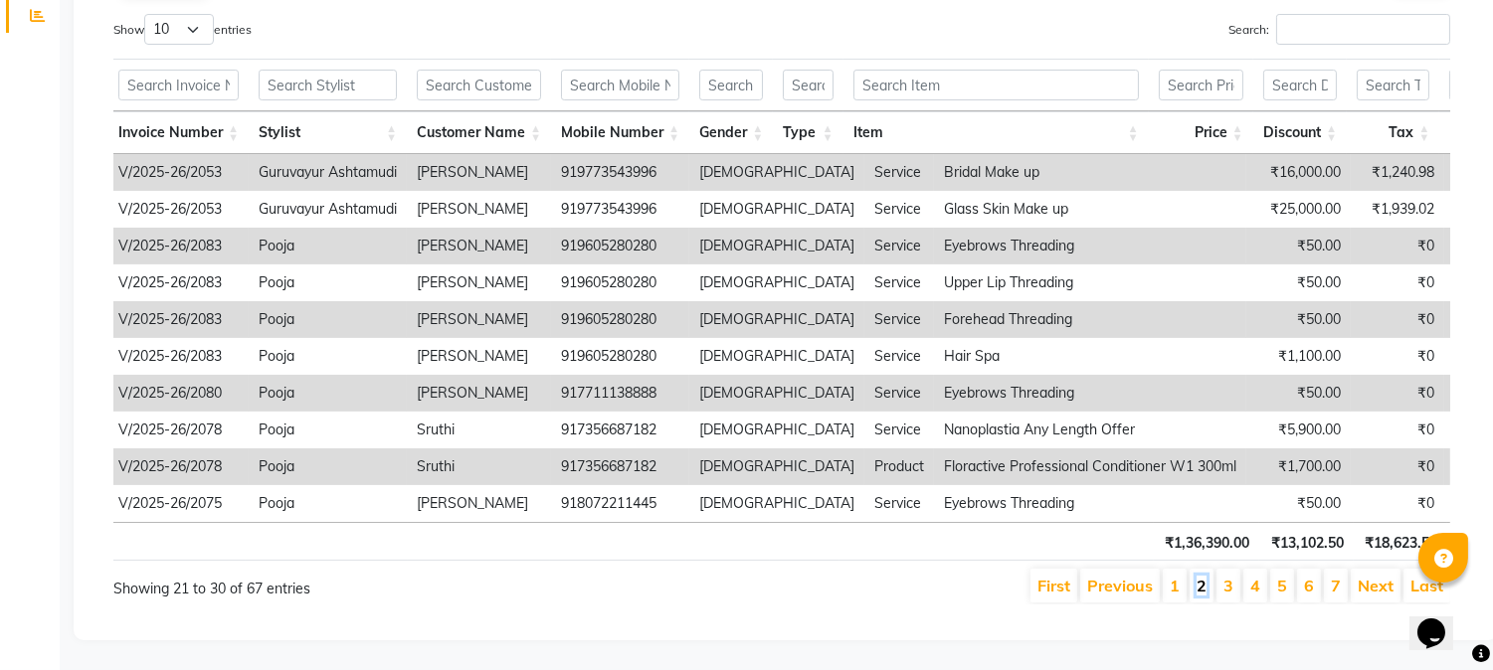
click at [1205, 576] on link "2" at bounding box center [1202, 586] width 10 height 20
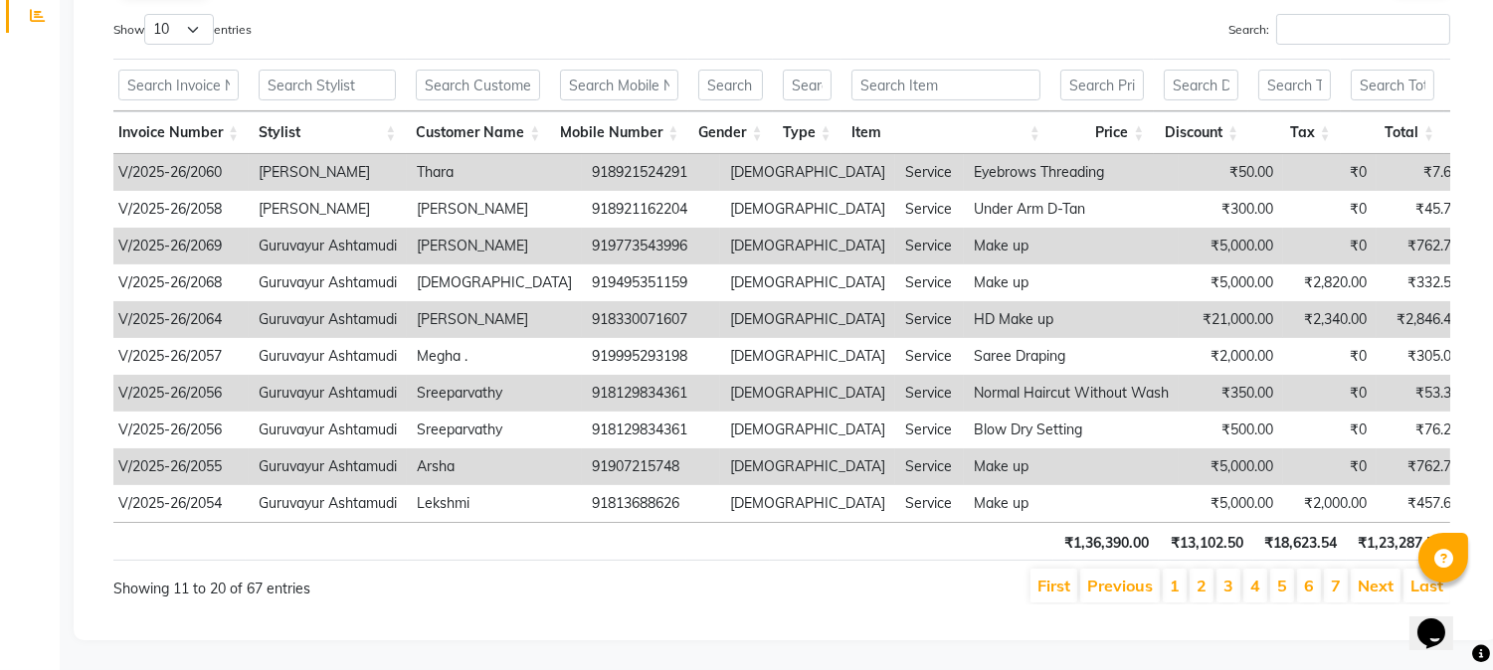
click at [1181, 581] on li "1" at bounding box center [1175, 586] width 24 height 34
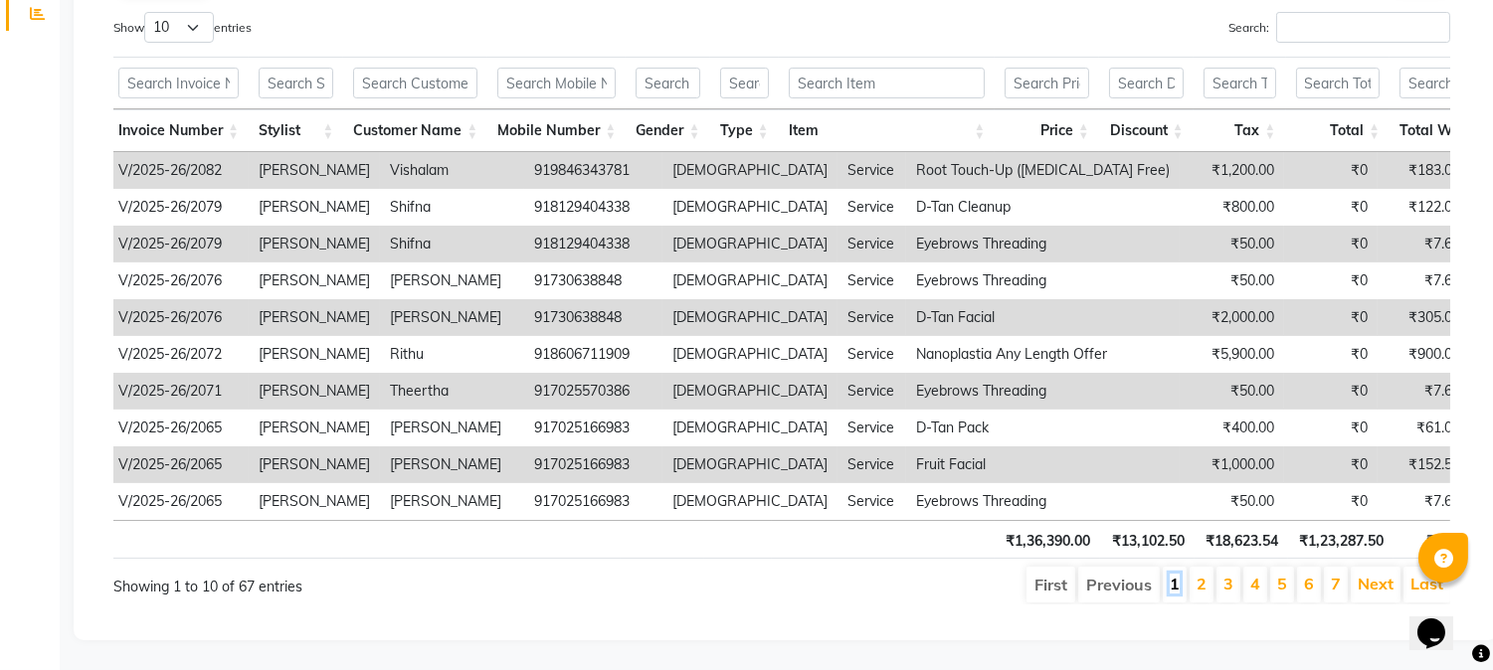
click at [1174, 574] on link "1" at bounding box center [1175, 584] width 10 height 20
click at [1201, 574] on link "2" at bounding box center [1202, 584] width 10 height 20
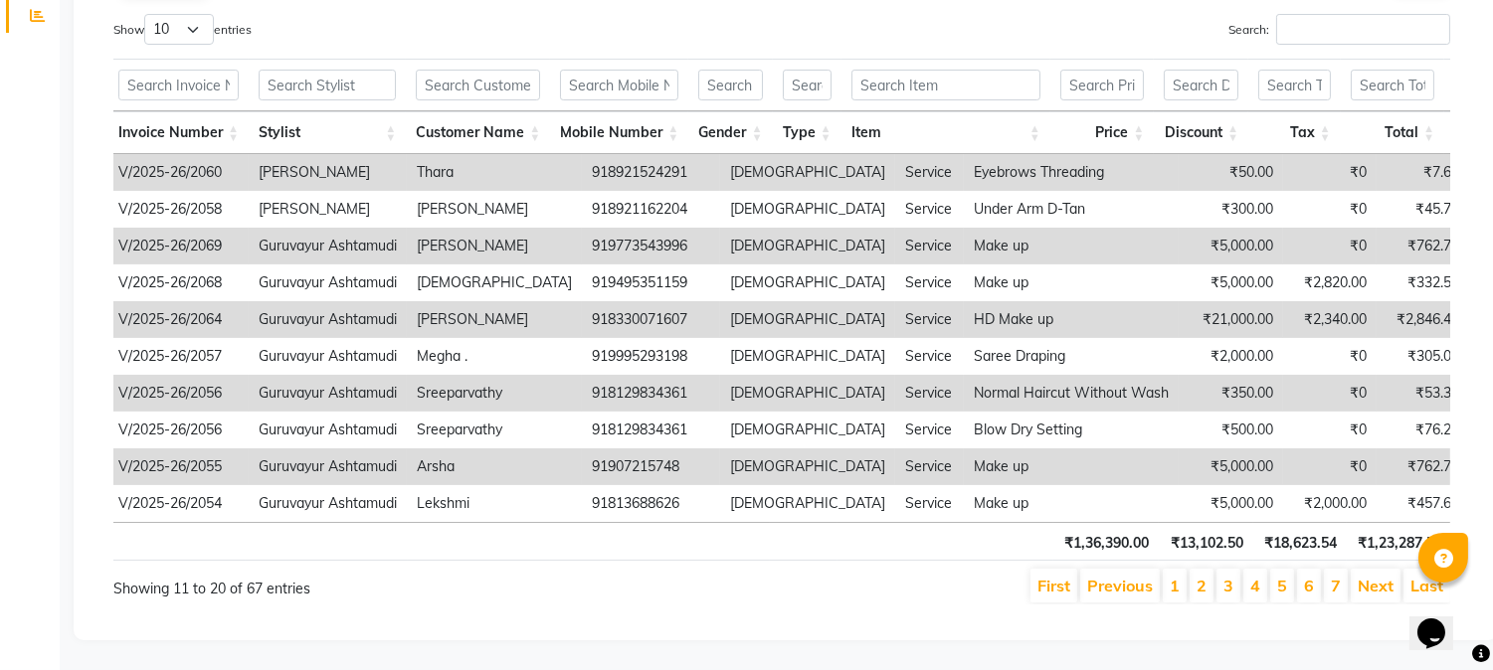
click at [1236, 570] on li "3" at bounding box center [1228, 586] width 24 height 34
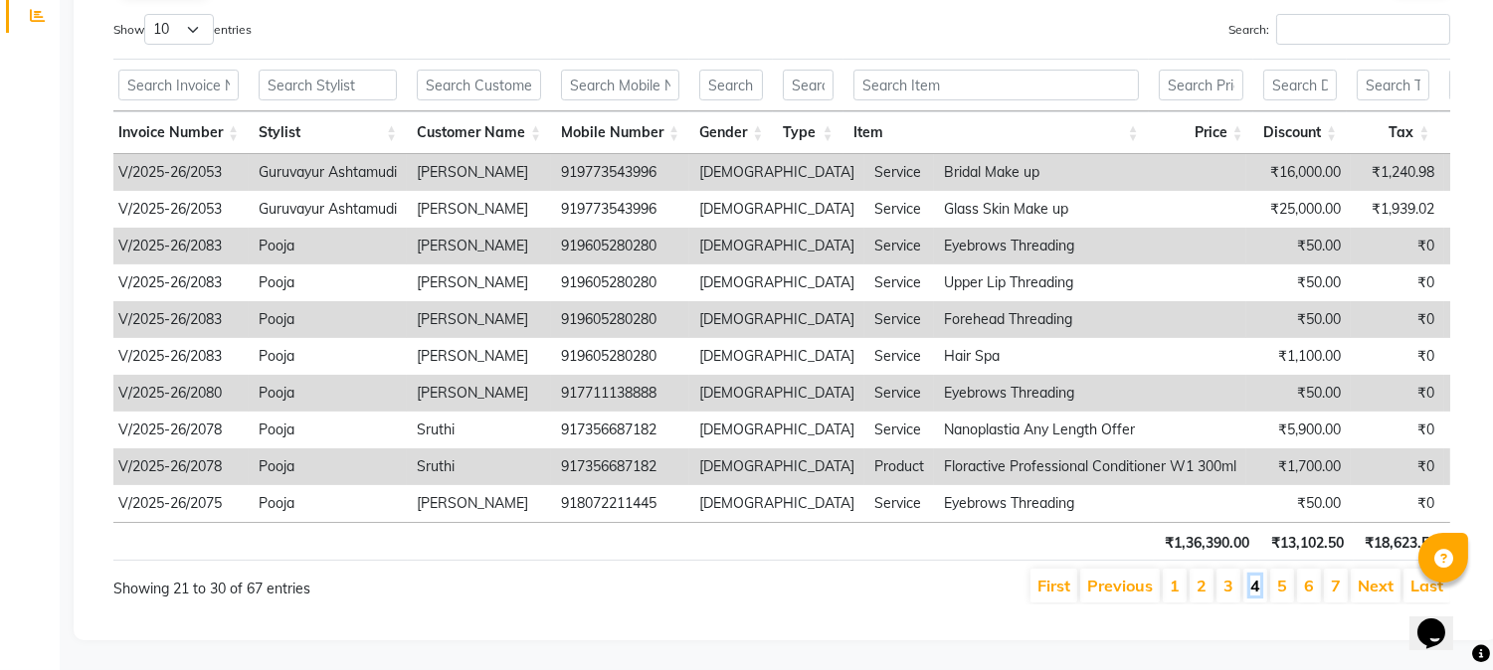
click at [1250, 576] on link "4" at bounding box center [1255, 586] width 10 height 20
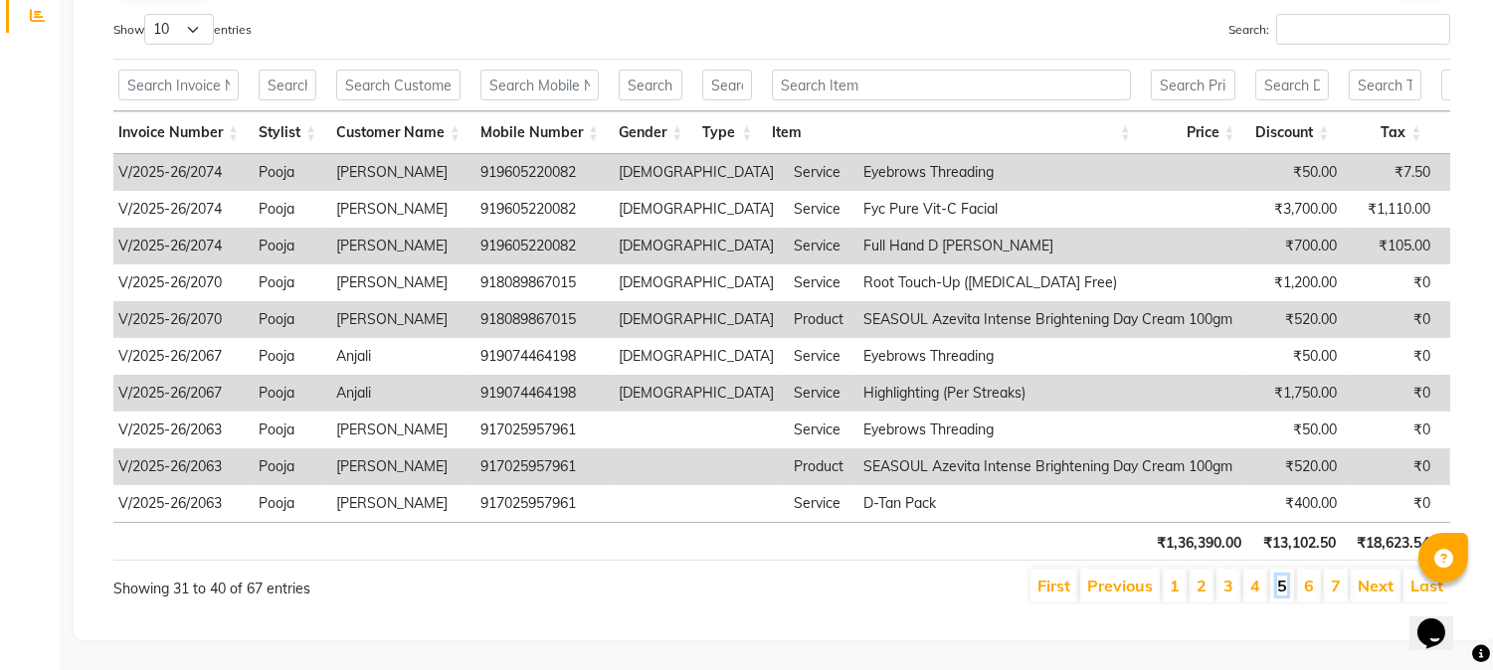
click at [1287, 576] on link "5" at bounding box center [1282, 586] width 10 height 20
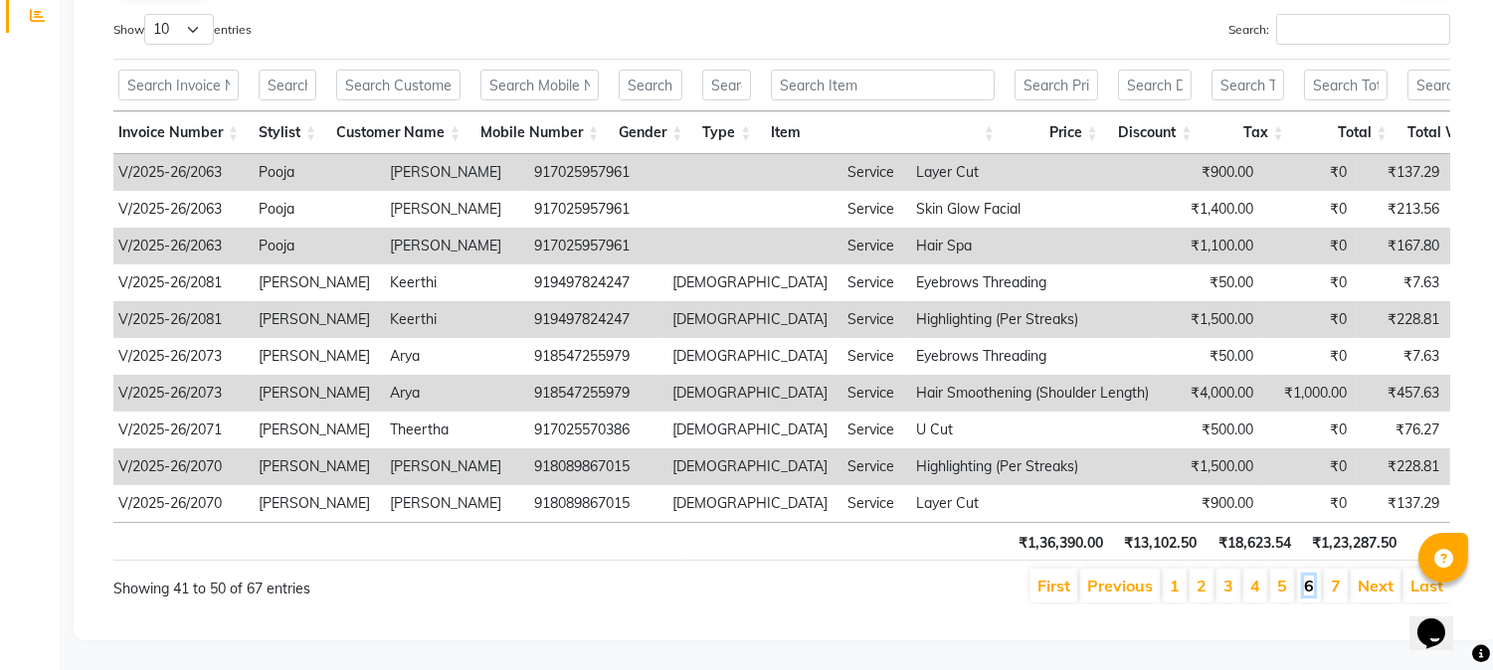
click at [1311, 576] on link "6" at bounding box center [1309, 586] width 10 height 20
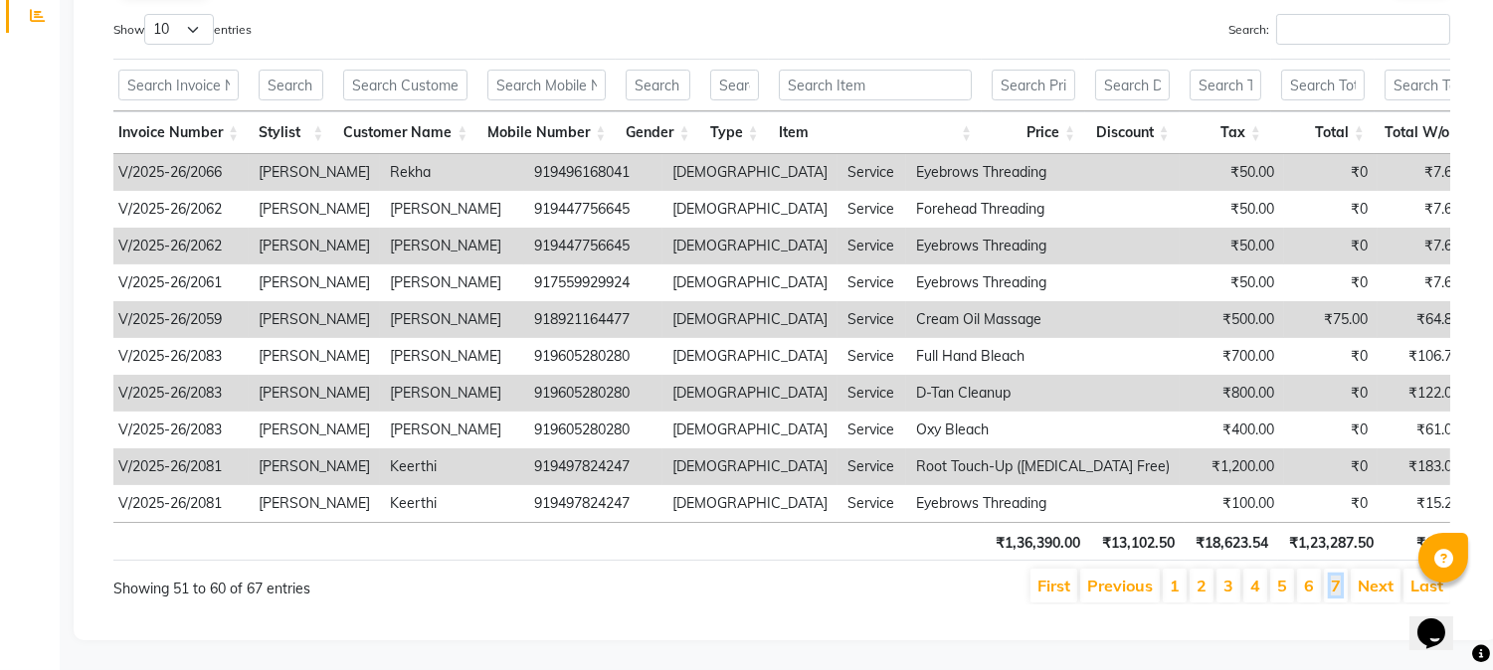
click at [1340, 576] on link "7" at bounding box center [1336, 586] width 10 height 20
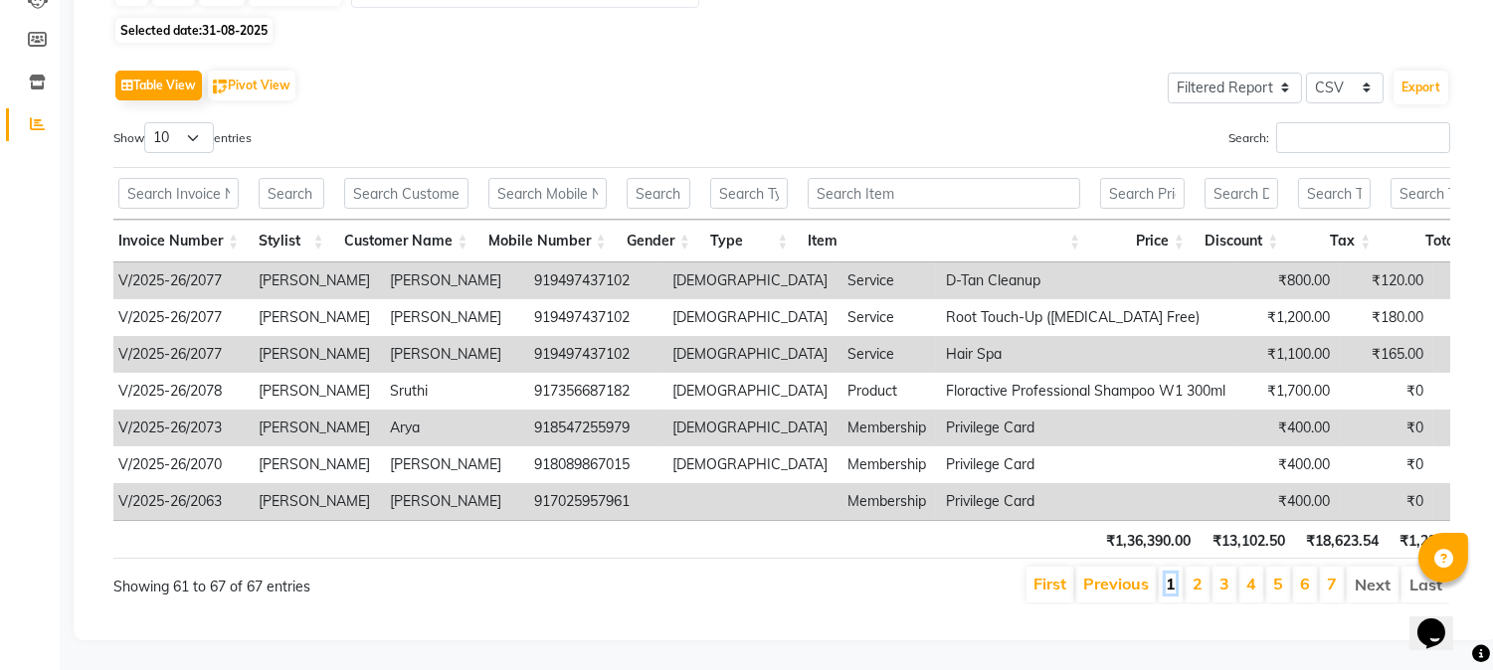
click at [1176, 574] on link "1" at bounding box center [1171, 584] width 10 height 20
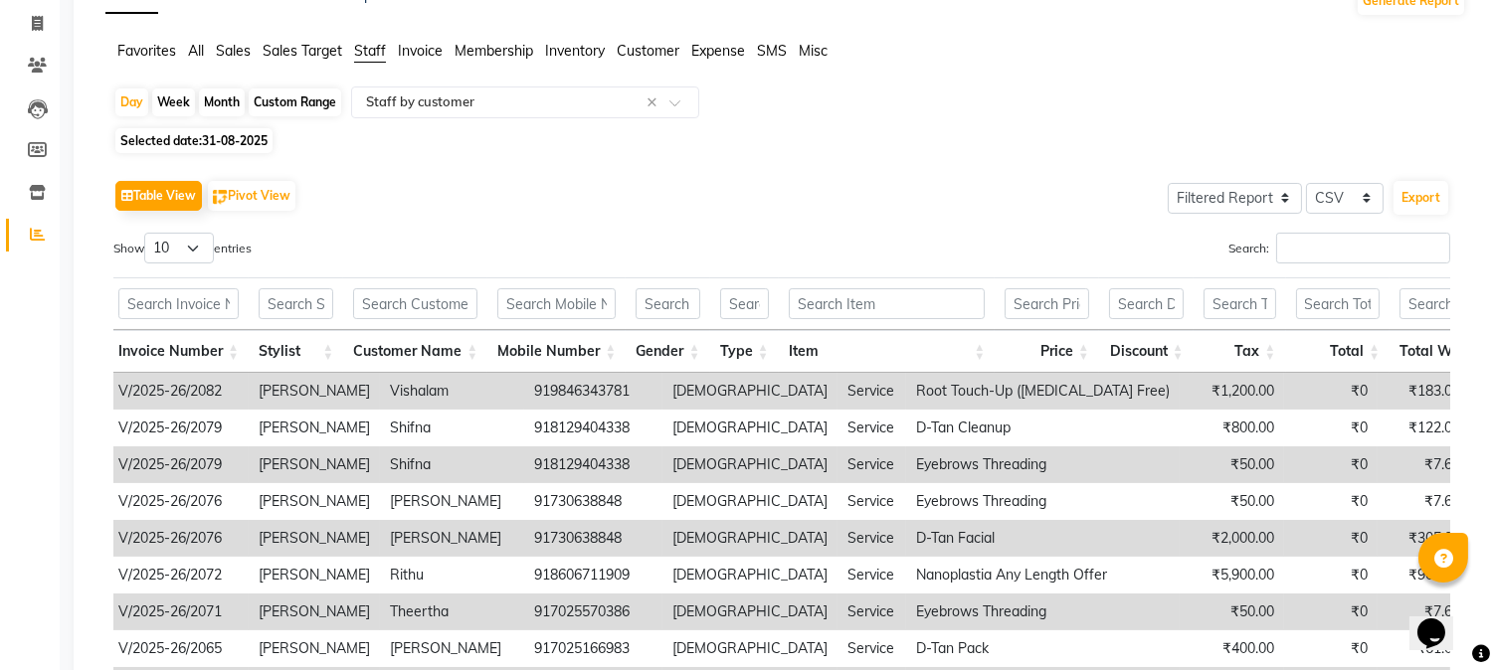
scroll to position [44, 0]
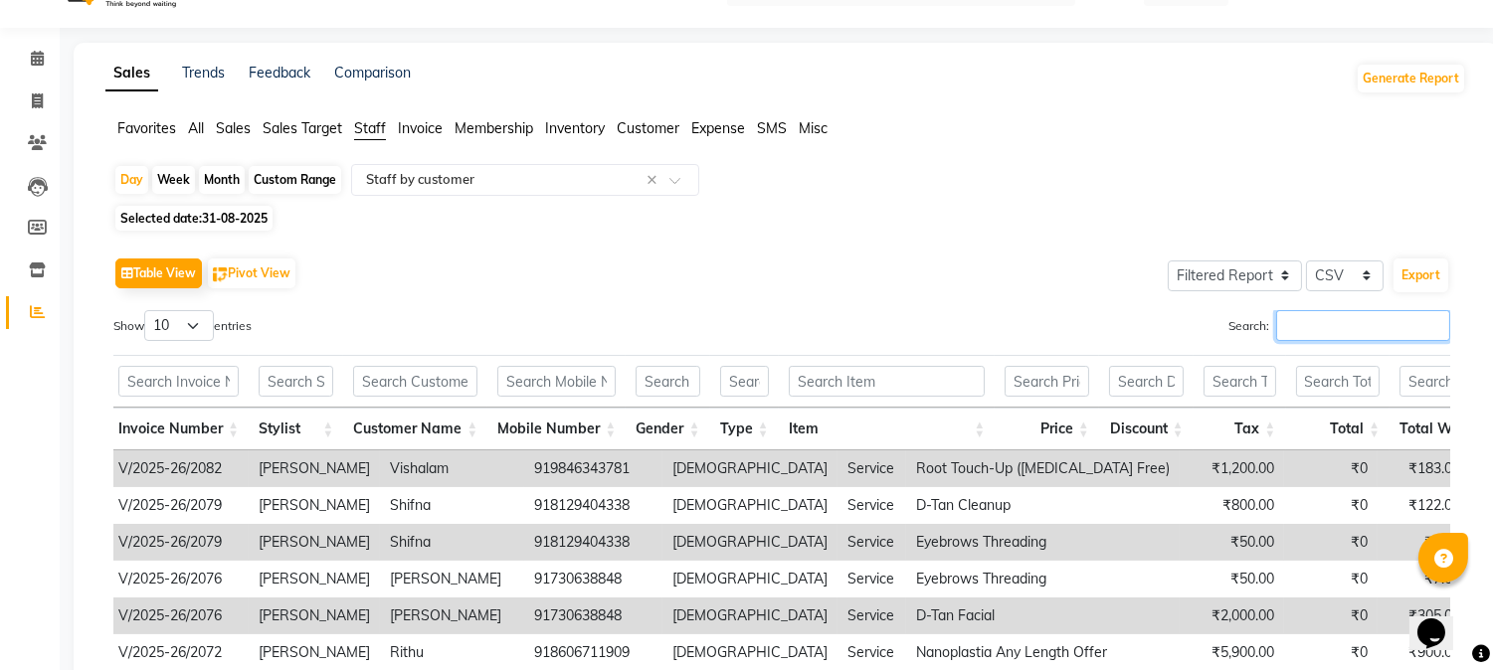
click at [1304, 321] on input "Search:" at bounding box center [1363, 325] width 174 height 31
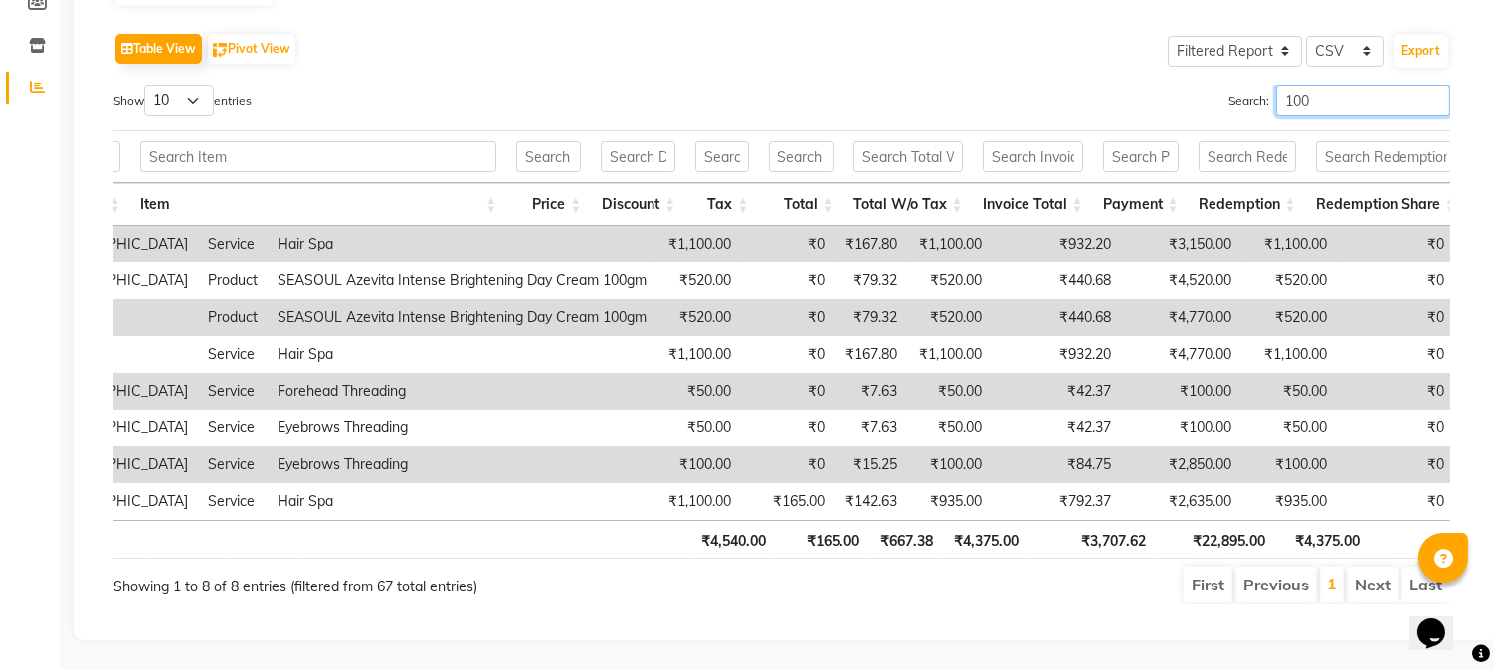
scroll to position [0, 764]
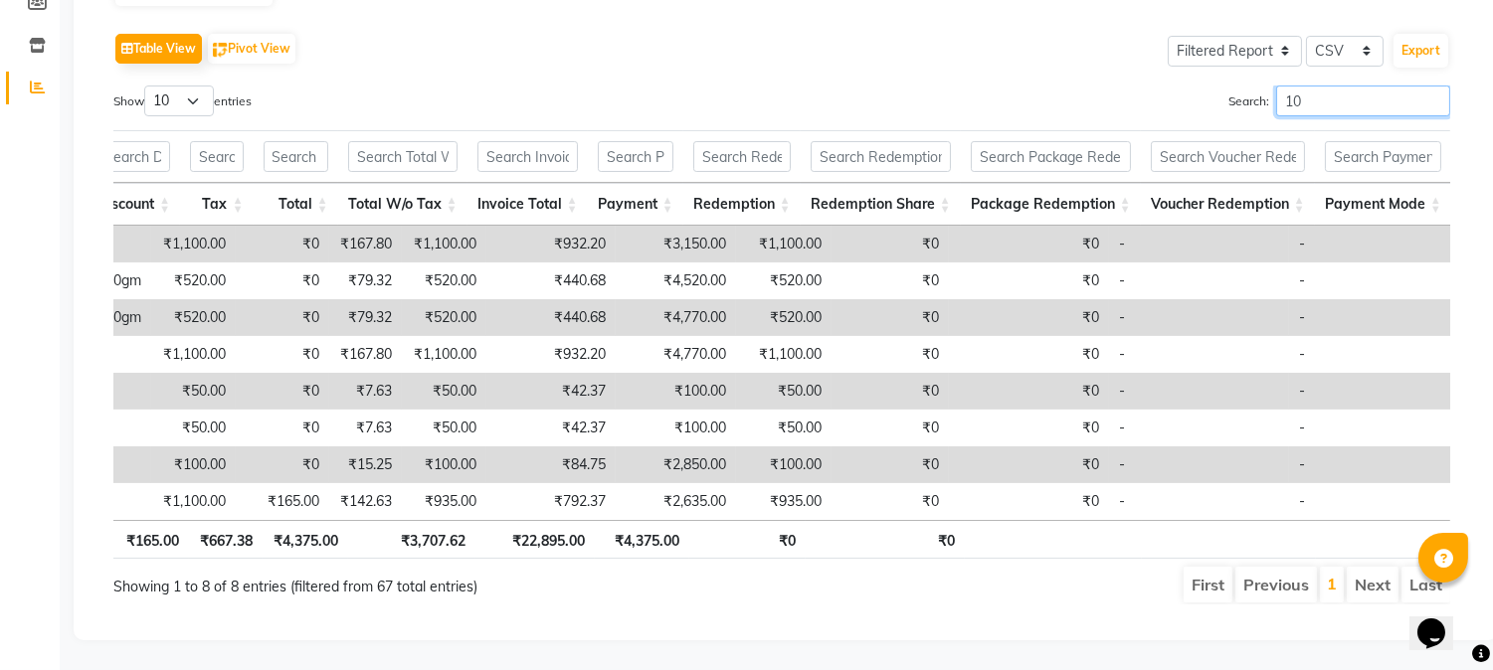
type input "1"
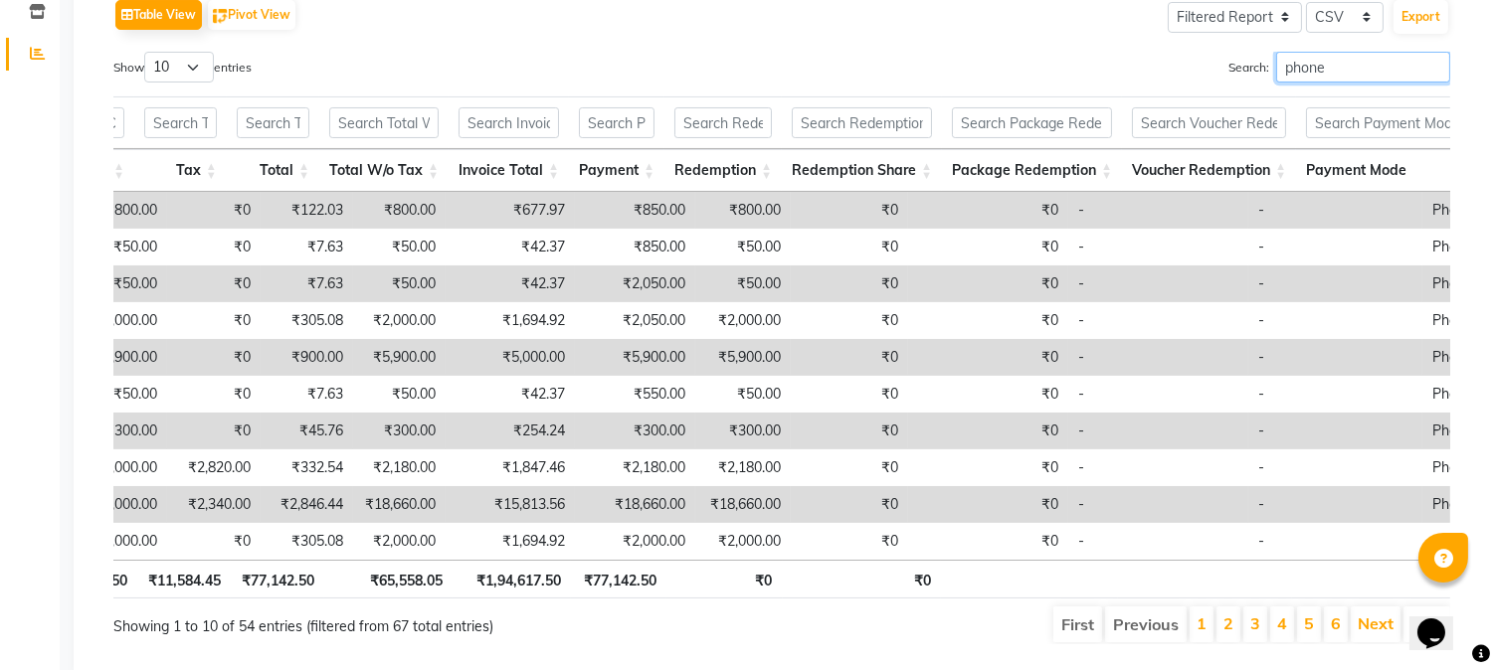
scroll to position [0, 1296]
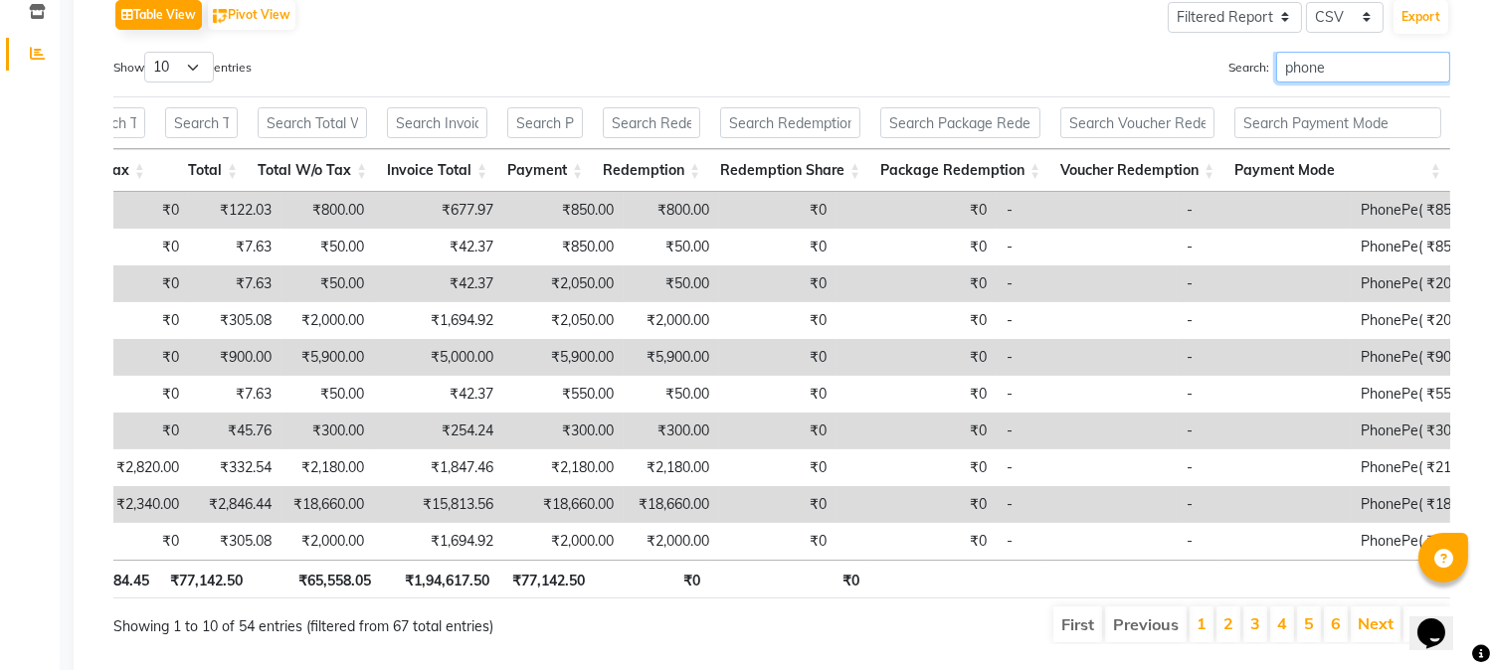
drag, startPoint x: 1216, startPoint y: 569, endPoint x: 16, endPoint y: 0, distance: 1327.7
type input "phone"
click at [1202, 634] on link "1" at bounding box center [1202, 624] width 10 height 20
click at [1231, 634] on link "2" at bounding box center [1228, 624] width 10 height 20
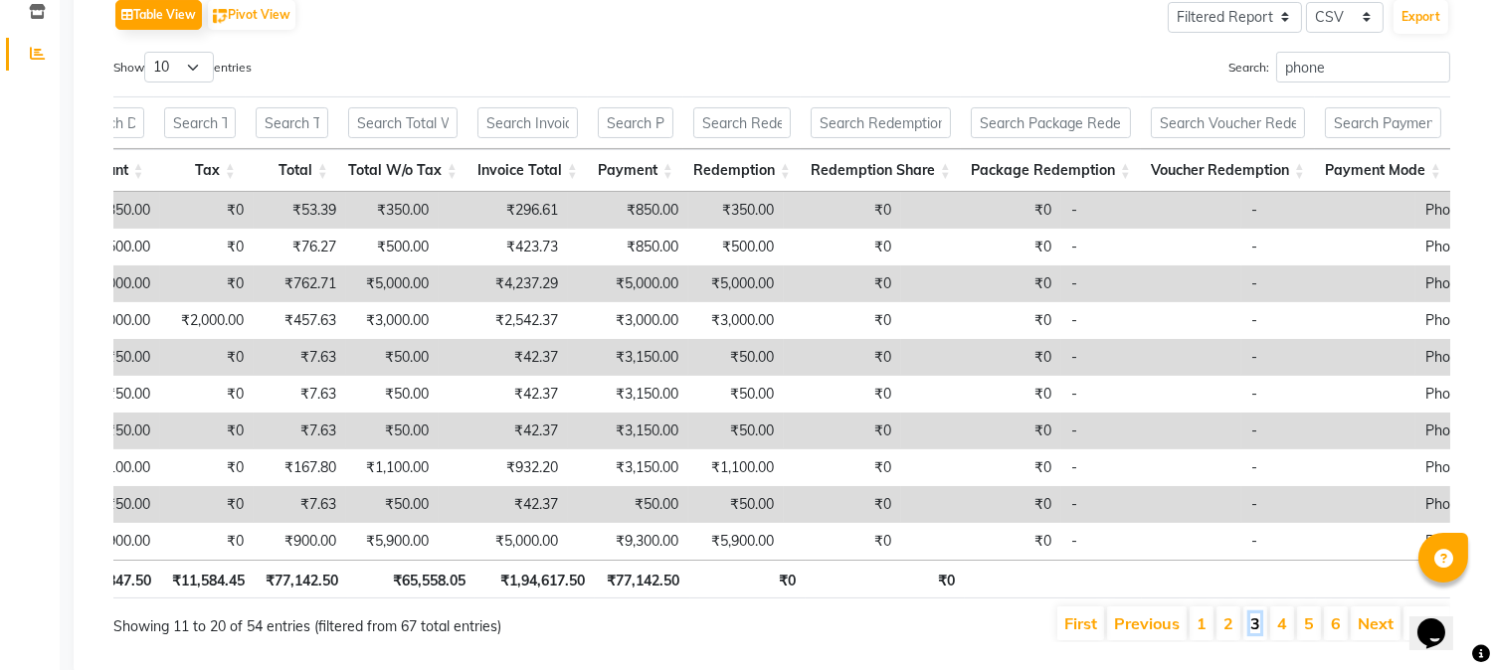
click at [1257, 634] on link "3" at bounding box center [1255, 624] width 10 height 20
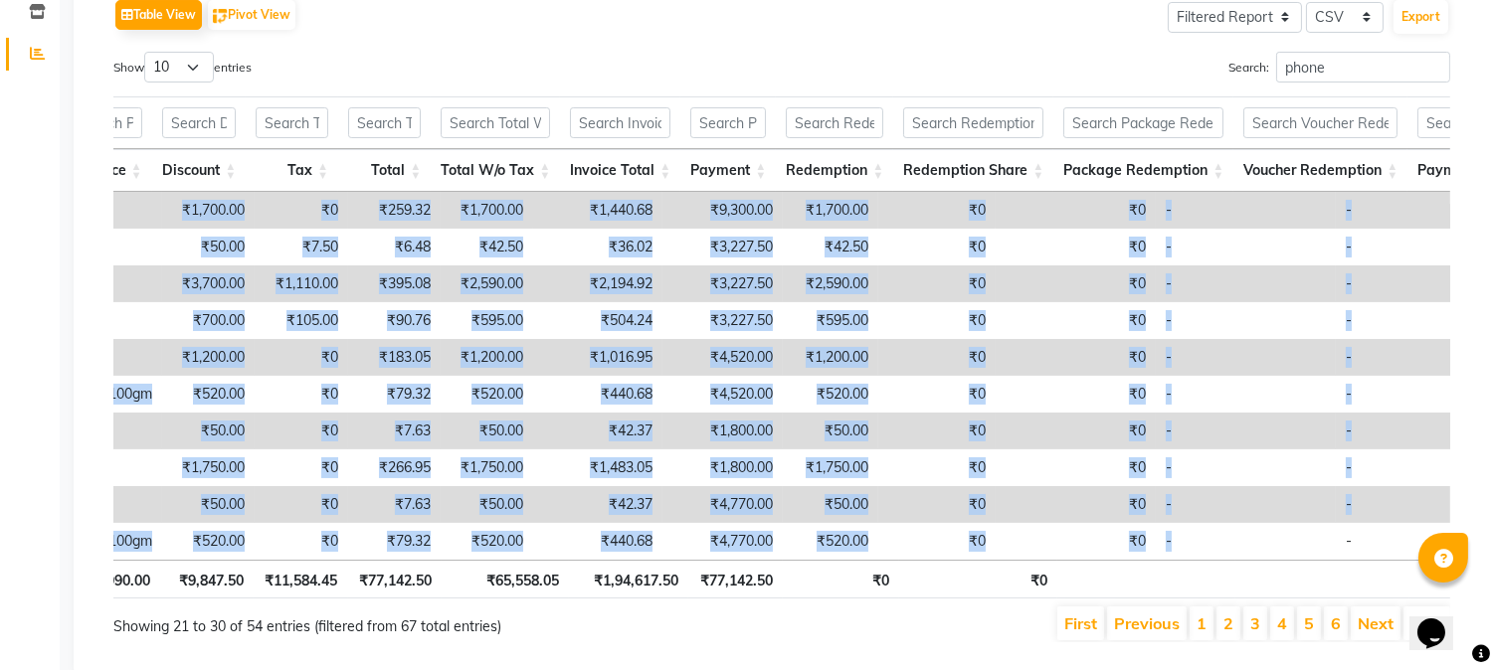
drag, startPoint x: 1147, startPoint y: 559, endPoint x: 1410, endPoint y: 577, distance: 264.2
click at [1410, 560] on div "Invoice Date Invoice Number Stylist Customer Name Mobile Number Gender Type Ite…" at bounding box center [781, 376] width 1337 height 368
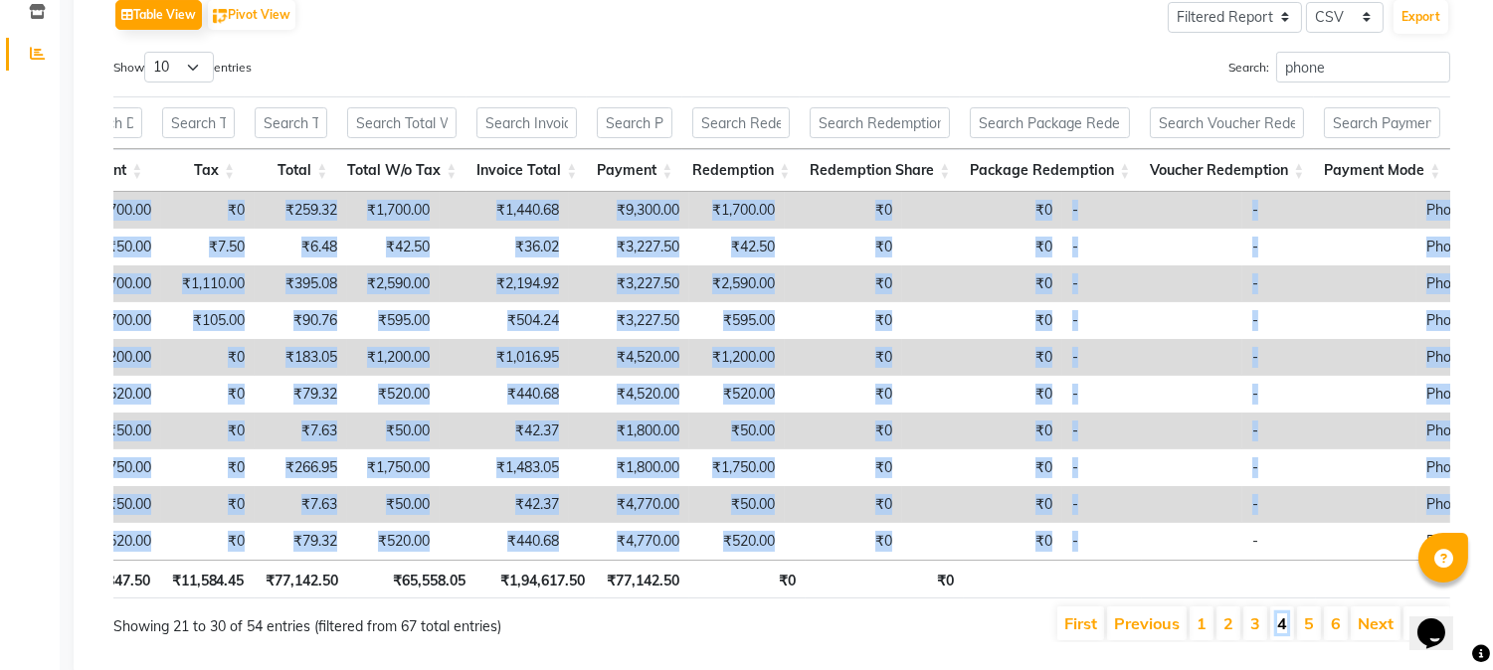
click at [1280, 634] on link "4" at bounding box center [1282, 624] width 10 height 20
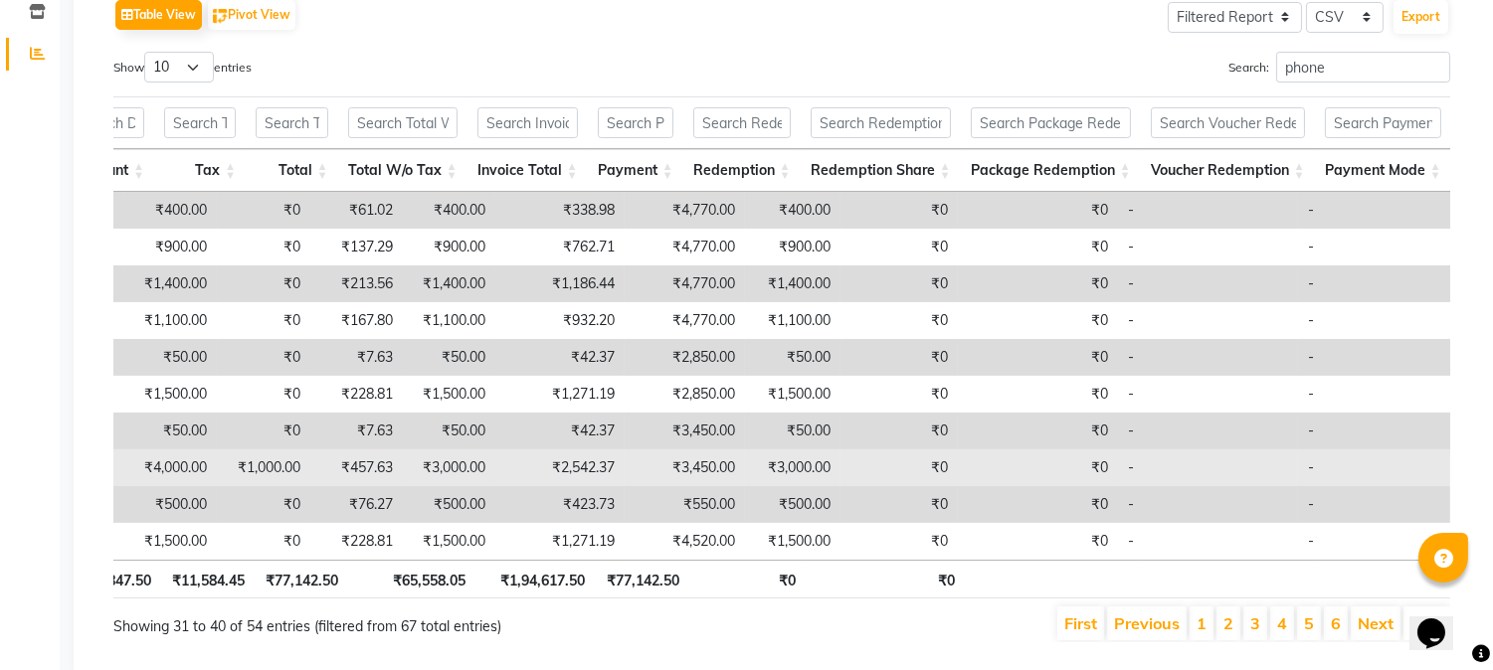
click at [1298, 479] on td "-" at bounding box center [1385, 468] width 174 height 37
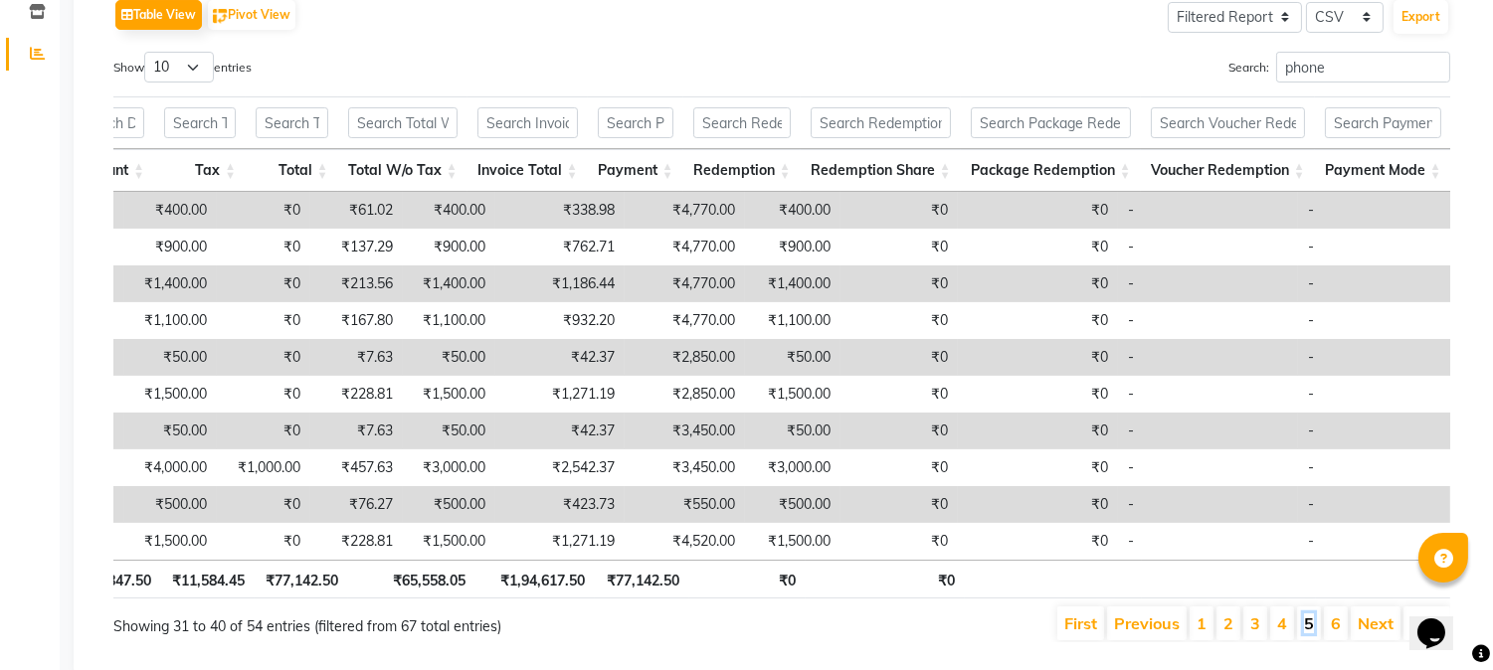
click at [1313, 634] on link "5" at bounding box center [1309, 624] width 10 height 20
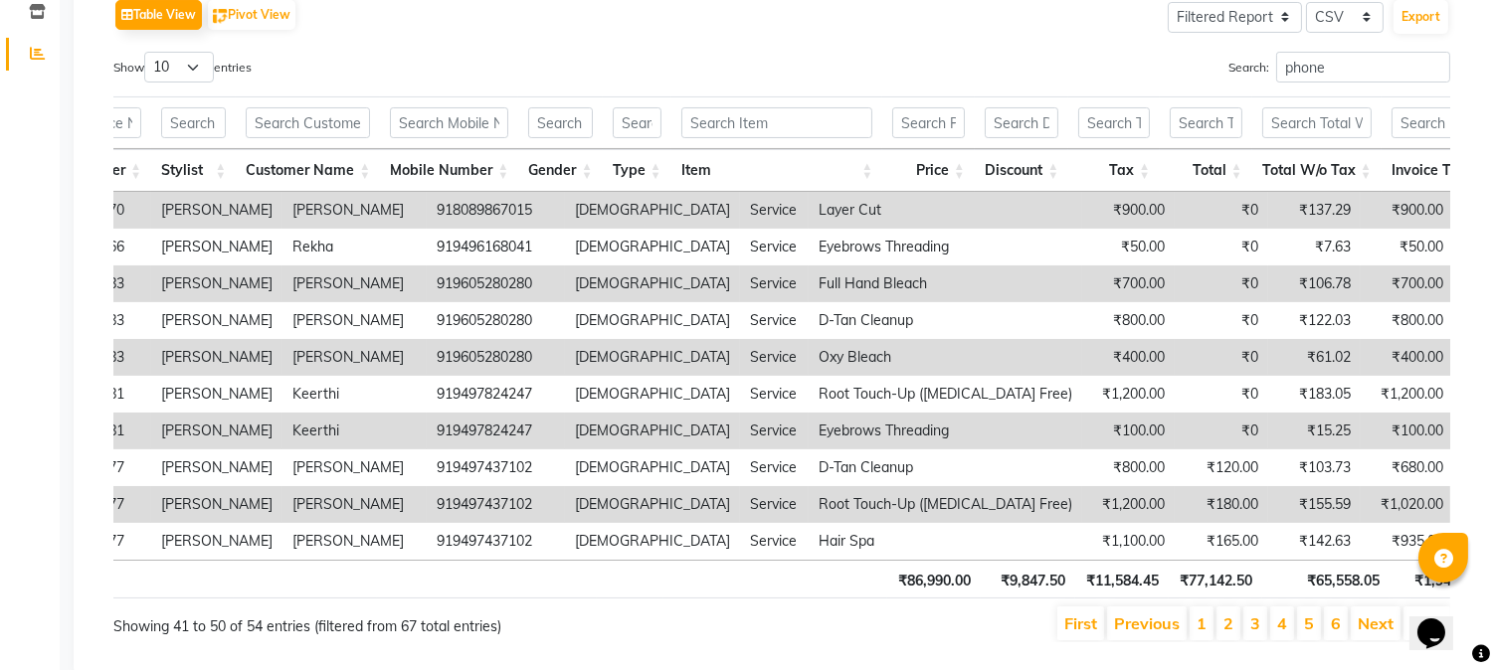
scroll to position [0, 33]
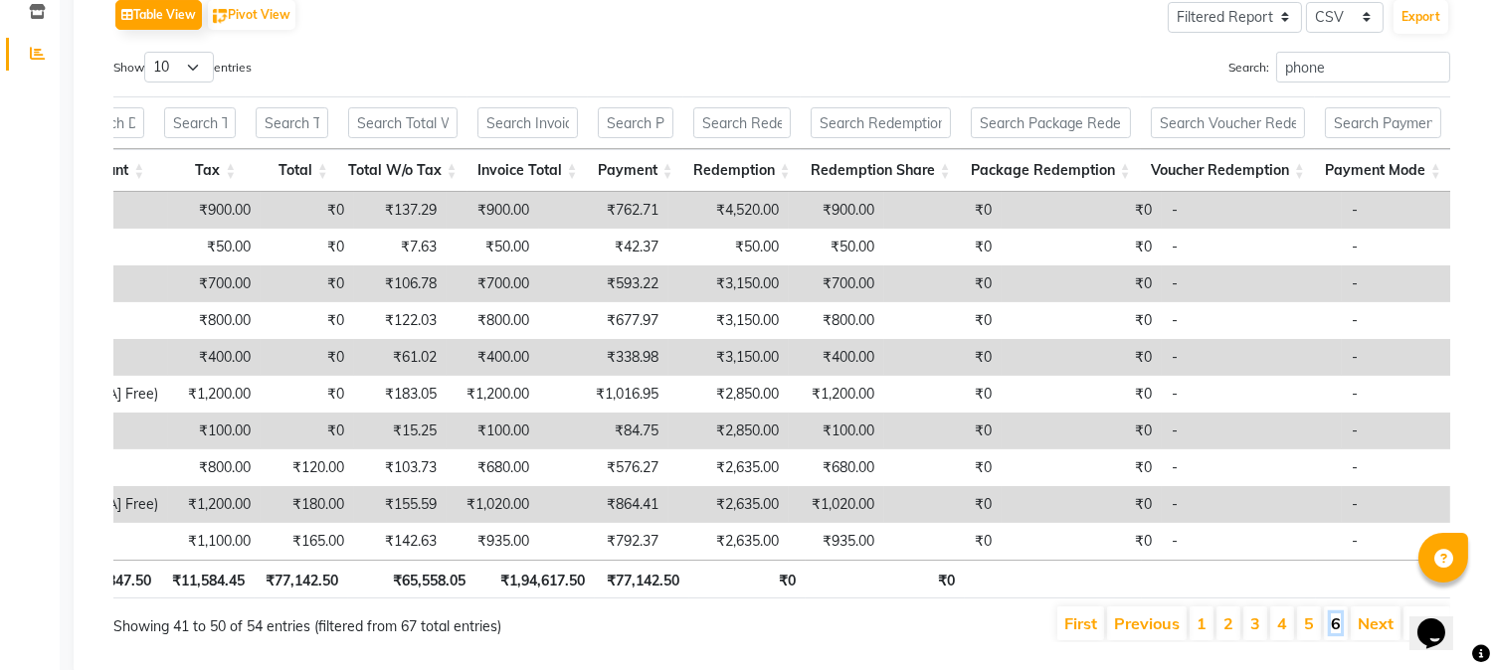
click at [1331, 634] on link "6" at bounding box center [1336, 624] width 10 height 20
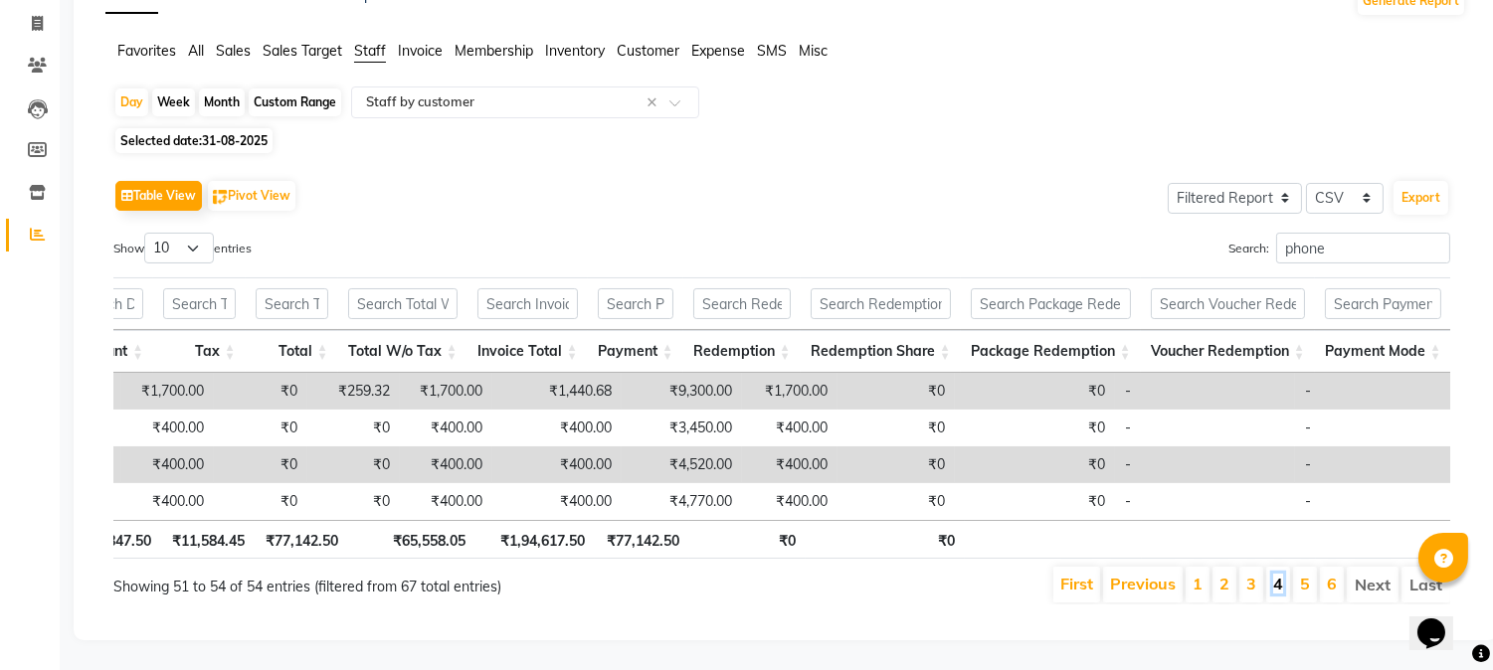
click at [1275, 574] on link "4" at bounding box center [1278, 584] width 10 height 20
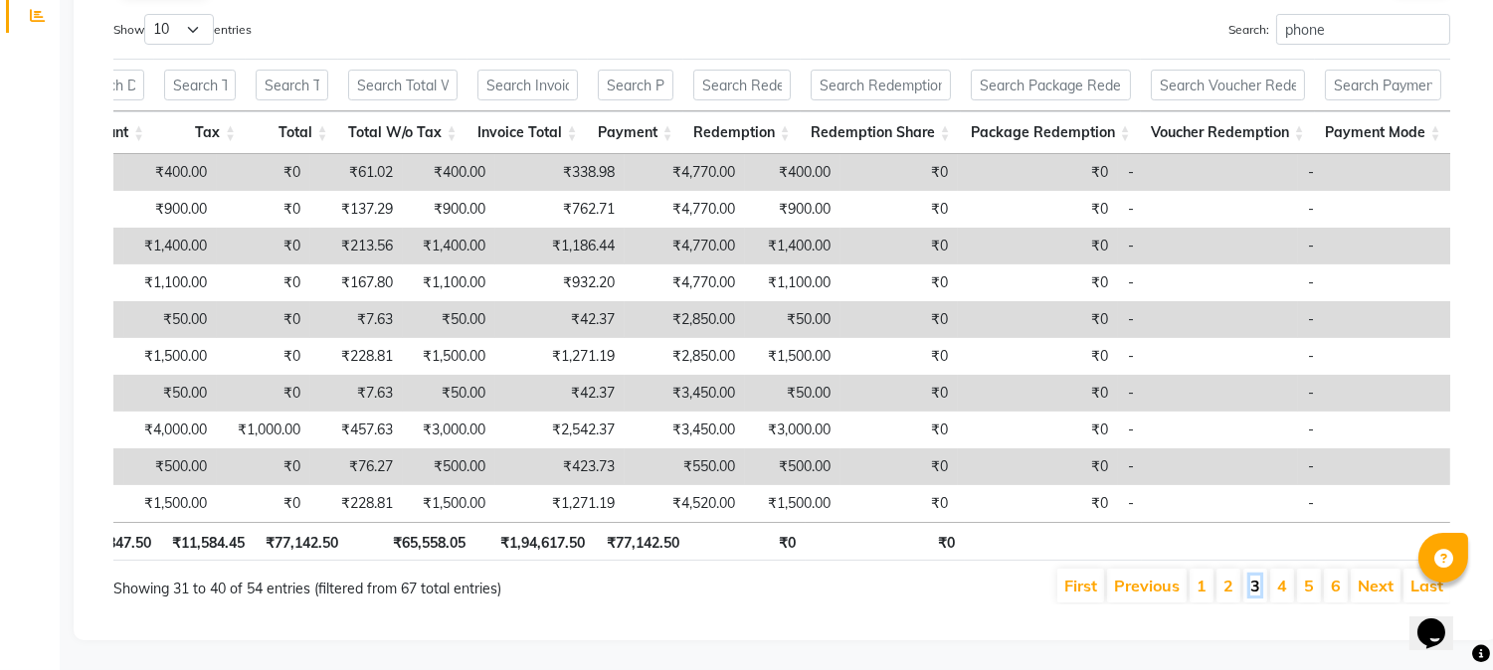
click at [1259, 576] on link "3" at bounding box center [1255, 586] width 10 height 20
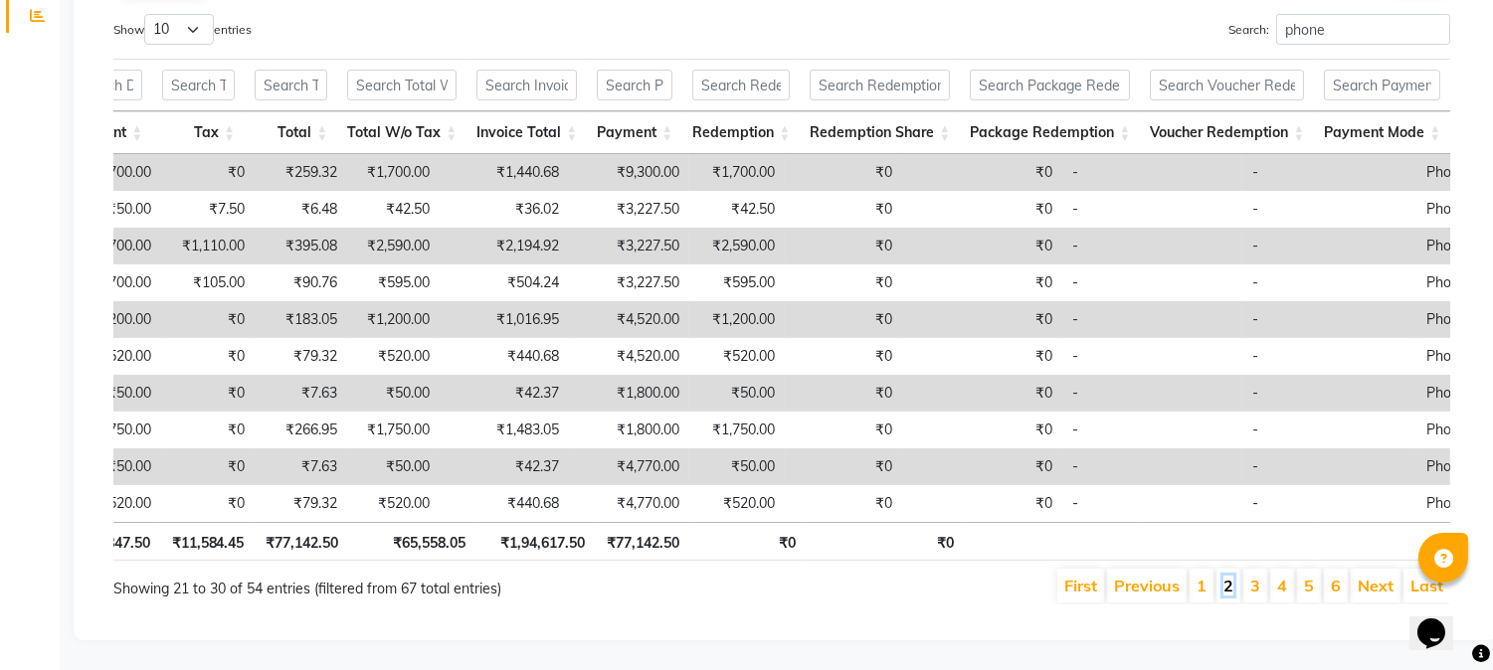
click at [1226, 576] on link "2" at bounding box center [1228, 586] width 10 height 20
click at [1201, 576] on link "1" at bounding box center [1202, 586] width 10 height 20
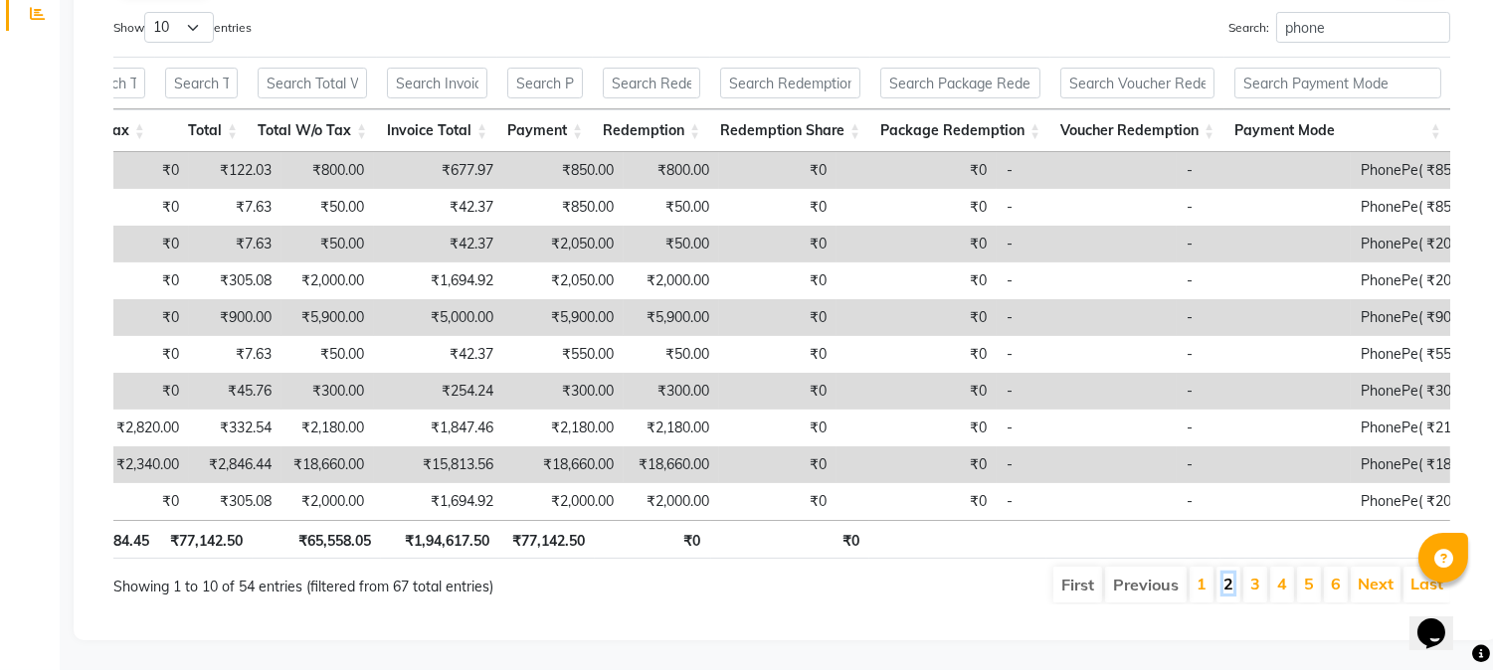
click at [1227, 574] on link "2" at bounding box center [1228, 584] width 10 height 20
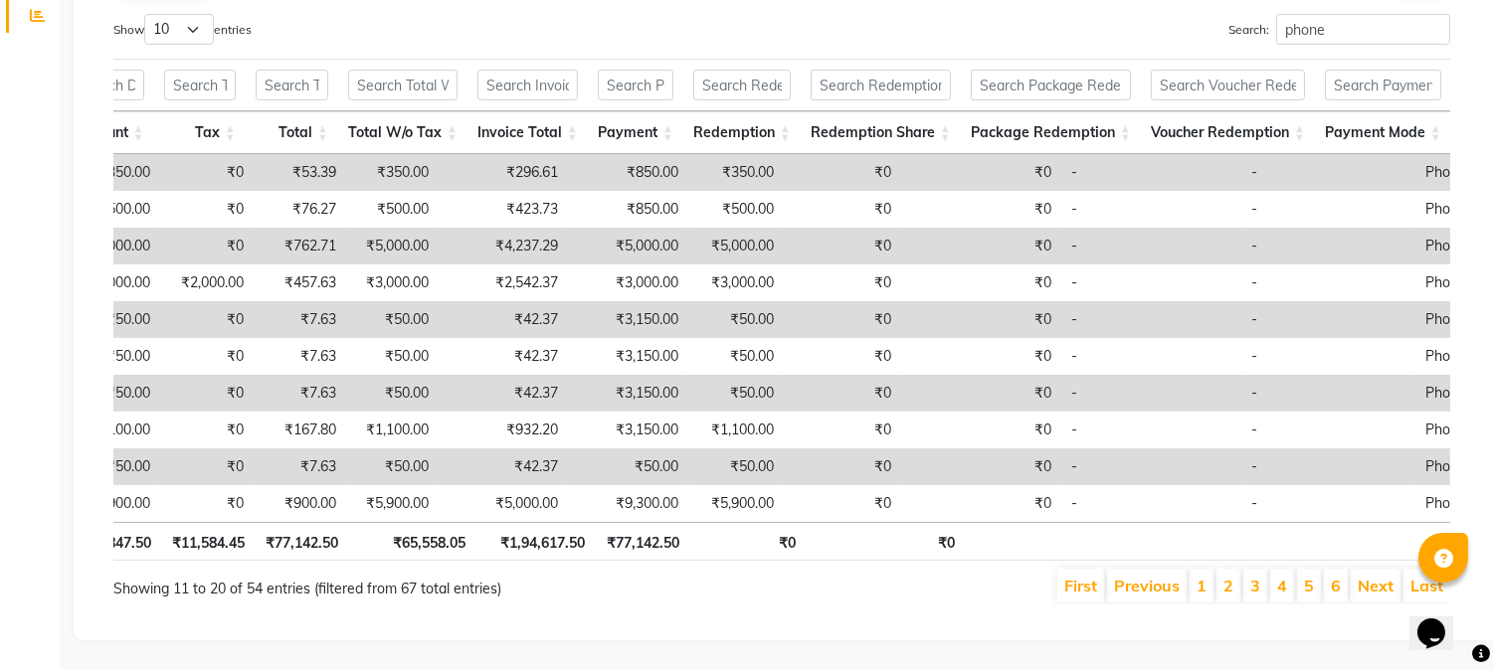
click at [1260, 569] on li "3" at bounding box center [1255, 586] width 24 height 34
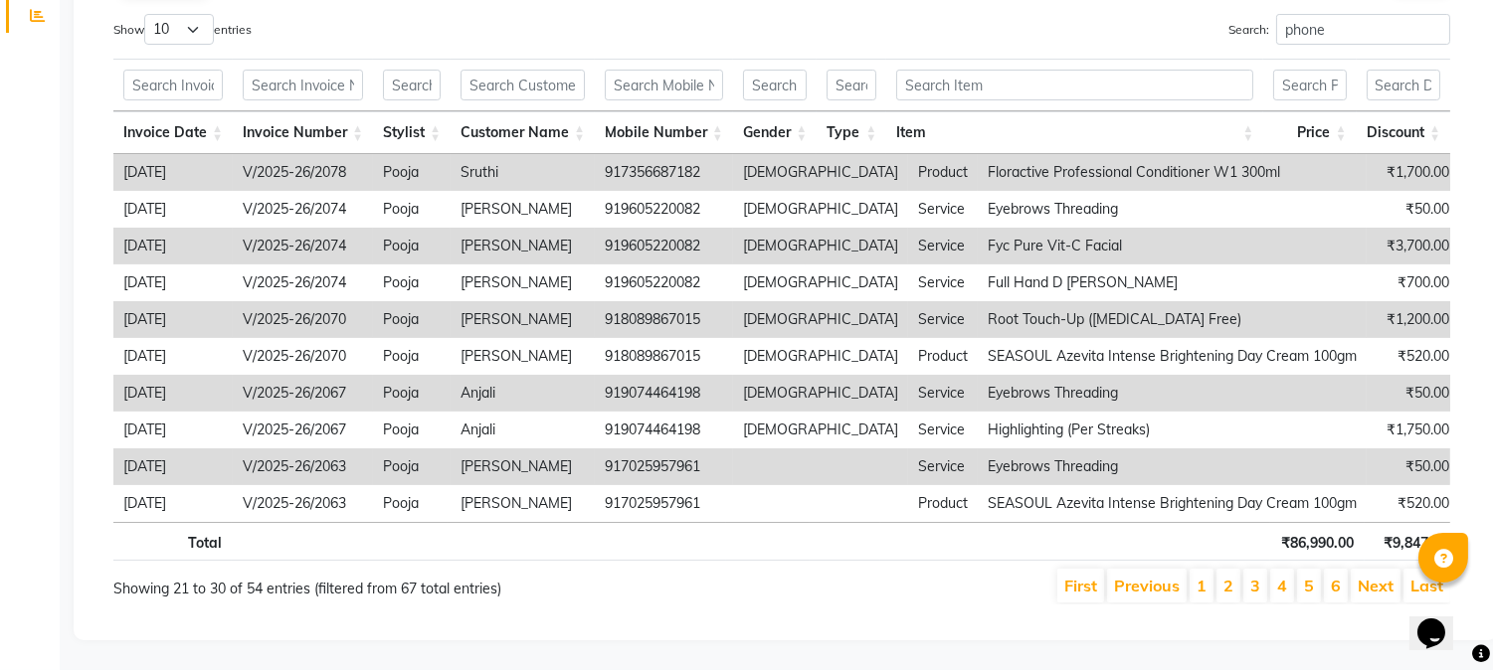
scroll to position [0, 261]
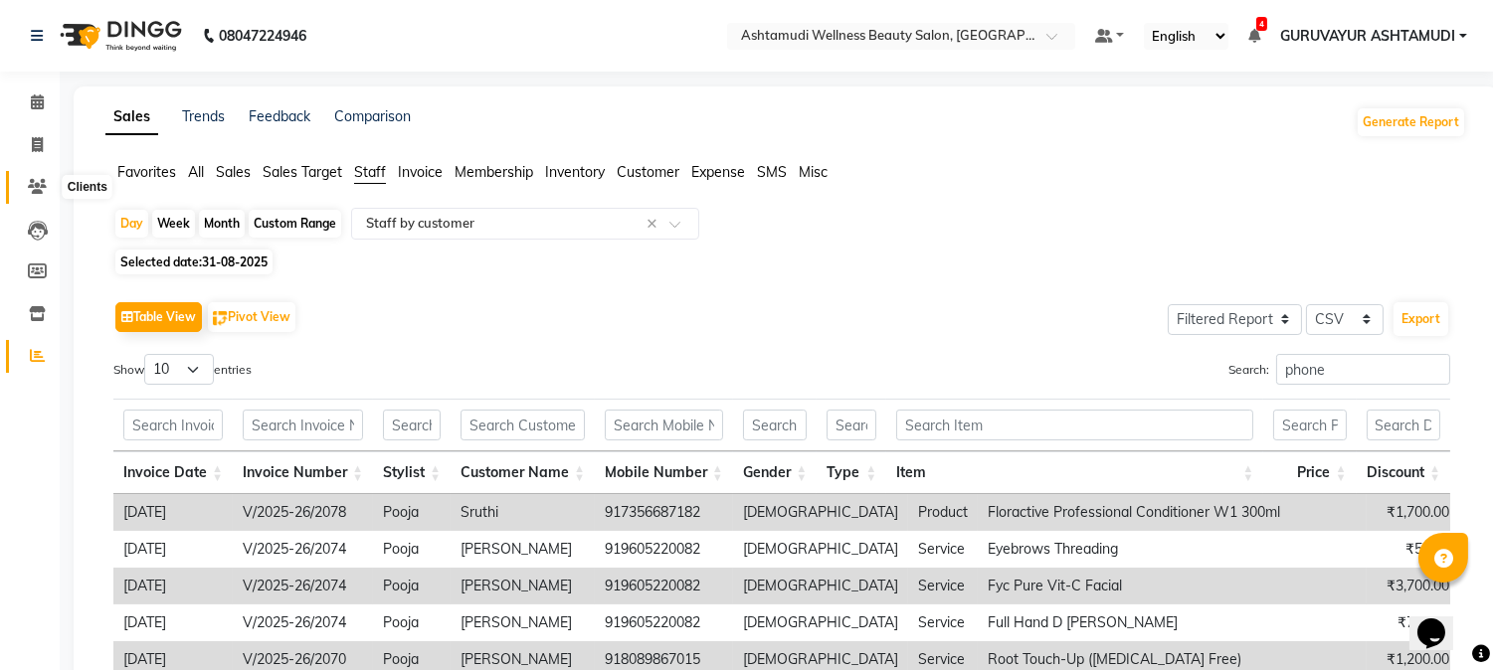
click at [32, 186] on icon at bounding box center [37, 186] width 19 height 15
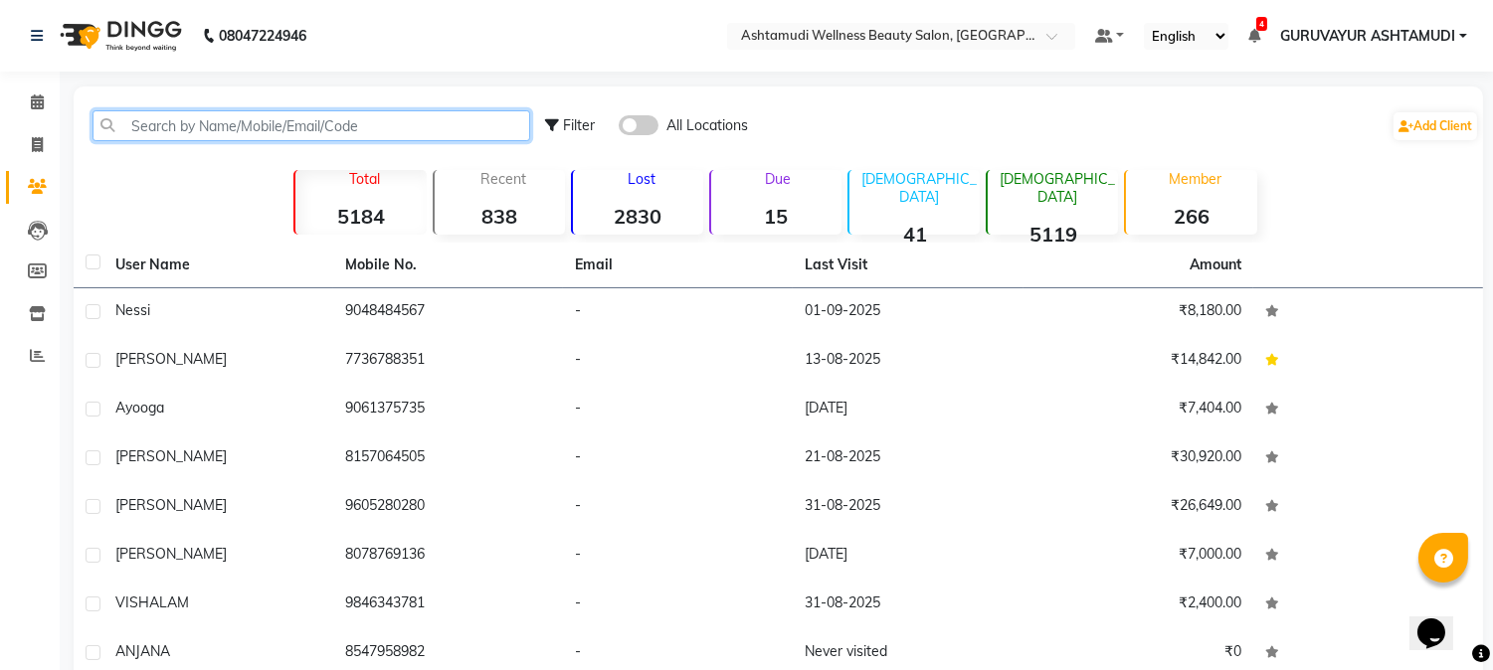
click at [300, 121] on input "text" at bounding box center [312, 125] width 438 height 31
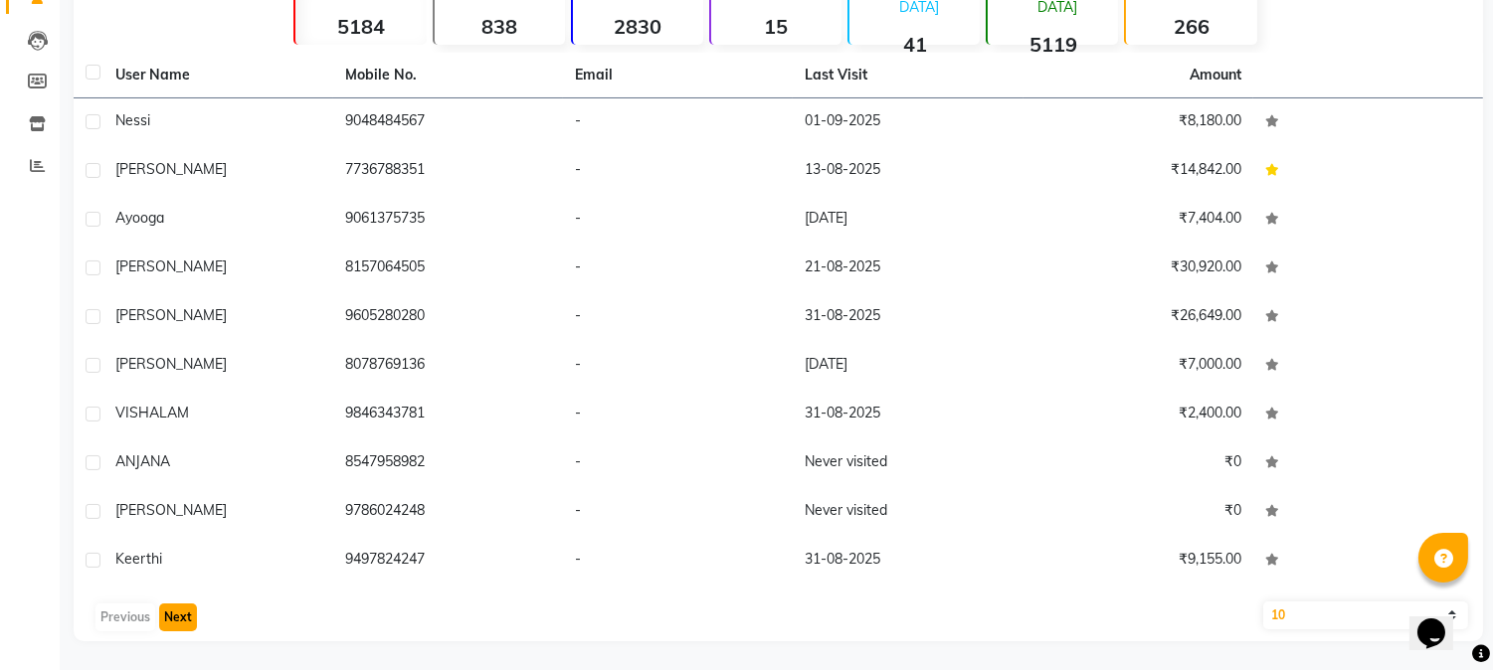
click at [176, 618] on button "Next" at bounding box center [178, 618] width 38 height 28
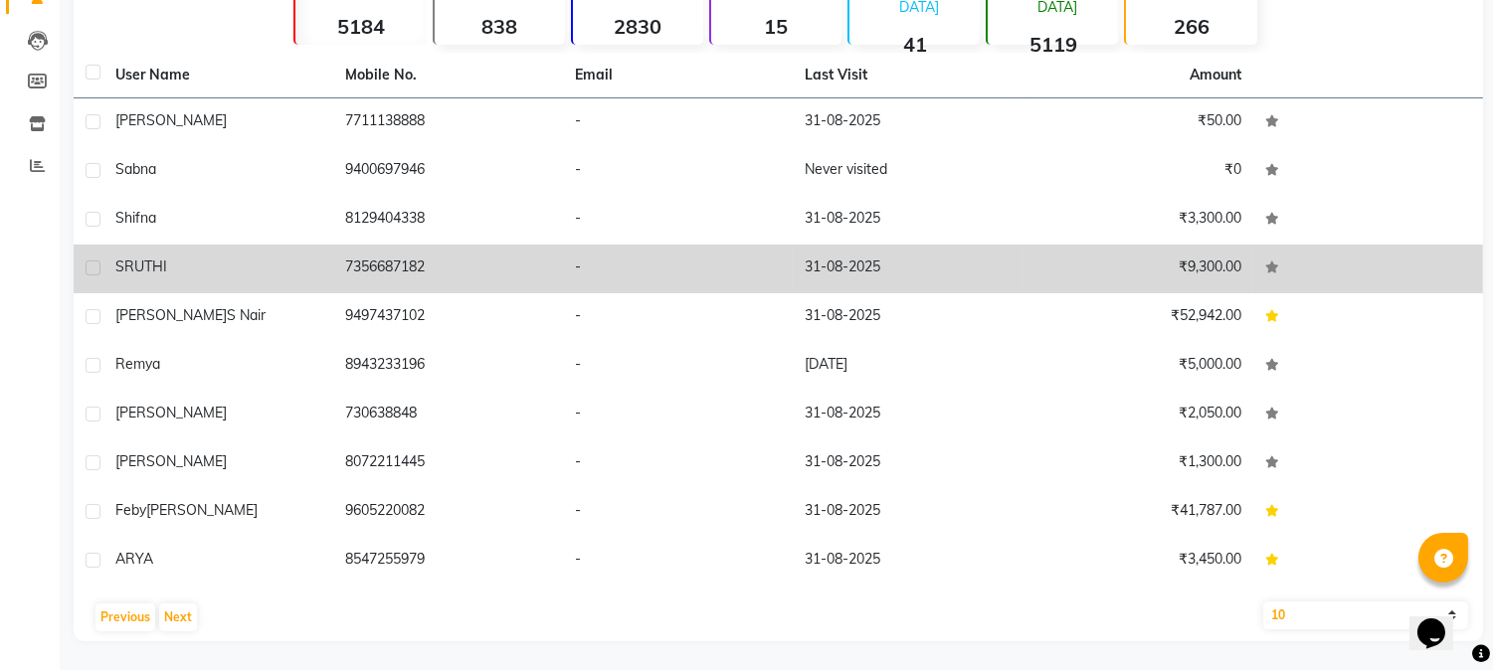
click at [214, 269] on div "SRUTHI" at bounding box center [218, 267] width 206 height 21
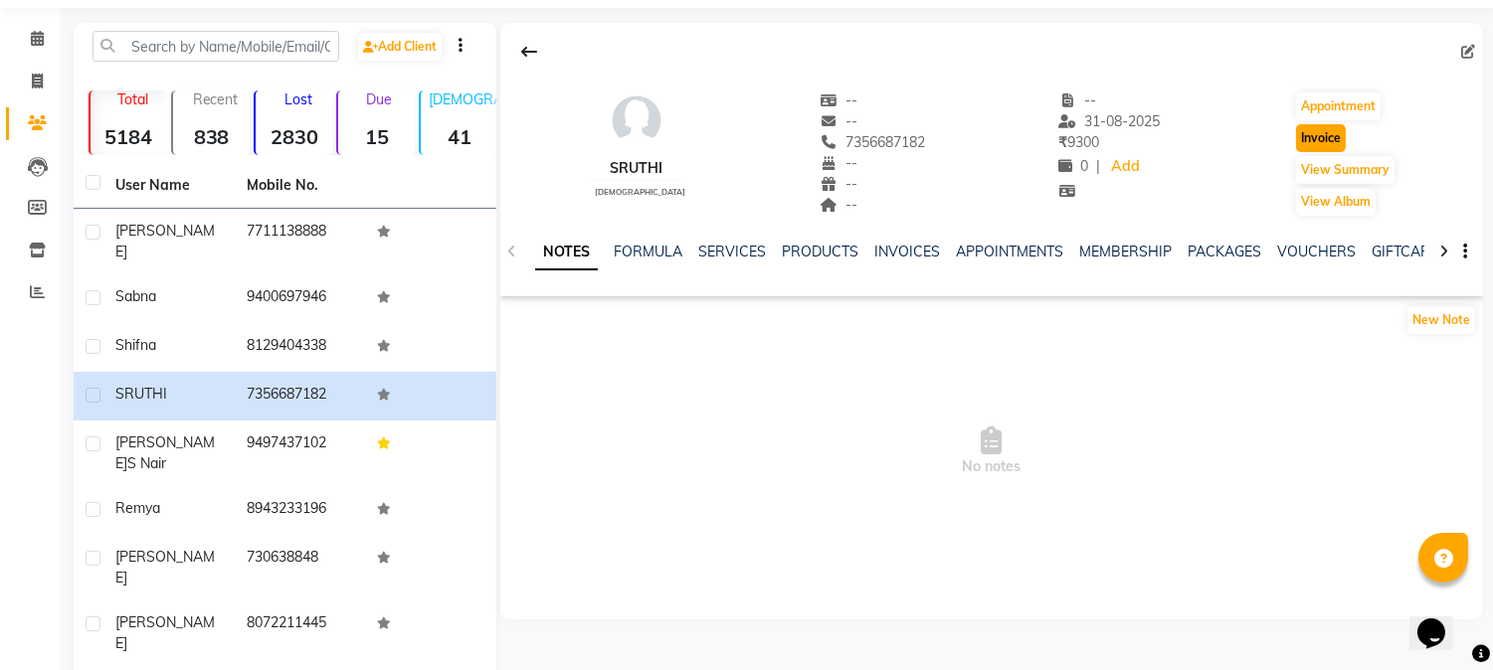
click at [1307, 136] on button "Invoice" at bounding box center [1321, 138] width 50 height 28
select select "service"
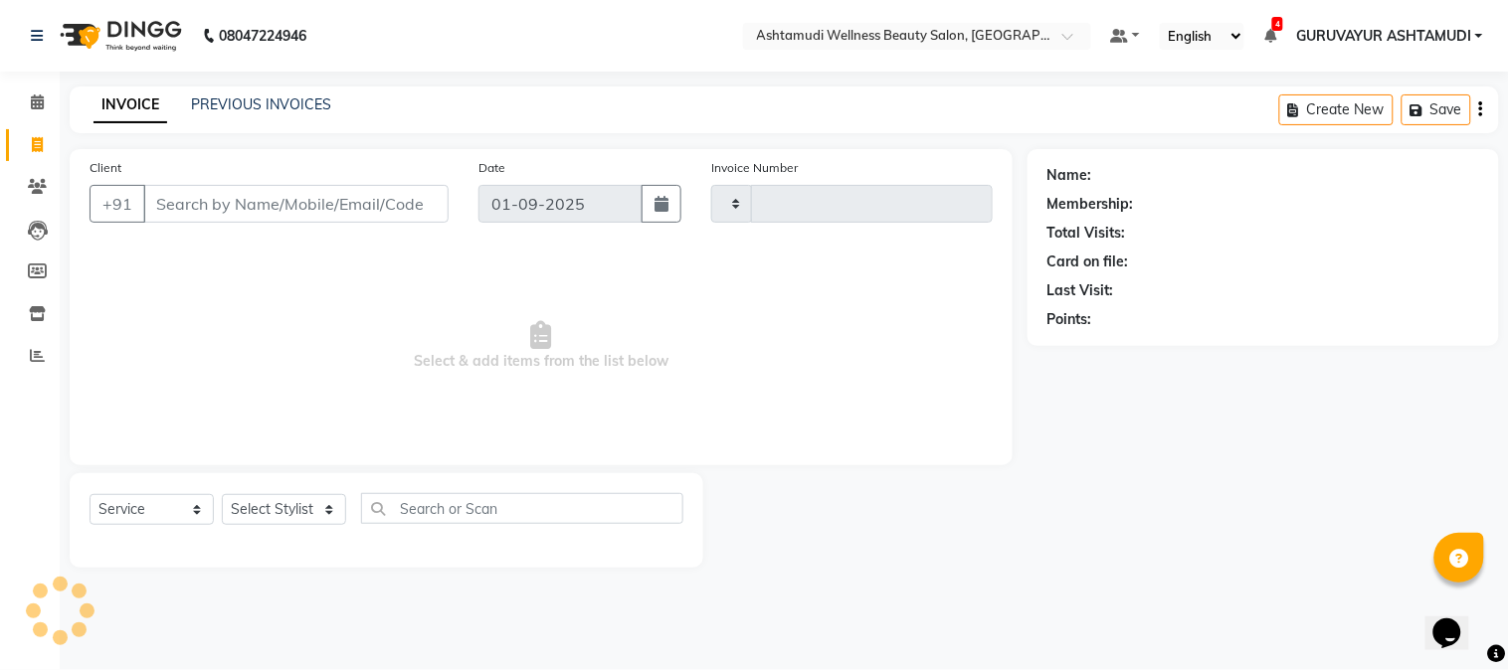
type input "2085"
select select "4660"
type input "7356687182"
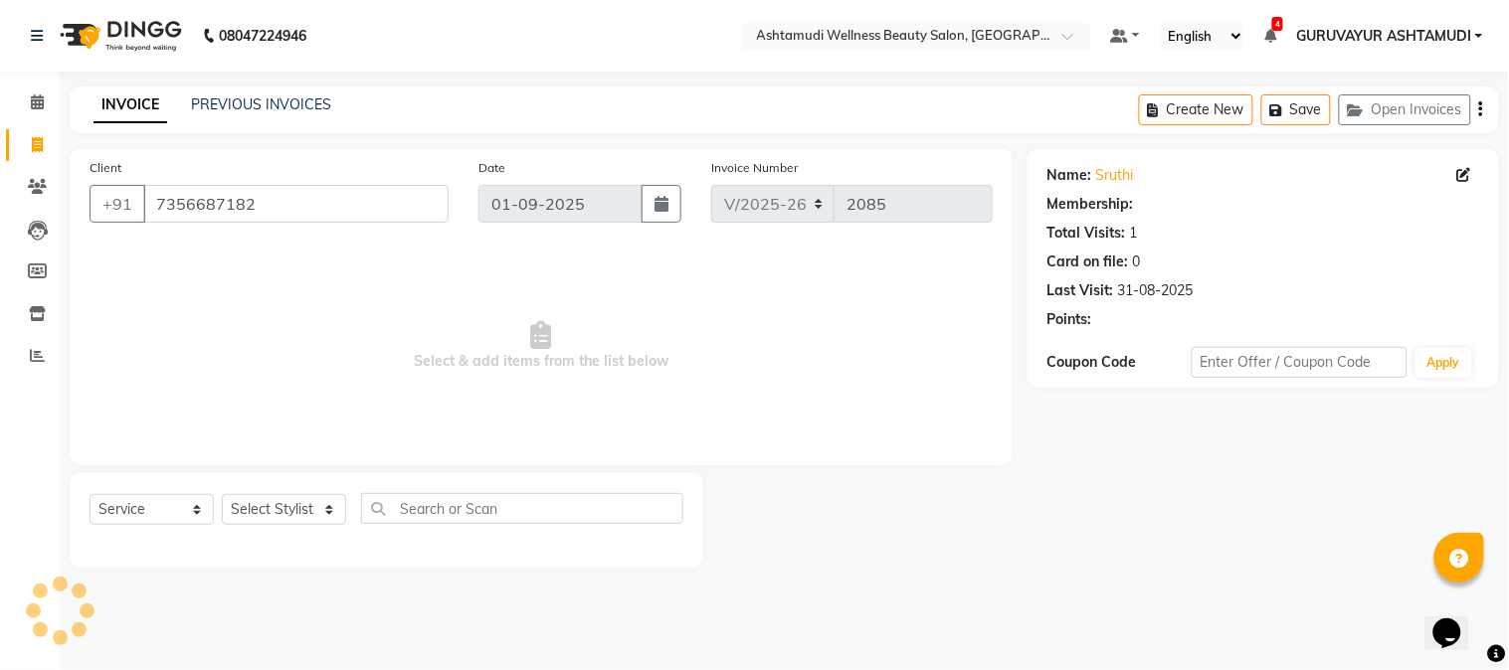
select select "1: Object"
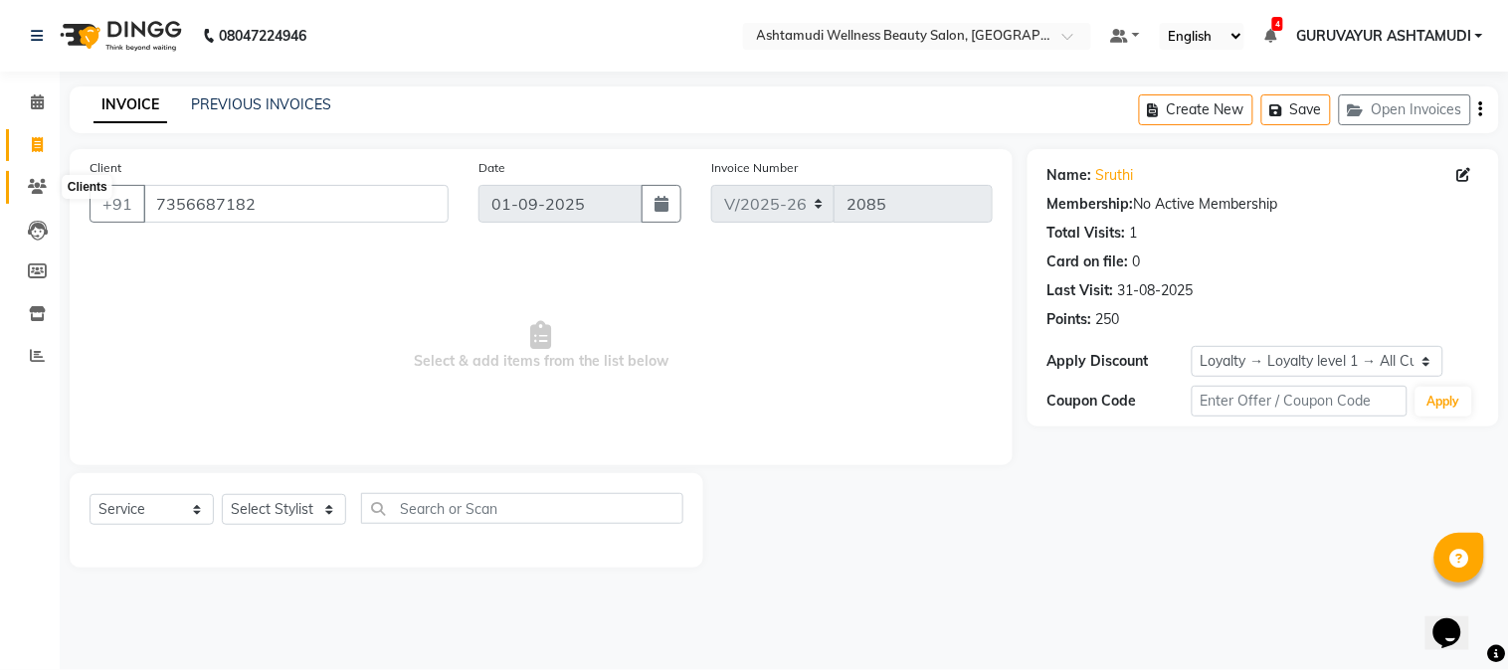
click at [43, 184] on icon at bounding box center [37, 186] width 19 height 15
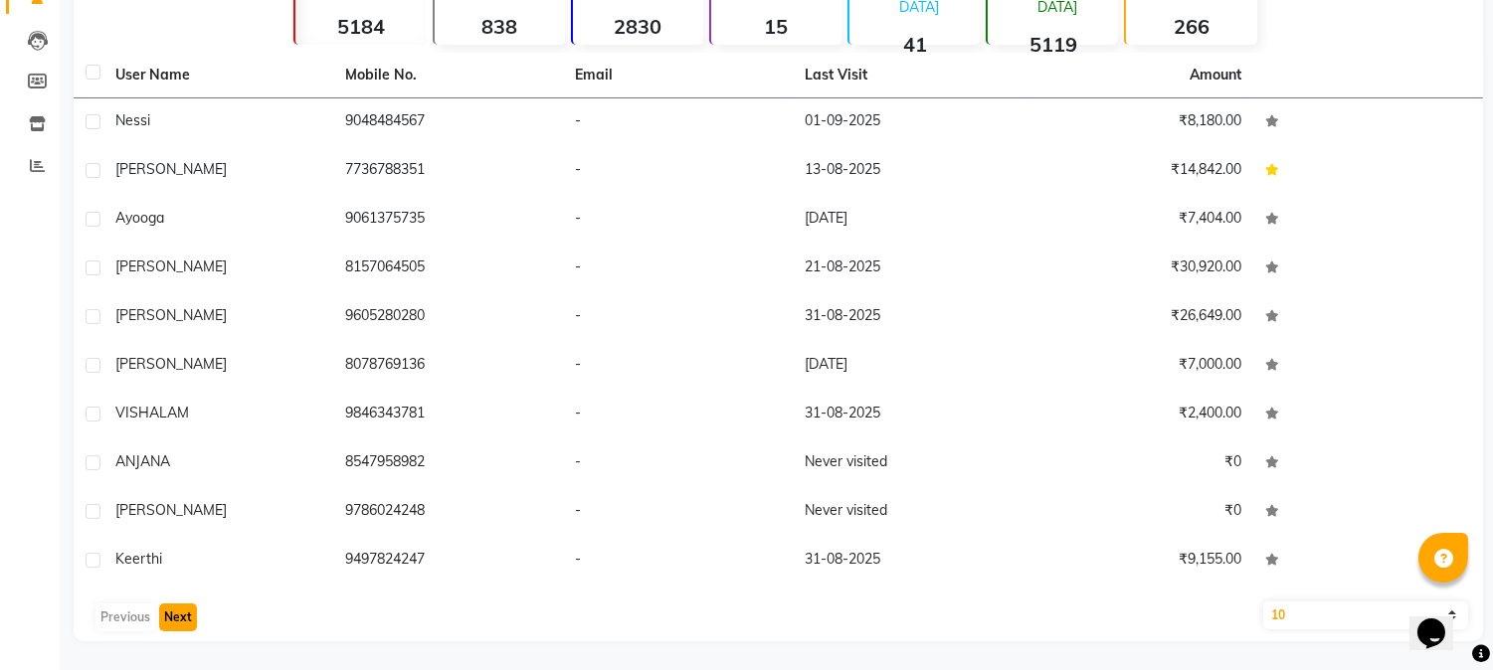
click at [173, 625] on button "Next" at bounding box center [178, 618] width 38 height 28
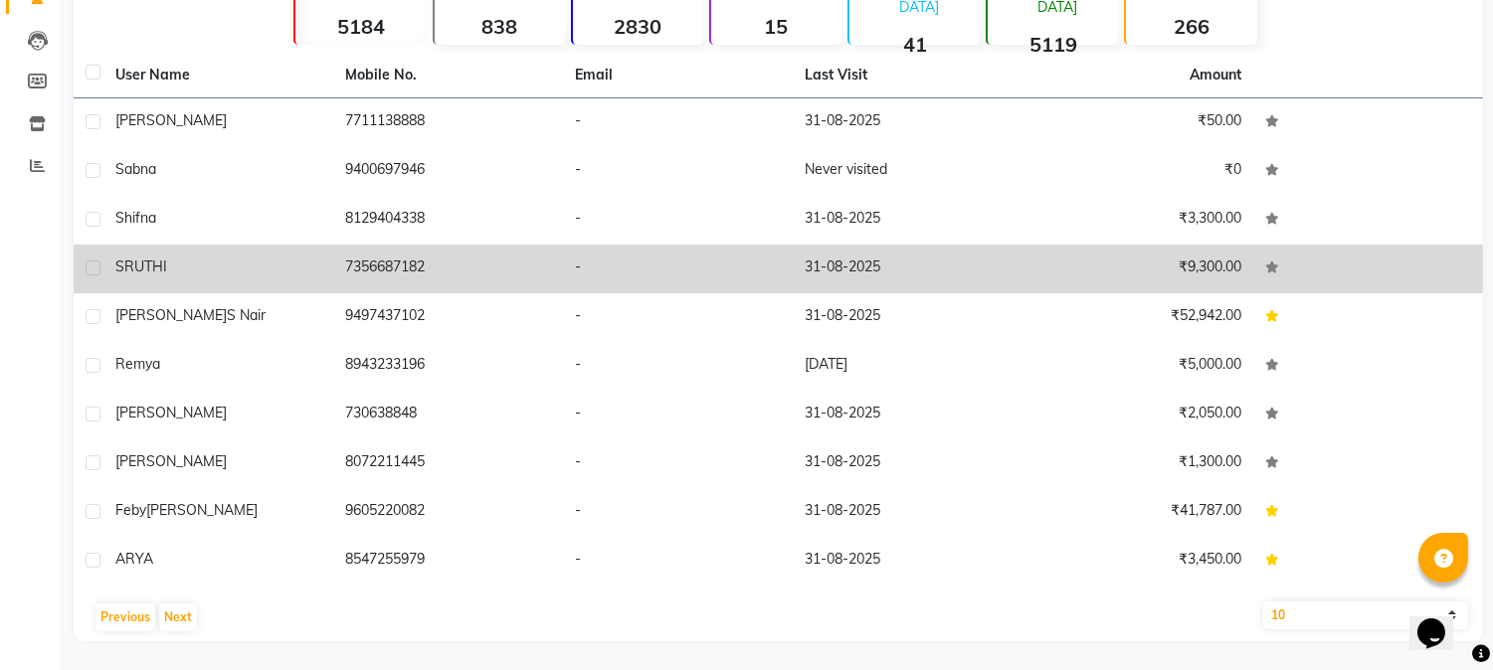
click at [182, 261] on div "SRUTHI" at bounding box center [218, 267] width 206 height 21
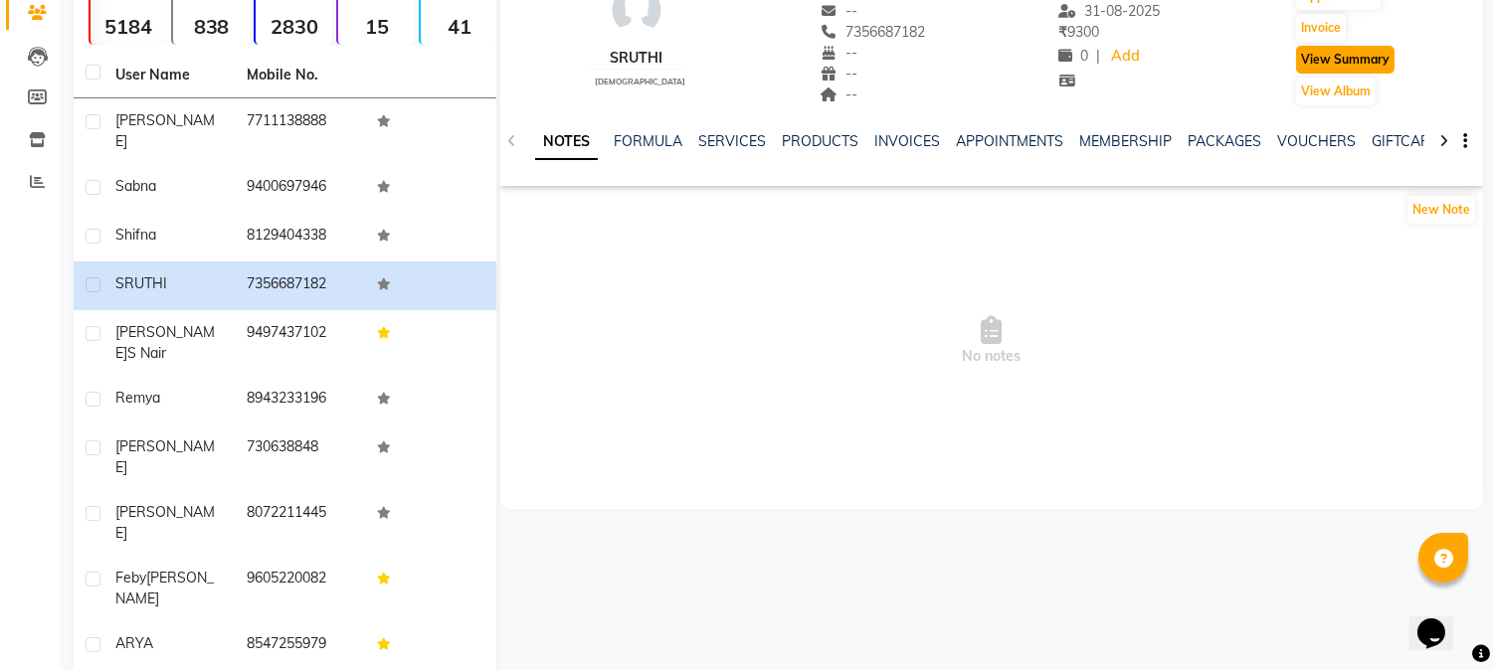
click at [1355, 65] on button "View Summary" at bounding box center [1345, 60] width 98 height 28
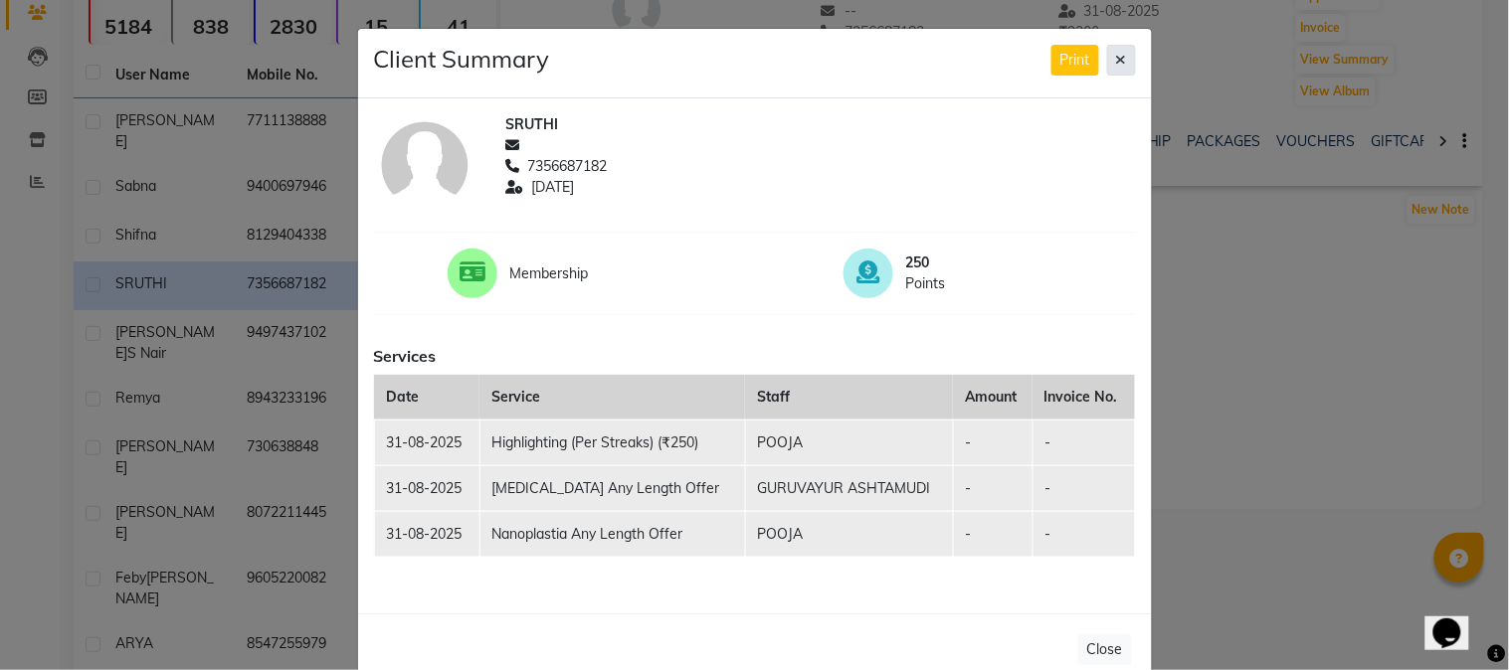
click at [1118, 63] on button at bounding box center [1121, 60] width 29 height 31
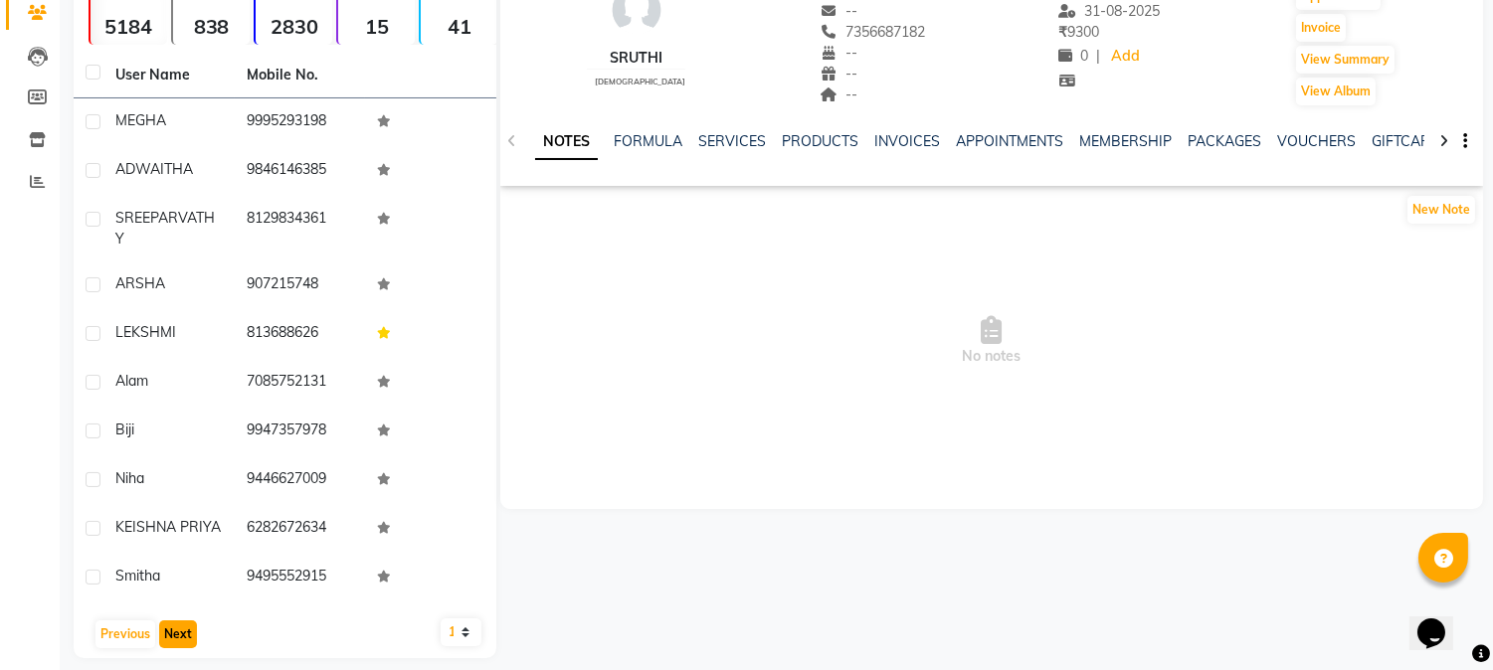
click at [185, 642] on button "Next" at bounding box center [178, 635] width 38 height 28
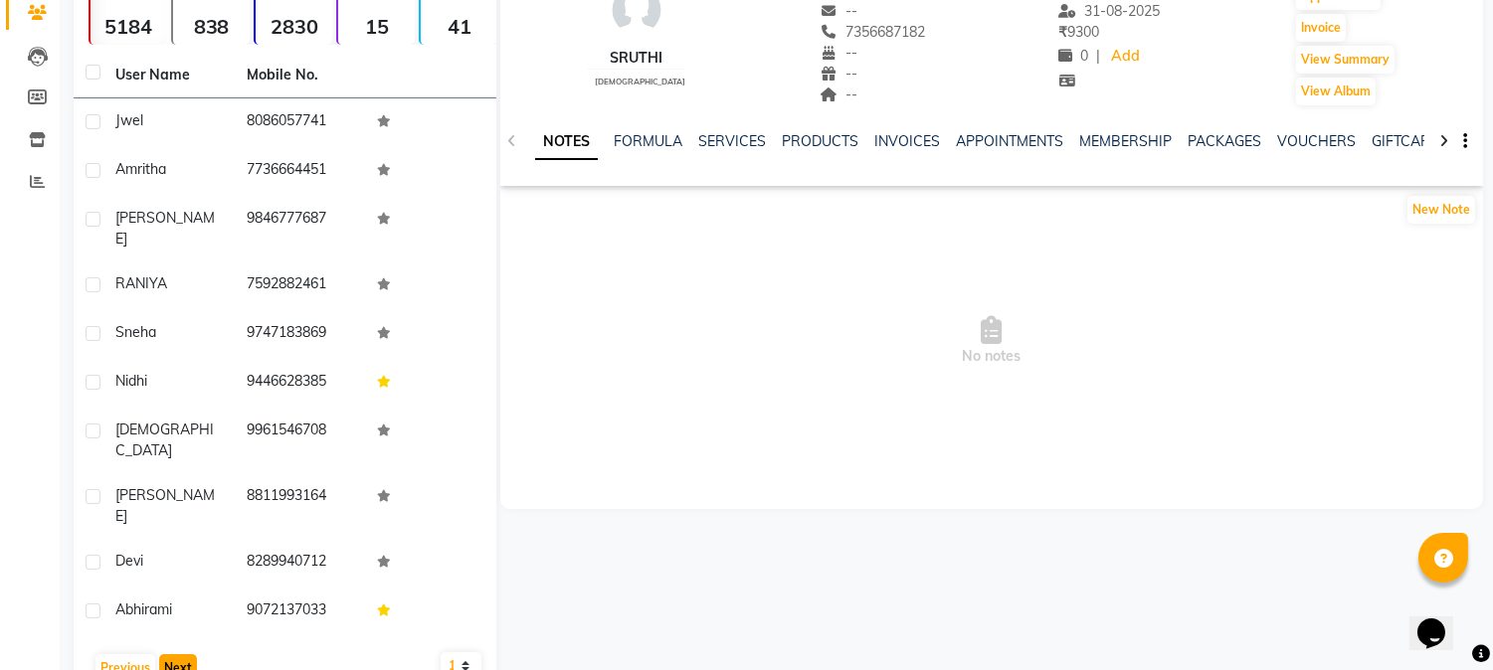
click at [169, 655] on button "Next" at bounding box center [178, 669] width 38 height 28
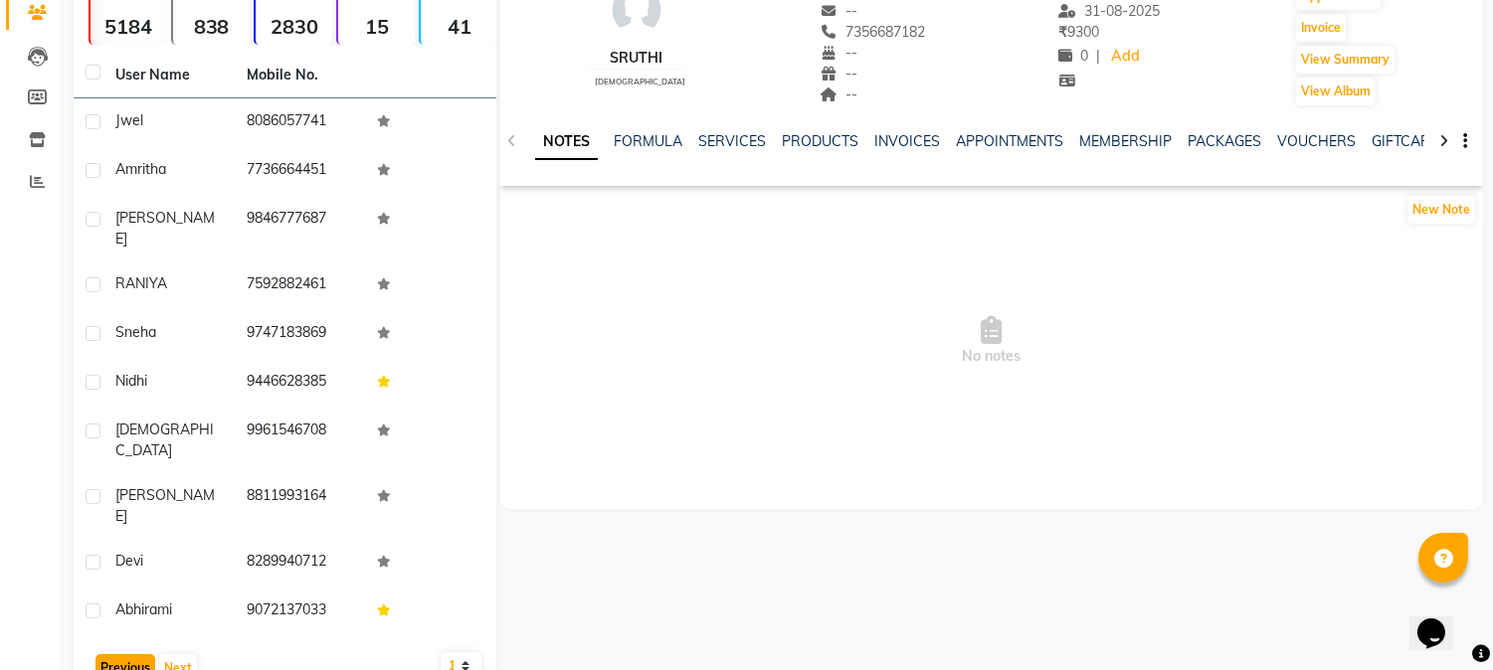
click at [126, 655] on button "Previous" at bounding box center [125, 669] width 60 height 28
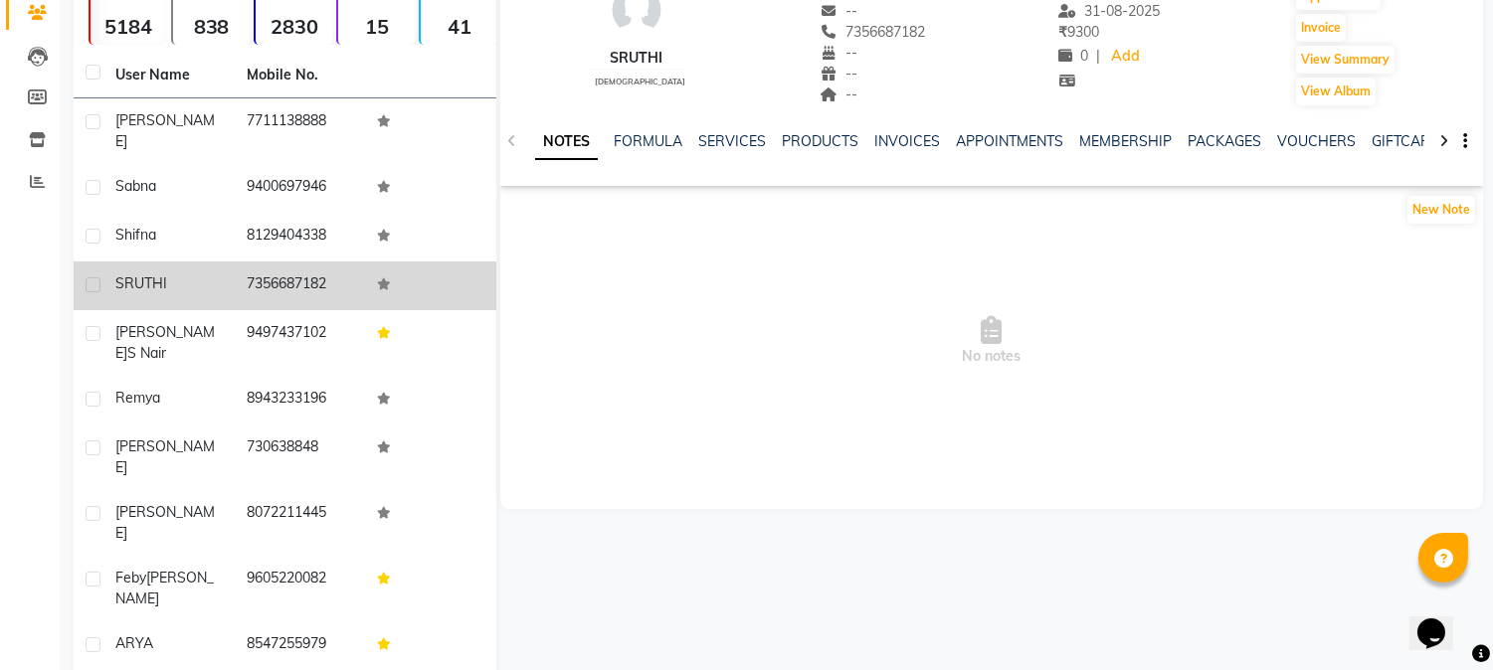
click at [171, 274] on div "SRUTHI" at bounding box center [168, 284] width 107 height 21
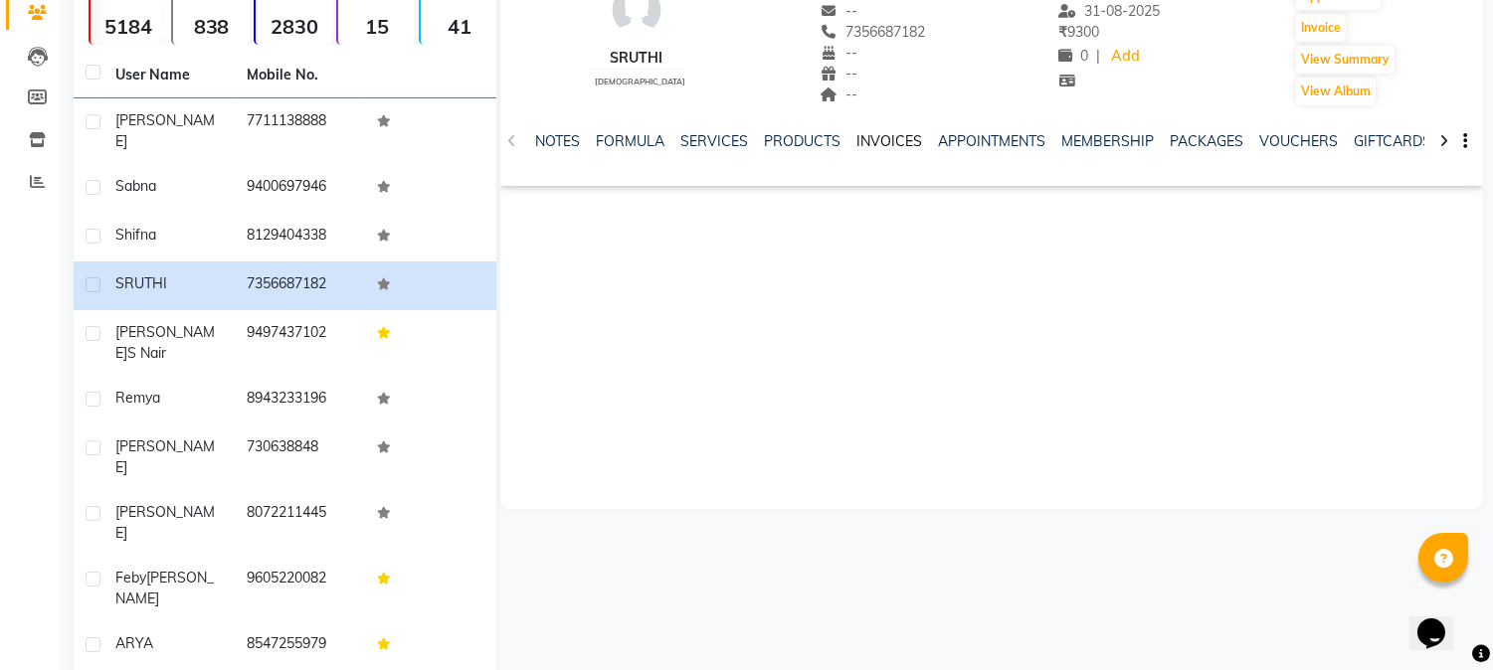
click at [903, 143] on link "INVOICES" at bounding box center [889, 141] width 66 height 18
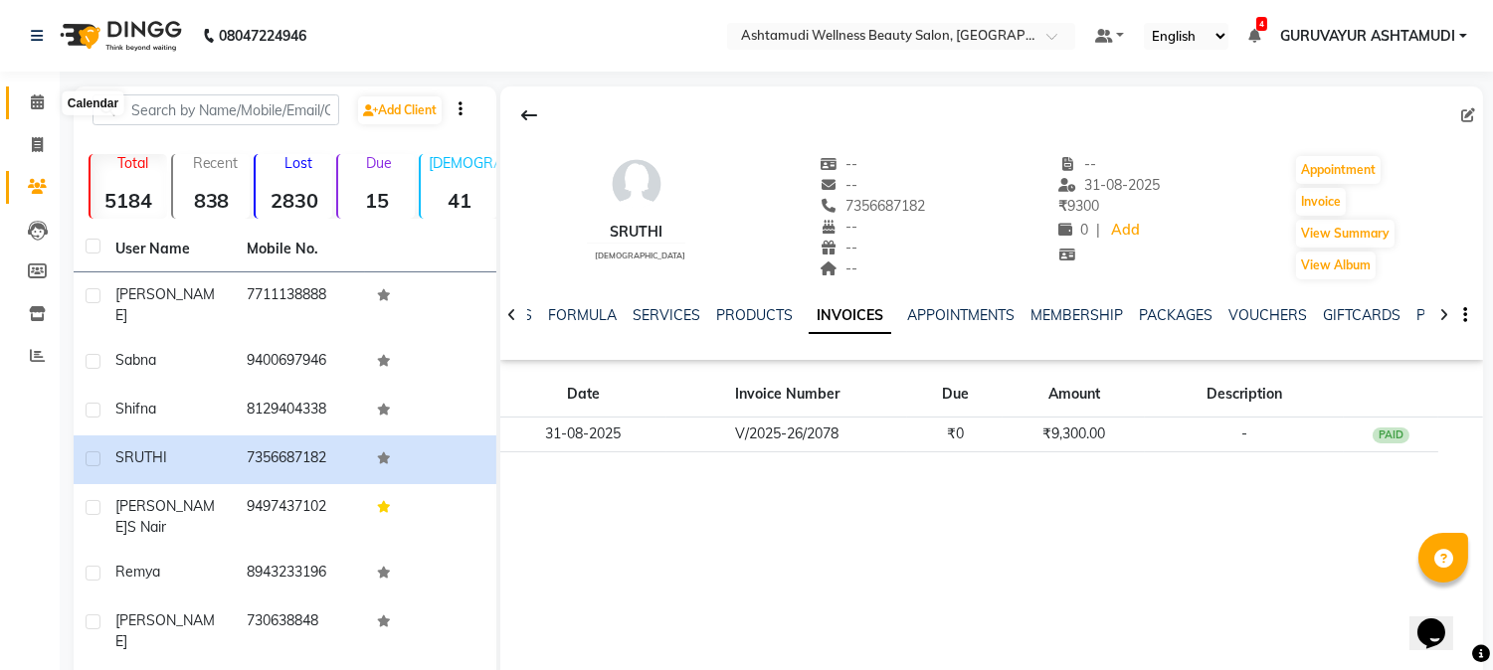
click at [31, 102] on icon at bounding box center [37, 101] width 13 height 15
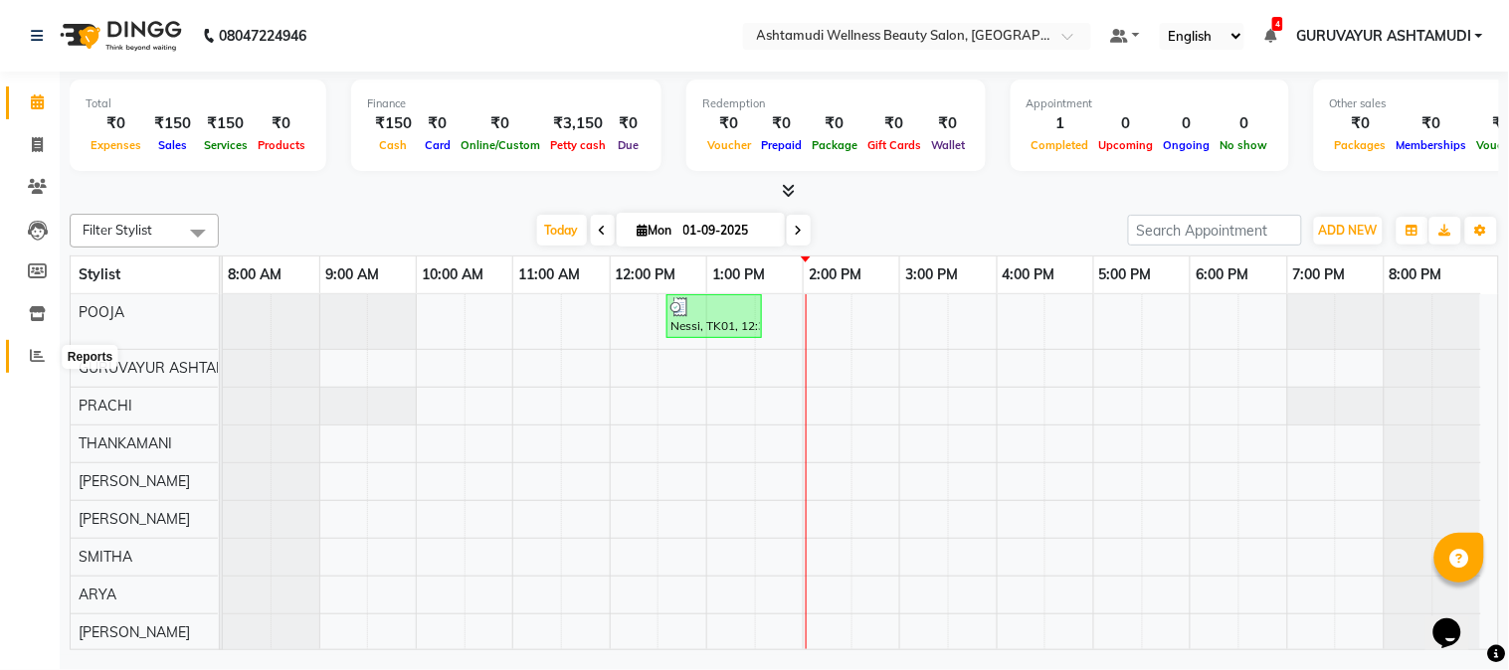
click at [35, 363] on icon at bounding box center [37, 355] width 15 height 15
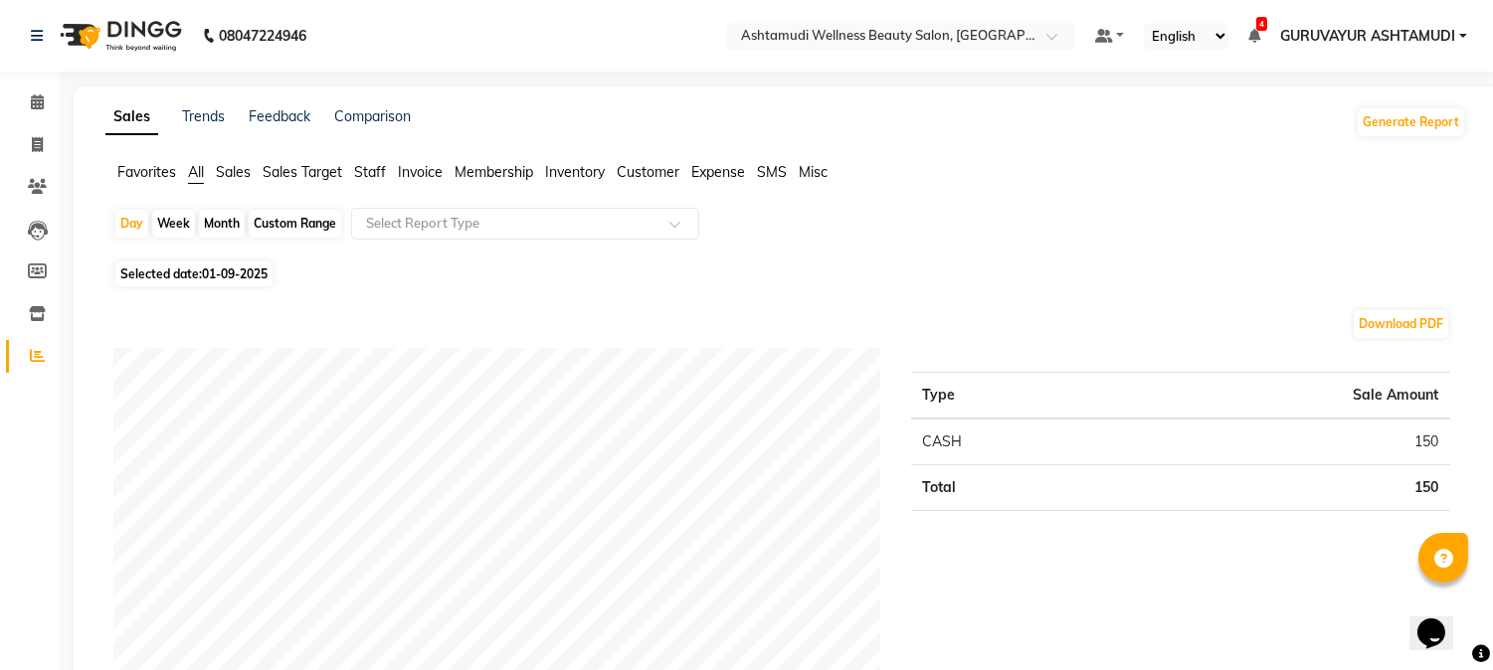
click at [227, 223] on div "Month" at bounding box center [222, 224] width 46 height 28
select select "9"
select select "2025"
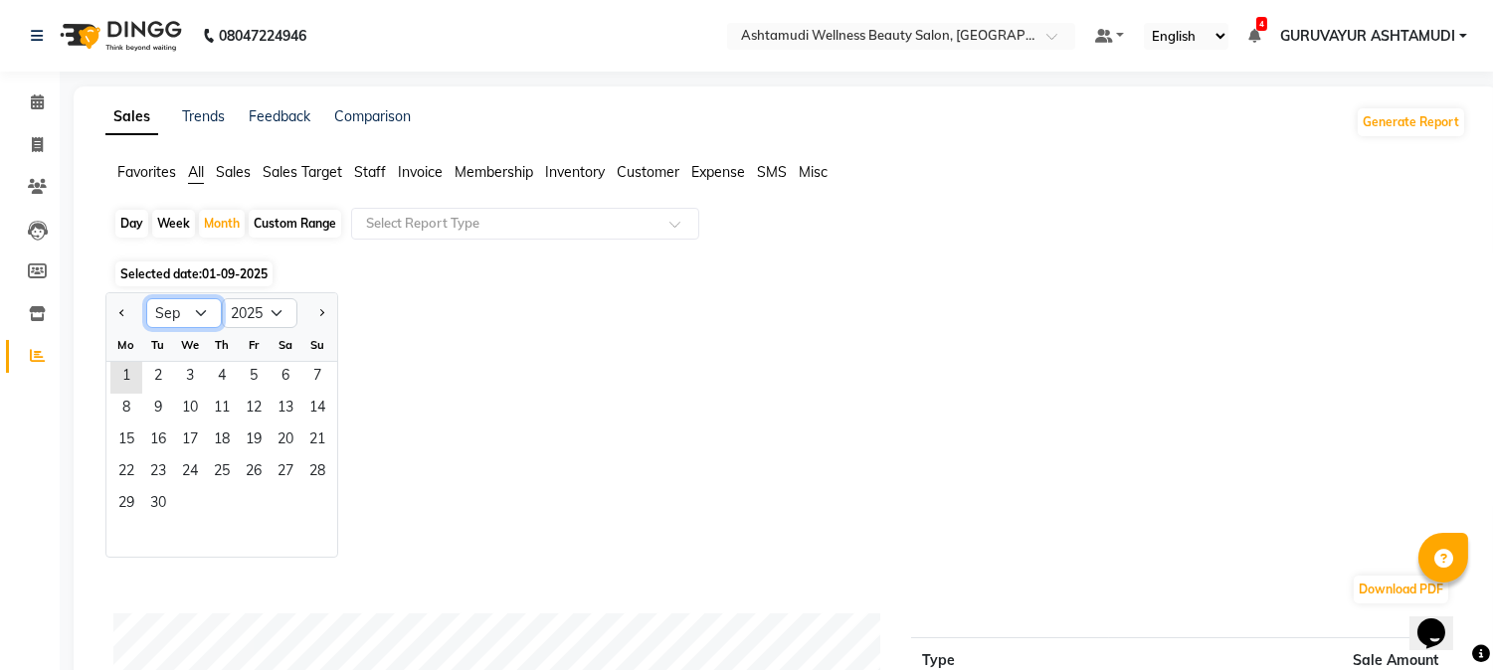
click at [196, 316] on select "Jan Feb Mar Apr May Jun [DATE] Aug Sep Oct Nov Dec" at bounding box center [184, 313] width 76 height 30
select select "8"
click at [146, 298] on select "Jan Feb Mar Apr May Jun [DATE] Aug Sep Oct Nov Dec" at bounding box center [184, 313] width 76 height 30
click at [245, 370] on span "1" at bounding box center [254, 378] width 32 height 32
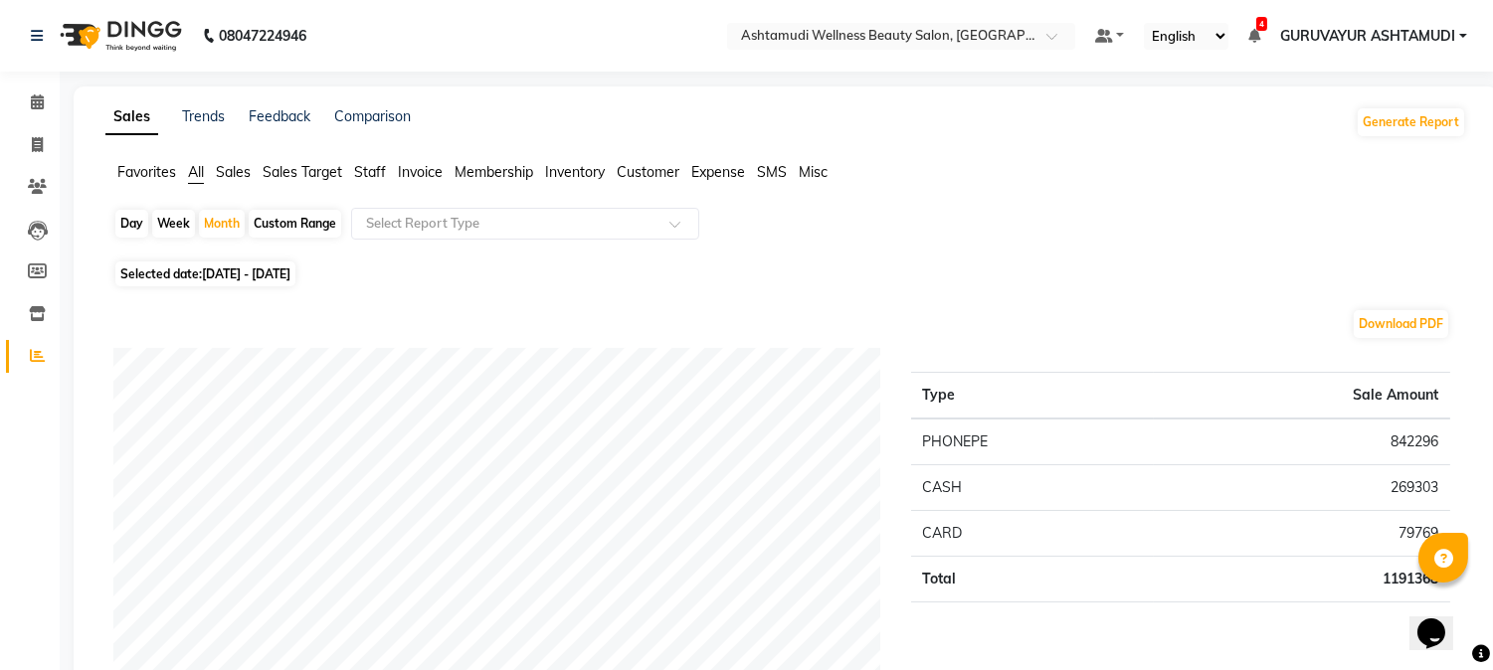
click at [375, 174] on span "Staff" at bounding box center [370, 172] width 32 height 18
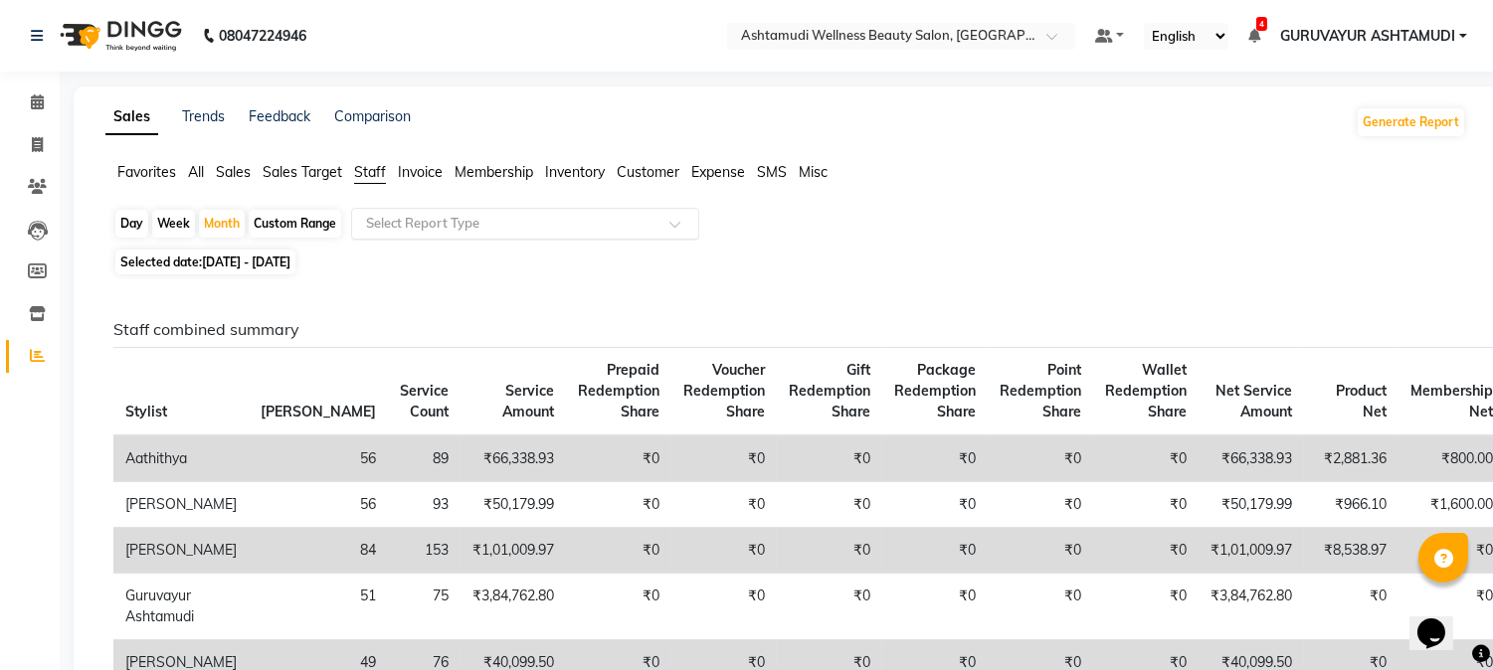
click at [411, 215] on input "text" at bounding box center [505, 224] width 286 height 20
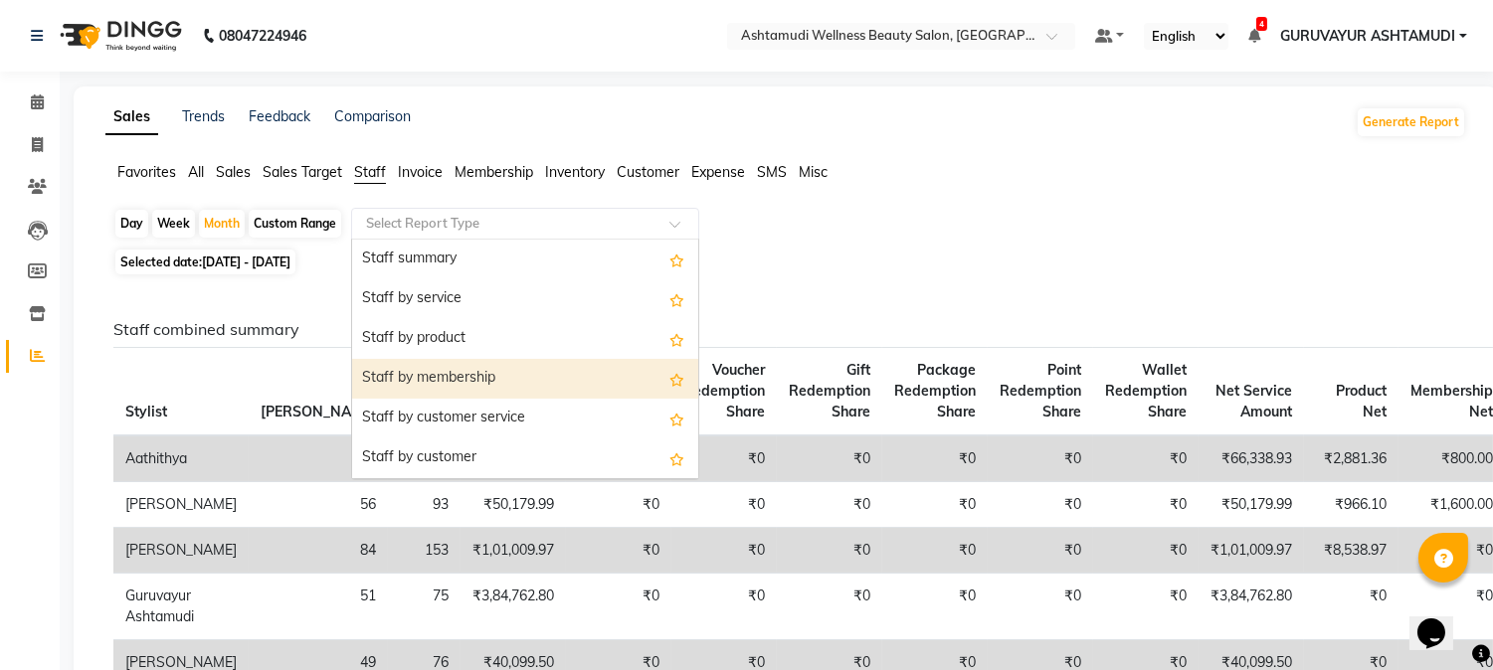
click at [451, 381] on div "Staff by membership" at bounding box center [525, 379] width 346 height 40
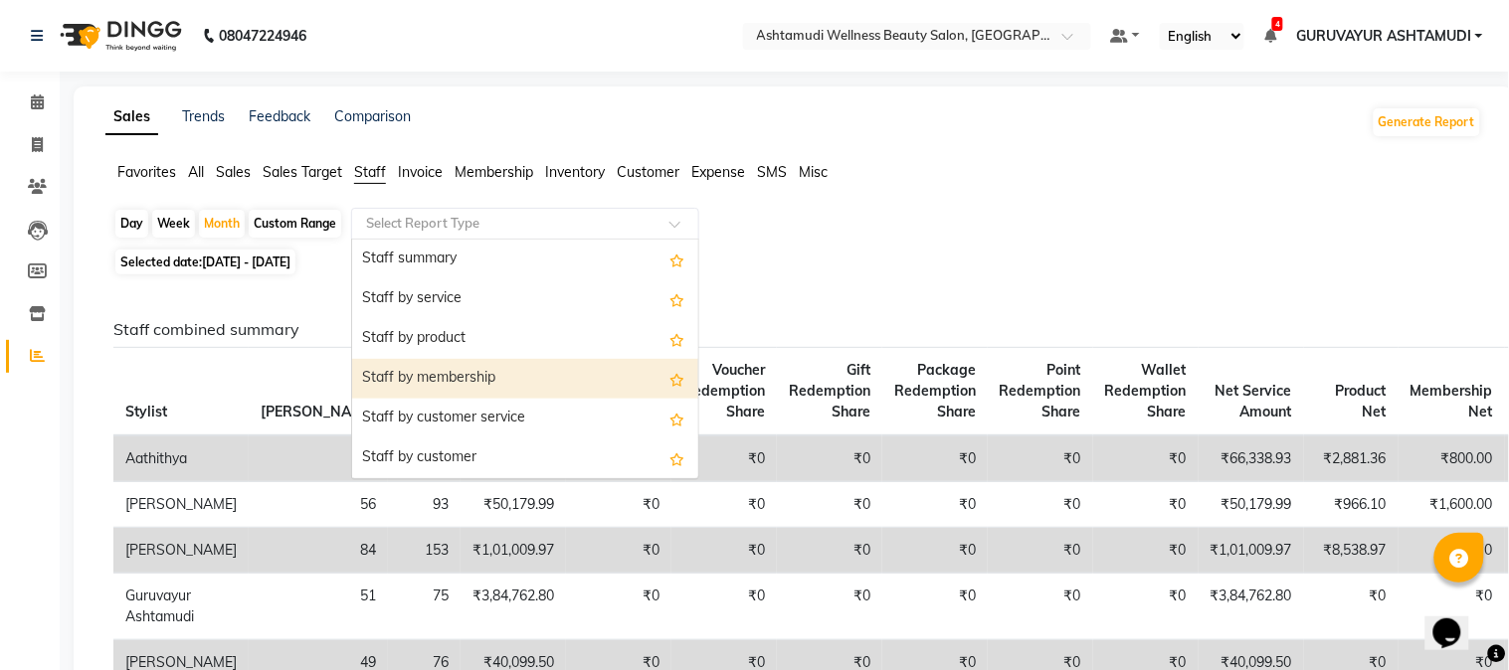
select select "filtered_report"
select select "csv"
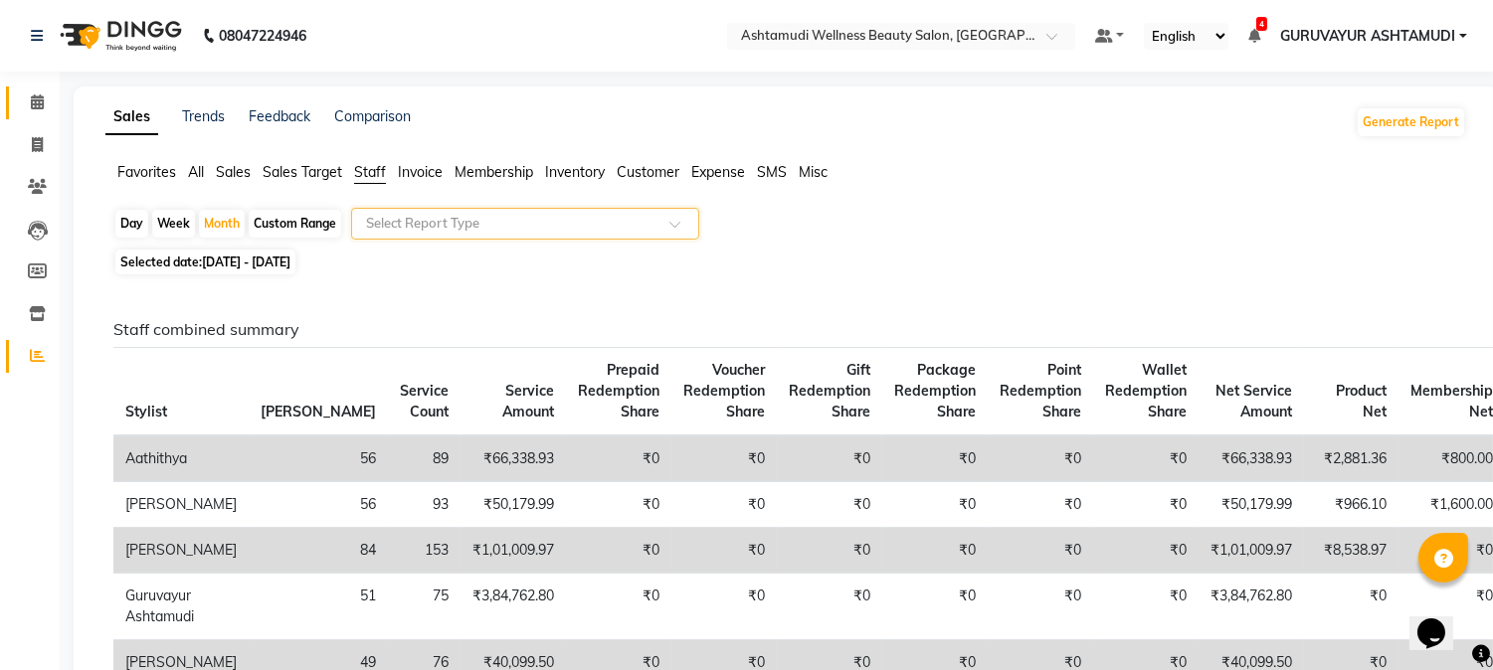
click at [37, 101] on icon at bounding box center [37, 101] width 13 height 15
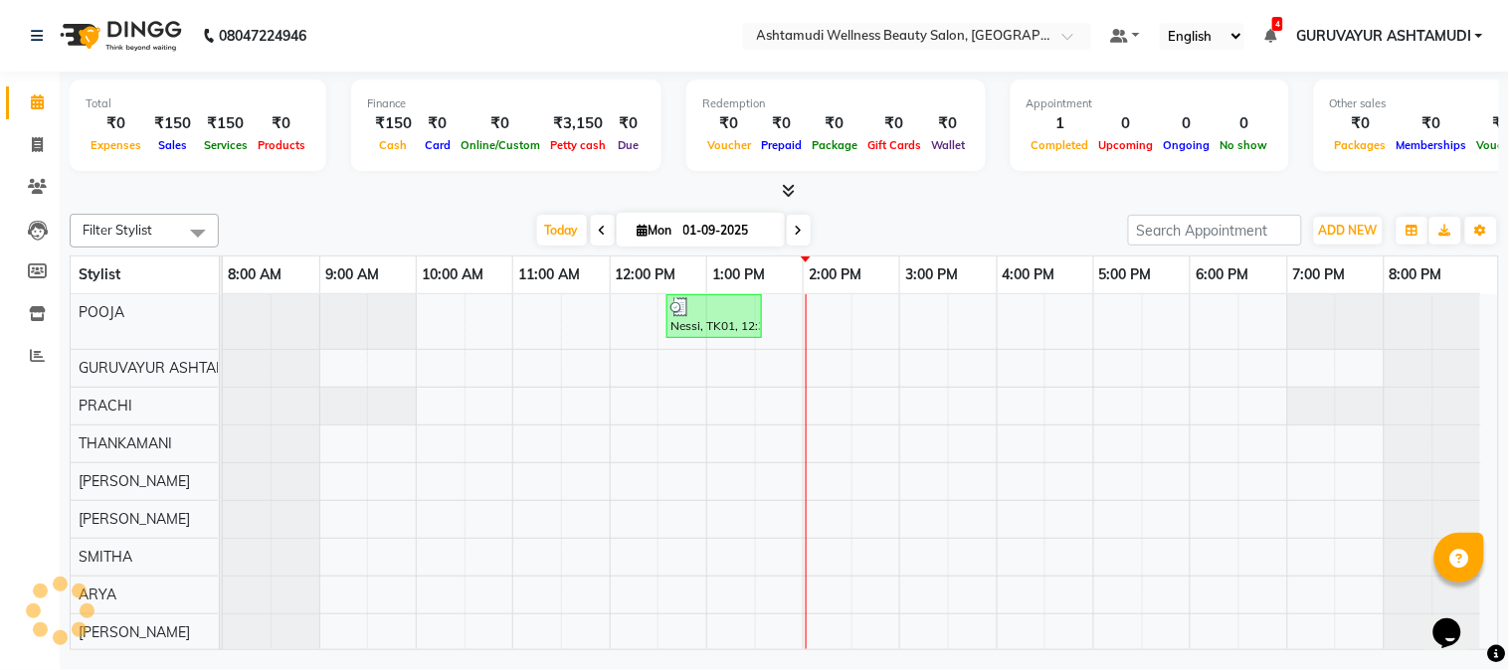
scroll to position [17, 0]
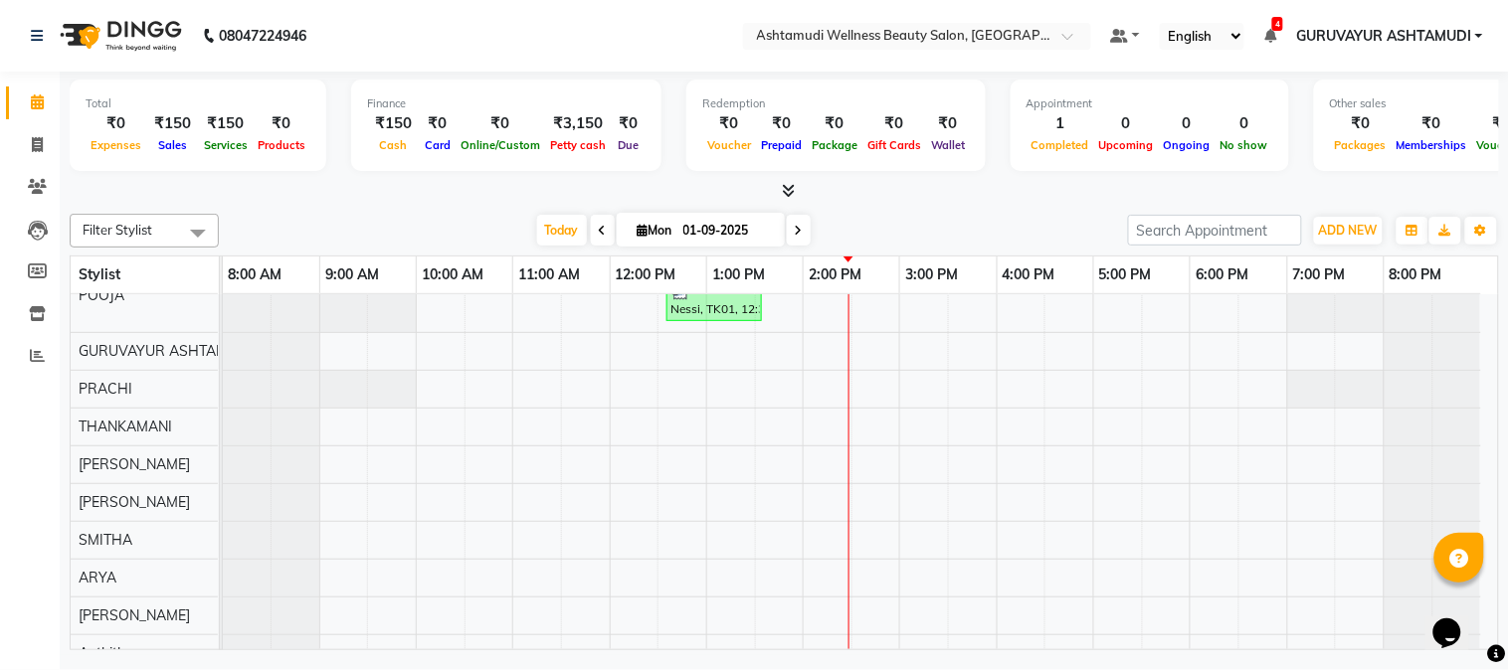
click at [795, 225] on icon at bounding box center [799, 231] width 8 height 12
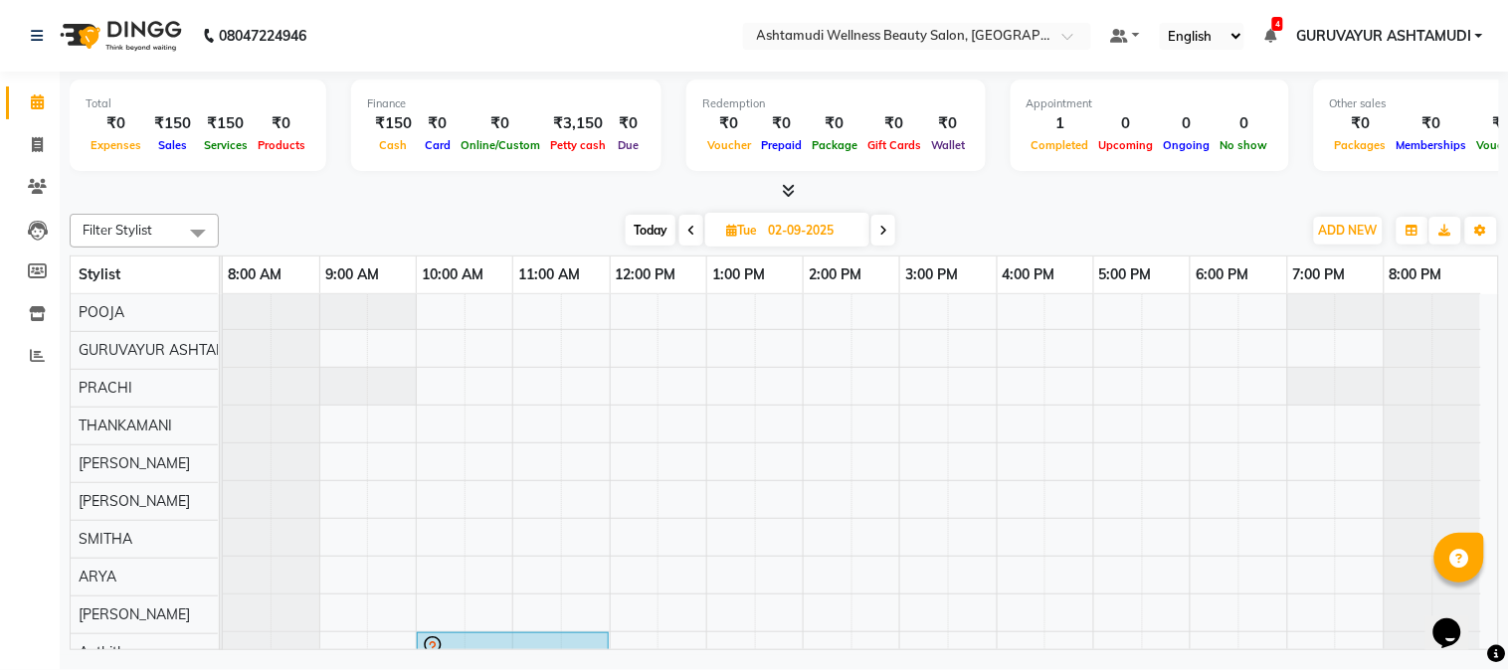
scroll to position [0, 0]
click at [696, 230] on span at bounding box center [691, 230] width 24 height 31
type input "01-09-2025"
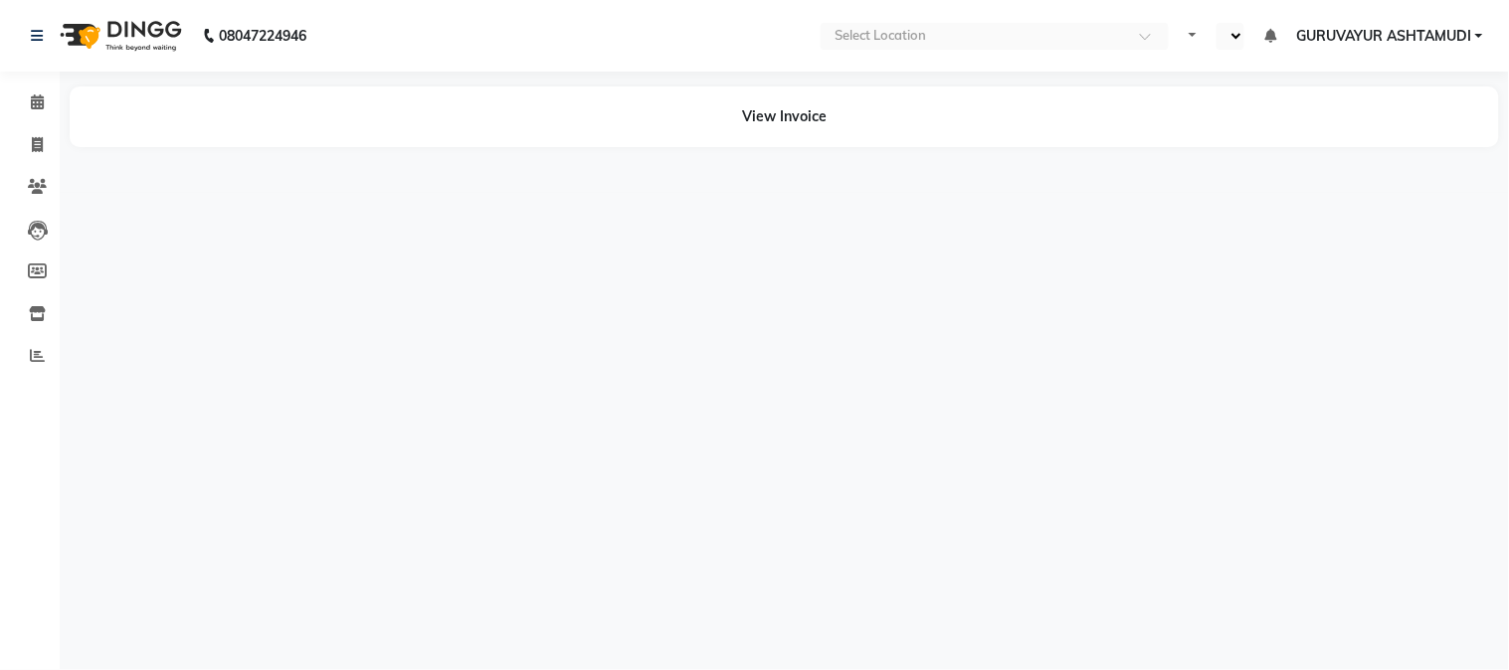
select select "en"
